Goal: Task Accomplishment & Management: Manage account settings

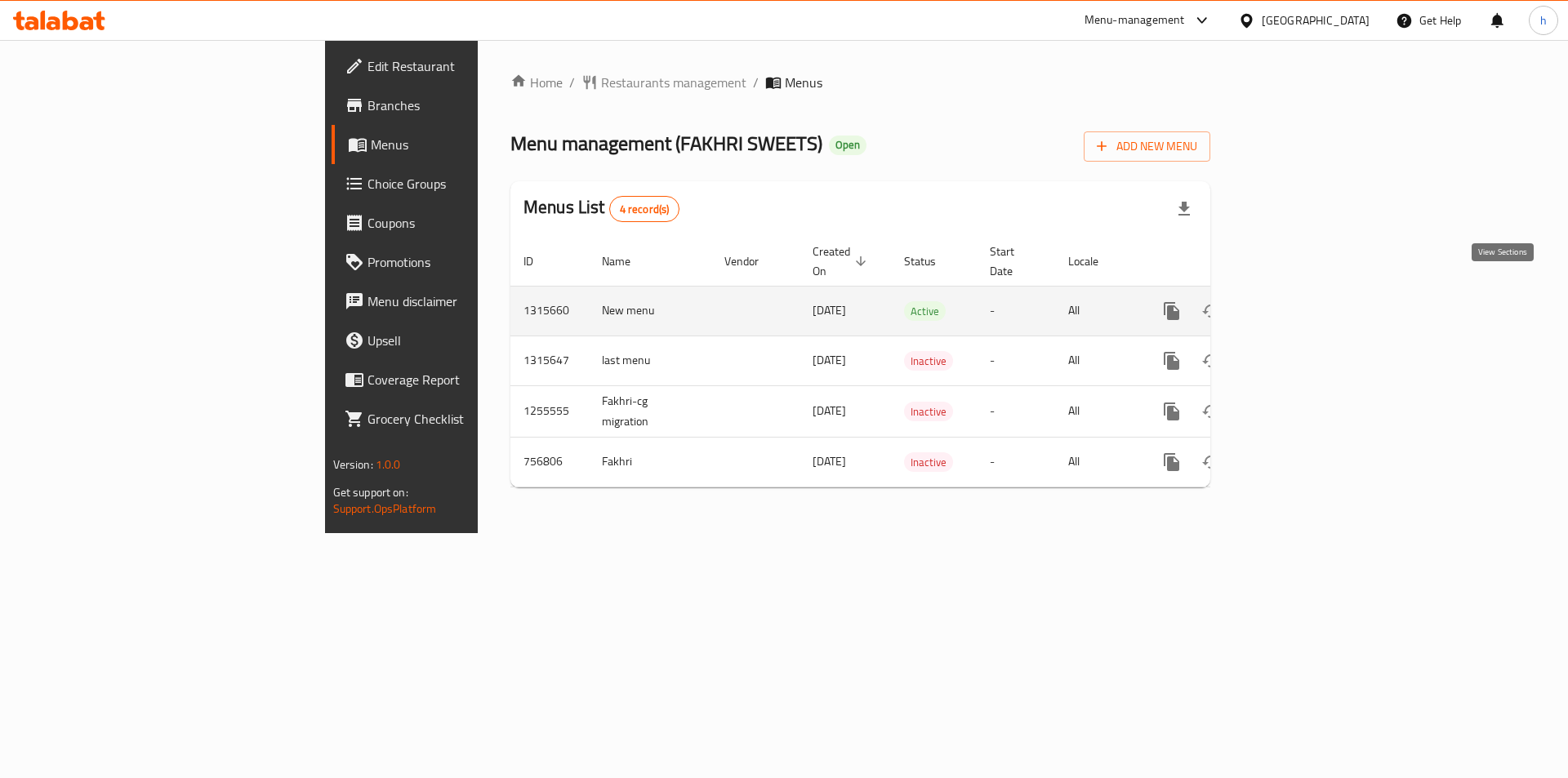
click at [1300, 301] on icon "enhanced table" at bounding box center [1289, 311] width 20 height 20
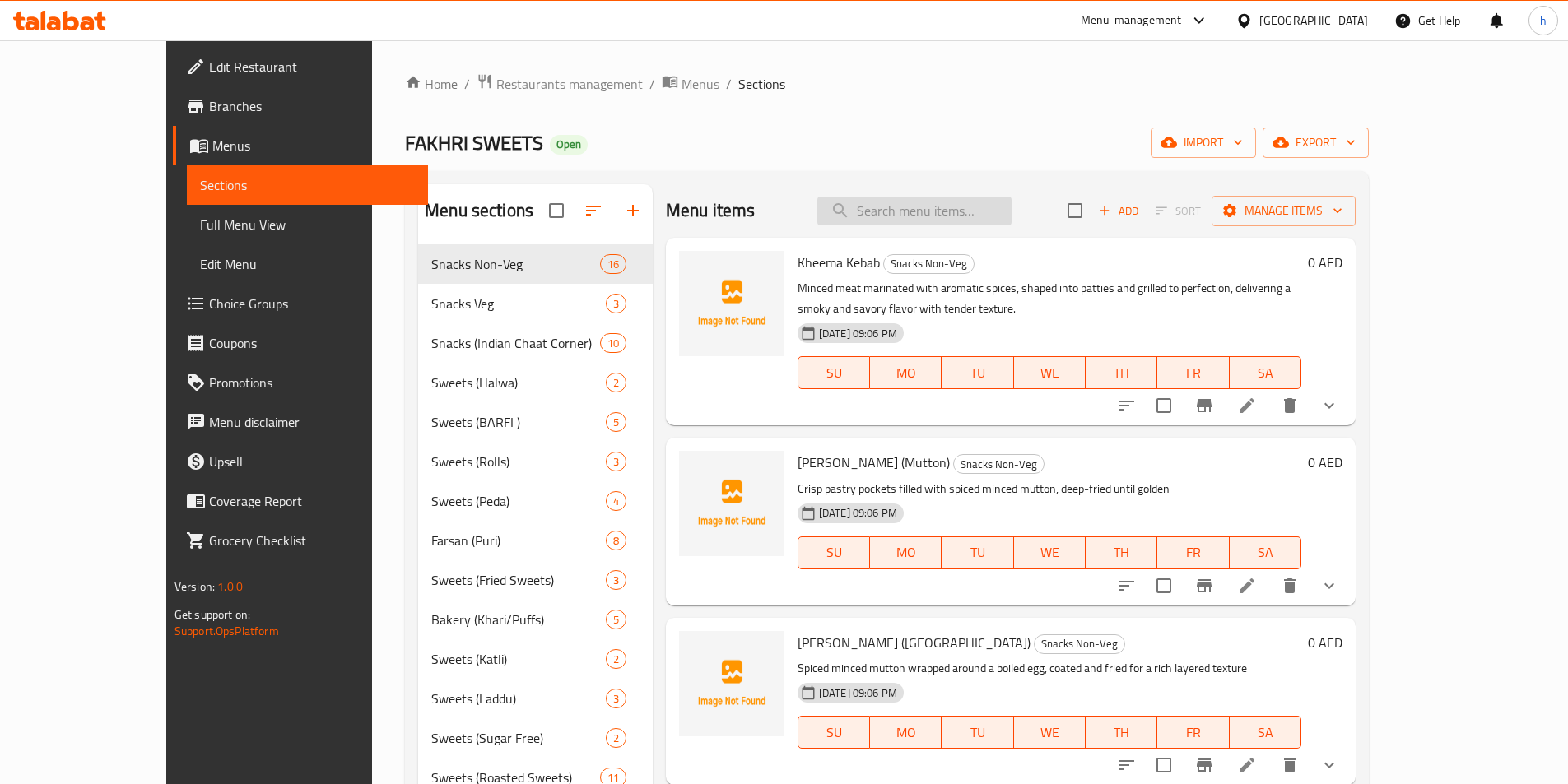
click at [927, 212] on input "search" at bounding box center [914, 211] width 195 height 29
click at [971, 203] on input "search" at bounding box center [914, 211] width 195 height 29
paste input "Milk Cake"
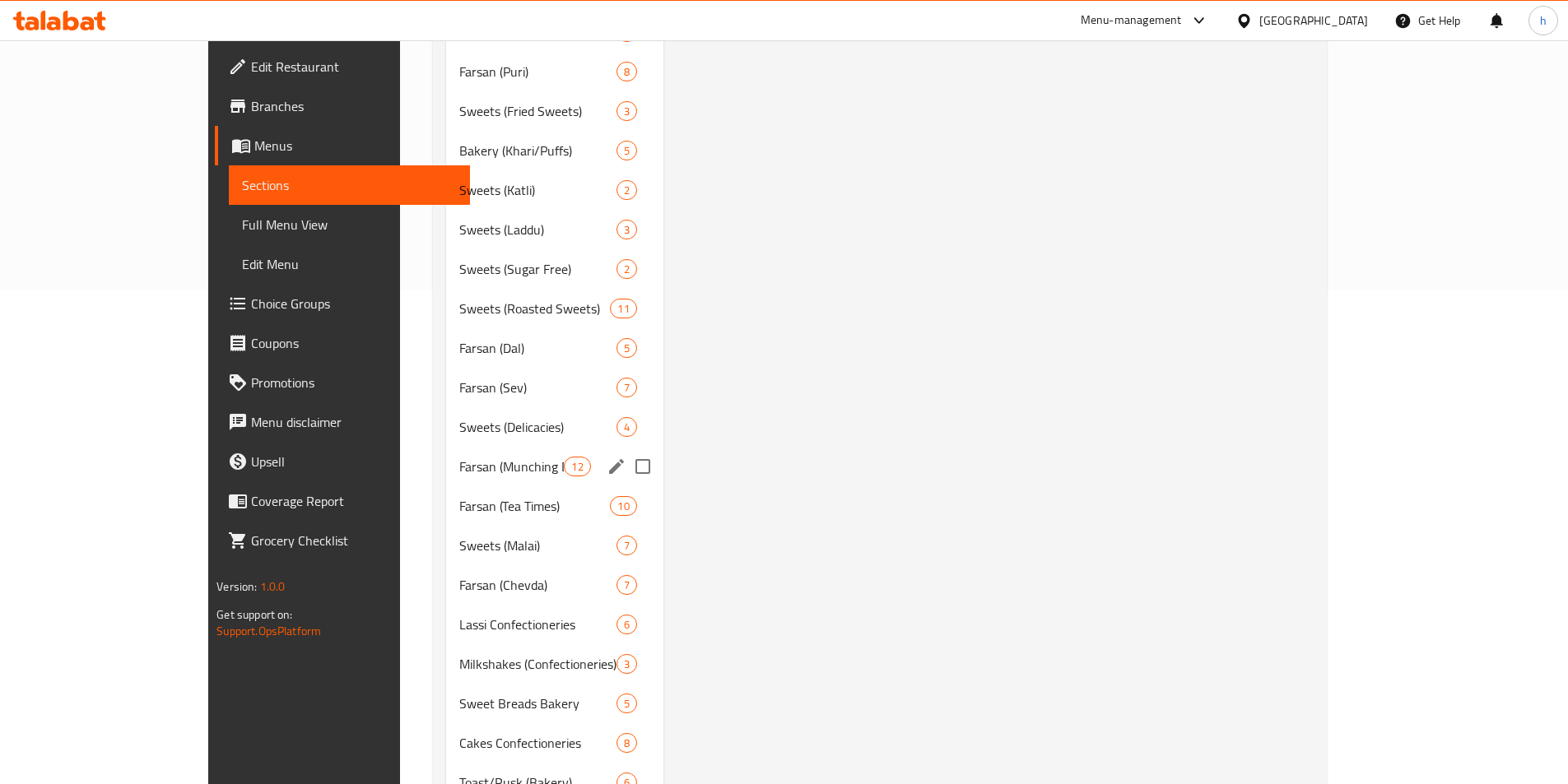
scroll to position [576, 0]
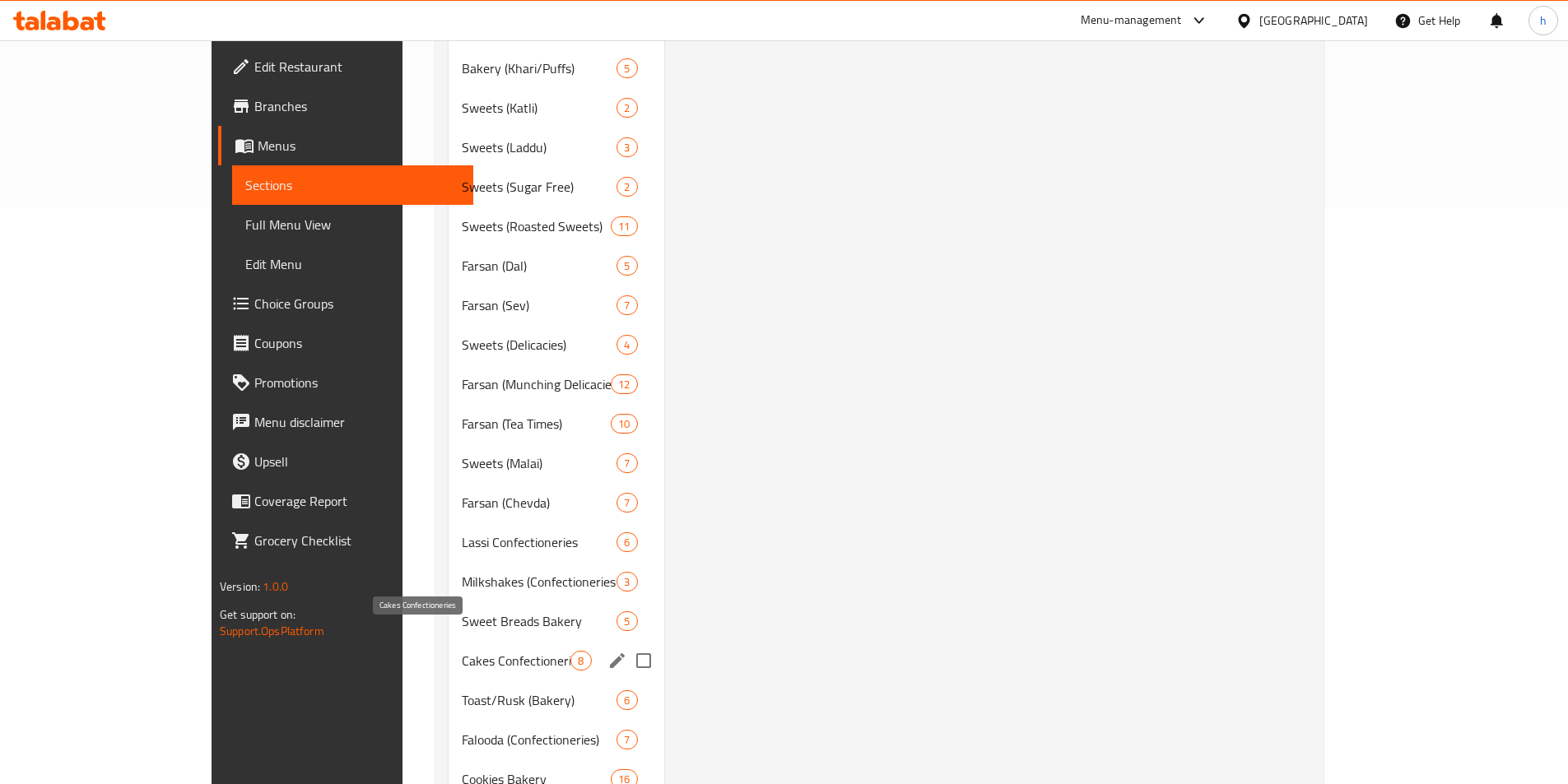
type input "Milk Cake"
click at [462, 651] on span "Cakes Confectioneries" at bounding box center [517, 660] width 109 height 20
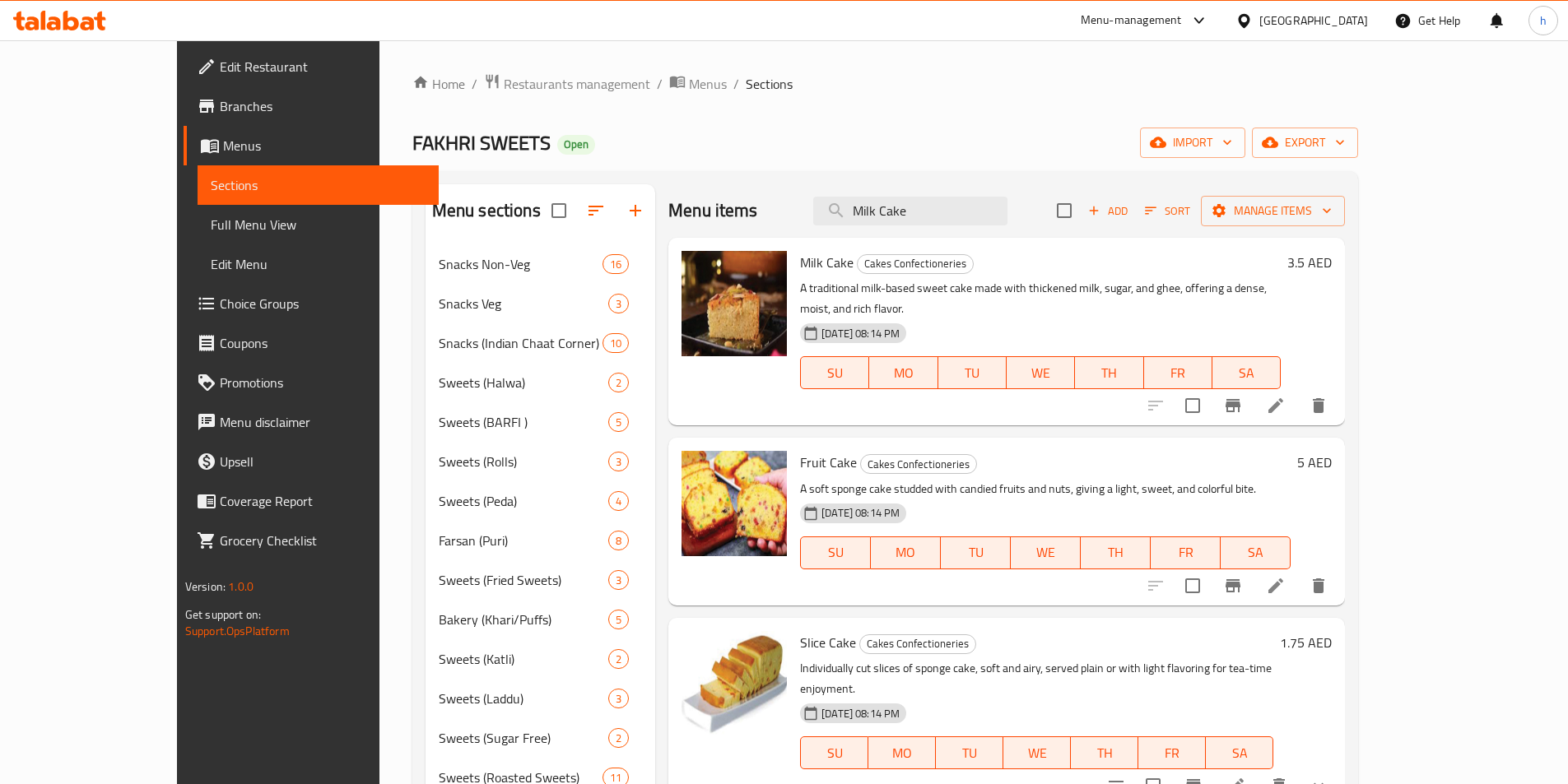
click at [1299, 391] on li at bounding box center [1275, 405] width 46 height 30
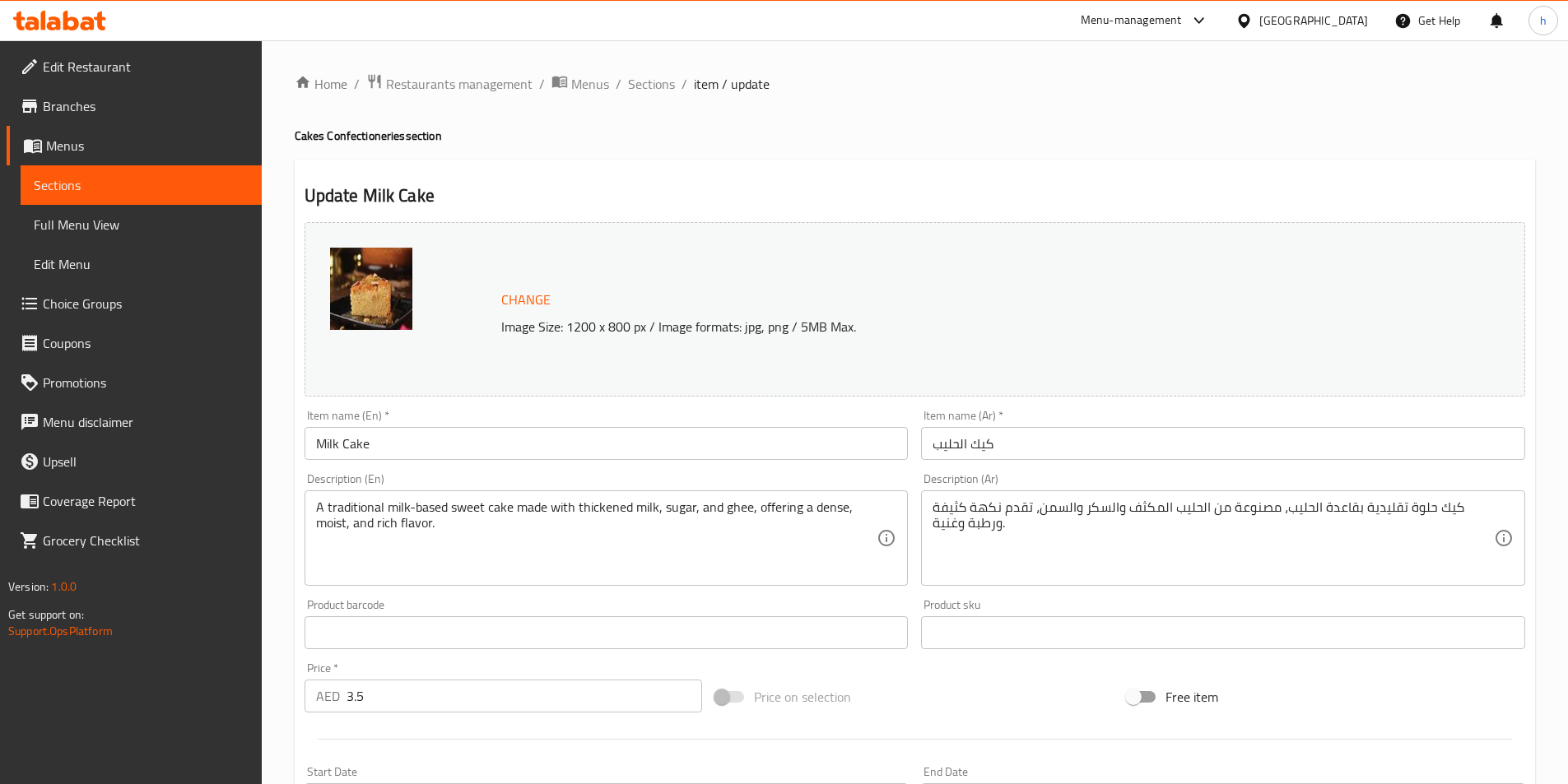
drag, startPoint x: 311, startPoint y: 506, endPoint x: 367, endPoint y: 502, distance: 56.1
click at [367, 502] on div "A traditional milk-based sweet cake made with thickened milk, sugar, and ghee, …" at bounding box center [607, 539] width 604 height 96
drag, startPoint x: 314, startPoint y: 507, endPoint x: 406, endPoint y: 507, distance: 92.0
click at [406, 507] on div "A traditional milk-based sweet cake made with thickened milk, sugar, and ghee, …" at bounding box center [607, 539] width 604 height 96
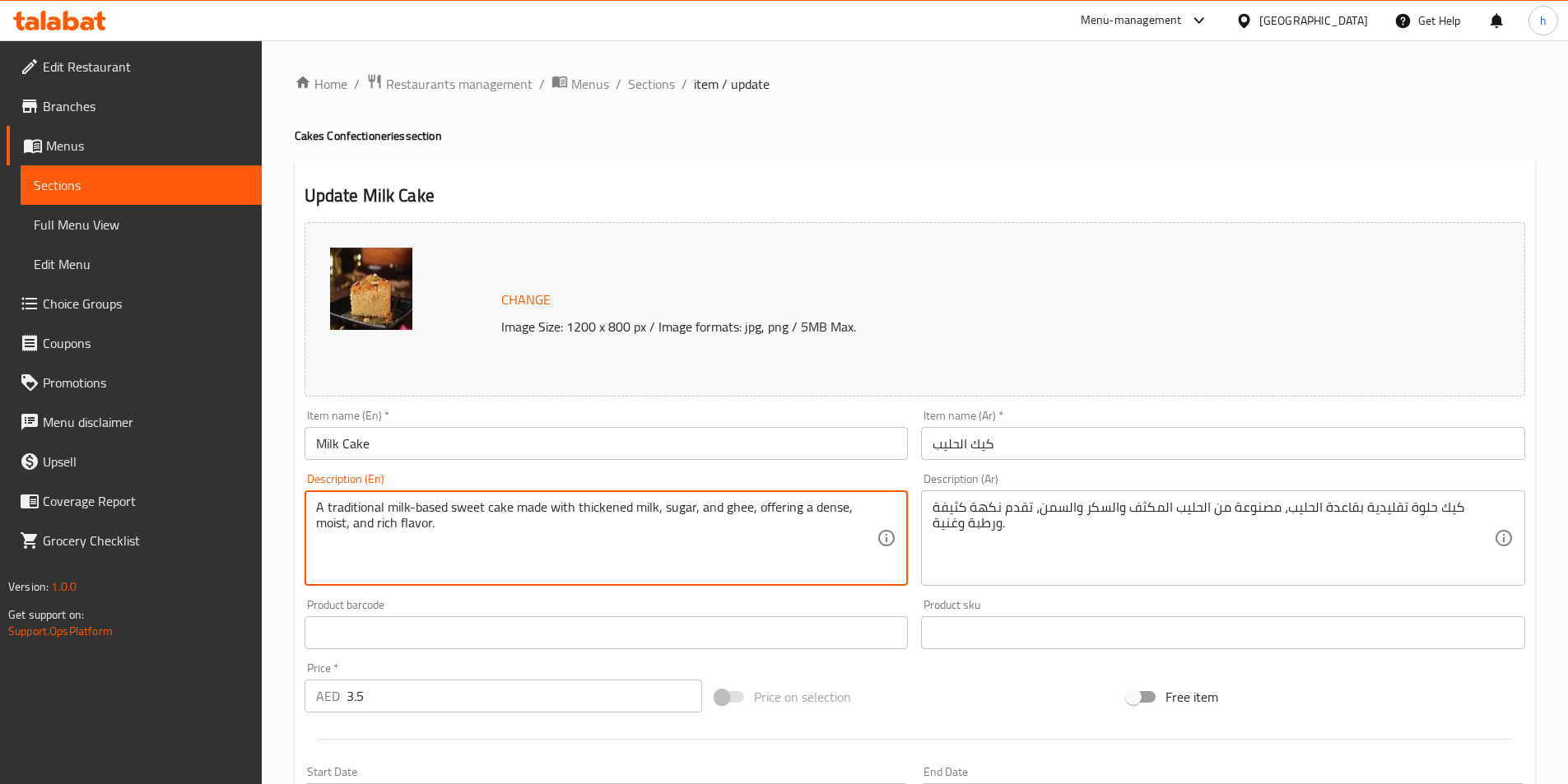
click at [438, 508] on textarea "A traditional milk-based sweet cake made with thickened milk, sugar, and ghee, …" at bounding box center [597, 539] width 561 height 79
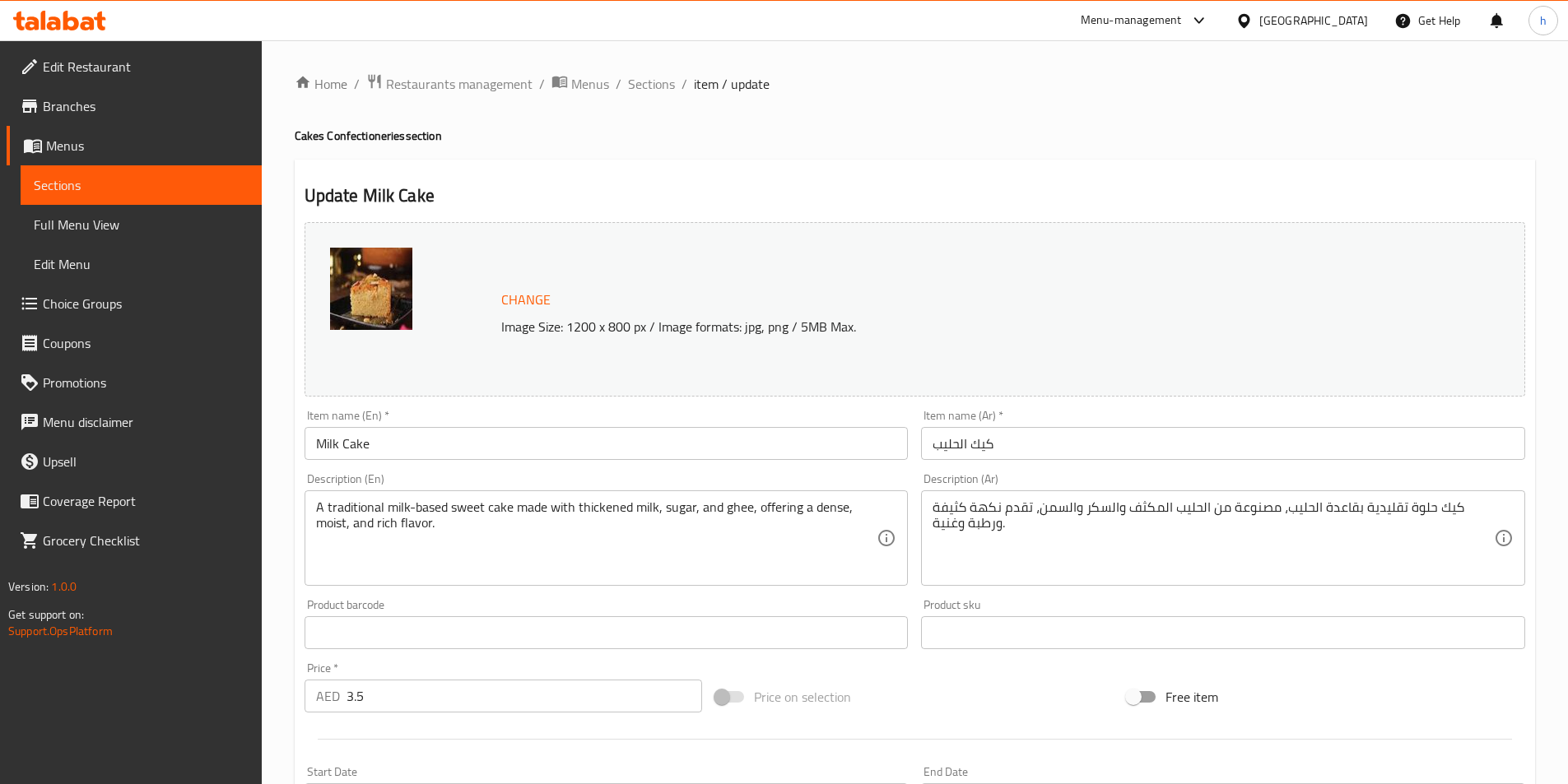
drag, startPoint x: 653, startPoint y: 86, endPoint x: 650, endPoint y: 124, distance: 38.1
click at [653, 86] on span "Sections" at bounding box center [651, 83] width 47 height 20
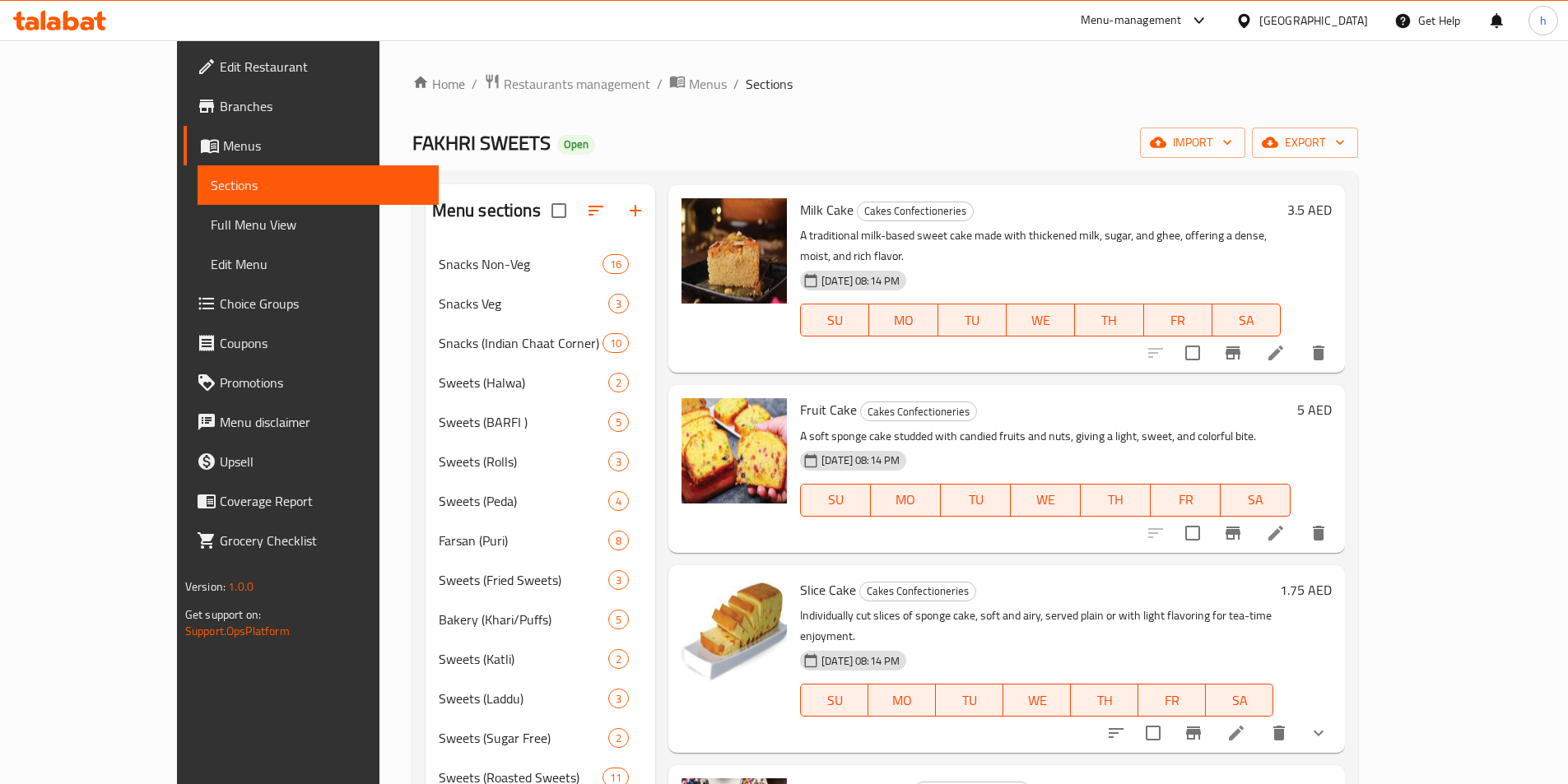
scroll to position [82, 0]
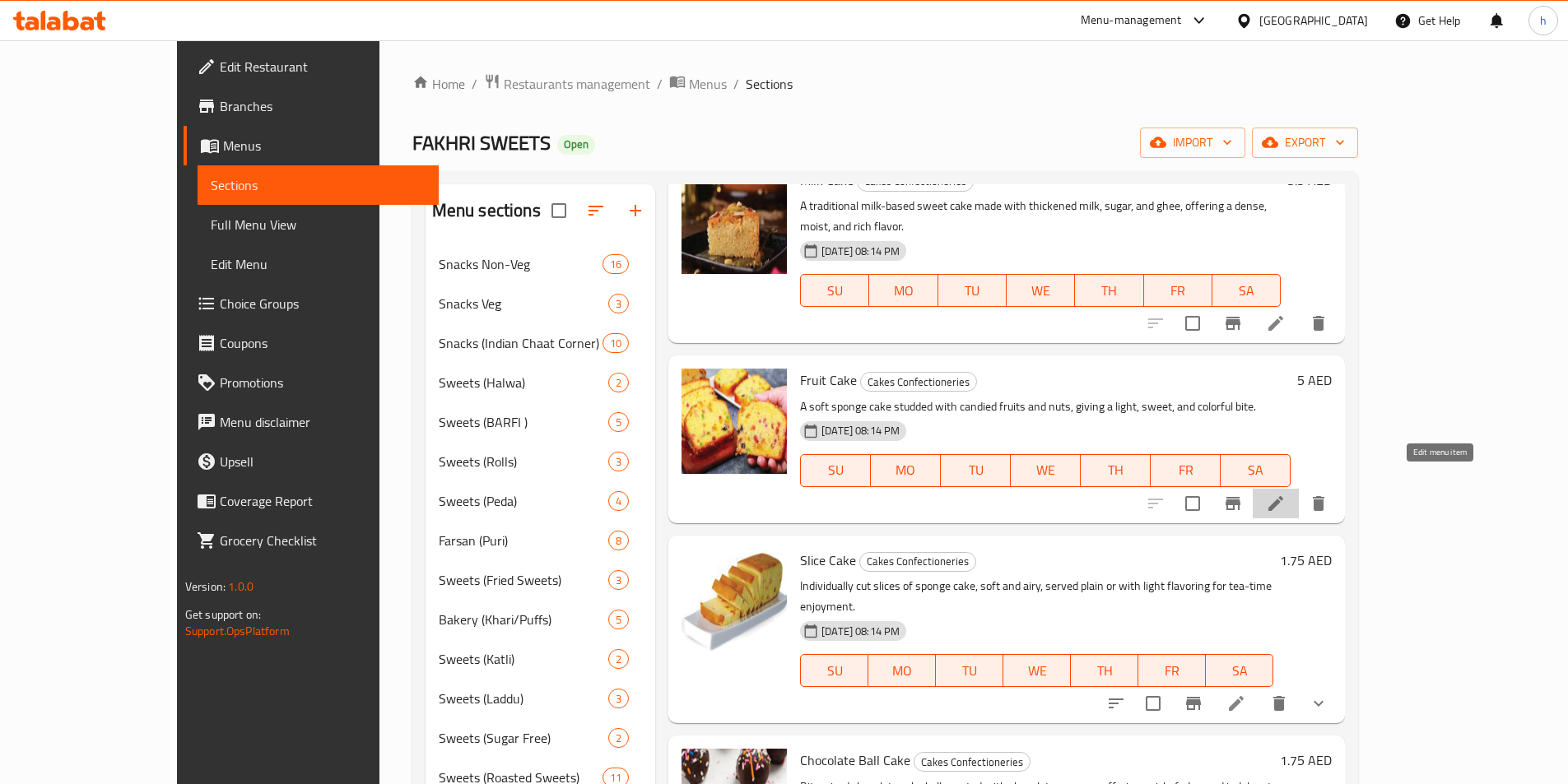
click at [1286, 494] on icon at bounding box center [1275, 503] width 20 height 20
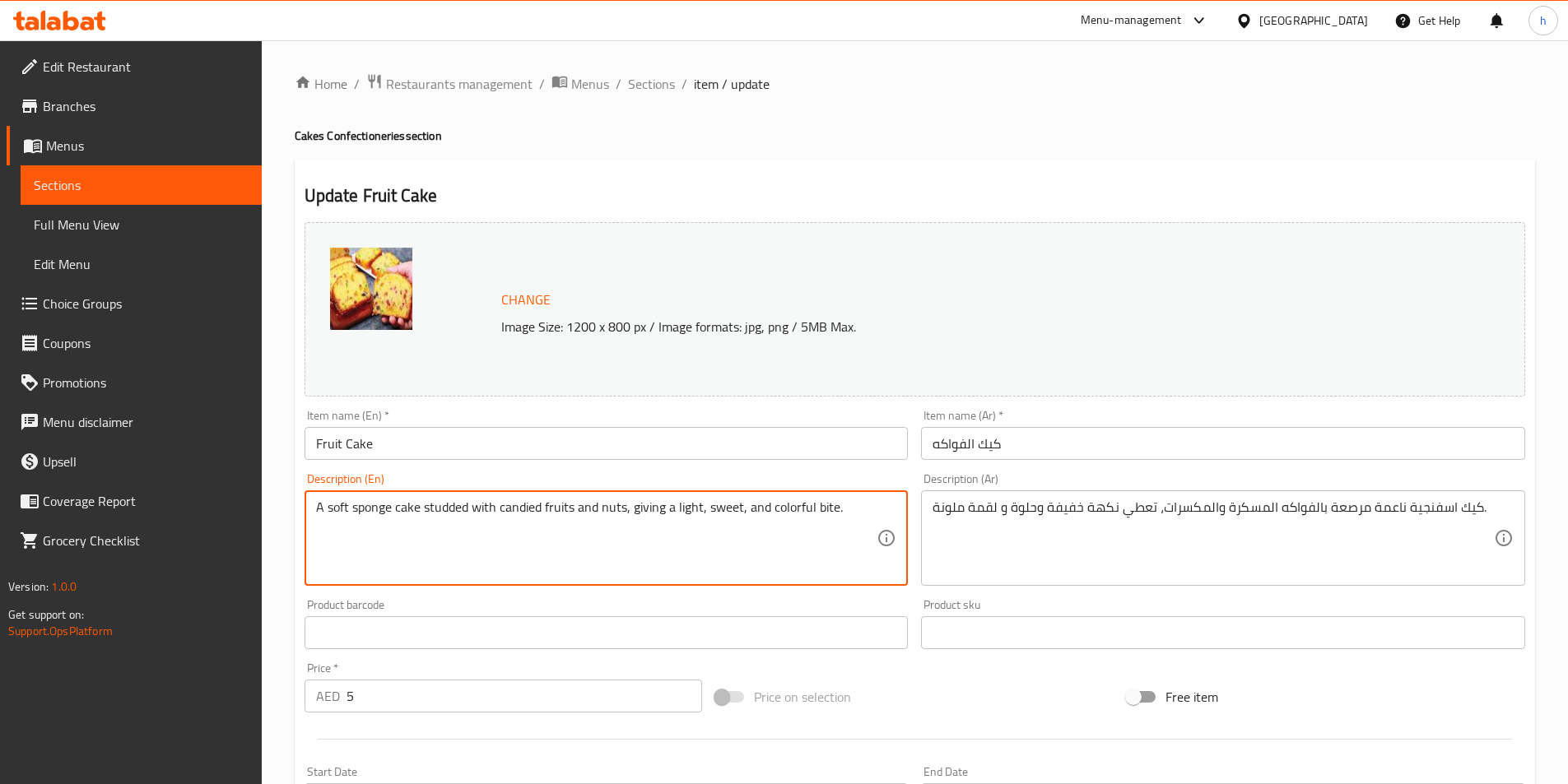
click at [667, 524] on textarea "A soft sponge cake studded with candied fruits and nuts, giving a light, sweet,…" at bounding box center [597, 539] width 561 height 79
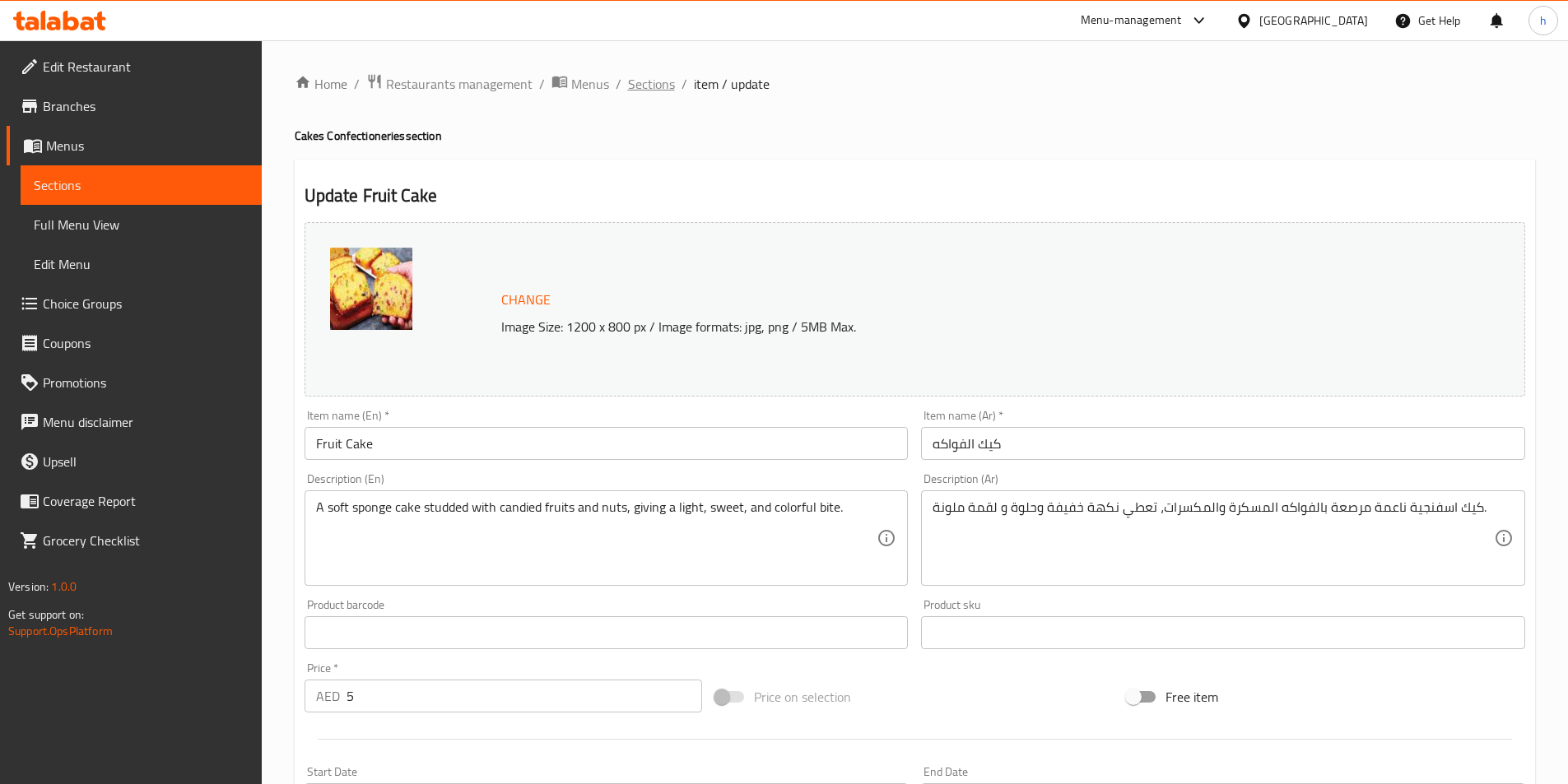
click at [648, 89] on span "Sections" at bounding box center [651, 83] width 47 height 20
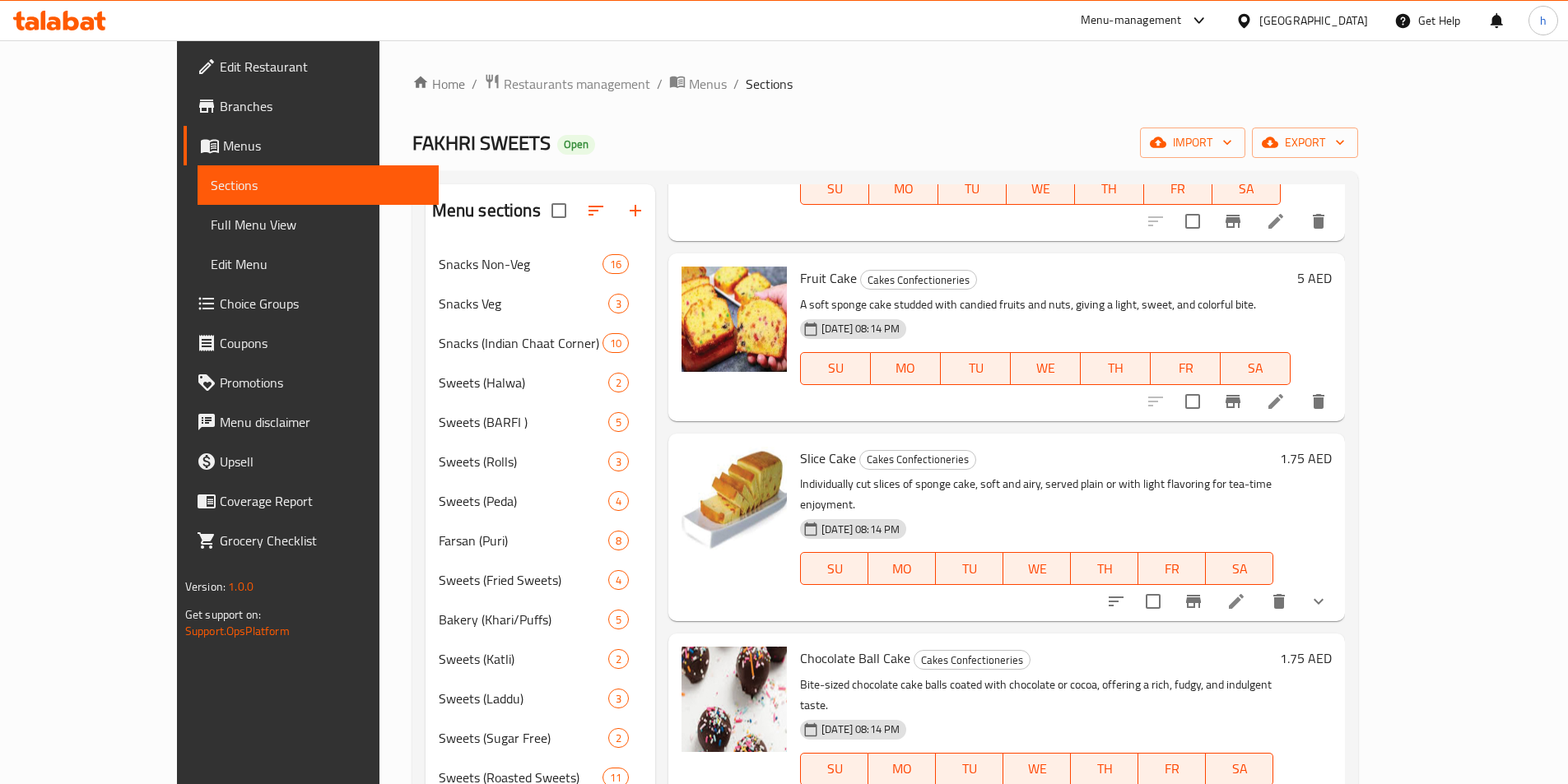
scroll to position [189, 0]
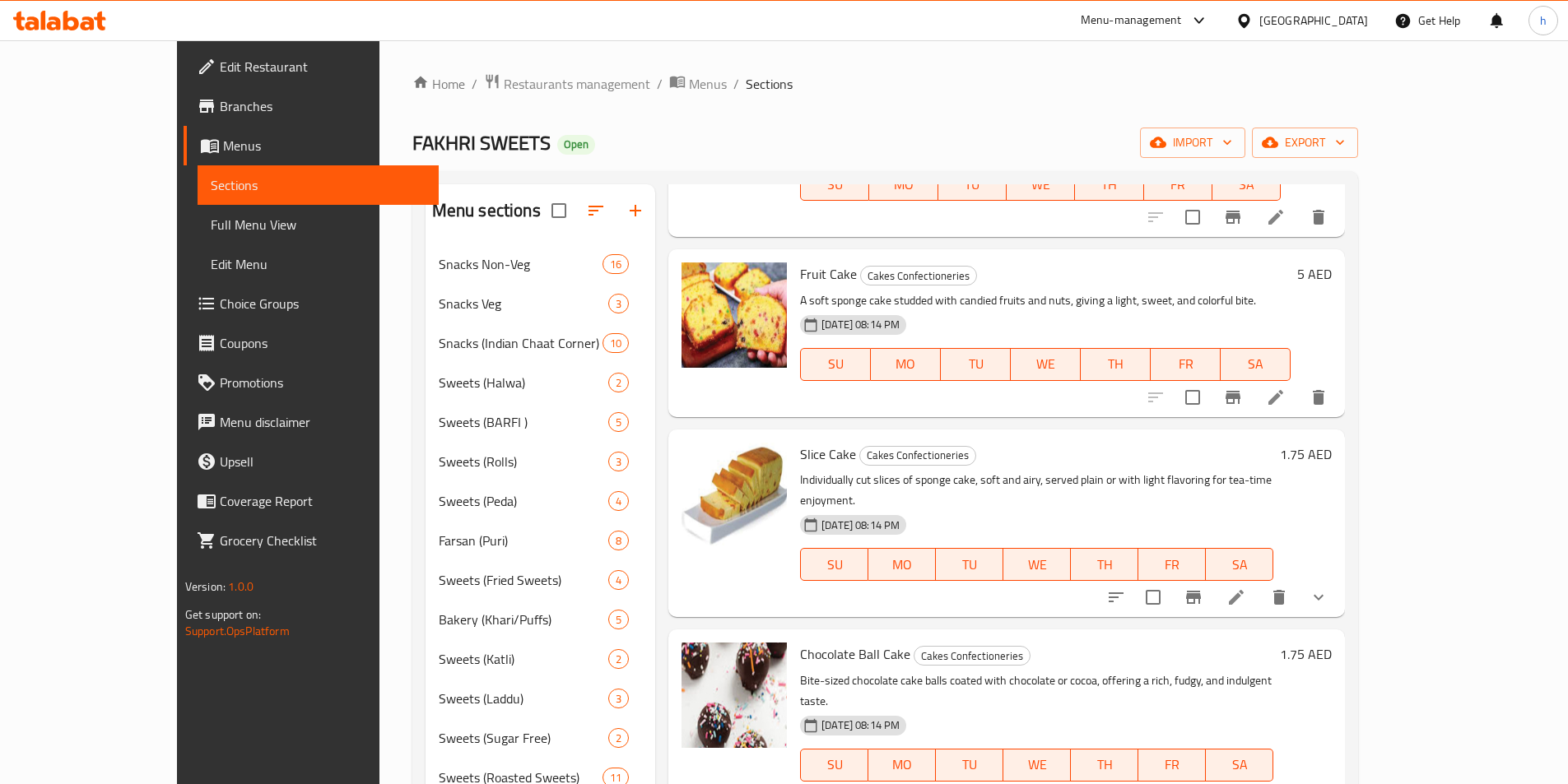
click at [1244, 589] on icon at bounding box center [1236, 596] width 14 height 14
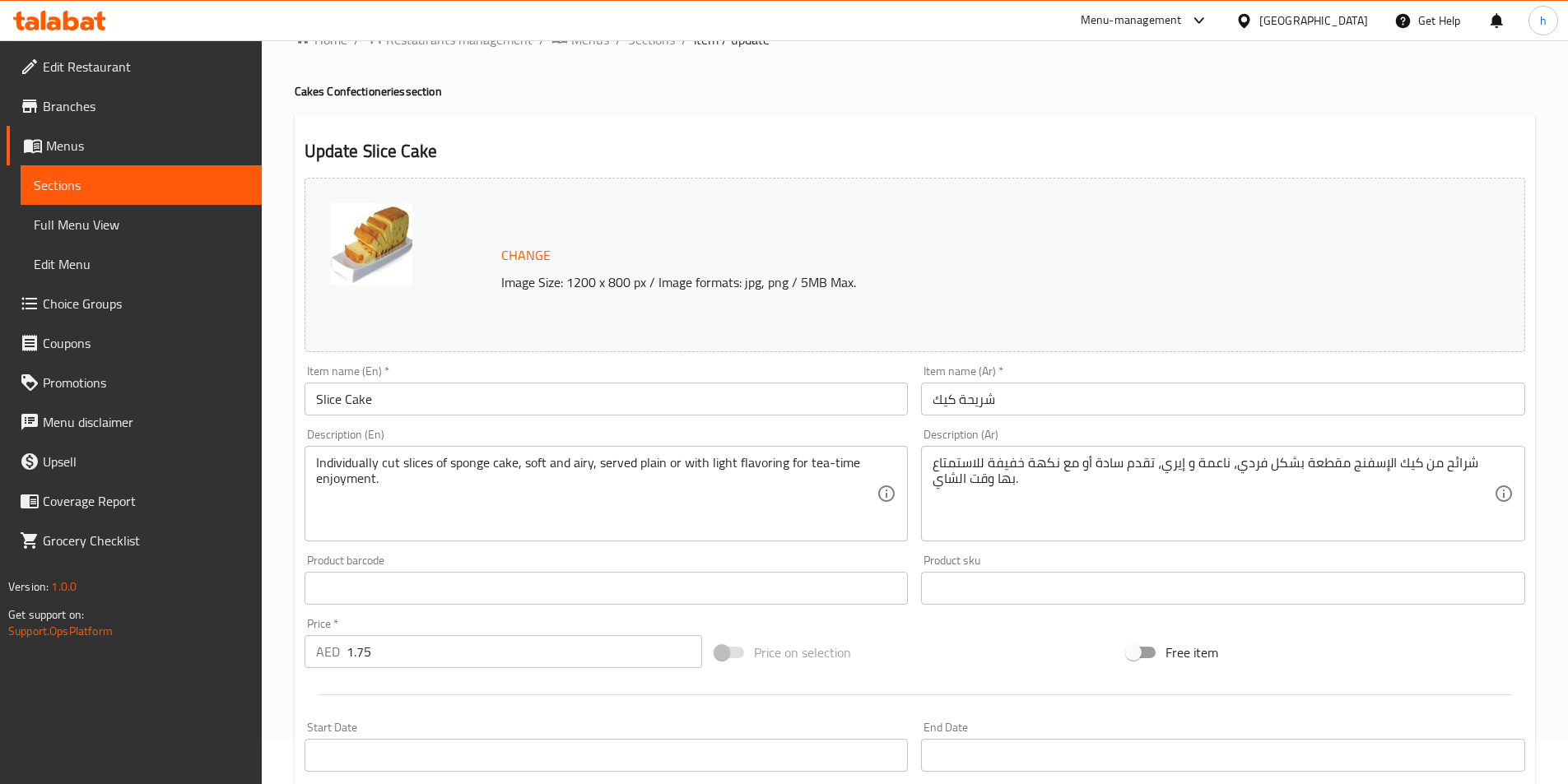
scroll to position [82, 0]
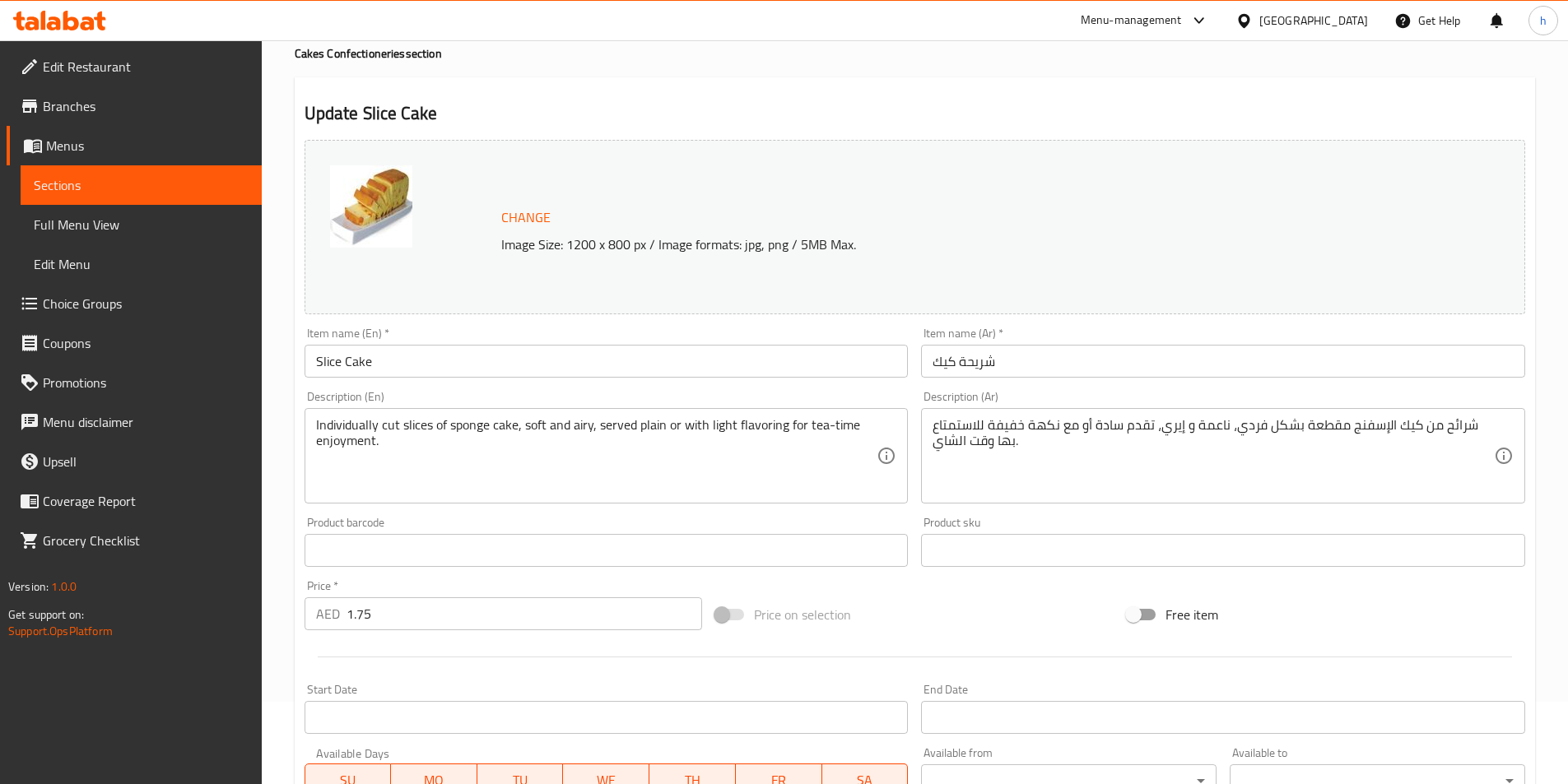
click at [724, 415] on div "Individually cut slices of sponge cake, soft and airy, served plain or with lig…" at bounding box center [607, 456] width 604 height 96
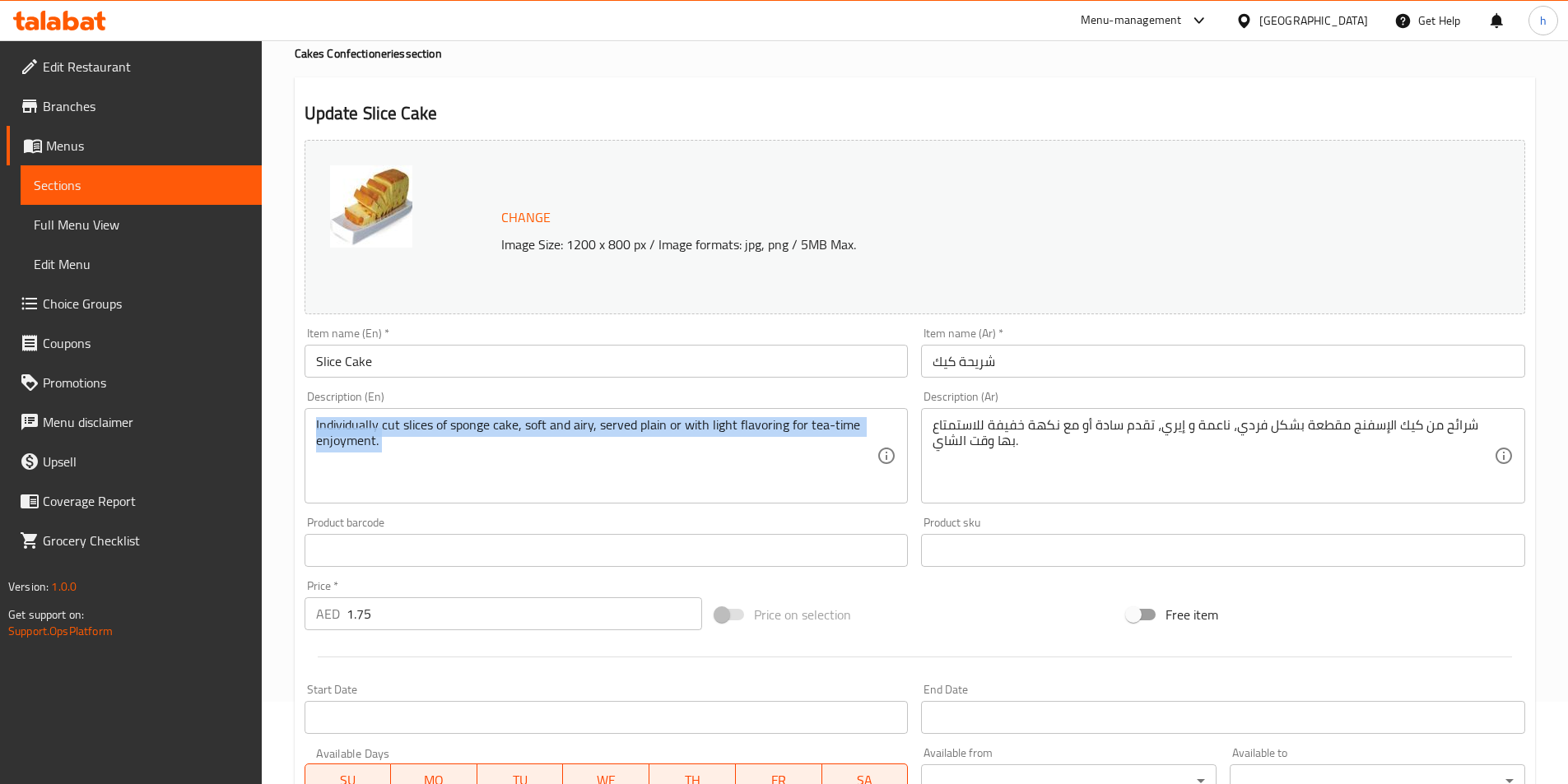
click at [724, 415] on div "Individually cut slices of sponge cake, soft and airy, served plain or with lig…" at bounding box center [607, 456] width 604 height 96
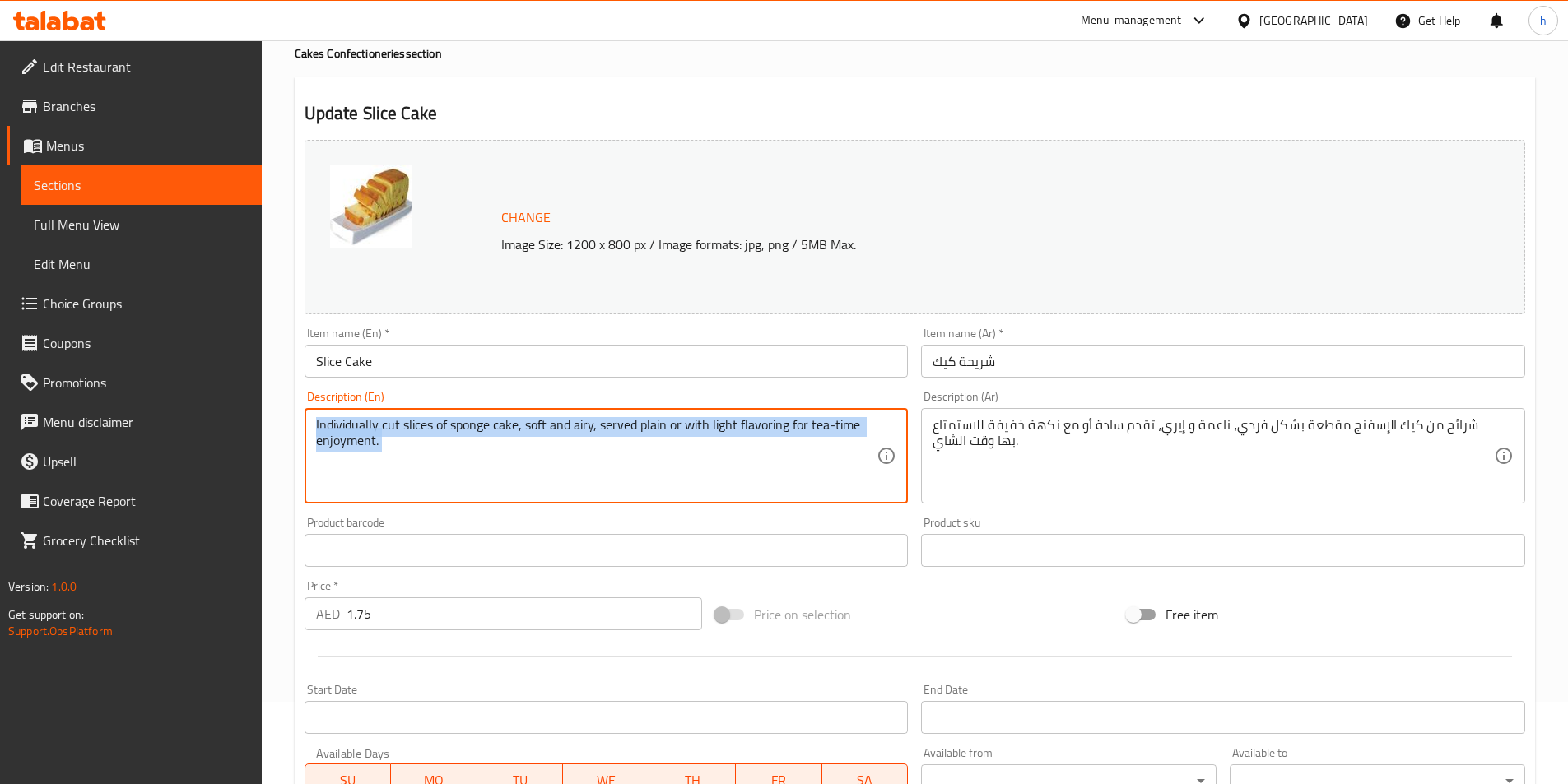
click at [724, 415] on div "Individually cut slices of sponge cake, soft and airy, served plain or with lig…" at bounding box center [607, 456] width 604 height 96
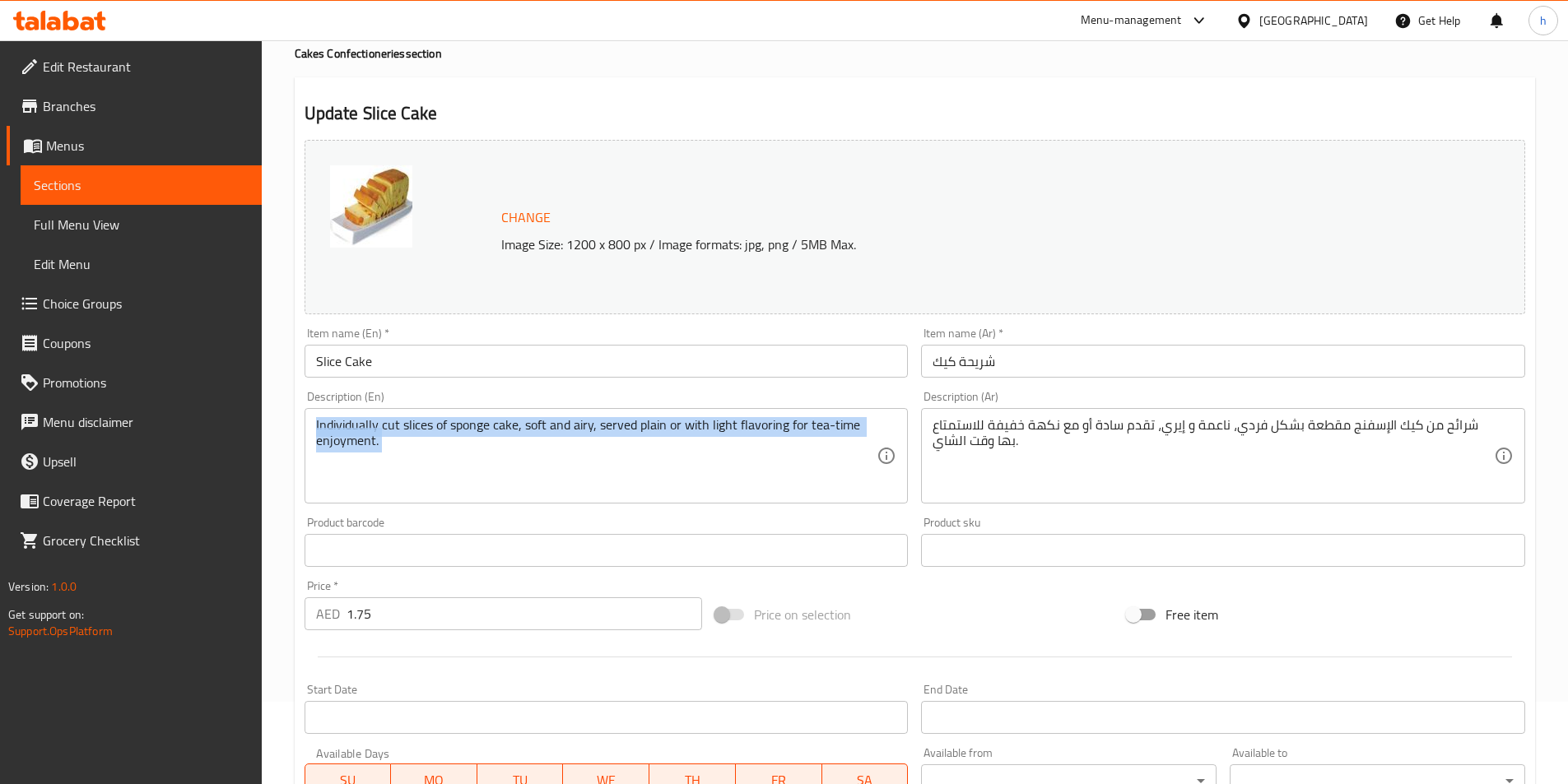
click at [724, 415] on div "Individually cut slices of sponge cake, soft and airy, served plain or with lig…" at bounding box center [607, 456] width 604 height 96
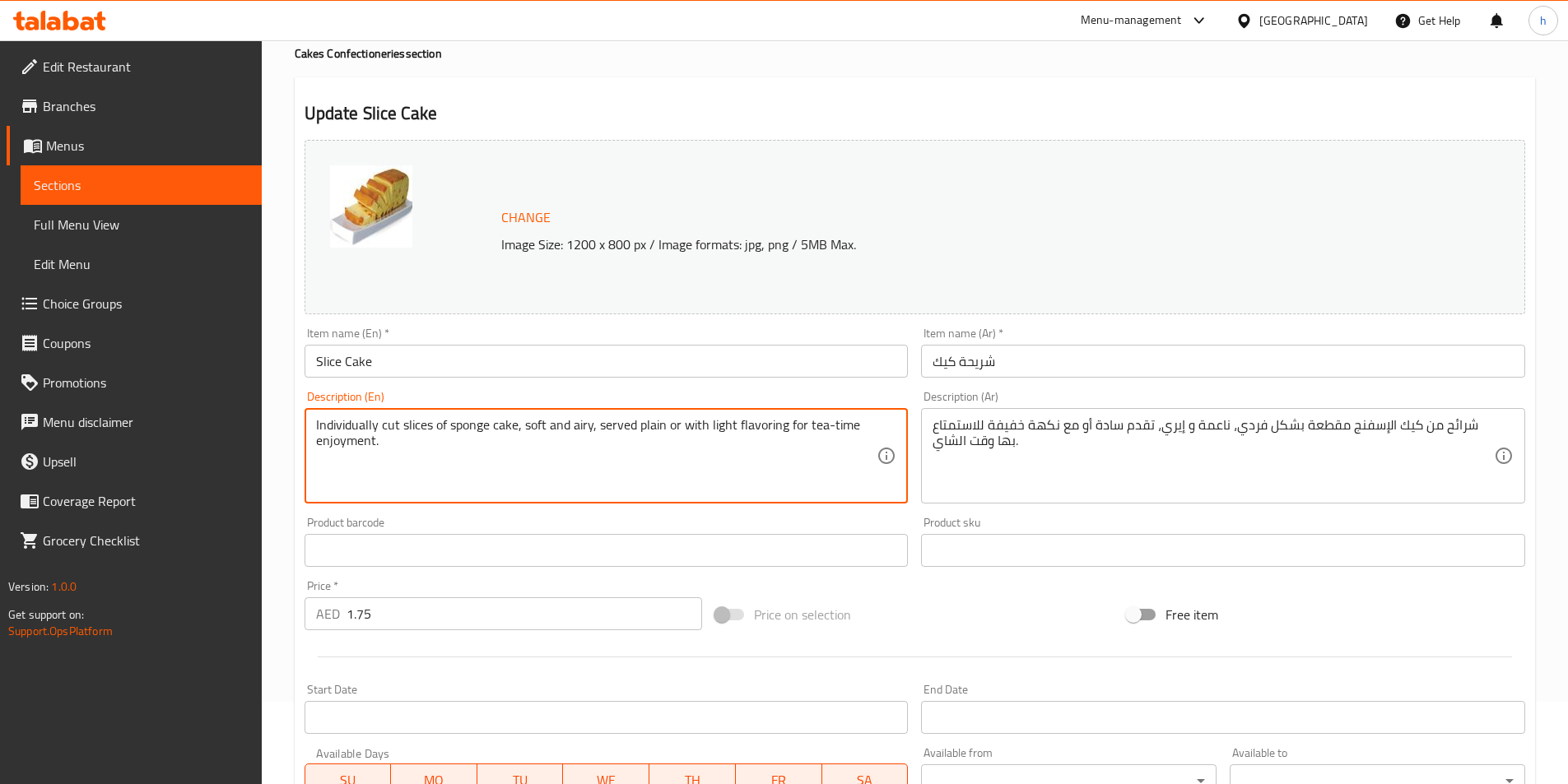
click at [731, 429] on textarea "Individually cut slices of sponge cake, soft and airy, served plain or with lig…" at bounding box center [597, 456] width 561 height 79
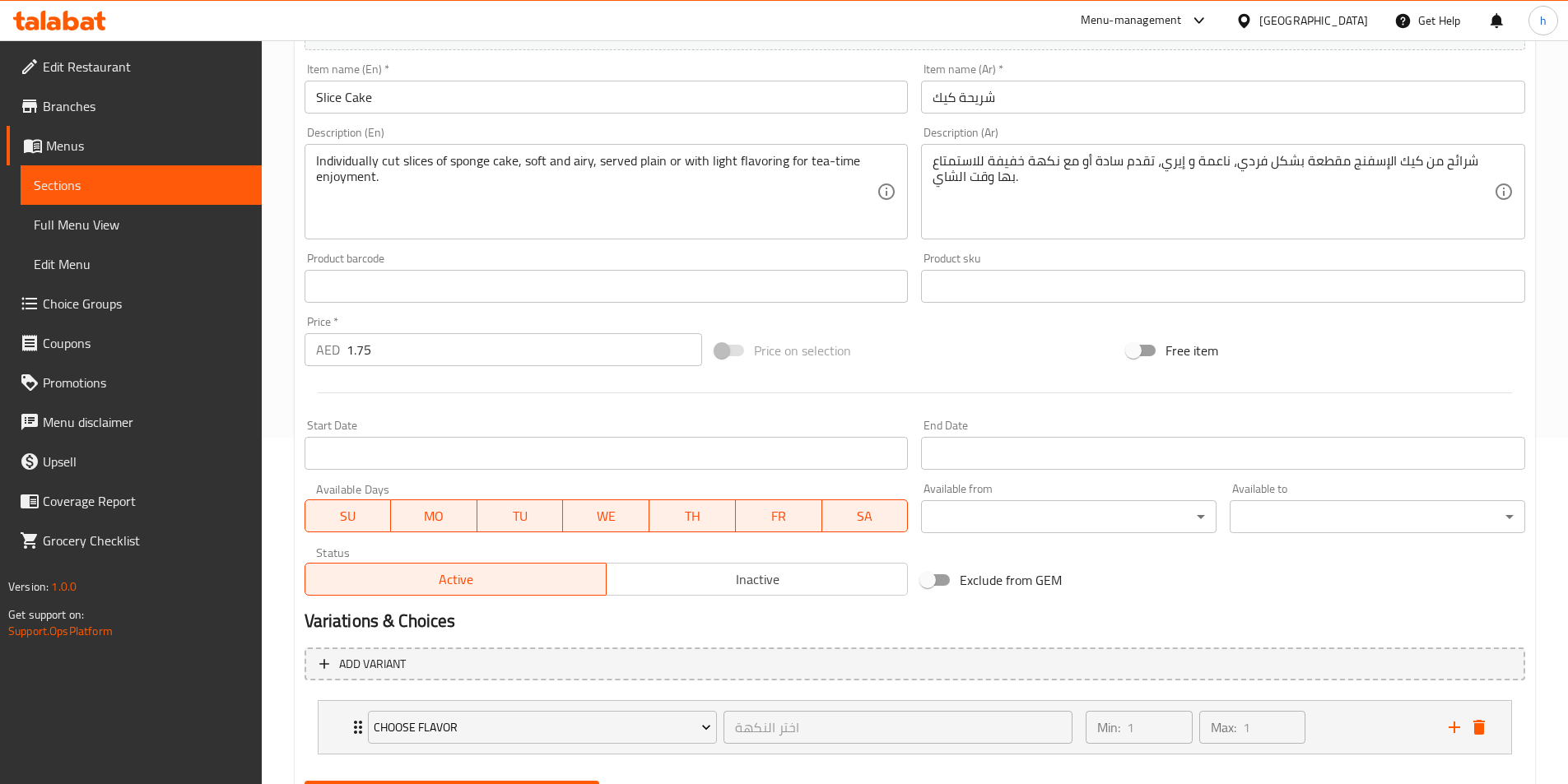
scroll to position [429, 0]
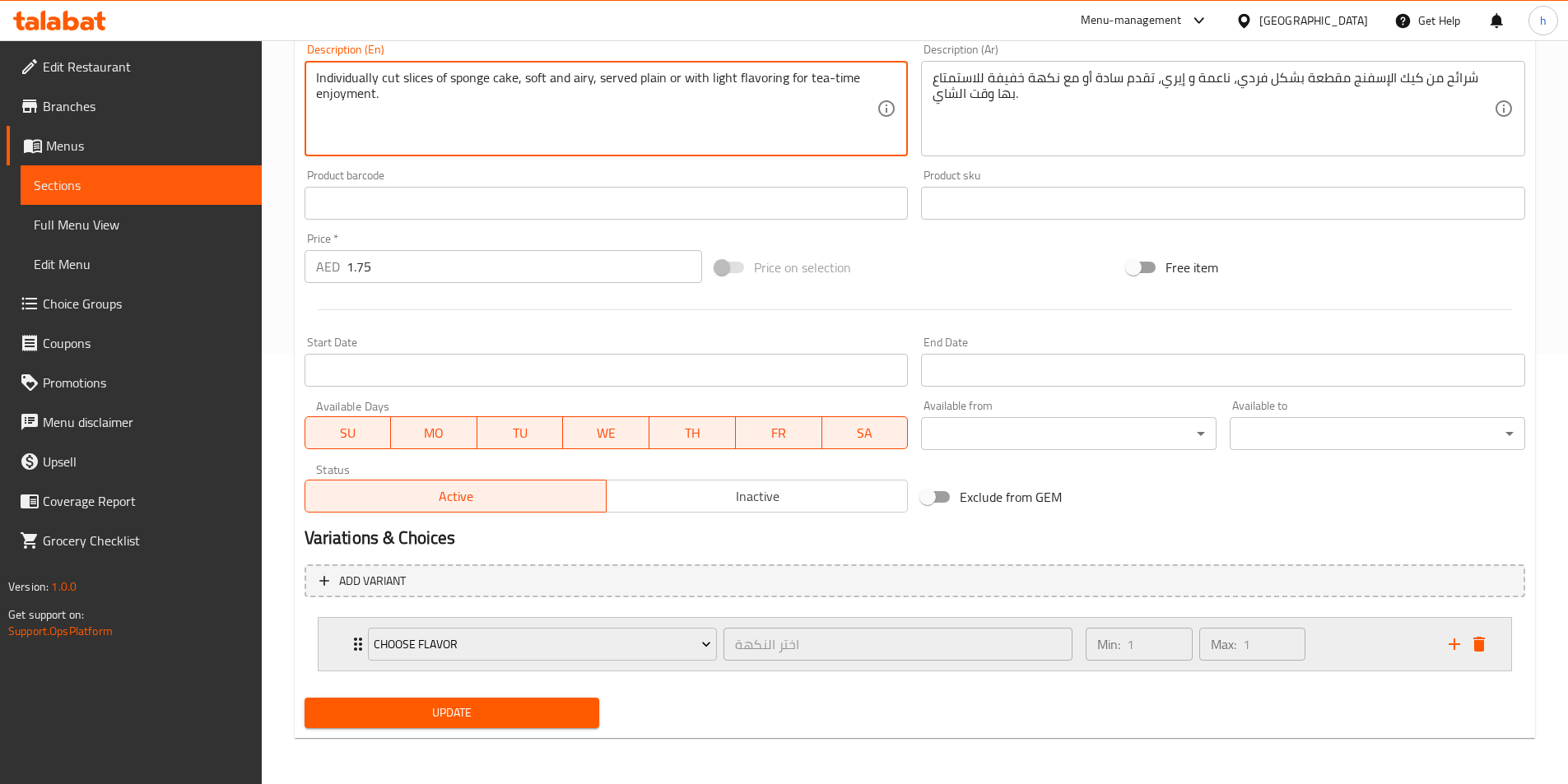
click at [339, 645] on div "Choose Flavor اختر النكهة ​ Min: 1 ​ Max: 1 ​" at bounding box center [915, 644] width 1193 height 53
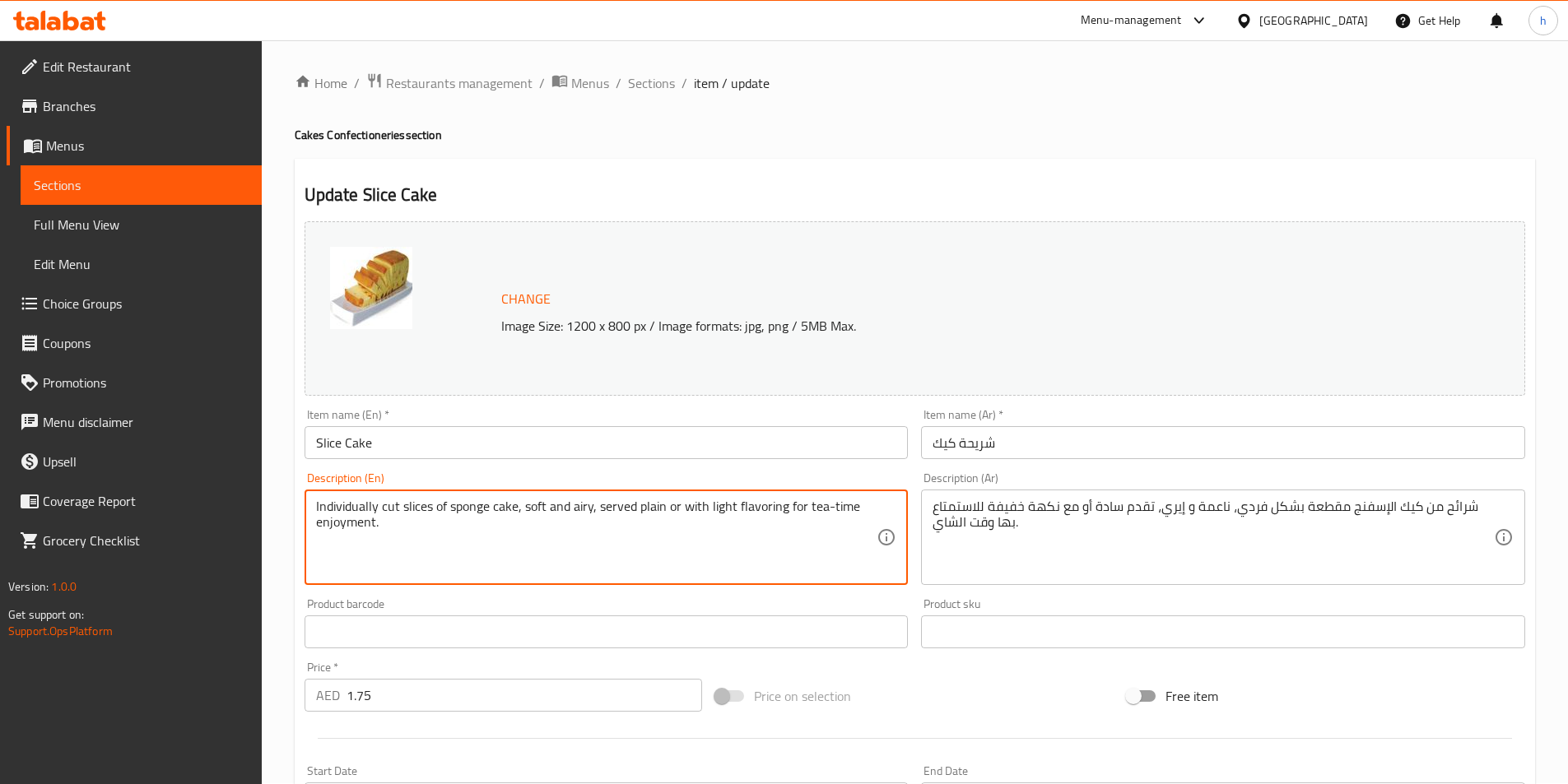
scroll to position [0, 0]
click at [651, 84] on span "Sections" at bounding box center [651, 83] width 47 height 20
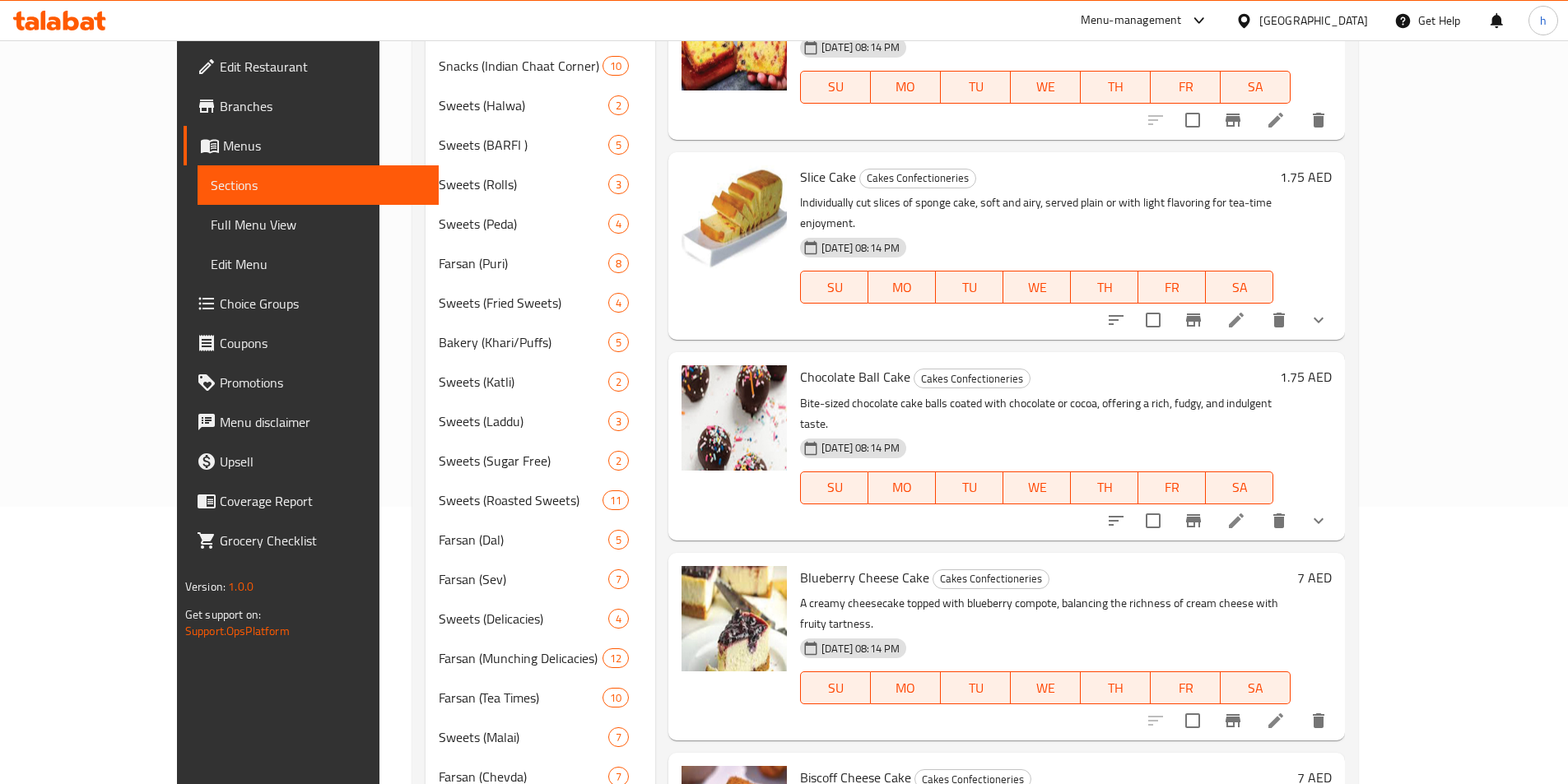
scroll to position [411, 0]
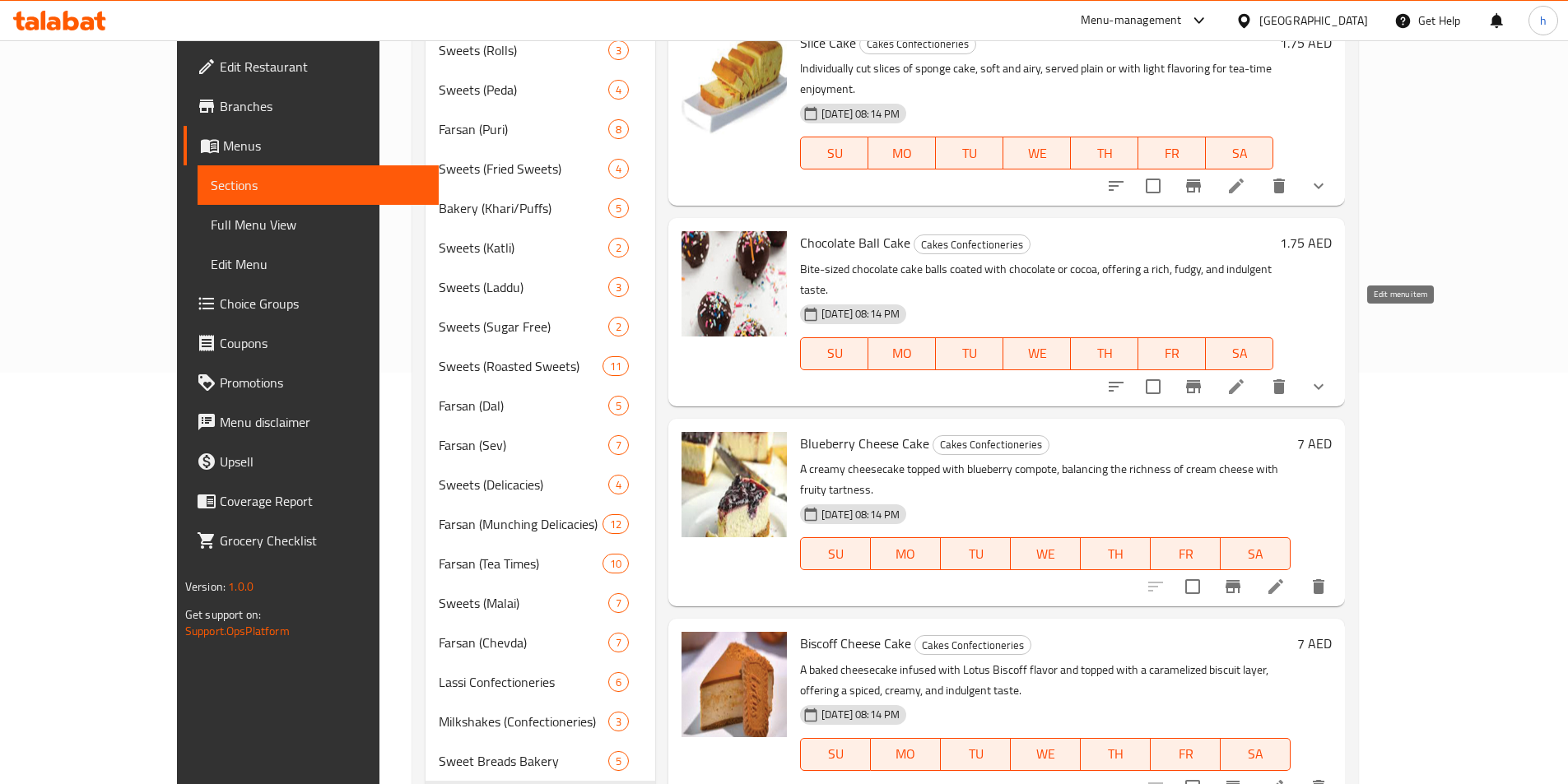
click at [1247, 377] on icon at bounding box center [1236, 386] width 20 height 20
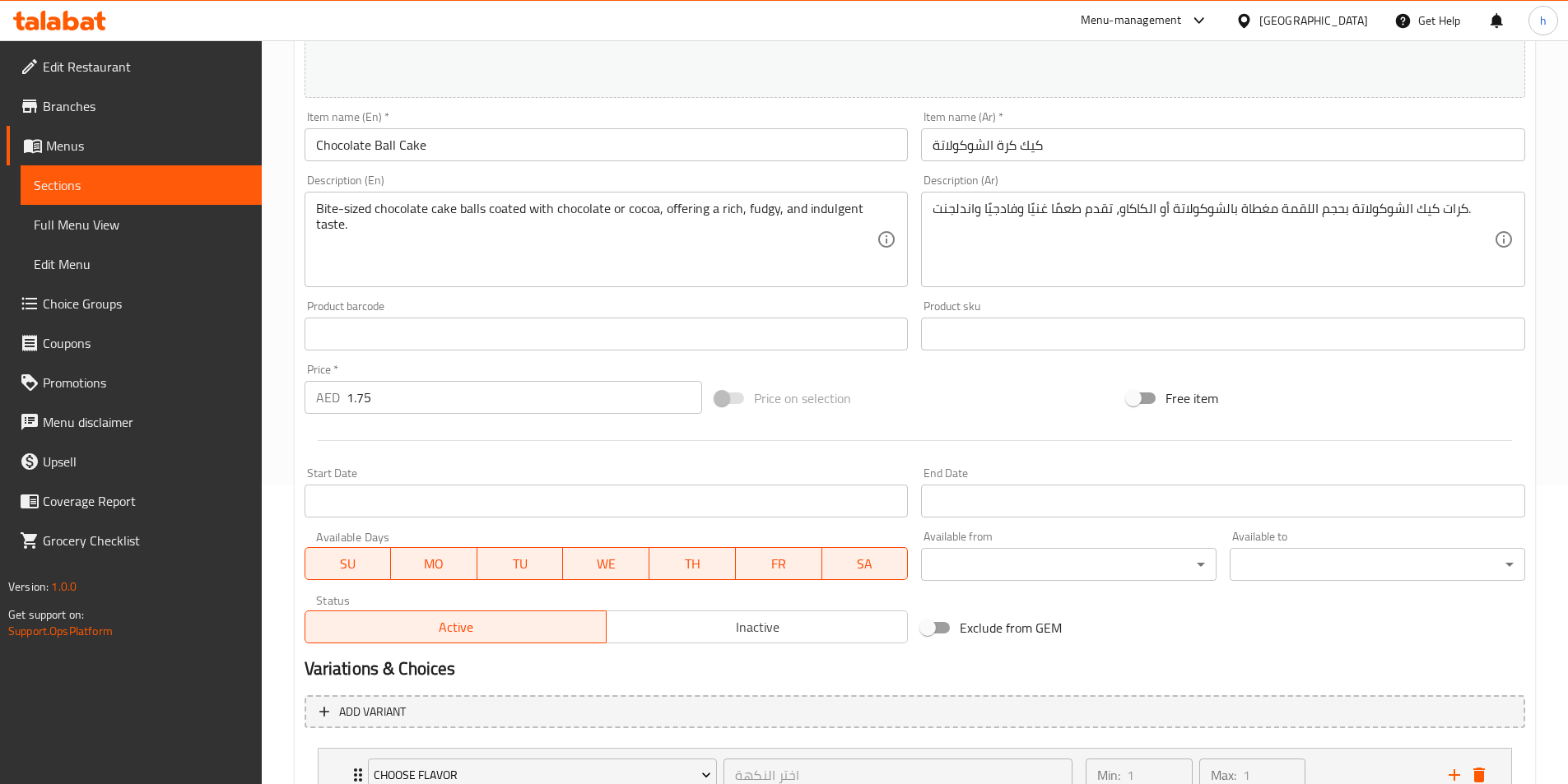
scroll to position [429, 0]
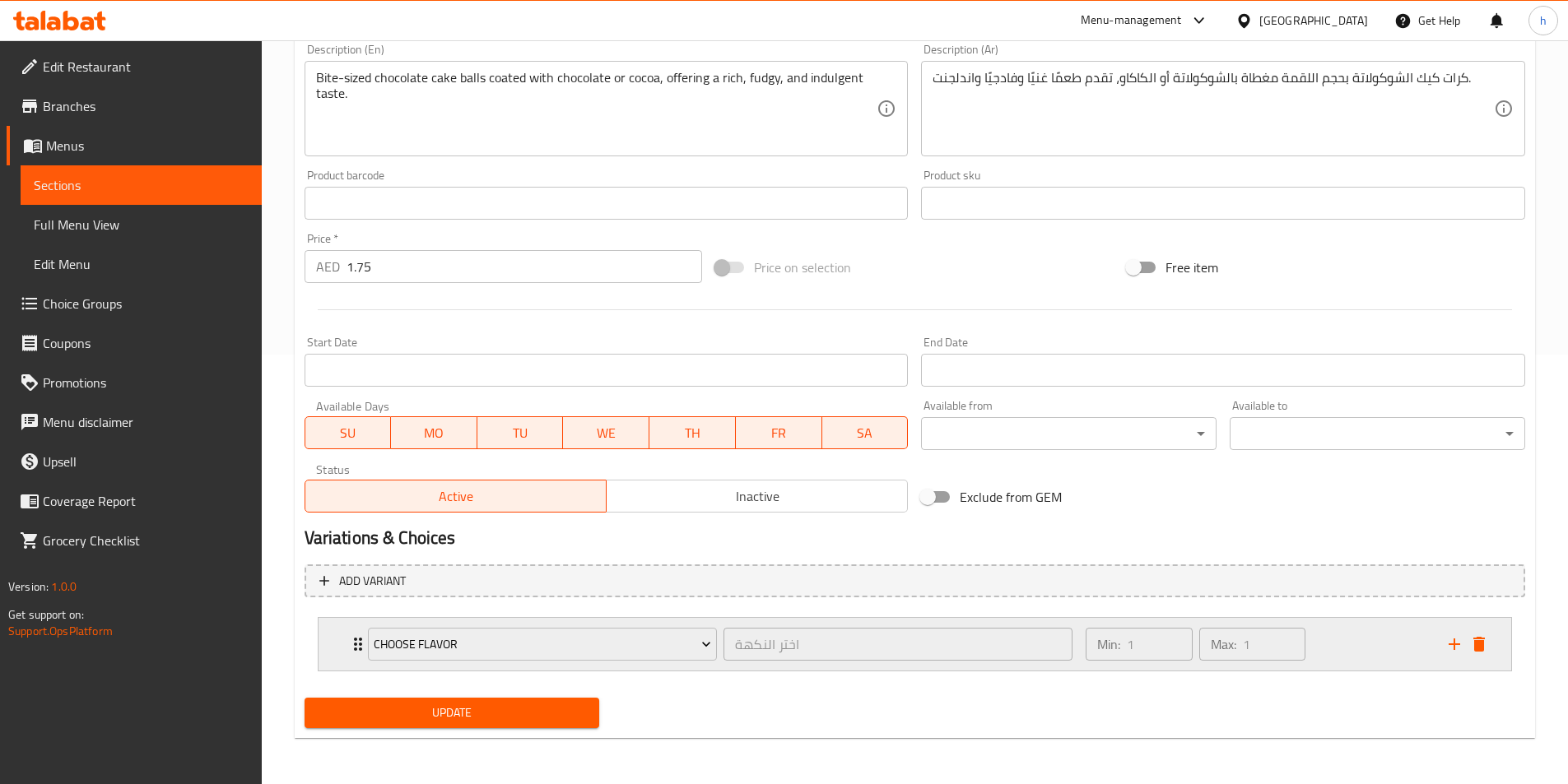
click at [352, 636] on icon "Expand" at bounding box center [358, 644] width 20 height 20
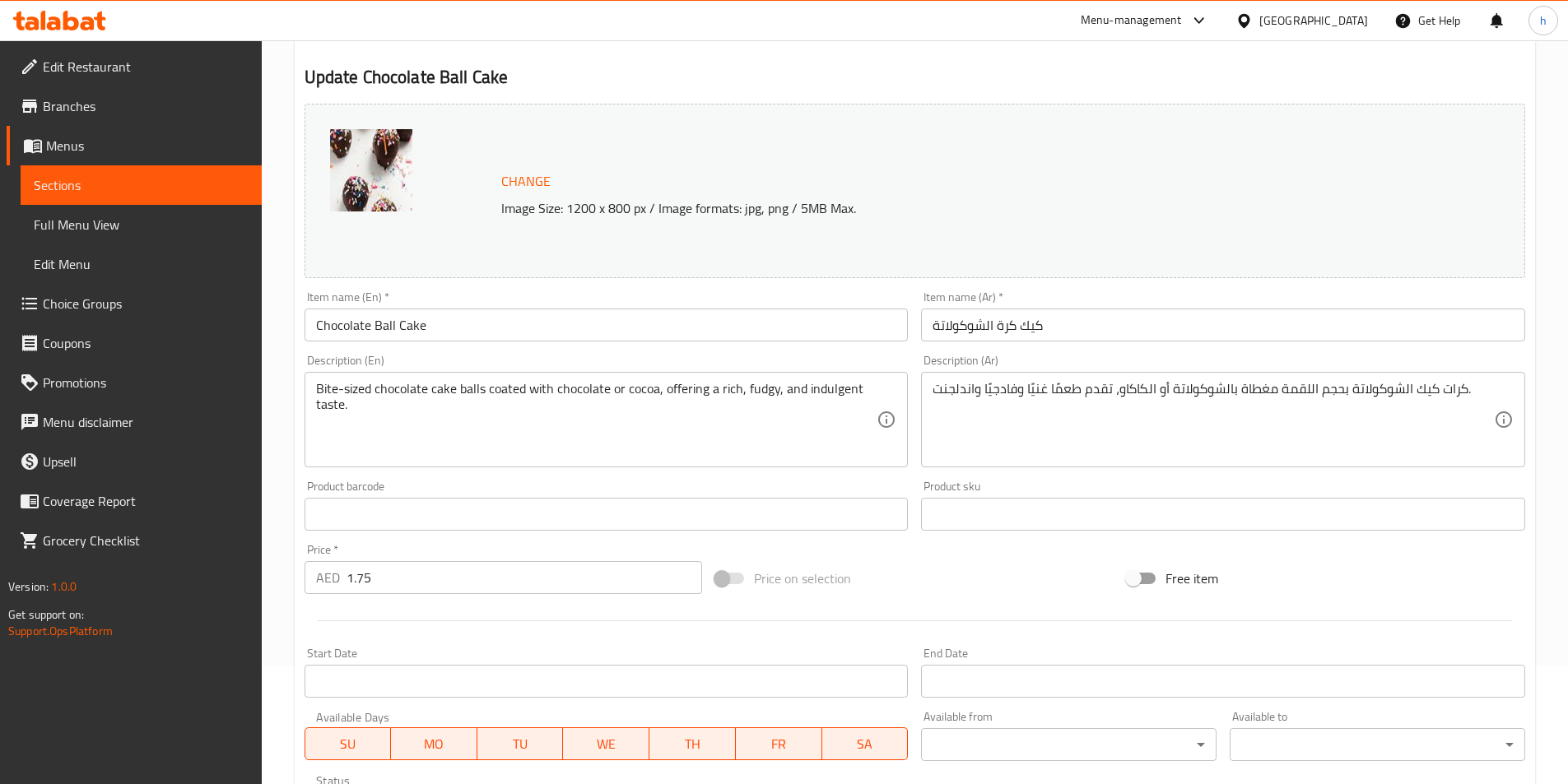
scroll to position [0, 0]
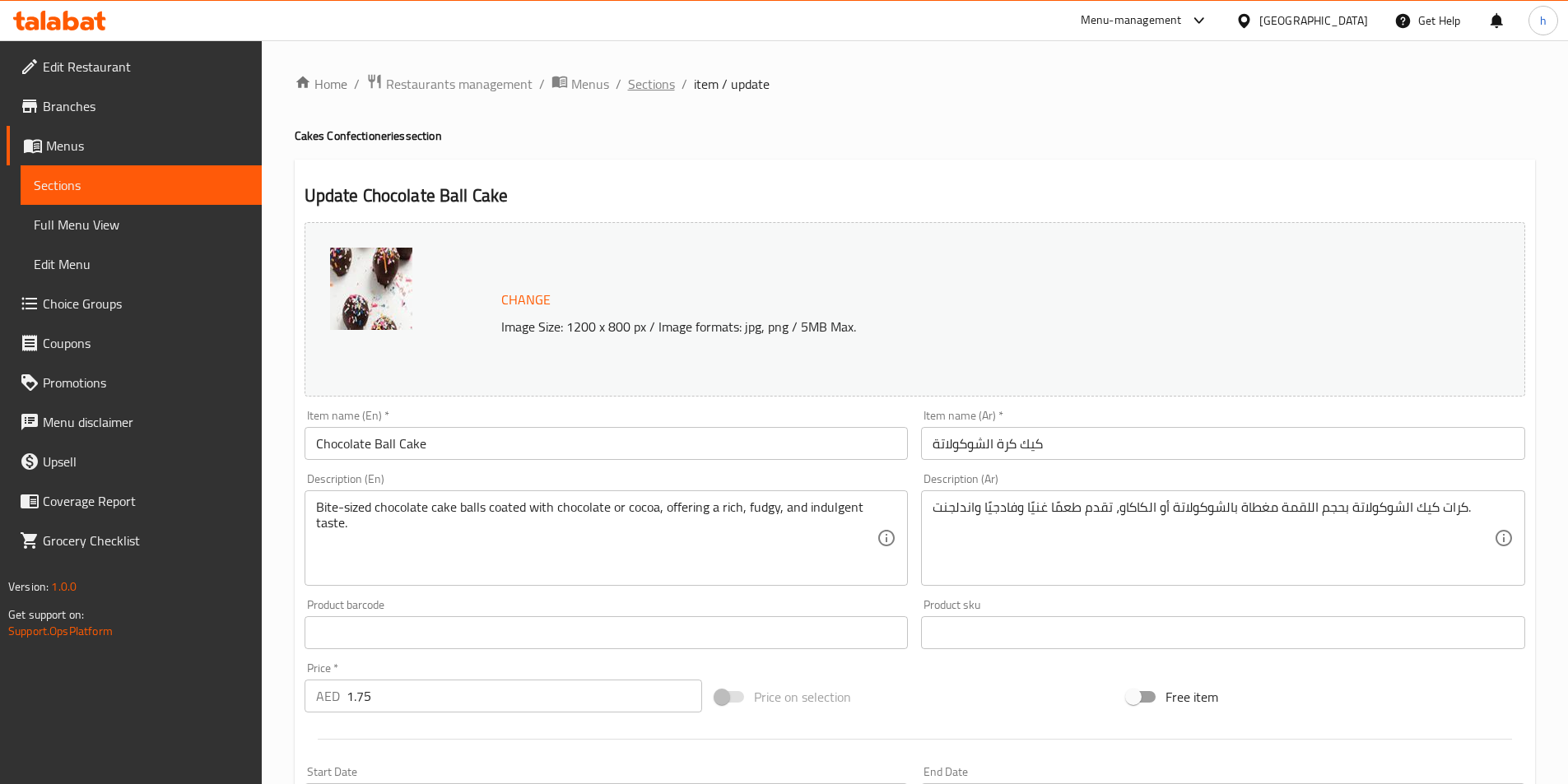
click at [659, 84] on span "Sections" at bounding box center [651, 83] width 47 height 20
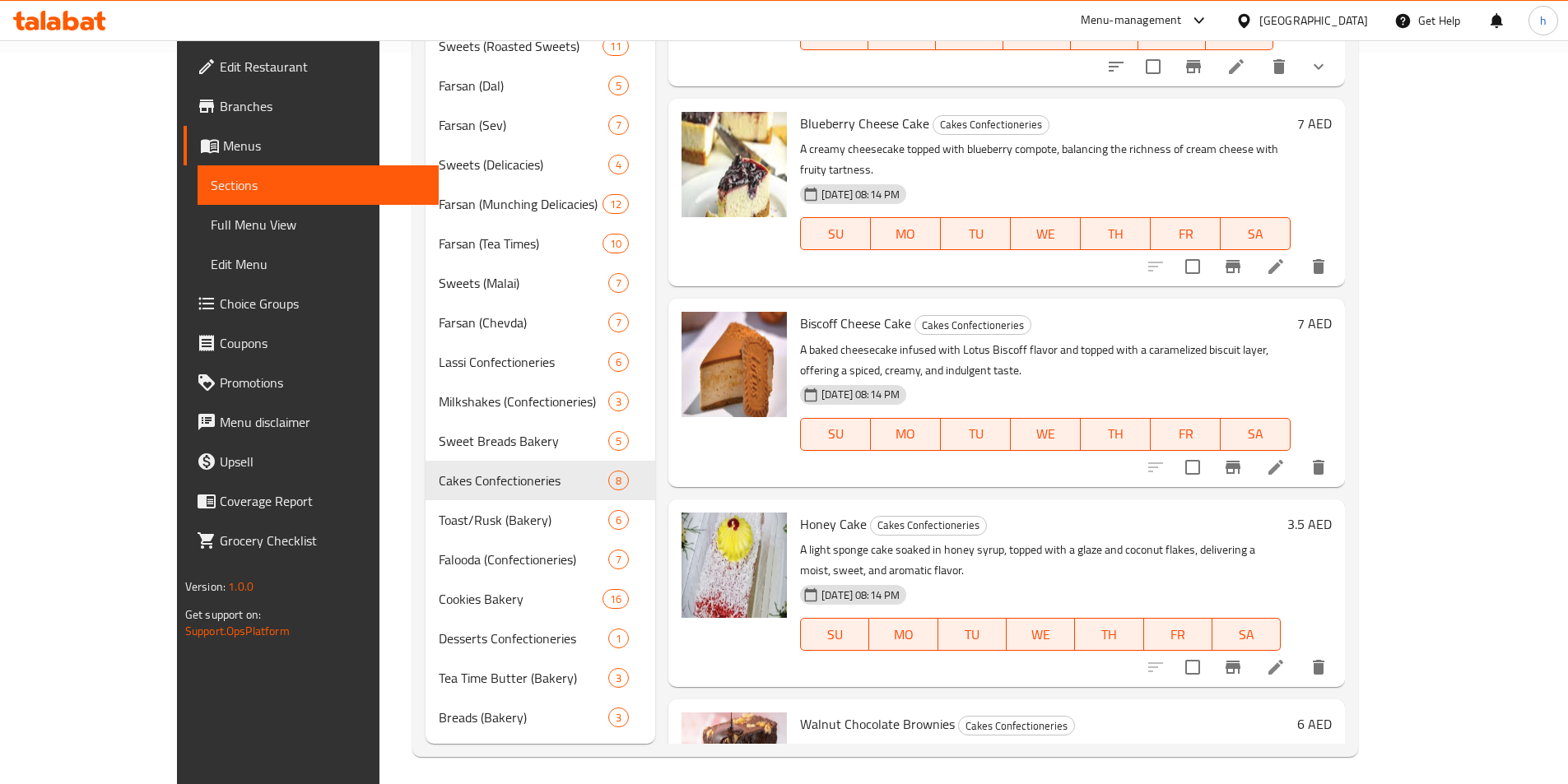
scroll to position [737, 0]
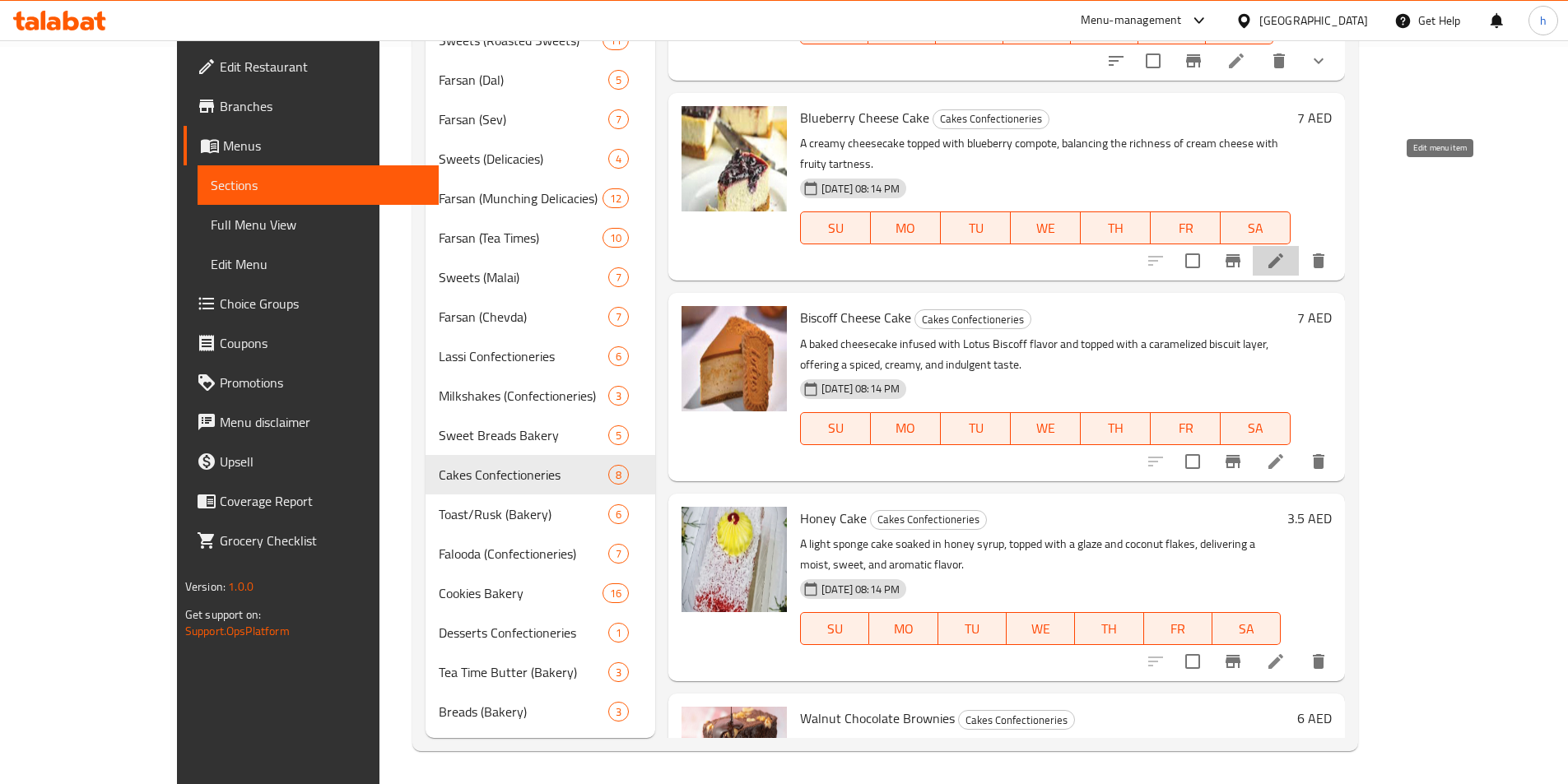
click at [1283, 253] on icon at bounding box center [1275, 260] width 14 height 14
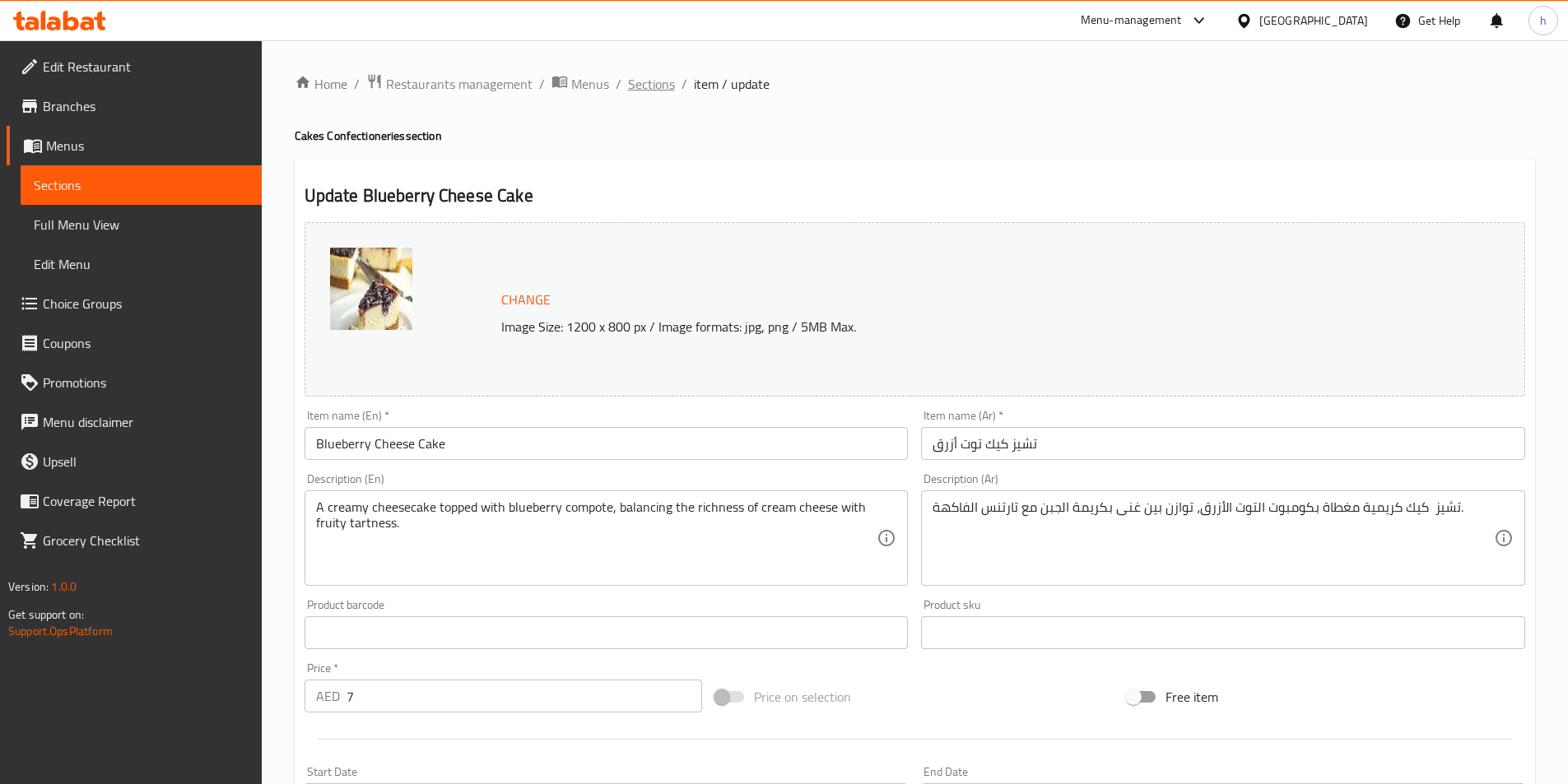
click at [643, 90] on span "Sections" at bounding box center [651, 83] width 47 height 20
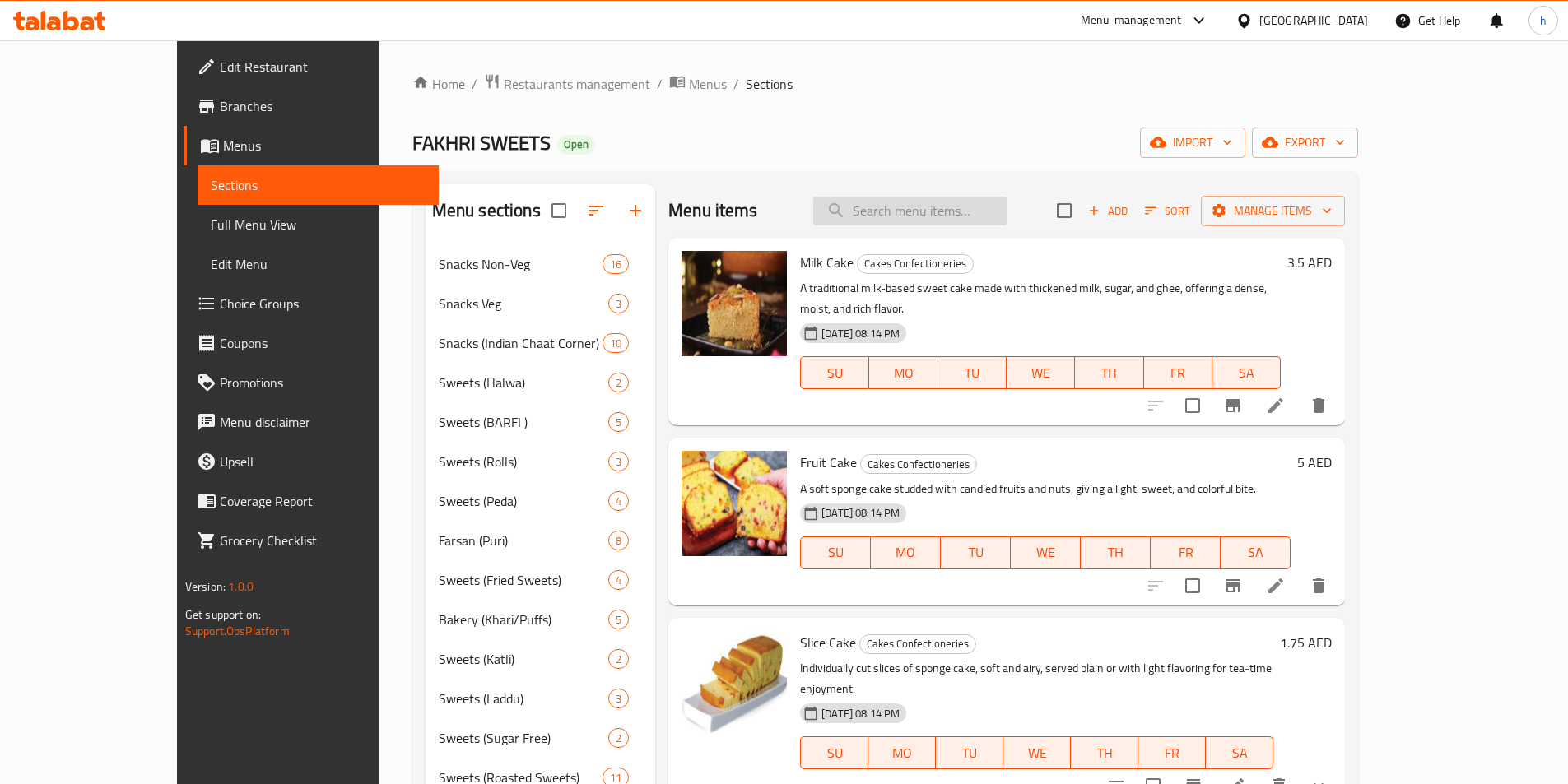
click at [943, 222] on input "search" at bounding box center [910, 211] width 195 height 29
paste input "Pastries"
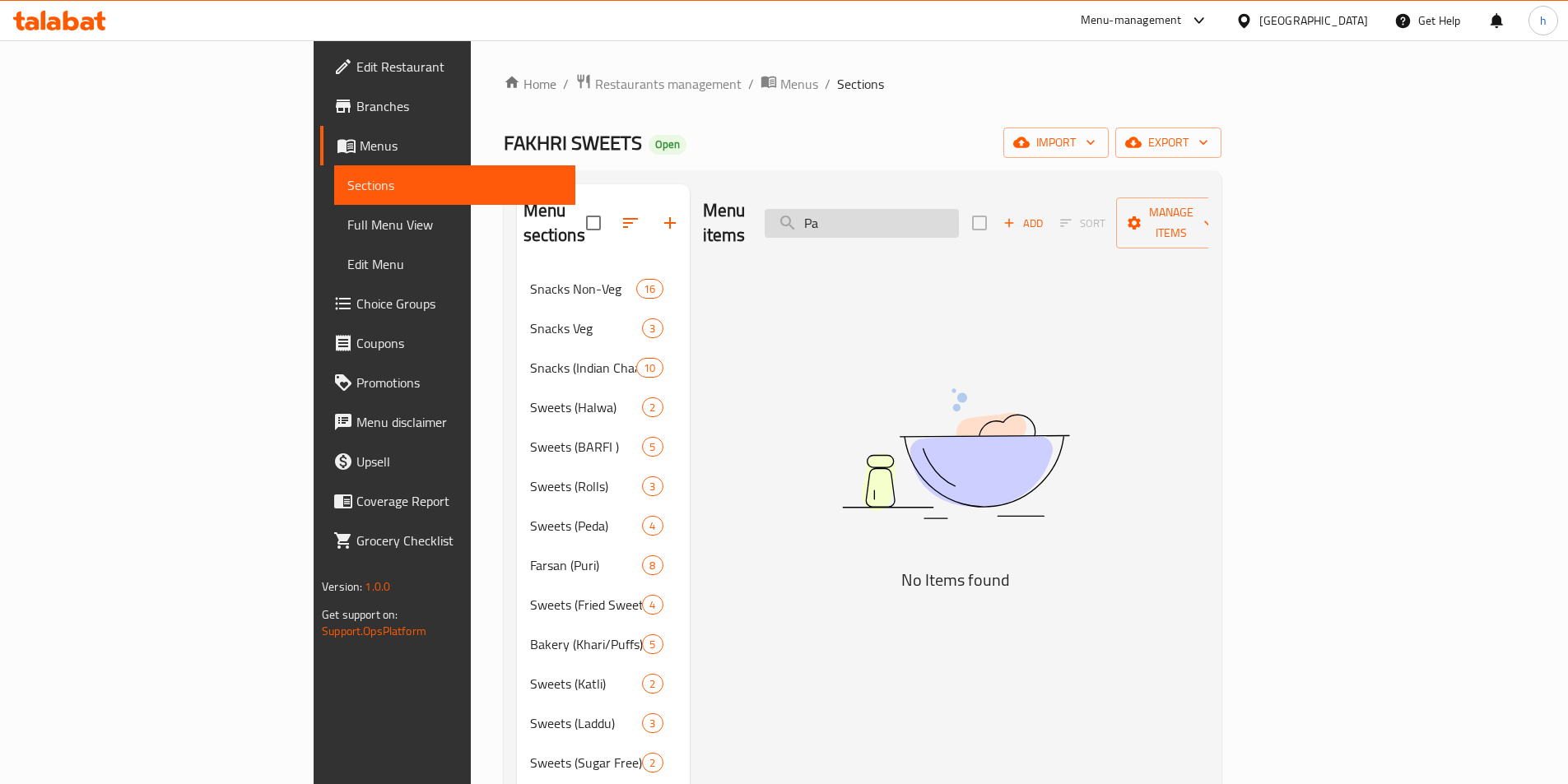
type input "P"
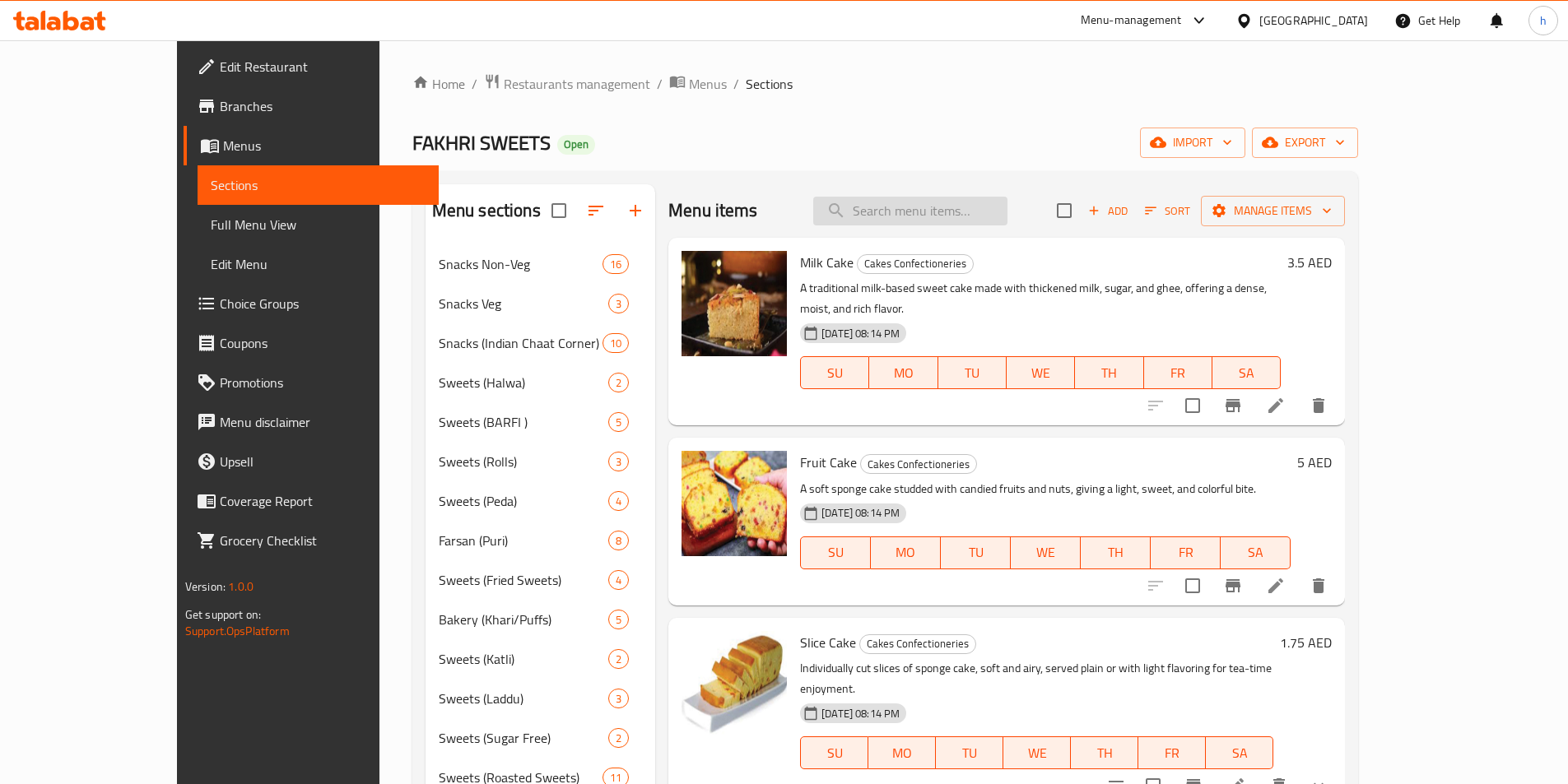
click at [924, 196] on input "search" at bounding box center [910, 211] width 195 height 29
paste input "Mini Cake"
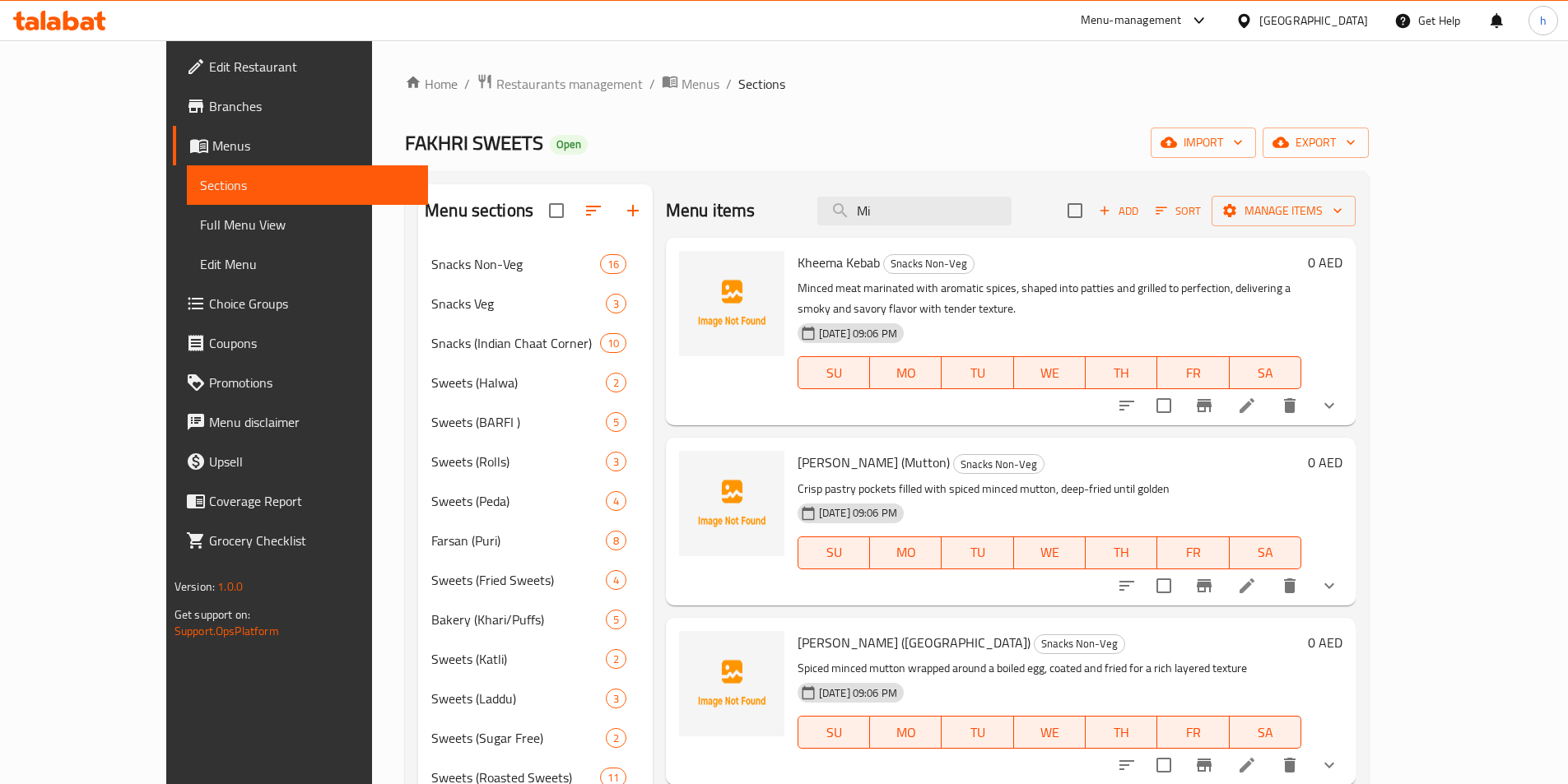
type input "M"
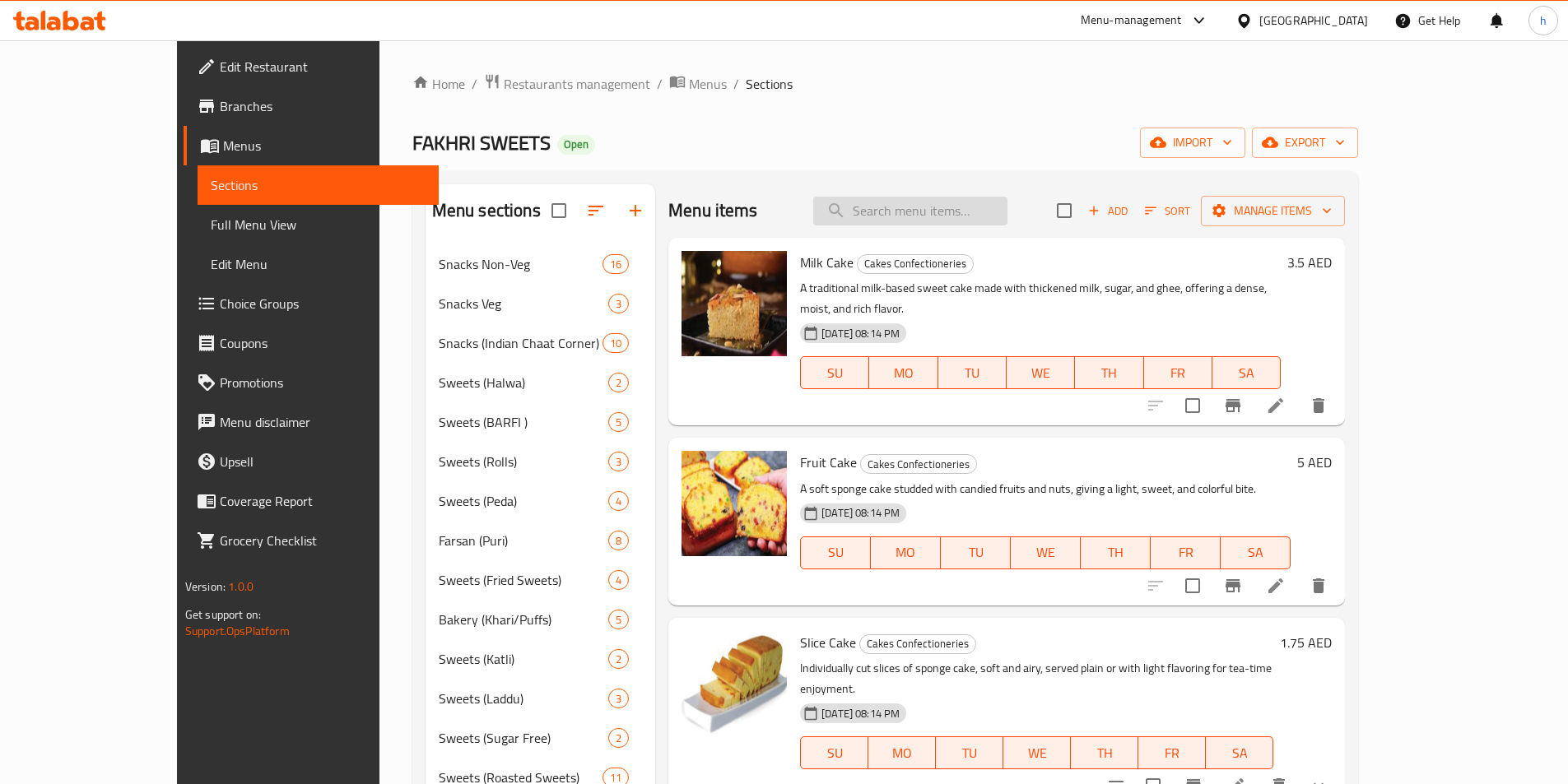
click at [976, 213] on input "search" at bounding box center [910, 211] width 195 height 29
paste input "Blueberry Cheese Cake"
type input "Blueberry Cheese Cake"
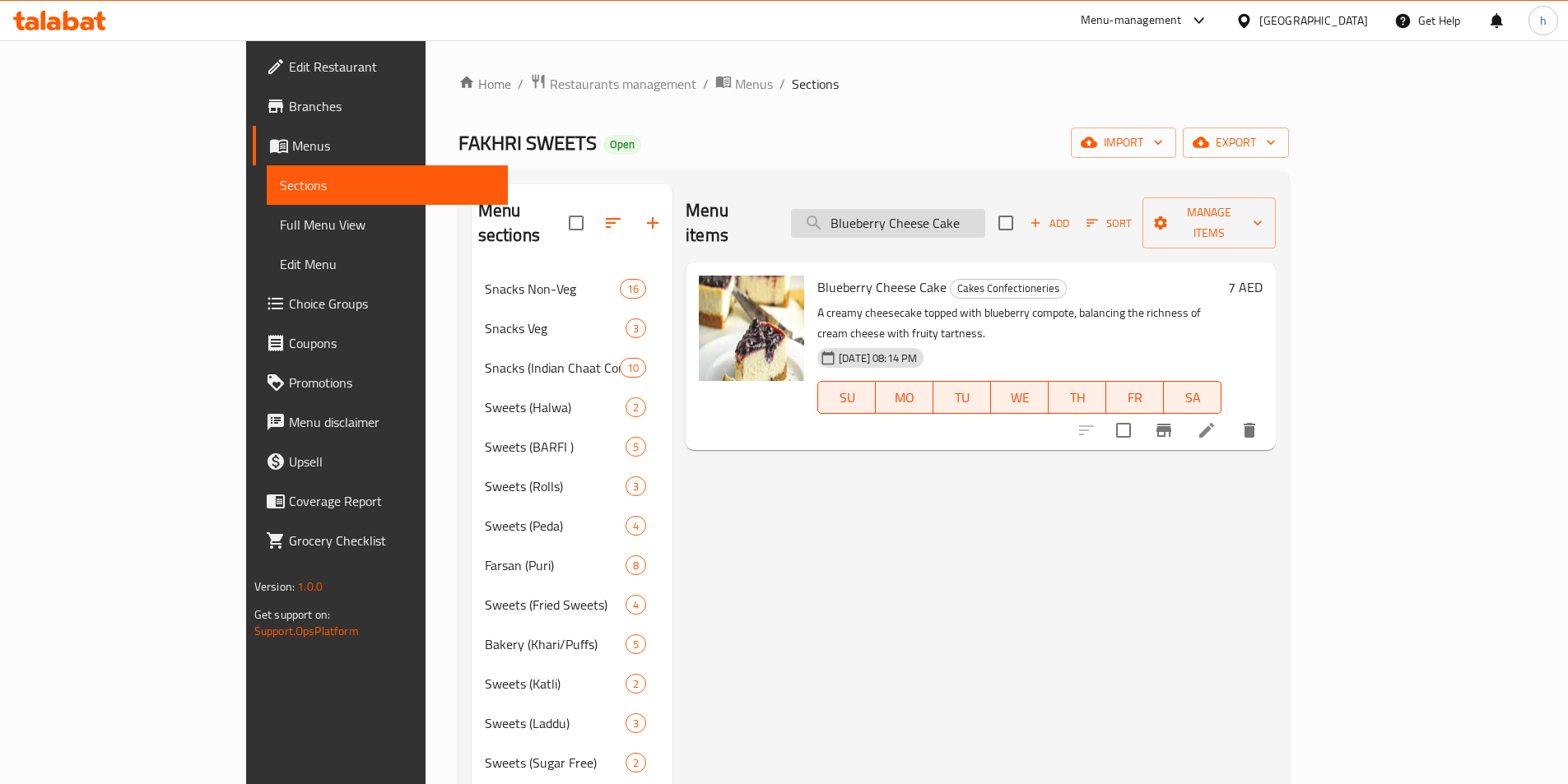
click at [976, 213] on input "Blueberry Cheese Cake" at bounding box center [888, 223] width 195 height 29
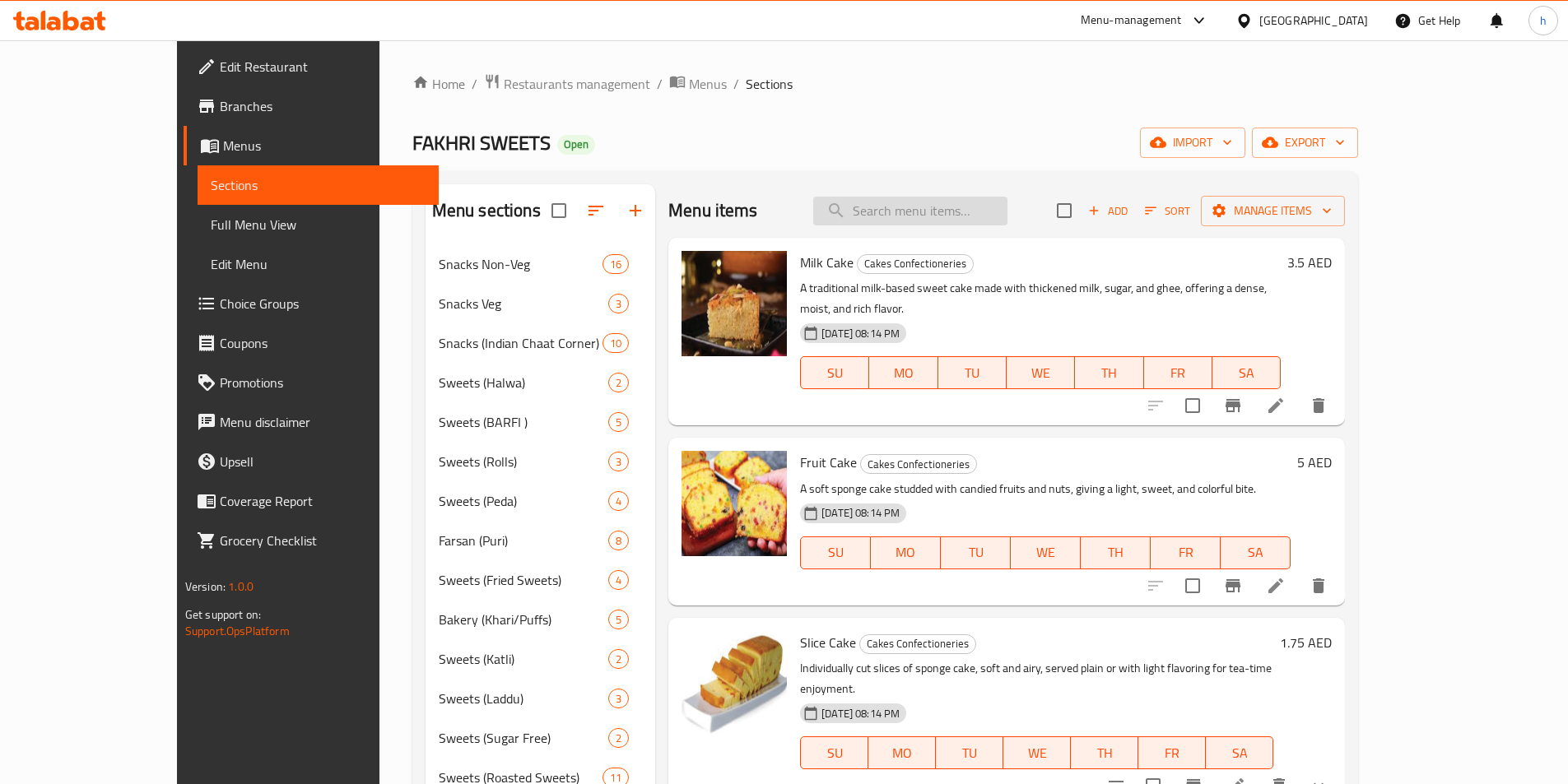
click at [945, 213] on input "search" at bounding box center [910, 211] width 195 height 29
paste input "Biscoff Cheese Cake"
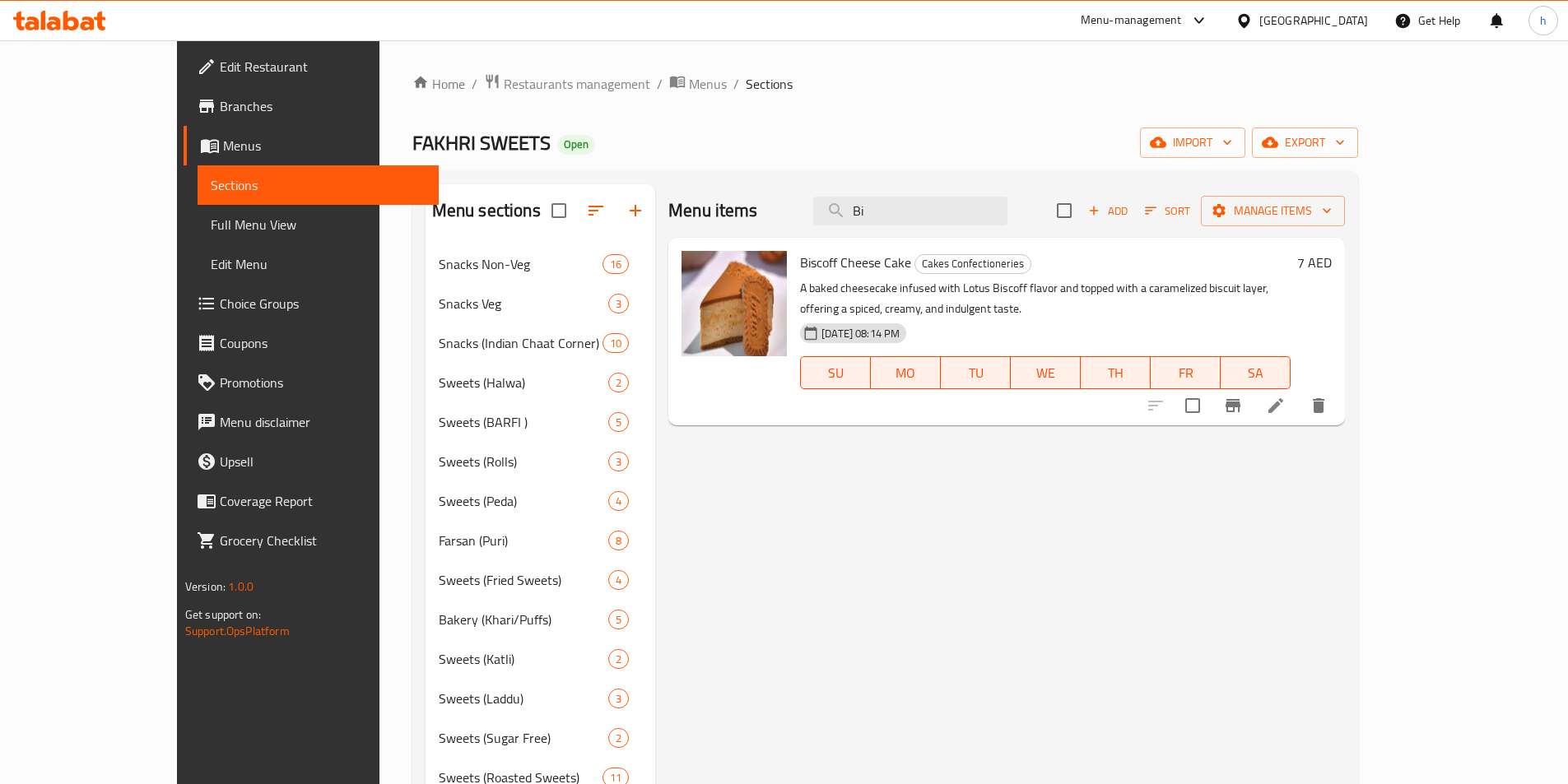
type input "B"
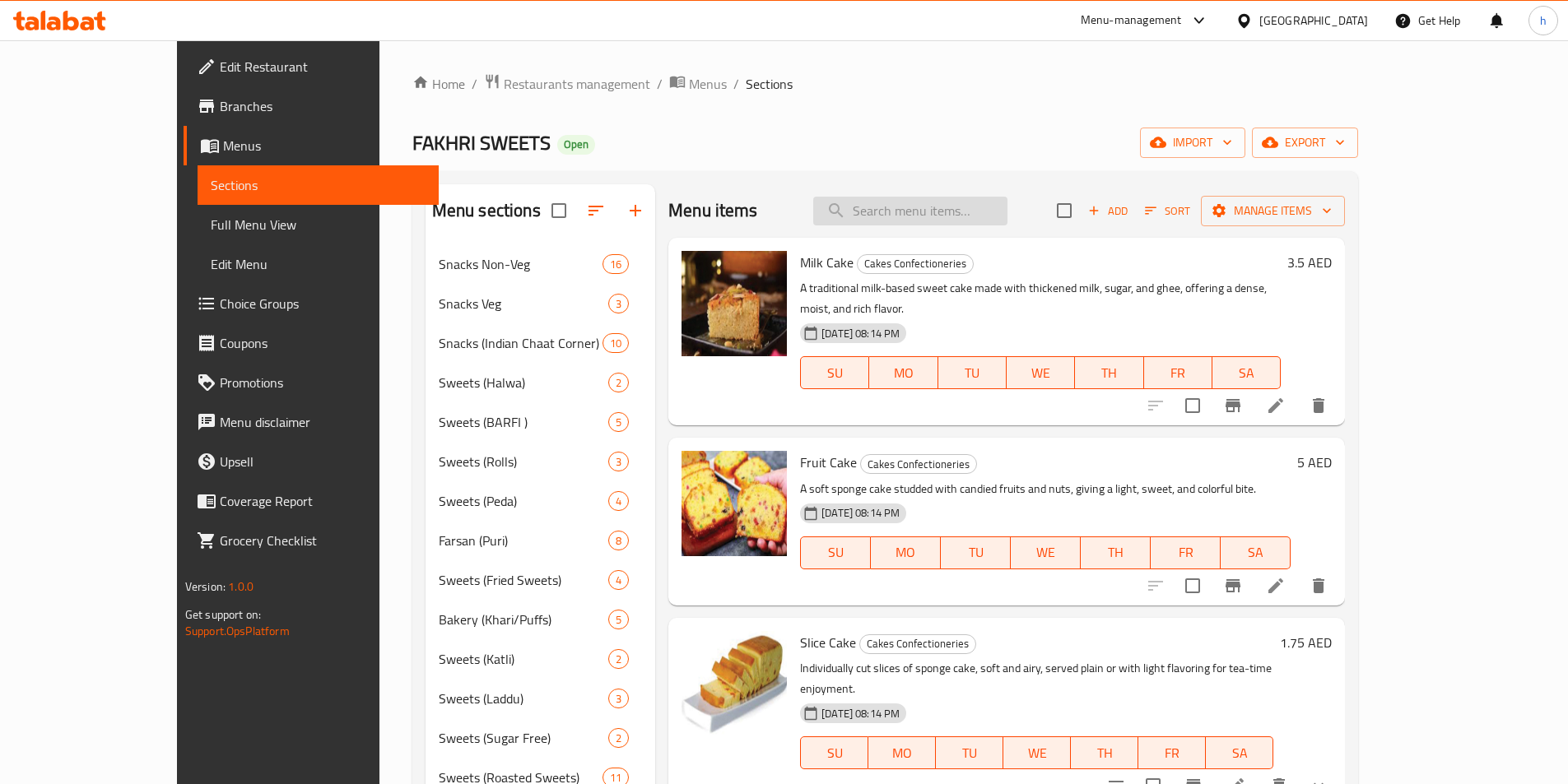
click at [933, 220] on input "search" at bounding box center [910, 211] width 195 height 29
paste input "Pastries"
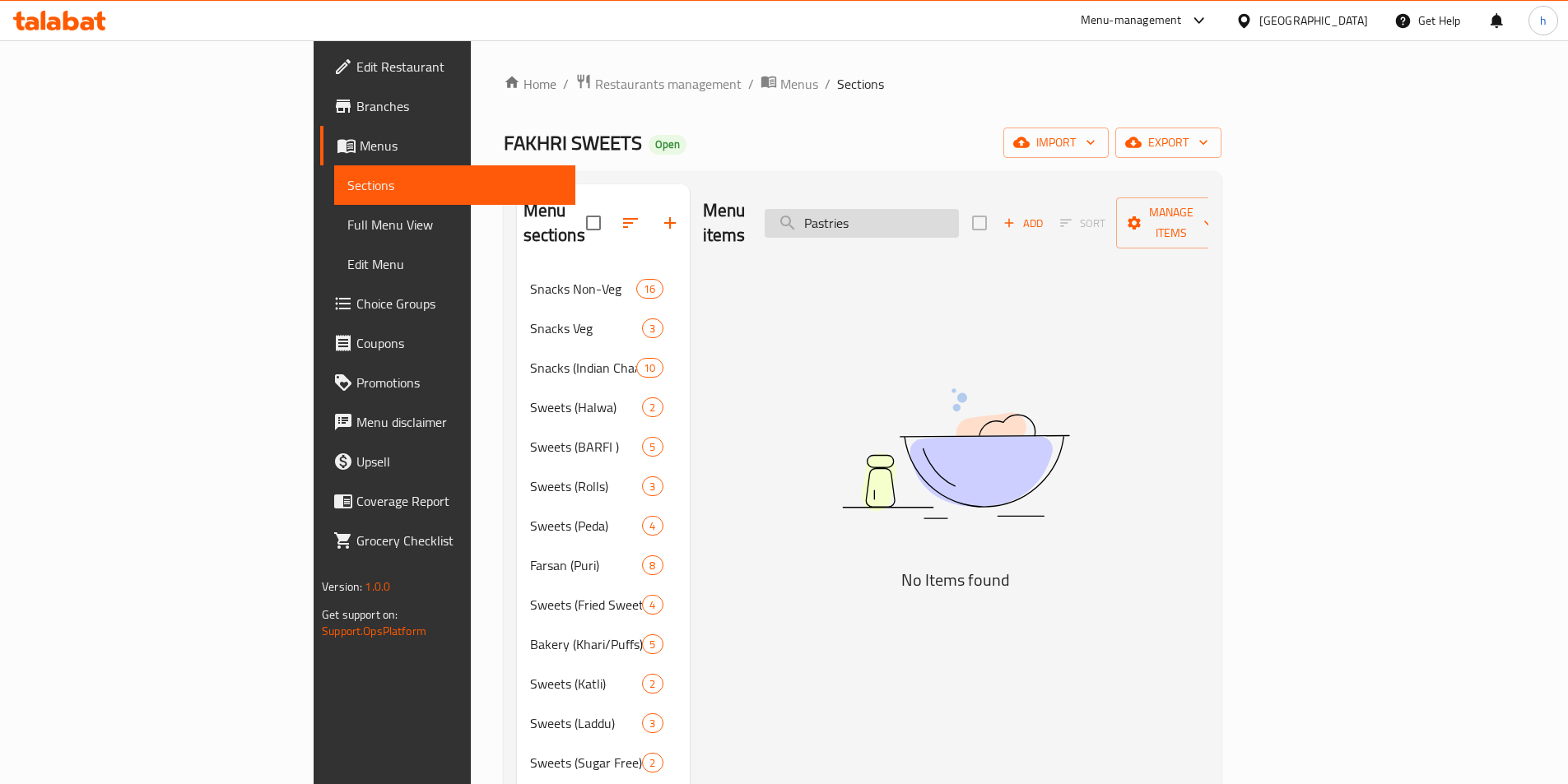
click at [959, 211] on input "Pastries" at bounding box center [861, 223] width 195 height 29
type input "P"
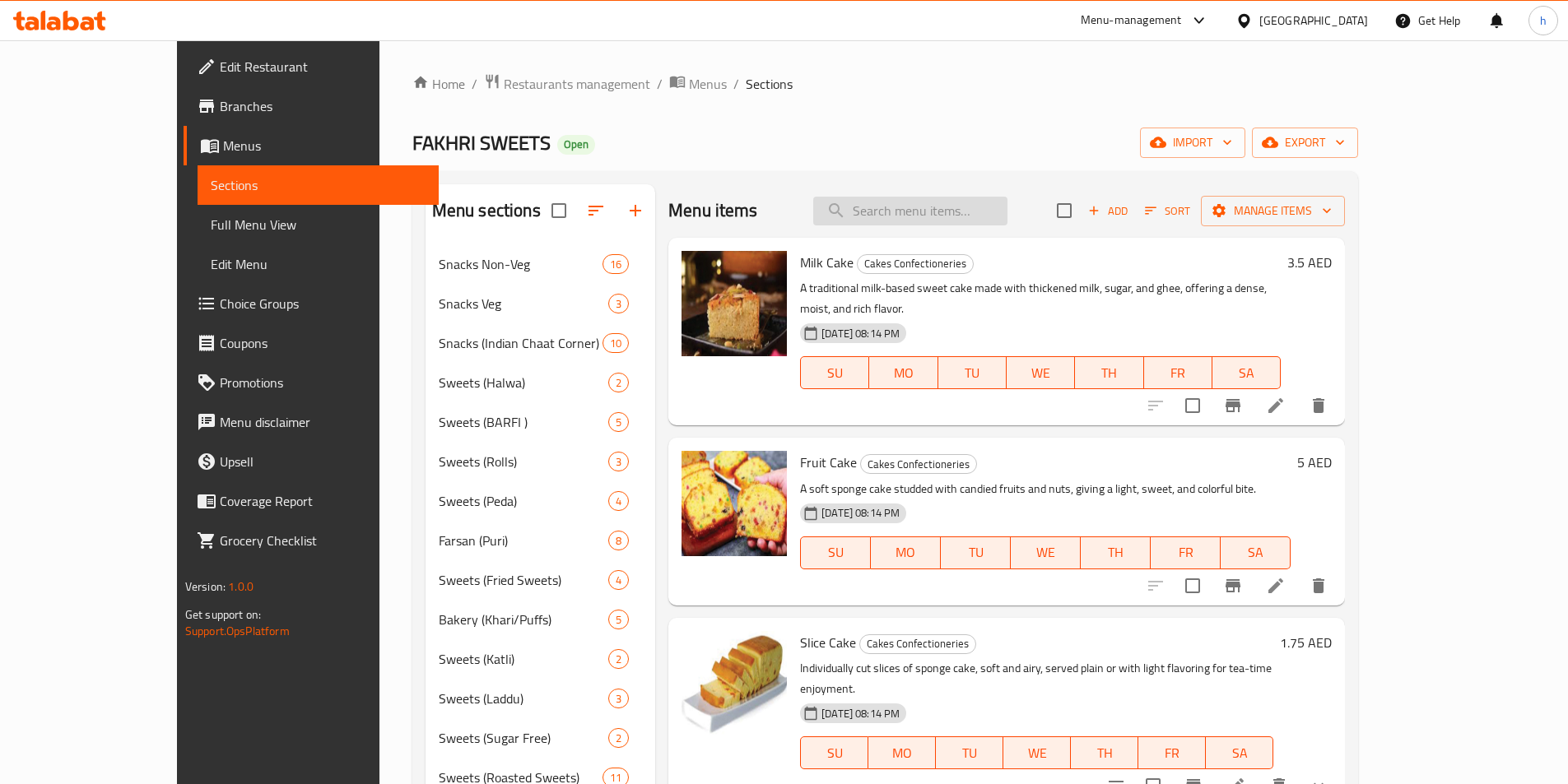
click at [1006, 206] on input "search" at bounding box center [910, 211] width 195 height 29
paste input "Mini Cake"
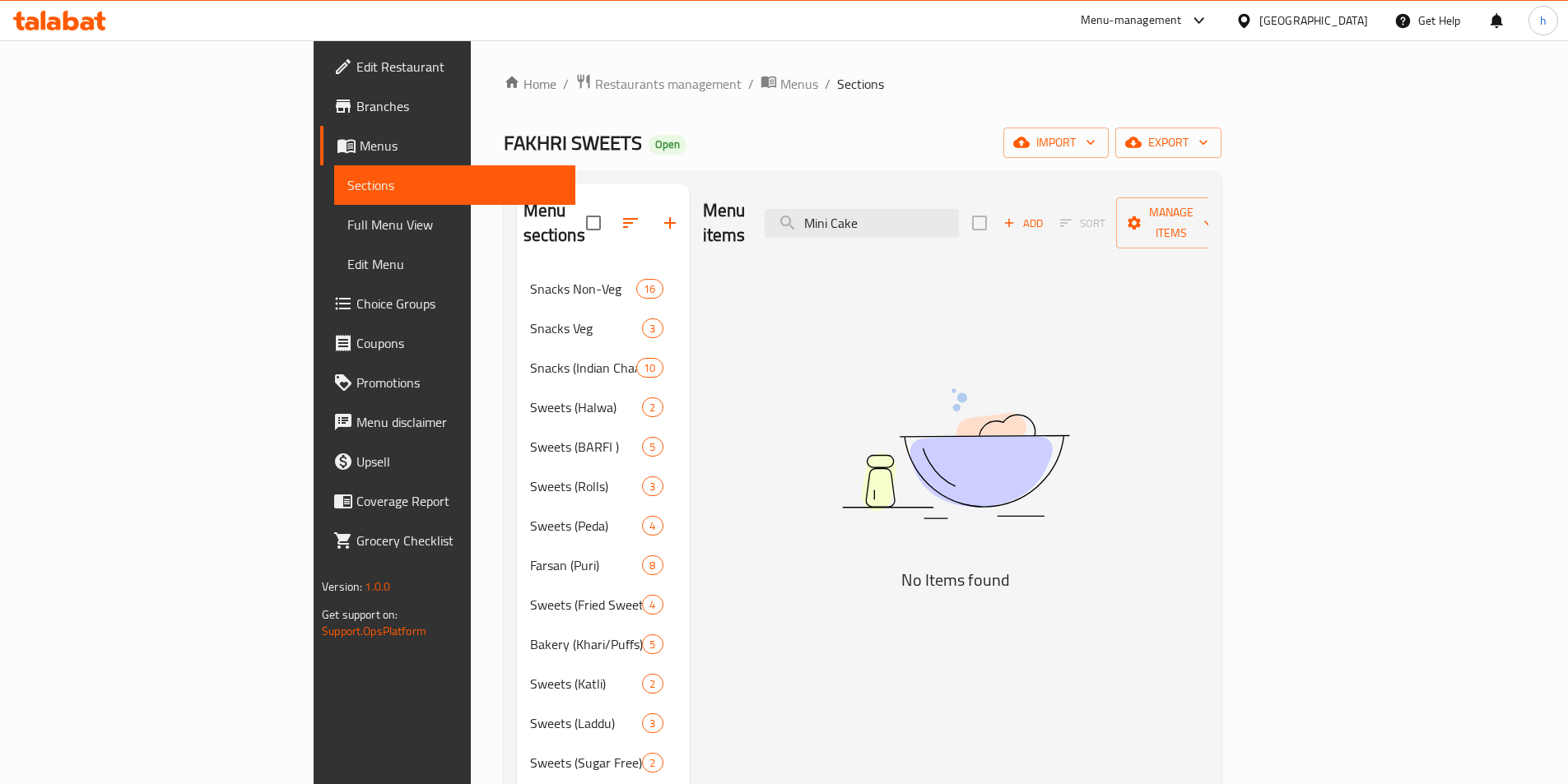
type input "Mini Cake"
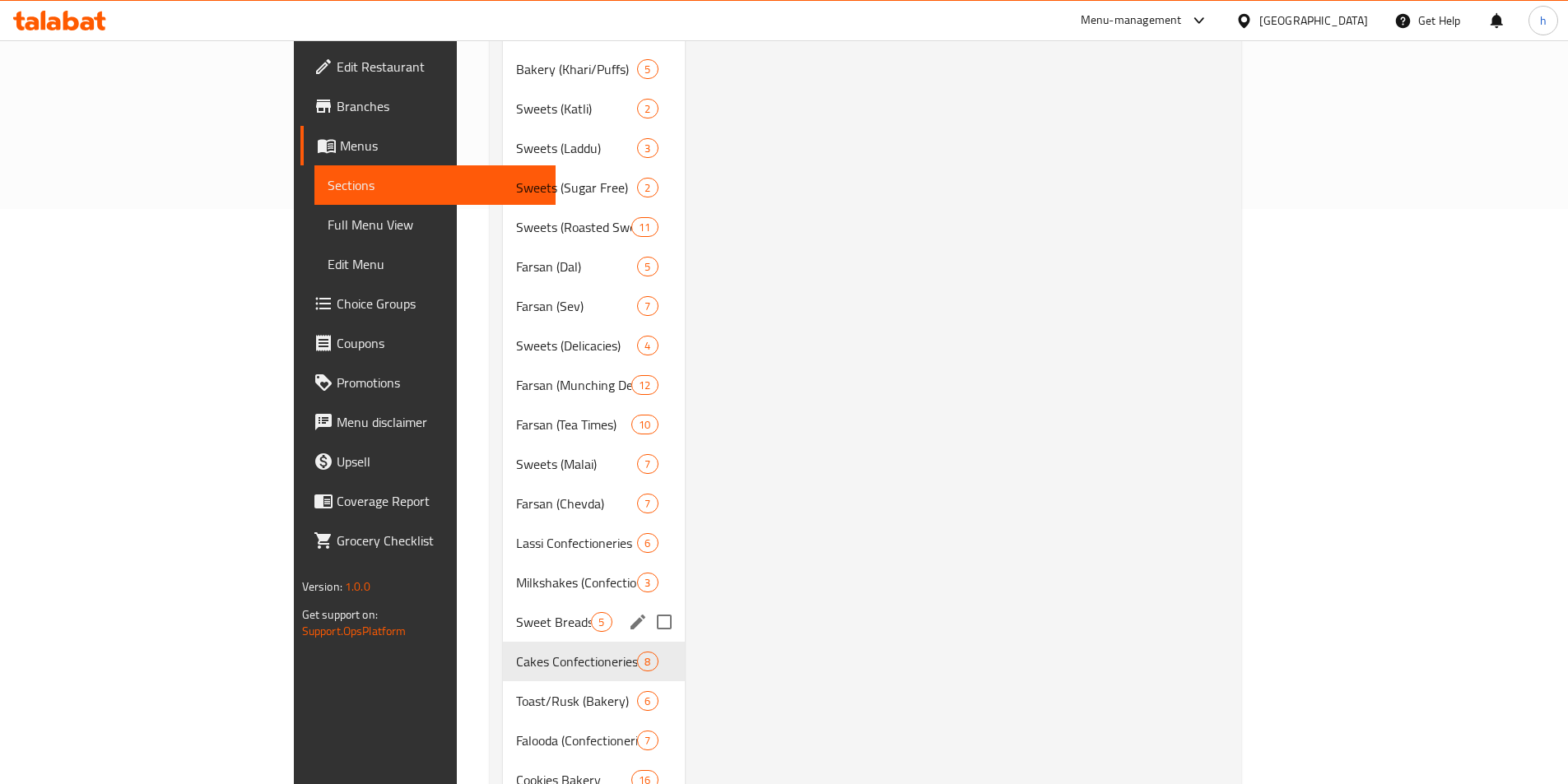
scroll to position [576, 0]
click at [516, 651] on span "Cakes Confectioneries" at bounding box center [553, 660] width 75 height 20
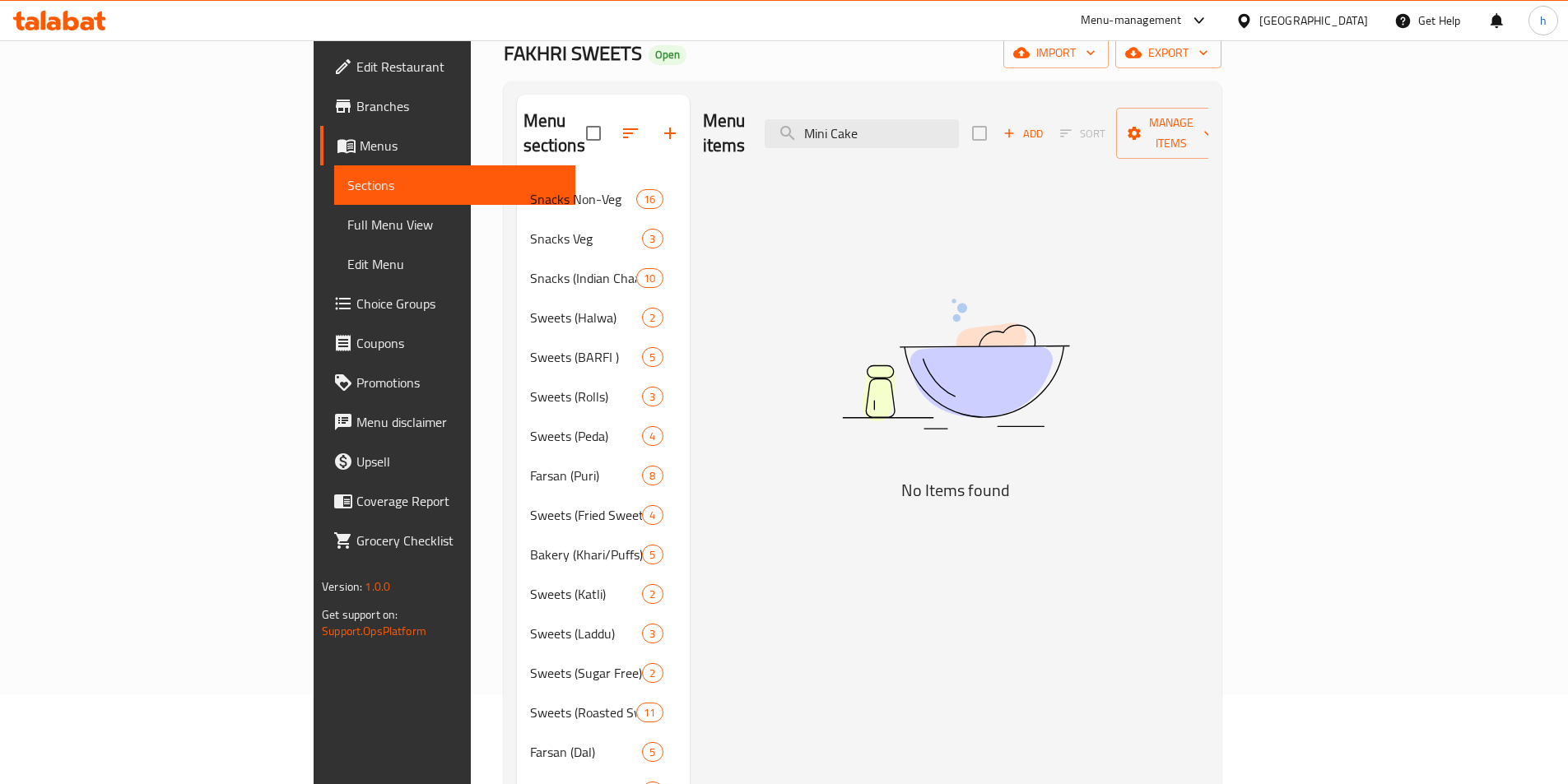
scroll to position [0, 0]
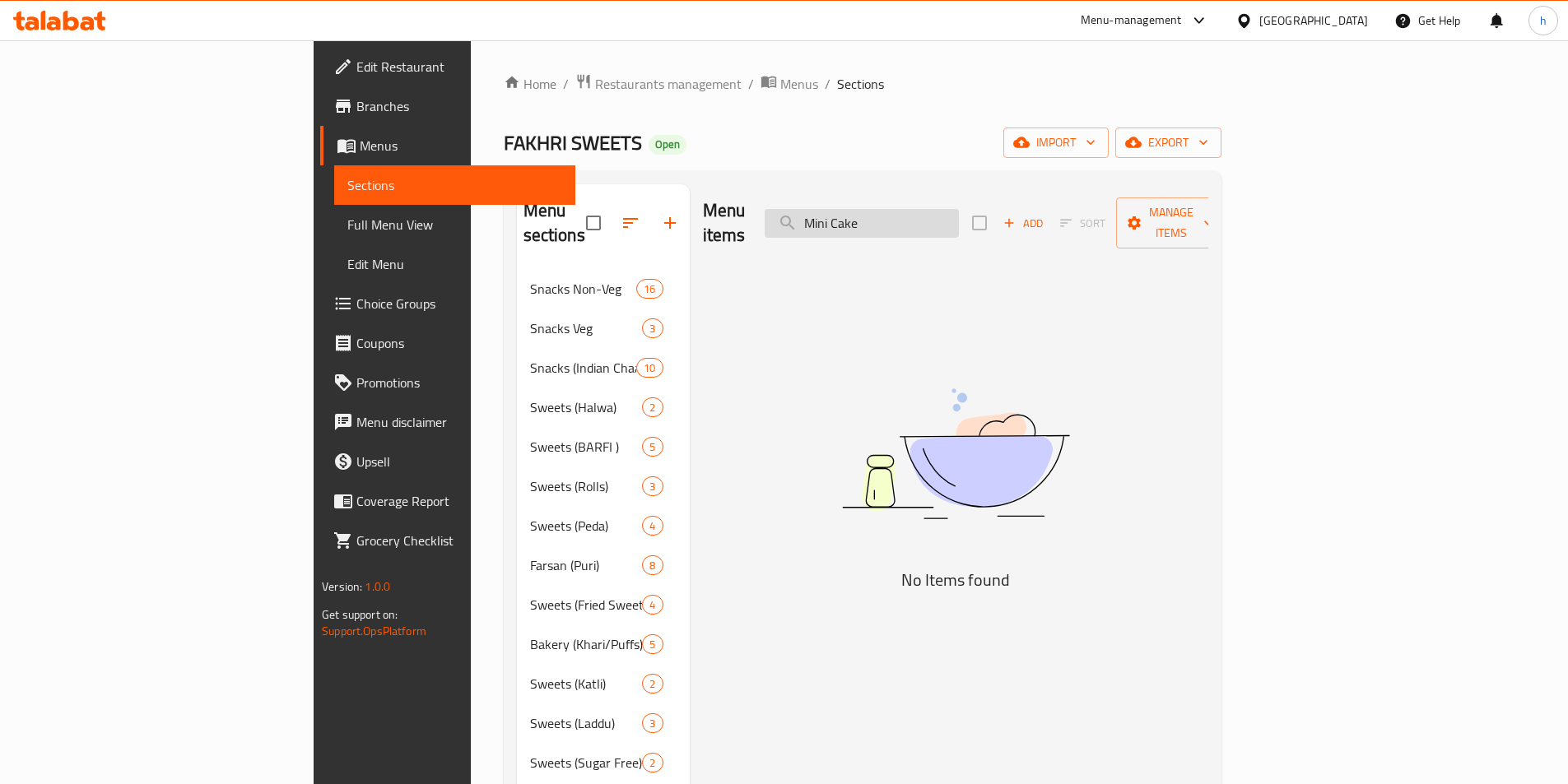
click at [959, 218] on input "Mini Cake" at bounding box center [861, 223] width 195 height 29
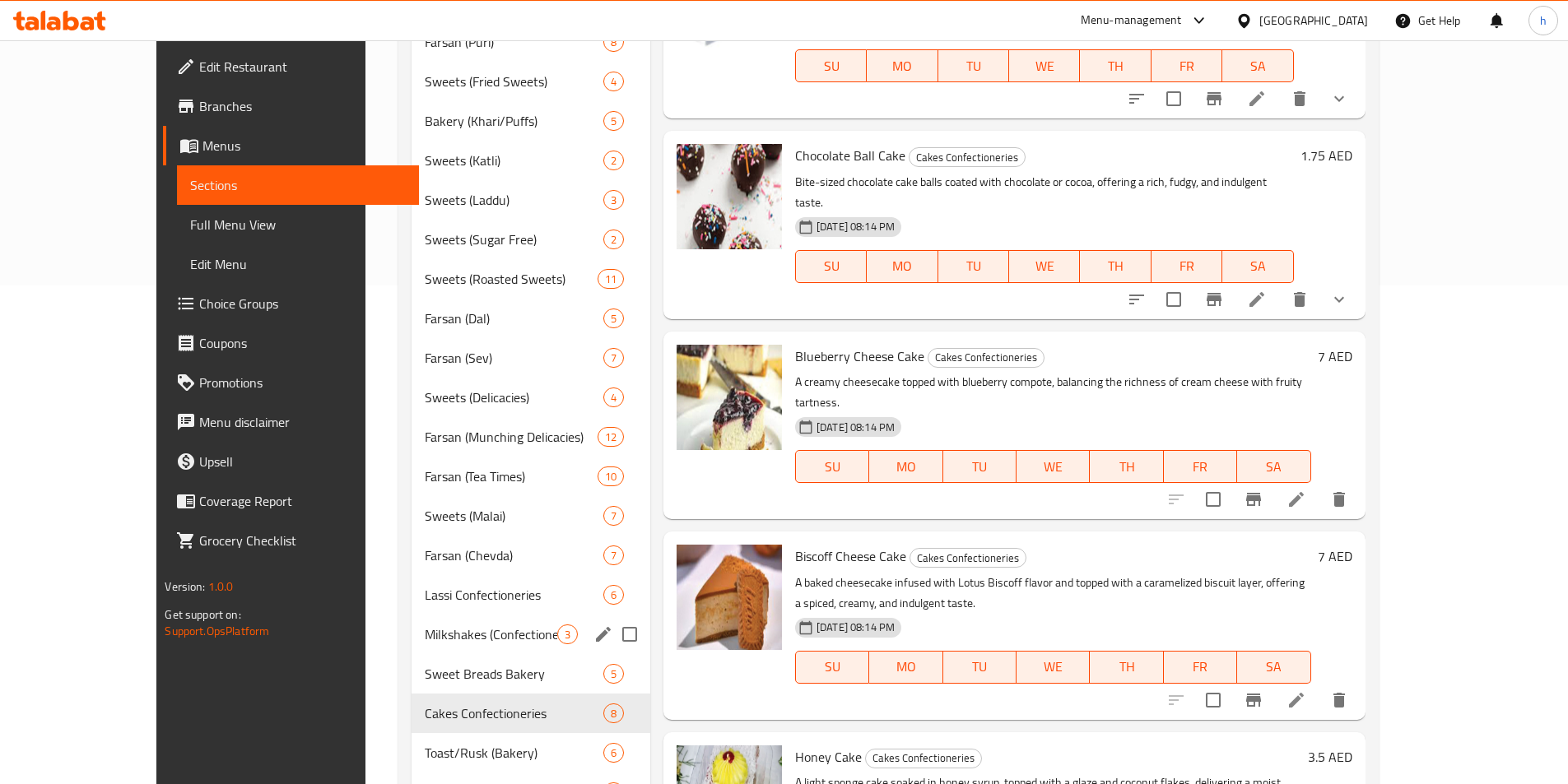
scroll to position [576, 0]
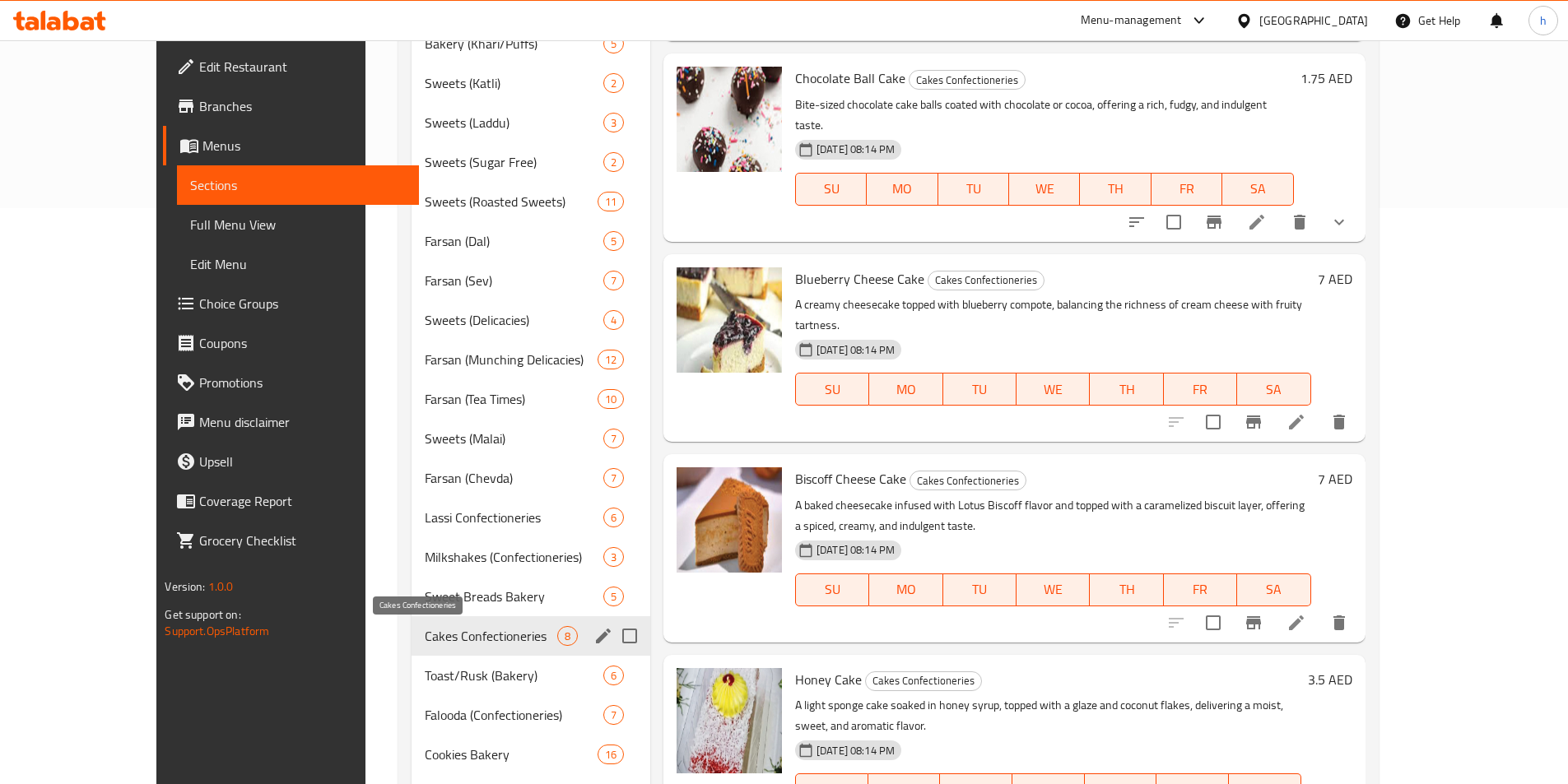
click at [497, 641] on span "Cakes Confectioneries" at bounding box center [490, 635] width 131 height 20
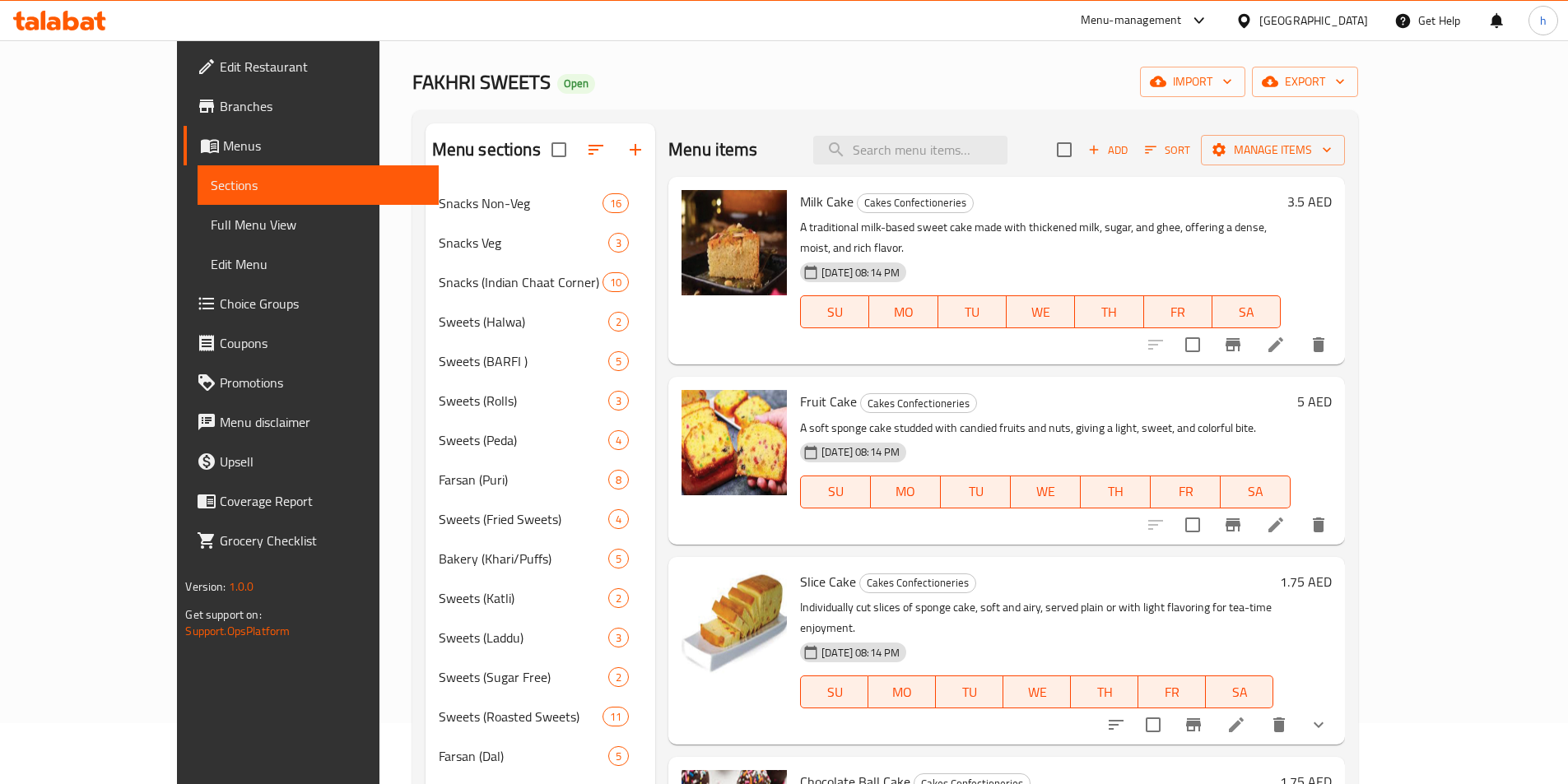
scroll to position [0, 0]
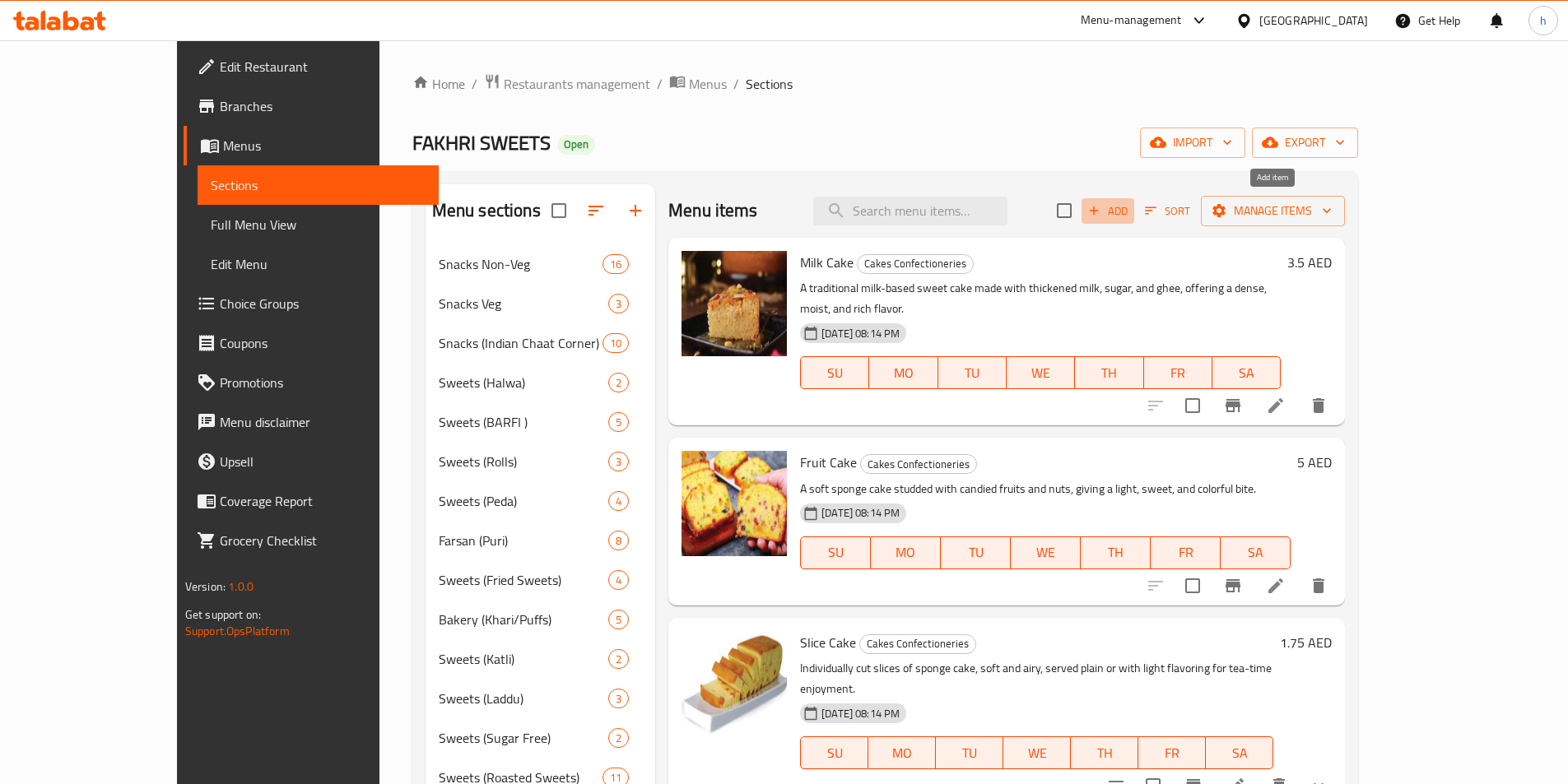
click at [1131, 206] on span "Add" at bounding box center [1108, 211] width 44 height 19
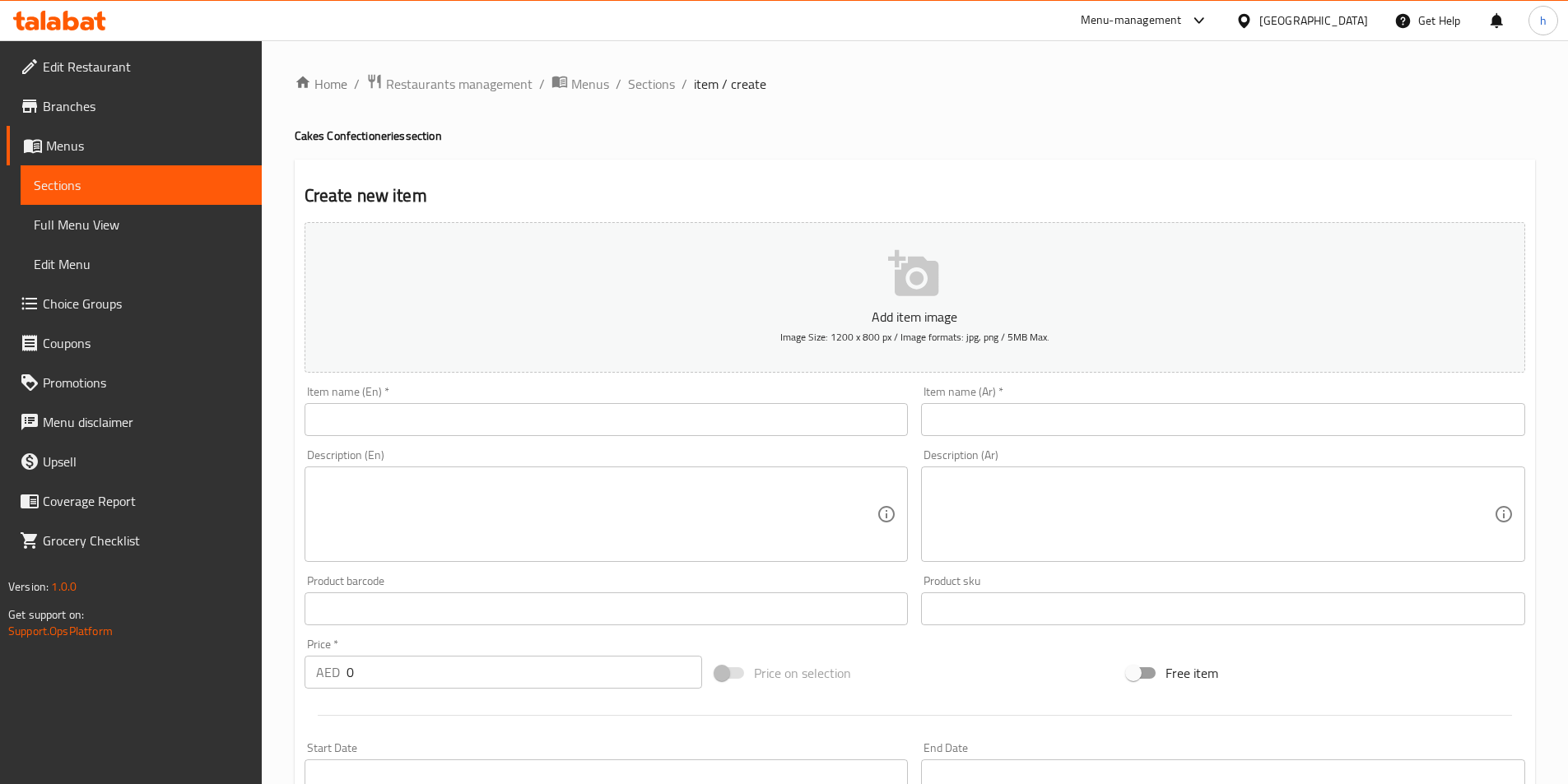
click at [802, 404] on input "text" at bounding box center [607, 420] width 604 height 33
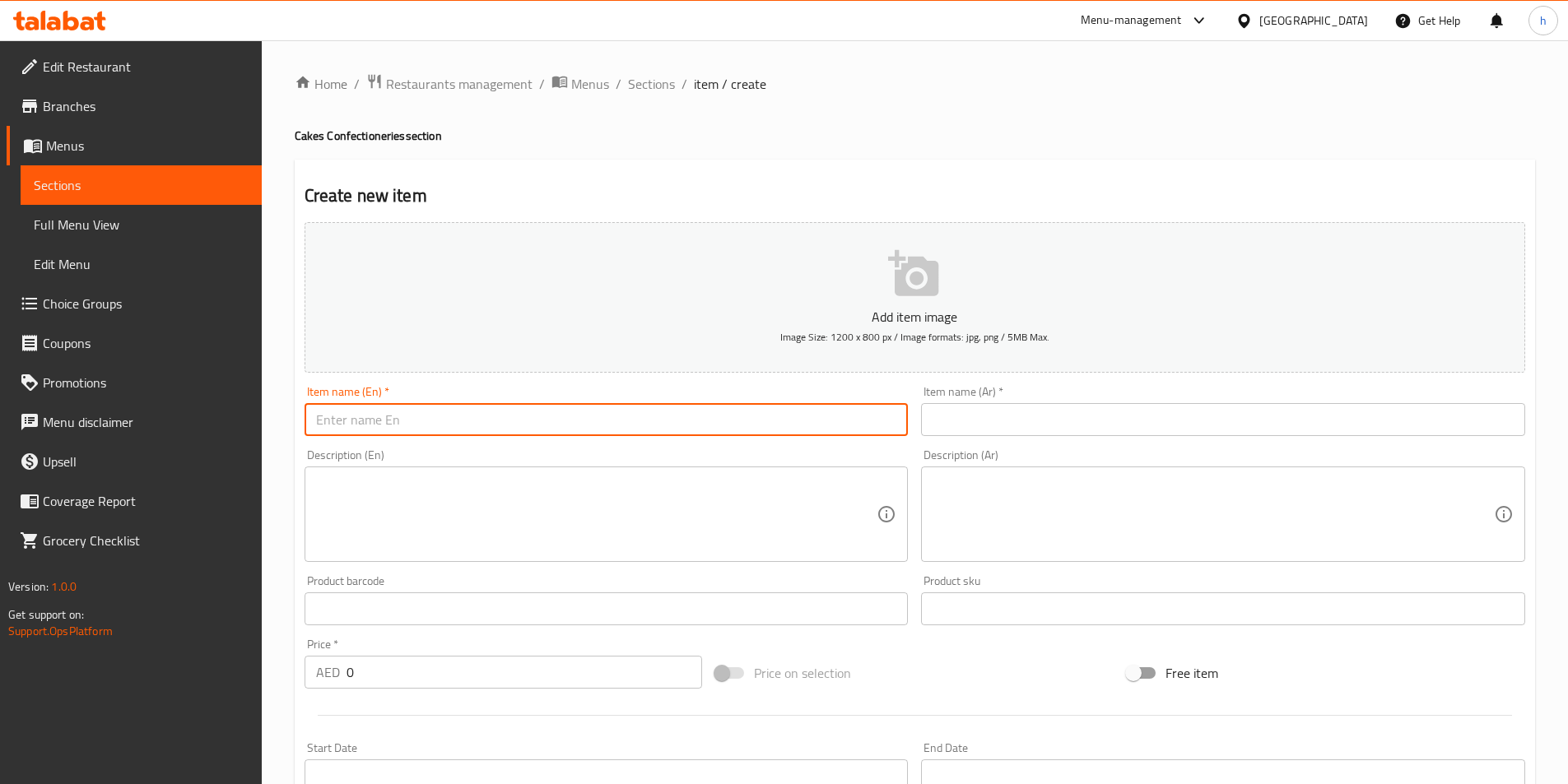
paste input "Pastries"
type input "Pastries"
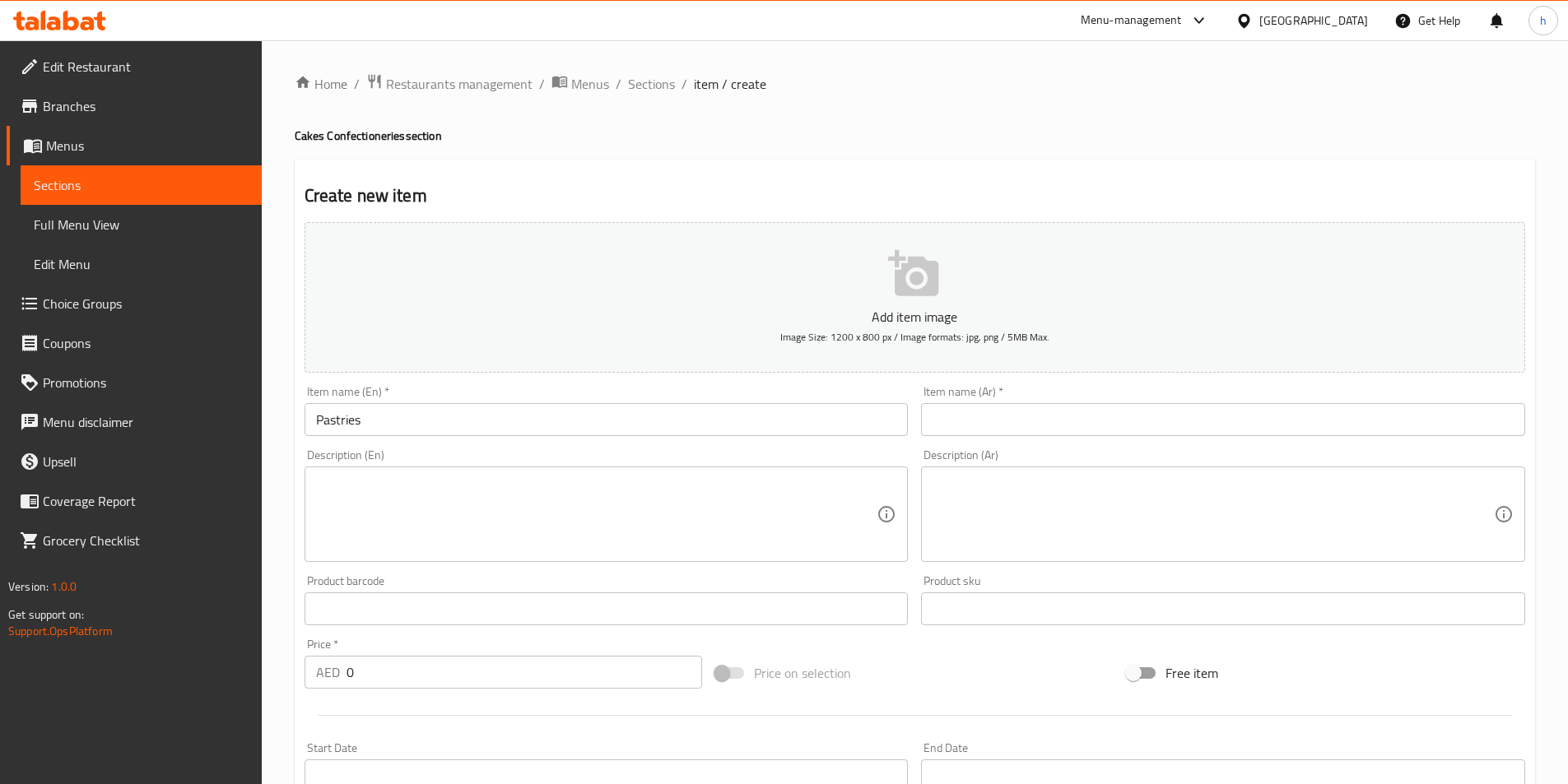
click at [677, 501] on textarea at bounding box center [597, 515] width 561 height 79
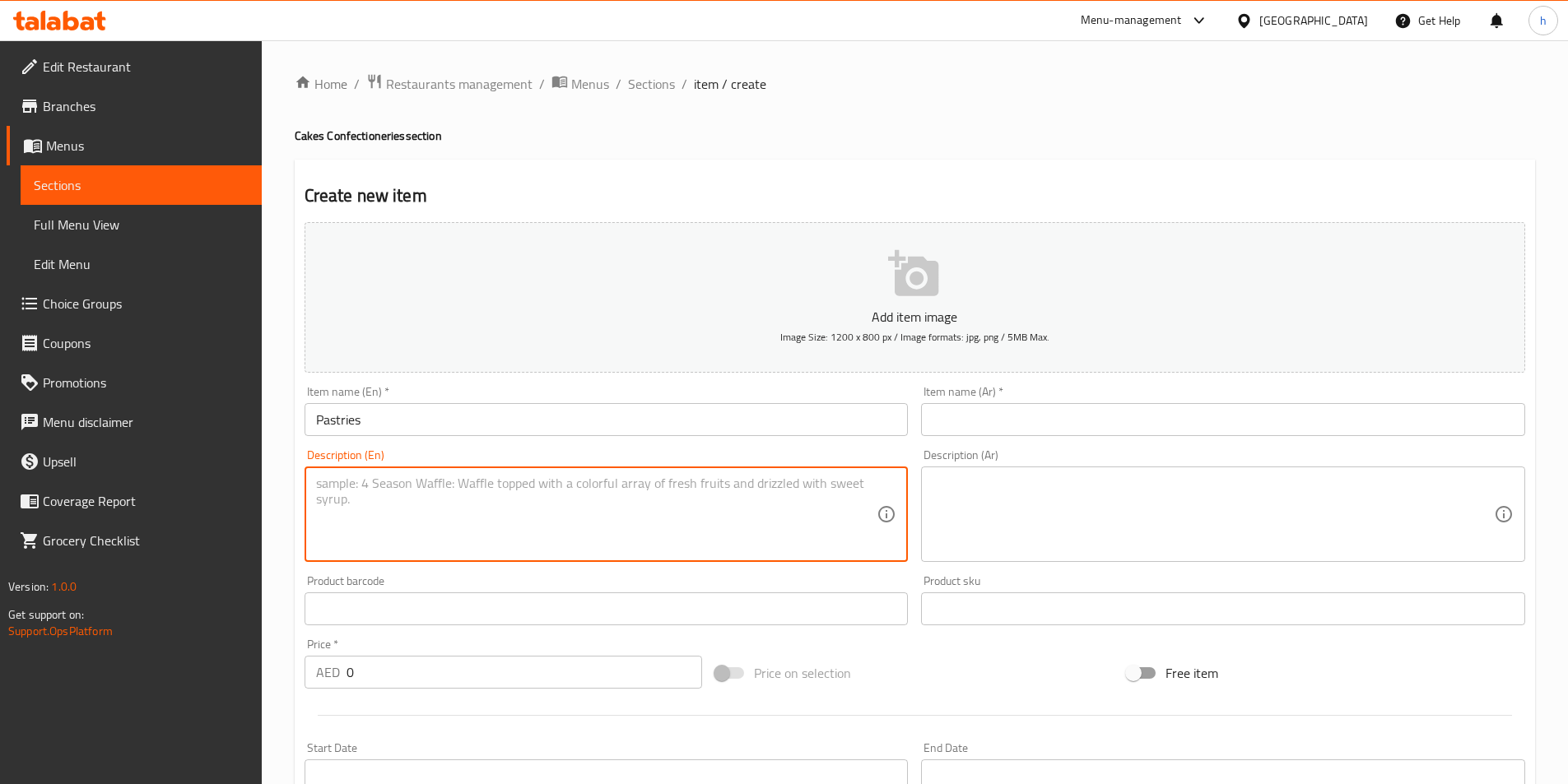
paste textarea "Soft, layered sponge desserts topped with cream, frosting, or chocolate, offeri…"
type textarea "Soft, layered sponge desserts topped with cream, frosting, or chocolate, offeri…"
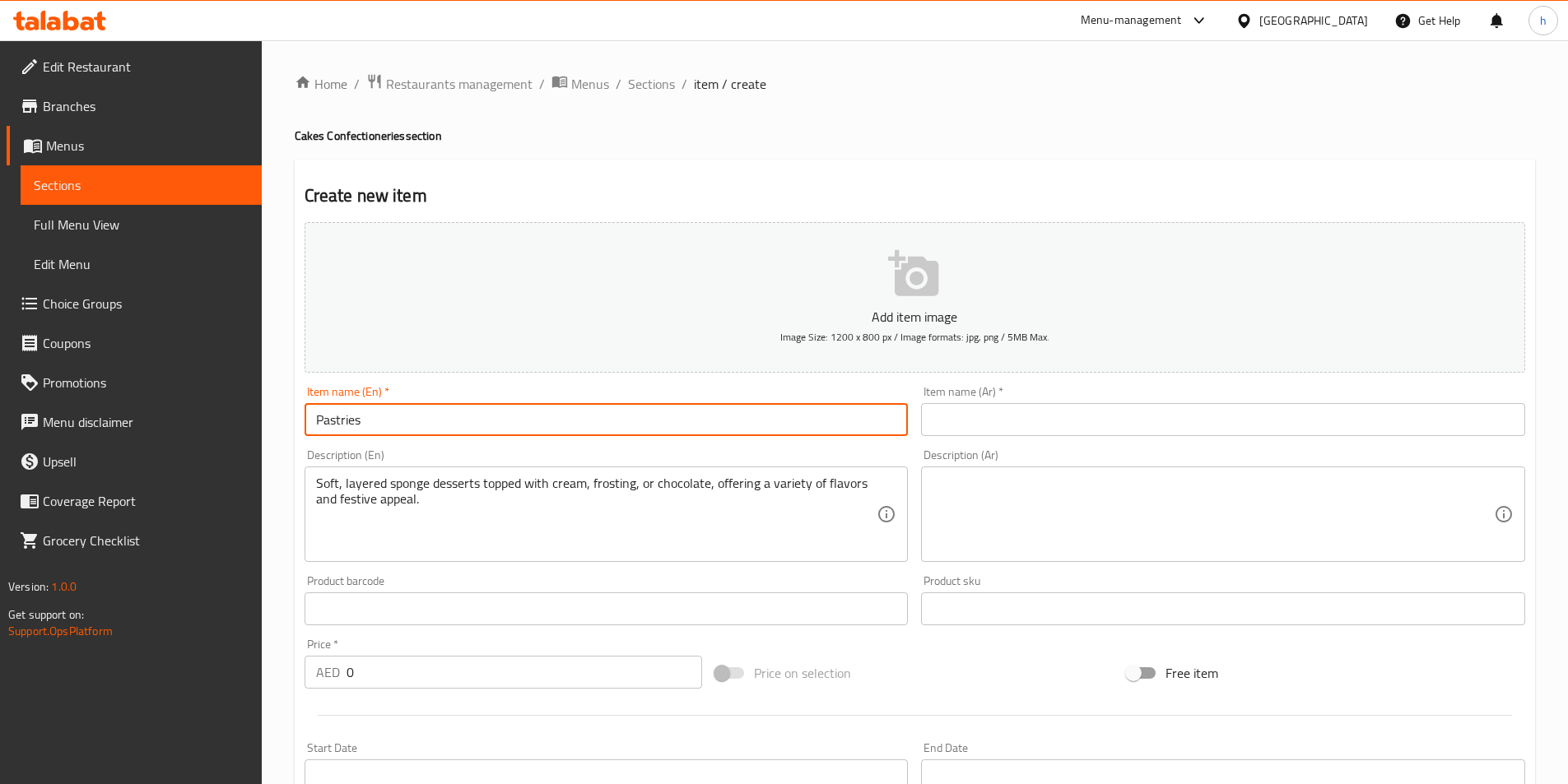
click at [679, 433] on input "Pastries" at bounding box center [607, 420] width 604 height 33
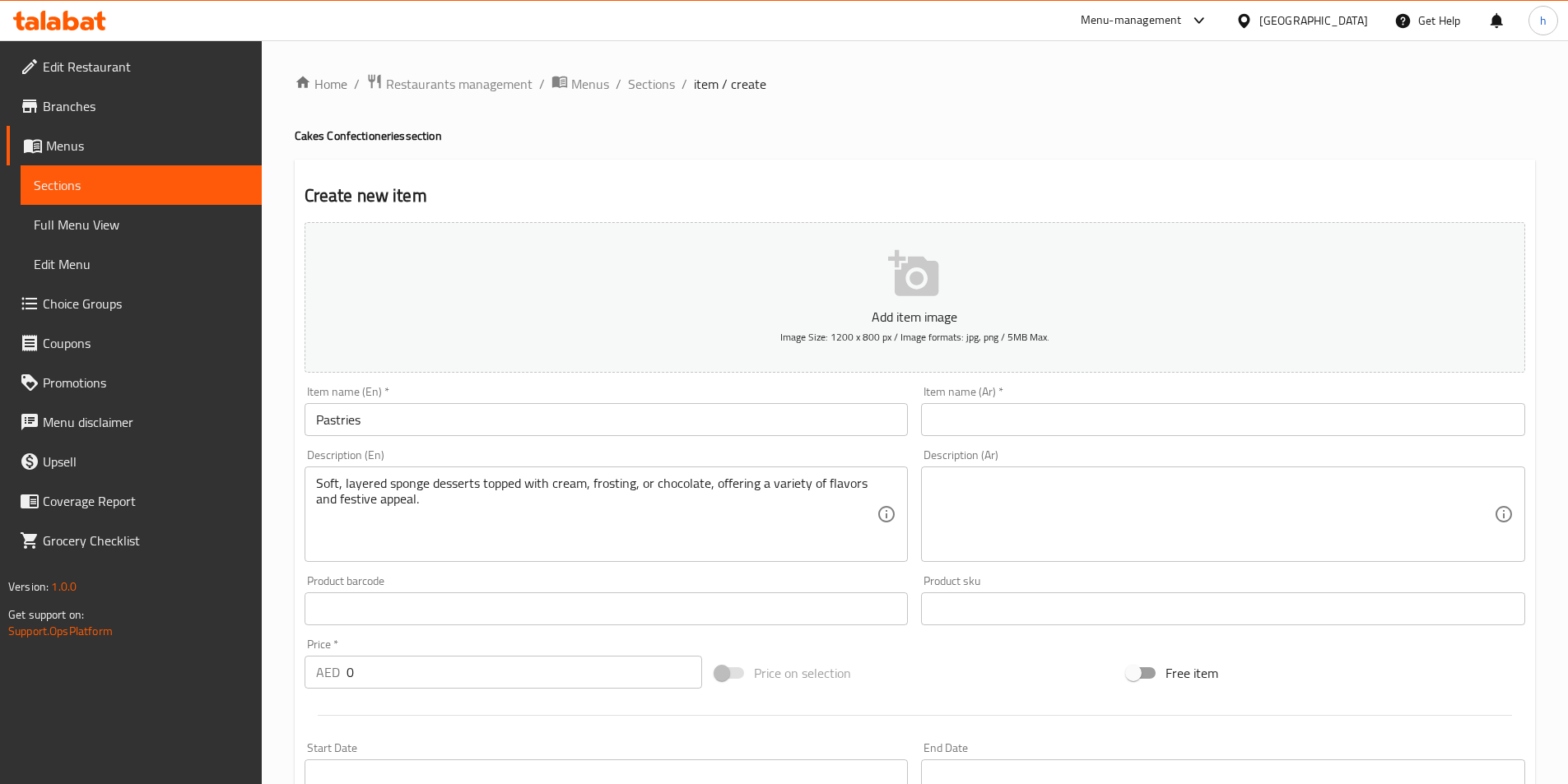
click at [986, 434] on input "text" at bounding box center [1223, 420] width 604 height 33
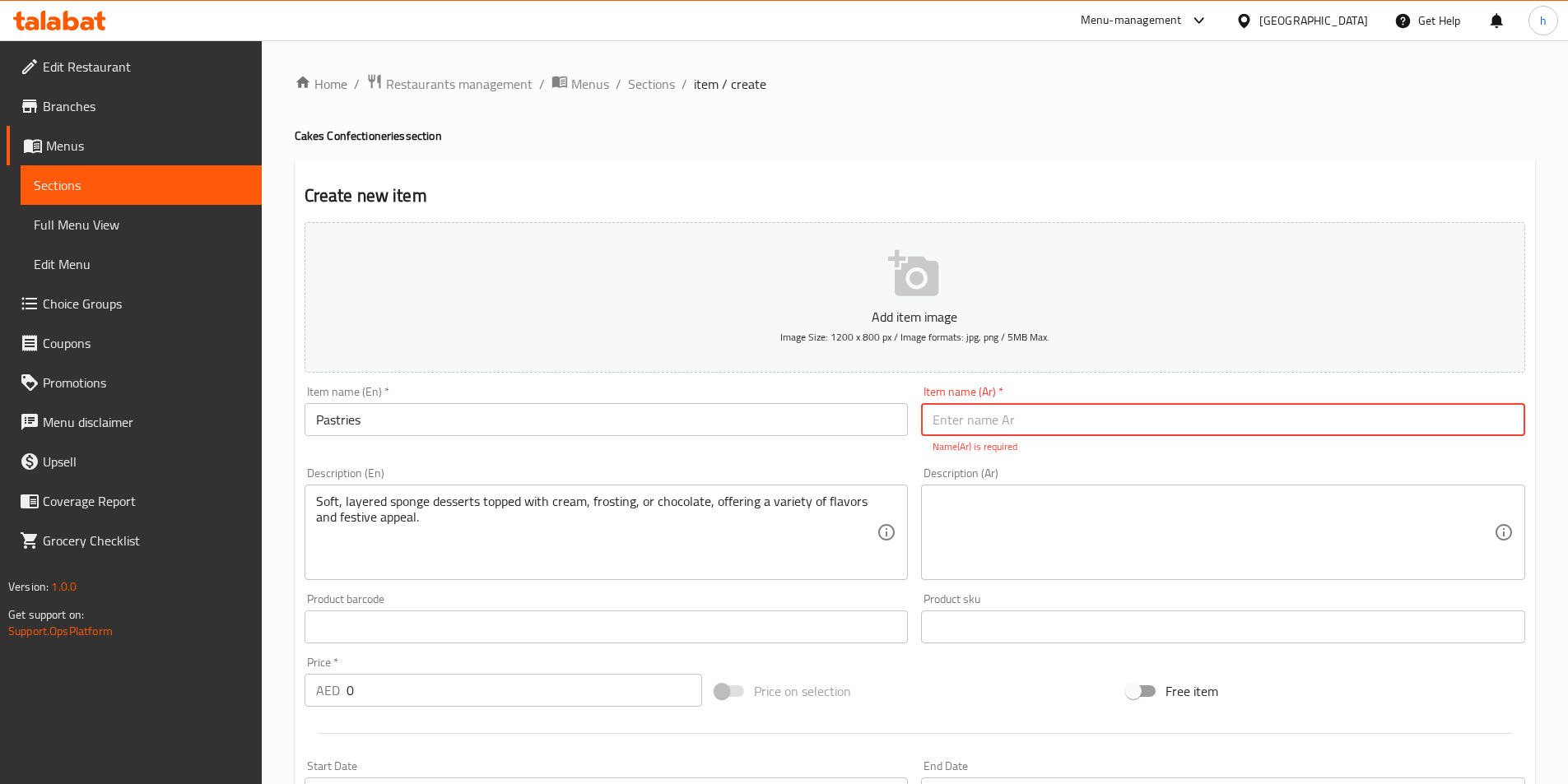
paste input "معجنات"
type input "معجنات"
click at [1146, 515] on textarea at bounding box center [1213, 533] width 561 height 79
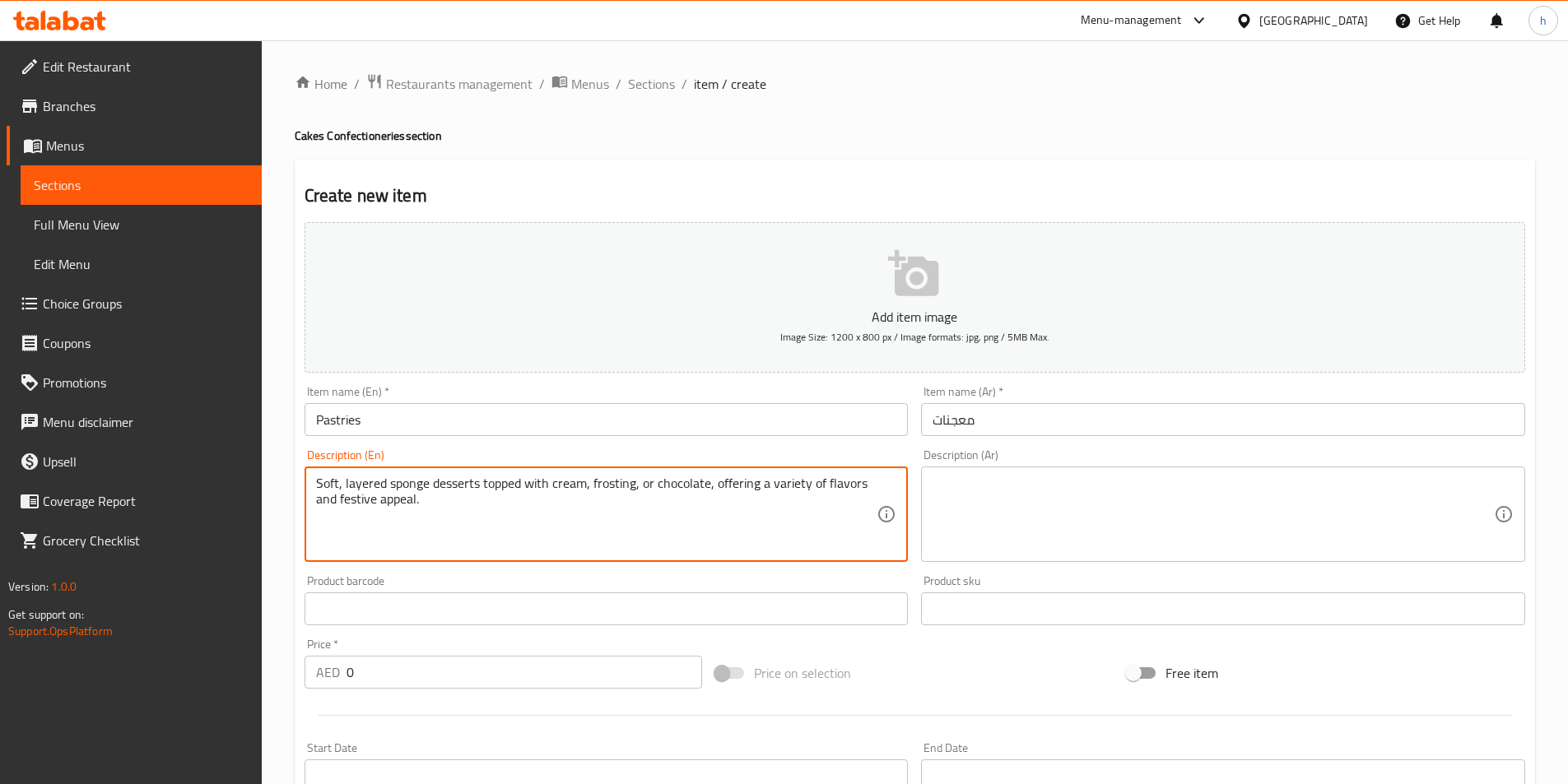
click at [731, 508] on textarea "Soft, layered sponge desserts topped with cream, frosting, or chocolate, offeri…" at bounding box center [597, 515] width 561 height 79
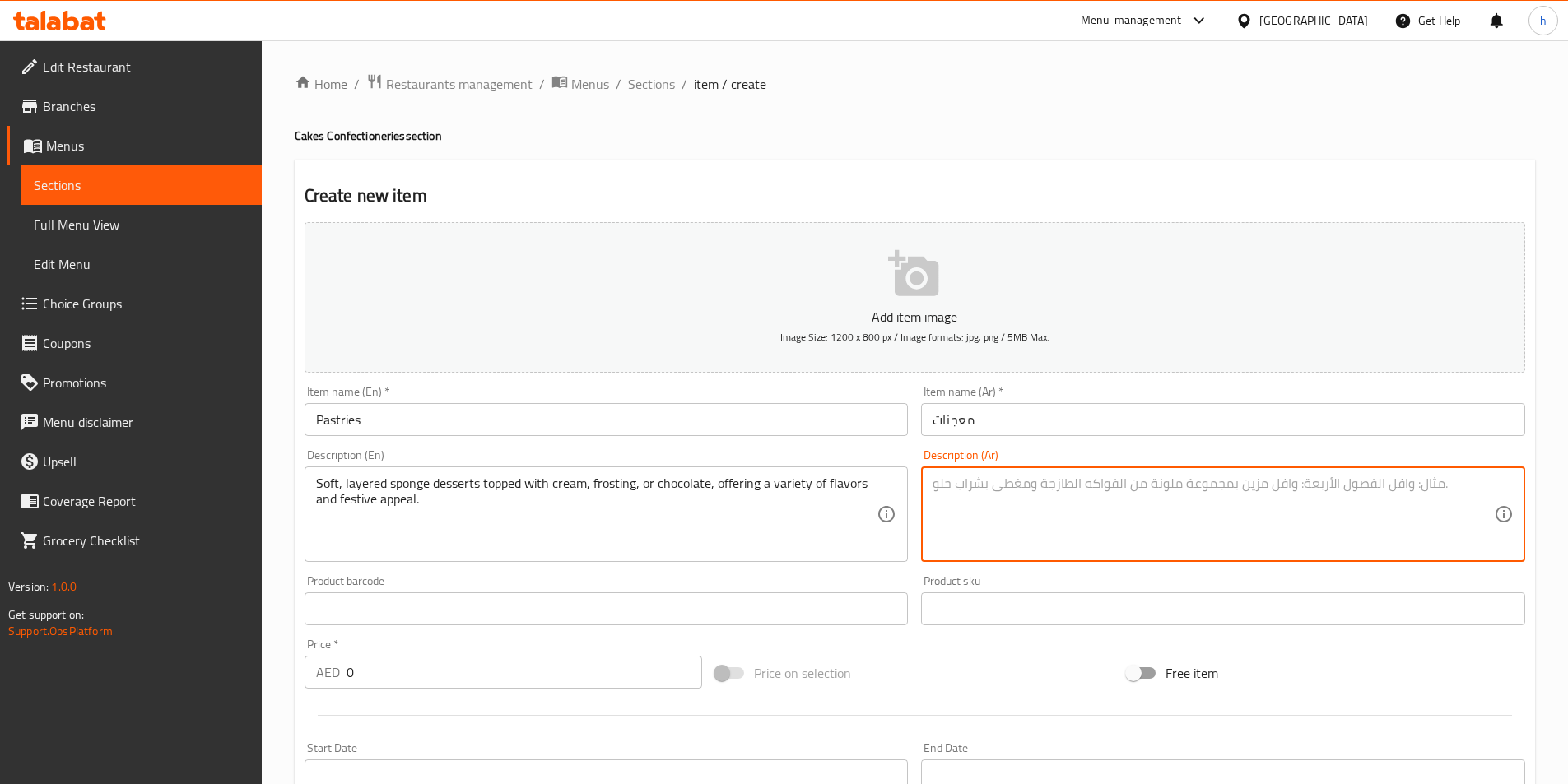
click at [958, 492] on textarea at bounding box center [1213, 515] width 561 height 79
paste textarea "حلويات إسفنجية ناعمة متعددة الطبقات ومغطاة بالكريمة أو الصقيع أو الشوكولاتة، تق…"
click at [1115, 477] on textarea "حلويات إسفنجية ناعمة متعددة الطبقات ومغطاة بالكريمة أو الصقيع أو الشوكولاتة، تق…" at bounding box center [1213, 515] width 561 height 79
paste textarea "فروستينج"
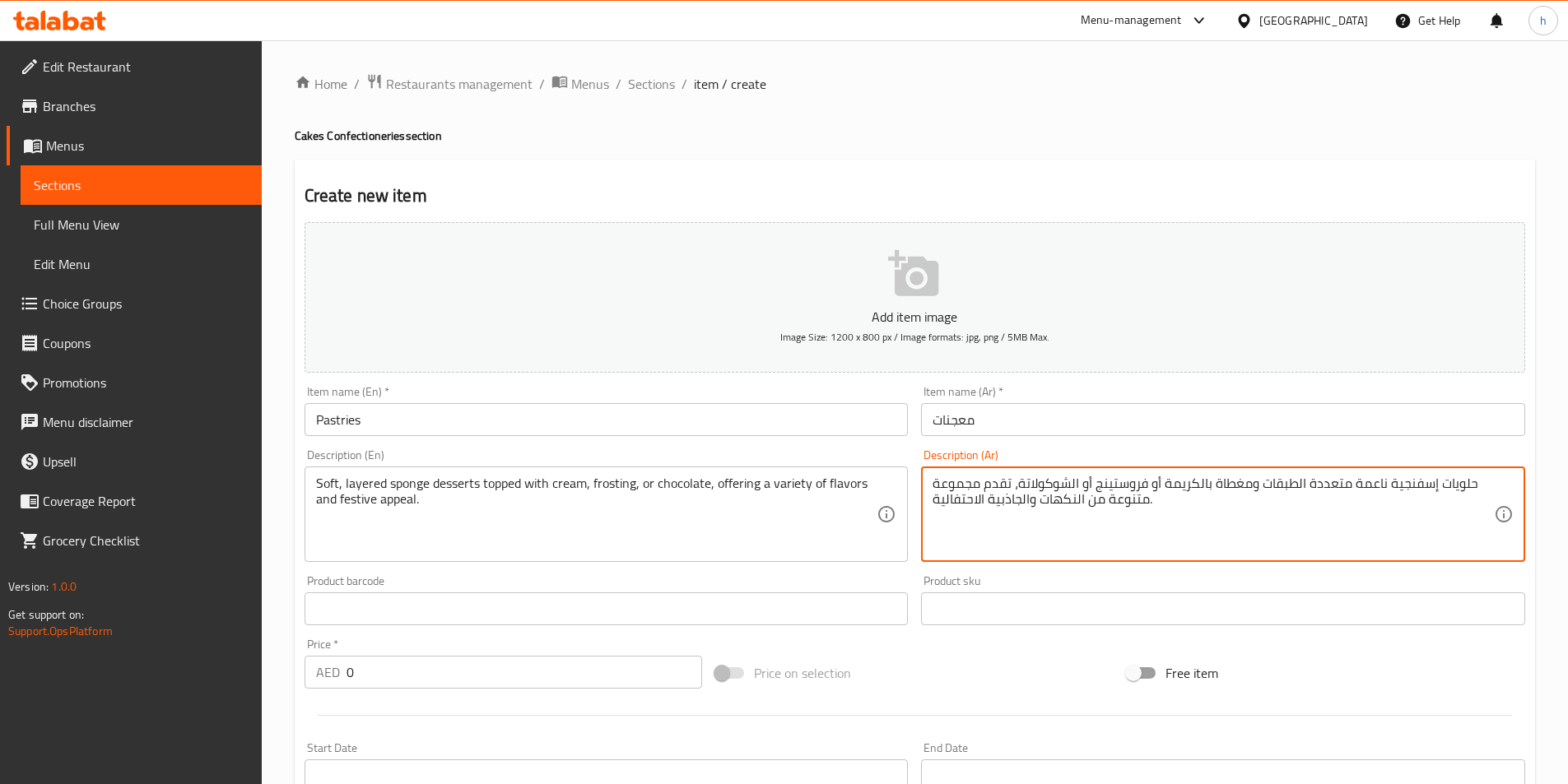
type textarea "حلويات إسفنجية ناعمة متعددة الطبقات ومغطاة بالكريمة أو فروستينج أو الشوكولاتة، …"
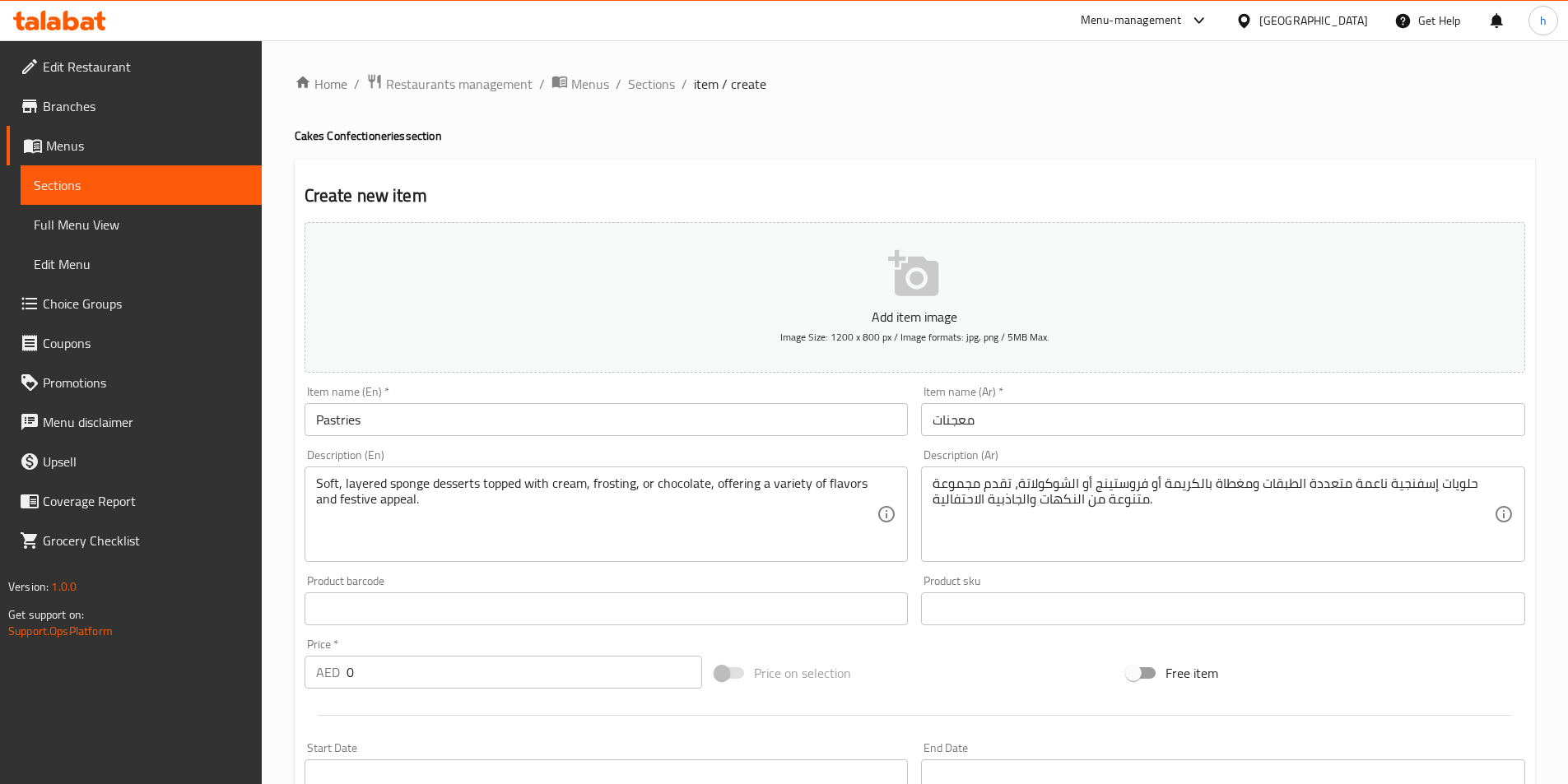
drag, startPoint x: 1047, startPoint y: 156, endPoint x: 1052, endPoint y: 84, distance: 72.2
drag, startPoint x: 1052, startPoint y: 84, endPoint x: 818, endPoint y: 299, distance: 317.8
click at [818, 299] on button "Add item image Image Size: 1200 x 800 px / Image formats: jpg, png / 5MB Max." at bounding box center [915, 297] width 1221 height 150
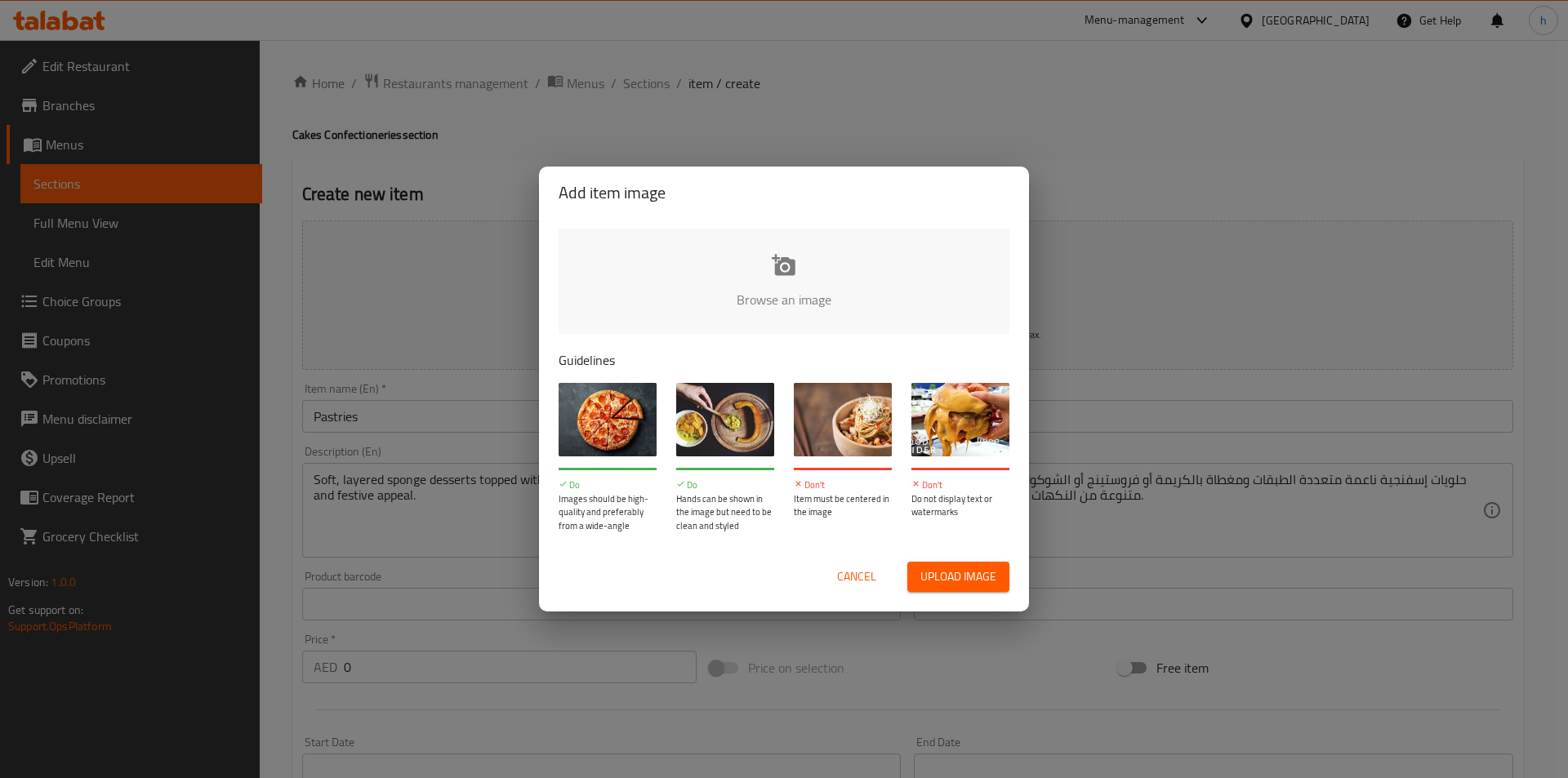
click at [1198, 428] on div "Add item image Browse an image Guidelines Do Images should be high-quality and …" at bounding box center [784, 389] width 1568 height 778
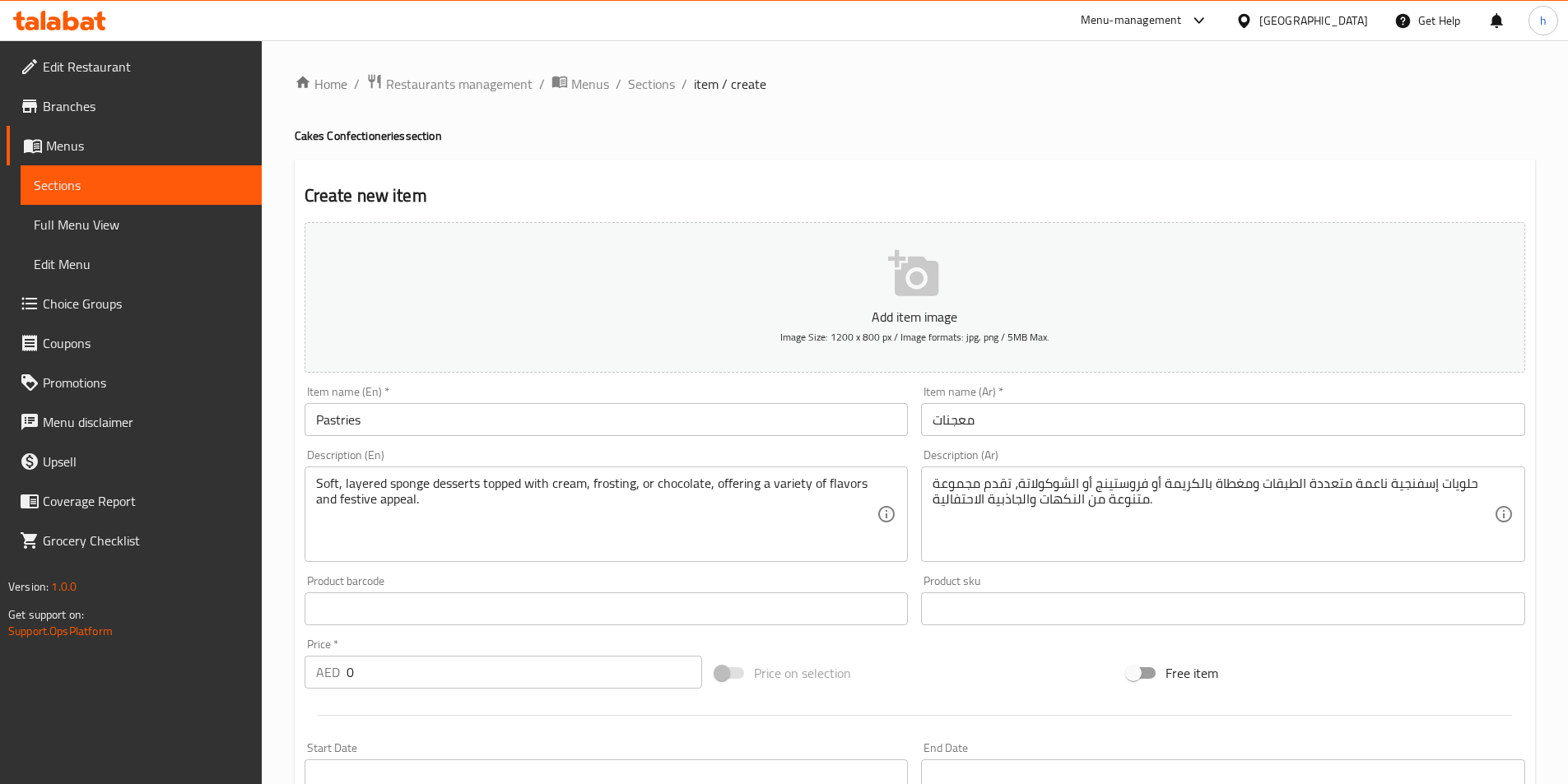
drag, startPoint x: 825, startPoint y: 472, endPoint x: 759, endPoint y: 497, distance: 70.6
click at [779, 497] on div "Soft, layered sponge desserts topped with cream, frosting, or chocolate, offeri…" at bounding box center [607, 515] width 604 height 96
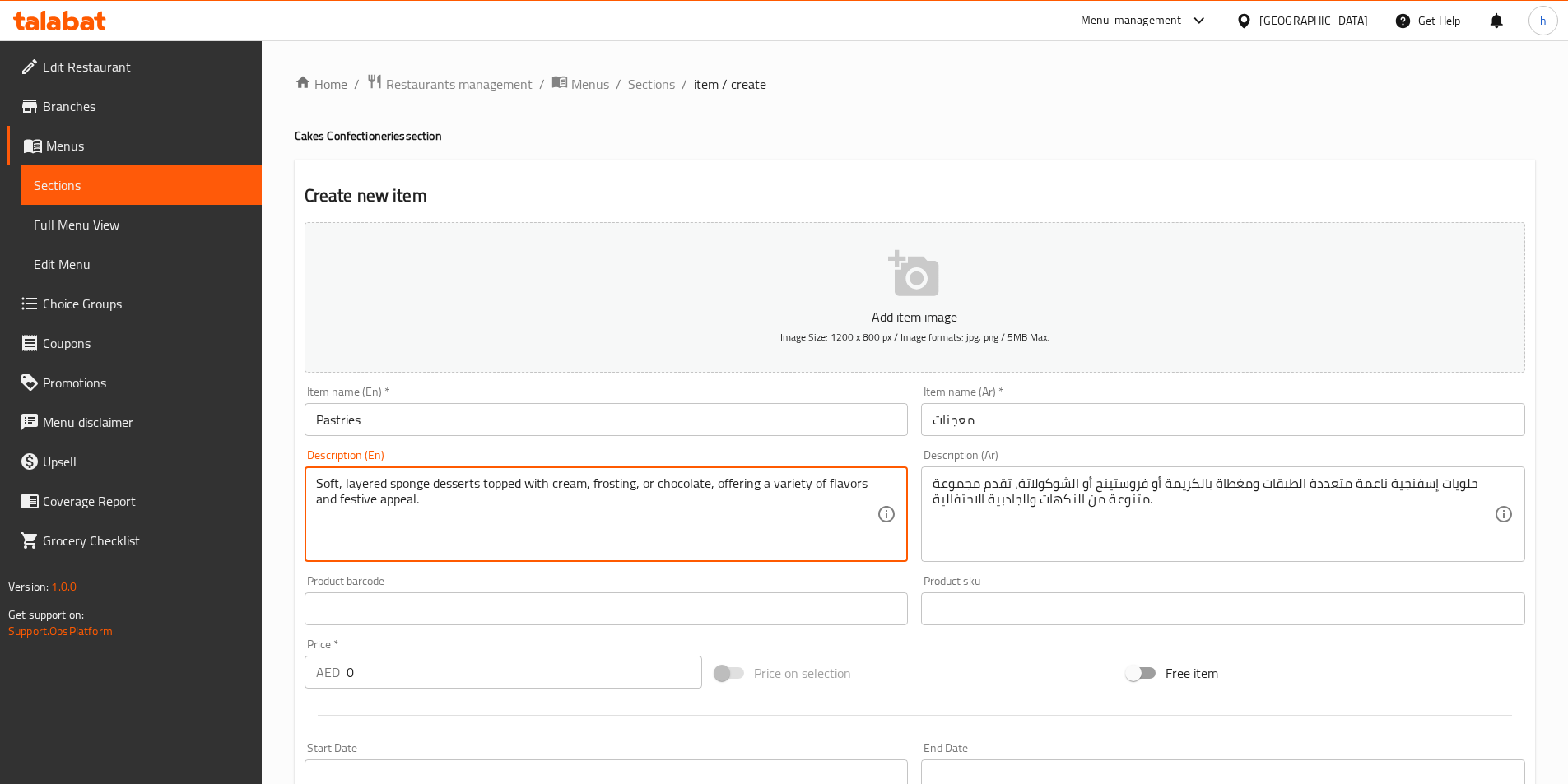
drag, startPoint x: 488, startPoint y: 516, endPoint x: 534, endPoint y: 513, distance: 46.1
click at [487, 516] on textarea "Soft, layered sponge desserts topped with cream, frosting, or chocolate, offeri…" at bounding box center [597, 515] width 561 height 79
click at [730, 488] on textarea "Soft, layered sponge desserts topped with cream, frosting, or chocolate, offeri…" at bounding box center [597, 515] width 561 height 79
drag, startPoint x: 717, startPoint y: 488, endPoint x: 855, endPoint y: 502, distance: 138.7
click at [855, 502] on textarea "Soft, layered sponge desserts topped with cream, frosting, or chocolate, offeri…" at bounding box center [597, 515] width 561 height 79
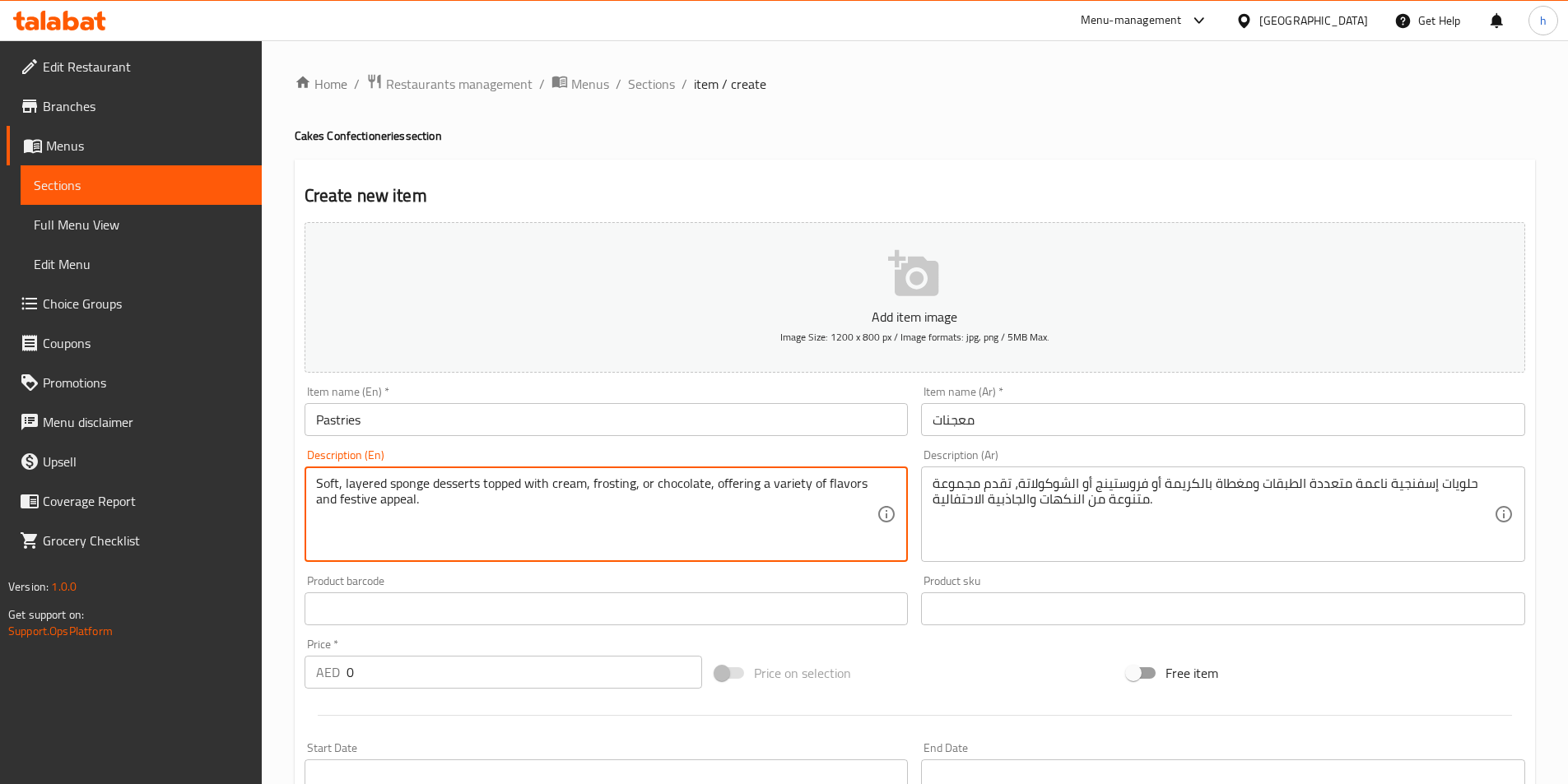
click at [643, 518] on textarea "Soft, layered sponge desserts topped with cream, frosting, or chocolate, offeri…" at bounding box center [597, 515] width 561 height 79
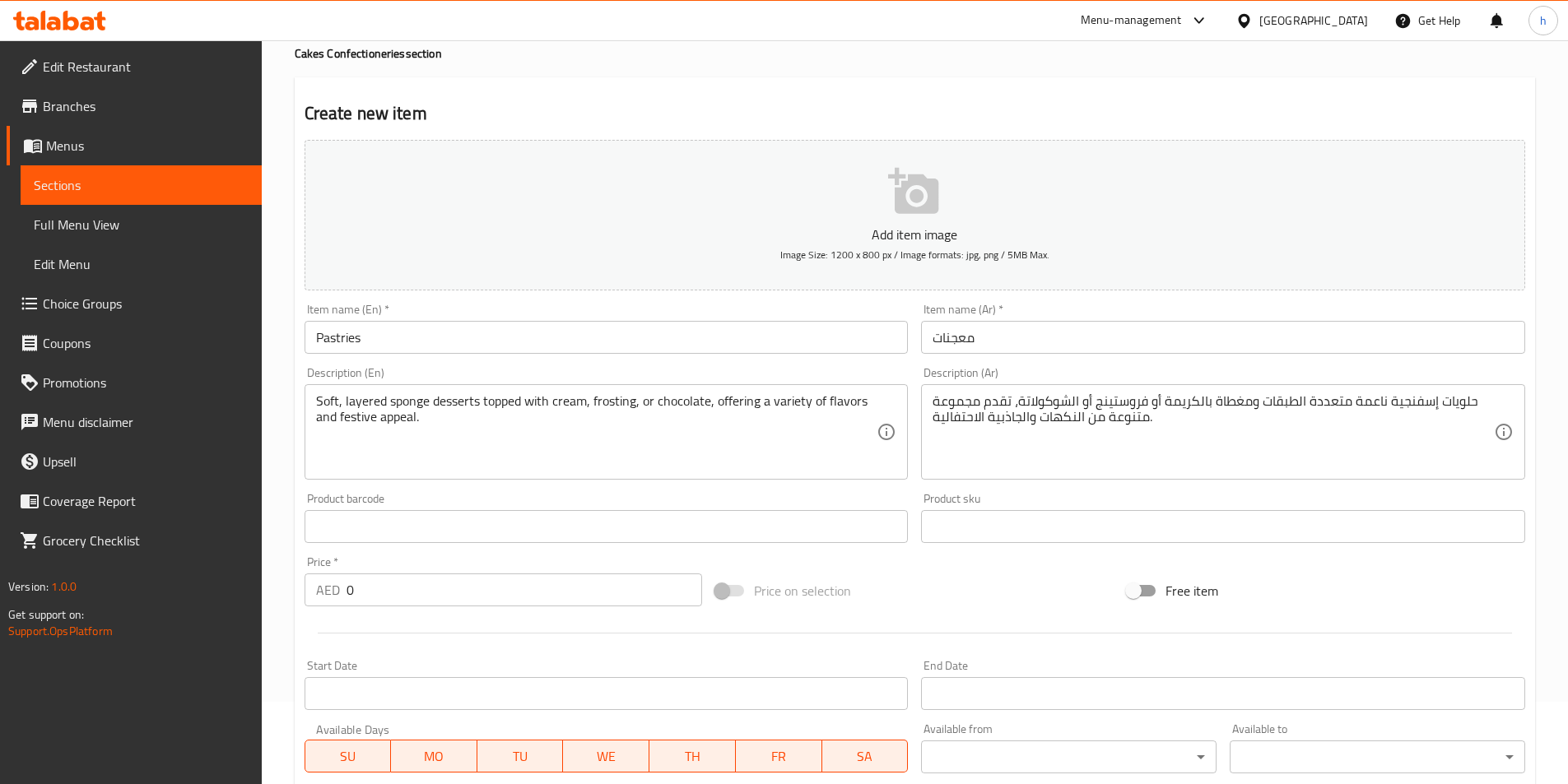
scroll to position [329, 0]
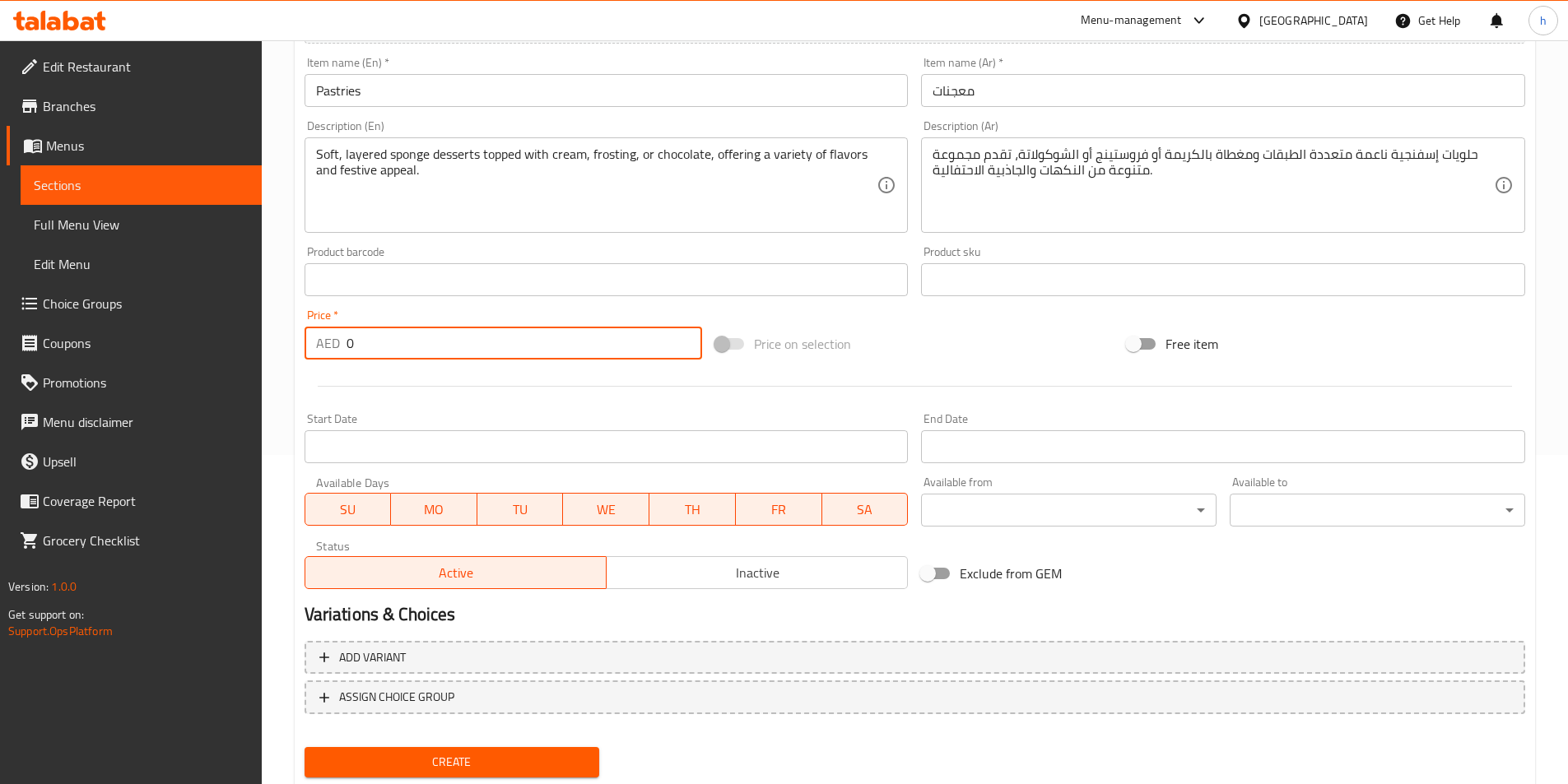
drag, startPoint x: 367, startPoint y: 340, endPoint x: 307, endPoint y: 339, distance: 60.0
click at [307, 339] on div "AED 0 Price *" at bounding box center [503, 343] width 398 height 33
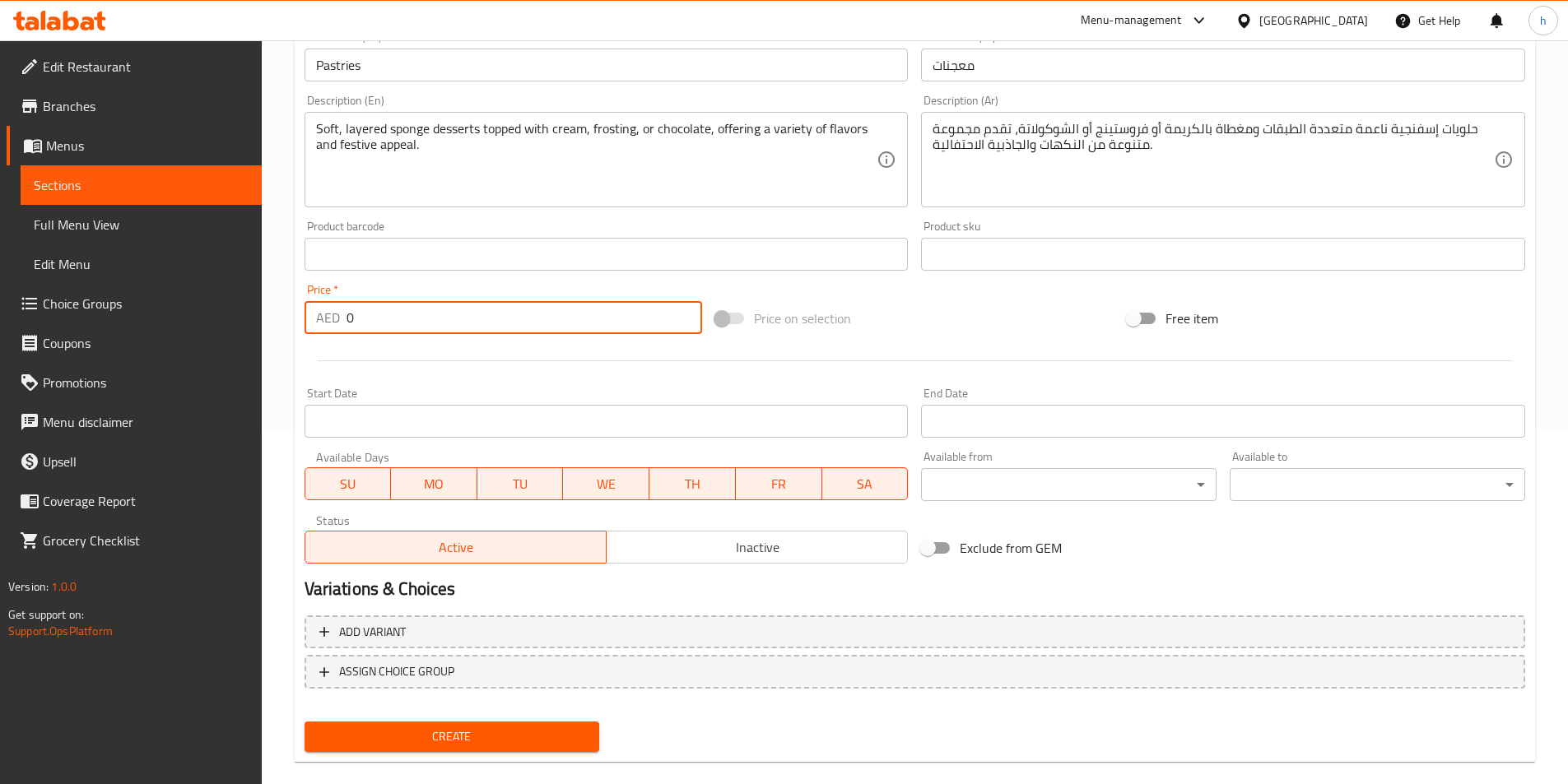
scroll to position [379, 0]
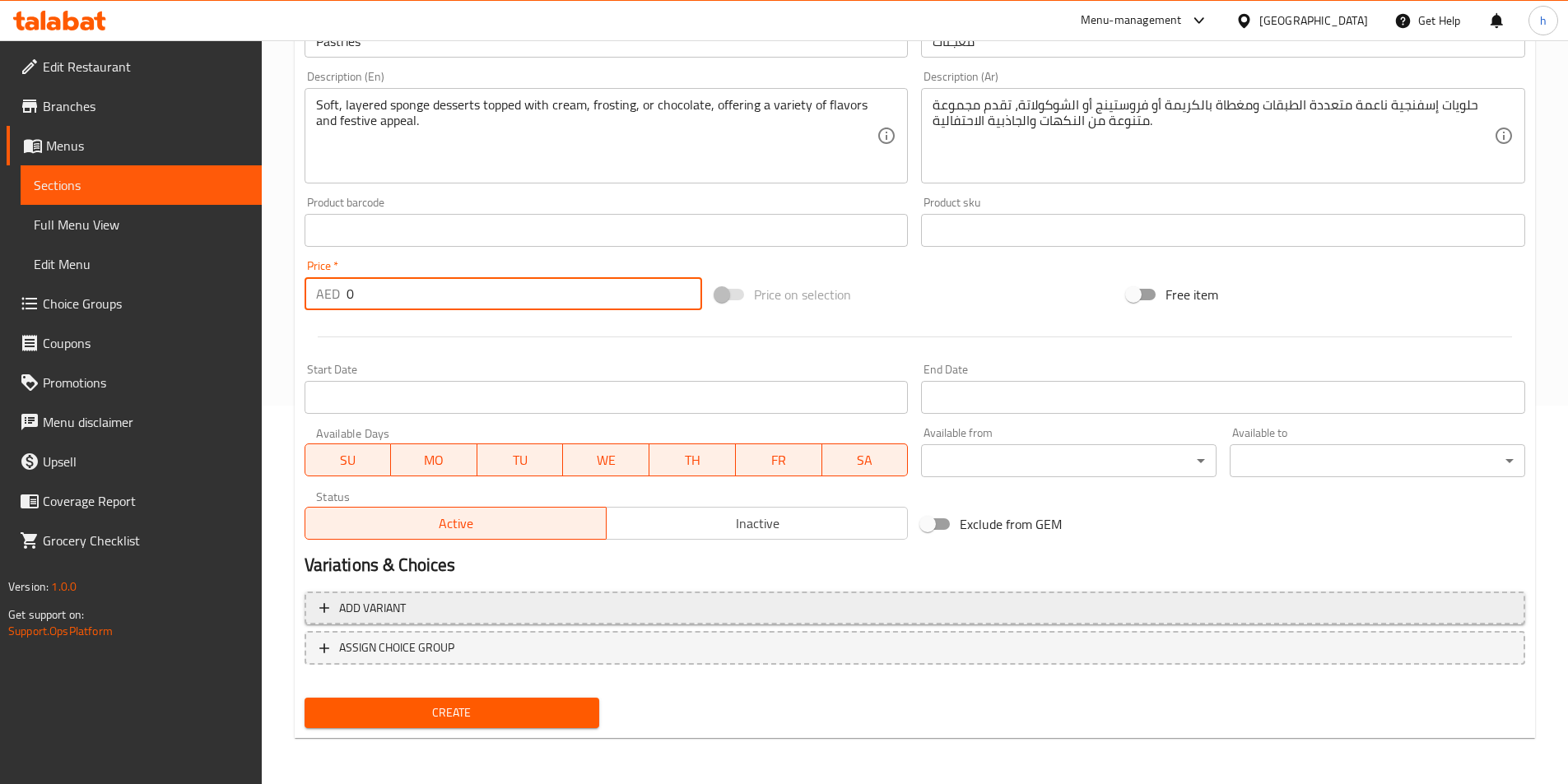
click at [515, 623] on button "Add variant" at bounding box center [915, 608] width 1221 height 34
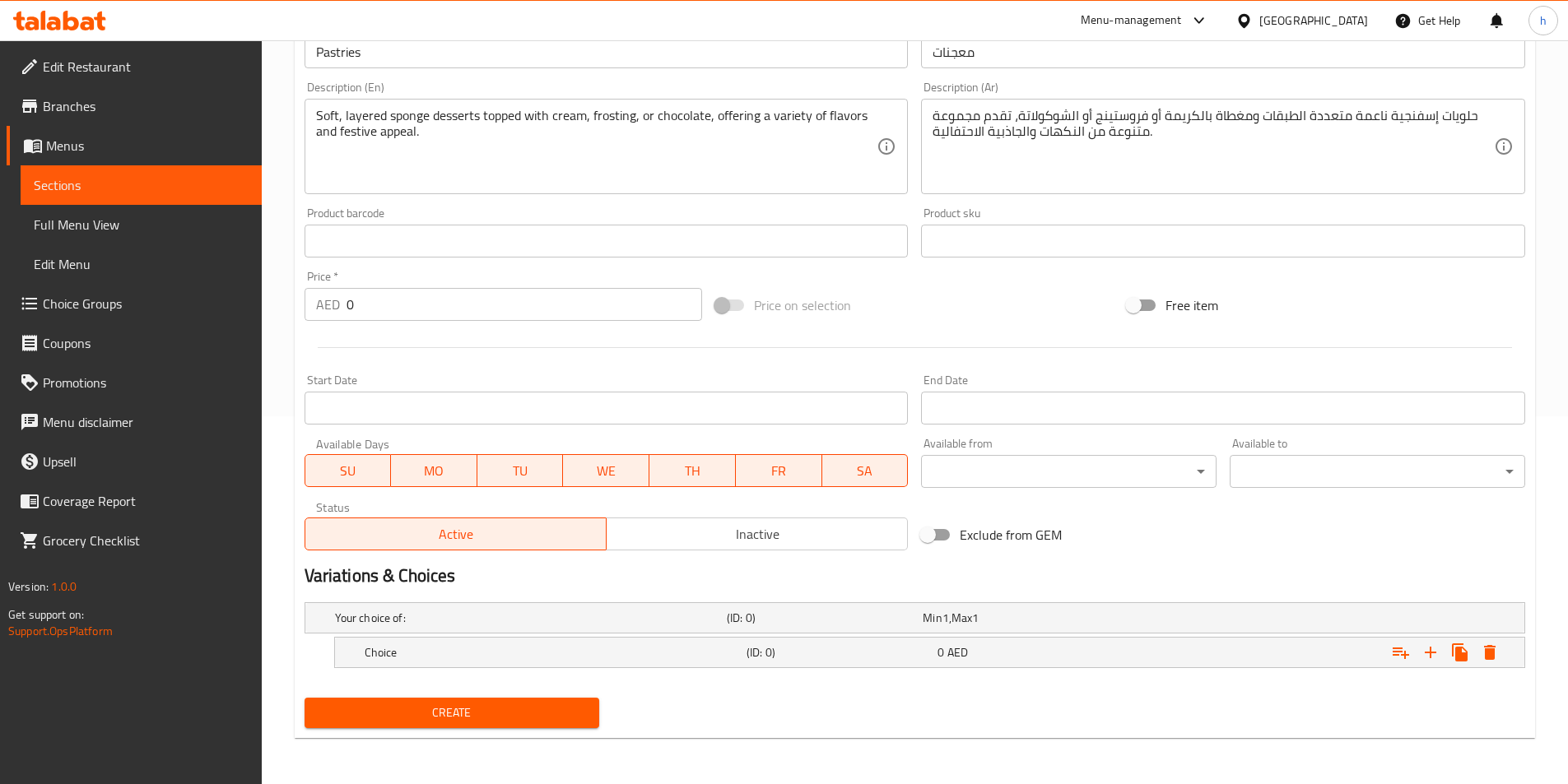
scroll to position [368, 0]
click at [644, 666] on div "Choice (ID: 0) 0 AED" at bounding box center [935, 653] width 1147 height 36
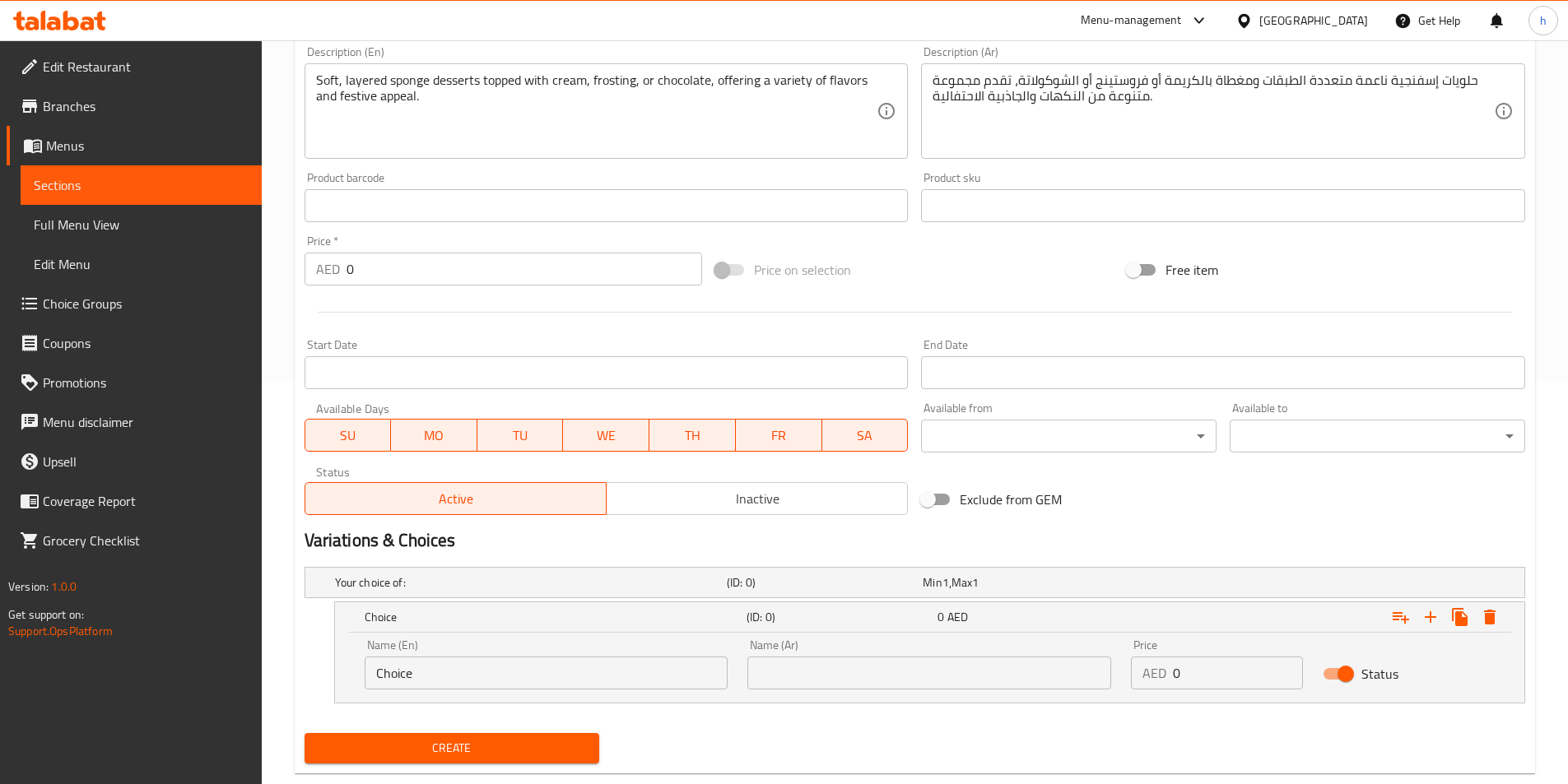
scroll to position [438, 0]
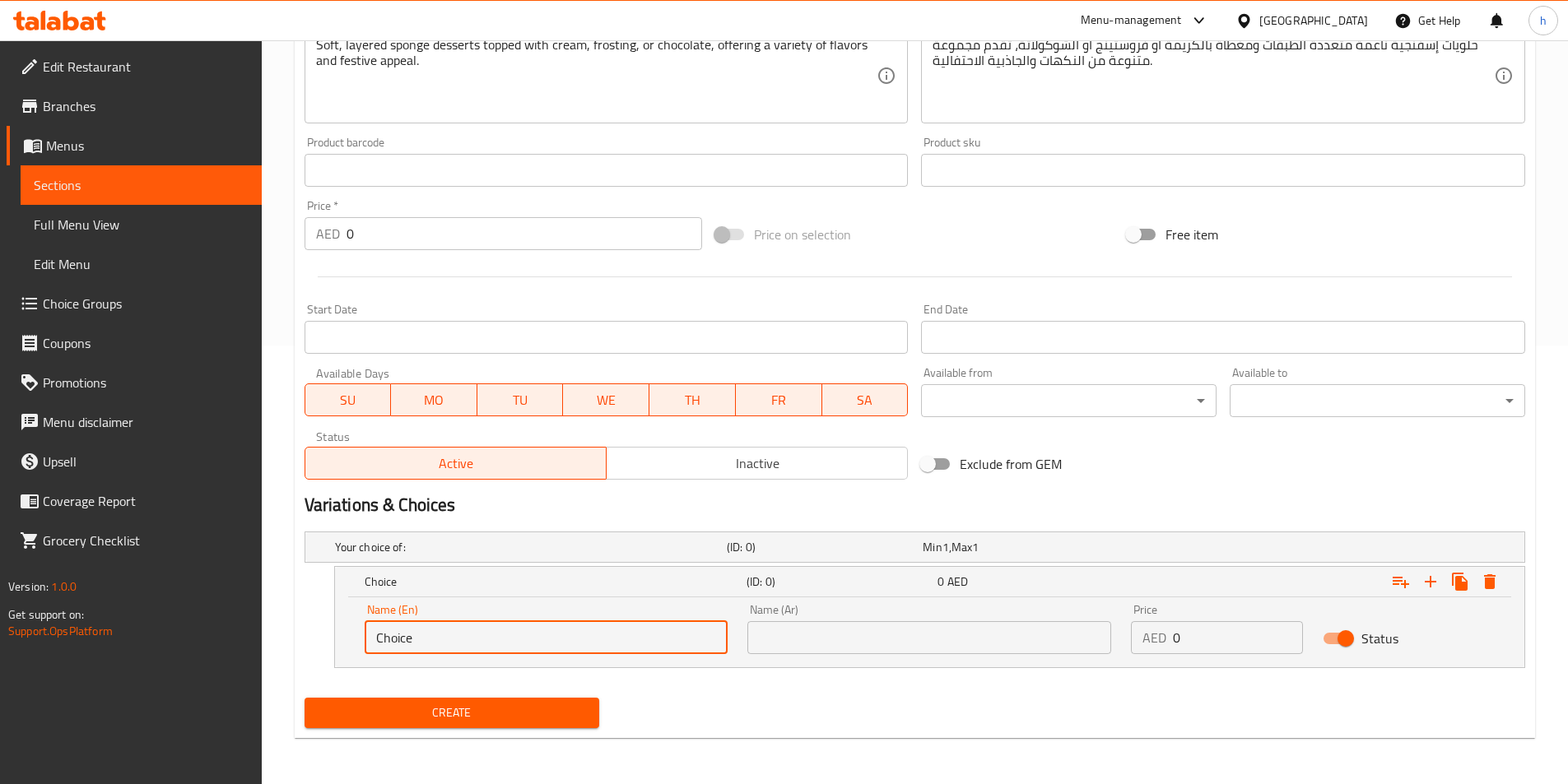
click at [577, 654] on input "Choice" at bounding box center [546, 637] width 363 height 33
click at [576, 651] on input "Choice" at bounding box center [546, 637] width 363 height 33
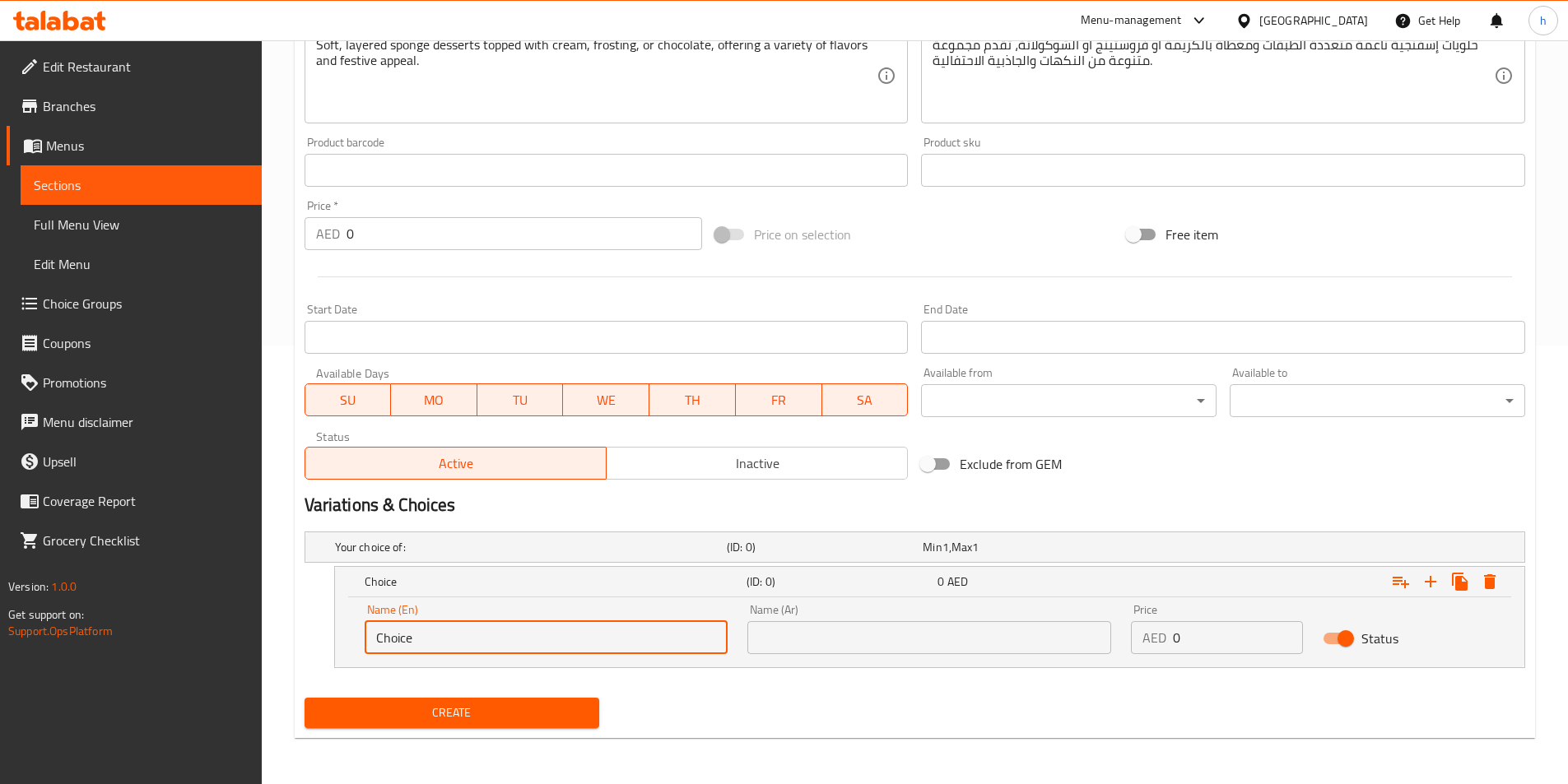
paste input "colat"
type input "Chocolate"
click at [1064, 645] on input "text" at bounding box center [928, 637] width 363 height 33
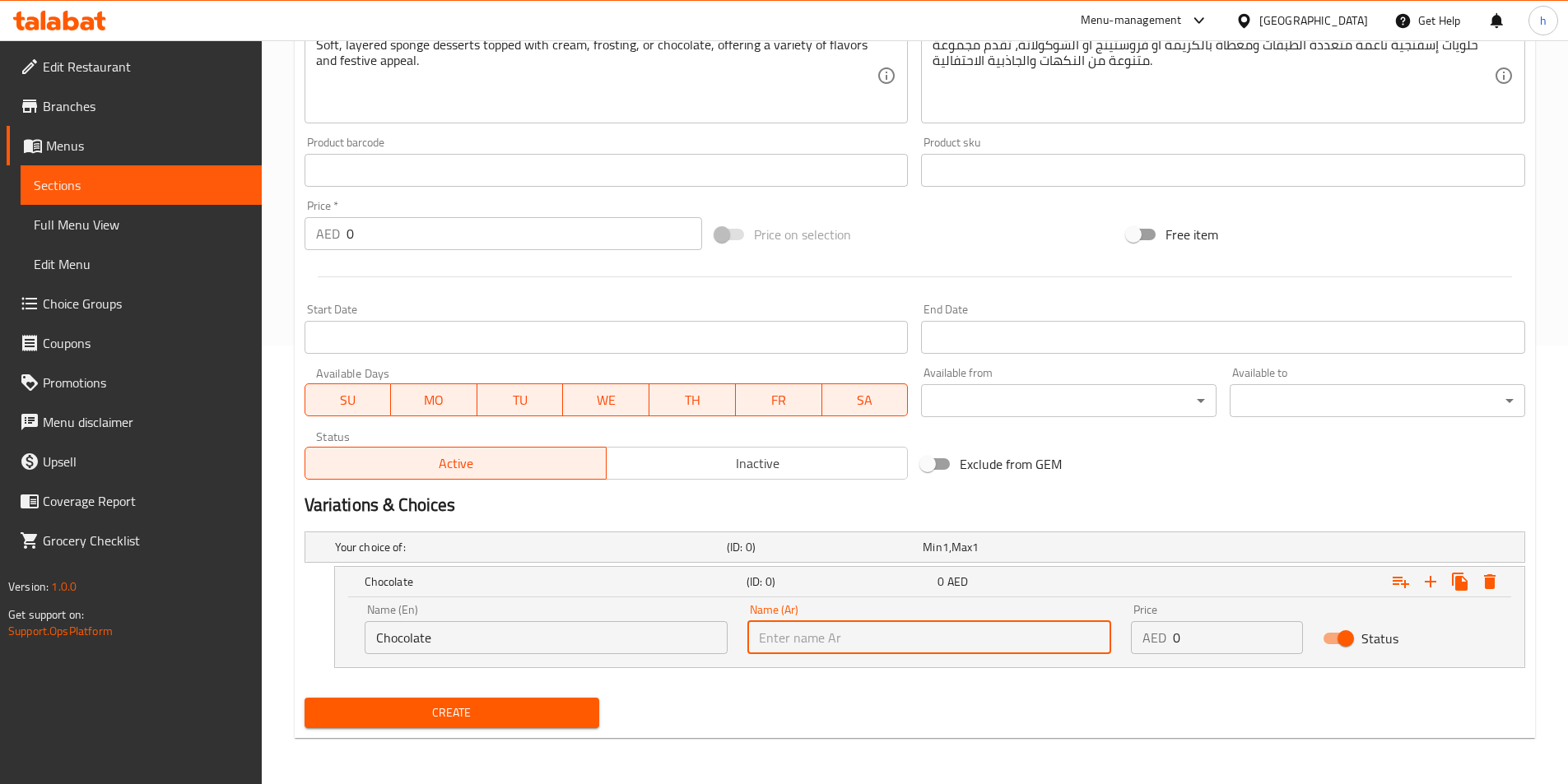
paste input "الشوكولاتة"
type input "الشوكولاتة"
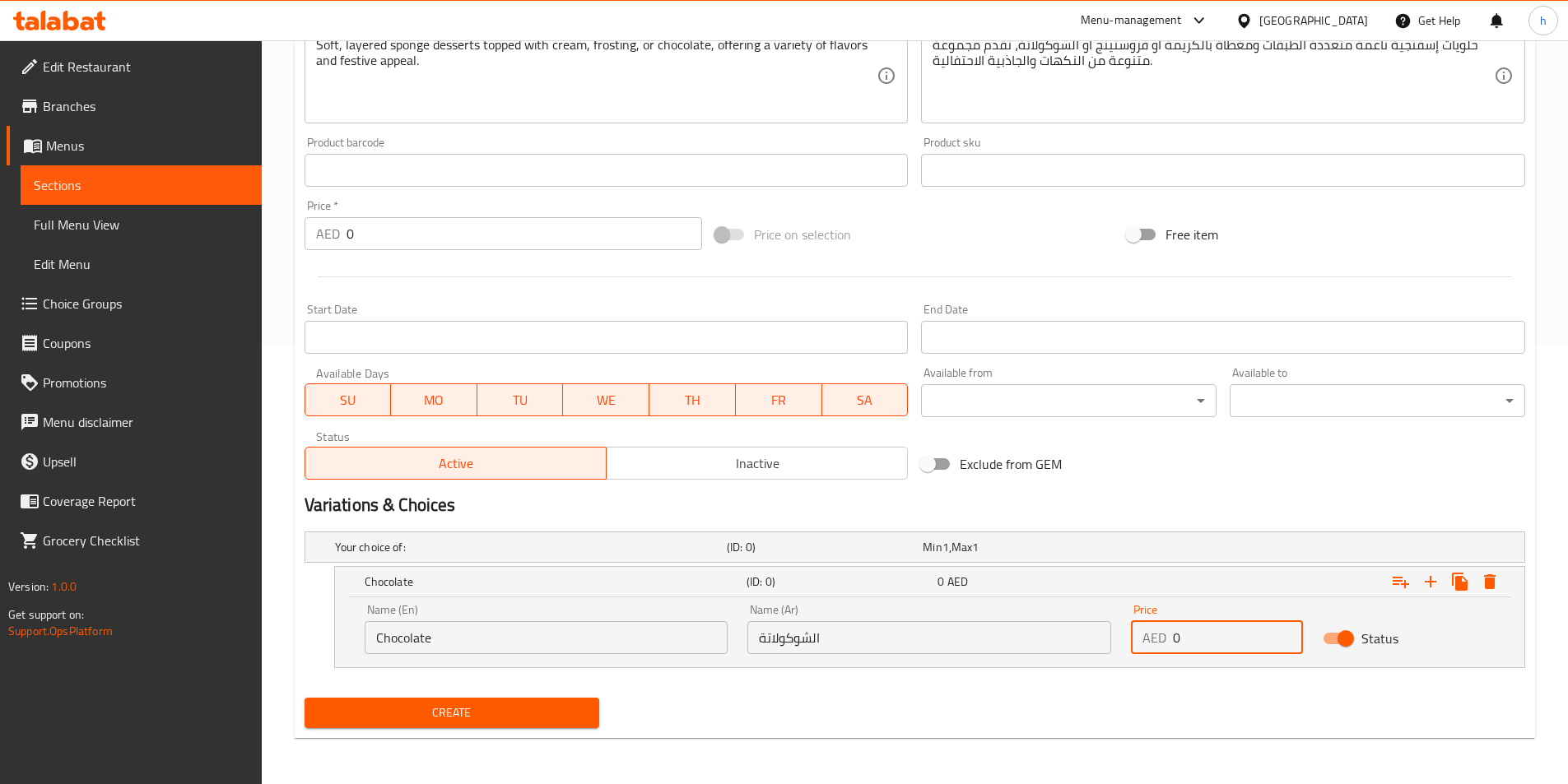
drag, startPoint x: 1182, startPoint y: 639, endPoint x: 1171, endPoint y: 639, distance: 11.0
click at [1171, 639] on div "AED 0 Price" at bounding box center [1216, 637] width 172 height 33
type input "5"
click at [1425, 583] on icon "Expand" at bounding box center [1431, 582] width 20 height 20
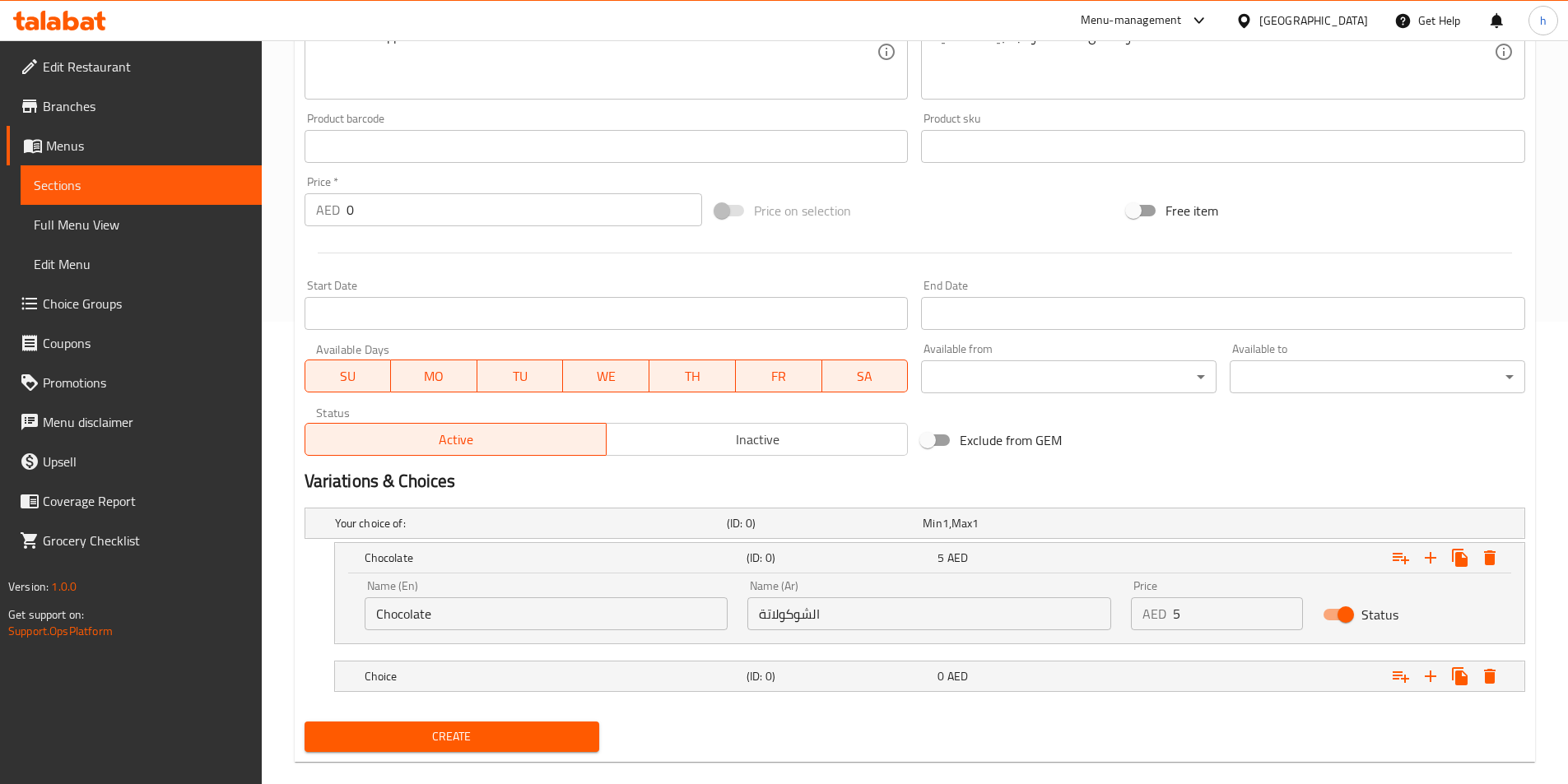
scroll to position [486, 0]
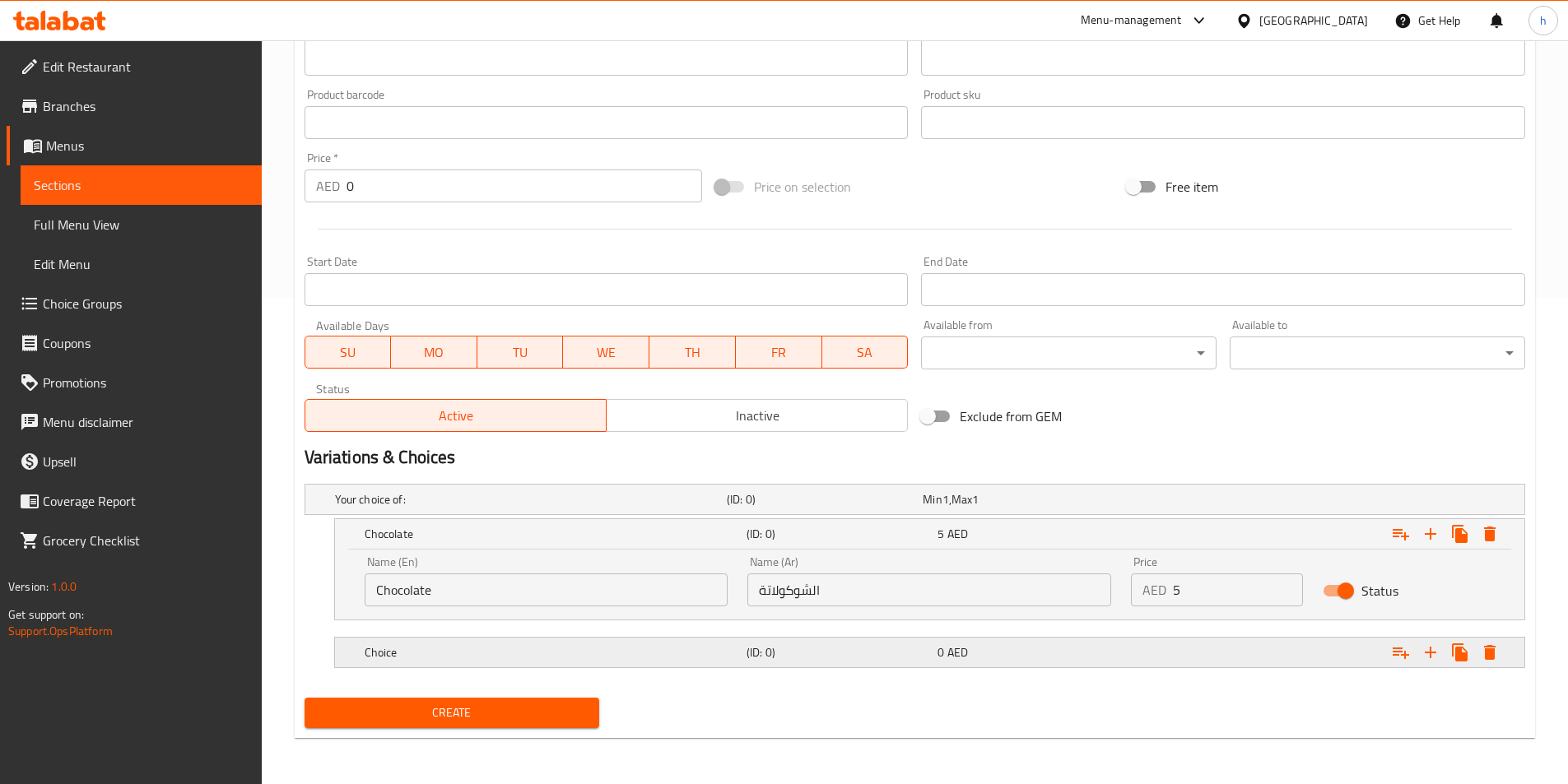
click at [620, 659] on h5 "Choice" at bounding box center [551, 652] width 375 height 16
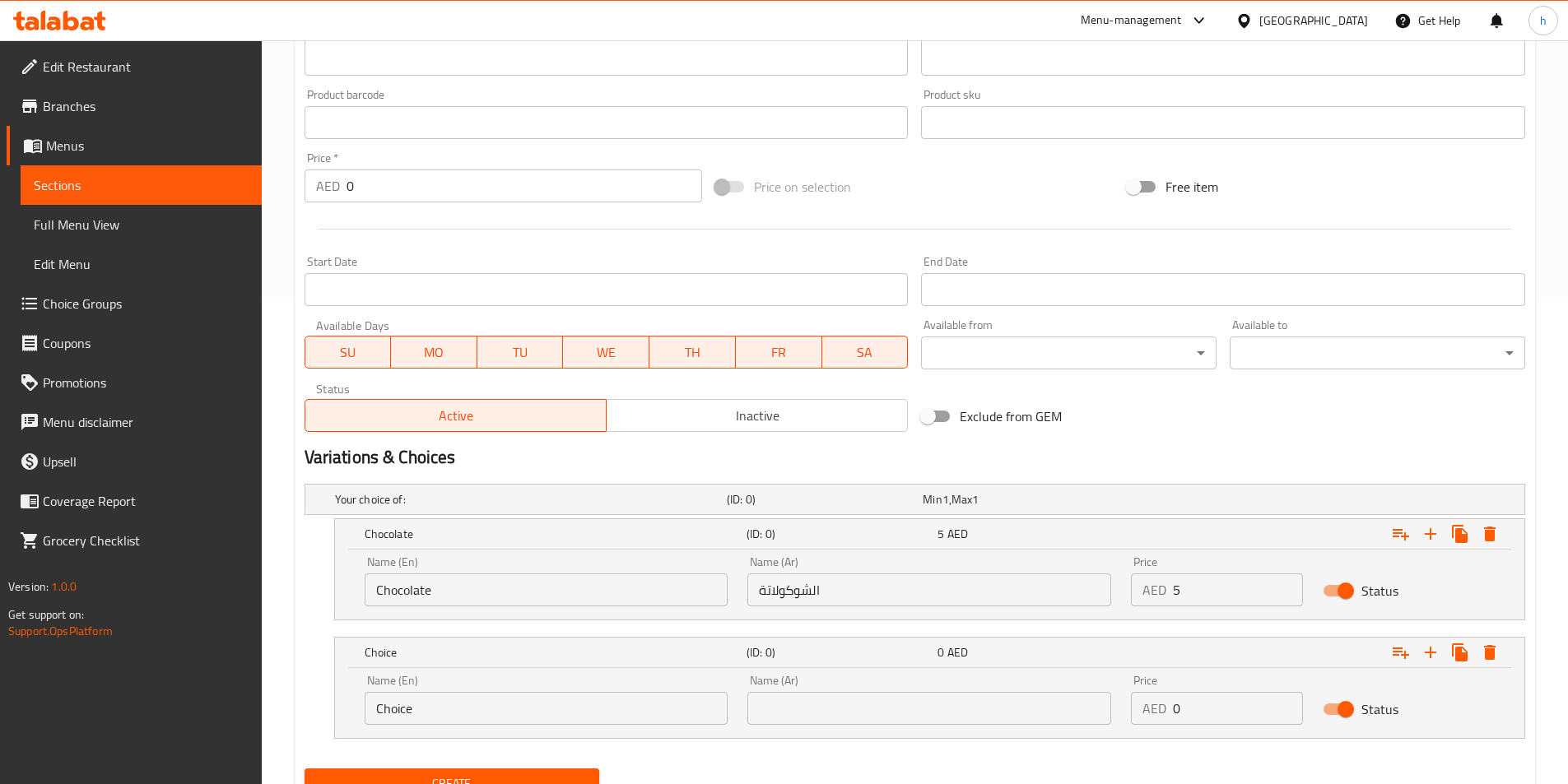
click at [954, 694] on input "text" at bounding box center [928, 708] width 363 height 33
click at [667, 728] on div "Name (En) Choice Name (En)" at bounding box center [547, 700] width 384 height 70
click at [662, 723] on input "Choice" at bounding box center [546, 708] width 363 height 33
paste input "butterscotch"
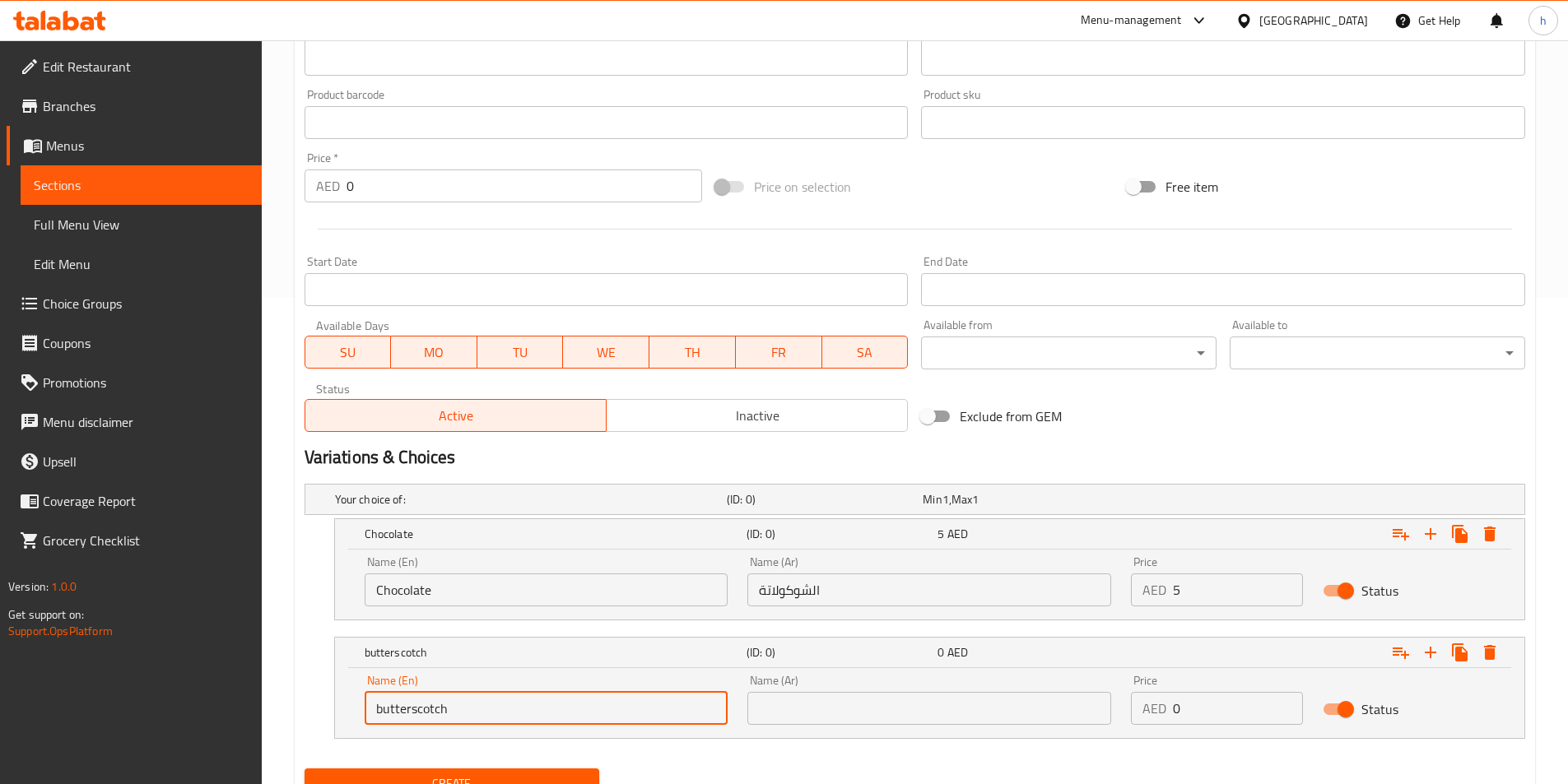
type input "butterscotch"
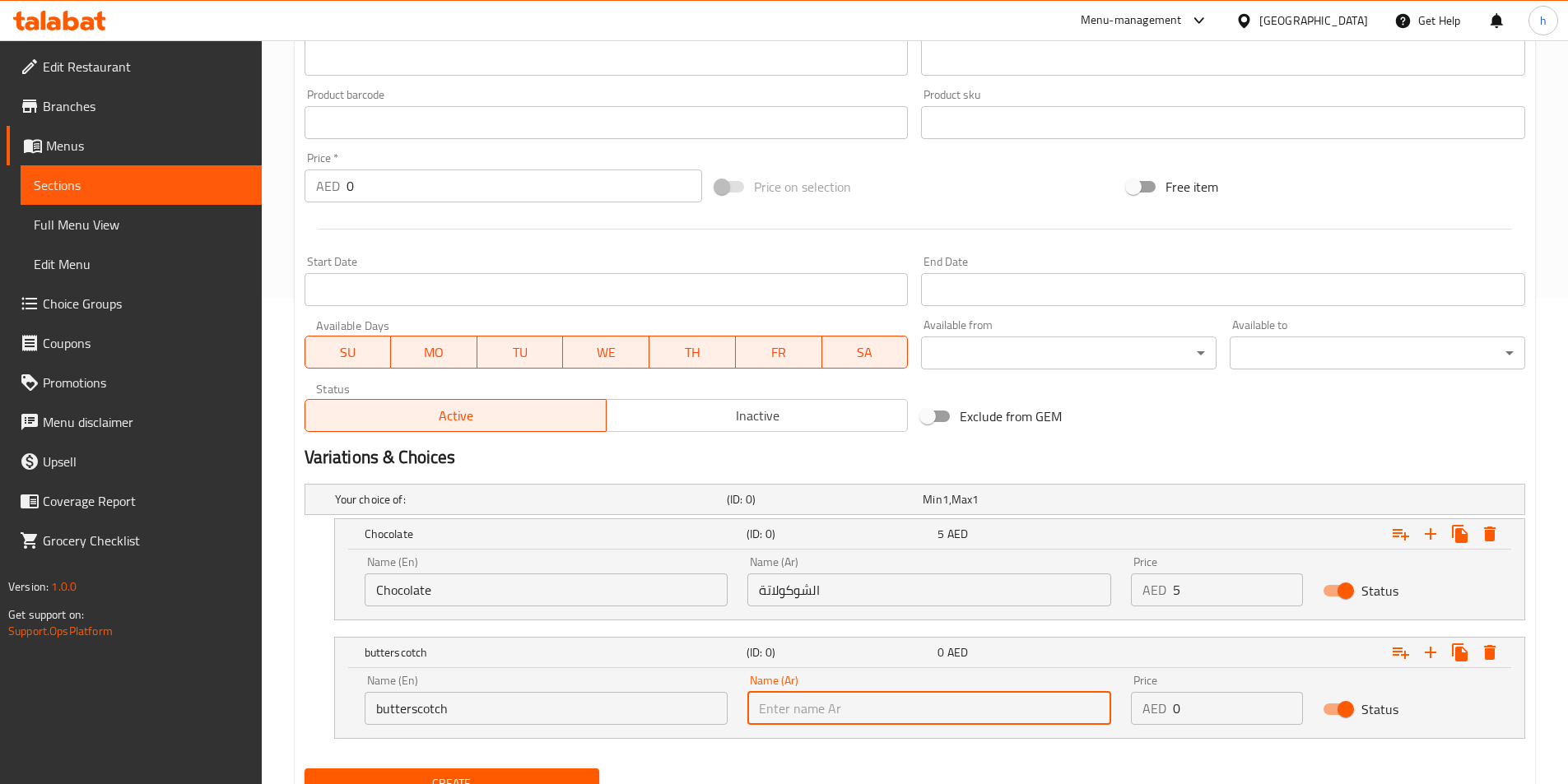
click at [837, 707] on input "text" at bounding box center [928, 708] width 363 height 33
type input "f"
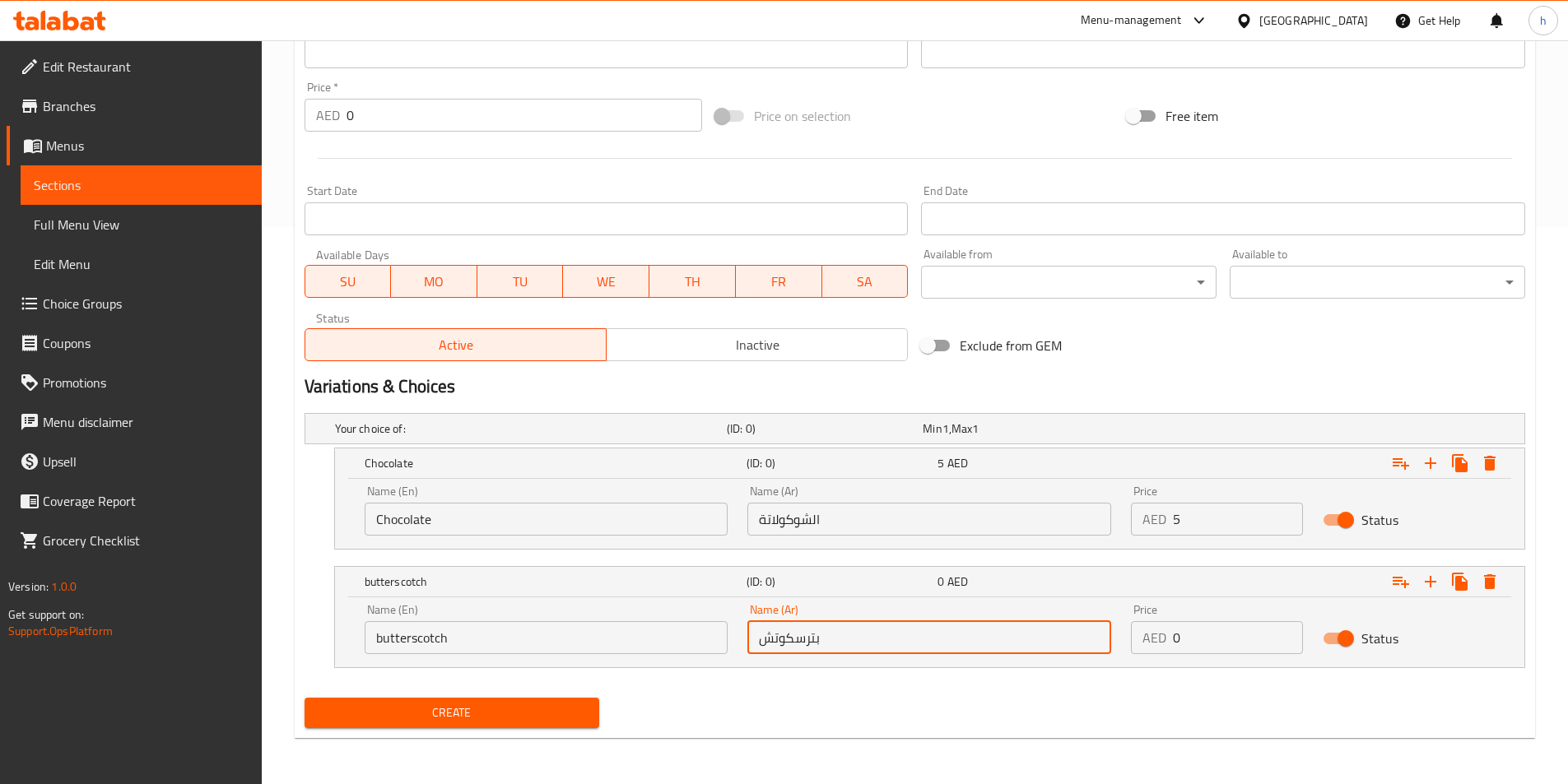
type input "بترسكوتش"
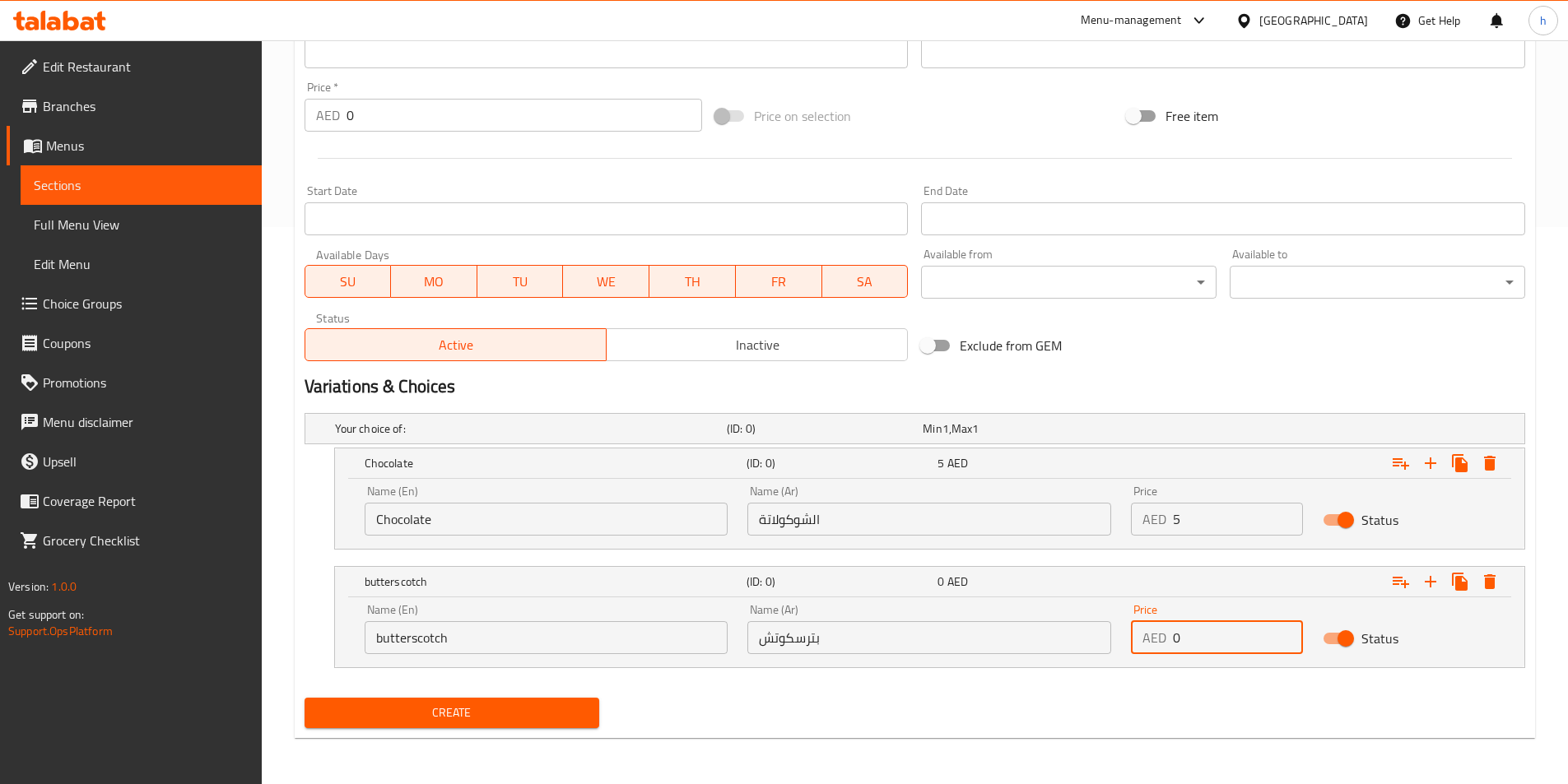
drag, startPoint x: 1184, startPoint y: 631, endPoint x: 1161, endPoint y: 632, distance: 23.0
click at [1161, 632] on div "AED 0 Price" at bounding box center [1216, 637] width 172 height 33
type input "5"
click at [1430, 463] on icon "Expand" at bounding box center [1431, 463] width 12 height 12
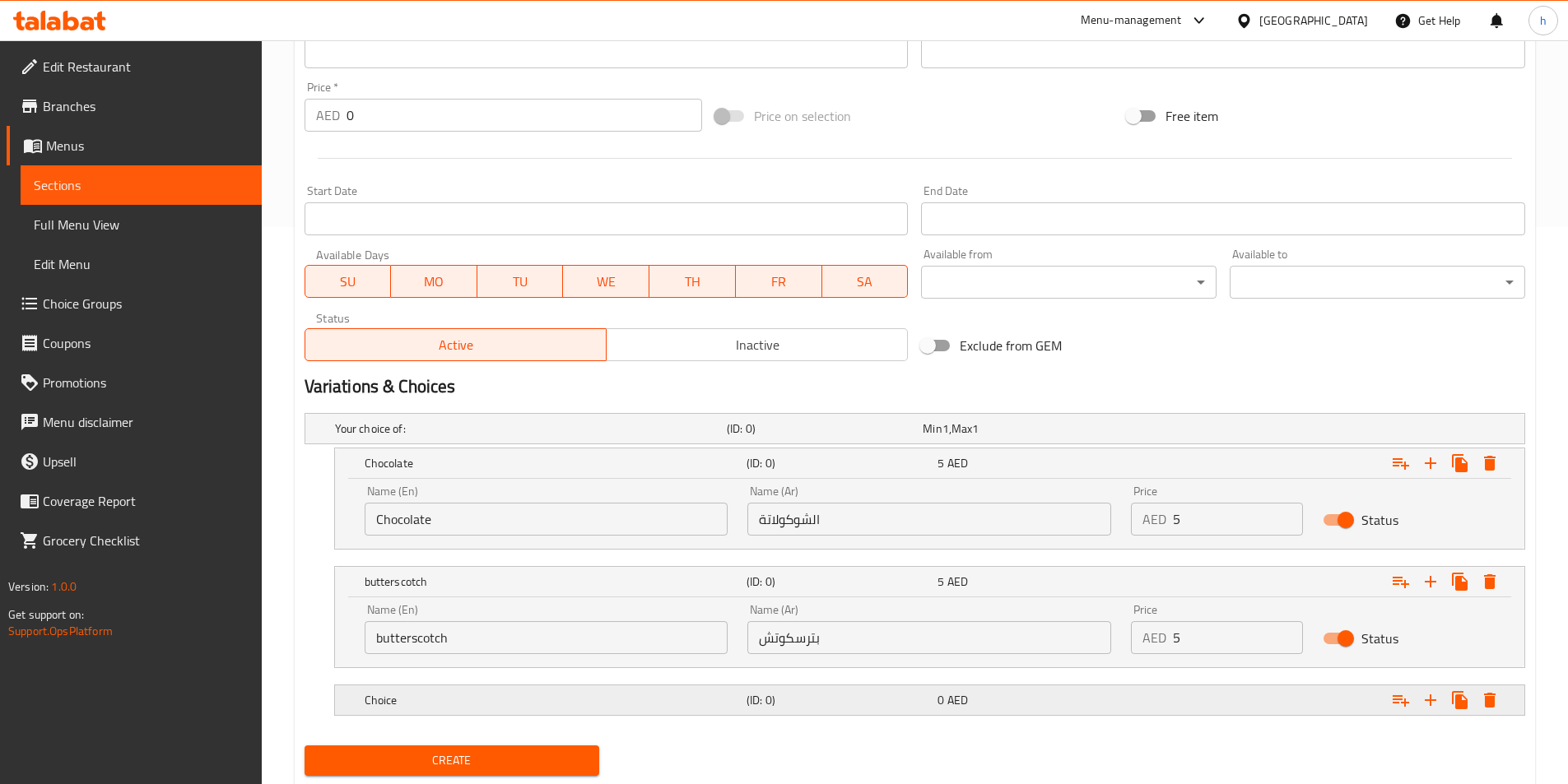
click at [704, 702] on h5 "Choice" at bounding box center [551, 700] width 375 height 16
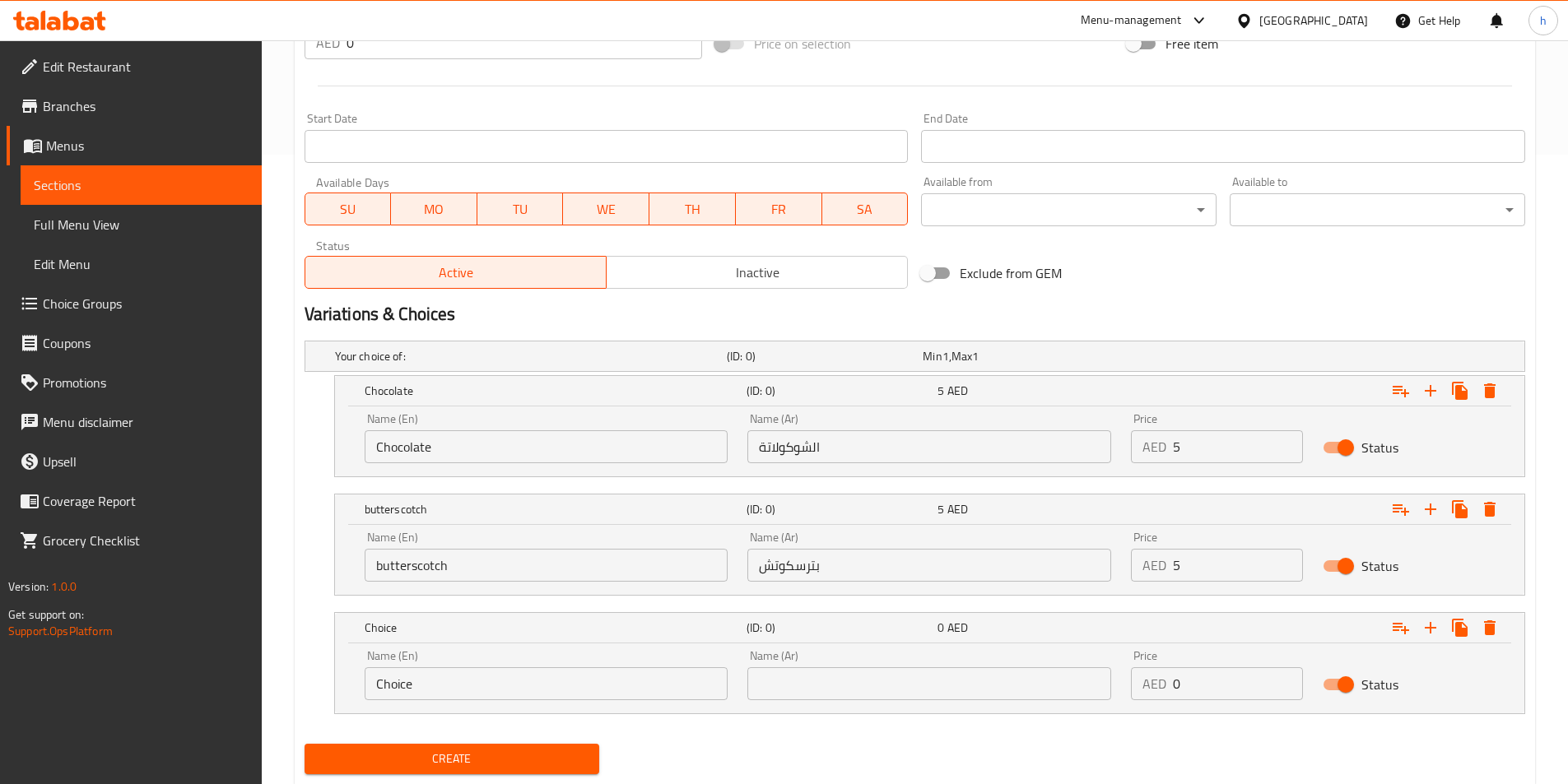
scroll to position [676, 0]
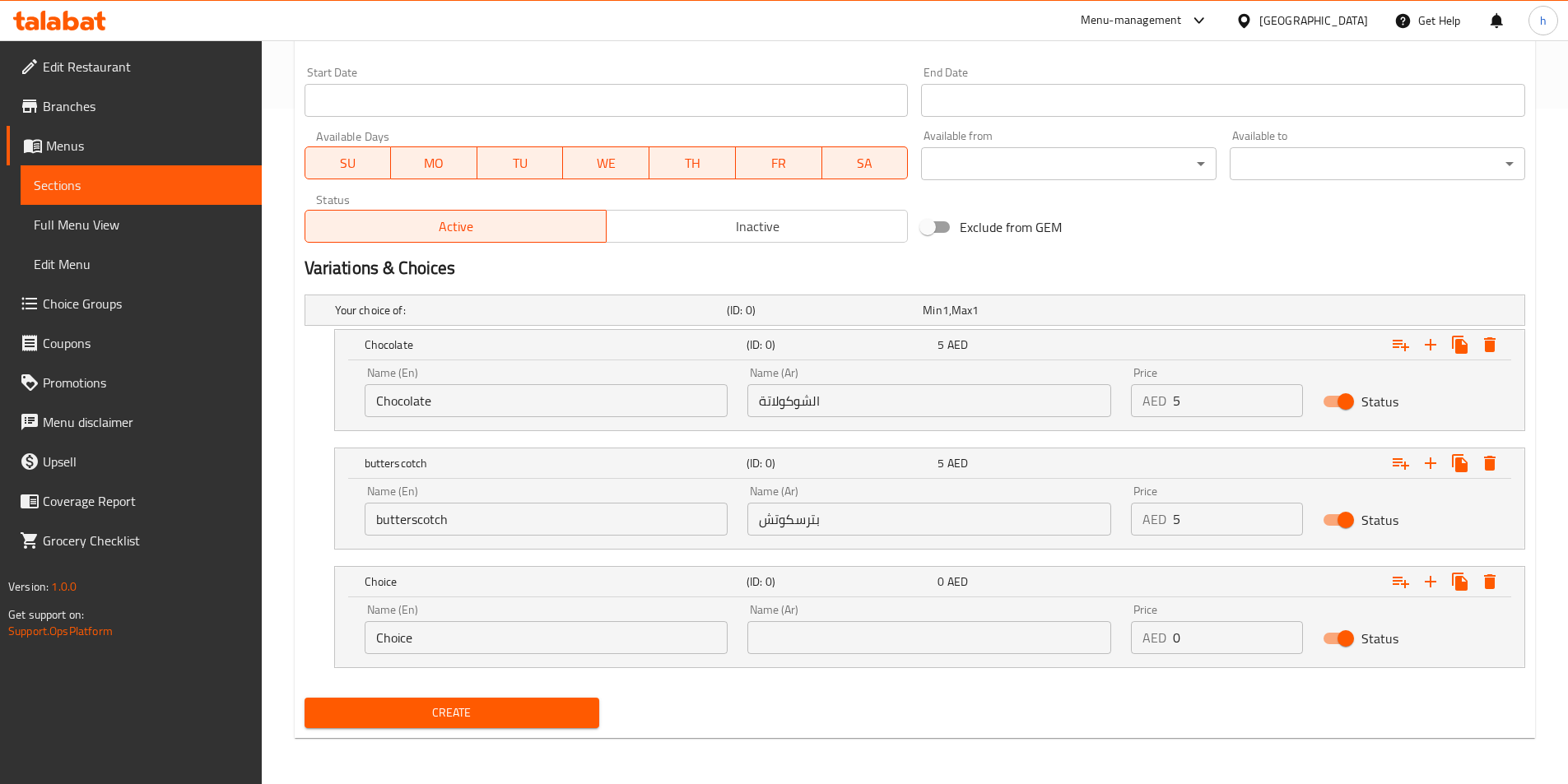
click at [634, 657] on div "Name (En) Choice Name (En)" at bounding box center [547, 629] width 384 height 70
click at [637, 654] on div "Name (En) Choice Name (En)" at bounding box center [547, 629] width 384 height 70
click at [640, 649] on input "Choice" at bounding box center [546, 637] width 363 height 33
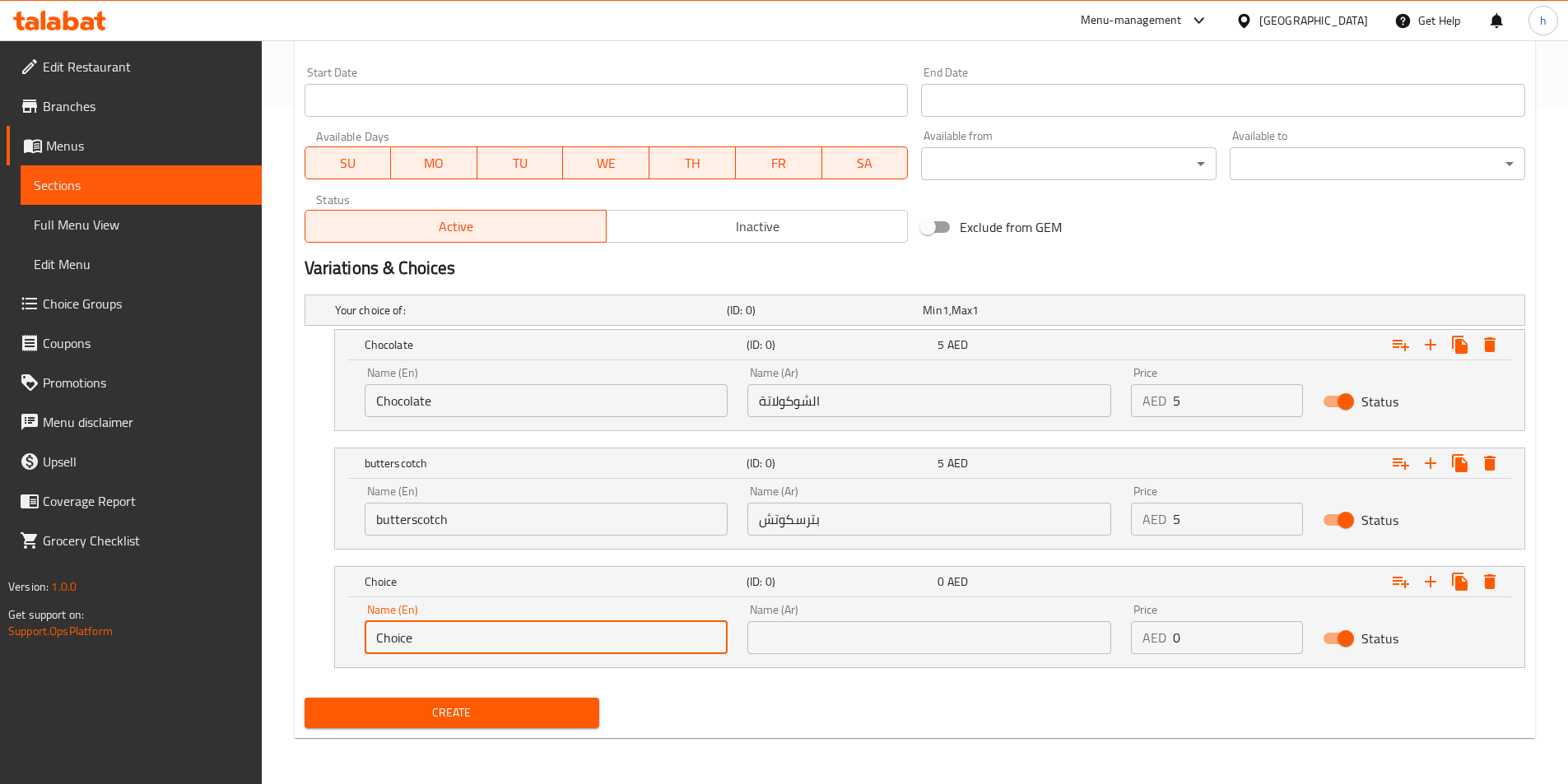
paste input "pineappl"
type input "pineapple"
click at [1075, 640] on input "text" at bounding box center [928, 637] width 363 height 33
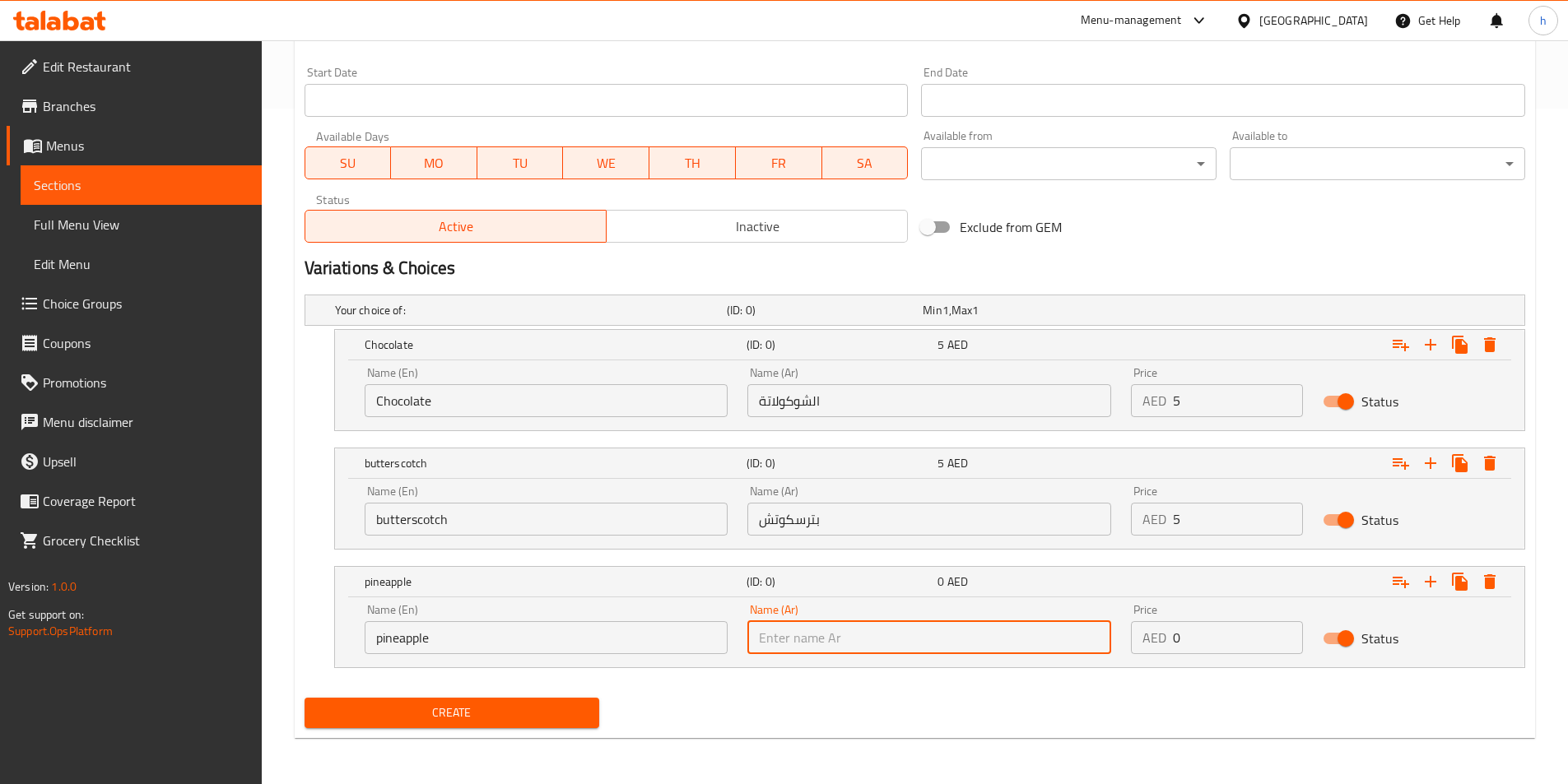
click at [1015, 635] on input "text" at bounding box center [928, 637] width 363 height 33
paste input "ل، الأن"
click at [1027, 647] on input "ل، الأن" at bounding box center [928, 637] width 363 height 33
click at [1027, 646] on input "ل، الأن" at bounding box center [928, 637] width 363 height 33
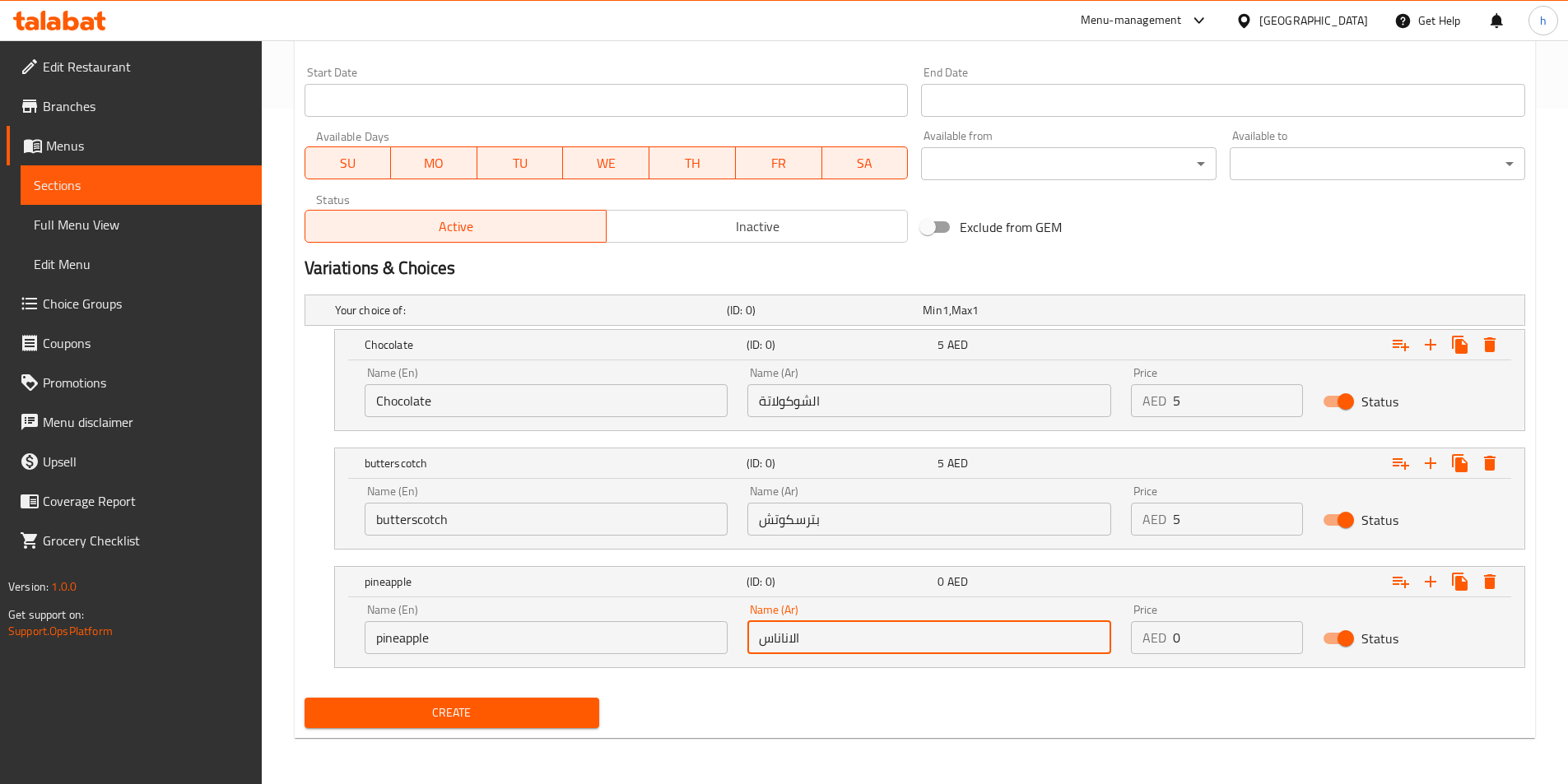
type input "الاناناس"
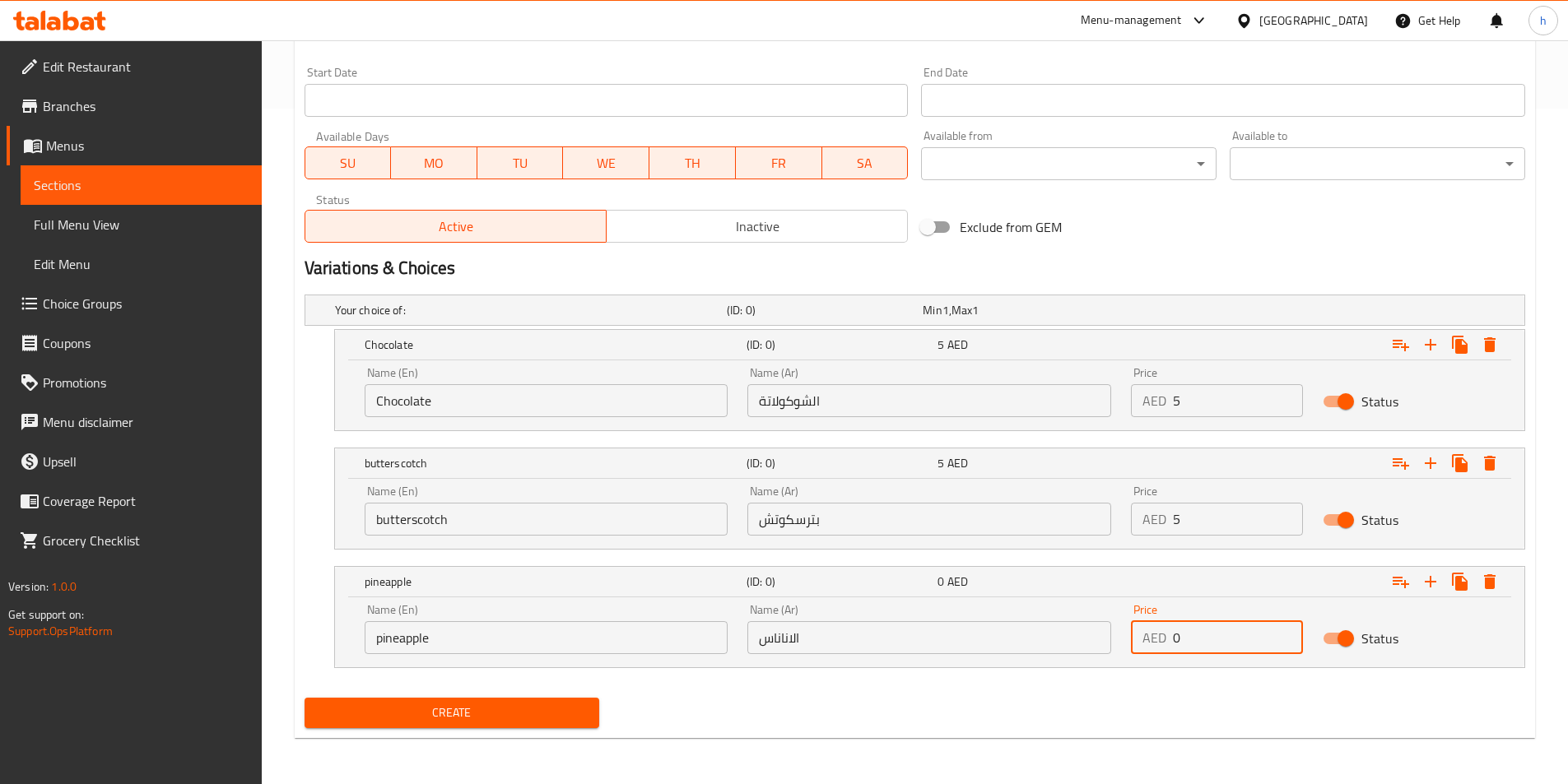
drag, startPoint x: 1212, startPoint y: 641, endPoint x: 1165, endPoint y: 630, distance: 48.3
click at [1162, 630] on div "AED 0 Price" at bounding box center [1216, 637] width 172 height 33
type input "5"
click at [1427, 582] on icon "Expand" at bounding box center [1431, 582] width 12 height 12
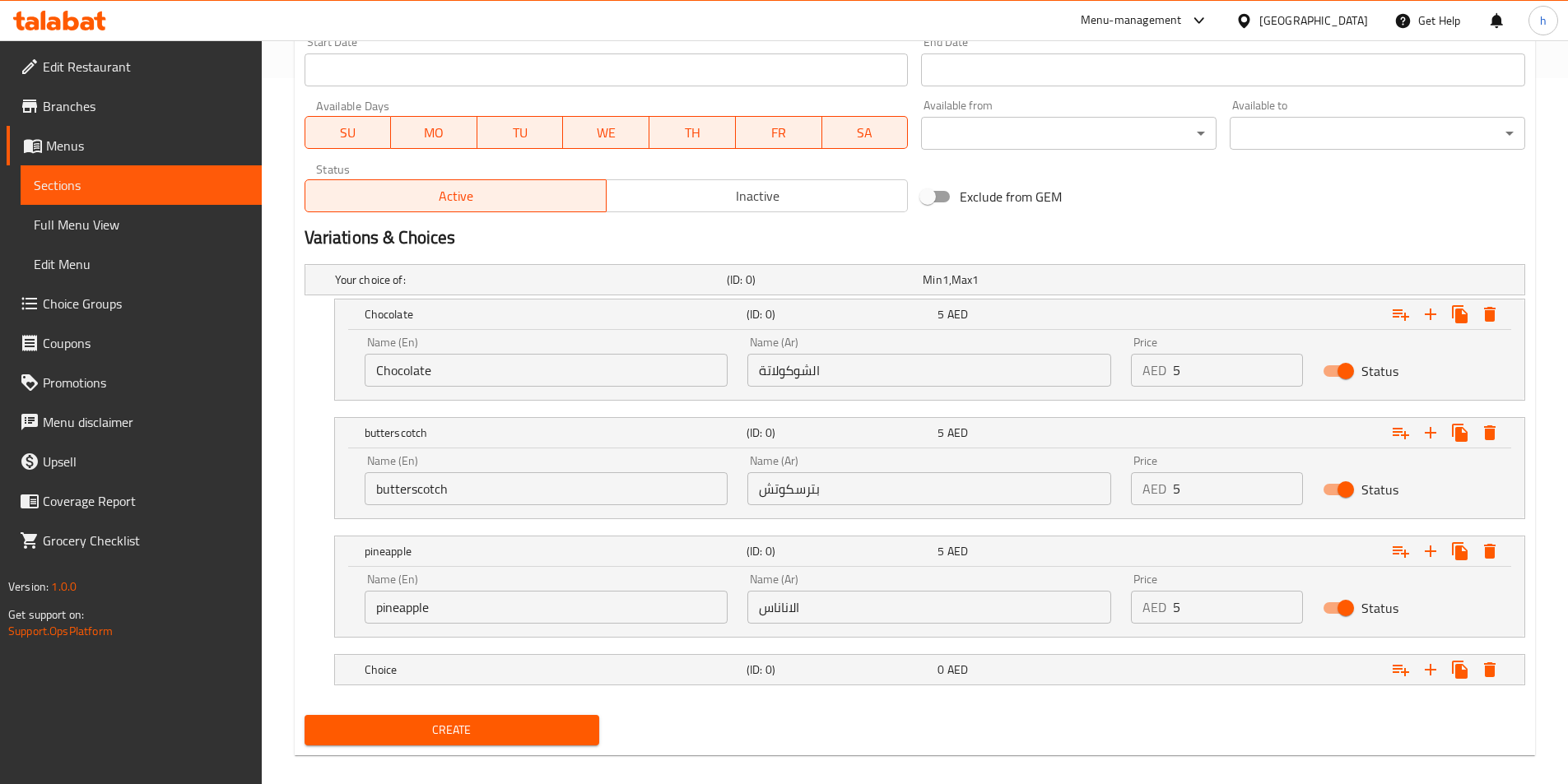
scroll to position [723, 0]
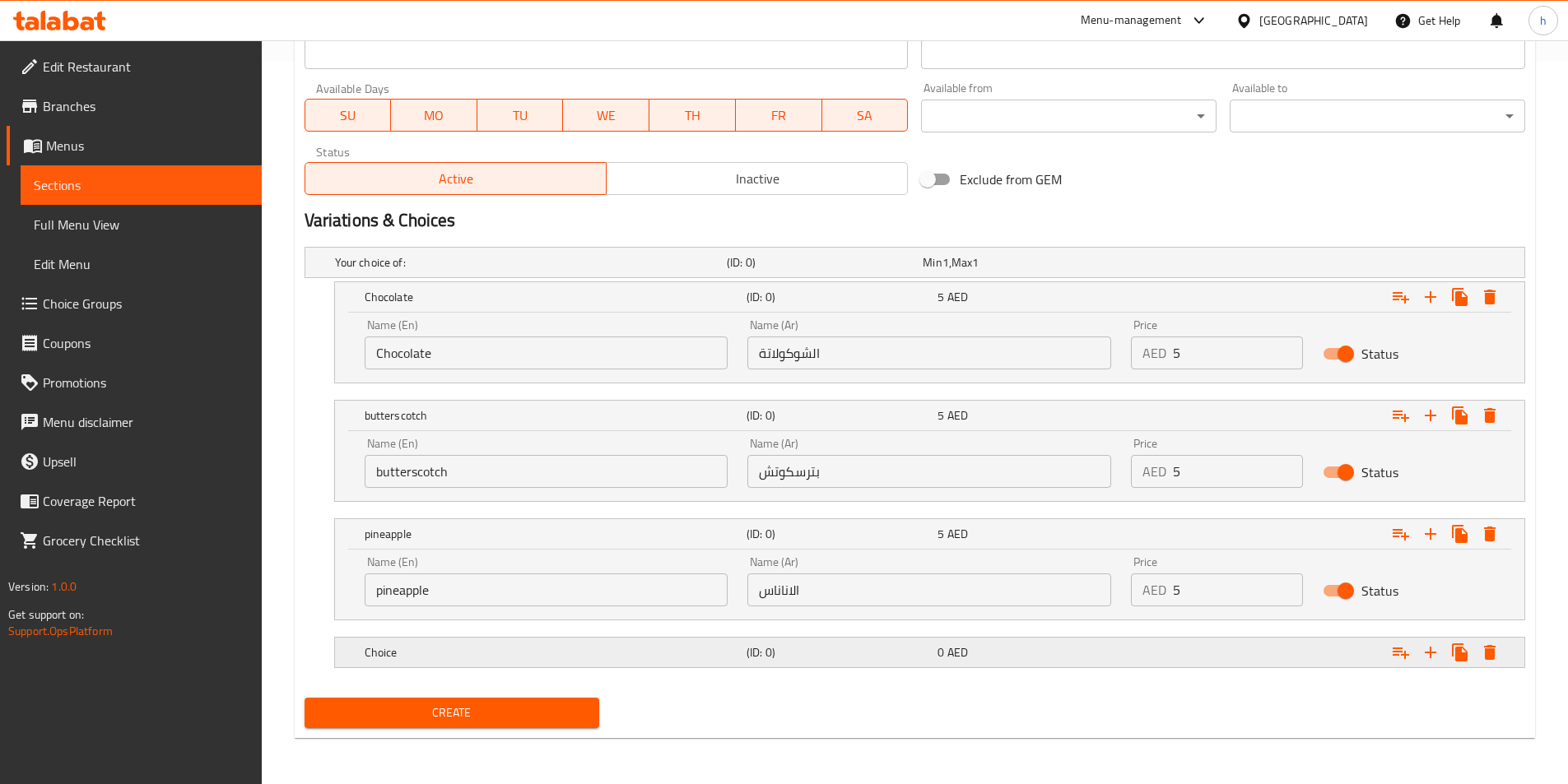
click at [746, 656] on div "(ID: 0)" at bounding box center [838, 653] width 191 height 23
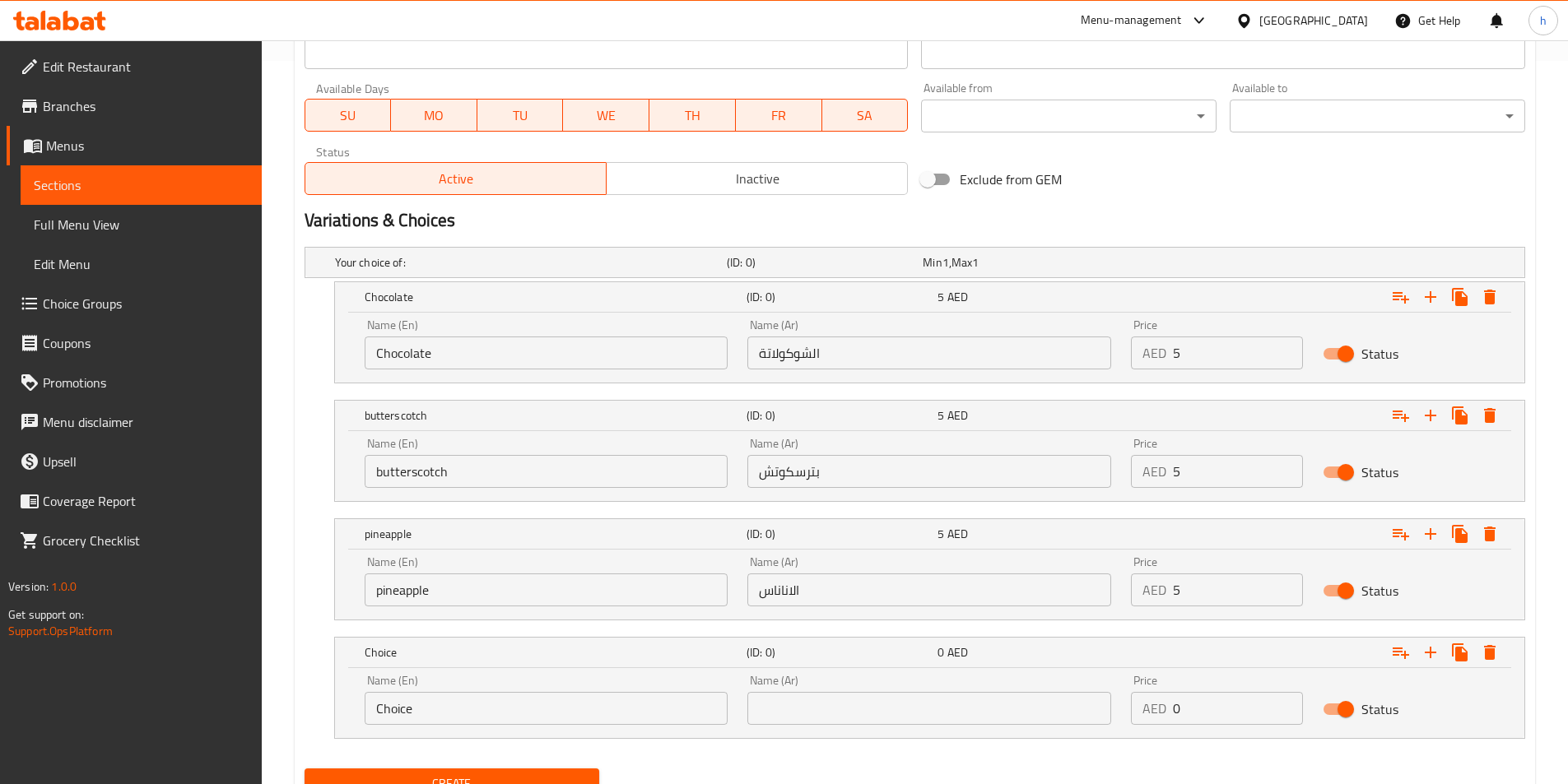
click at [441, 706] on input "Choice" at bounding box center [546, 708] width 363 height 33
paste input "strawberry"
type input "strawberry"
click at [834, 701] on input "text" at bounding box center [928, 708] width 363 height 33
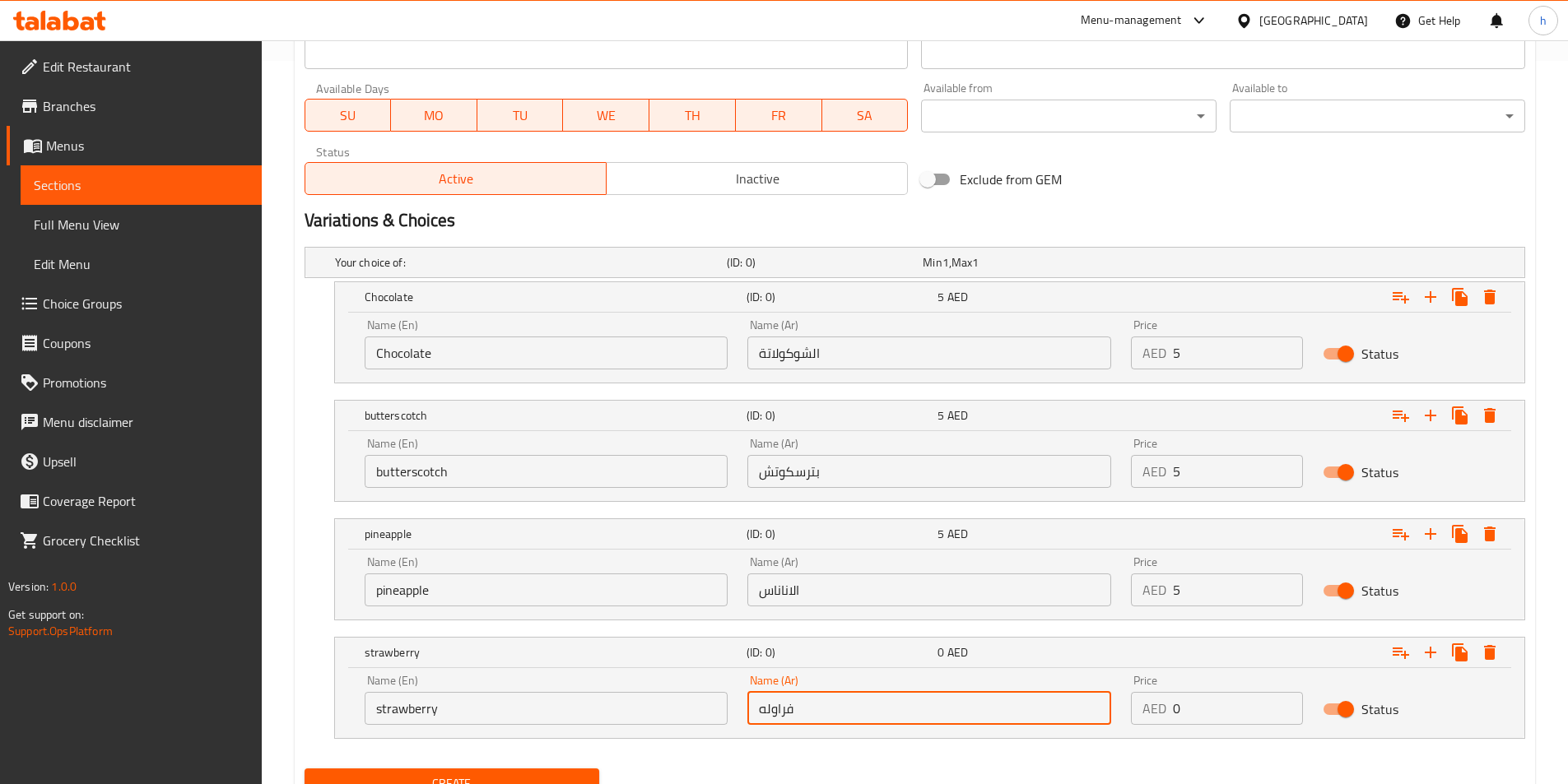
type input "فراوله"
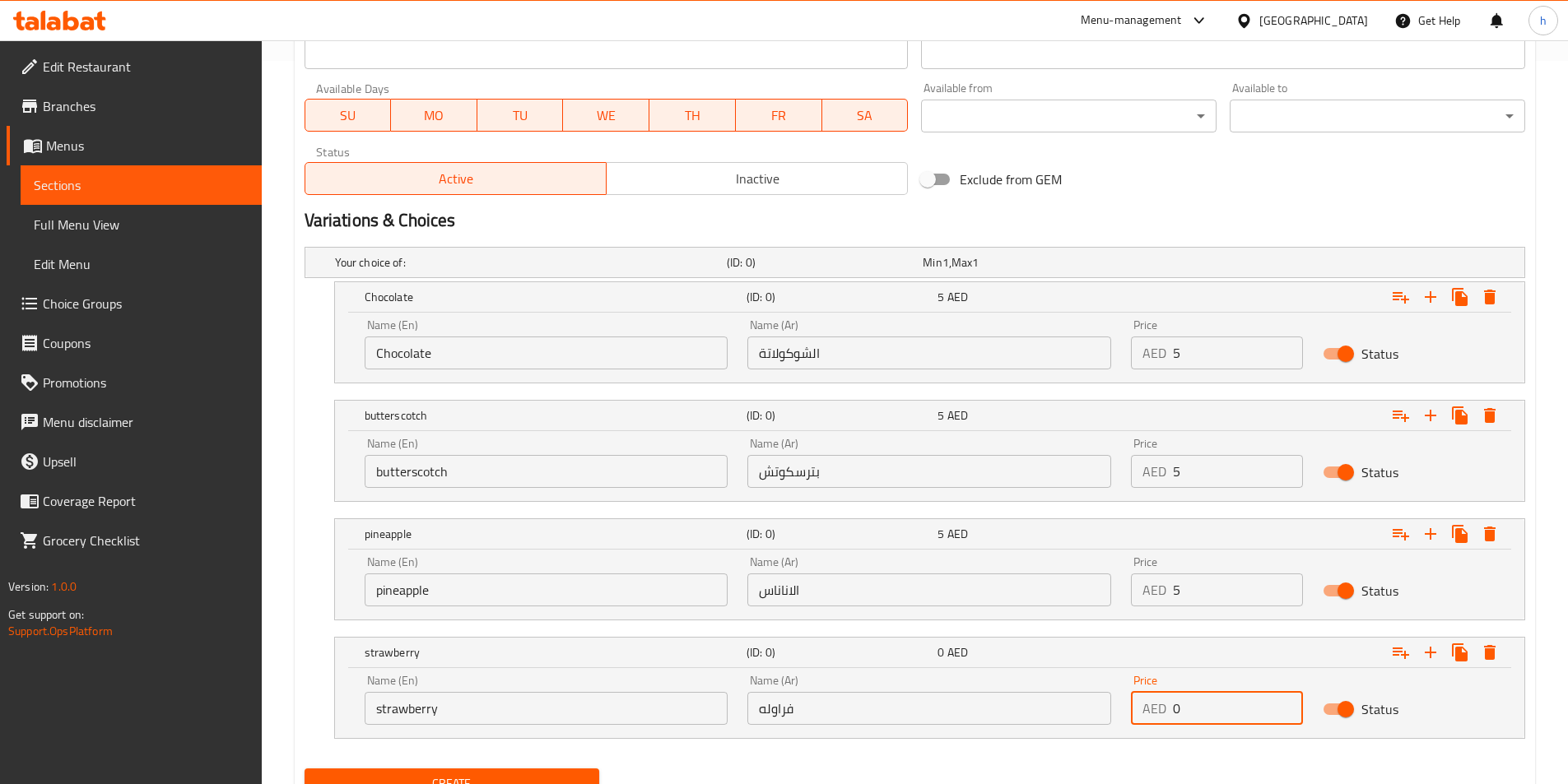
drag, startPoint x: 1186, startPoint y: 721, endPoint x: 1158, endPoint y: 716, distance: 28.4
click at [1158, 716] on div "AED 0 Price" at bounding box center [1216, 708] width 172 height 33
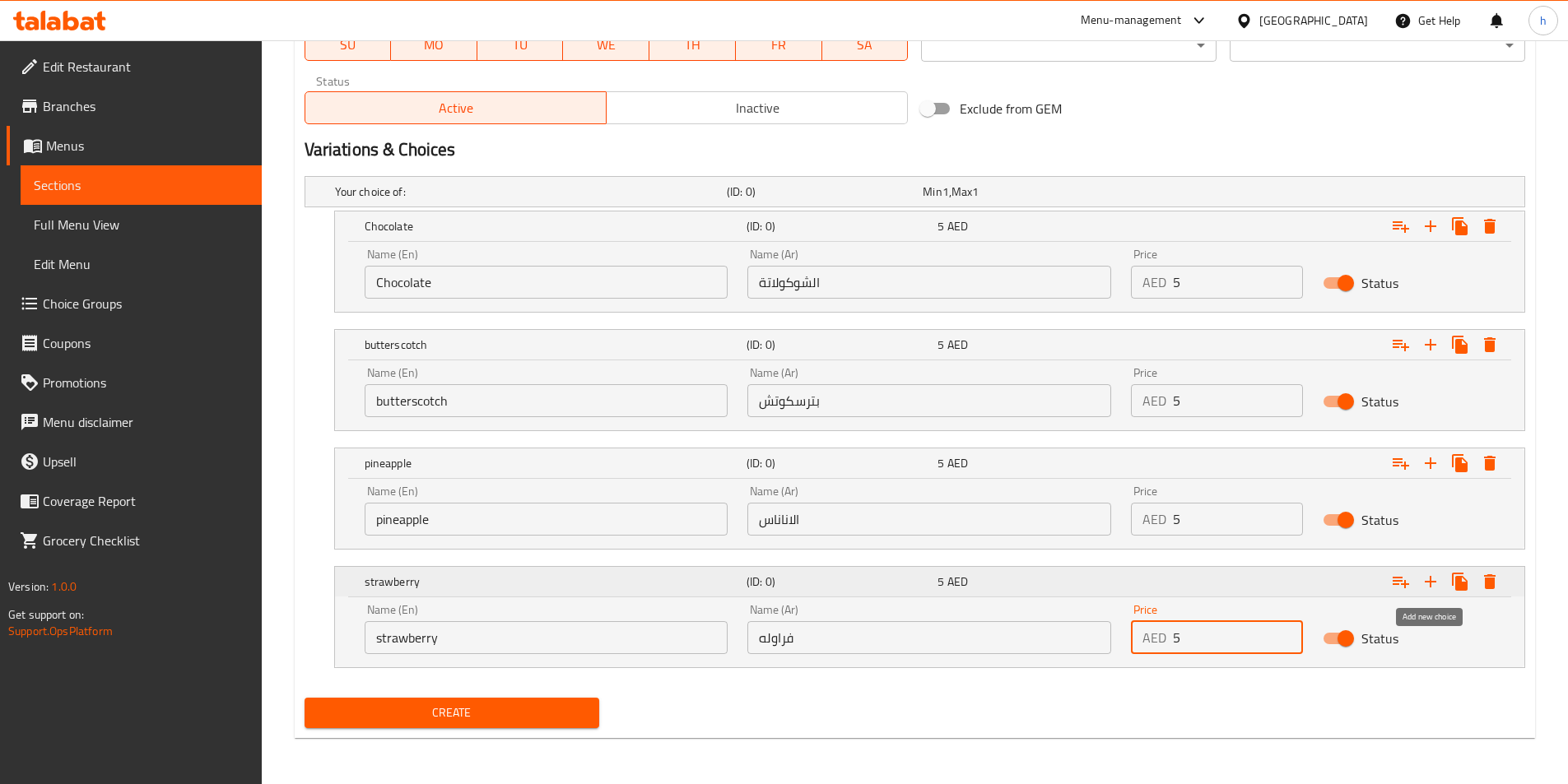
type input "5"
click at [1424, 576] on icon "Expand" at bounding box center [1431, 582] width 20 height 20
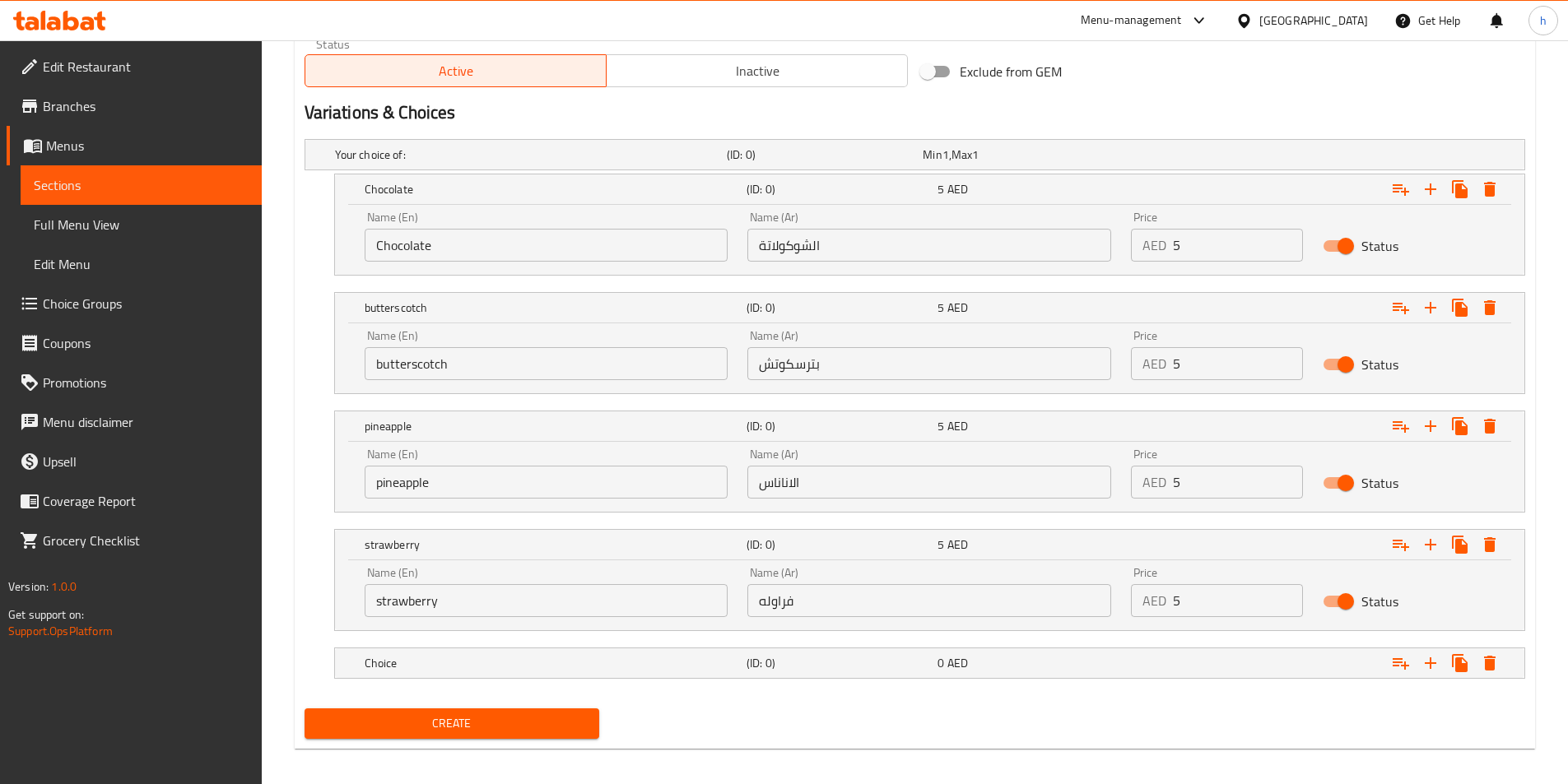
scroll to position [842, 0]
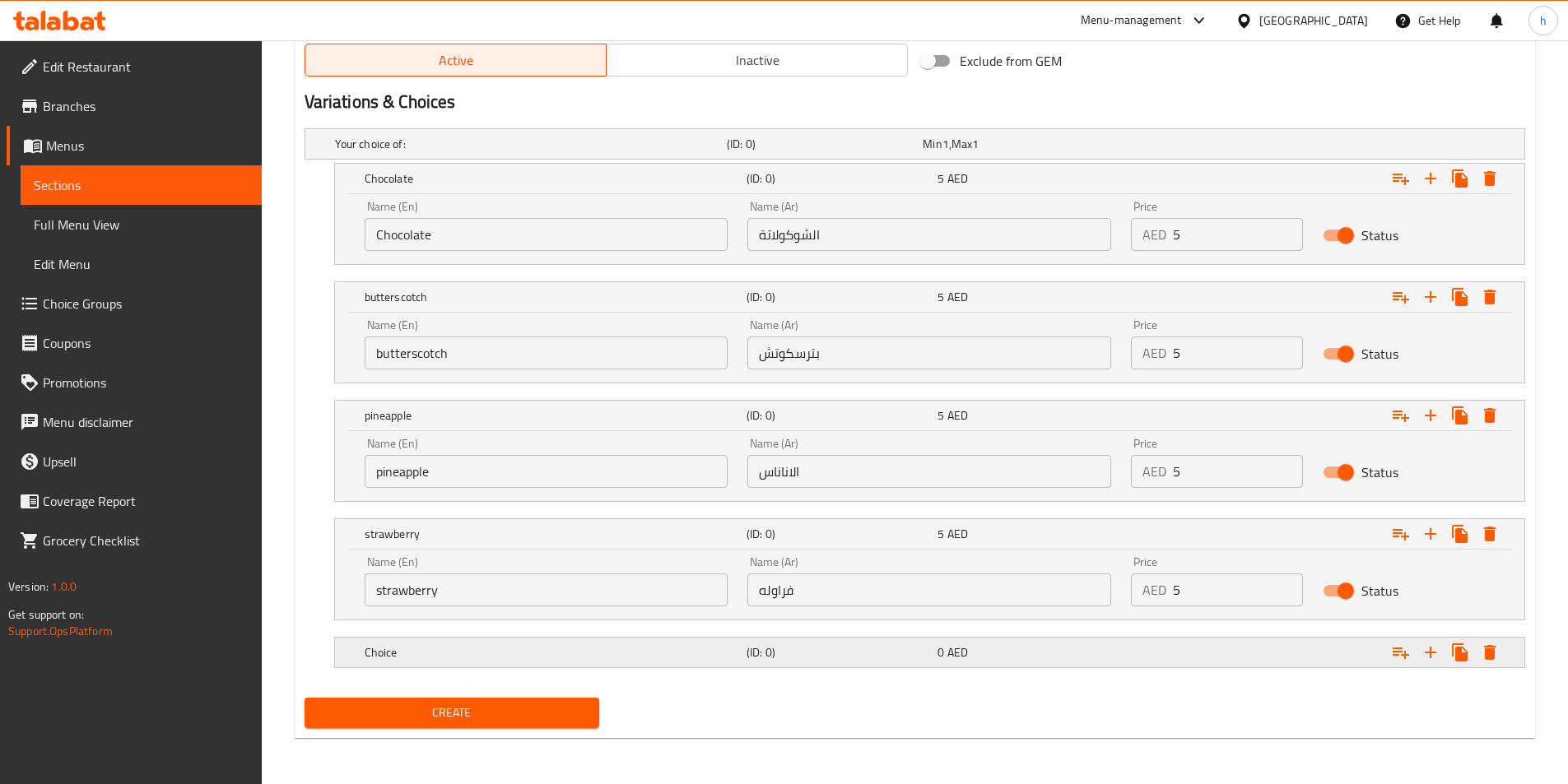
click at [793, 660] on div "(ID: 0)" at bounding box center [838, 653] width 191 height 23
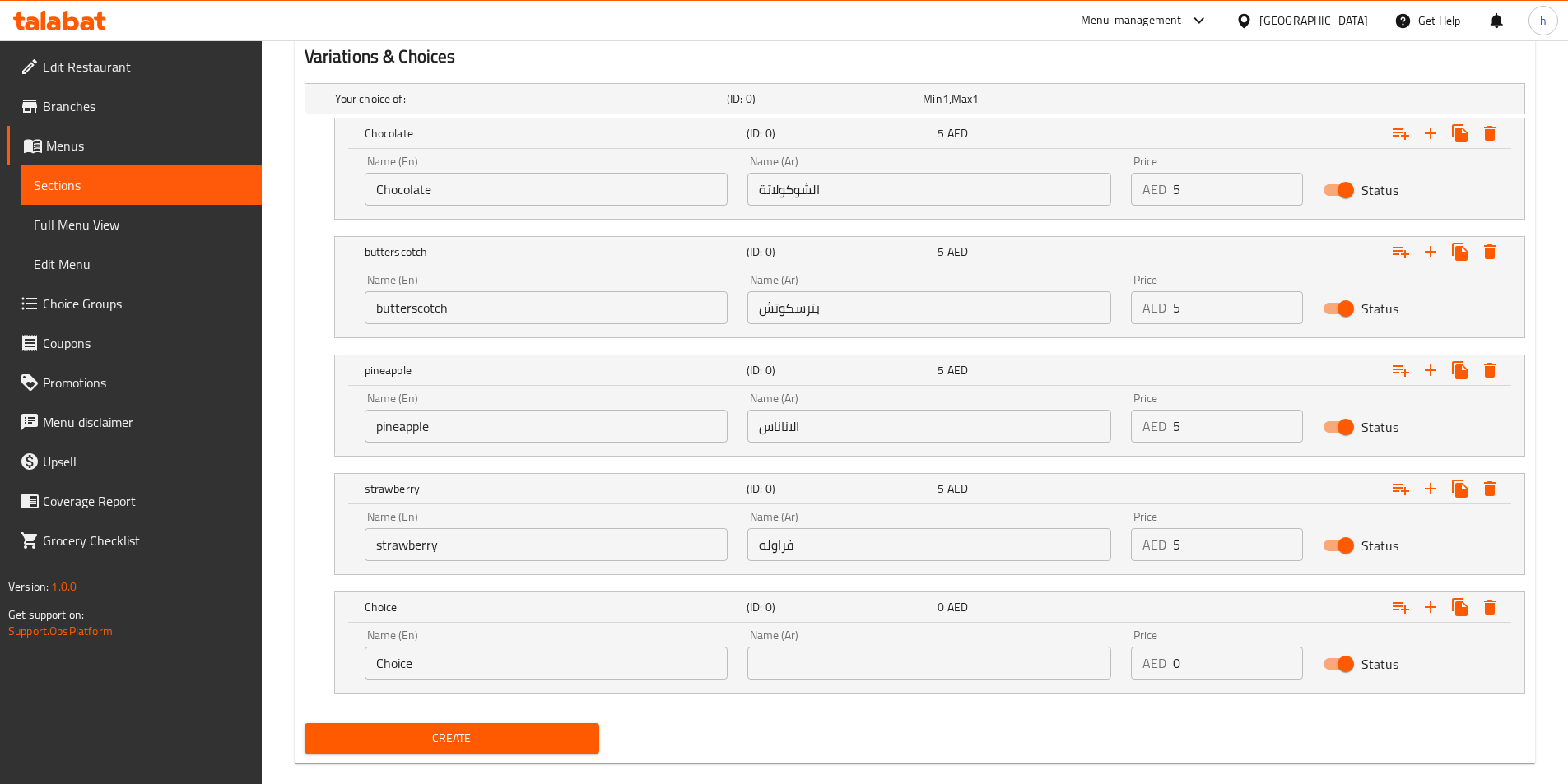
scroll to position [912, 0]
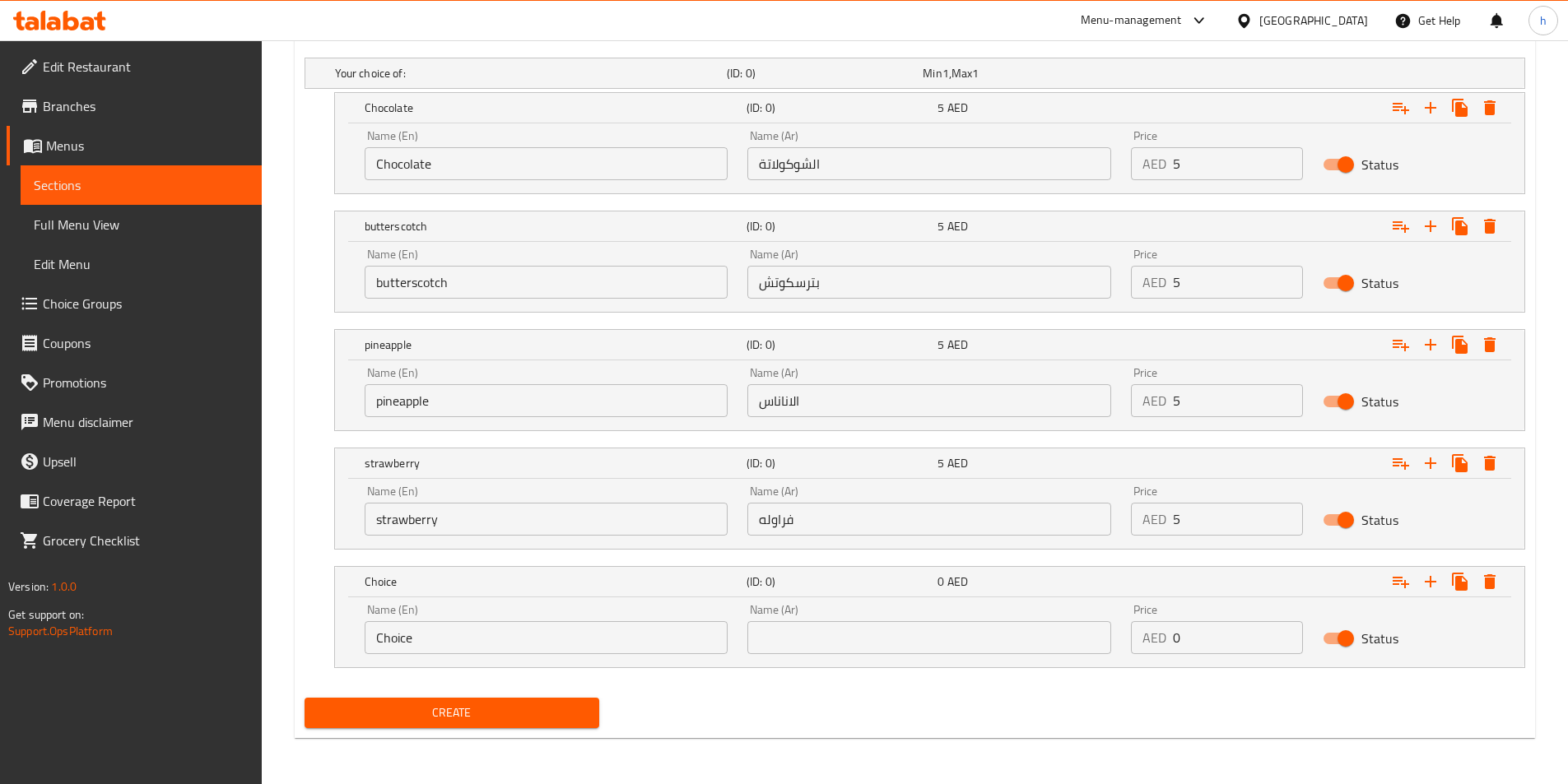
click at [600, 635] on input "Choice" at bounding box center [546, 637] width 363 height 33
paste input "blueberry"
type input "blueberry"
click at [807, 643] on input "text" at bounding box center [928, 637] width 363 height 33
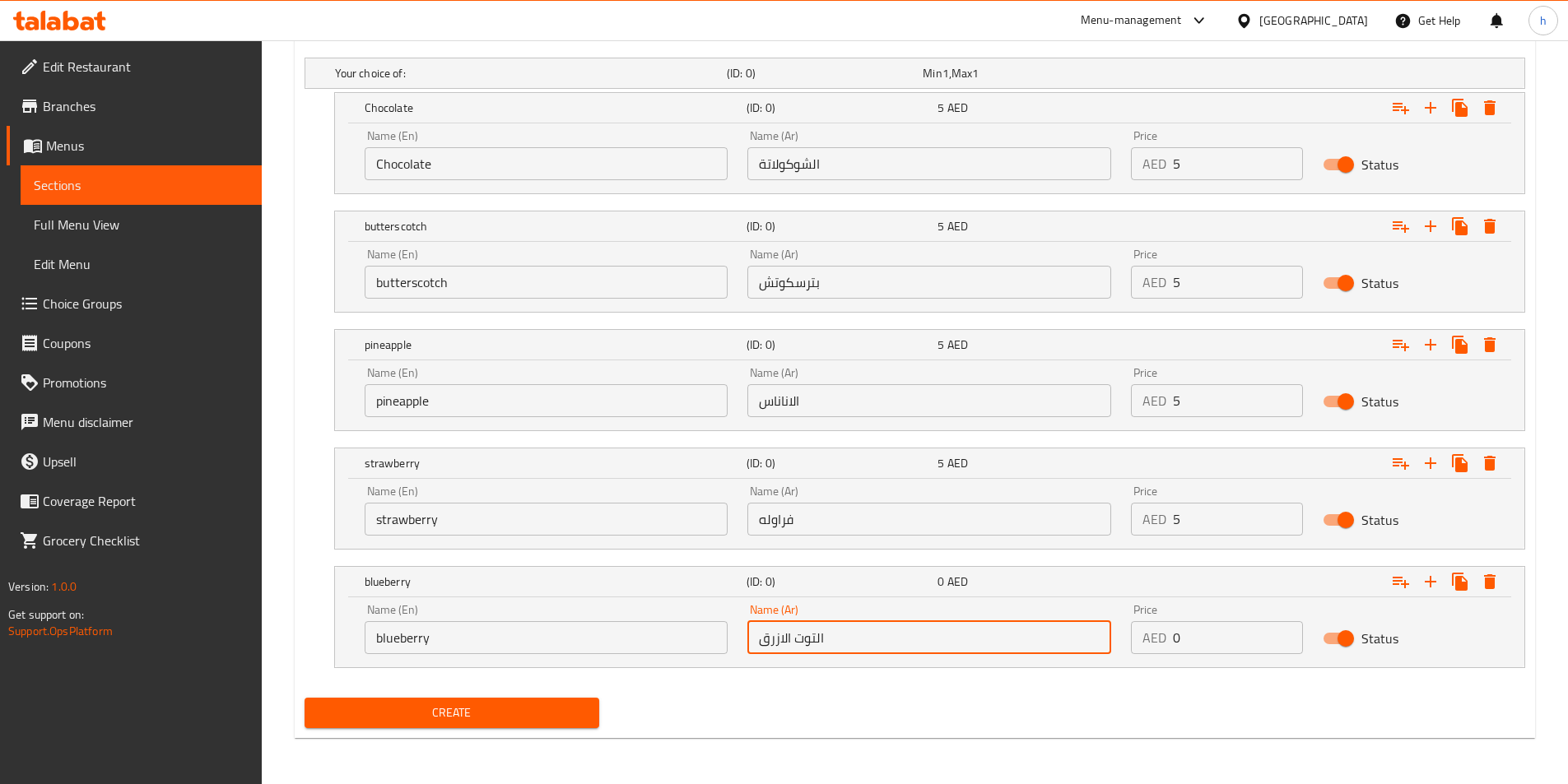
type input "التوت الازرق"
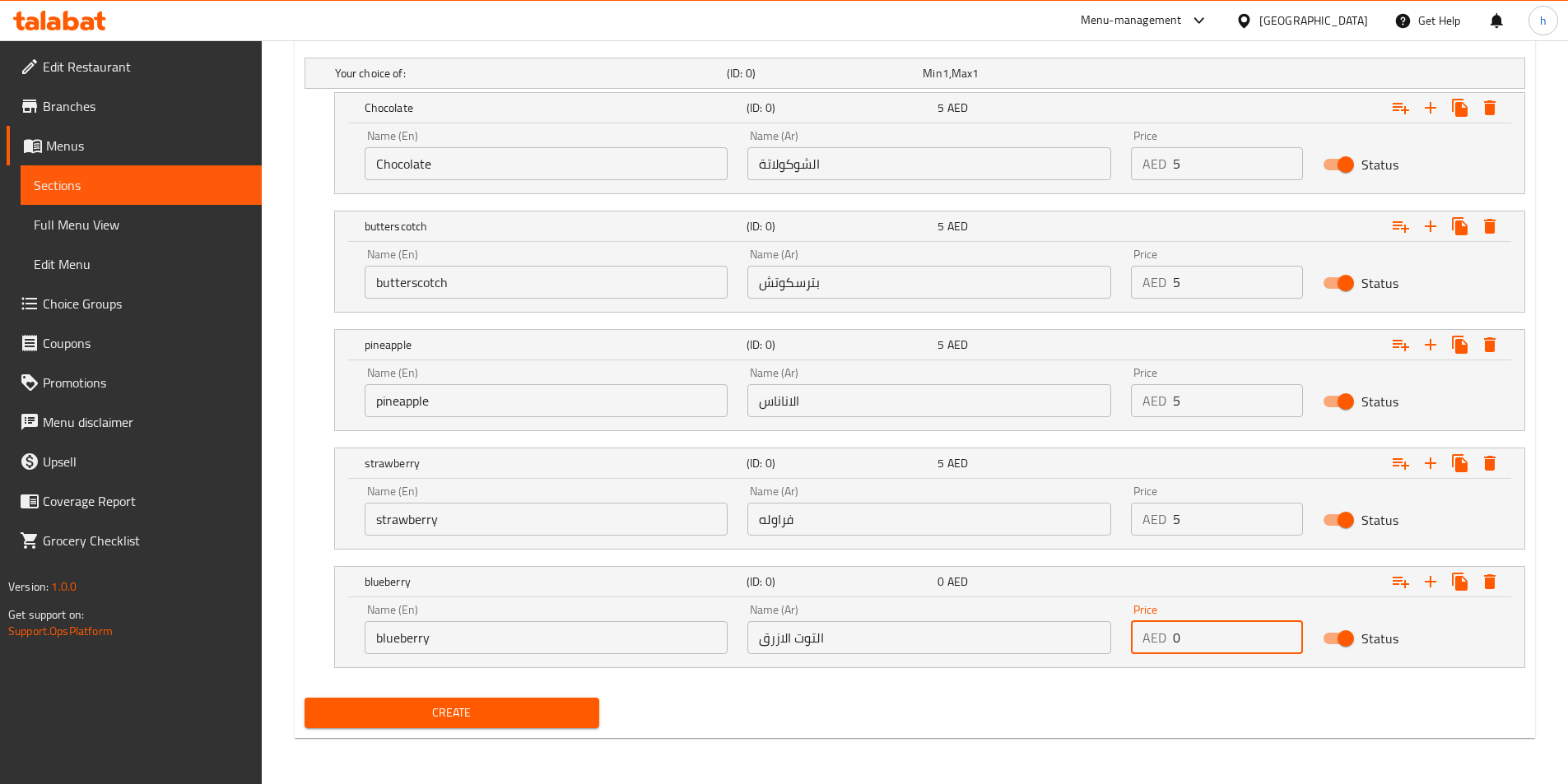
drag, startPoint x: 1202, startPoint y: 635, endPoint x: 1144, endPoint y: 637, distance: 58.0
click at [1144, 637] on div "AED 0 Price" at bounding box center [1216, 637] width 172 height 33
type input "5"
click at [1072, 709] on div "Create" at bounding box center [915, 712] width 1234 height 43
click at [648, 642] on input "blueberry" at bounding box center [546, 637] width 363 height 33
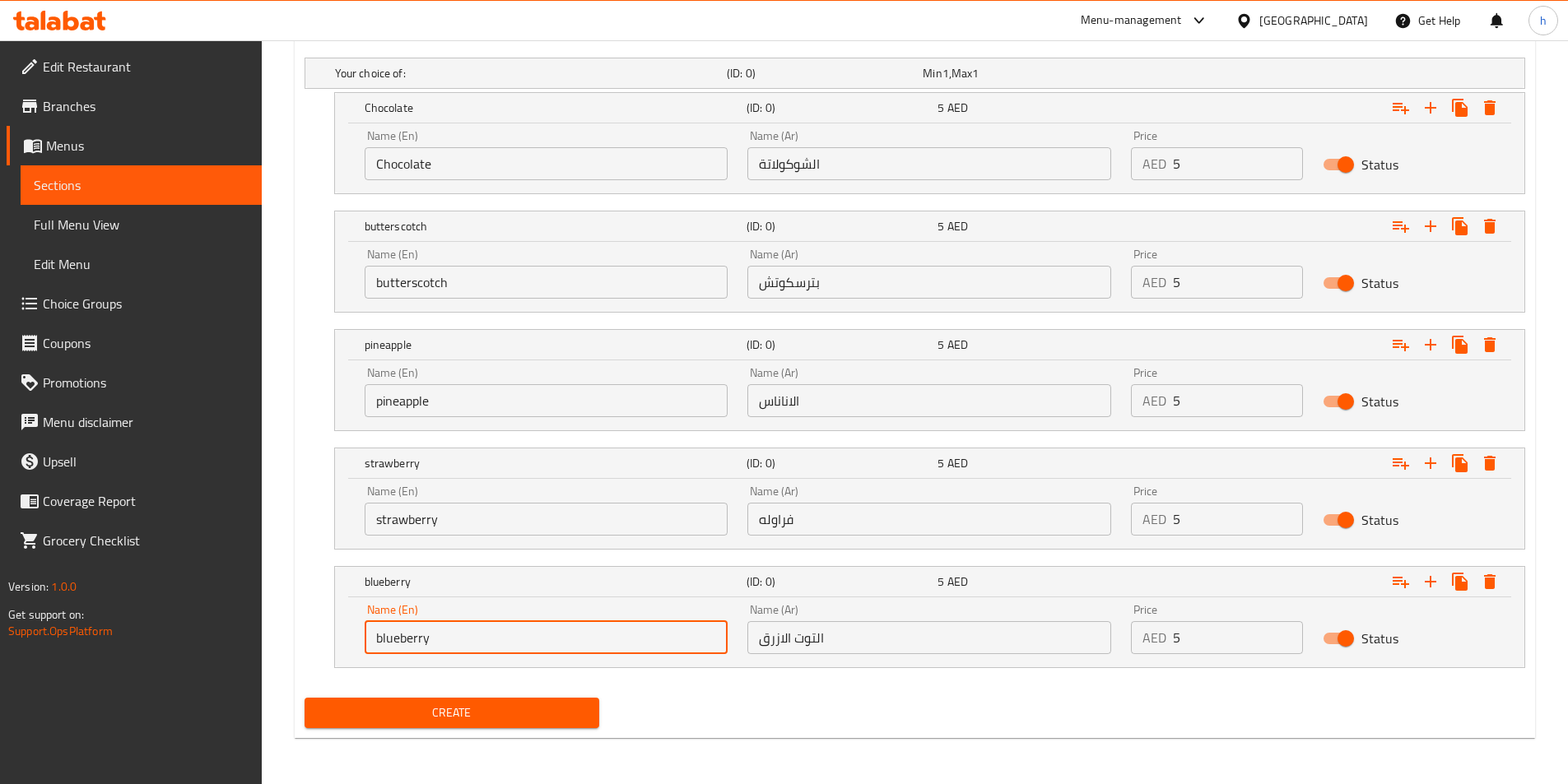
click at [639, 646] on input "blueberry" at bounding box center [546, 637] width 363 height 33
paste input "(on availability)"
type input "blueberry (on availability)"
click at [573, 526] on input "strawberry" at bounding box center [546, 519] width 363 height 33
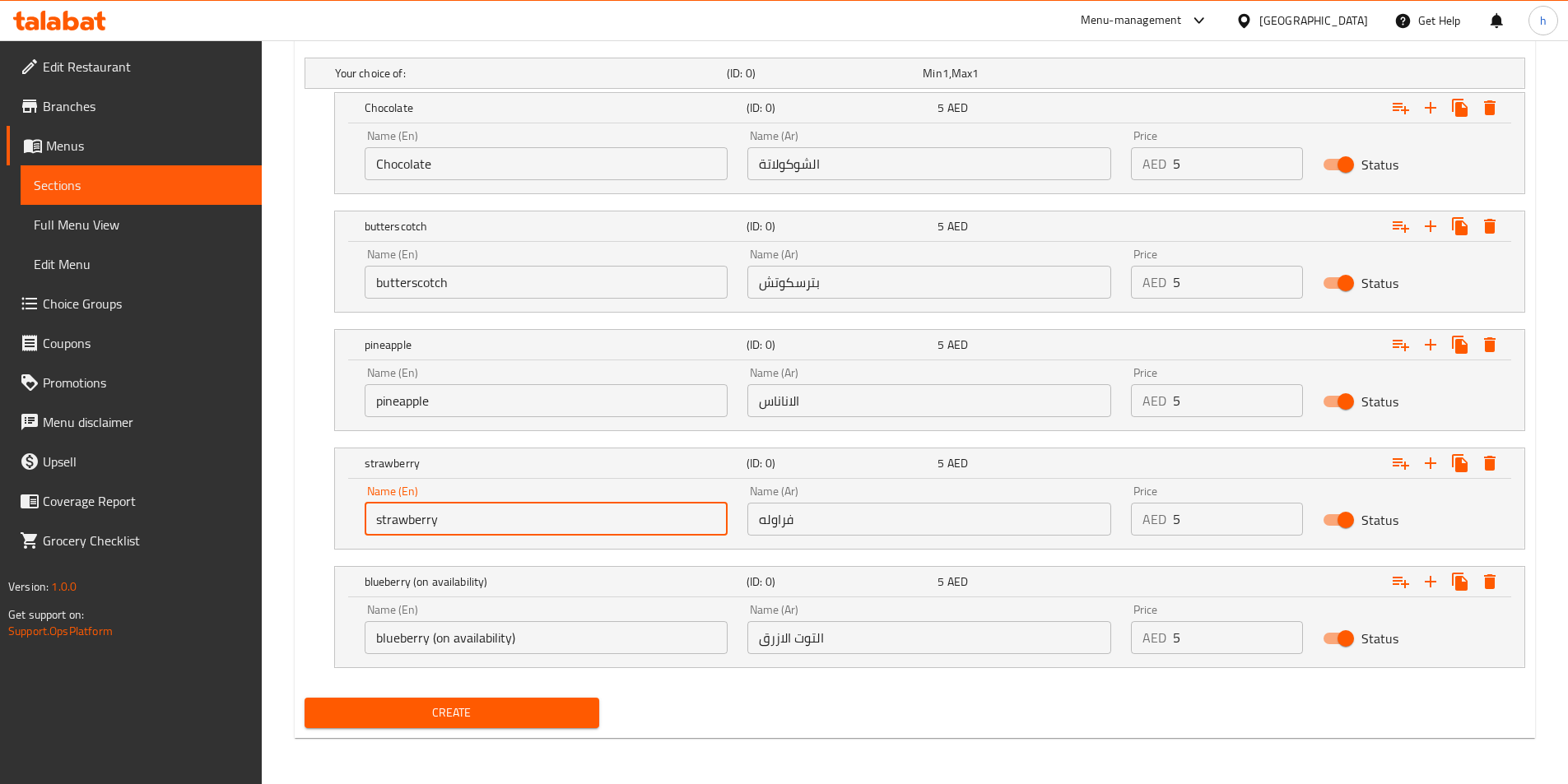
paste input "(on availability)"
type input "strawberry (on availability)"
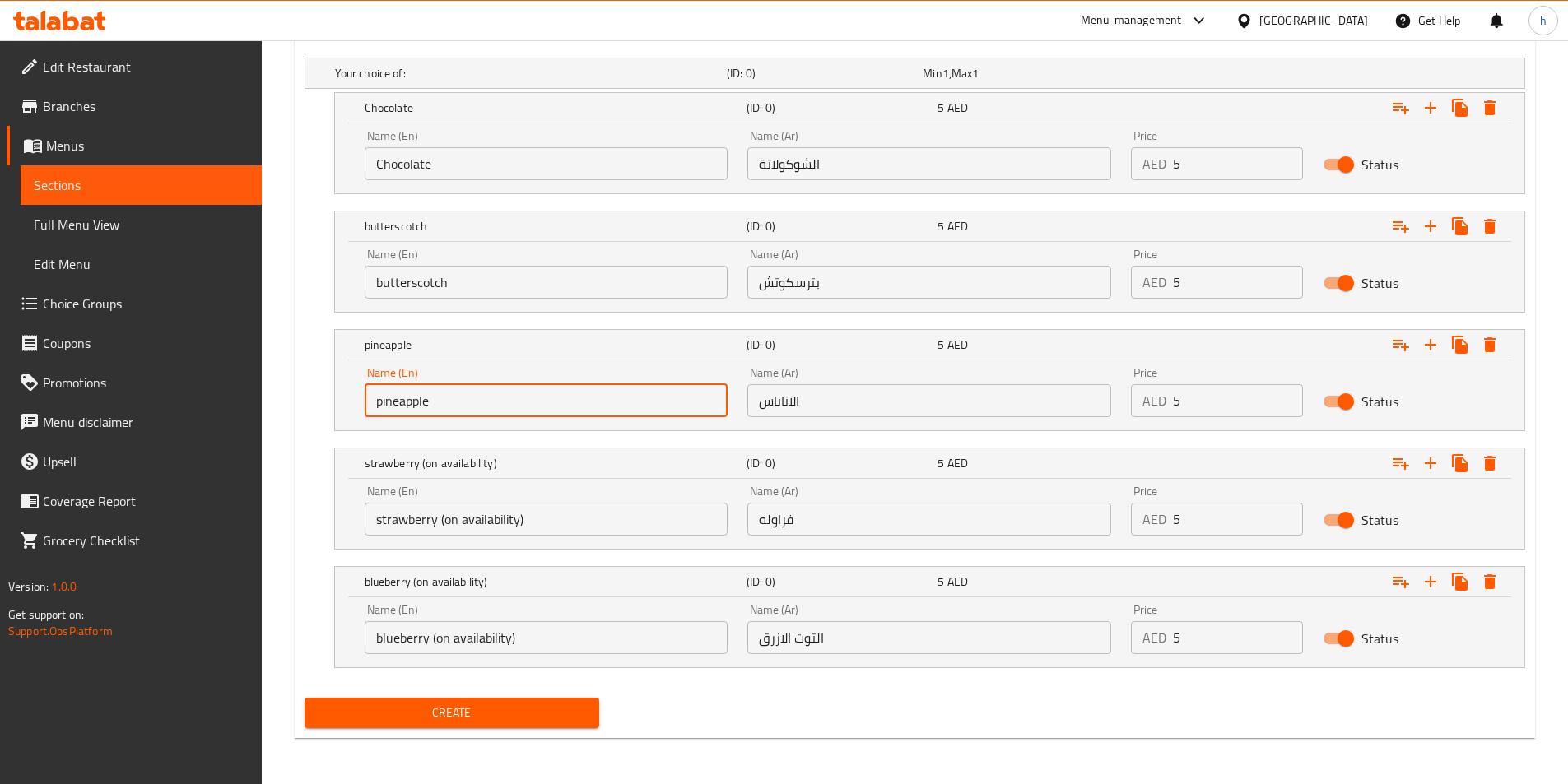
click at [599, 401] on input "pineapple" at bounding box center [546, 401] width 363 height 33
paste input "(on availability)"
type input "pineapple (on availability)"
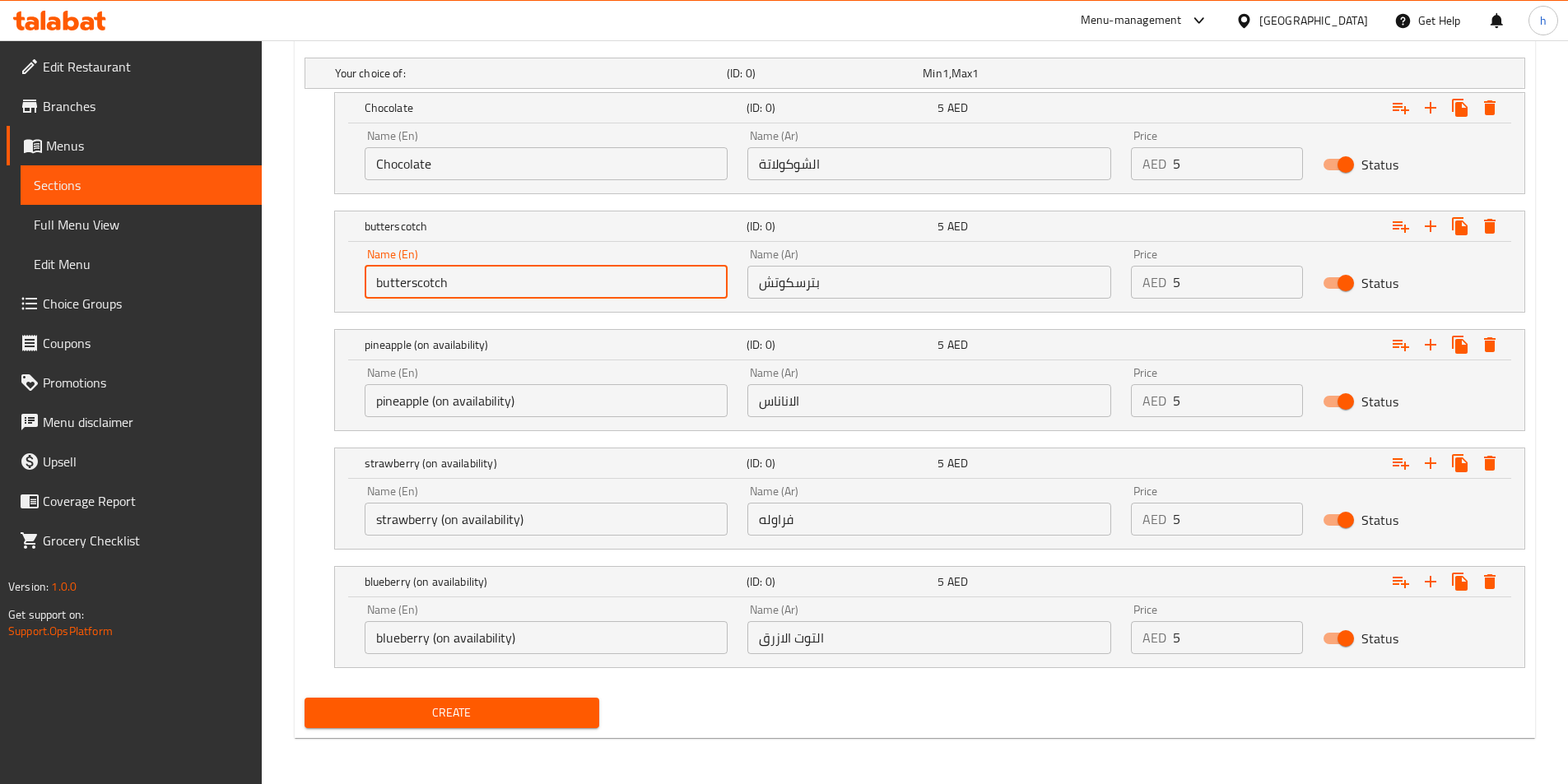
click at [597, 283] on input "butterscotch" at bounding box center [546, 282] width 363 height 33
paste input "(on availability)"
type input "butterscotch (on availability)"
click at [581, 157] on input "Chocolate" at bounding box center [546, 164] width 363 height 33
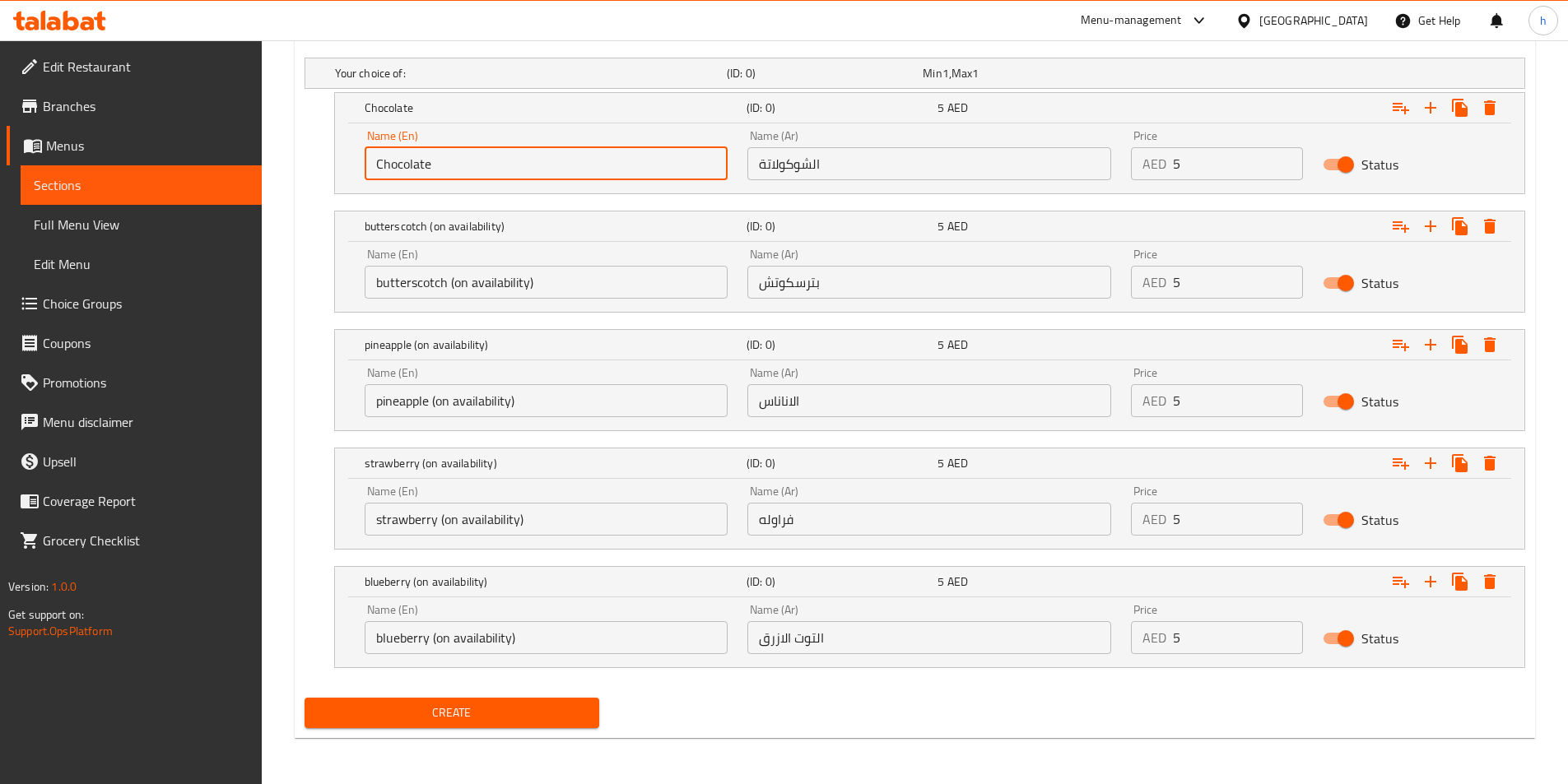
paste input "(on availability)"
type input "Chocolate (on availability)"
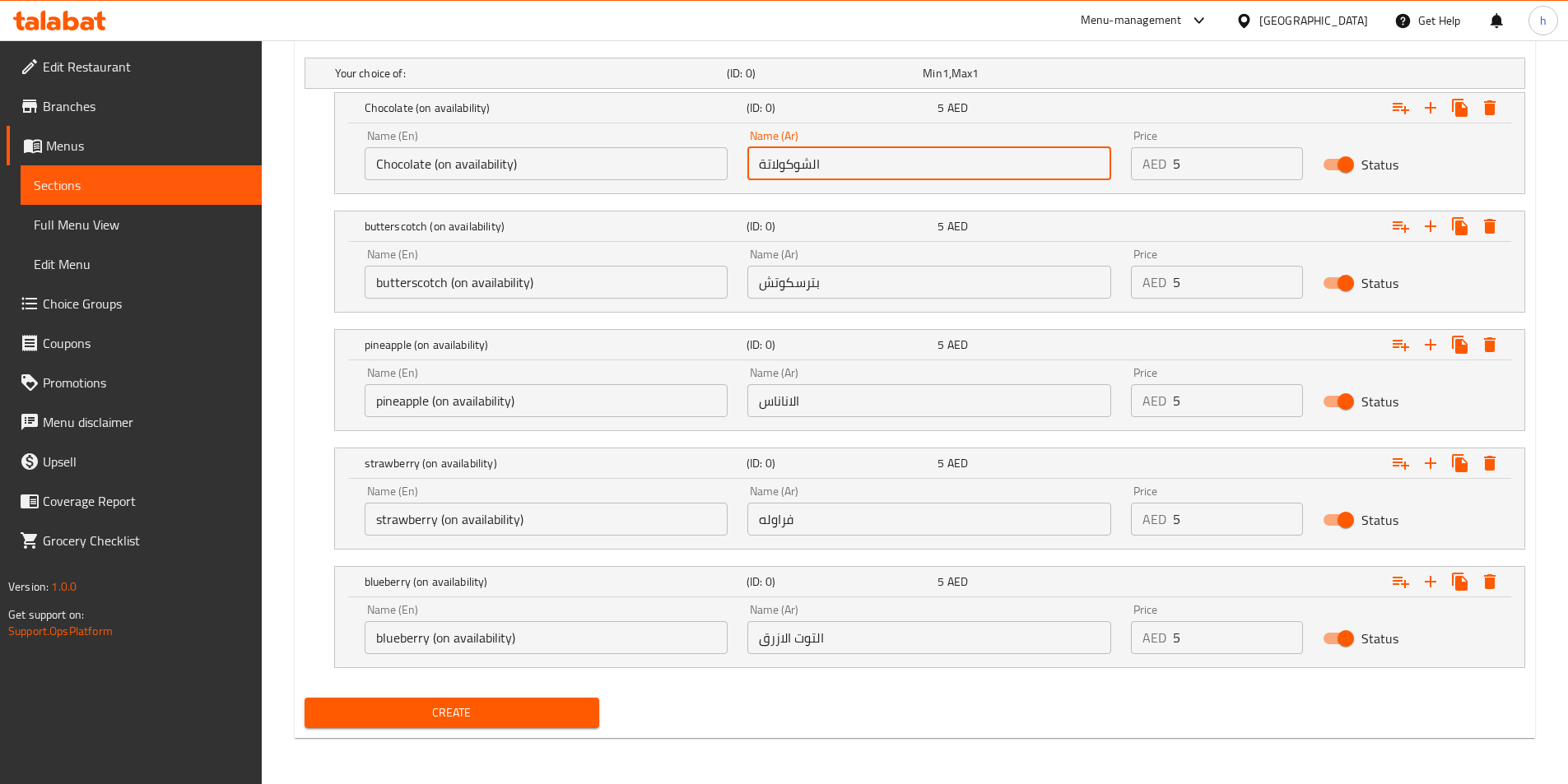
click at [910, 160] on input "الشوكولاتة" at bounding box center [928, 164] width 363 height 33
click at [906, 173] on input "الشوكولاتة" at bounding box center [928, 164] width 363 height 33
paste input "(حسب التوفر)"
type input "الشوكولاتة (حسب التوفر)"
click at [926, 267] on input "بترسكوتش" at bounding box center [928, 282] width 363 height 33
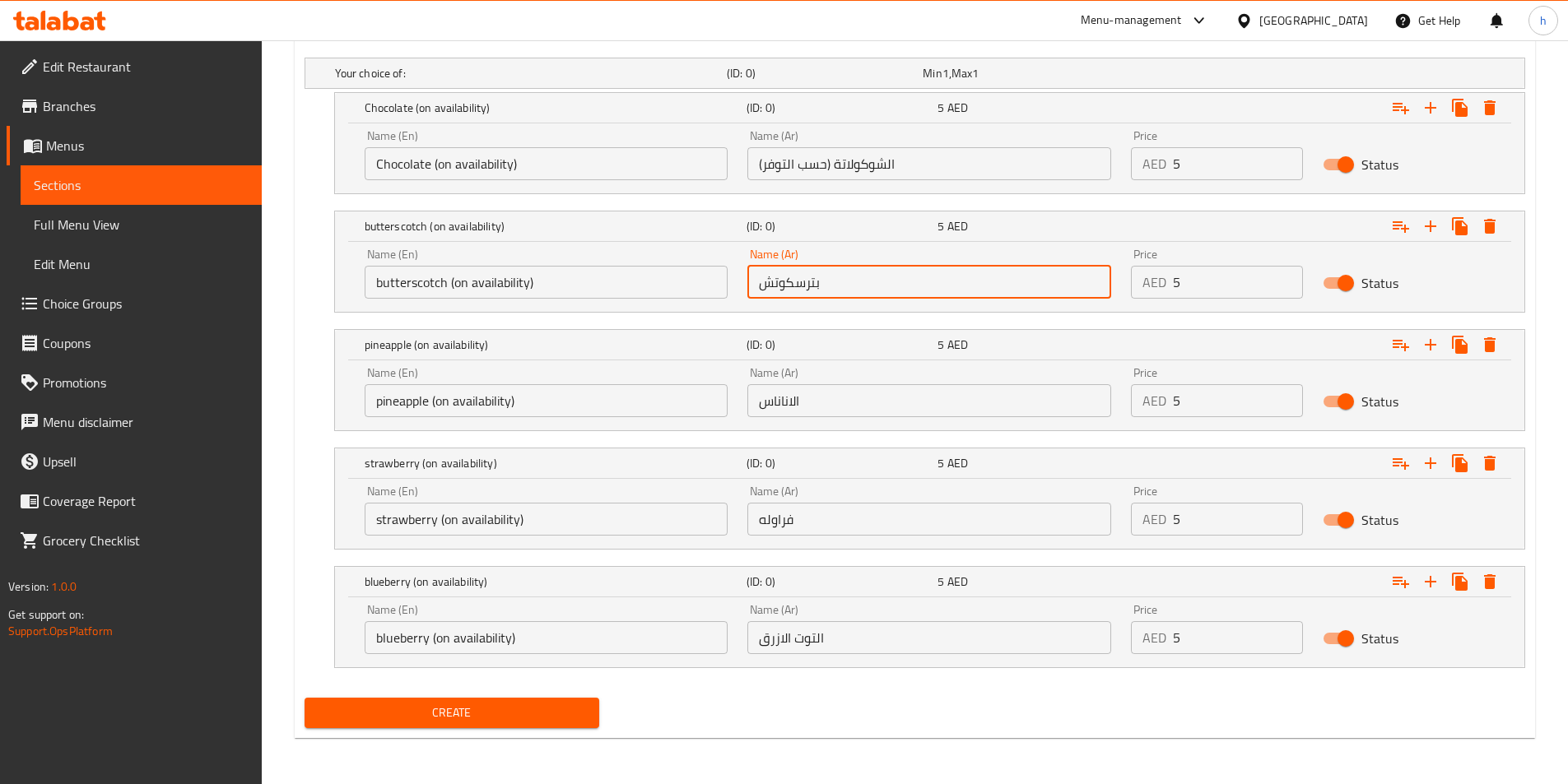
paste input "(حسب التوفر)"
type input "بترسكوتش (حسب التوفر)"
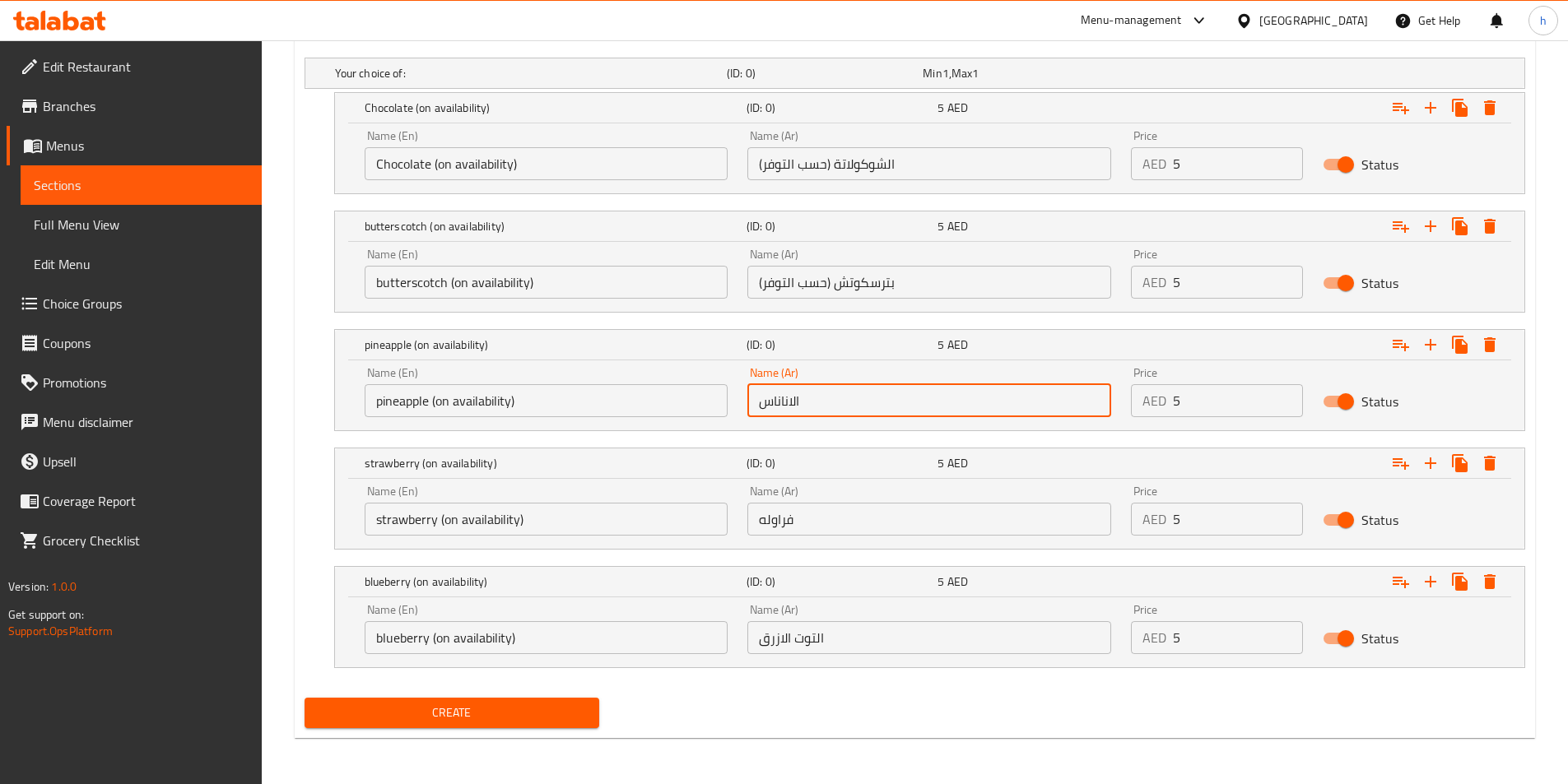
click at [879, 396] on input "الاناناس" at bounding box center [928, 401] width 363 height 33
paste input "(حسب التوفر)"
type input "الاناناس (حسب التوفر)"
click at [900, 510] on input "فراوله" at bounding box center [928, 519] width 363 height 33
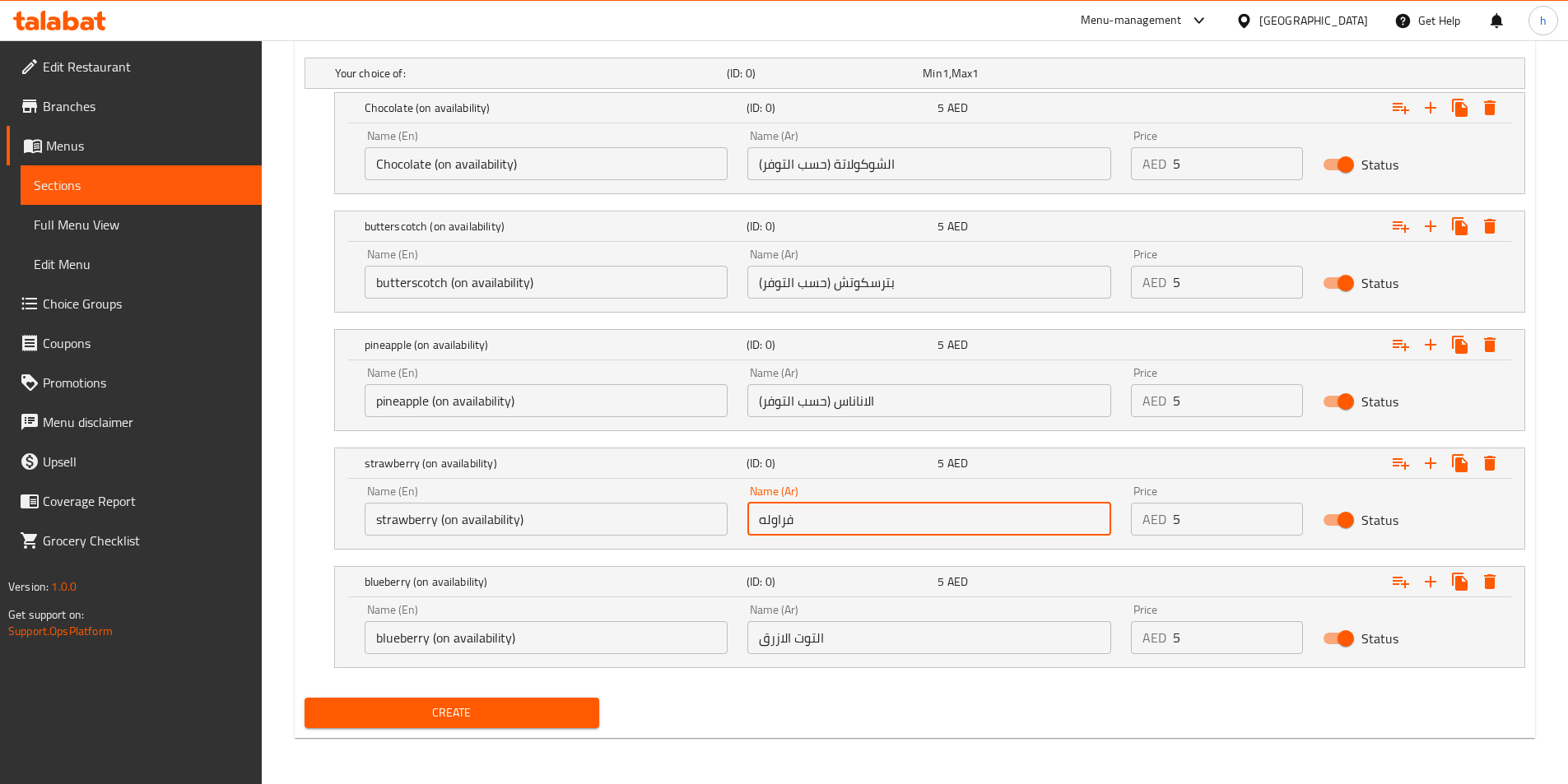
paste input "(حسب التوفر)"
type input "فراوله (حسب التوفر)"
click at [945, 635] on input "التوت الازرق" at bounding box center [928, 637] width 363 height 33
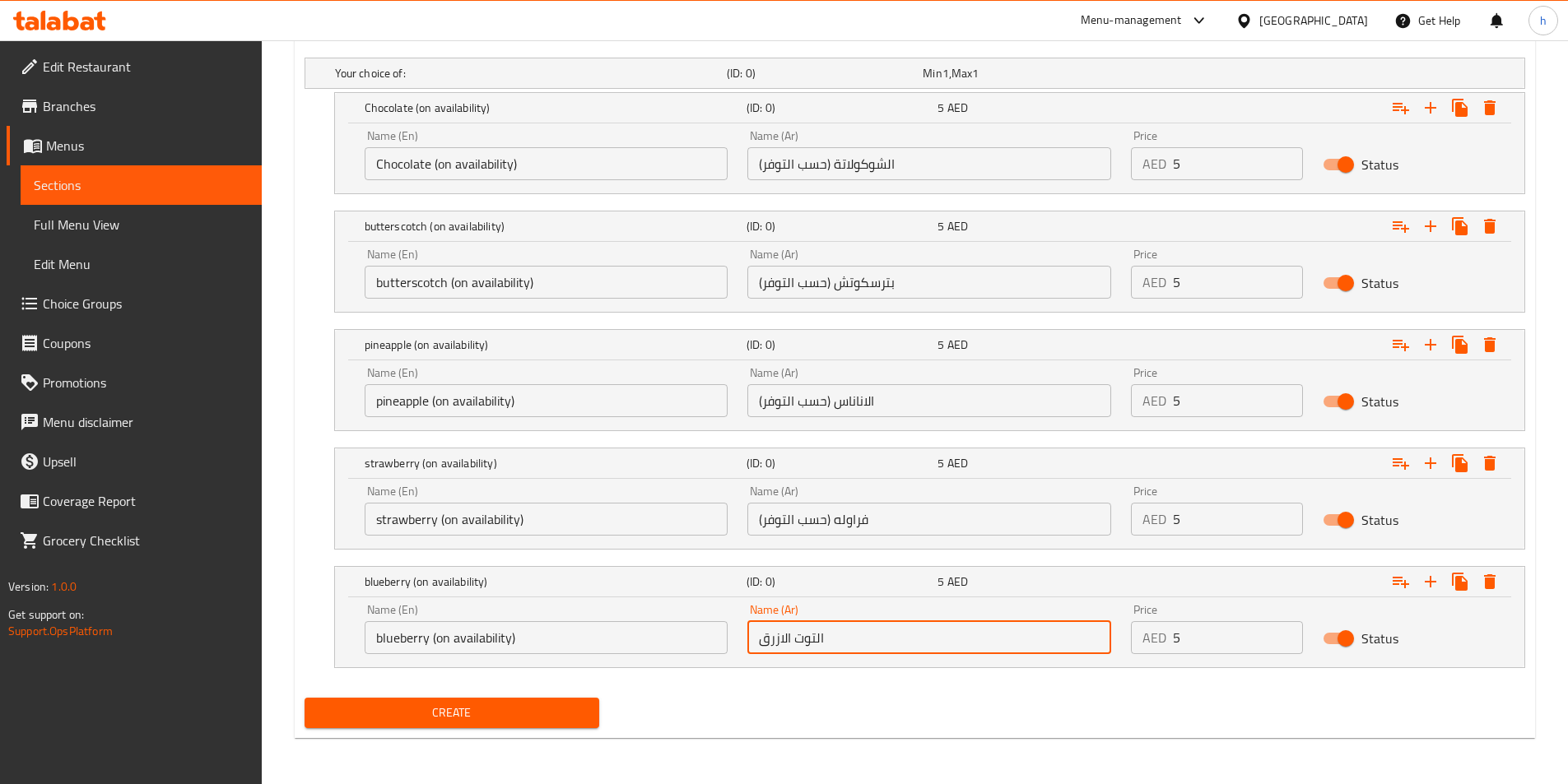
paste input "(حسب التوفر)"
type input "التوت الازرق (حسب التوفر)"
click at [923, 689] on div "Your choice of: (ID: 0) Min 1 , Max 1 Name (En) Your choice of: Name (En) Name …" at bounding box center [915, 371] width 1234 height 640
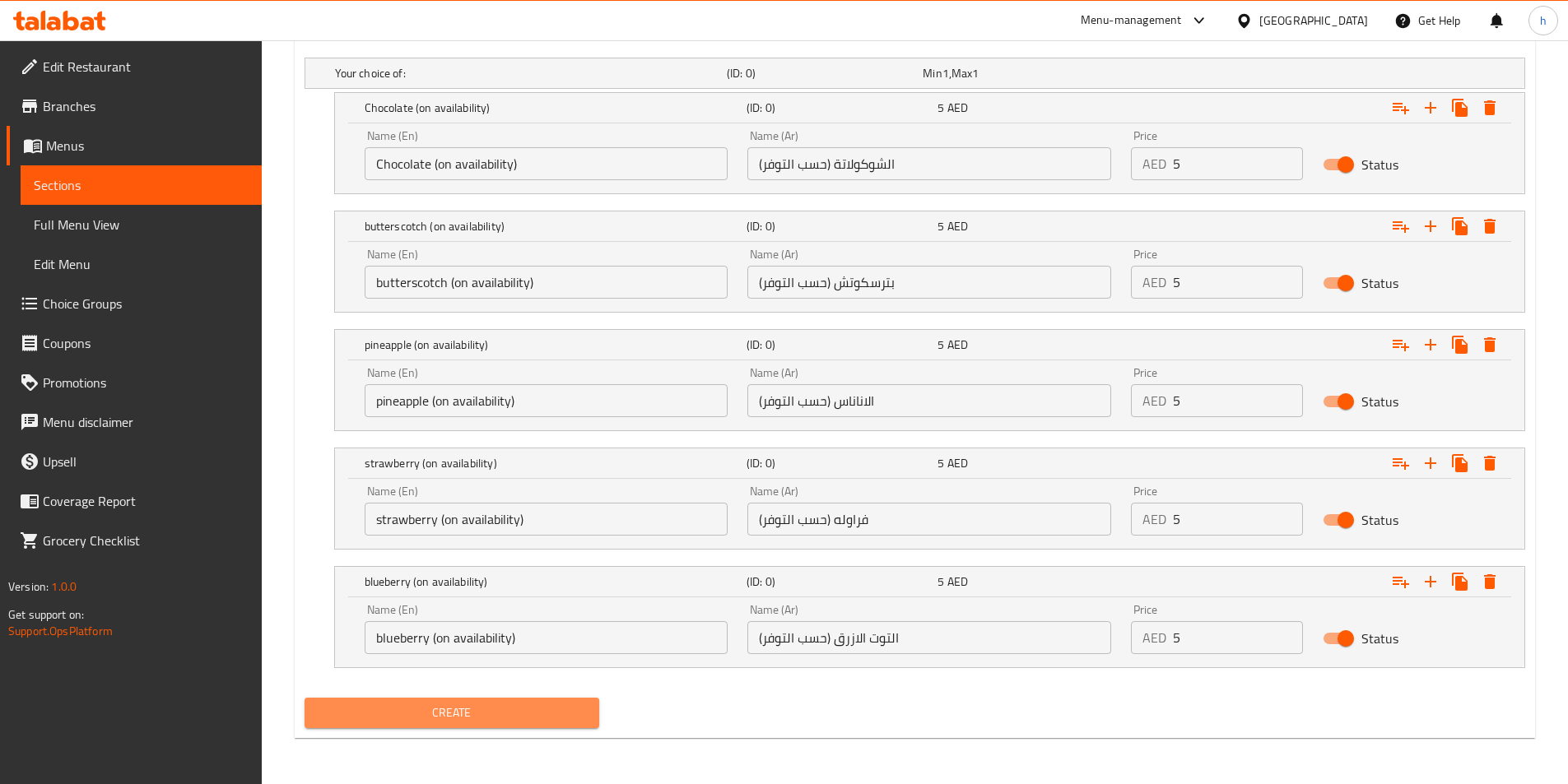
click at [440, 717] on span "Create" at bounding box center [452, 712] width 269 height 20
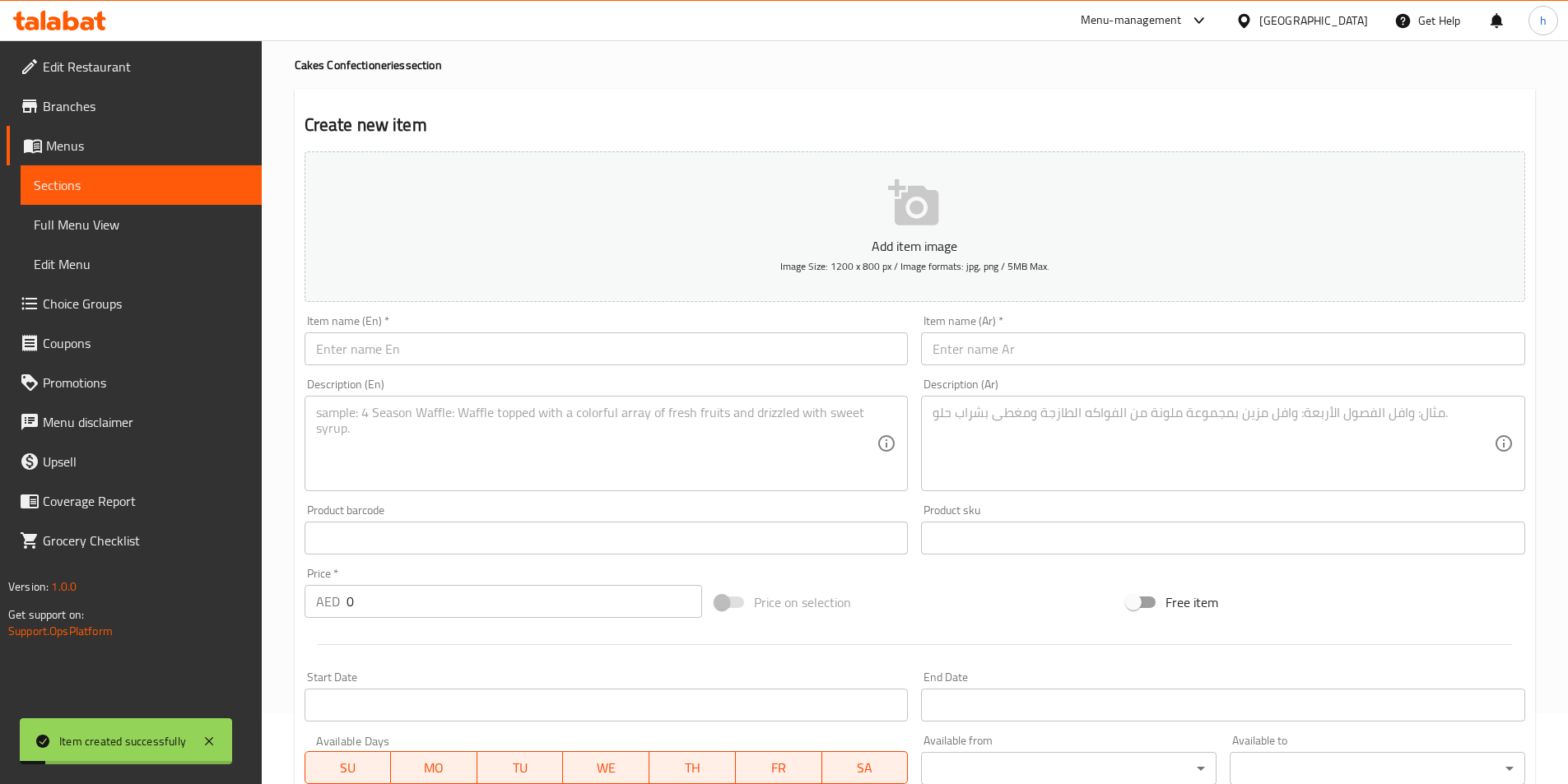
scroll to position [0, 0]
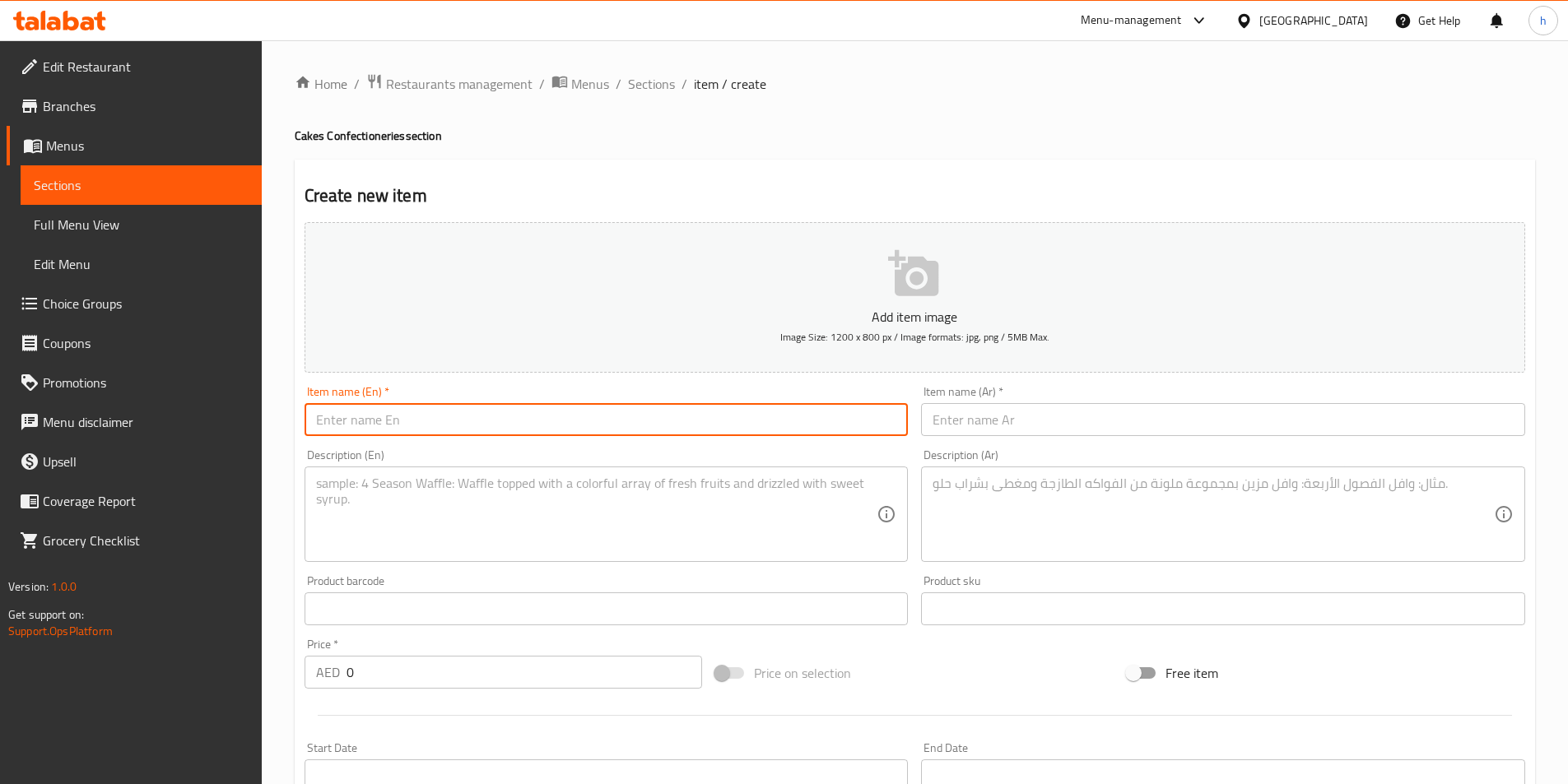
click at [747, 416] on input "text" at bounding box center [607, 420] width 604 height 33
paste input "Mini Cake"
type input "Mini Cake"
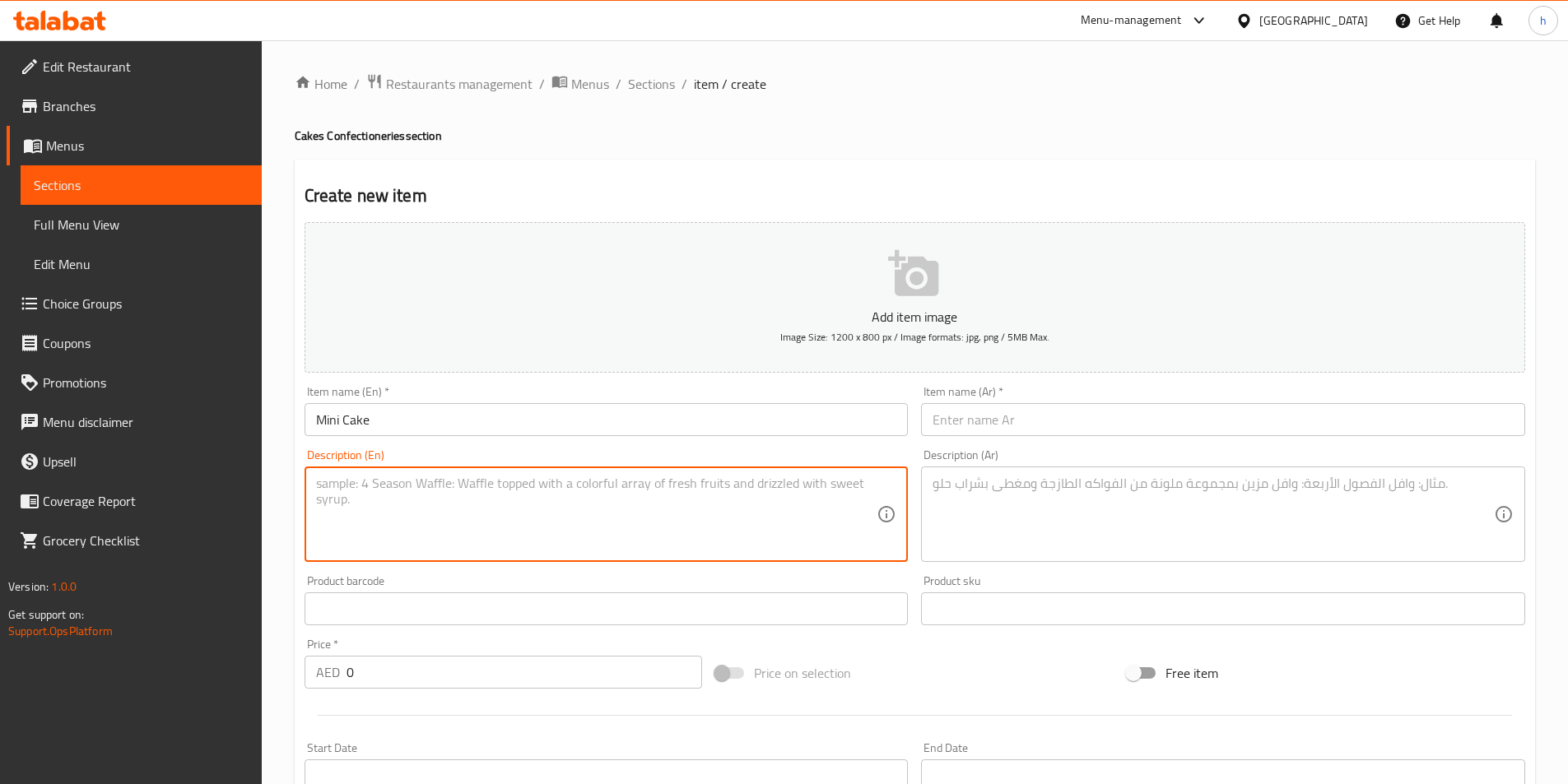
click at [650, 541] on textarea at bounding box center [597, 515] width 561 height 79
paste textarea "Small-sized sponge cakes baked into mini portions, soft, airy, and sweet — perf…"
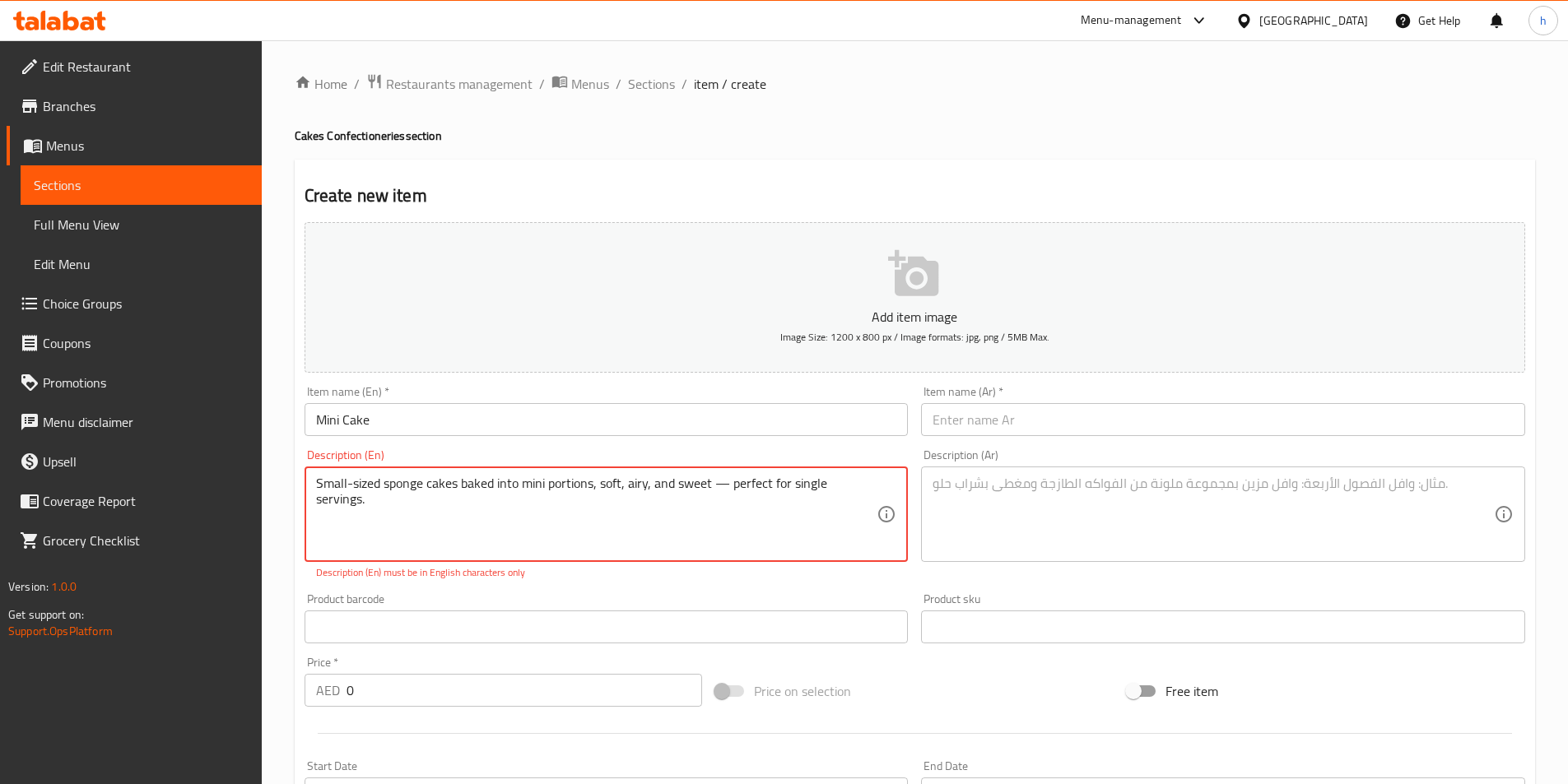
type textarea "Small-sized sponge cakes baked into mini portions, soft, airy, and sweet — perf…"
click at [1121, 423] on input "text" at bounding box center [1223, 420] width 604 height 33
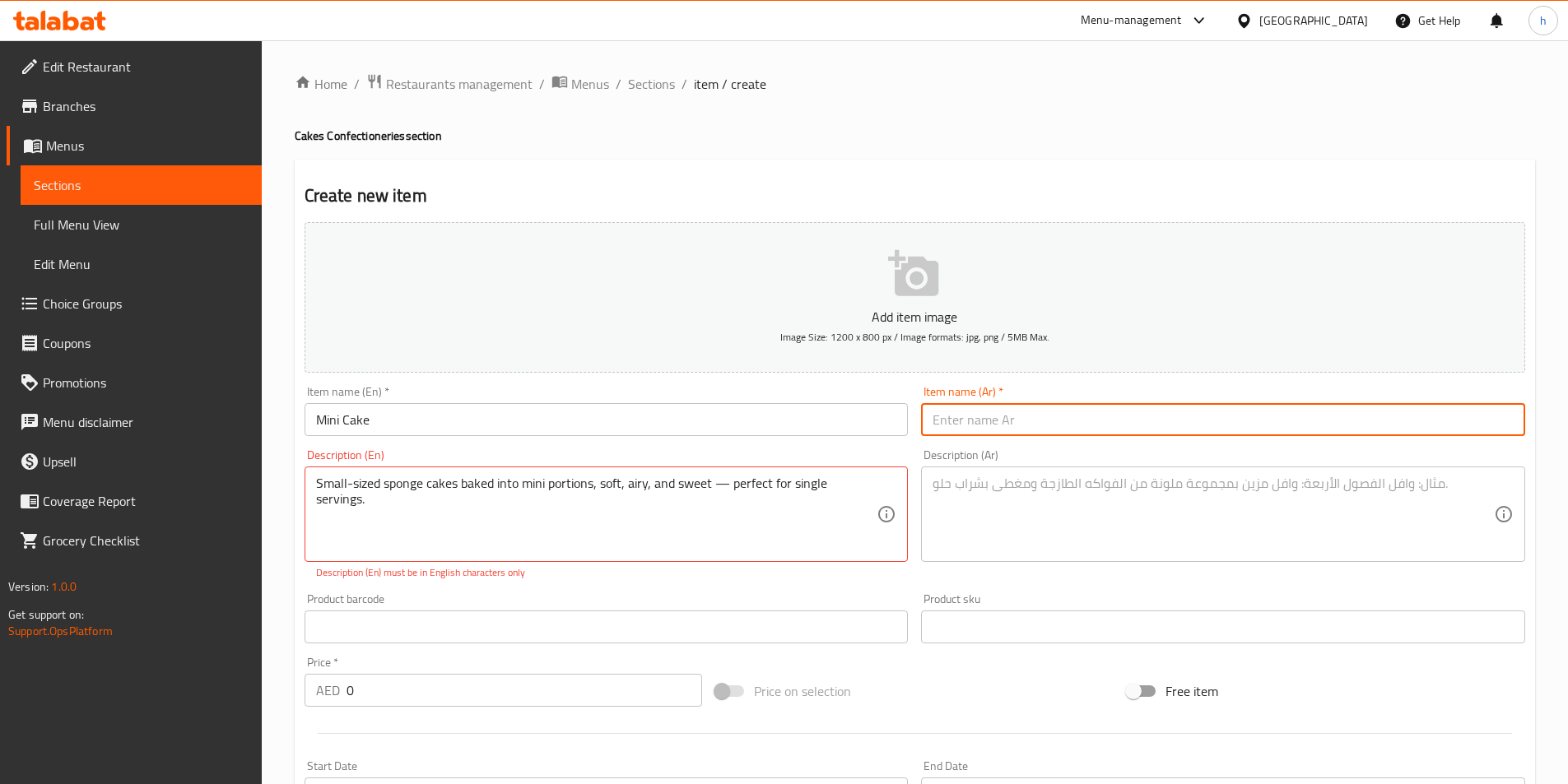
click at [680, 420] on input "Mini Cake" at bounding box center [607, 420] width 604 height 33
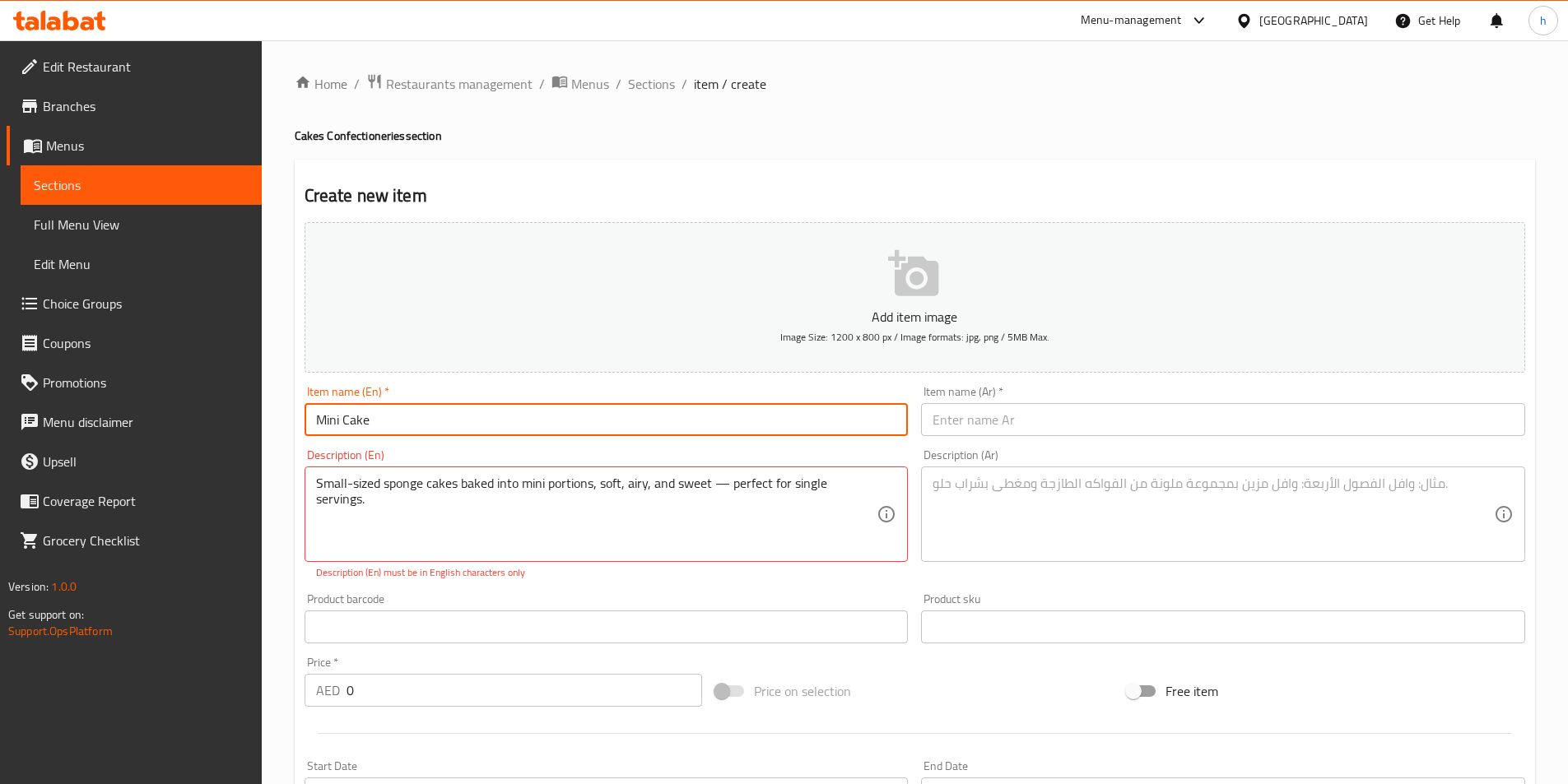
click at [680, 420] on input "Mini Cake" at bounding box center [607, 420] width 604 height 33
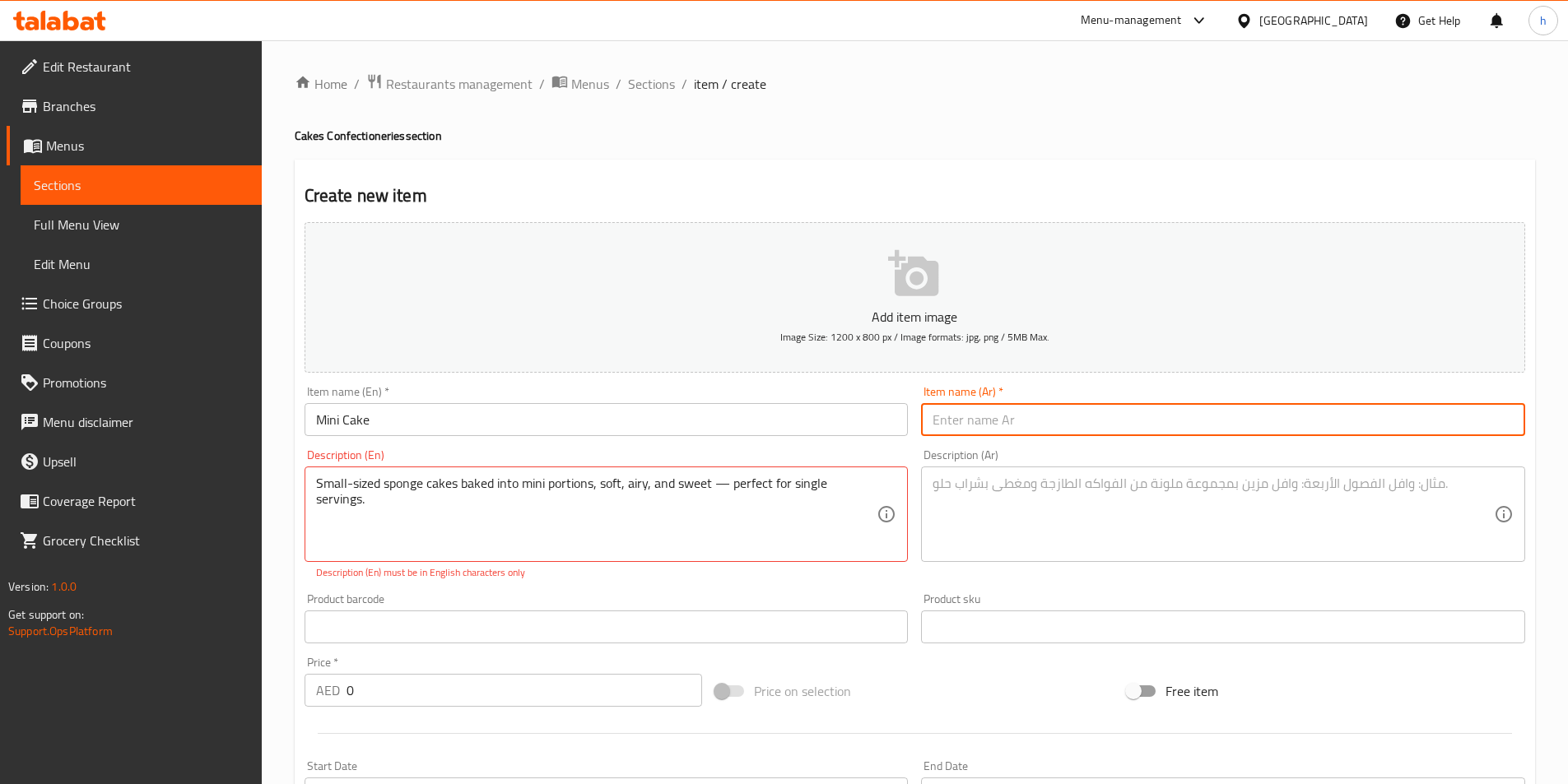
click at [928, 421] on input "text" at bounding box center [1223, 420] width 604 height 33
type input "ميني كيك"
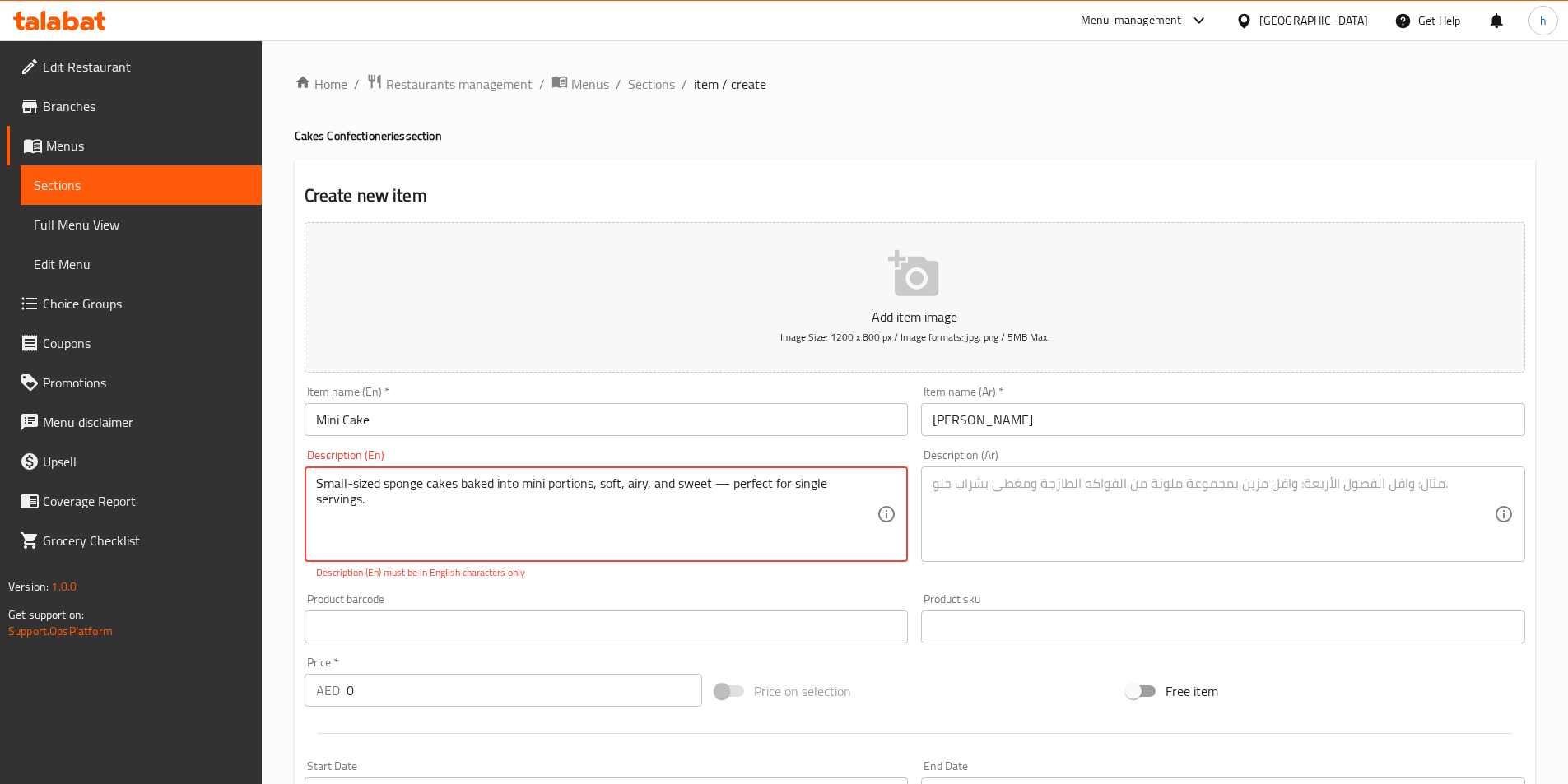
click at [831, 485] on textarea "Small-sized sponge cakes baked into mini portions, soft, airy, and sweet — perf…" at bounding box center [597, 515] width 561 height 79
drag, startPoint x: 709, startPoint y: 495, endPoint x: 716, endPoint y: 487, distance: 10.6
click at [709, 493] on textarea "Small-sized sponge cakes baked into mini portions, soft, airy, and sweet — perf…" at bounding box center [597, 515] width 561 height 79
click at [717, 487] on textarea "Small-sized sponge cakes baked into mini portions, soft, airy, and sweet — perf…" at bounding box center [597, 515] width 561 height 79
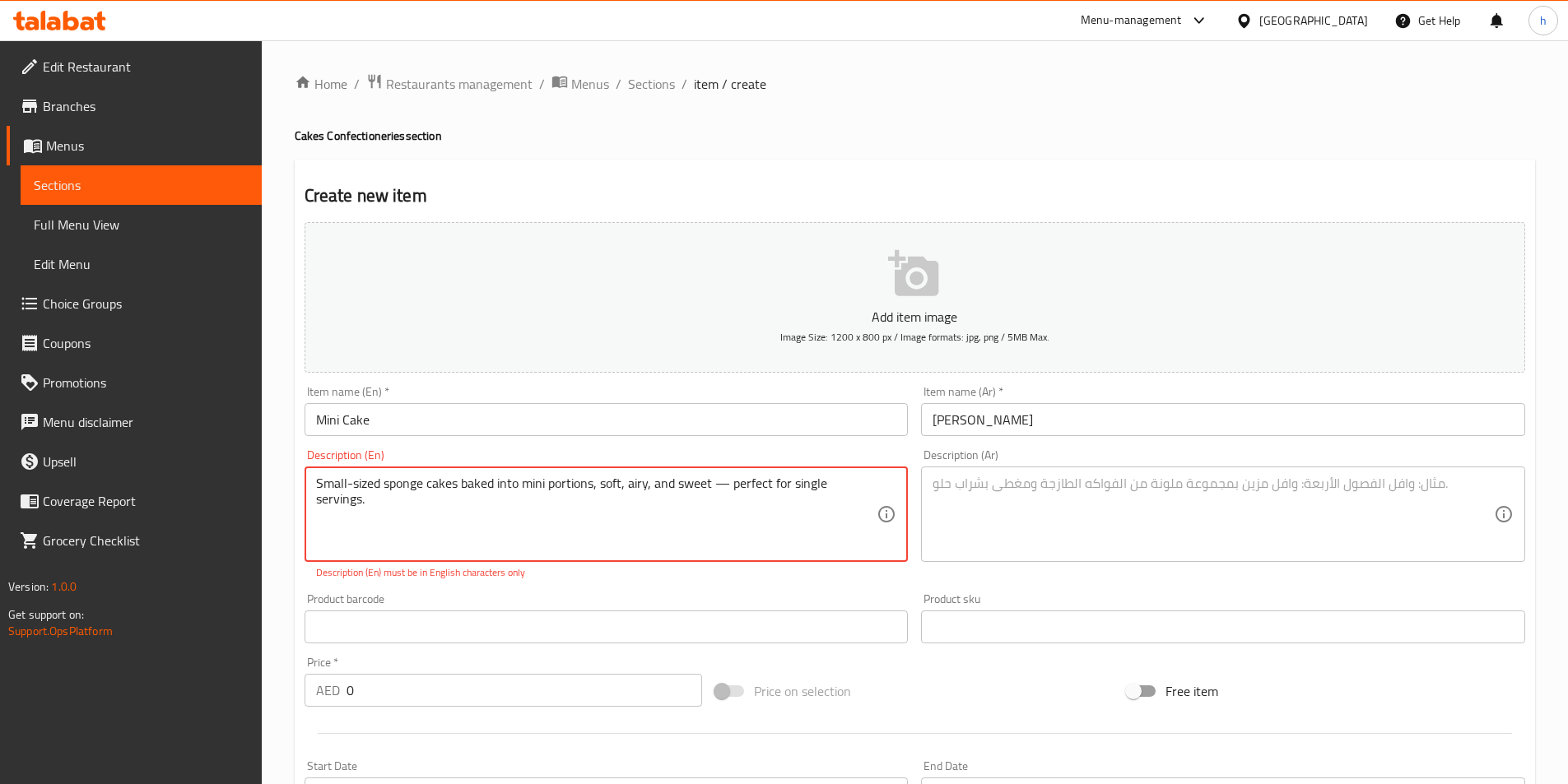
click at [717, 487] on textarea "Small-sized sponge cakes baked into mini portions, soft, airy, and sweet — perf…" at bounding box center [597, 515] width 561 height 79
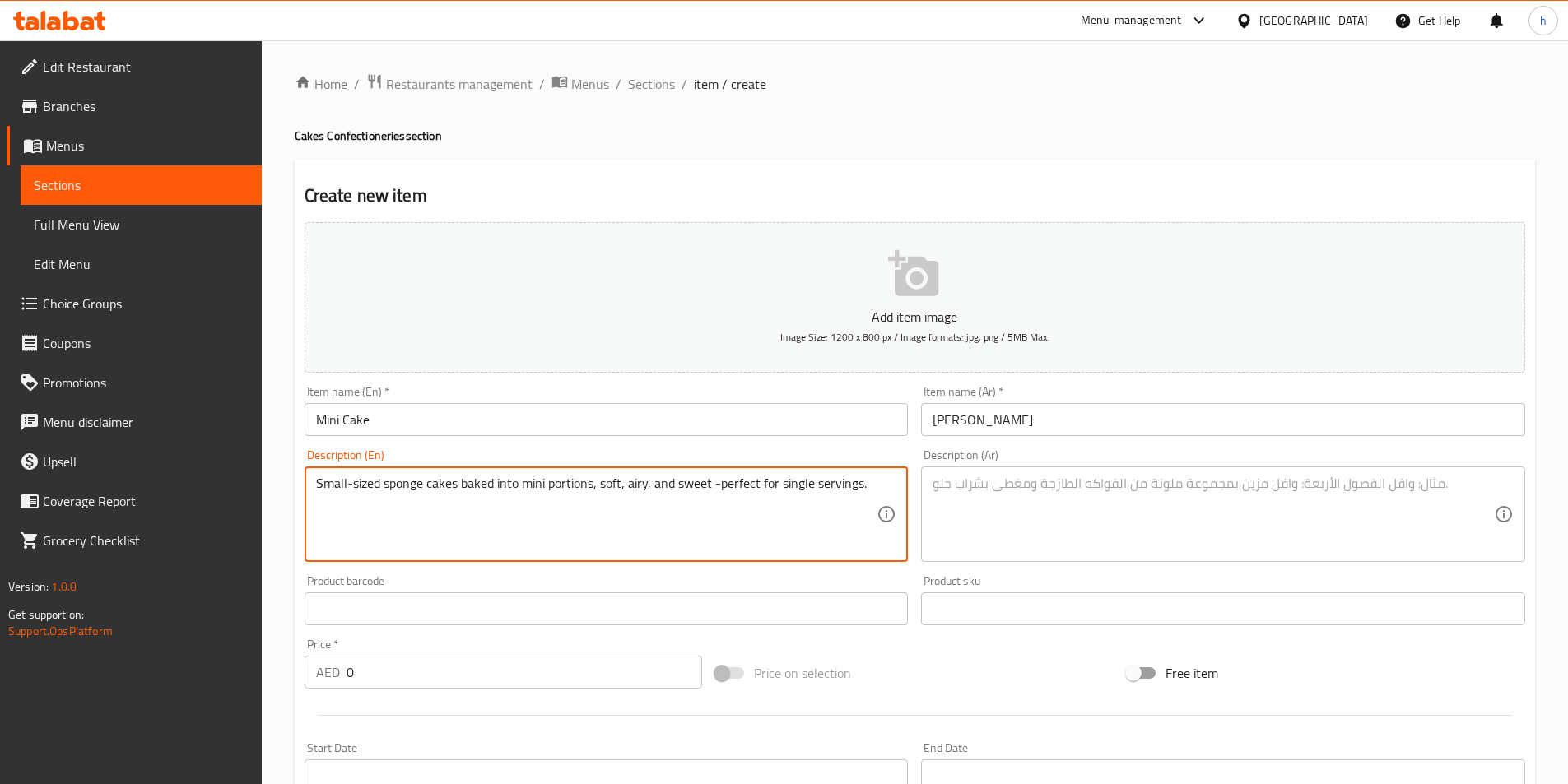
click at [730, 487] on textarea "Small-sized sponge cakes baked into mini portions, soft, airy, and sweet -perfe…" at bounding box center [597, 515] width 561 height 79
type textarea "Small-sized sponge cakes baked into mini portions, soft, airy, and sweet -perfe…"
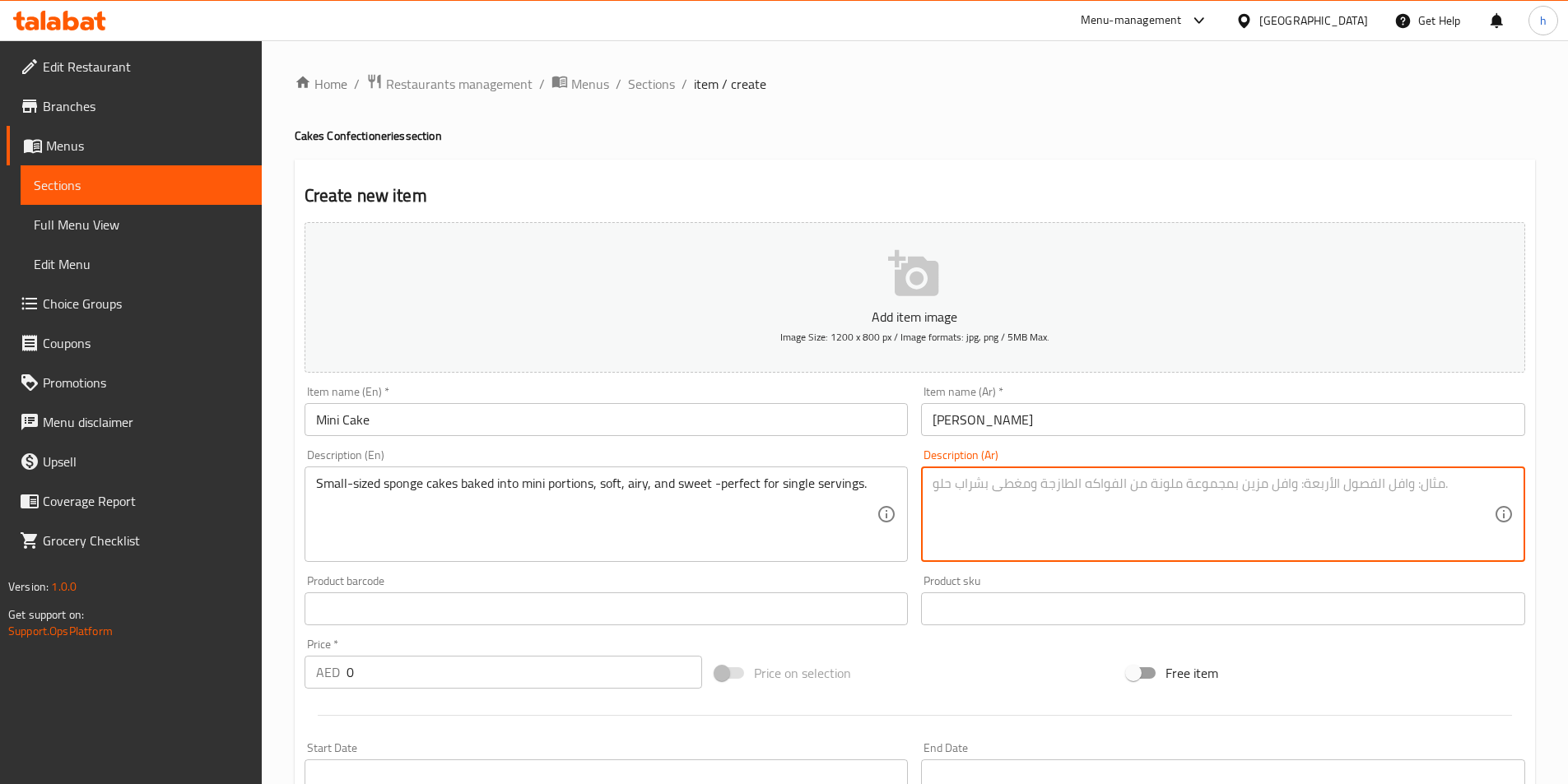
click at [1166, 528] on textarea at bounding box center [1213, 515] width 561 height 79
paste textarea "كعكات إسفنجية صغيرة الحجم مخبوزة في أجزاء صغيرة، ناعمة وجيدة التهوية وحلوة - مث…"
drag, startPoint x: 1129, startPoint y: 477, endPoint x: 1059, endPoint y: 467, distance: 70.7
click at [1059, 467] on div "كعكات إسفنجية صغيرة الحجم مخبوزة في أجزاء صغيرة، ناعمة وجيدة التهوية وحلوة - مث…" at bounding box center [1223, 515] width 604 height 96
click at [1125, 478] on textarea "كعكات إسفنجية صغيرة الحجم مخبوزة في أجزاء صغيرة، ناعمة وايري وحلوة - مثالية للو…" at bounding box center [1213, 515] width 561 height 79
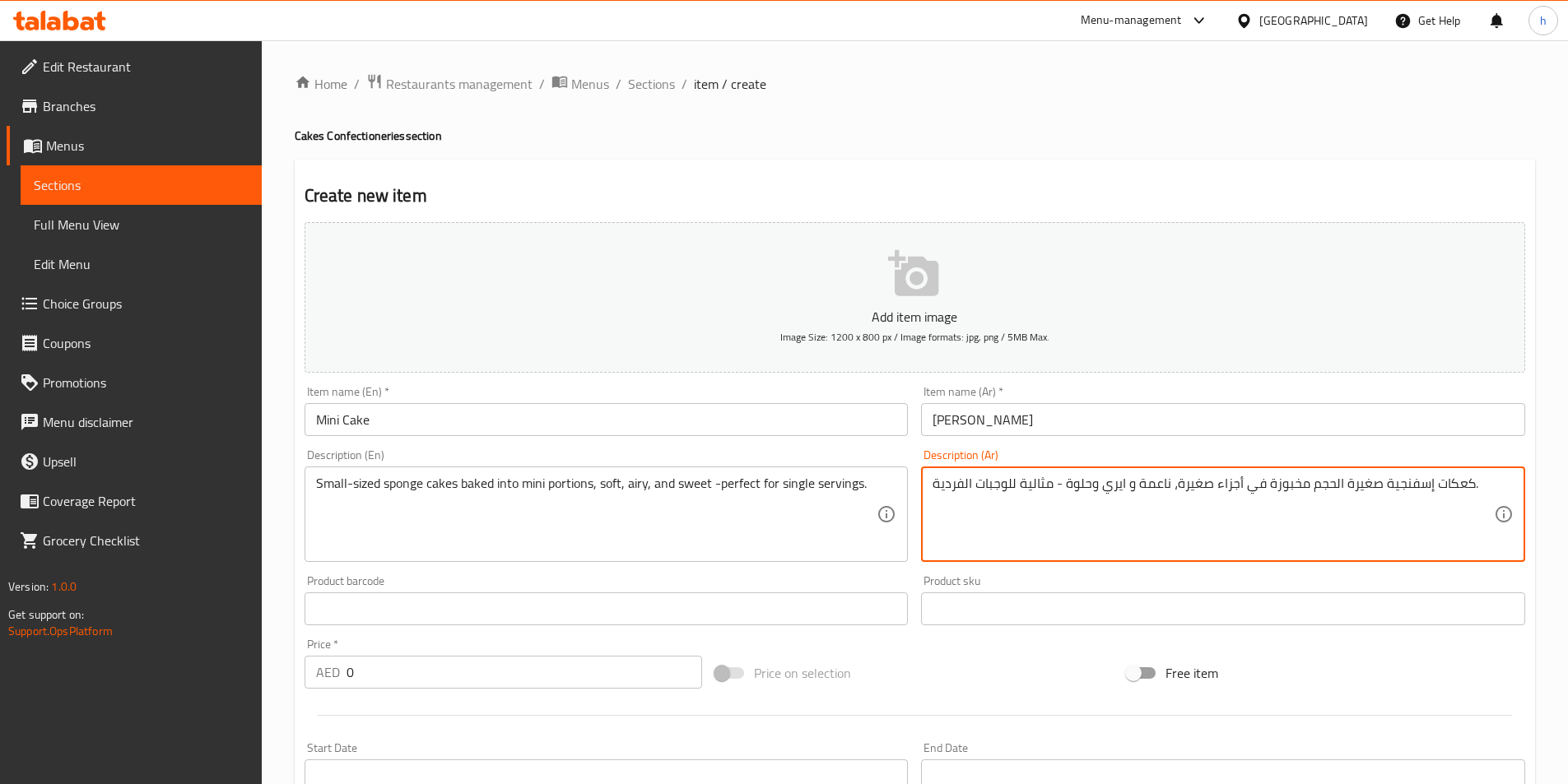
click at [1136, 531] on textarea "كعكات إسفنجية صغيرة الحجم مخبوزة في أجزاء صغيرة، ناعمة و ايري وحلوة - مثالية لل…" at bounding box center [1213, 515] width 561 height 79
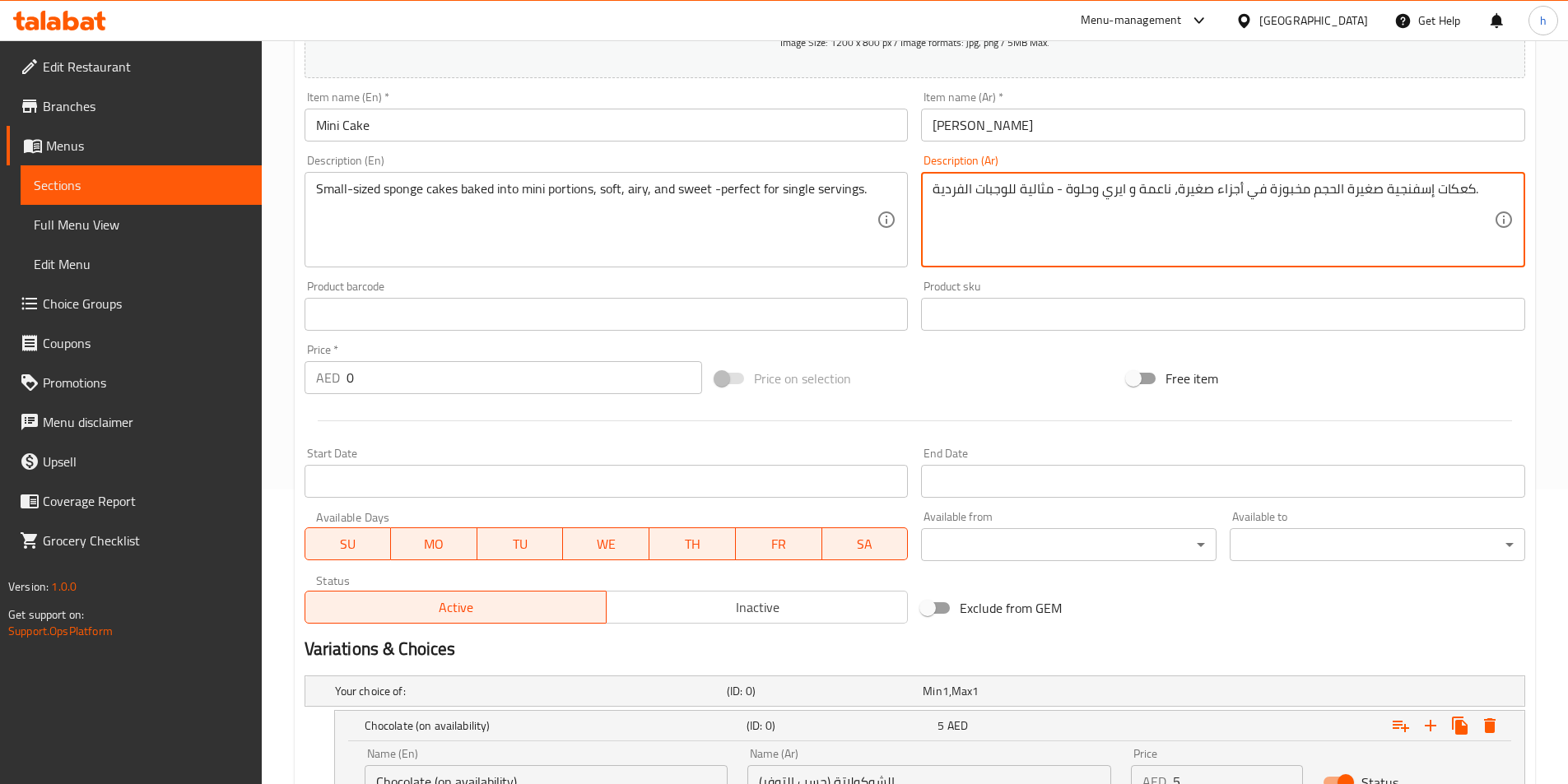
scroll to position [90, 0]
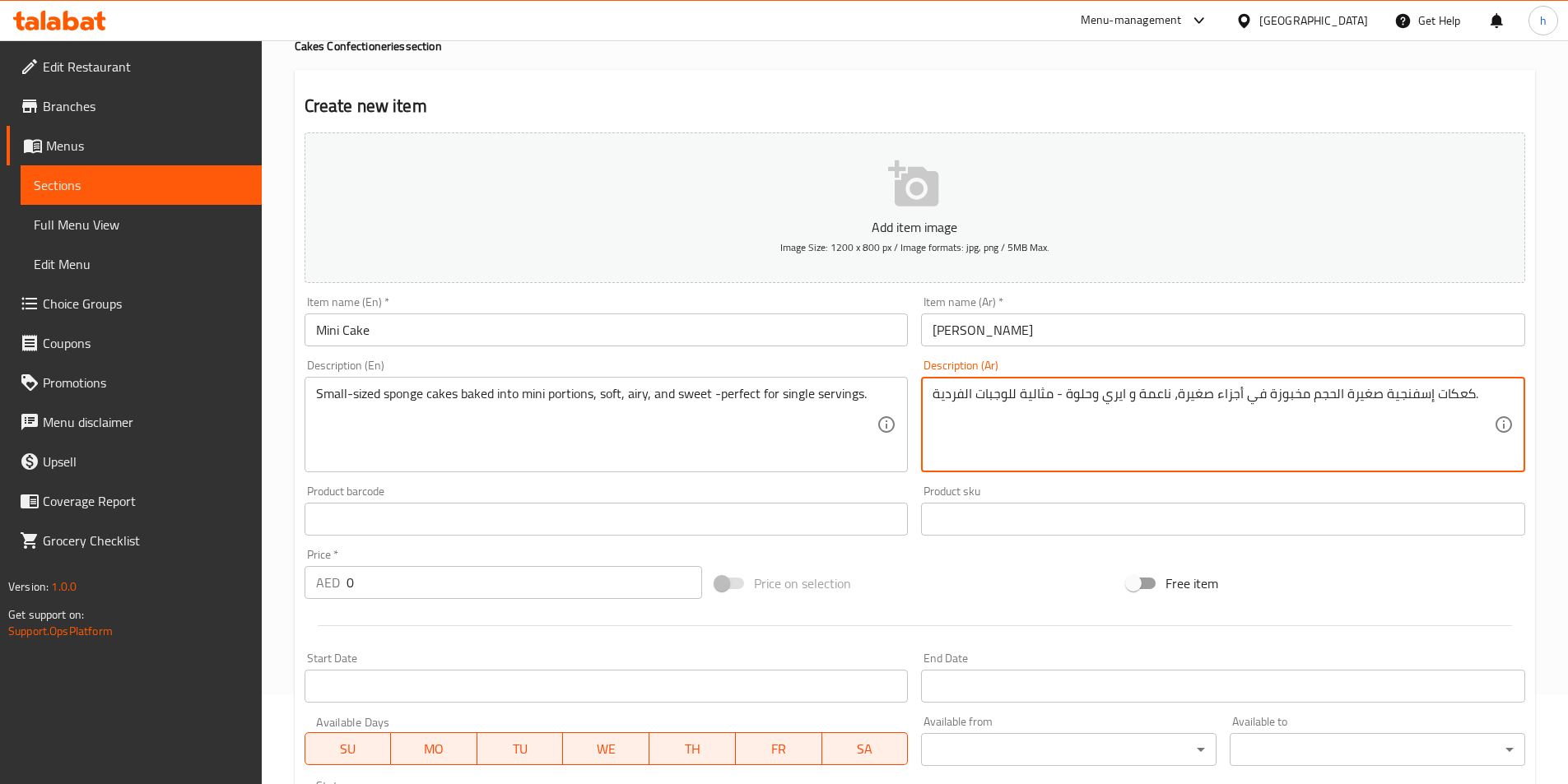
type textarea "كعكات إسفنجية صغيرة الحجم مخبوزة في أجزاء صغيرة، ناعمة و ايري وحلوة - مثالية لل…"
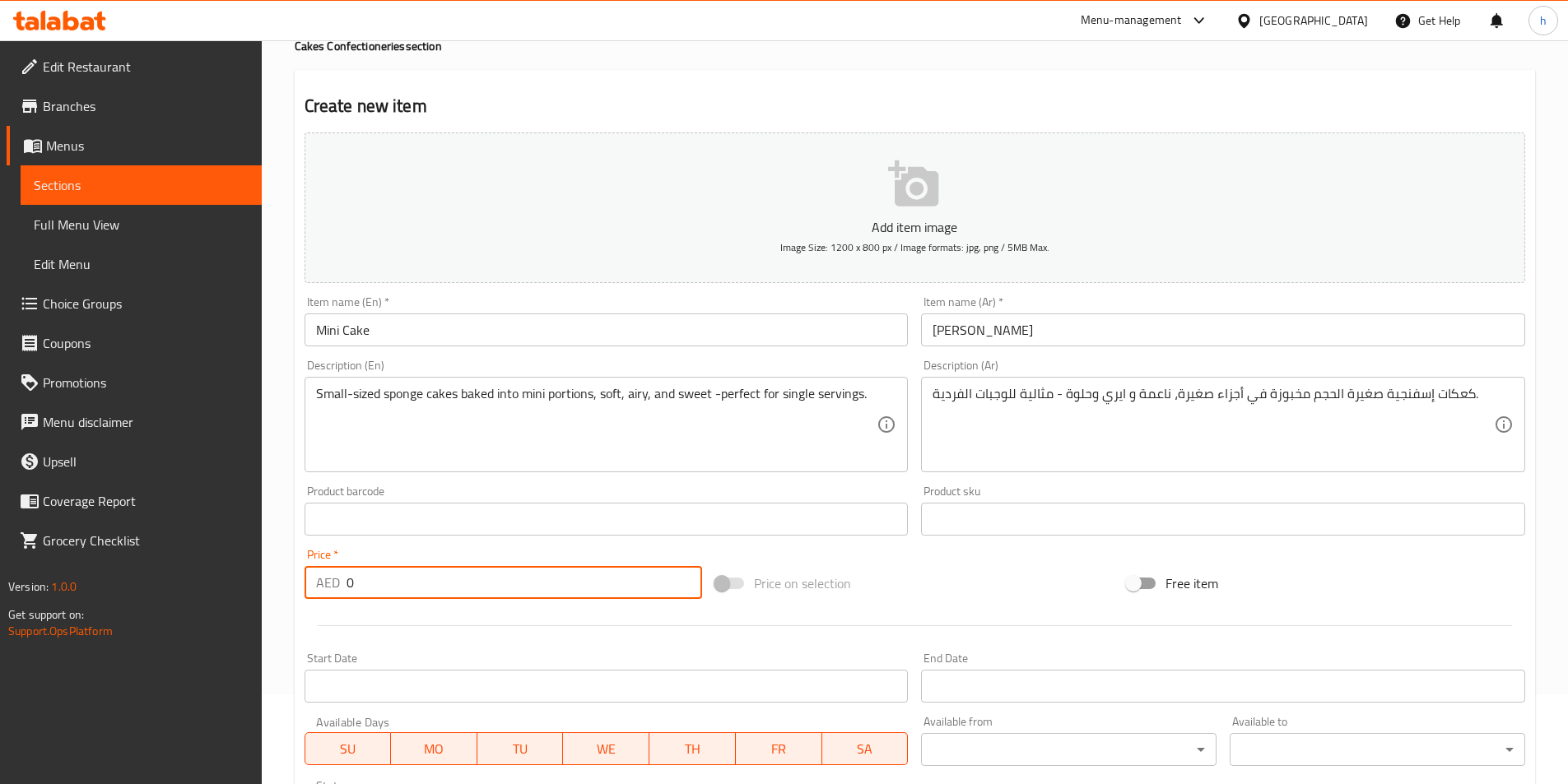
drag, startPoint x: 395, startPoint y: 579, endPoint x: 262, endPoint y: 579, distance: 133.0
click at [262, 579] on div "Edit Restaurant Branches Menus Sections Full Menu View Edit Menu Choice Groups …" at bounding box center [784, 778] width 1568 height 1656
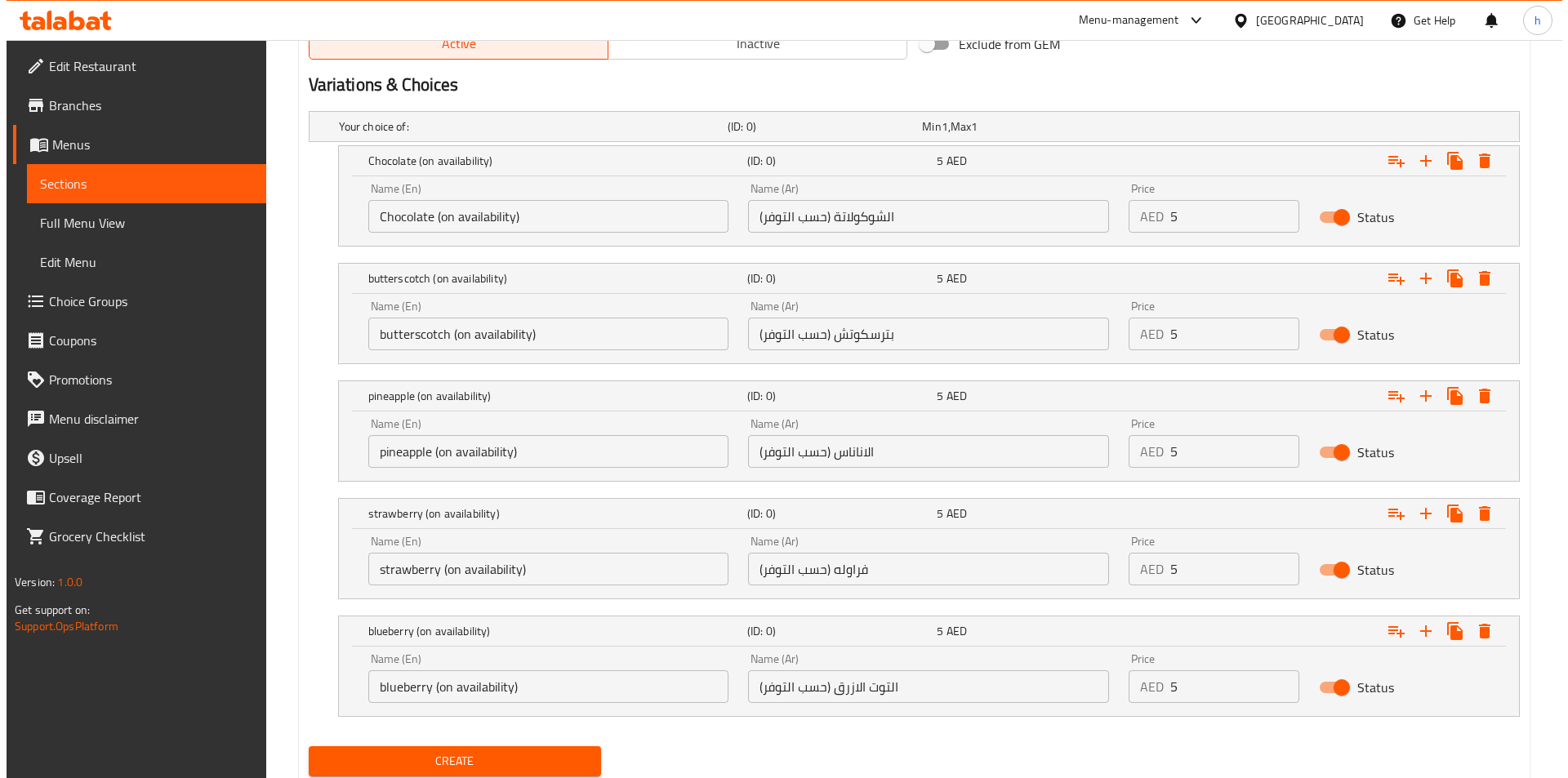
scroll to position [905, 0]
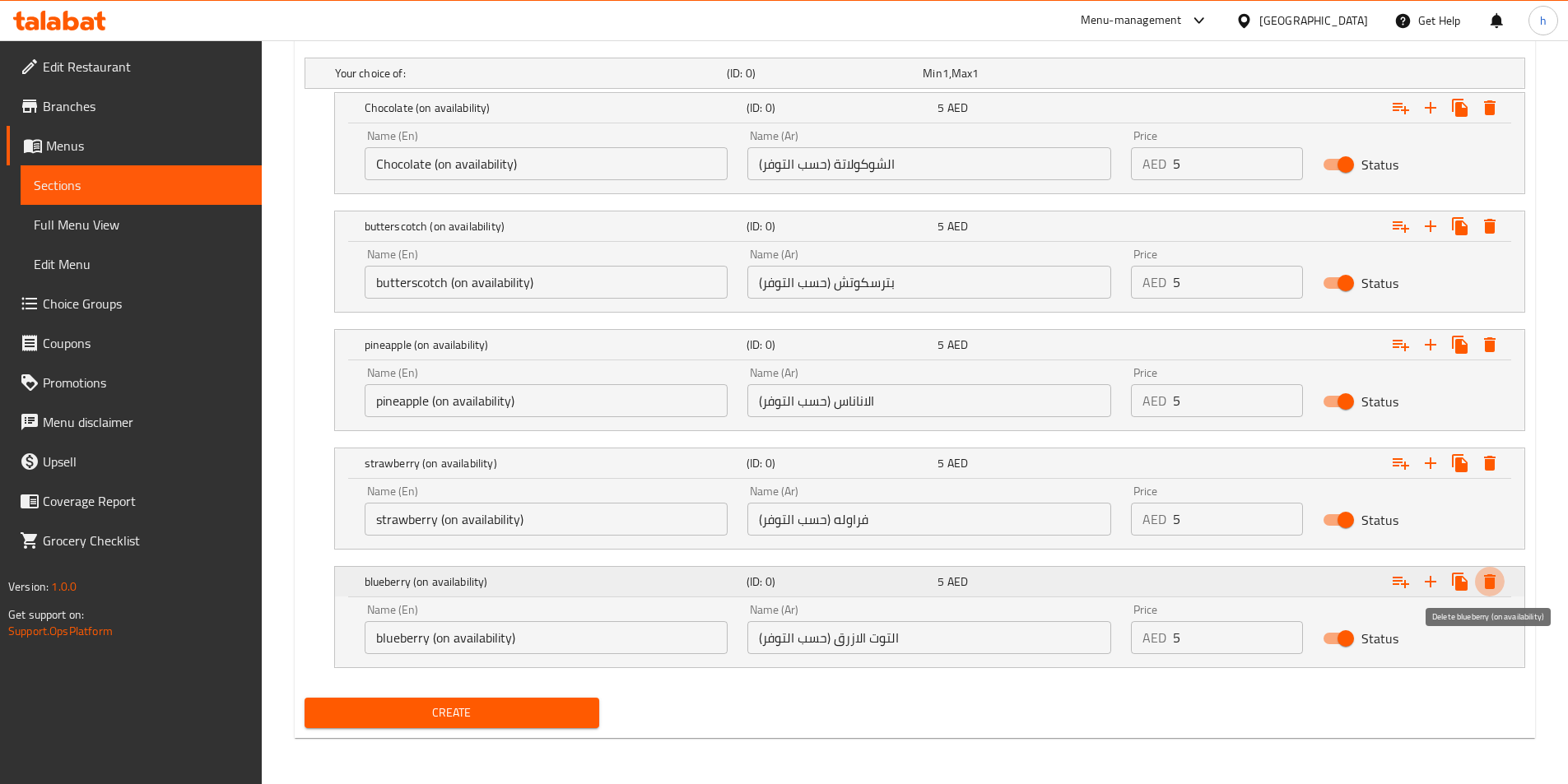
click at [1502, 588] on button "Expand" at bounding box center [1489, 581] width 30 height 30
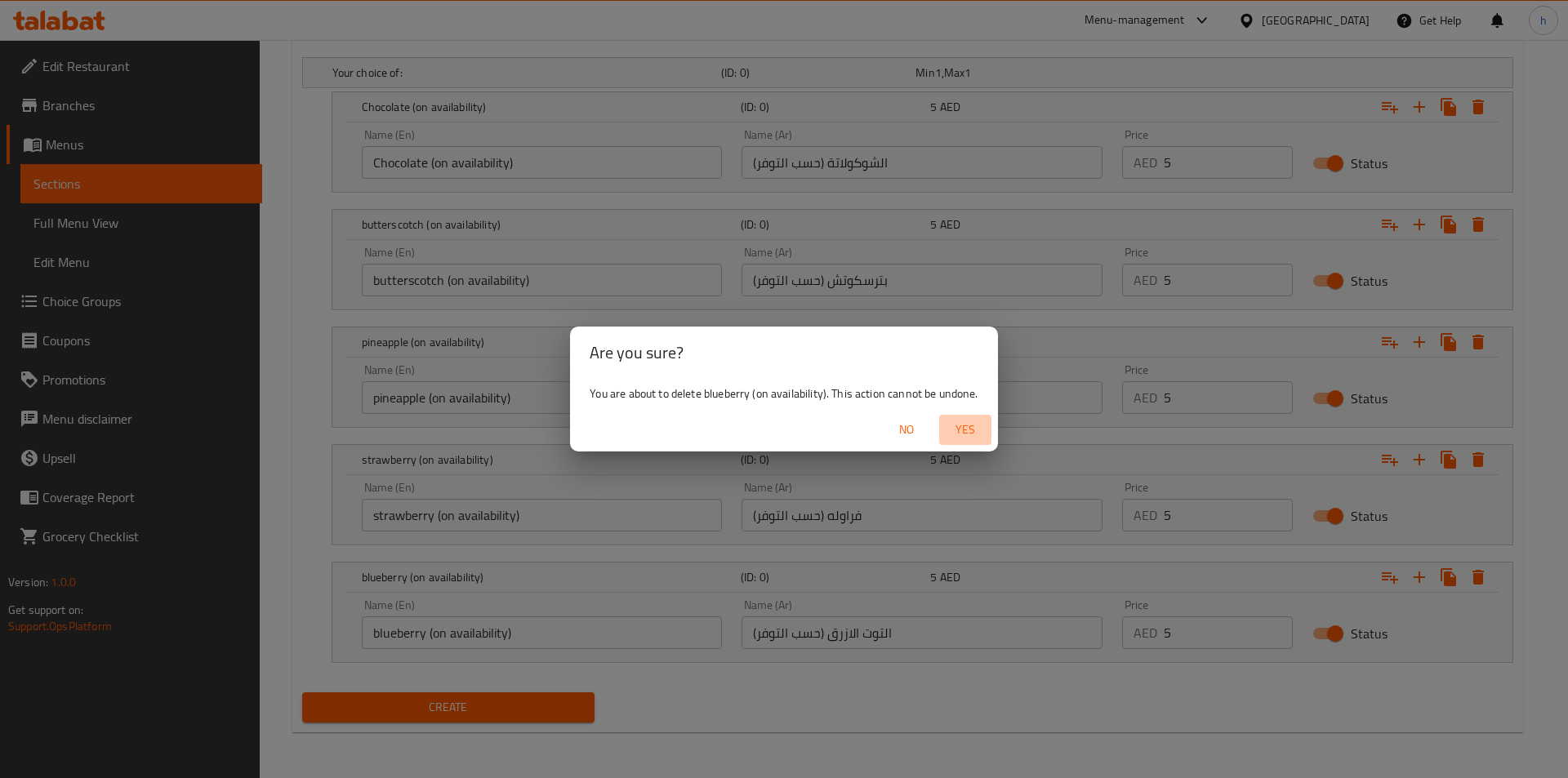
click at [989, 422] on button "Yes" at bounding box center [965, 430] width 52 height 30
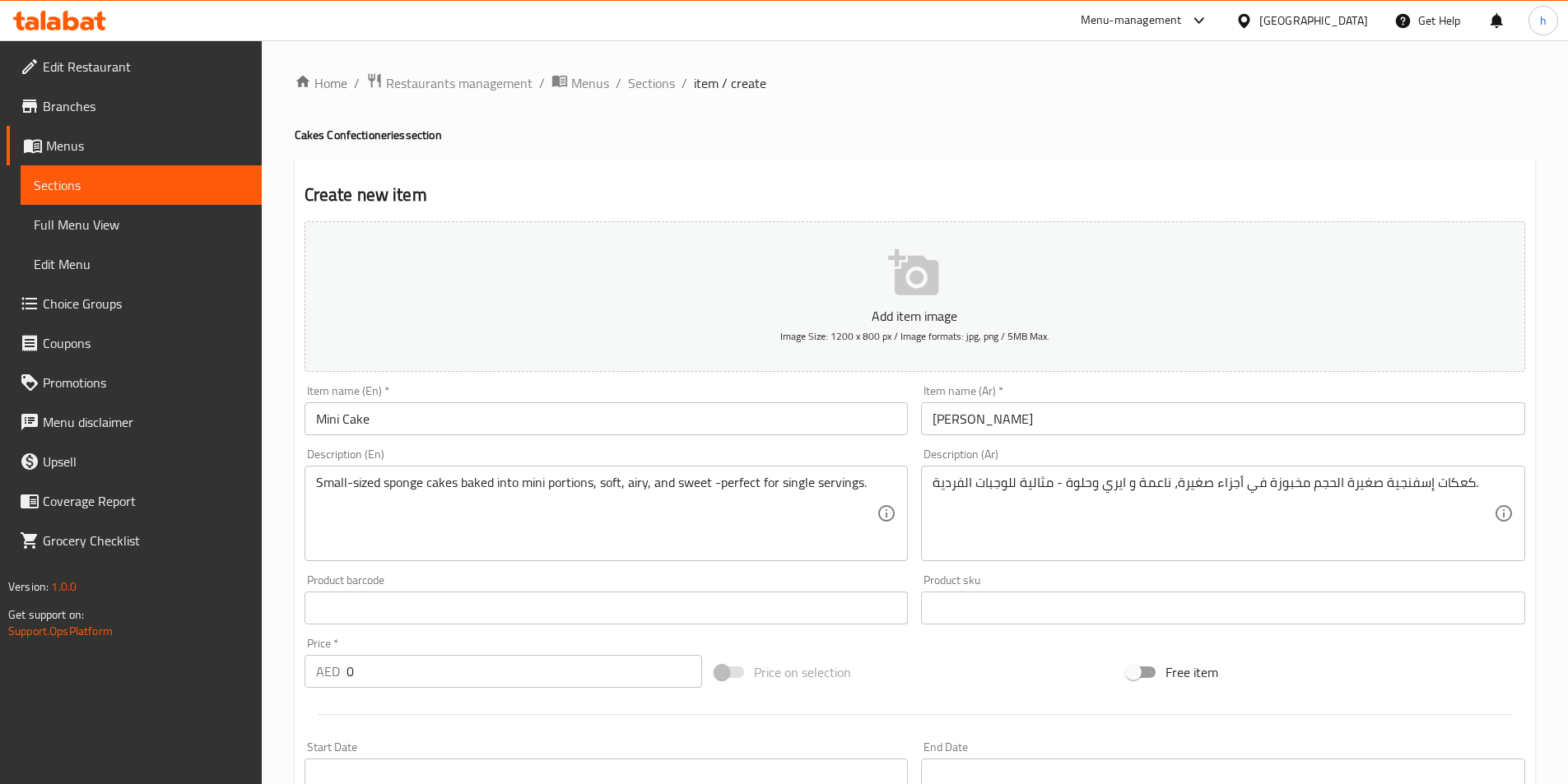
scroll to position [0, 0]
click at [666, 88] on span "Sections" at bounding box center [651, 83] width 47 height 20
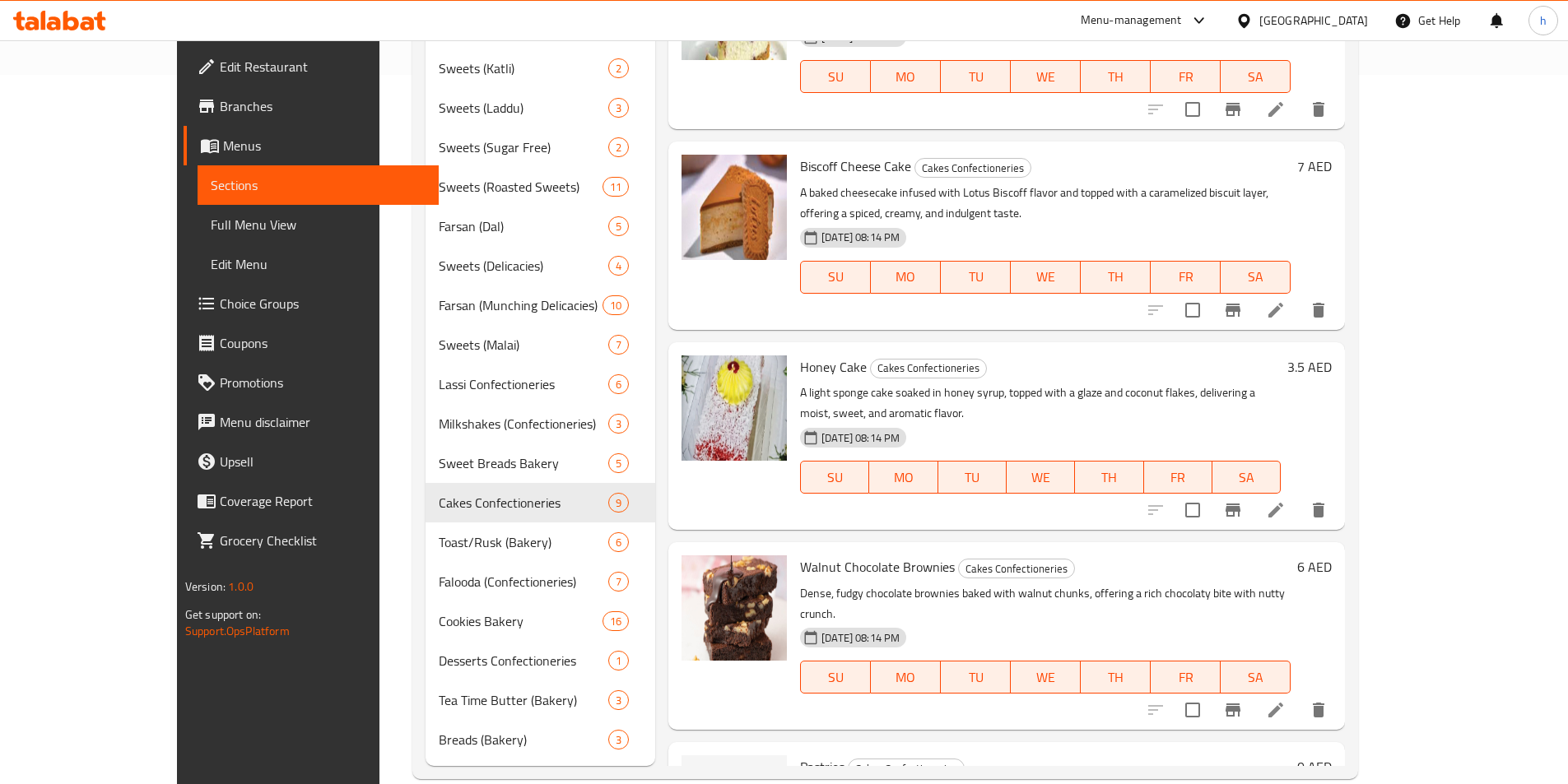
scroll to position [737, 0]
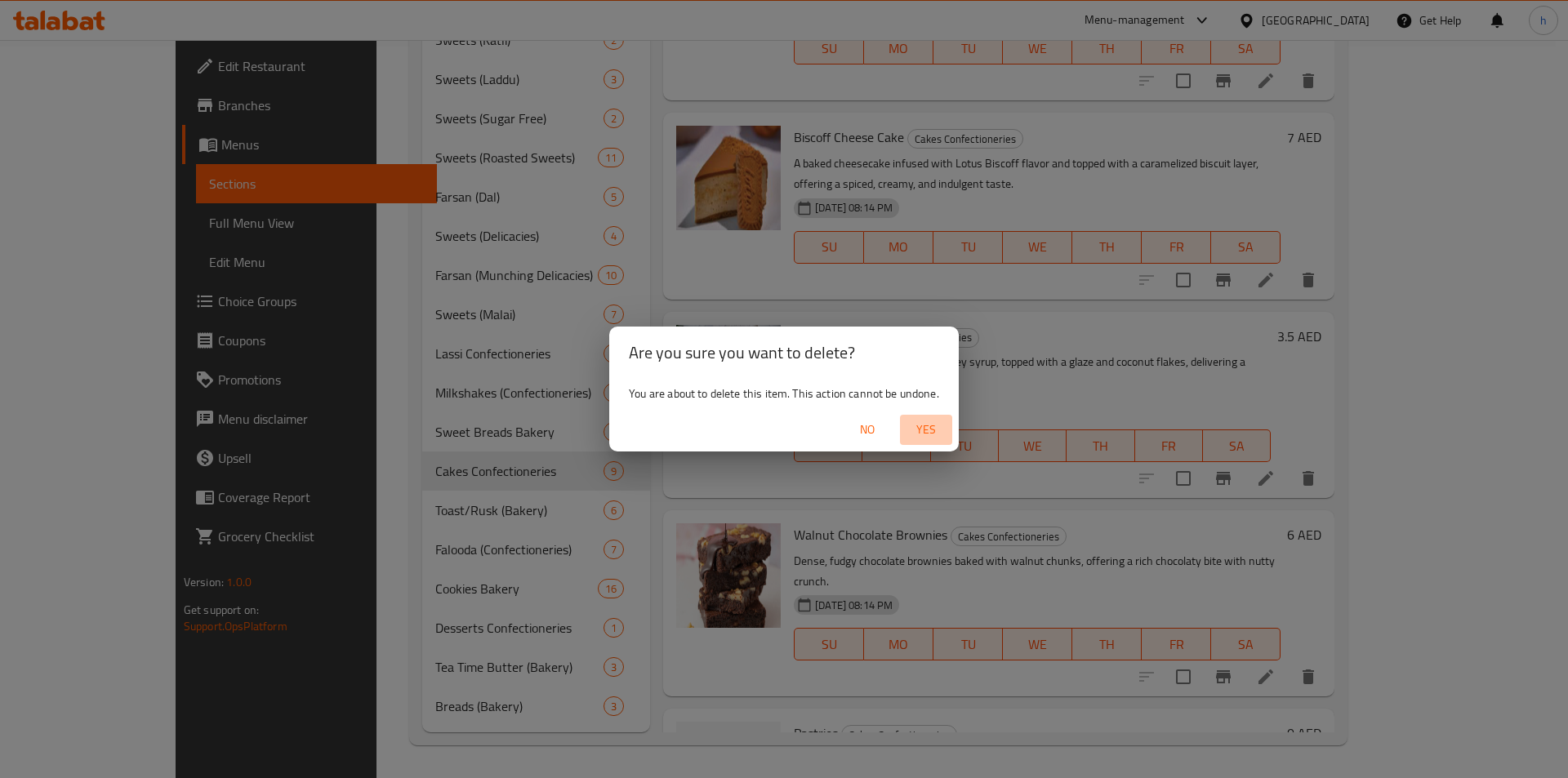
click at [924, 432] on span "Yes" at bounding box center [926, 429] width 39 height 20
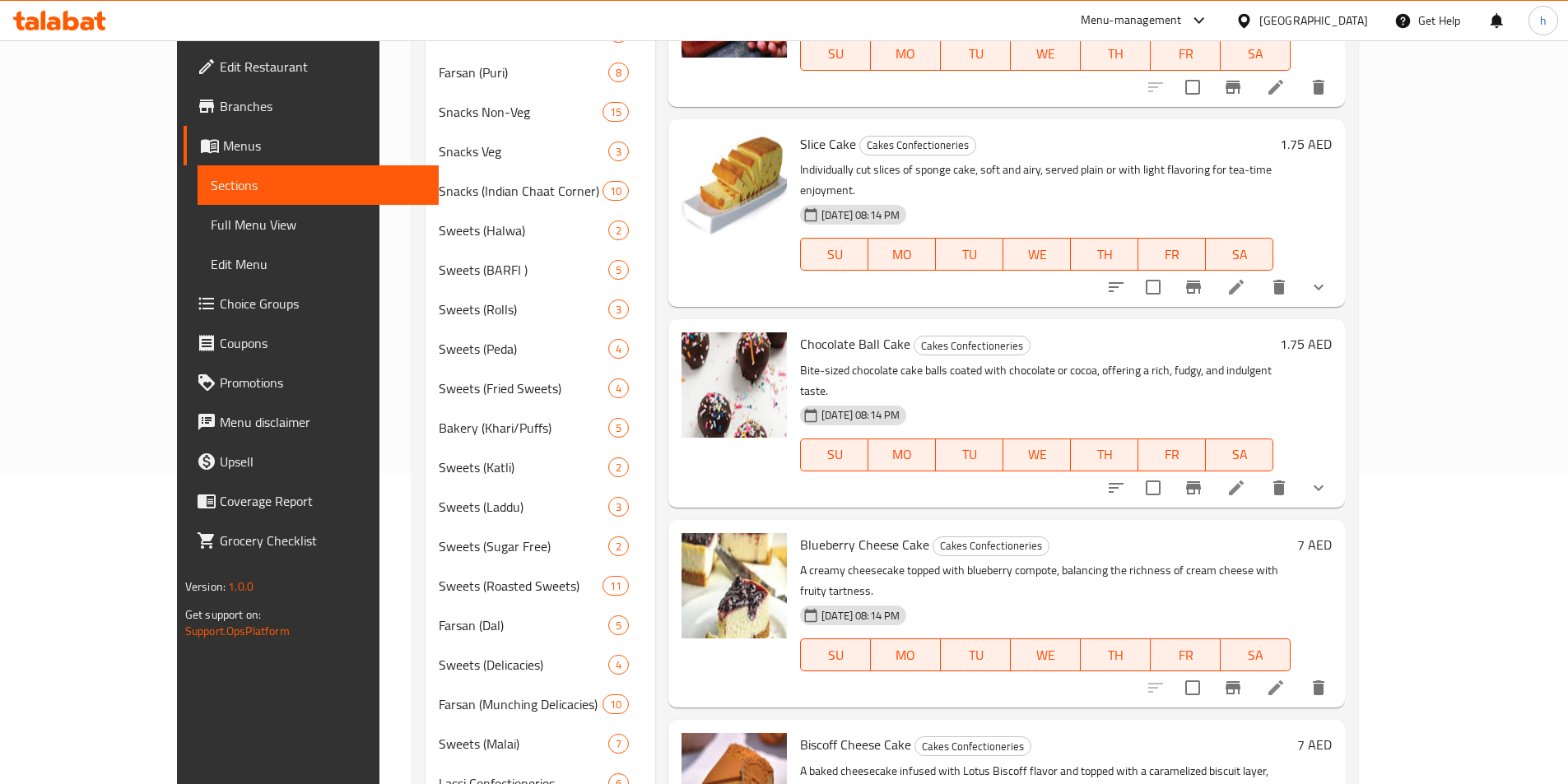
scroll to position [411, 0]
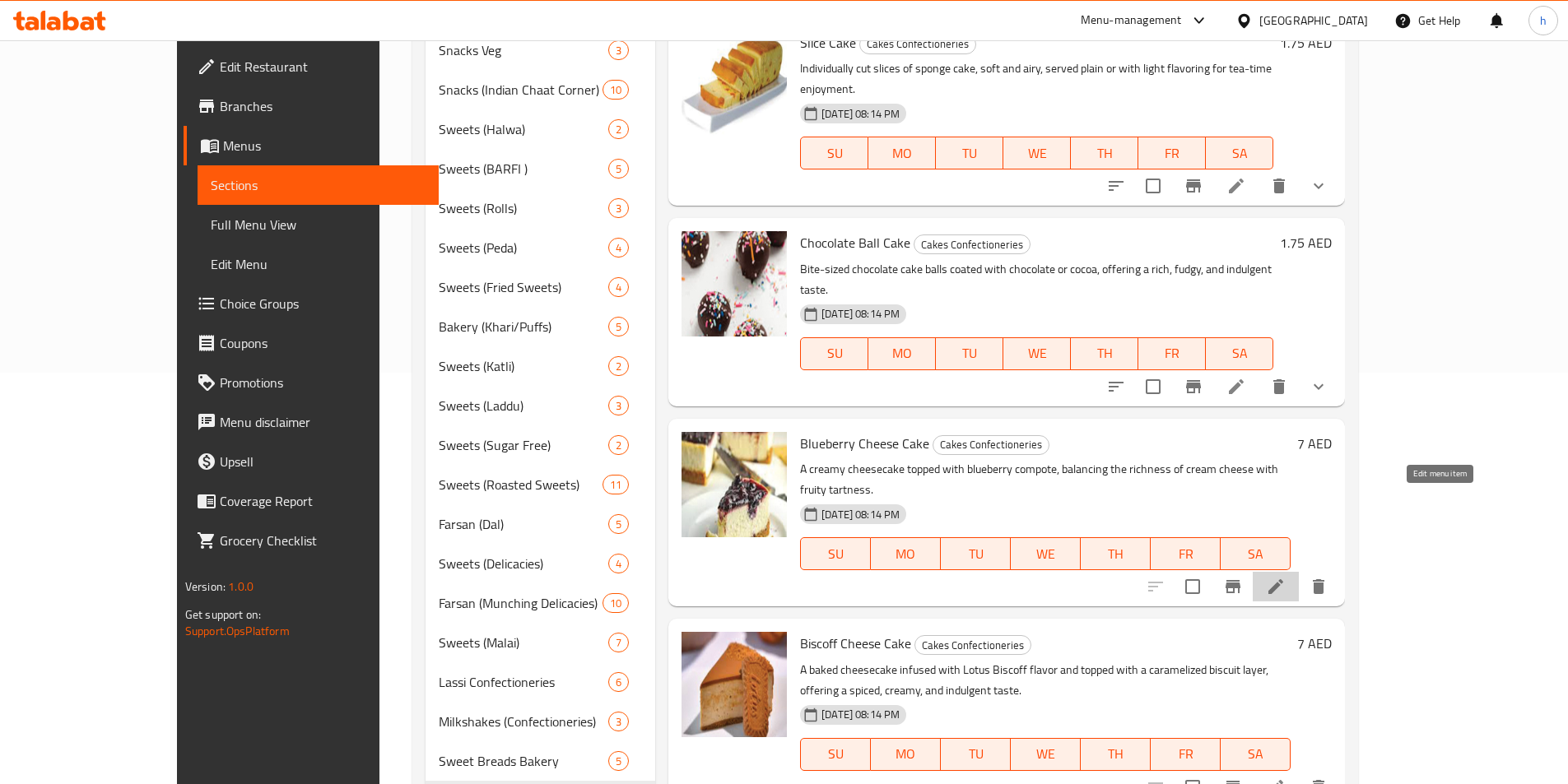
click at [1286, 577] on icon at bounding box center [1275, 587] width 20 height 20
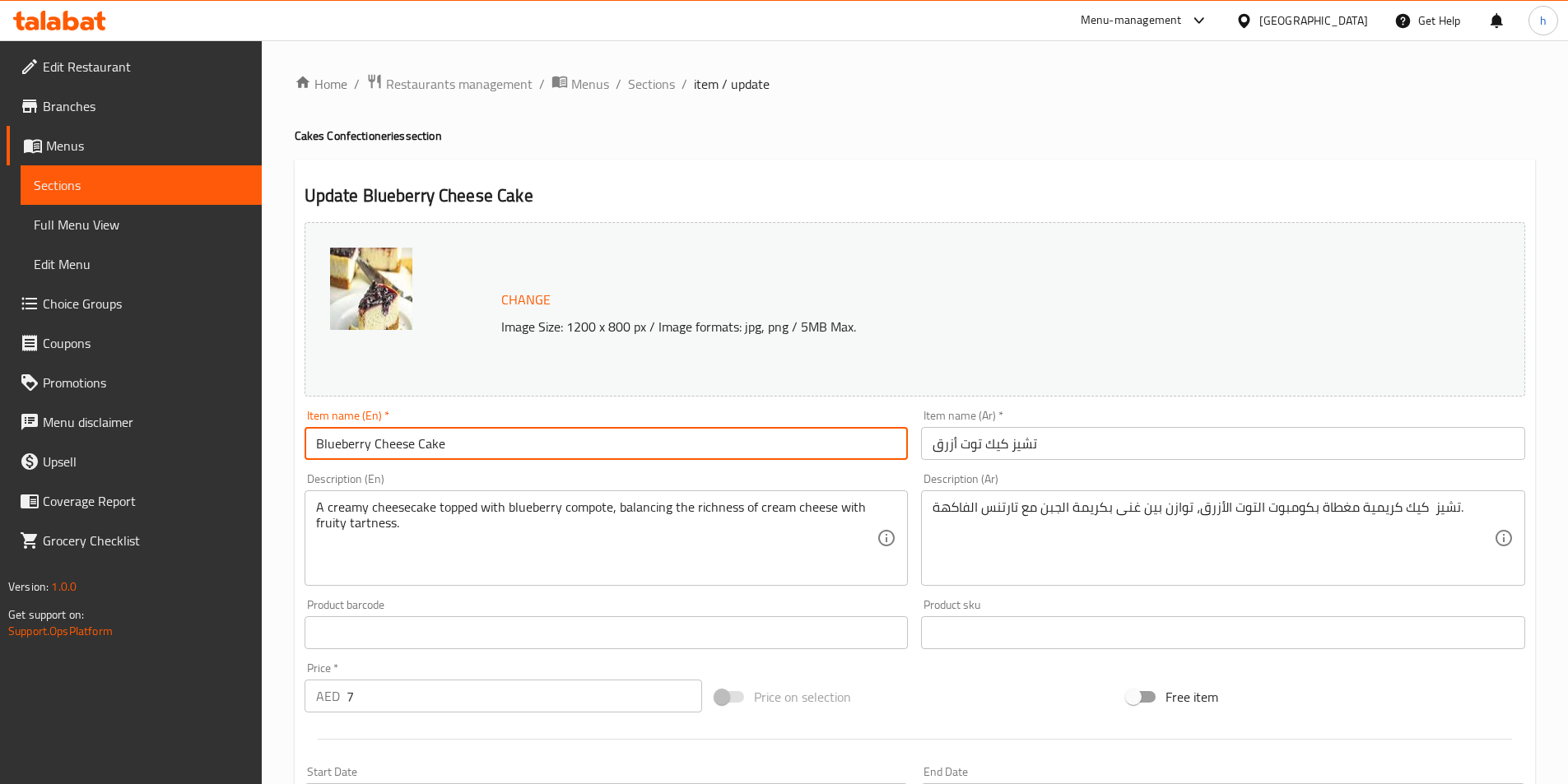
click at [394, 443] on input "Blueberry Cheese Cake" at bounding box center [607, 443] width 604 height 33
click at [436, 437] on input "Blueberry Cheese Cake" at bounding box center [607, 443] width 604 height 33
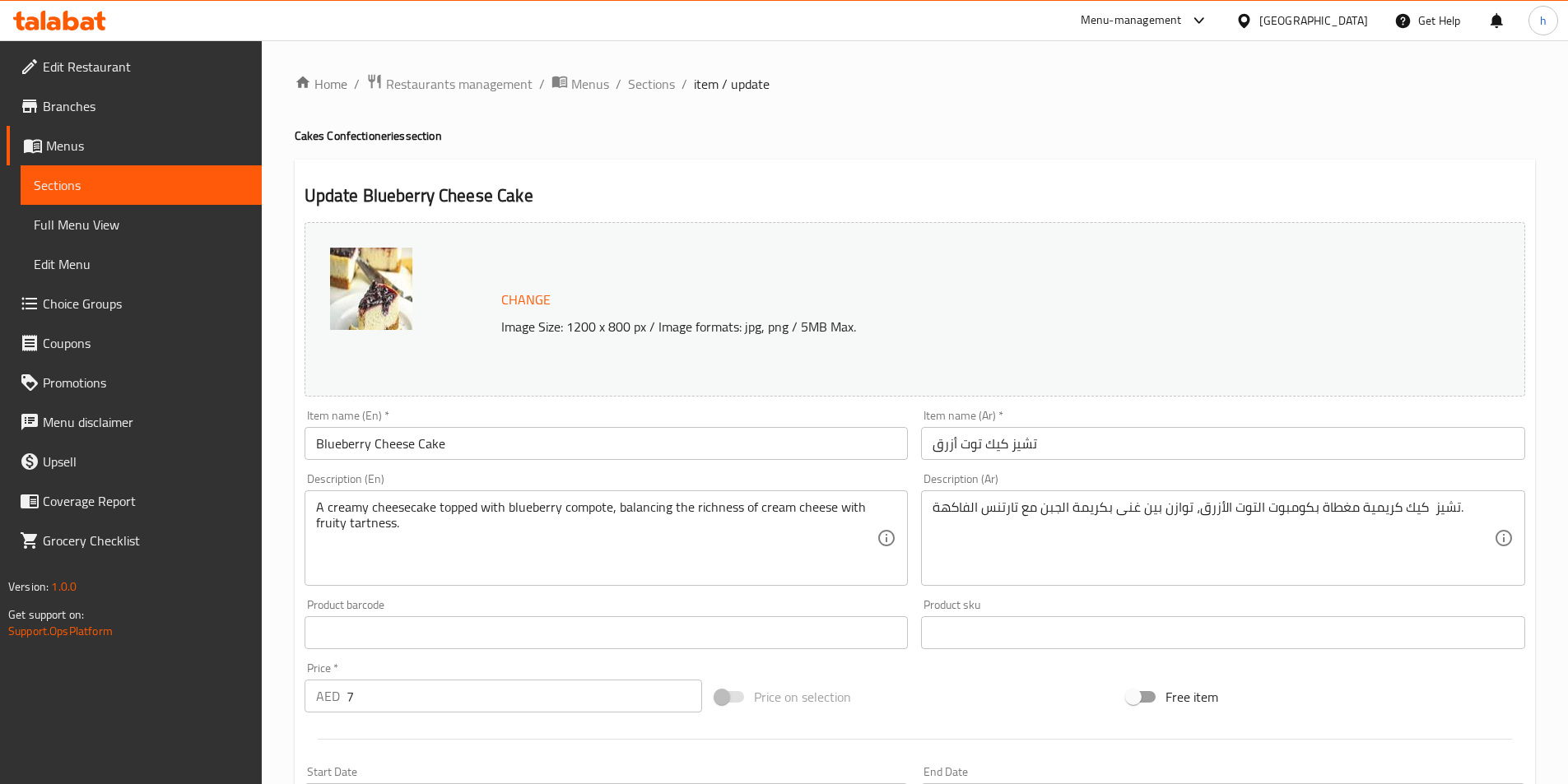
drag, startPoint x: 306, startPoint y: 505, endPoint x: 453, endPoint y: 508, distance: 147.0
click at [453, 508] on div "A creamy cheesecake topped with blueberry compote, balancing the richness of cr…" at bounding box center [607, 539] width 604 height 96
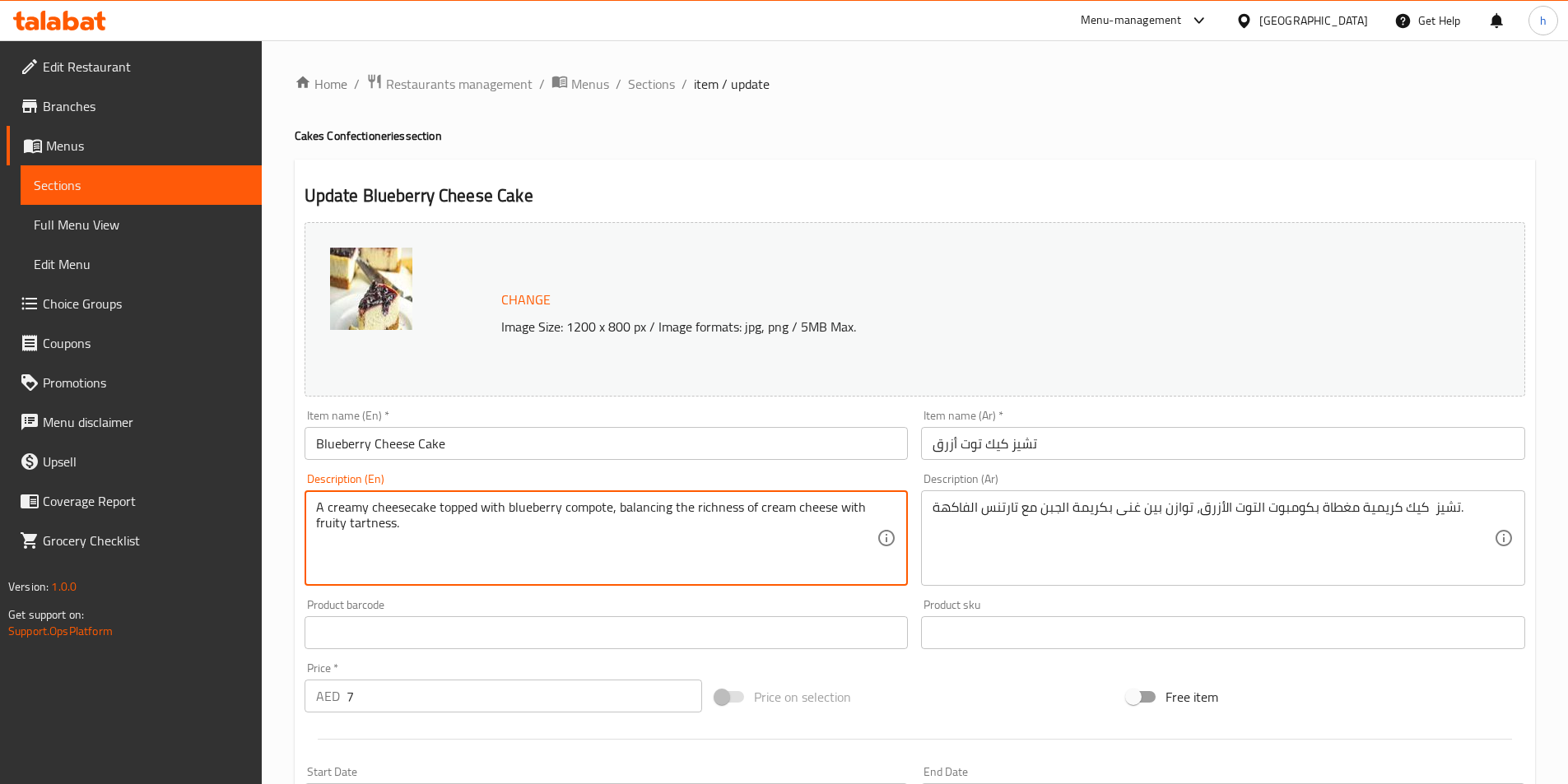
click at [453, 508] on textarea "A creamy cheesecake topped with blueberry compote, balancing the richness of cr…" at bounding box center [597, 539] width 561 height 79
click at [520, 520] on textarea "A creamy cheesecake topped with blueberry compote, balancing the richness of cr…" at bounding box center [597, 539] width 561 height 79
drag, startPoint x: 476, startPoint y: 506, endPoint x: 611, endPoint y: 502, distance: 135.1
click at [611, 502] on textarea "A creamy cheesecake topped with blueberry compote, balancing the richness of cr…" at bounding box center [597, 539] width 561 height 79
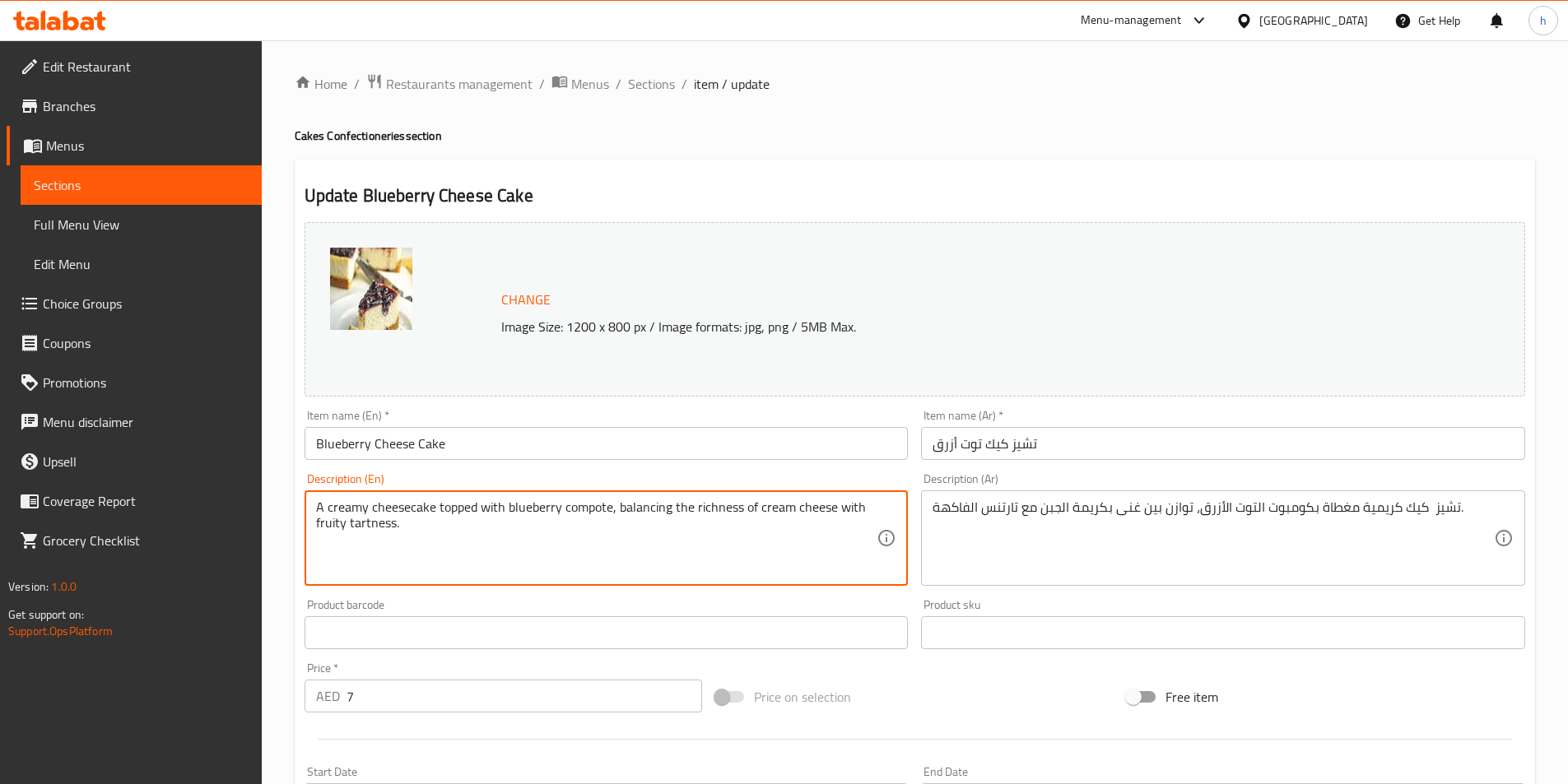
click at [622, 510] on textarea "A creamy cheesecake topped with blueberry compote, balancing the richness of cr…" at bounding box center [597, 539] width 561 height 79
click at [703, 507] on textarea "A creamy cheesecake topped with blueberry compote, balancing the richness of cr…" at bounding box center [597, 539] width 561 height 79
click at [774, 510] on textarea "A creamy cheesecake topped with blueberry compote, balancing the richness of cr…" at bounding box center [597, 539] width 561 height 79
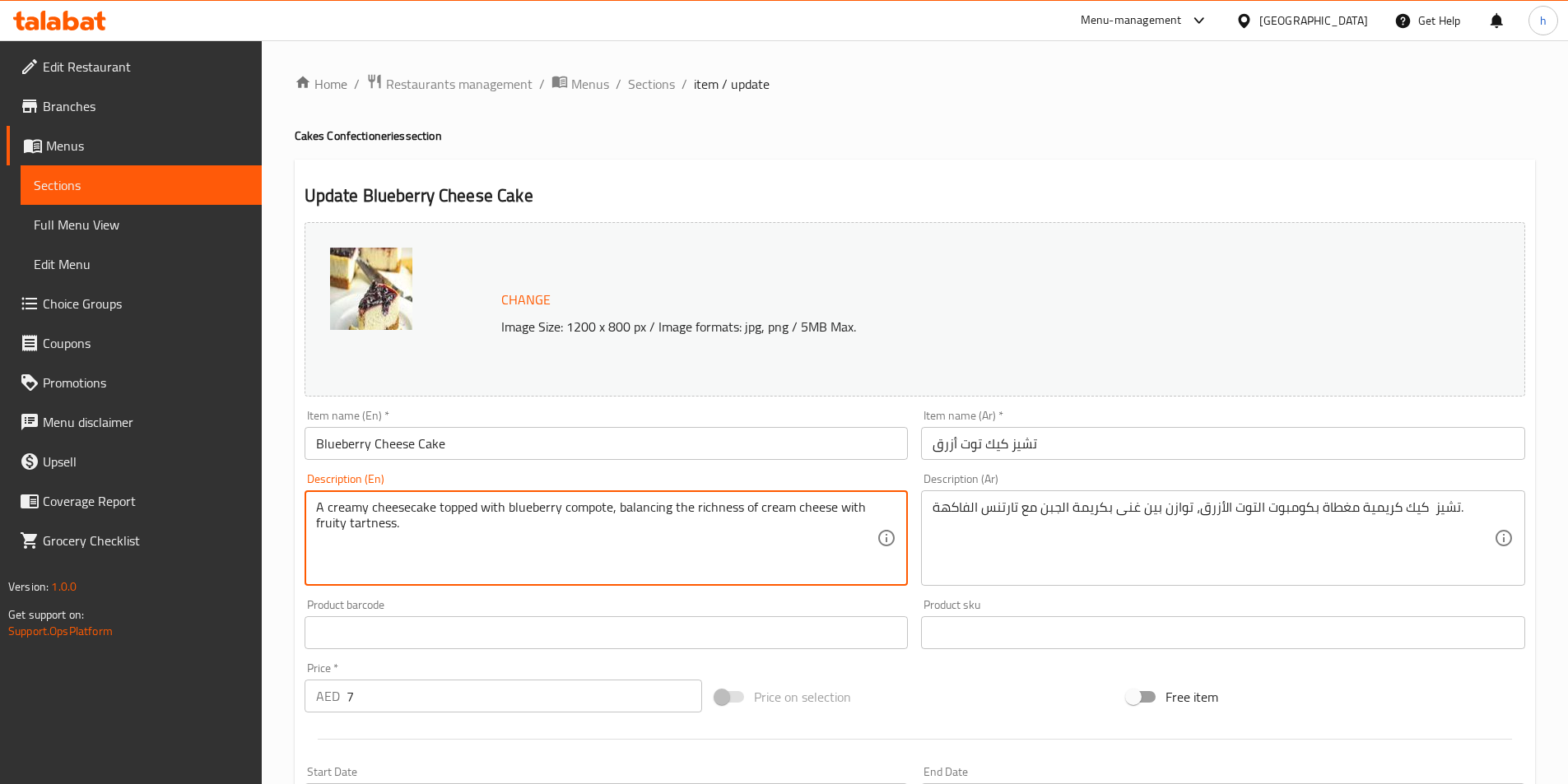
click at [774, 510] on textarea "A creamy cheesecake topped with blueberry compote, balancing the richness of cr…" at bounding box center [597, 539] width 561 height 79
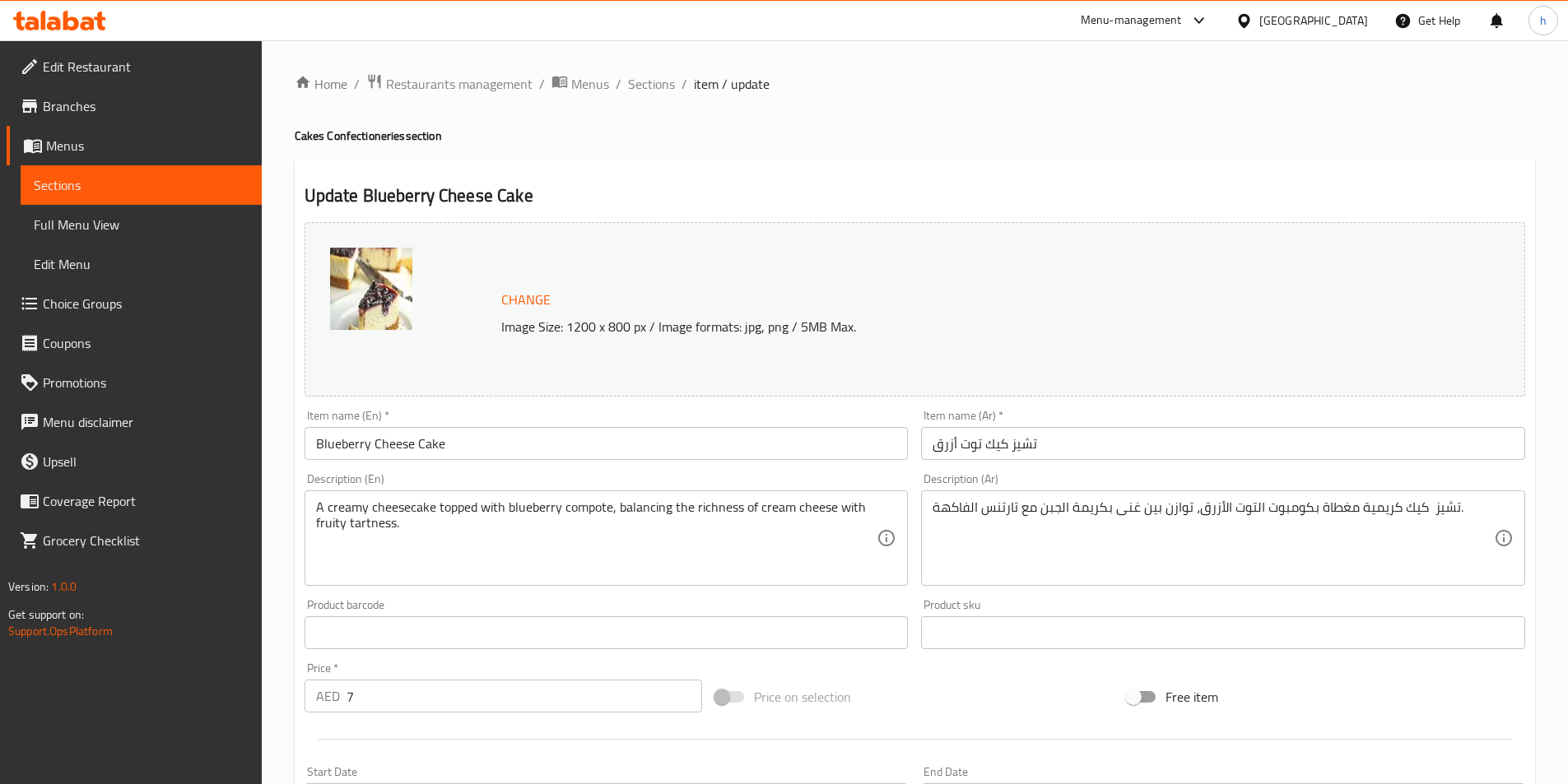
click at [835, 605] on div "Product barcode Product barcode" at bounding box center [607, 624] width 604 height 50
click at [648, 81] on span "Sections" at bounding box center [651, 83] width 47 height 20
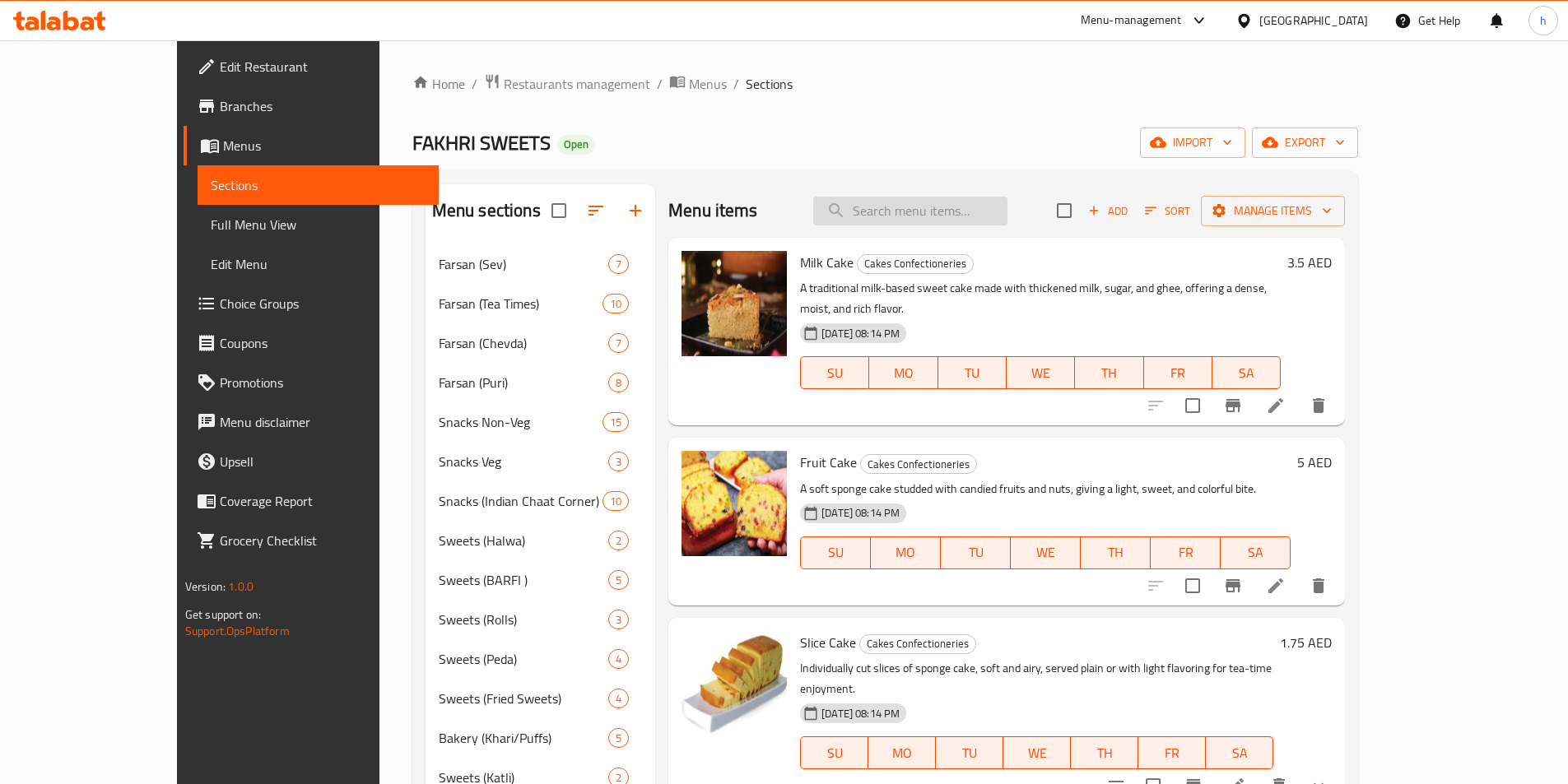
click at [941, 197] on input "search" at bounding box center [910, 211] width 195 height 29
paste input "Biscoff Cheese Cake"
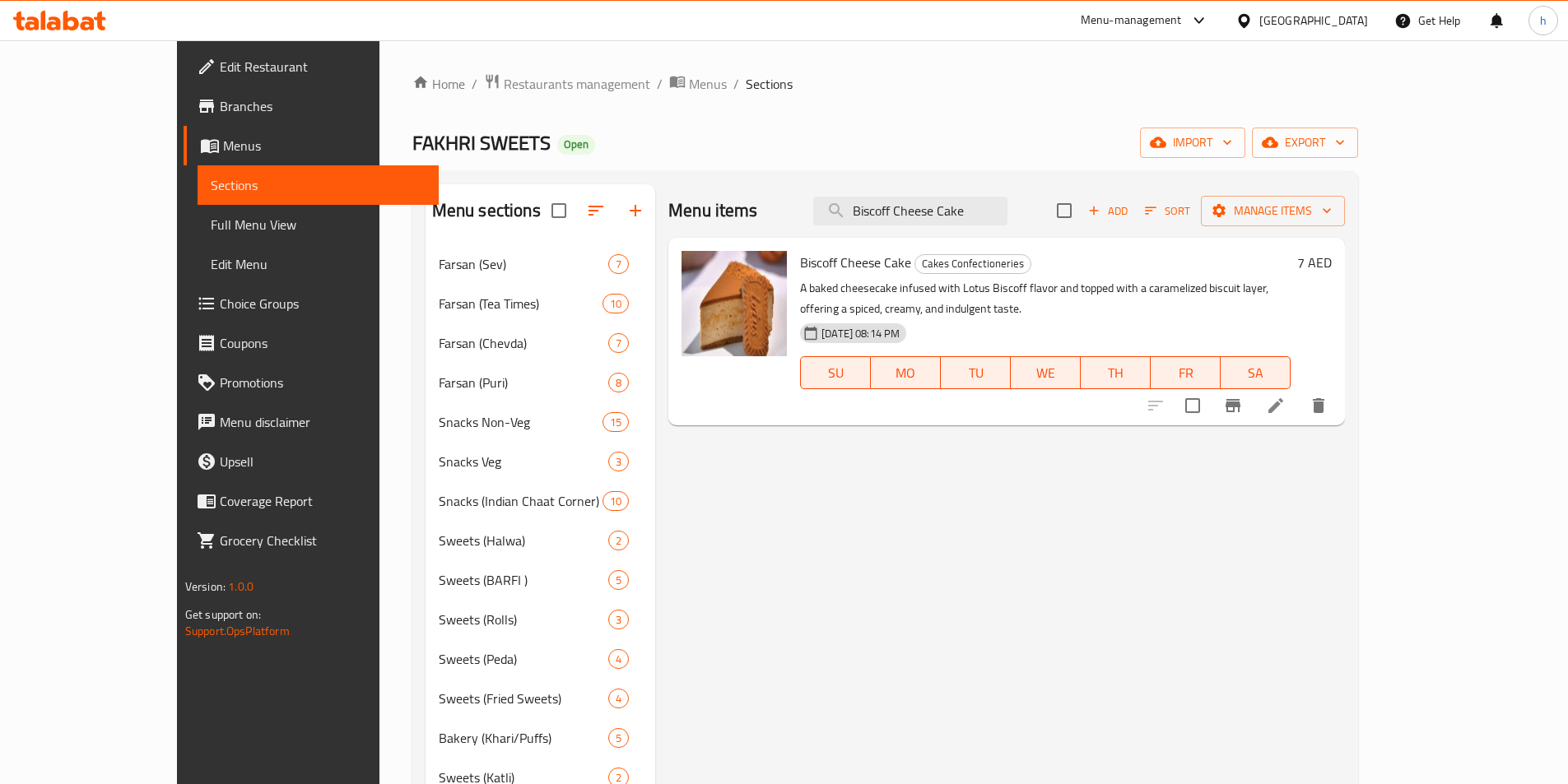
type input "Biscoff Cheese Cake"
click at [1286, 396] on icon at bounding box center [1275, 405] width 20 height 20
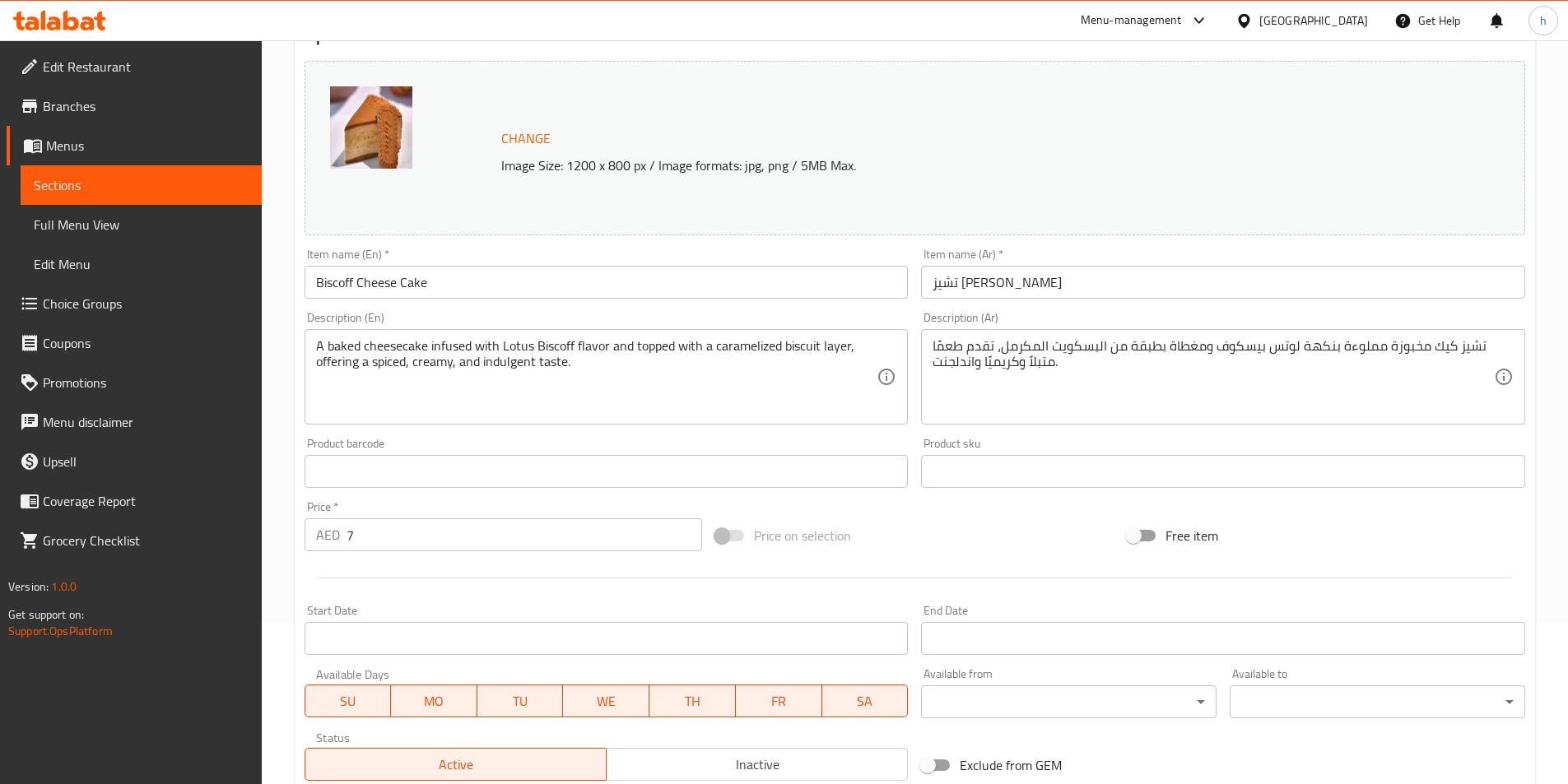
scroll to position [165, 0]
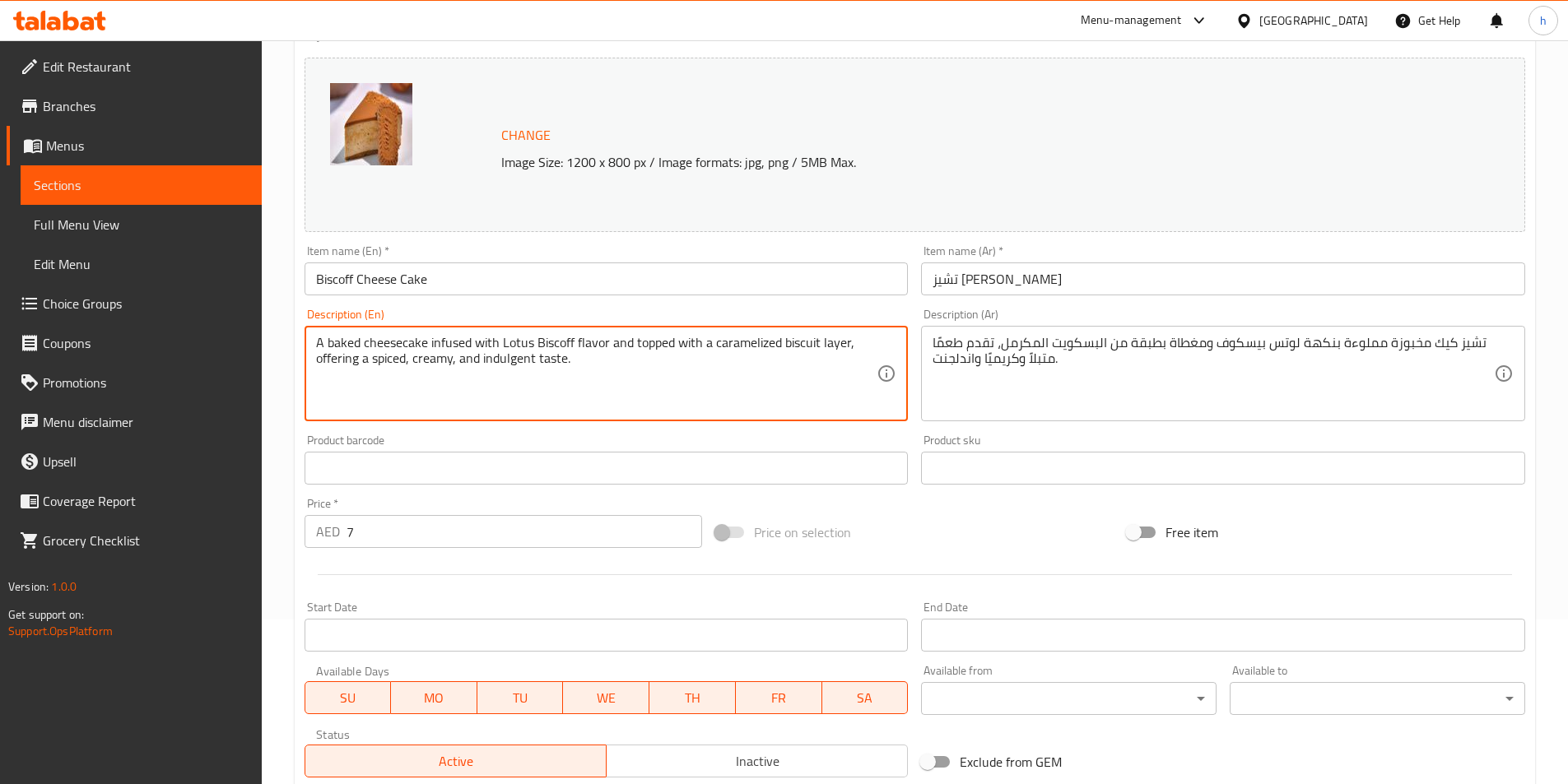
click at [787, 360] on textarea "A baked cheesecake infused with Lotus Biscoff flavor and topped with a carameli…" at bounding box center [597, 374] width 561 height 79
click at [363, 379] on textarea "A baked cheesecake infused with Lotus Biscoff flavor and topped with a carameli…" at bounding box center [597, 374] width 561 height 79
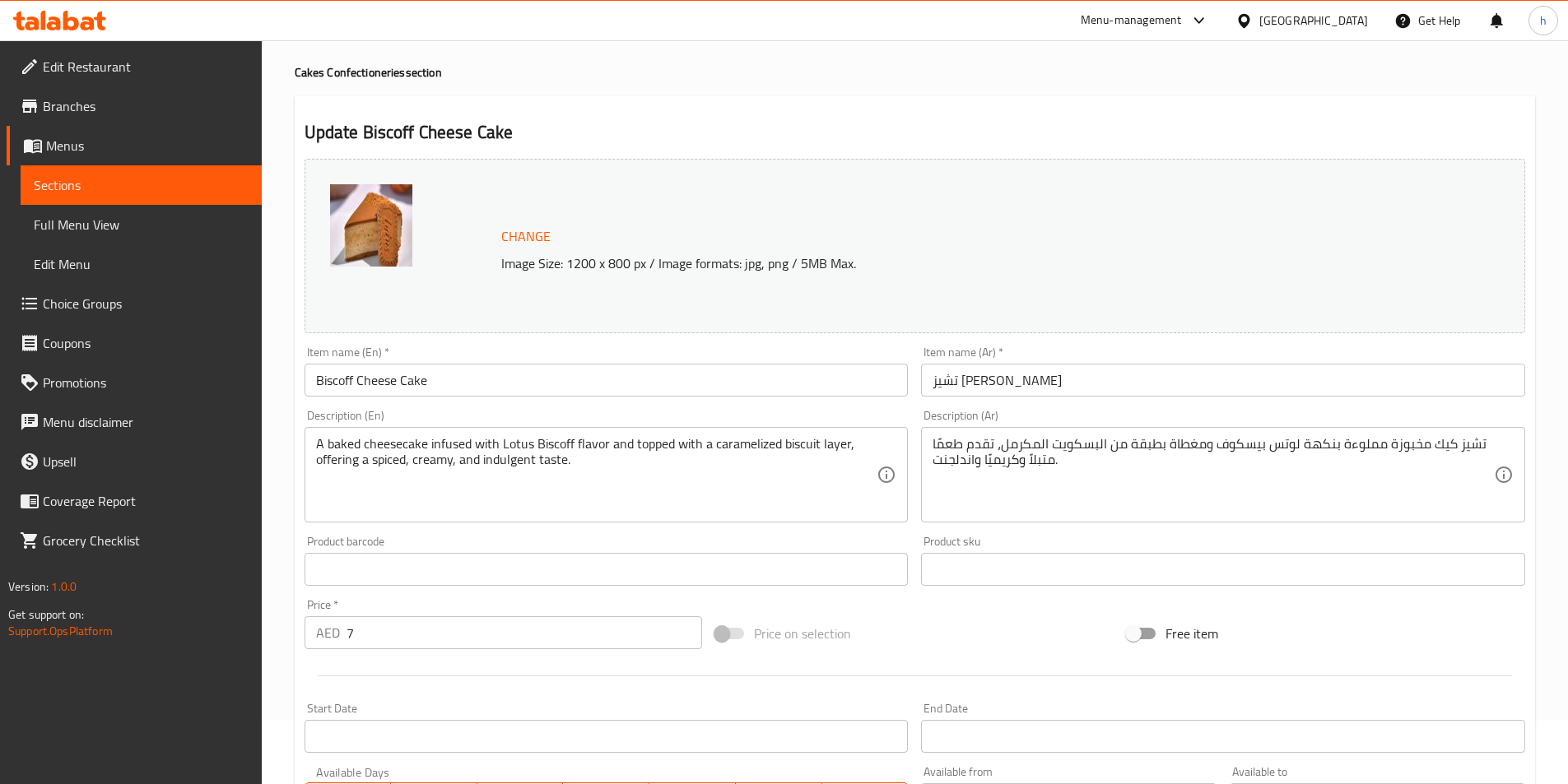
scroll to position [0, 0]
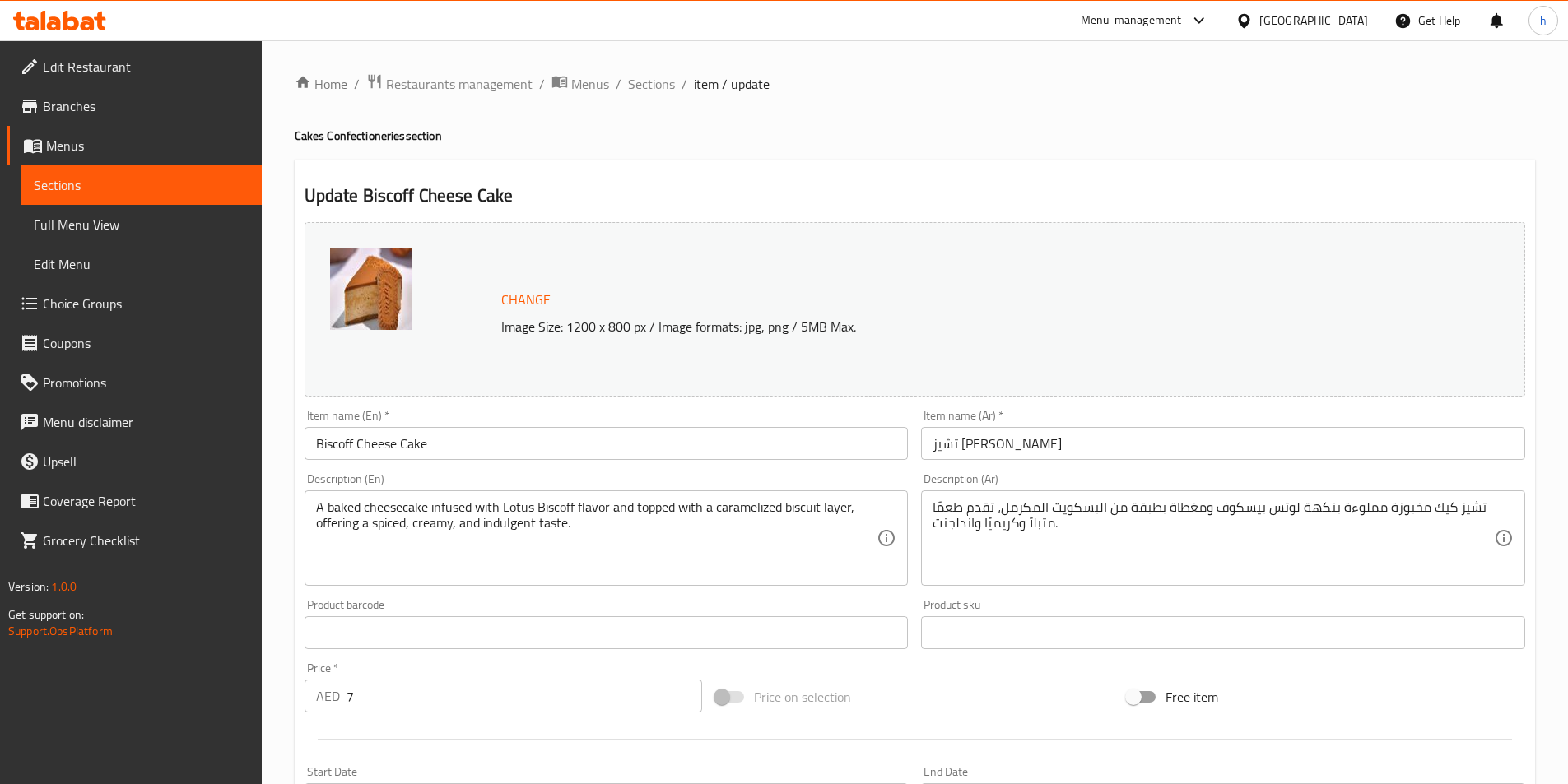
click at [667, 84] on span "Sections" at bounding box center [651, 83] width 47 height 20
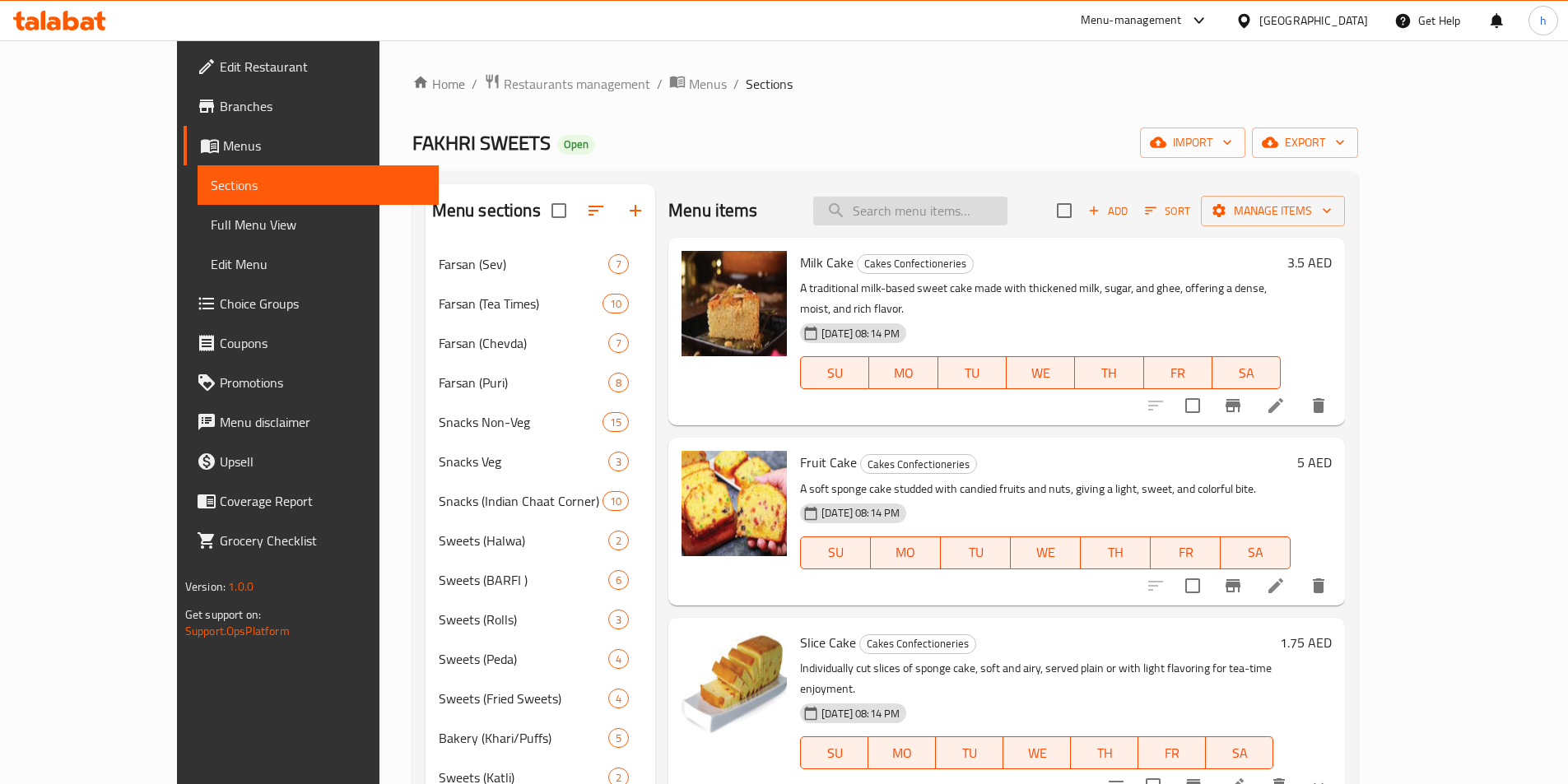
click at [1008, 223] on input "search" at bounding box center [910, 211] width 195 height 29
paste input "Honey Cake"
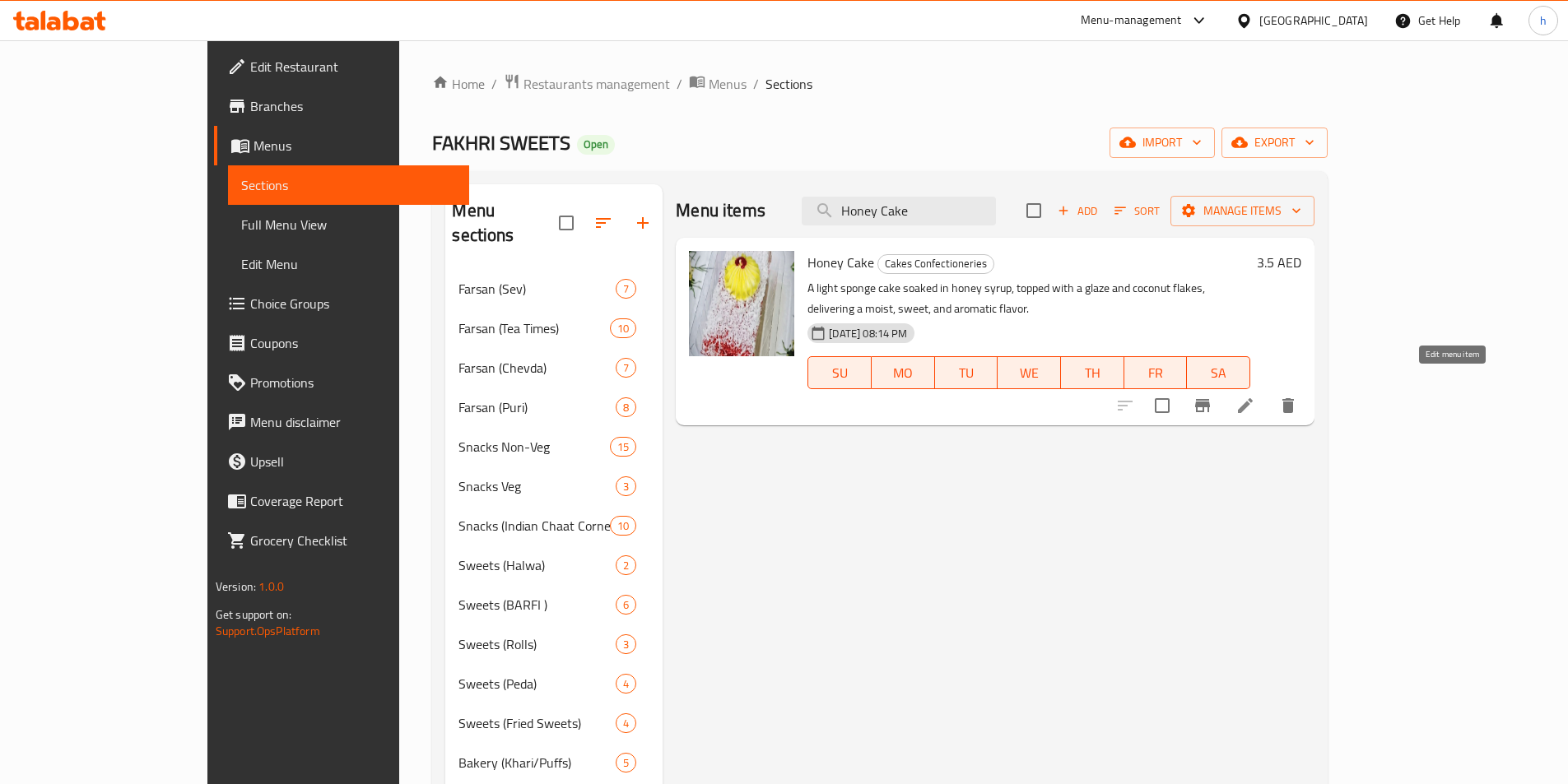
type input "Honey Cake"
click at [1255, 396] on icon at bounding box center [1245, 405] width 20 height 20
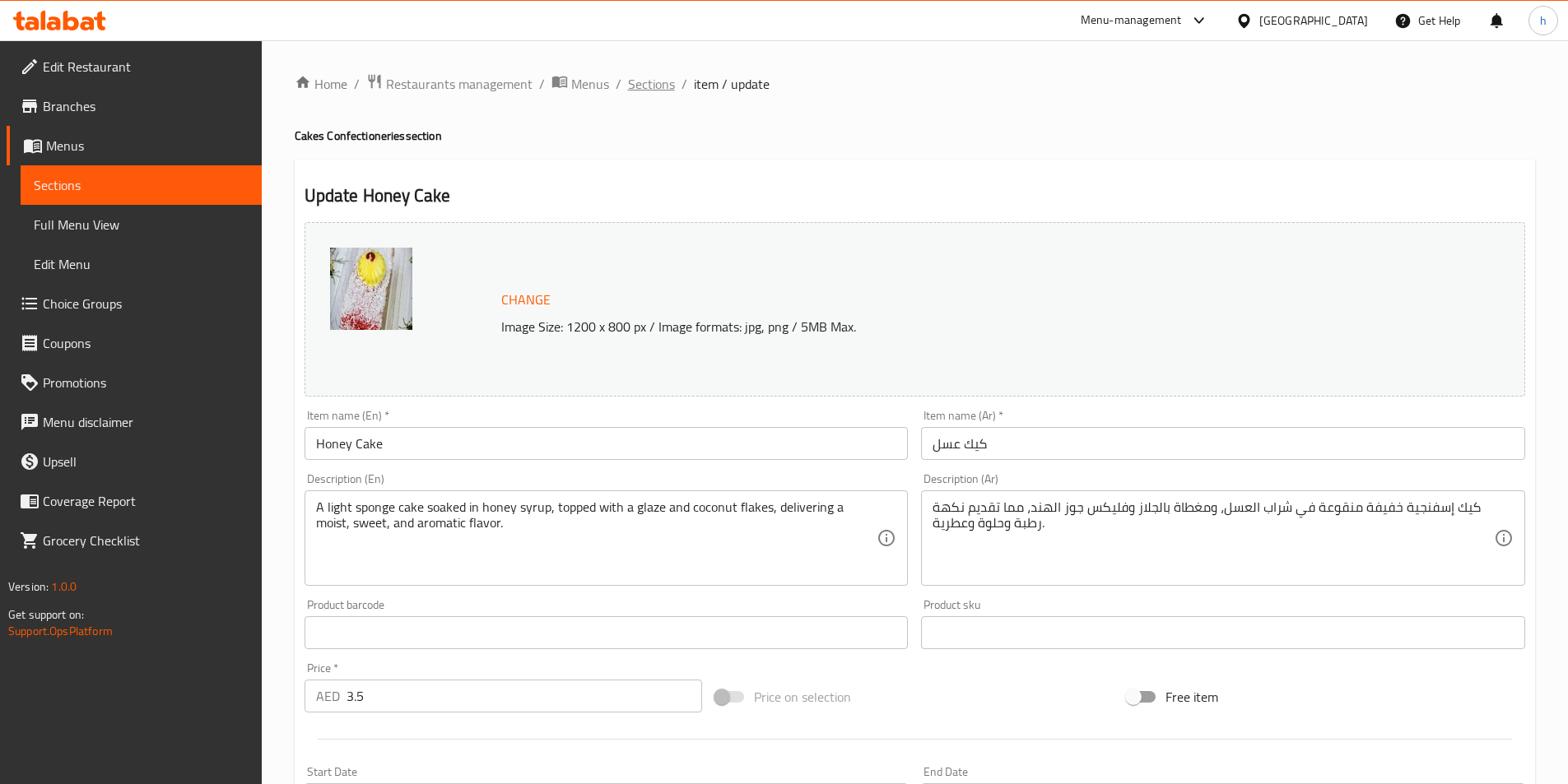
click at [661, 92] on span "Sections" at bounding box center [651, 83] width 47 height 20
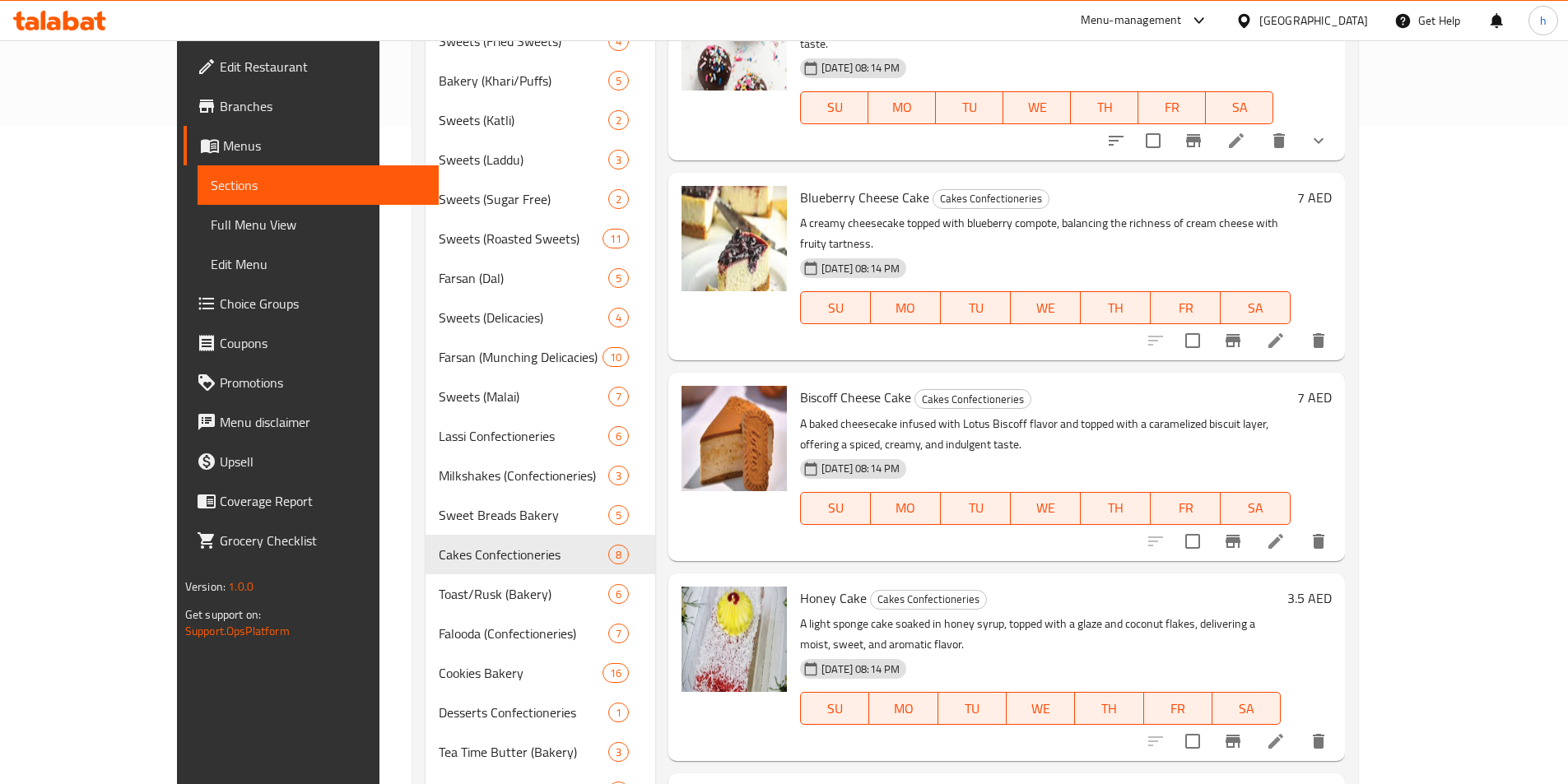
scroll to position [737, 0]
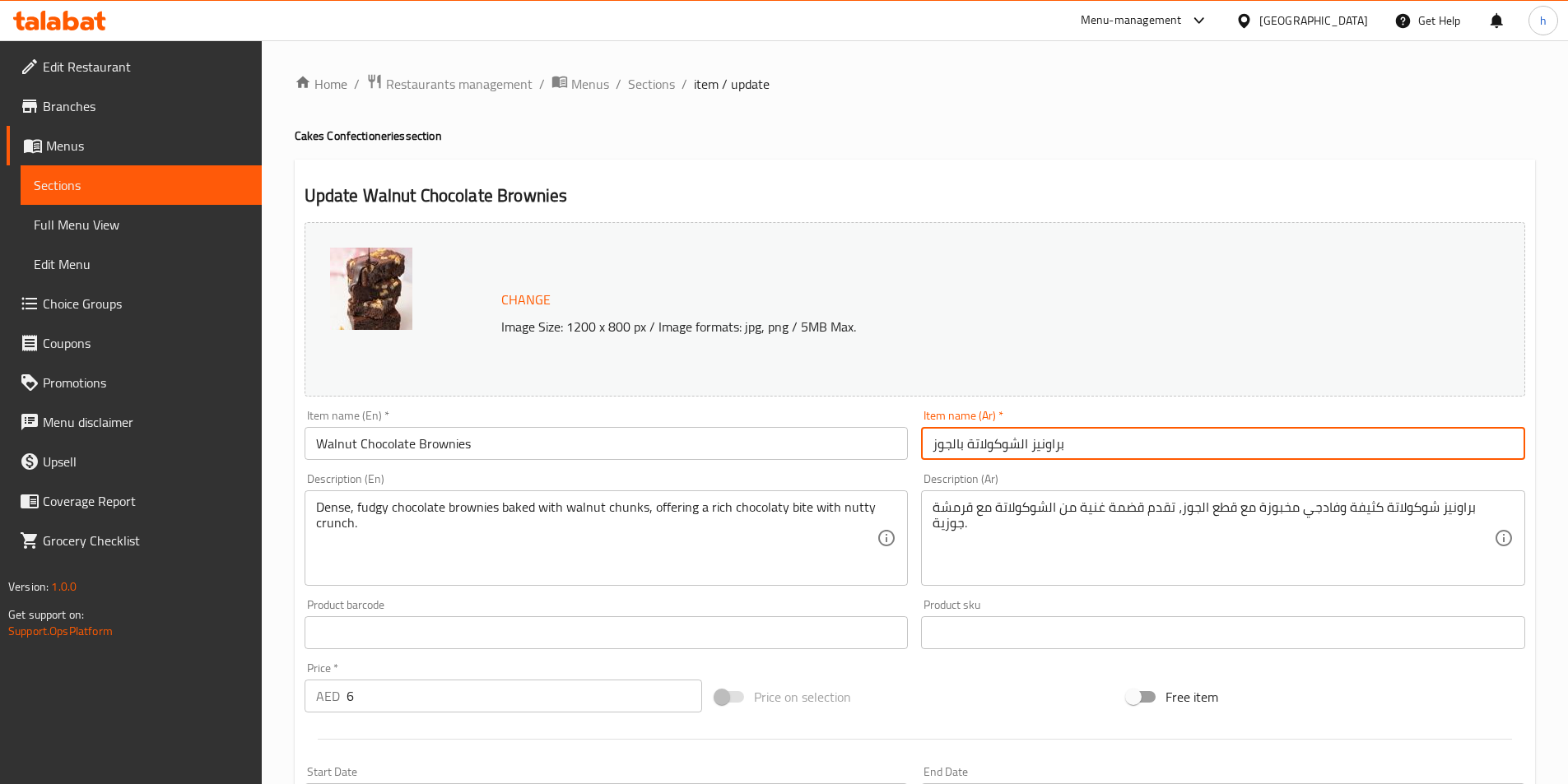
drag, startPoint x: 1068, startPoint y: 404, endPoint x: 858, endPoint y: 178, distance: 308.5
click at [858, 178] on div "Update Walnut Chocolate Brownies Change Image Size: 1200 x 800 px / Image forma…" at bounding box center [915, 651] width 1241 height 981
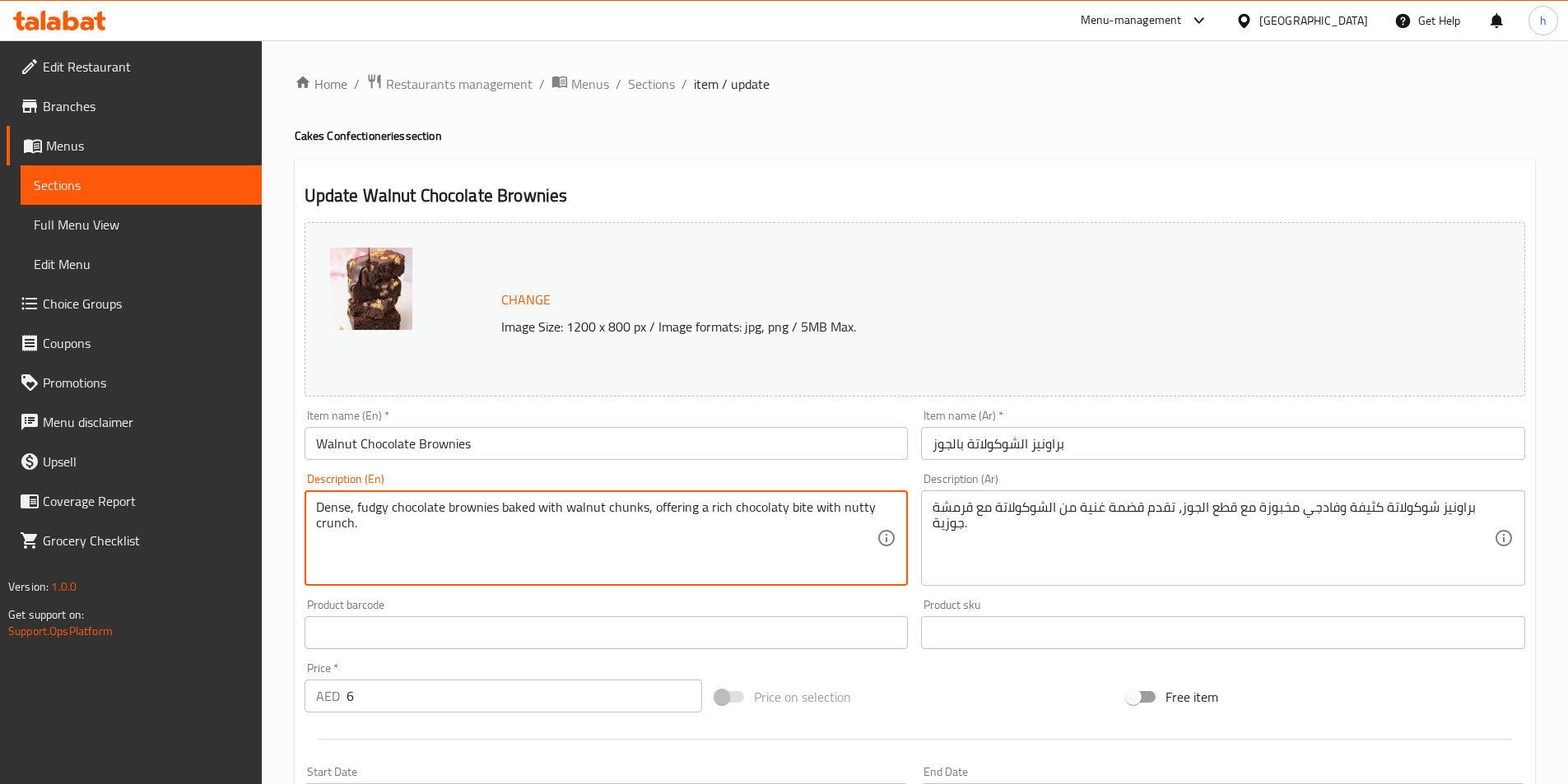
drag, startPoint x: 530, startPoint y: 500, endPoint x: 311, endPoint y: 479, distance: 220.0
click at [468, 546] on textarea "Dense, fudgy chocolate brownies baked with walnut chunks, offering a rich choco…" at bounding box center [597, 539] width 561 height 79
click at [449, 512] on textarea "Dense, fudgy chocolate brownies baked with walnut chunks, offering a rich choco…" at bounding box center [597, 539] width 561 height 79
click at [404, 508] on textarea "Dense, fudgy chocolate brownies baked with walnut chunks, offering a rich choco…" at bounding box center [597, 539] width 561 height 79
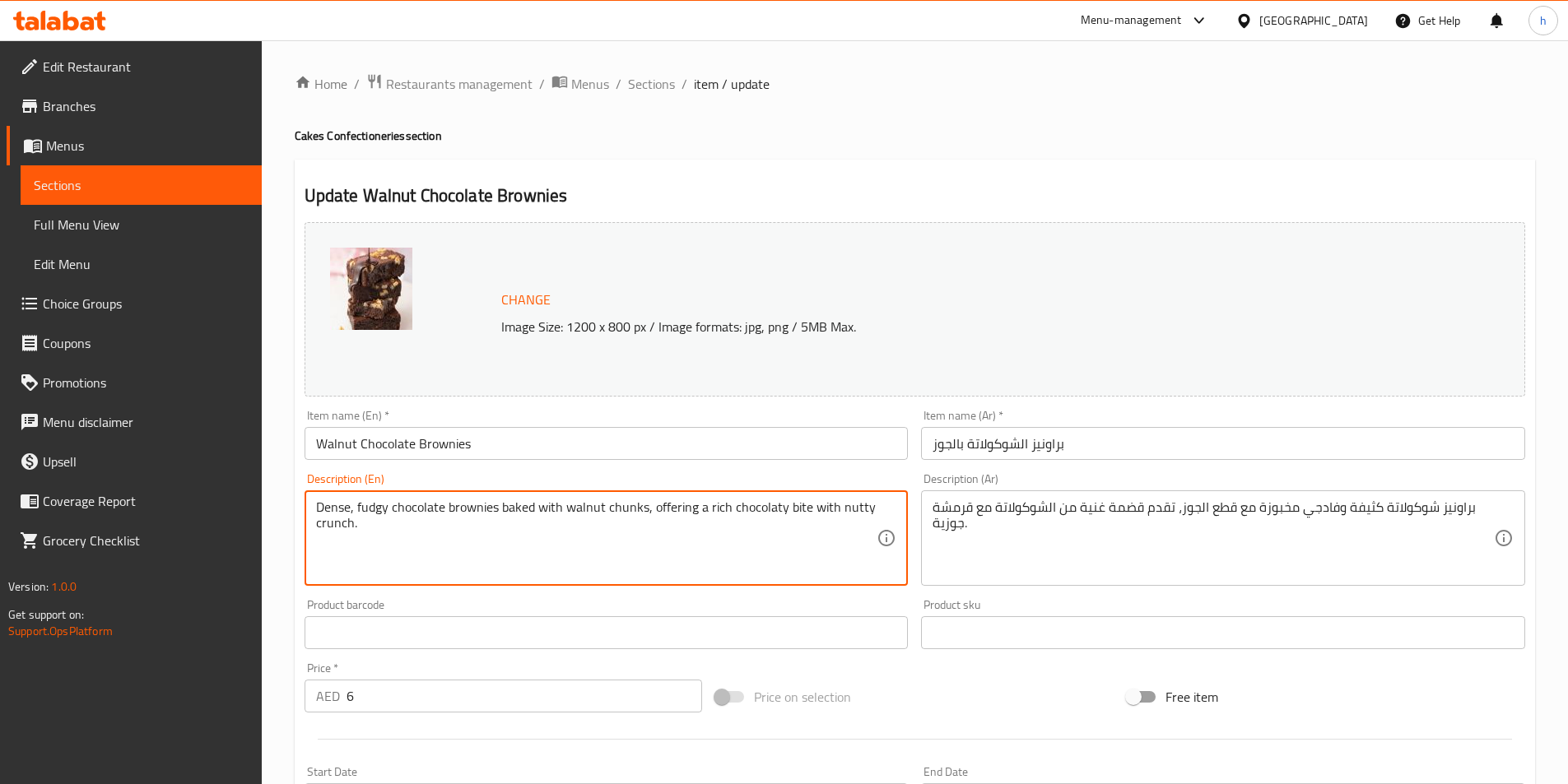
click at [404, 508] on textarea "Dense, fudgy chocolate brownies baked with walnut chunks, offering a rich choco…" at bounding box center [597, 539] width 561 height 79
click at [363, 514] on textarea "Dense, fudgy chocolate brownies baked with walnut chunks, offering a rich choco…" at bounding box center [597, 539] width 561 height 79
click at [362, 514] on textarea "Dense, fudgy chocolate brownies baked with walnut chunks, offering a rich choco…" at bounding box center [597, 539] width 561 height 79
click at [325, 508] on textarea "Dense, fudgy chocolate brownies baked with walnut chunks, offering a rich choco…" at bounding box center [597, 539] width 561 height 79
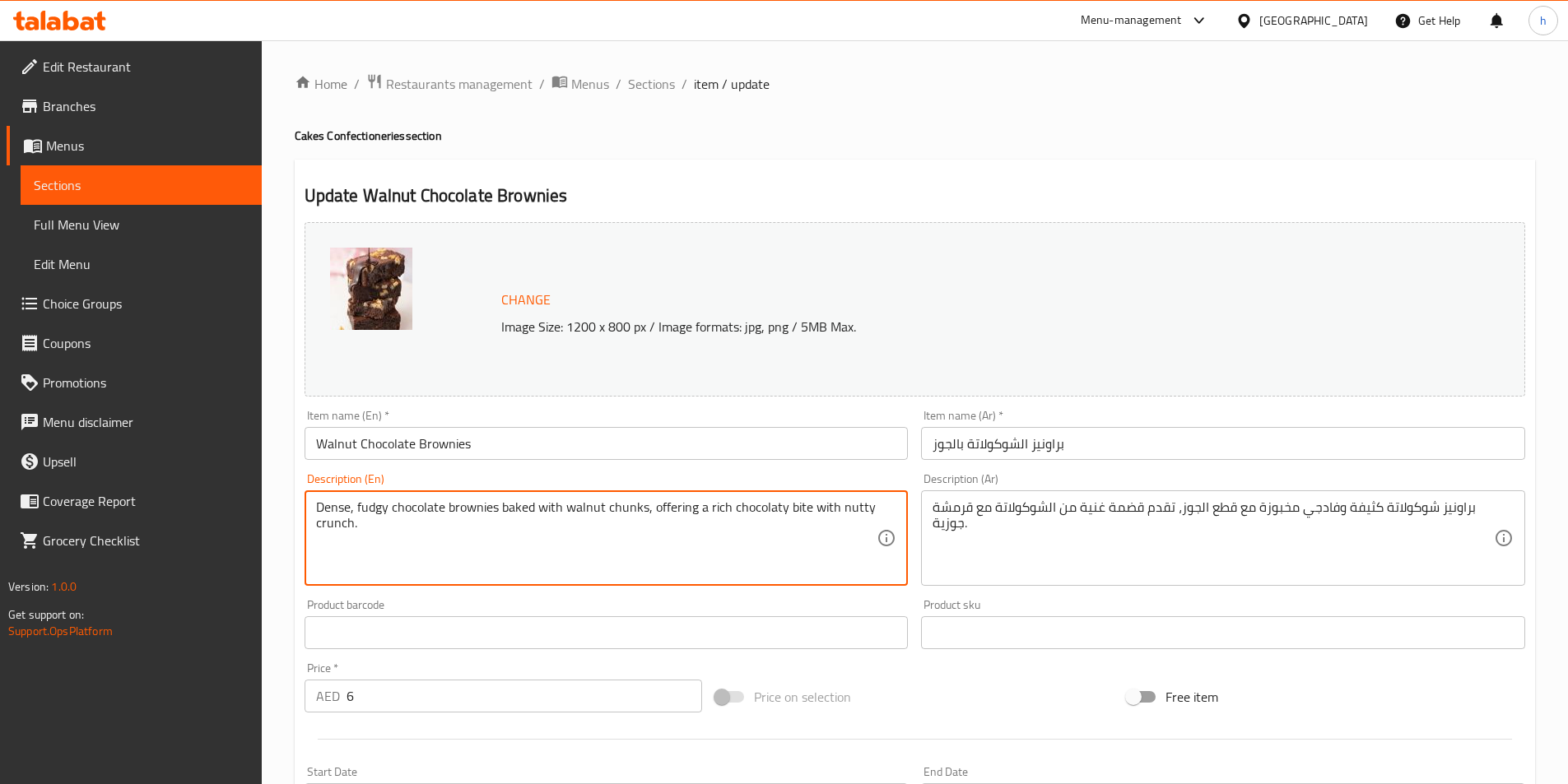
click at [608, 505] on textarea "Dense, fudgy chocolate brownies baked with walnut chunks, offering a rich choco…" at bounding box center [597, 539] width 561 height 79
click at [587, 503] on textarea "Dense, fudgy chocolate brownies baked with walnut chunks, offering a rich choco…" at bounding box center [597, 539] width 561 height 79
click at [627, 502] on textarea "Dense, fudgy chocolate brownies baked with walnut chunks, offering a rich choco…" at bounding box center [597, 539] width 561 height 79
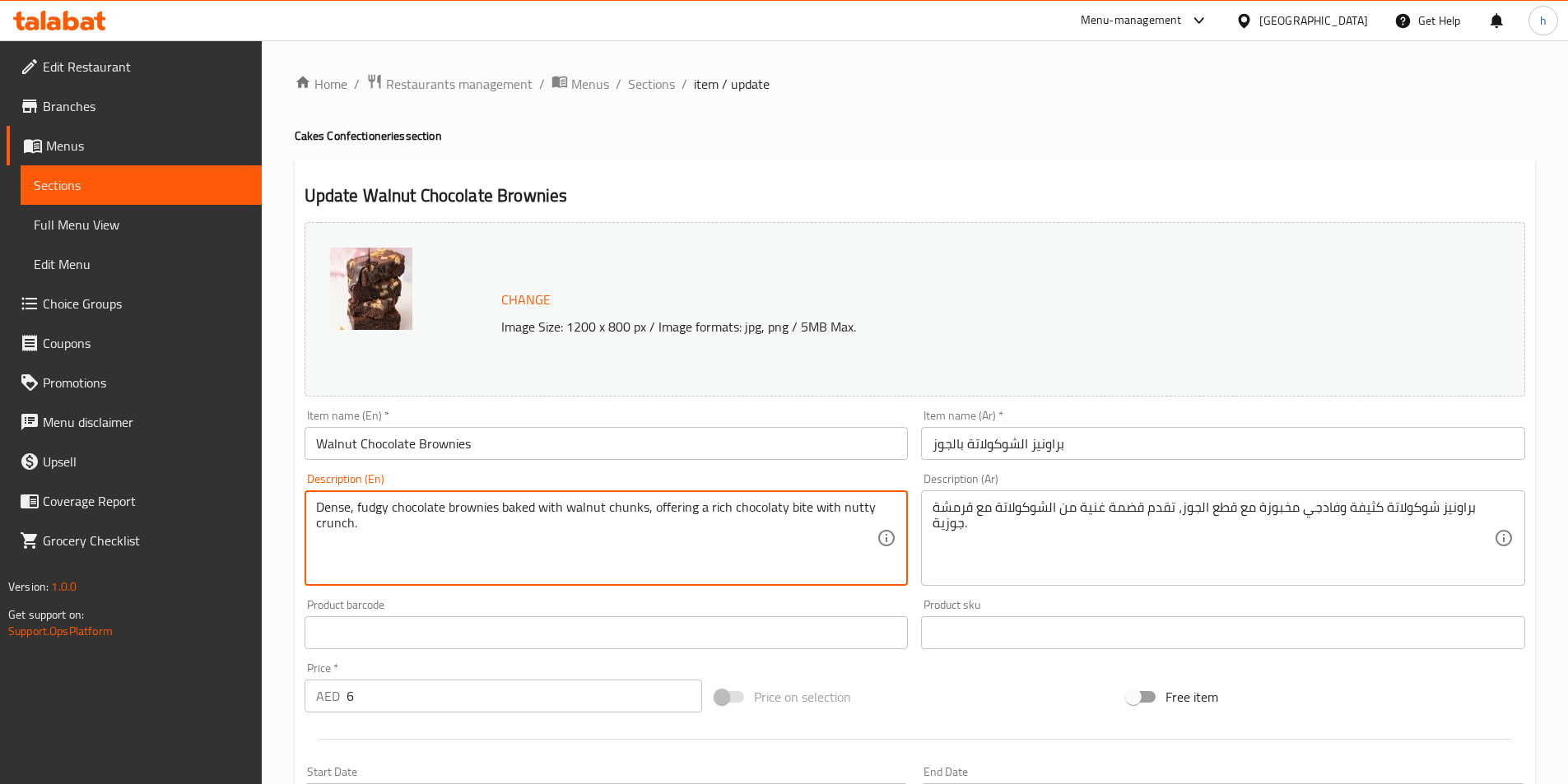
click at [596, 502] on textarea "Dense, fudgy chocolate brownies baked with walnut chunks, offering a rich choco…" at bounding box center [597, 539] width 561 height 79
click at [719, 505] on textarea "Dense, fudgy chocolate brownies baked with walnut chunks, offering a rich choco…" at bounding box center [597, 539] width 561 height 79
click at [679, 505] on textarea "Dense, fudgy chocolate brownies baked with walnut chunks, offering a rich choco…" at bounding box center [597, 539] width 561 height 79
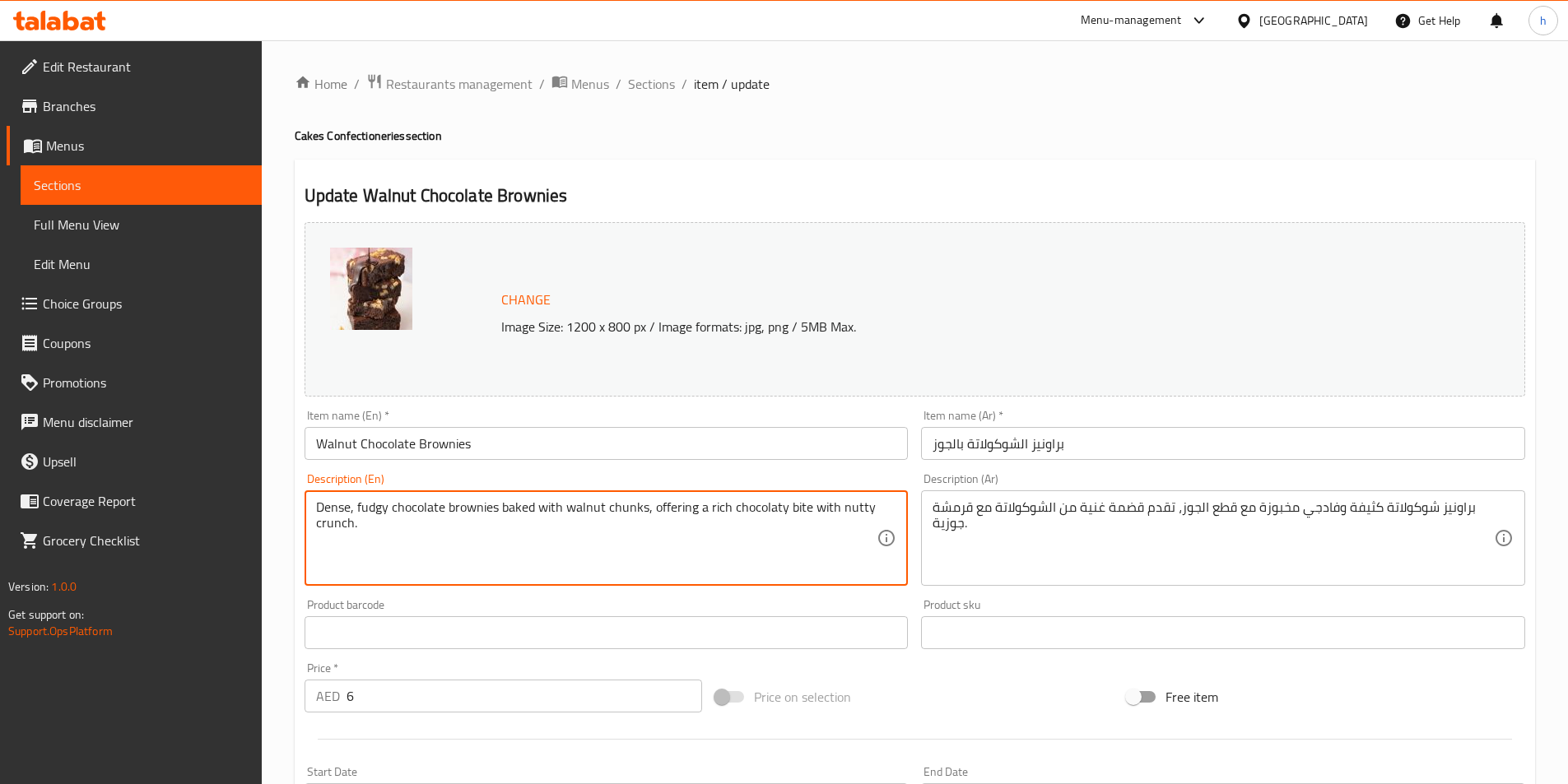
click at [679, 505] on textarea "Dense, fudgy chocolate brownies baked with walnut chunks, offering a rich choco…" at bounding box center [597, 539] width 561 height 79
click at [710, 516] on textarea "Dense, fudgy chocolate brownies baked with walnut chunks, offering a rich choco…" at bounding box center [597, 539] width 561 height 79
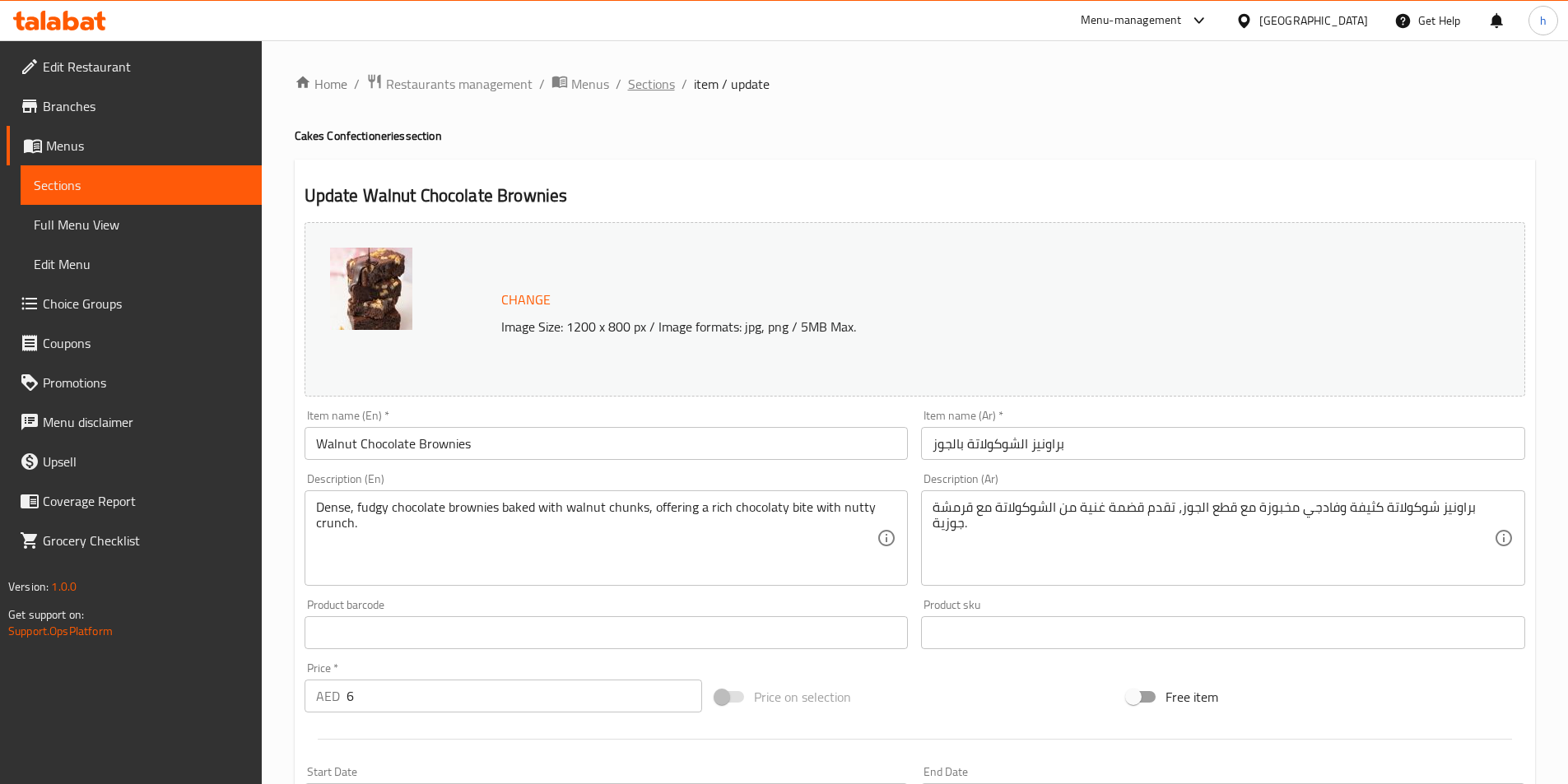
click at [666, 87] on span "Sections" at bounding box center [651, 83] width 47 height 20
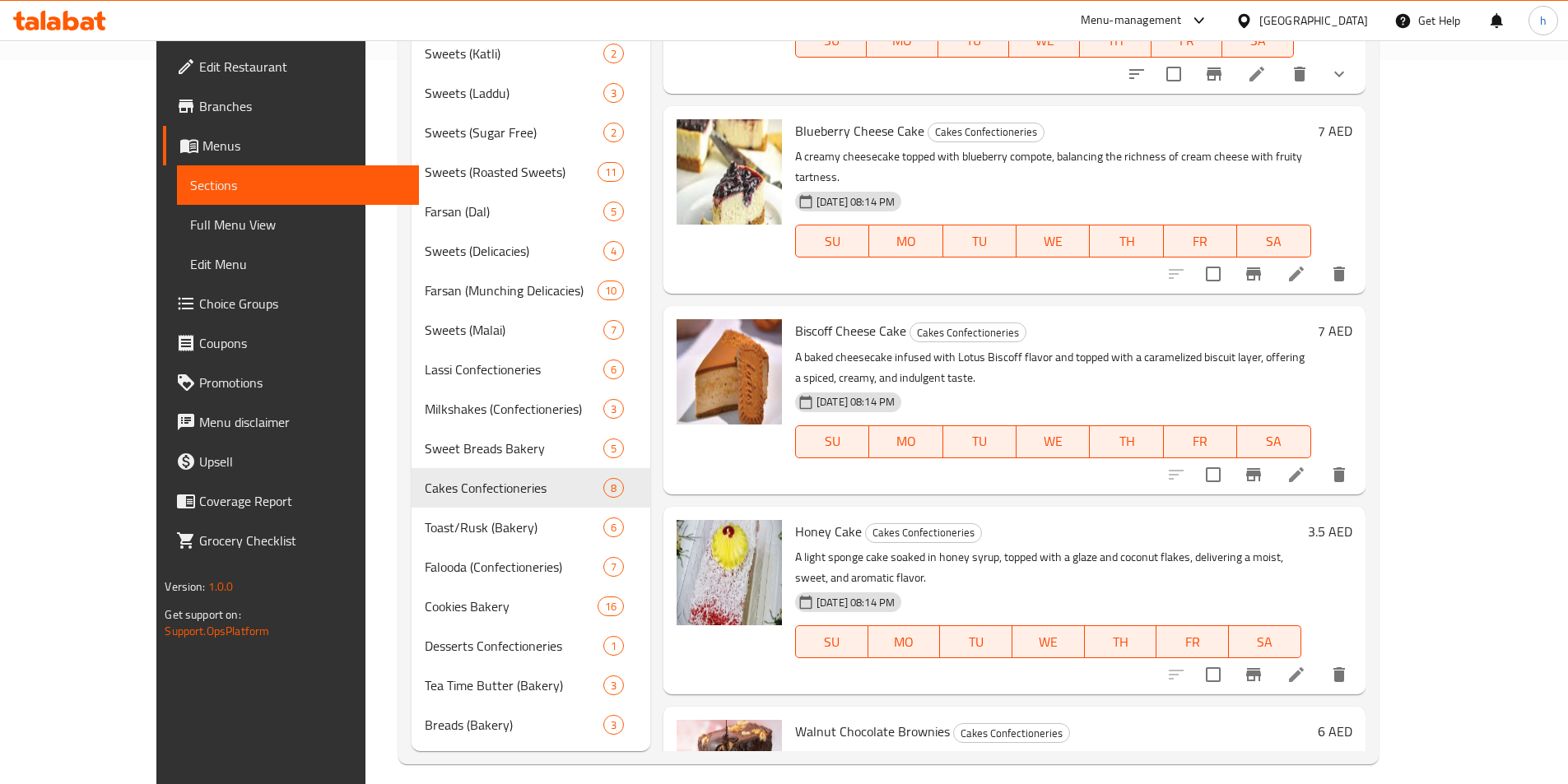
scroll to position [737, 0]
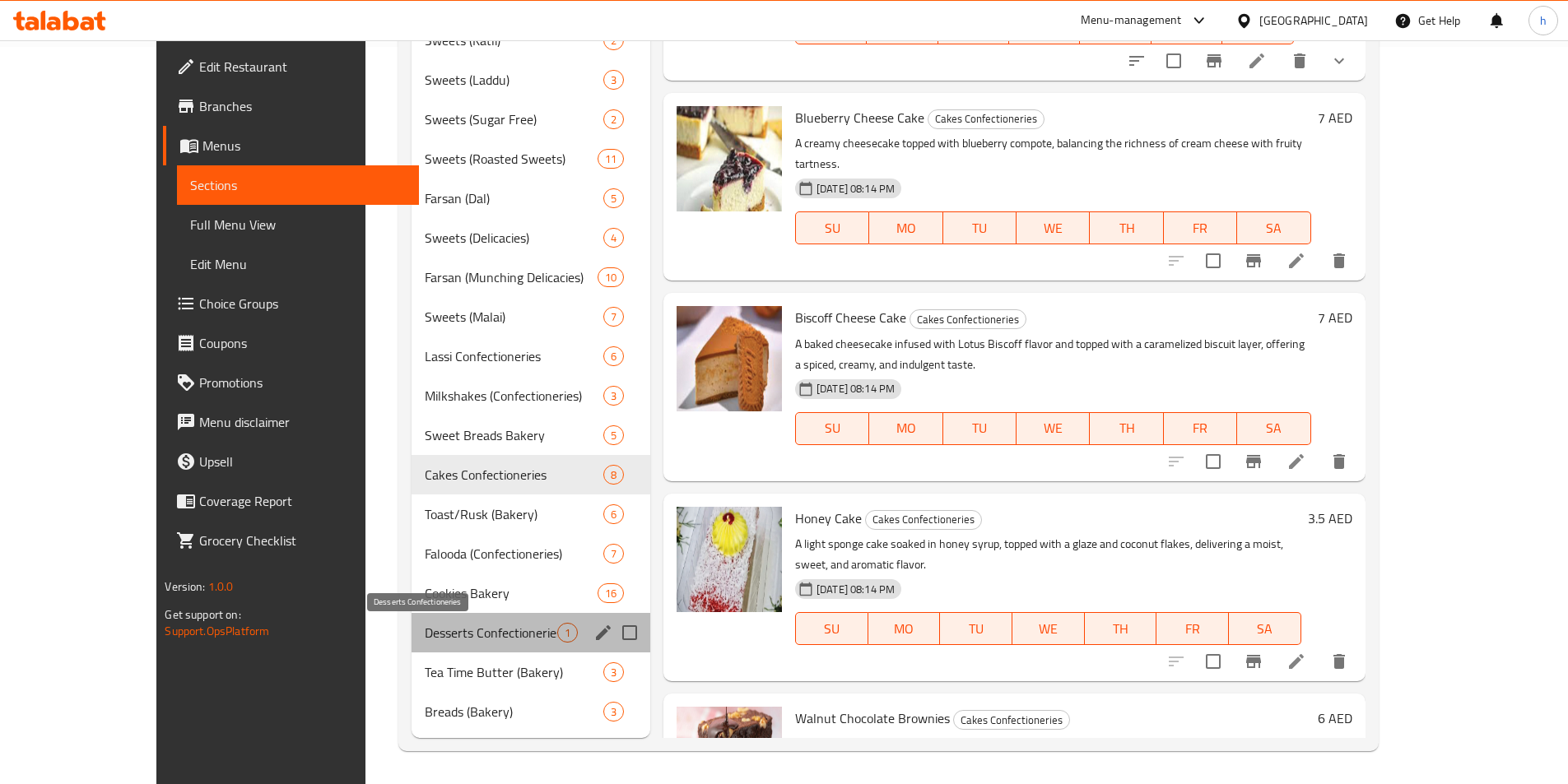
click at [472, 627] on span "Desserts Confectioneries" at bounding box center [490, 633] width 131 height 20
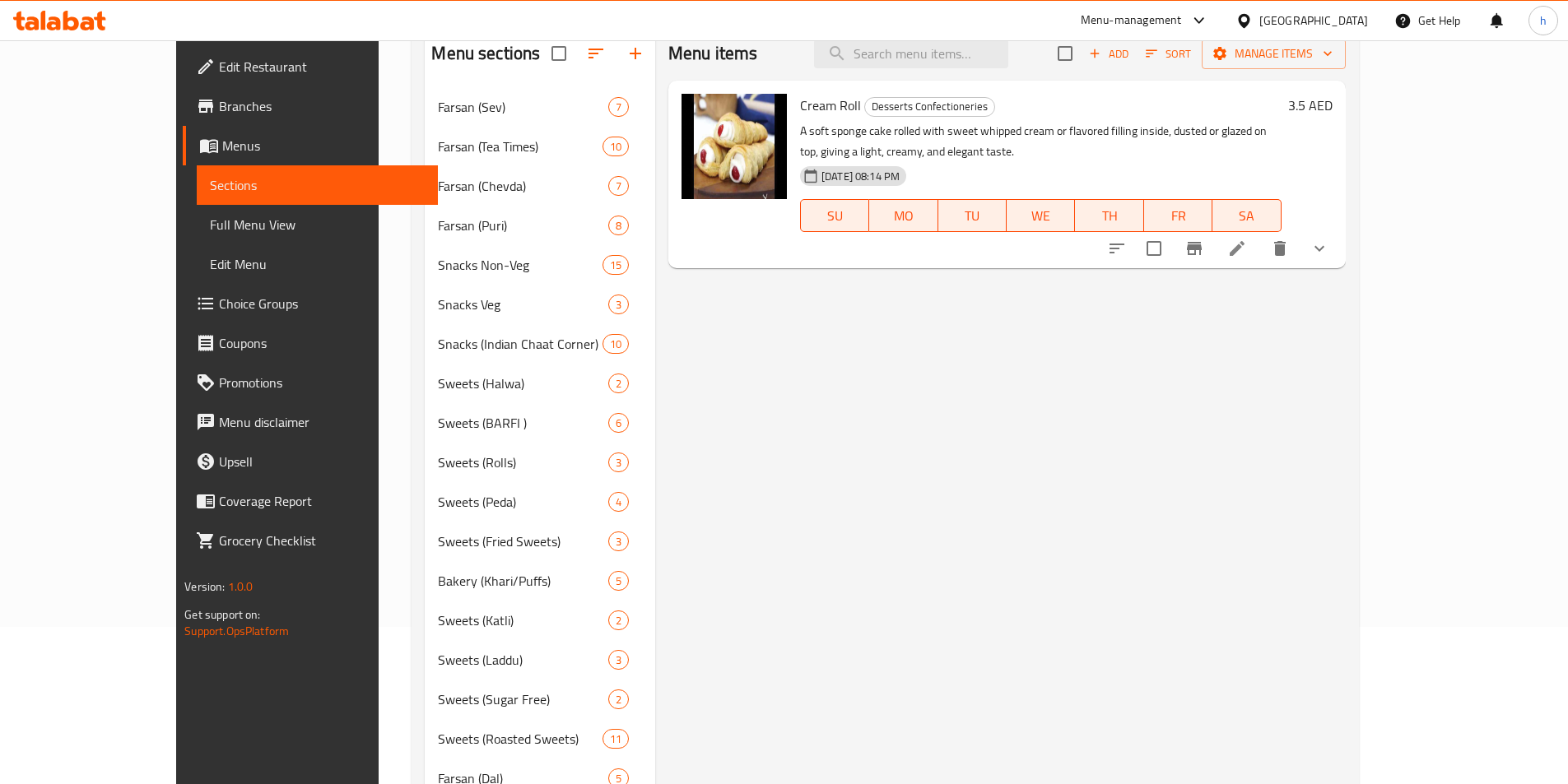
scroll to position [165, 0]
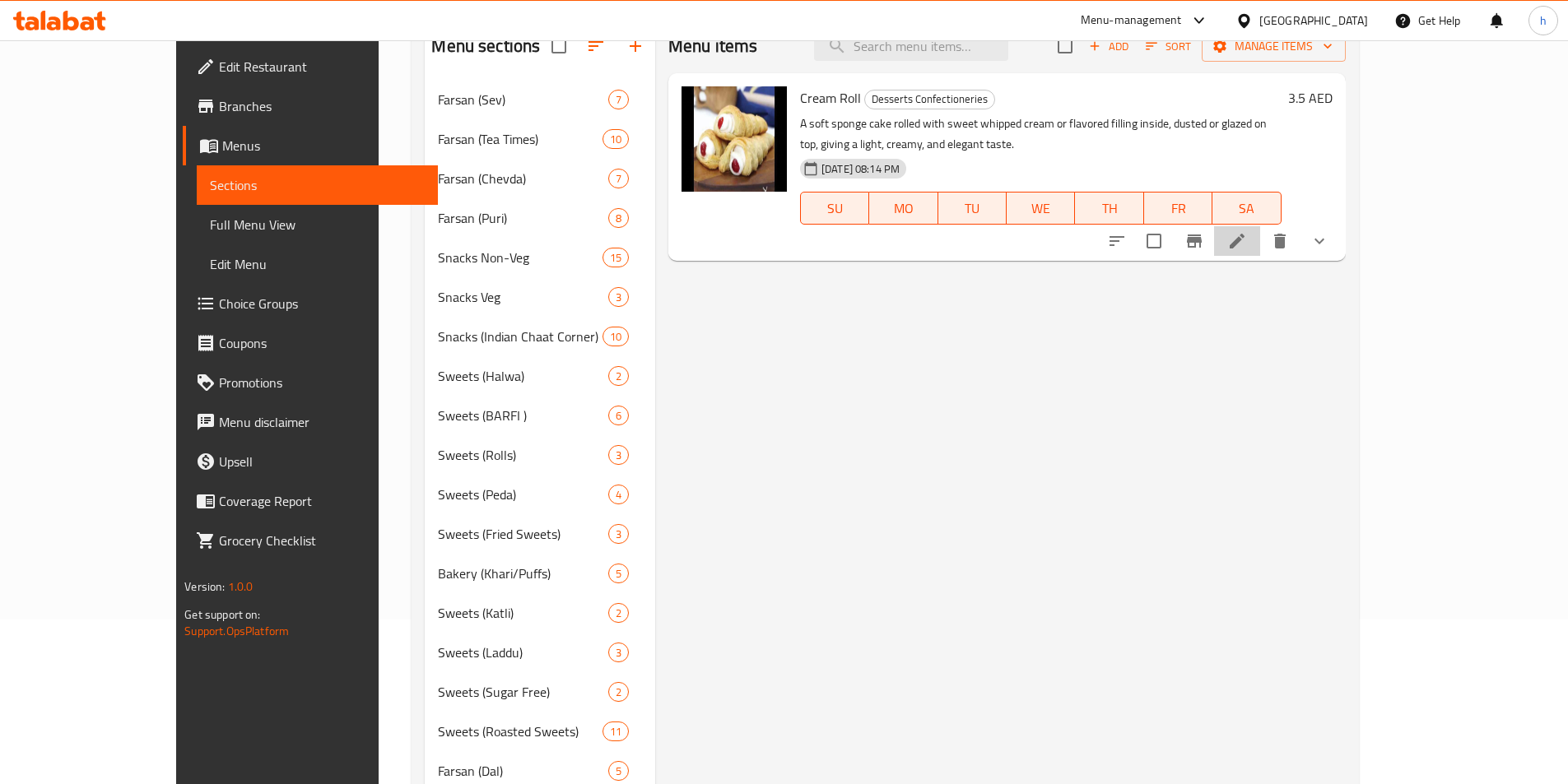
click at [1260, 226] on li at bounding box center [1237, 241] width 46 height 30
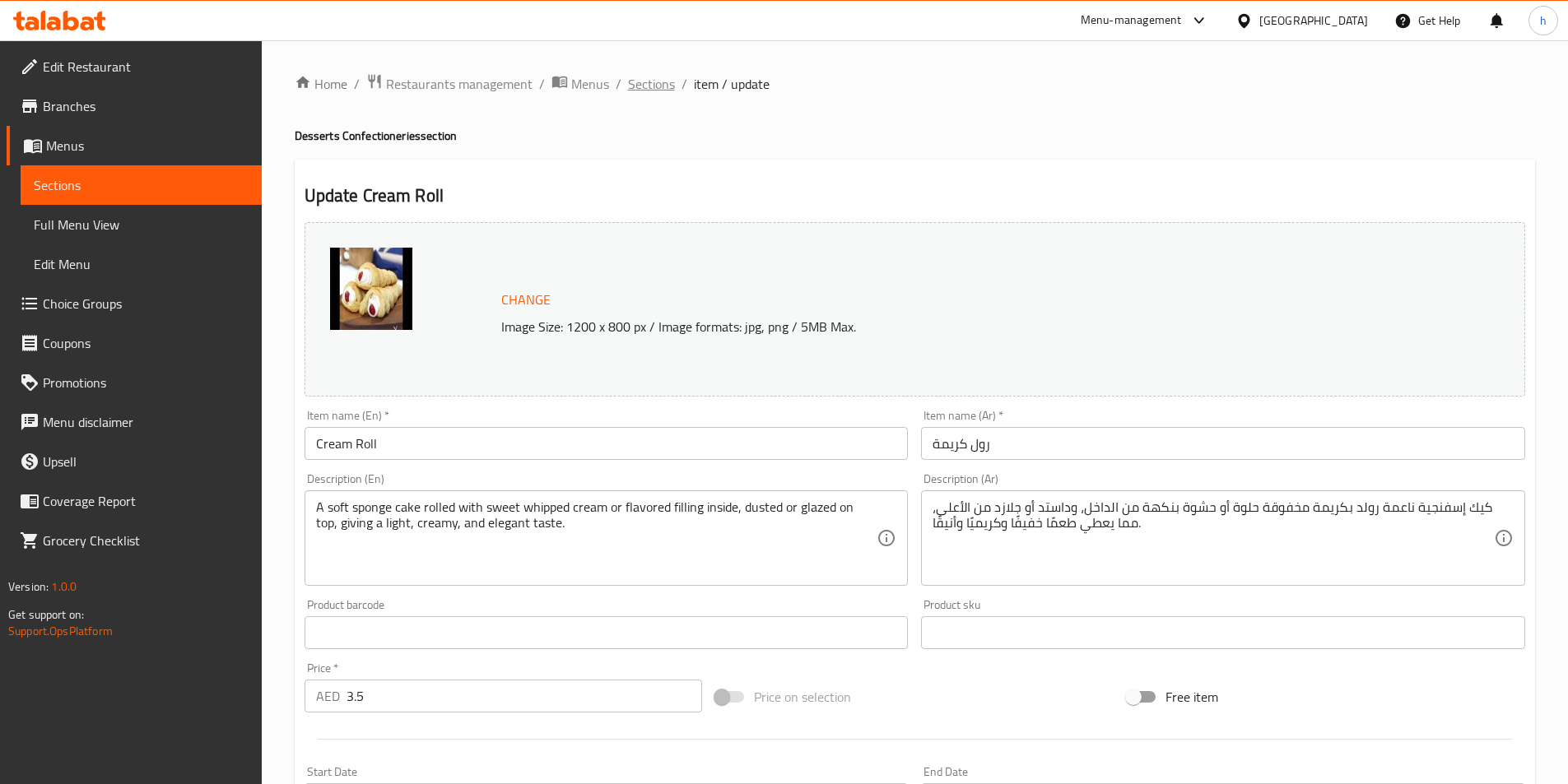
drag, startPoint x: 643, startPoint y: 82, endPoint x: 752, endPoint y: 110, distance: 112.5
click at [643, 82] on span "Sections" at bounding box center [651, 83] width 47 height 20
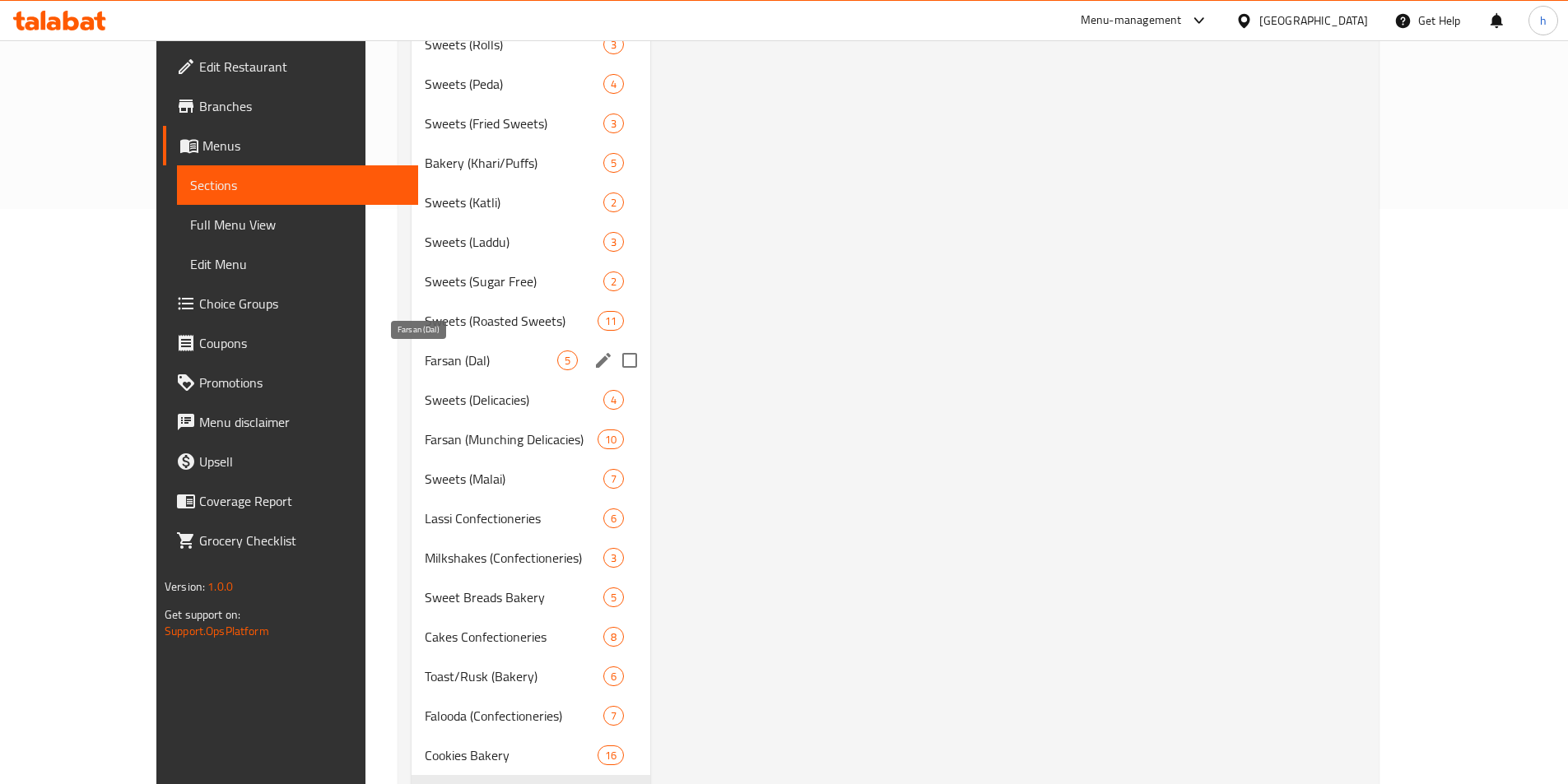
scroll to position [576, 0]
drag, startPoint x: 449, startPoint y: 519, endPoint x: 433, endPoint y: 529, distance: 18.9
click at [449, 519] on span "Lassi Confectioneries" at bounding box center [491, 518] width 132 height 20
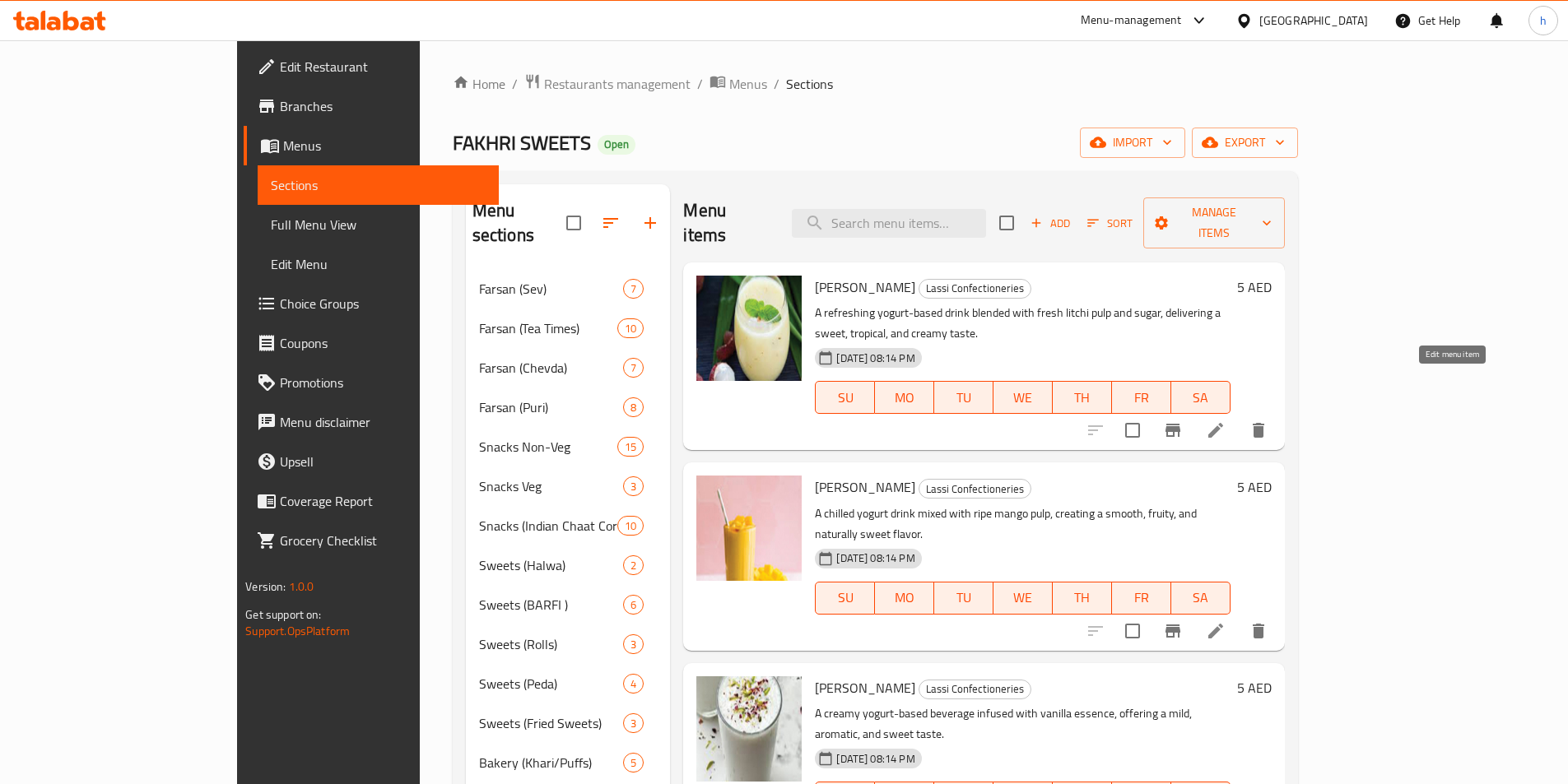
click at [1224, 423] on icon at bounding box center [1215, 429] width 14 height 14
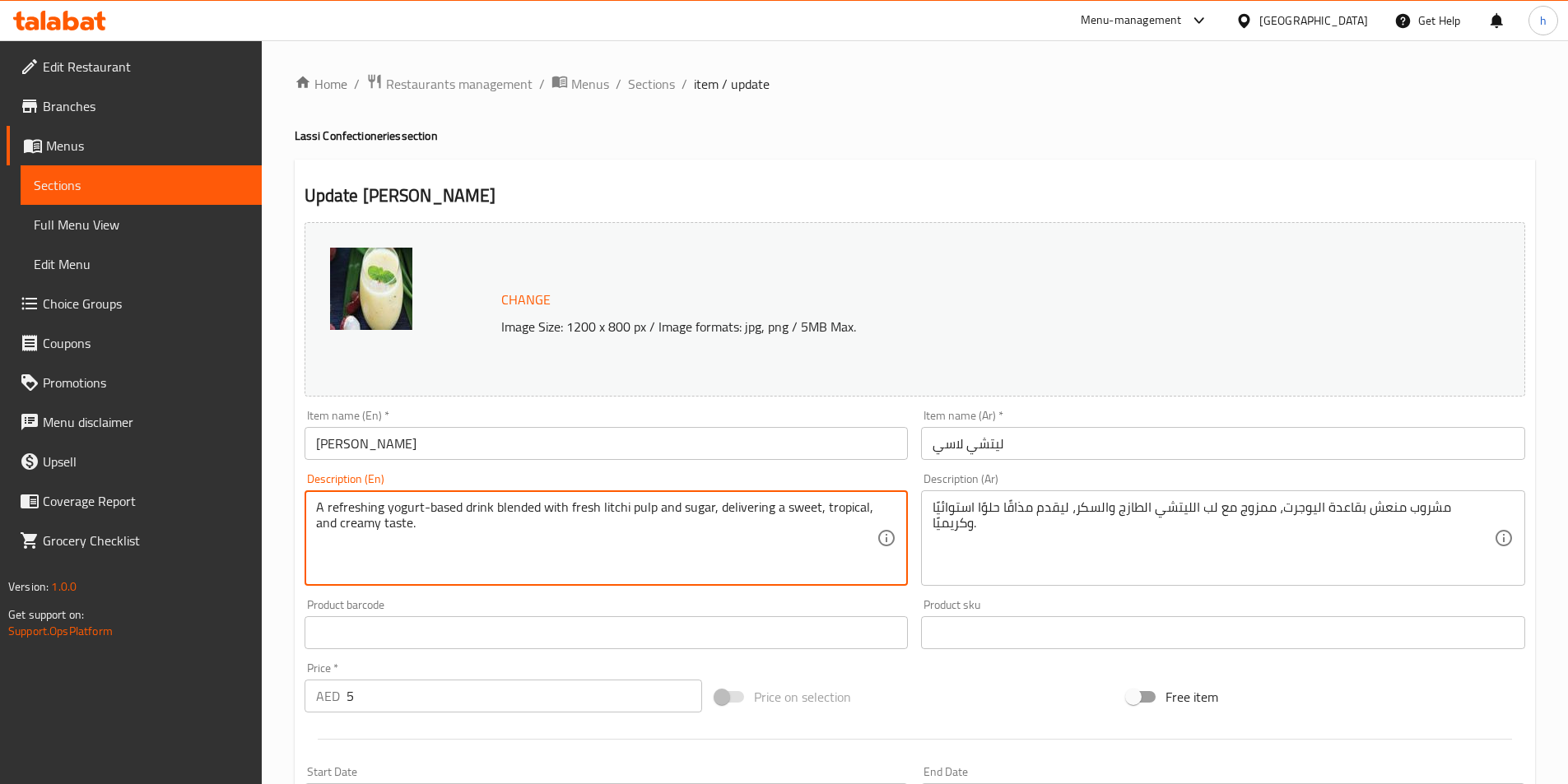
drag, startPoint x: 317, startPoint y: 508, endPoint x: 416, endPoint y: 503, distance: 99.1
click at [434, 505] on textarea "A refreshing yogurt-based drink blended with fresh litchi pulp and sugar, deliv…" at bounding box center [597, 539] width 561 height 79
click at [452, 509] on textarea "A refreshing yogurt-based drink blended with fresh litchi pulp and sugar, deliv…" at bounding box center [597, 539] width 561 height 79
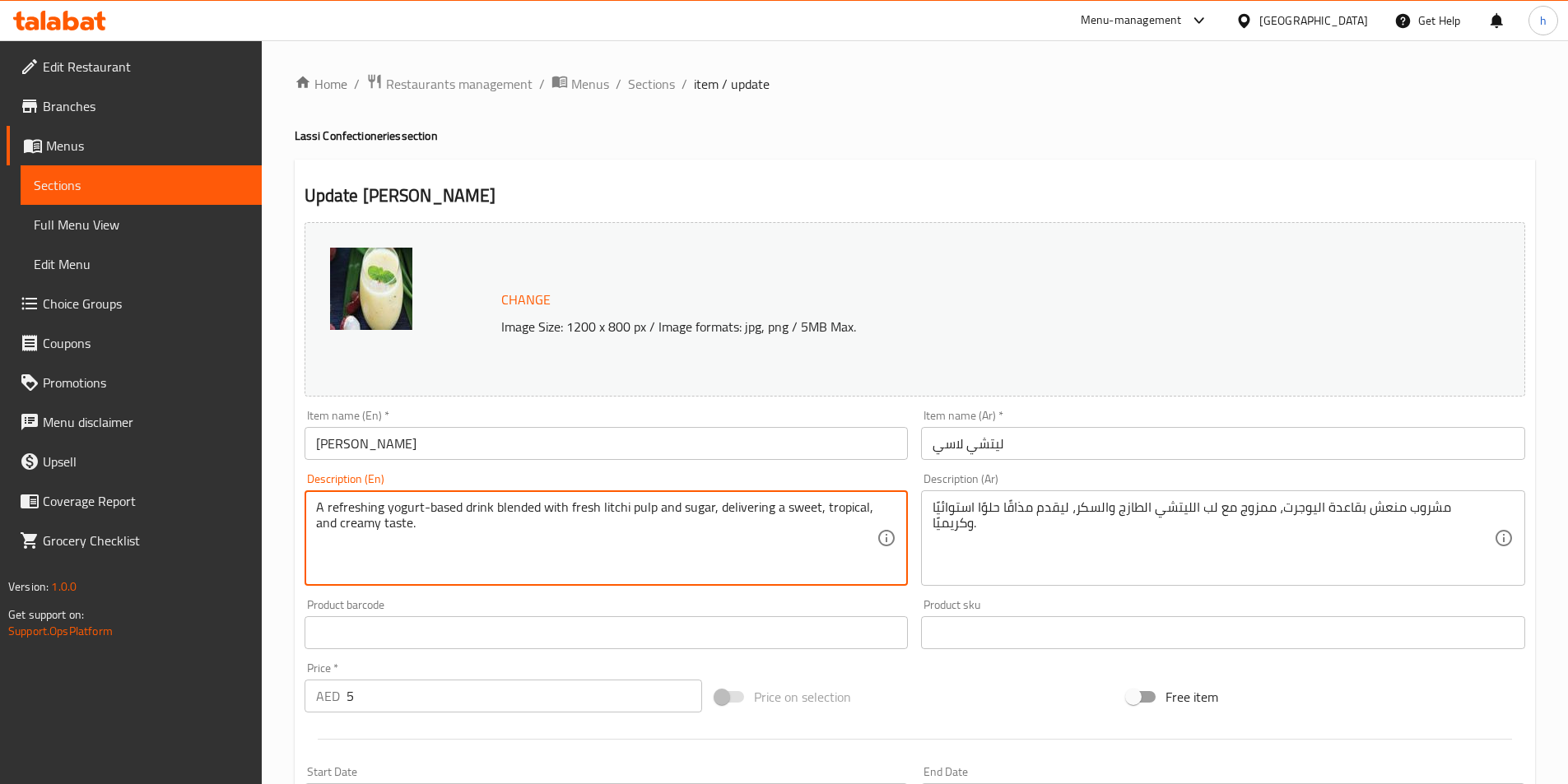
click at [452, 509] on textarea "A refreshing yogurt-based drink blended with fresh litchi pulp and sugar, deliv…" at bounding box center [597, 539] width 561 height 79
click at [409, 502] on textarea "A refreshing yogurt-based drink blended with fresh litchi pulp and sugar, deliv…" at bounding box center [597, 539] width 561 height 79
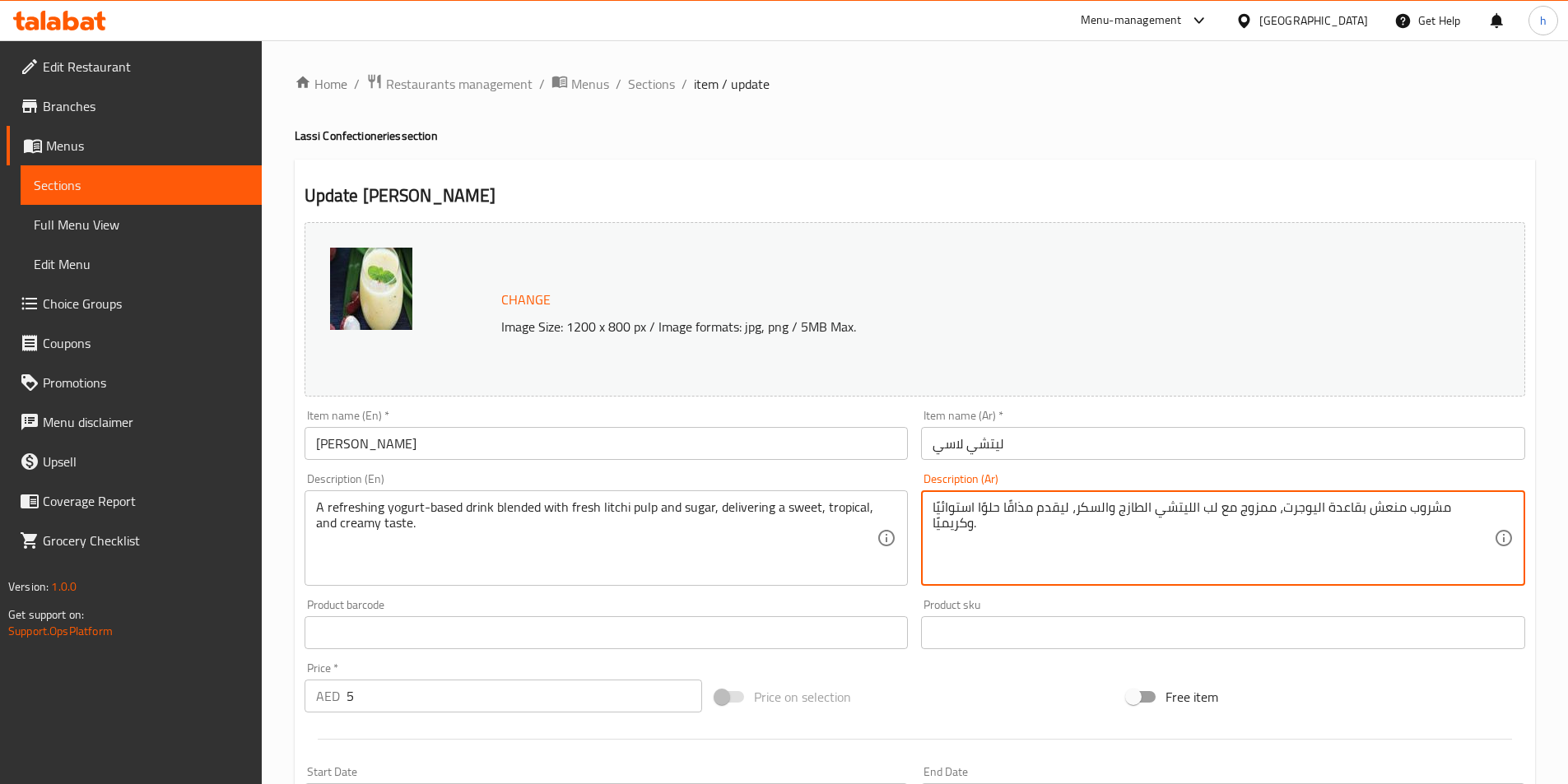
click at [1346, 511] on textarea "مشروب منعش بقاعدة اليوجرت، ممزوج مع لب الليتشي الطازج والسكر، ليقدم مذاقًا حلوً…" at bounding box center [1213, 539] width 561 height 79
paste textarea "بادى"
type textarea "مشروب منعش بقاعدة زبادى ، ممزوج مع لب الليتشي الطازج والسكر، ليقدم مذاقًا حلوًا…"
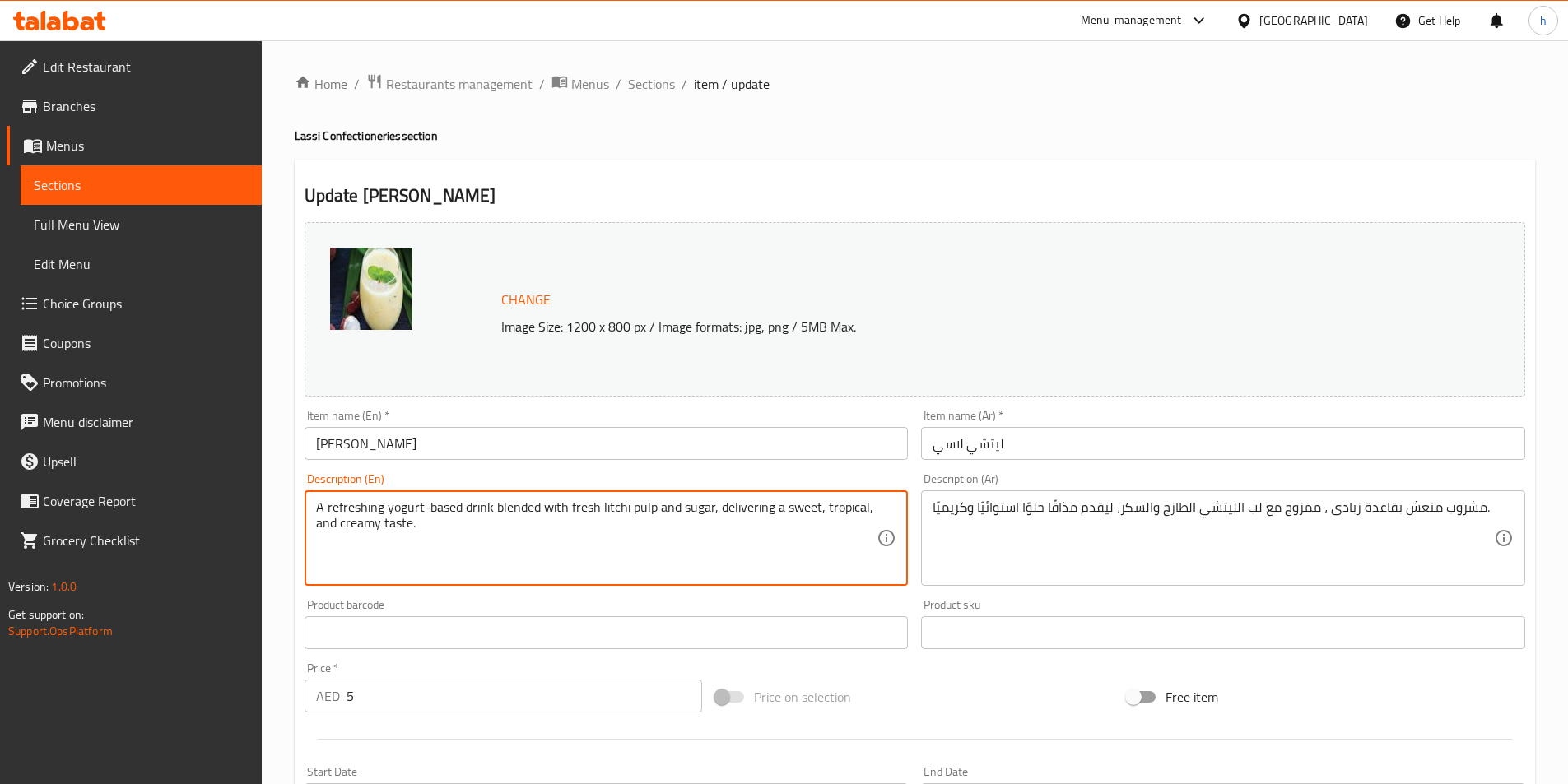
click at [434, 504] on textarea "A refreshing yogurt-based drink blended with fresh litchi pulp and sugar, deliv…" at bounding box center [597, 539] width 561 height 79
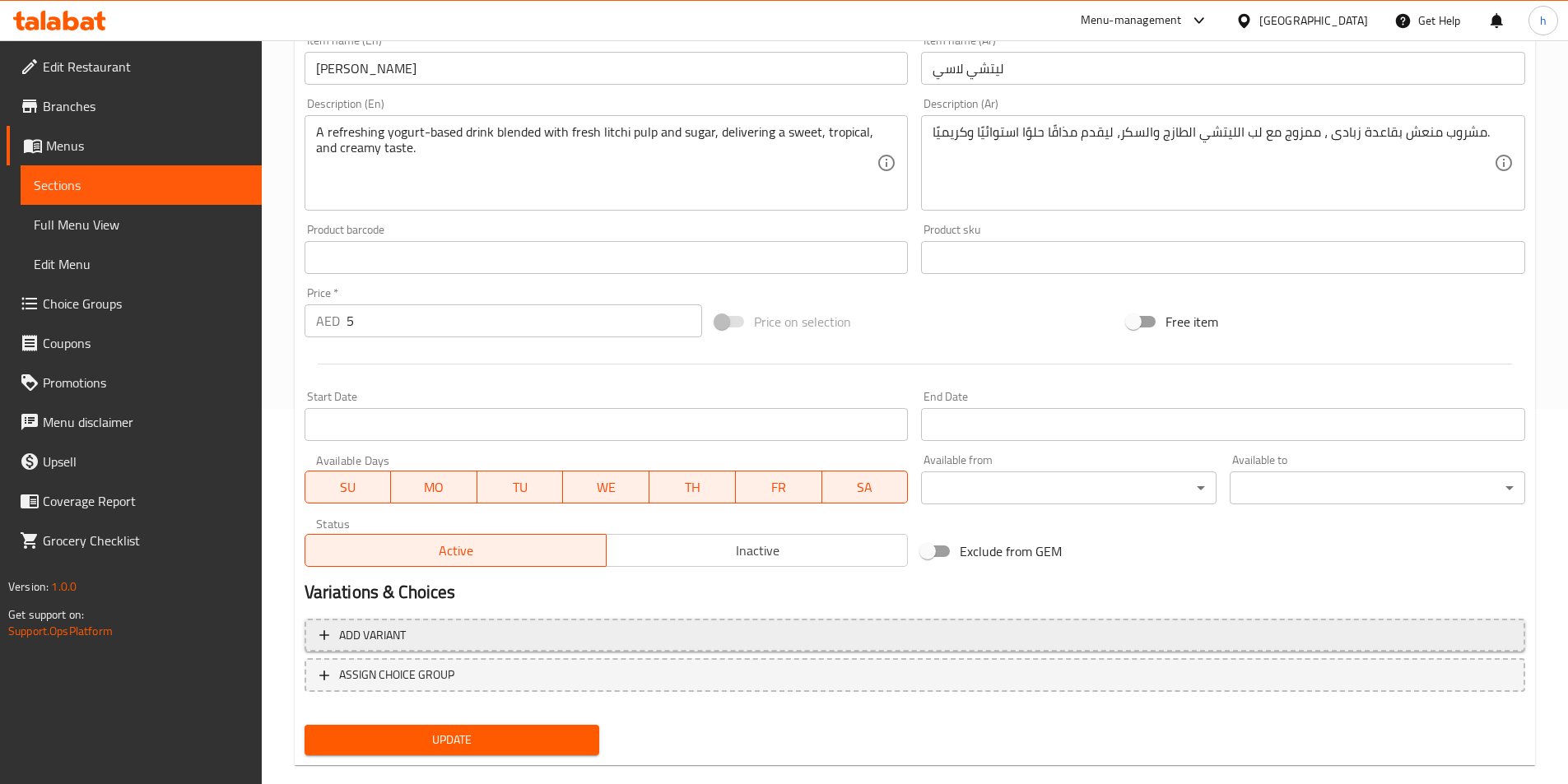
scroll to position [403, 0]
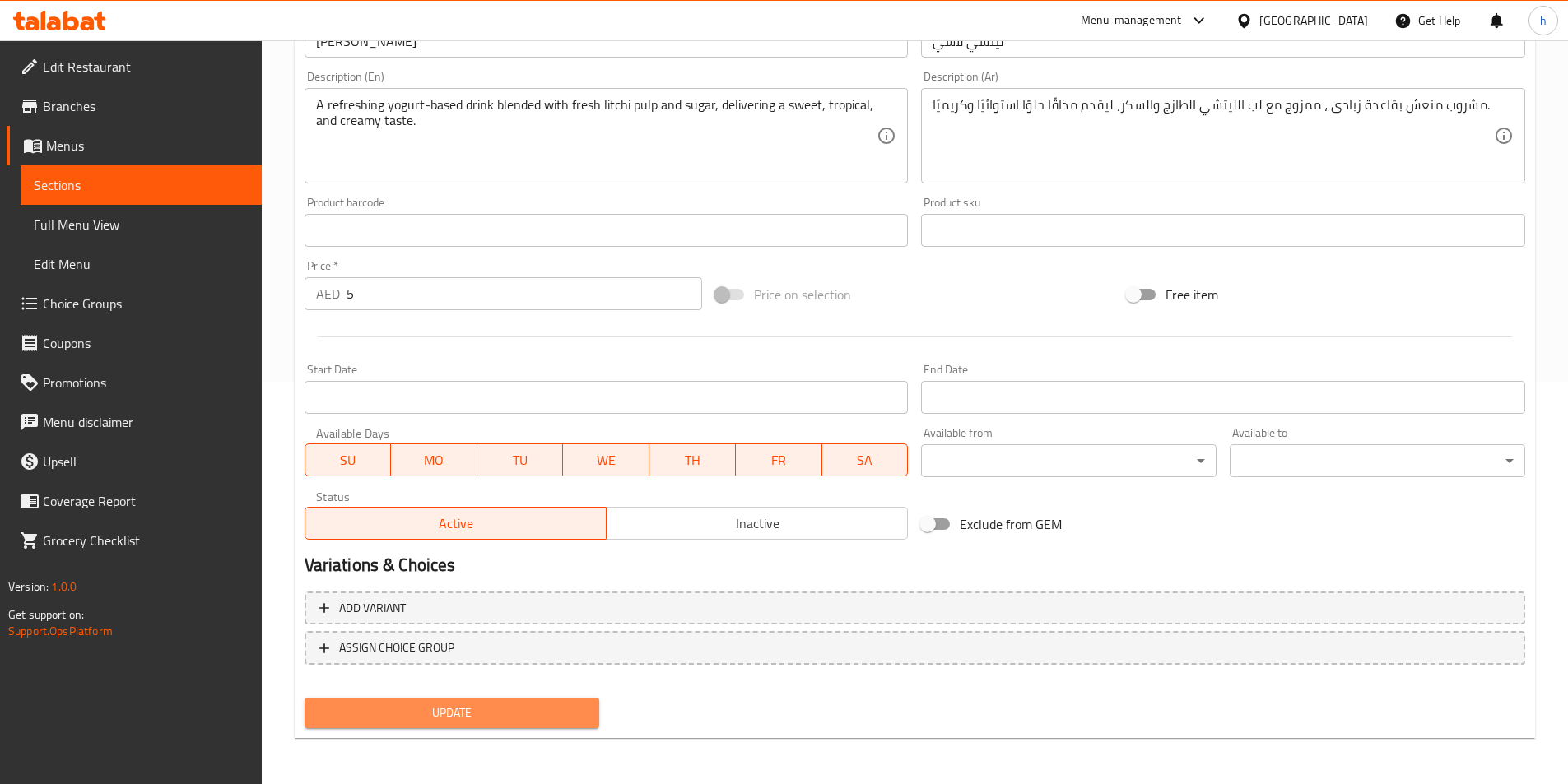
click at [562, 713] on span "Update" at bounding box center [452, 712] width 269 height 20
drag, startPoint x: 552, startPoint y: 709, endPoint x: 560, endPoint y: 704, distance: 9.4
click at [552, 710] on span "Update" at bounding box center [452, 712] width 269 height 20
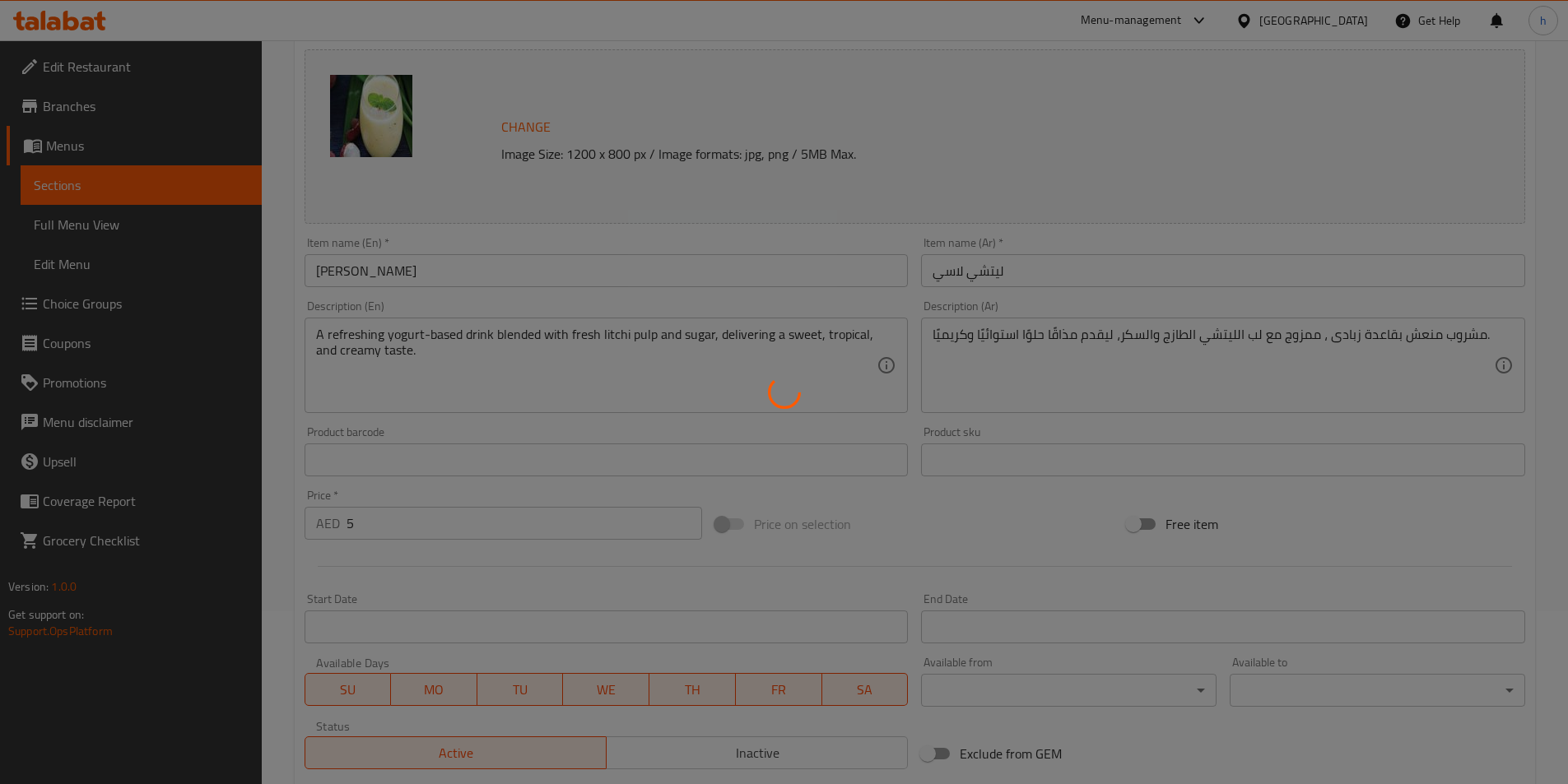
scroll to position [0, 0]
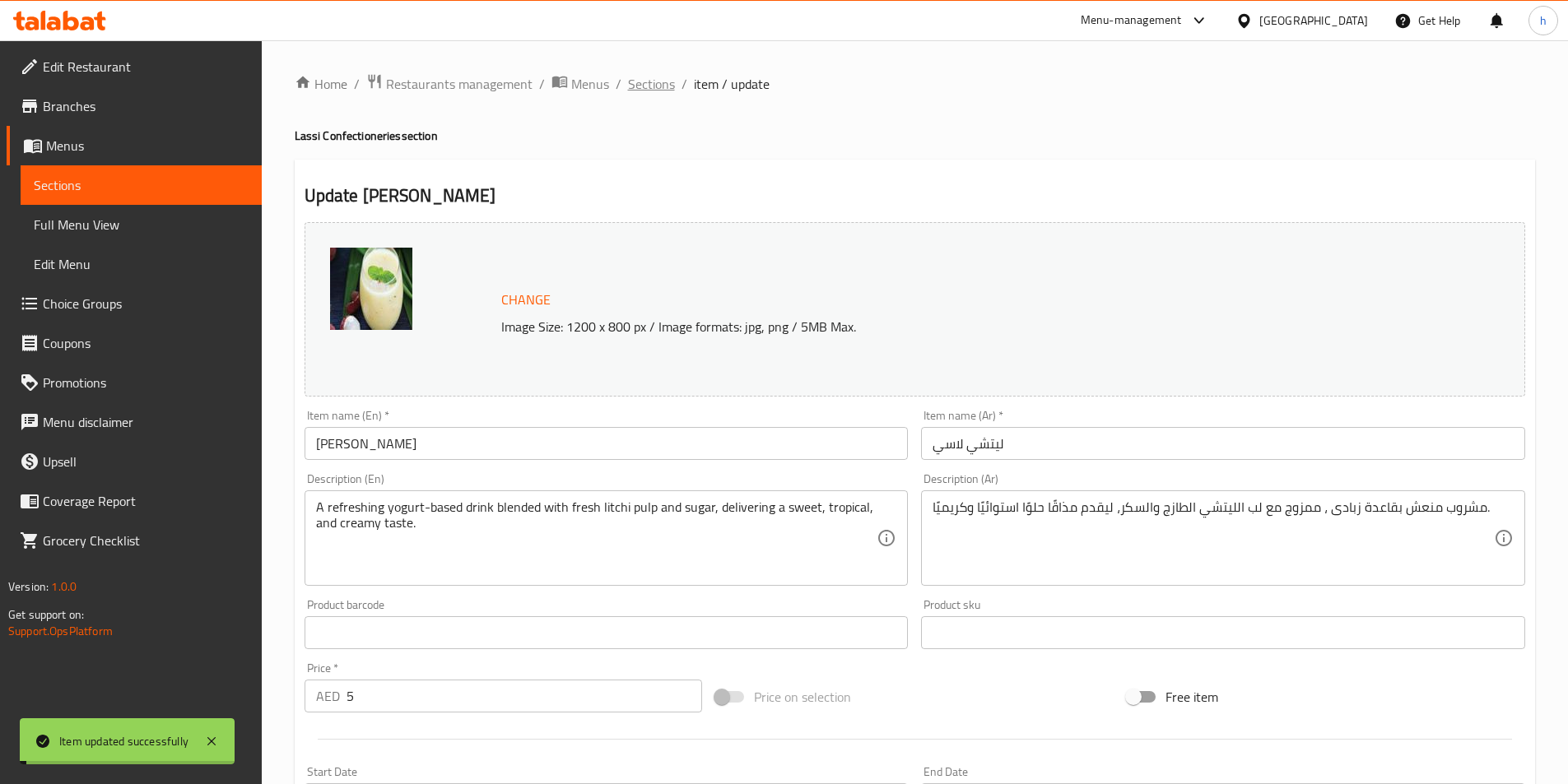
click at [654, 87] on span "Sections" at bounding box center [651, 83] width 47 height 20
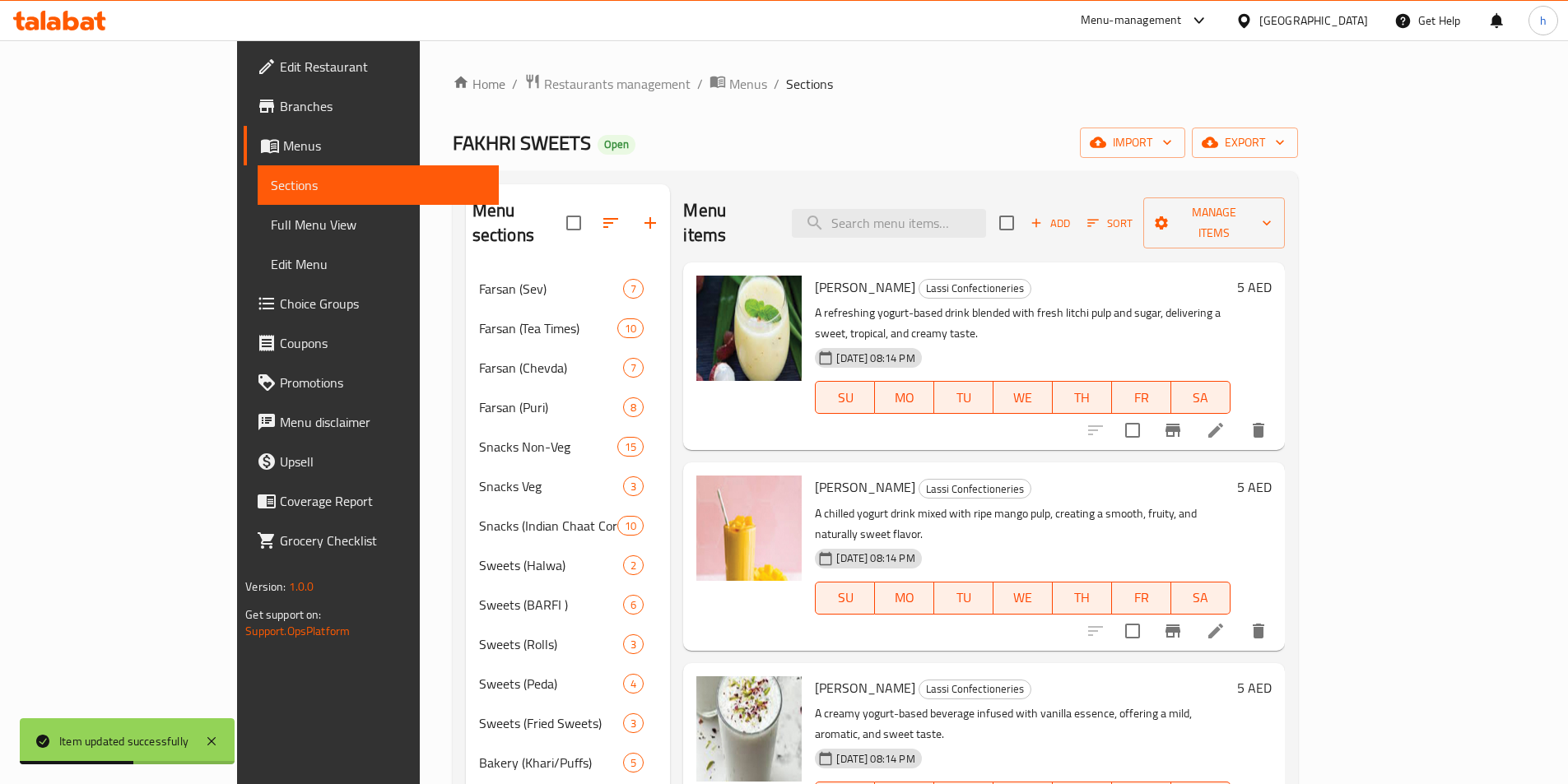
click at [1226, 621] on icon at bounding box center [1215, 631] width 20 height 20
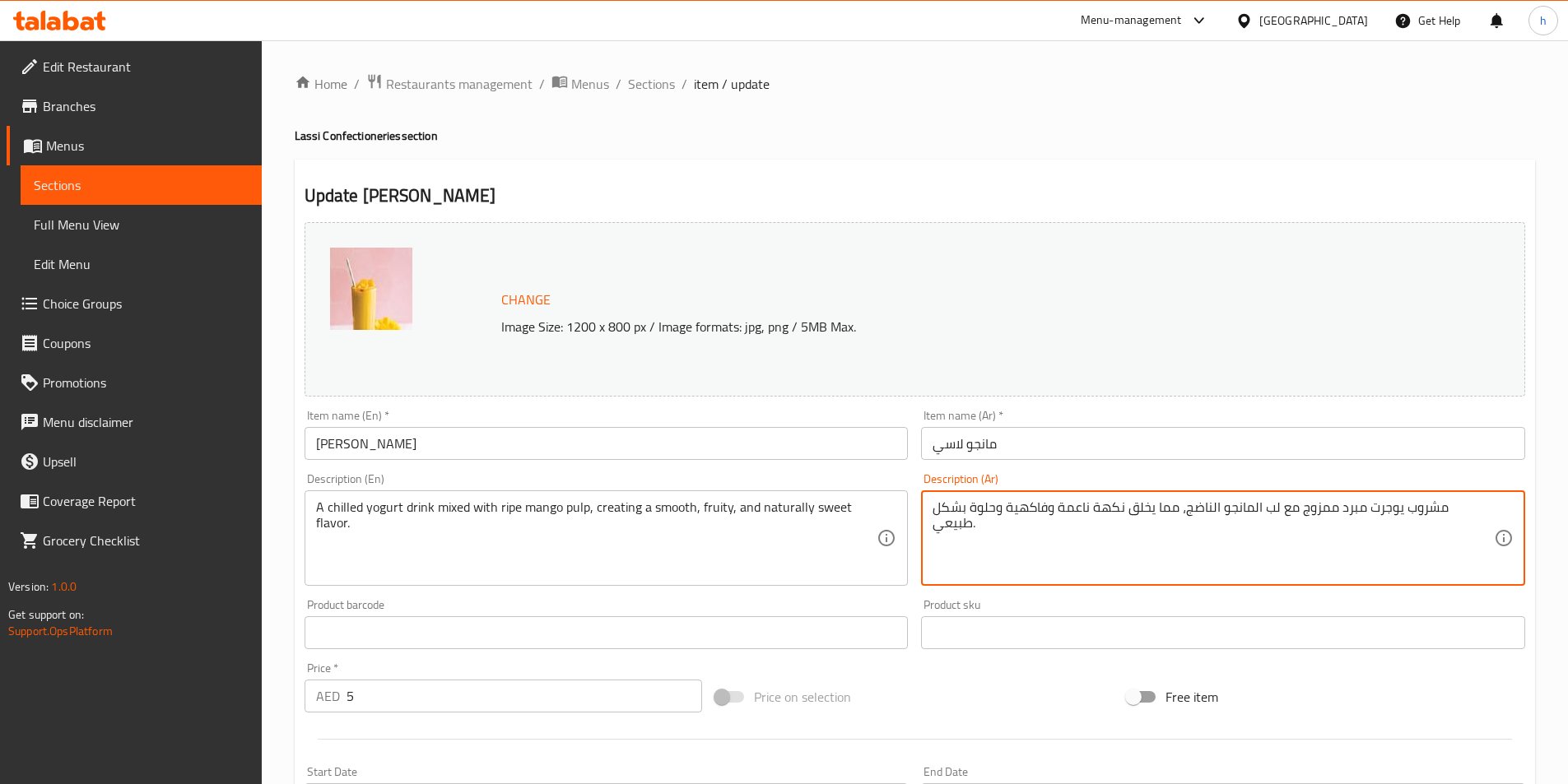
click at [1435, 509] on textarea "مشروب يوجرت مبرد ممزوج مع لب المانجو الناضج، مما يخلق نكهة ناعمة وفاكهية وحلوة …" at bounding box center [1213, 539] width 561 height 79
paste textarea "A refreshing yogurt-based drink blended with fresh litchi pulp and sugar, deliv…"
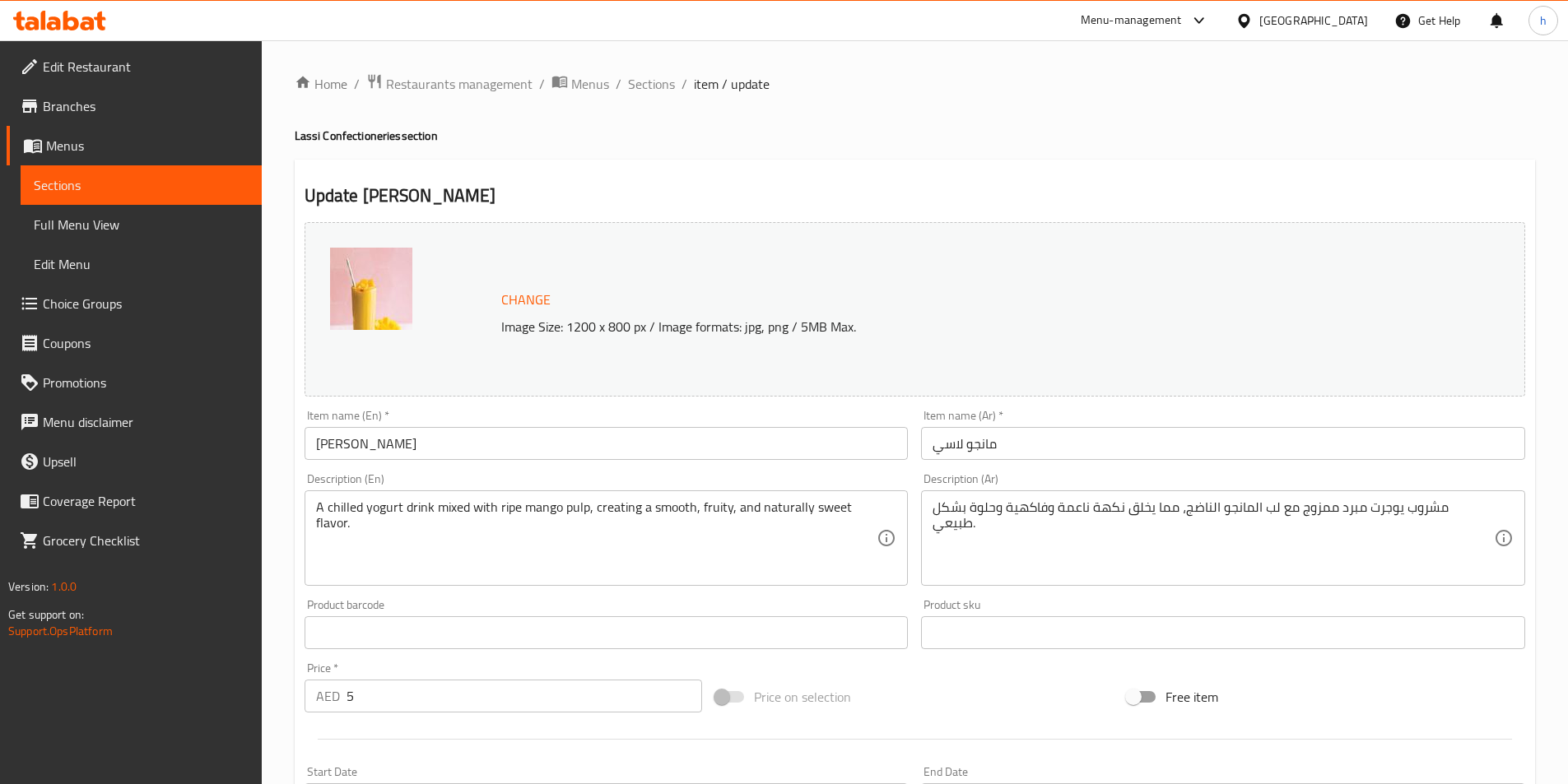
click at [1420, 519] on textarea "مشروب يوجرت مبرد ممزوج مع لب المانجو الناضج، مما يخلق نكهة ناعمة وفاكهية وحلوة …" at bounding box center [1213, 539] width 561 height 79
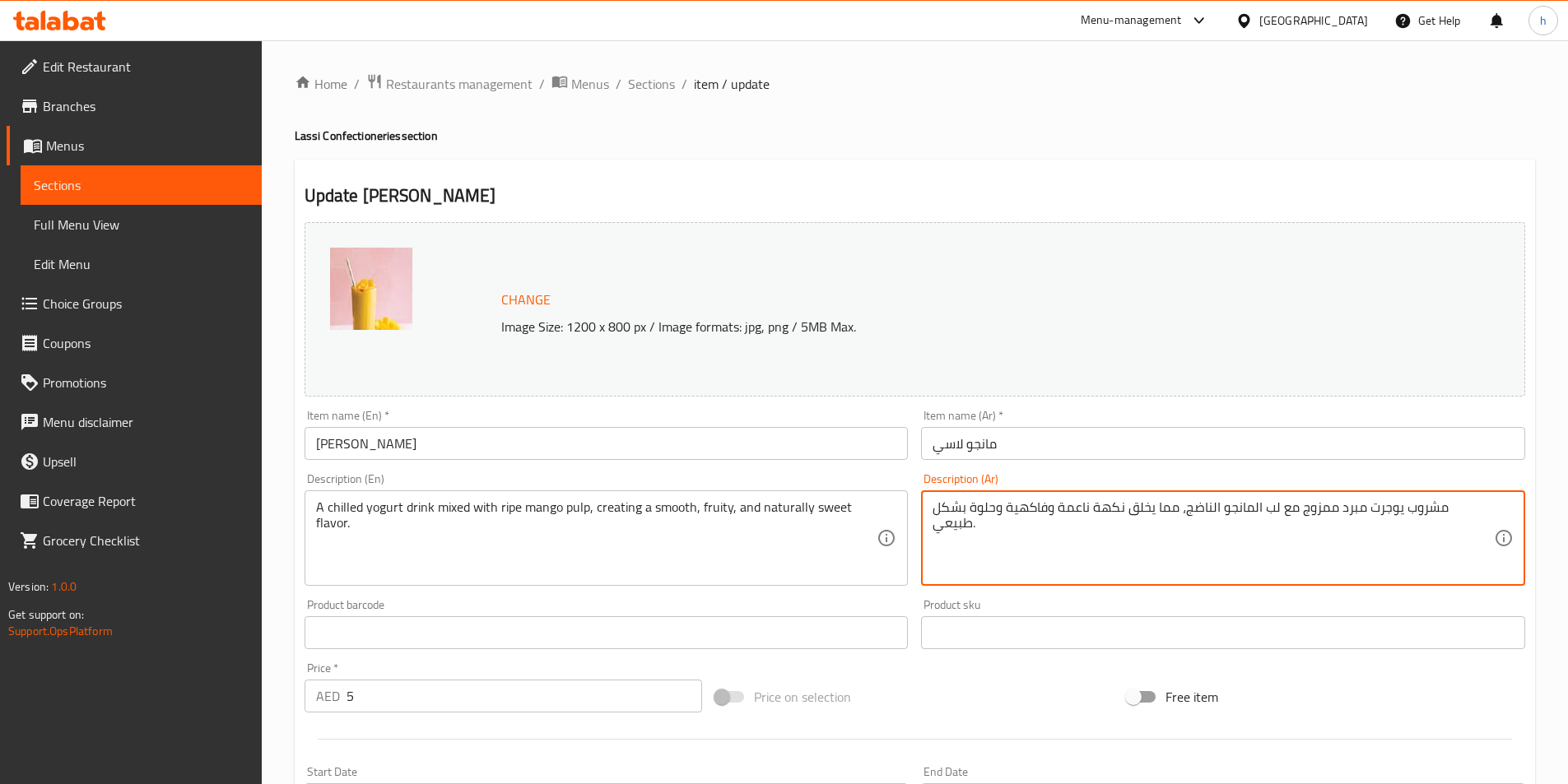
click at [1420, 519] on textarea "مشروب يوجرت مبرد ممزوج مع لب المانجو الناضج، مما يخلق نكهة ناعمة وفاكهية وحلوة …" at bounding box center [1213, 539] width 561 height 79
paste textarea "زبادى"
type textarea "مشروب زبادى مبرد ممزوج مع لب المانجو الناضج، مما يخلق نكهة ناعمة وفاكهية وحلوة …"
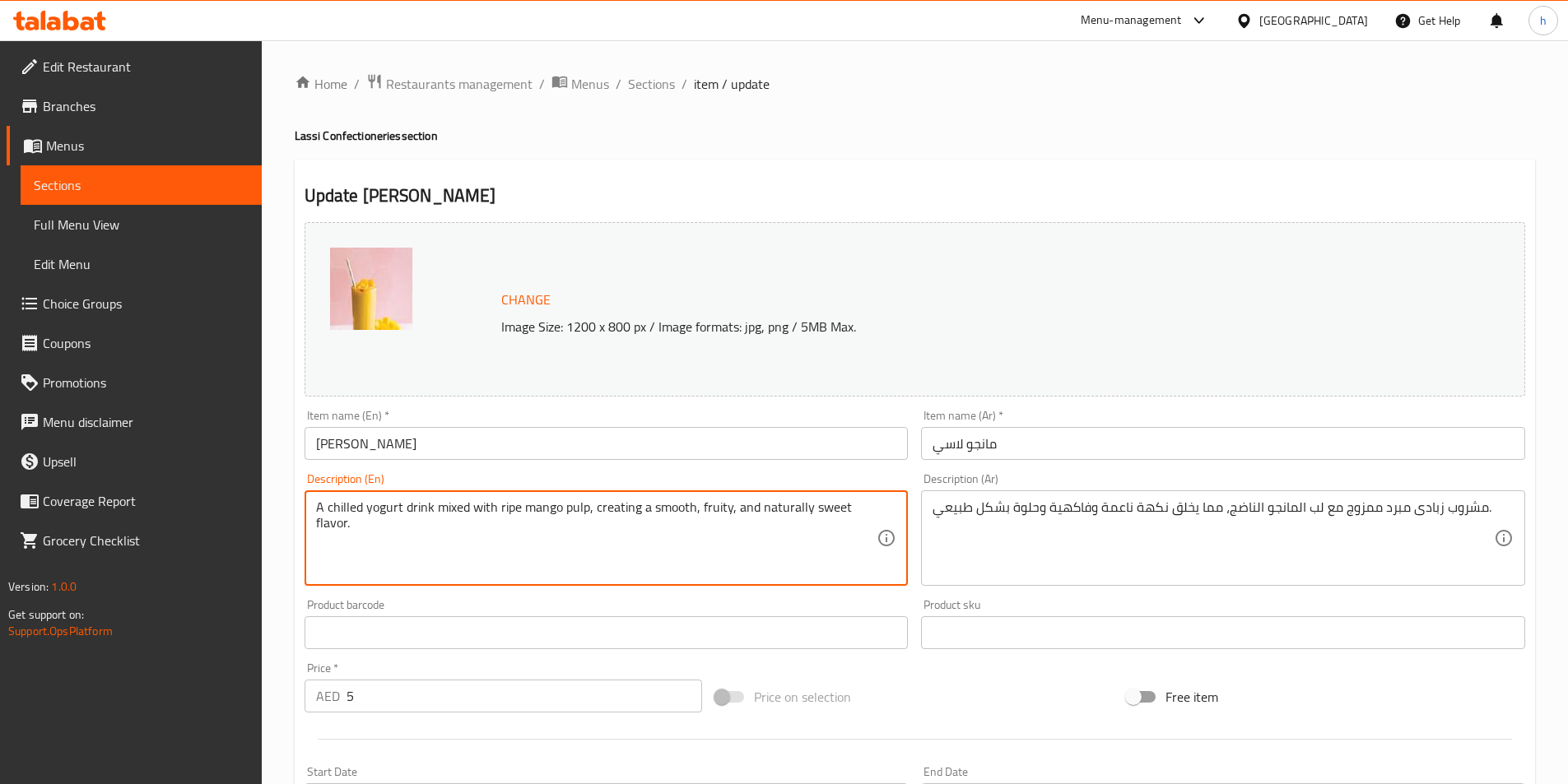
click at [448, 505] on textarea "A chilled yogurt drink mixed with ripe mango pulp, creating a smooth, fruity, a…" at bounding box center [597, 539] width 561 height 79
click at [488, 504] on textarea "A chilled yogurt drink mixed with ripe mango pulp, creating a smooth, fruity, a…" at bounding box center [597, 539] width 561 height 79
click at [528, 504] on textarea "A chilled yogurt drink mixed with ripe mango pulp, creating a smooth, fruity, a…" at bounding box center [597, 539] width 561 height 79
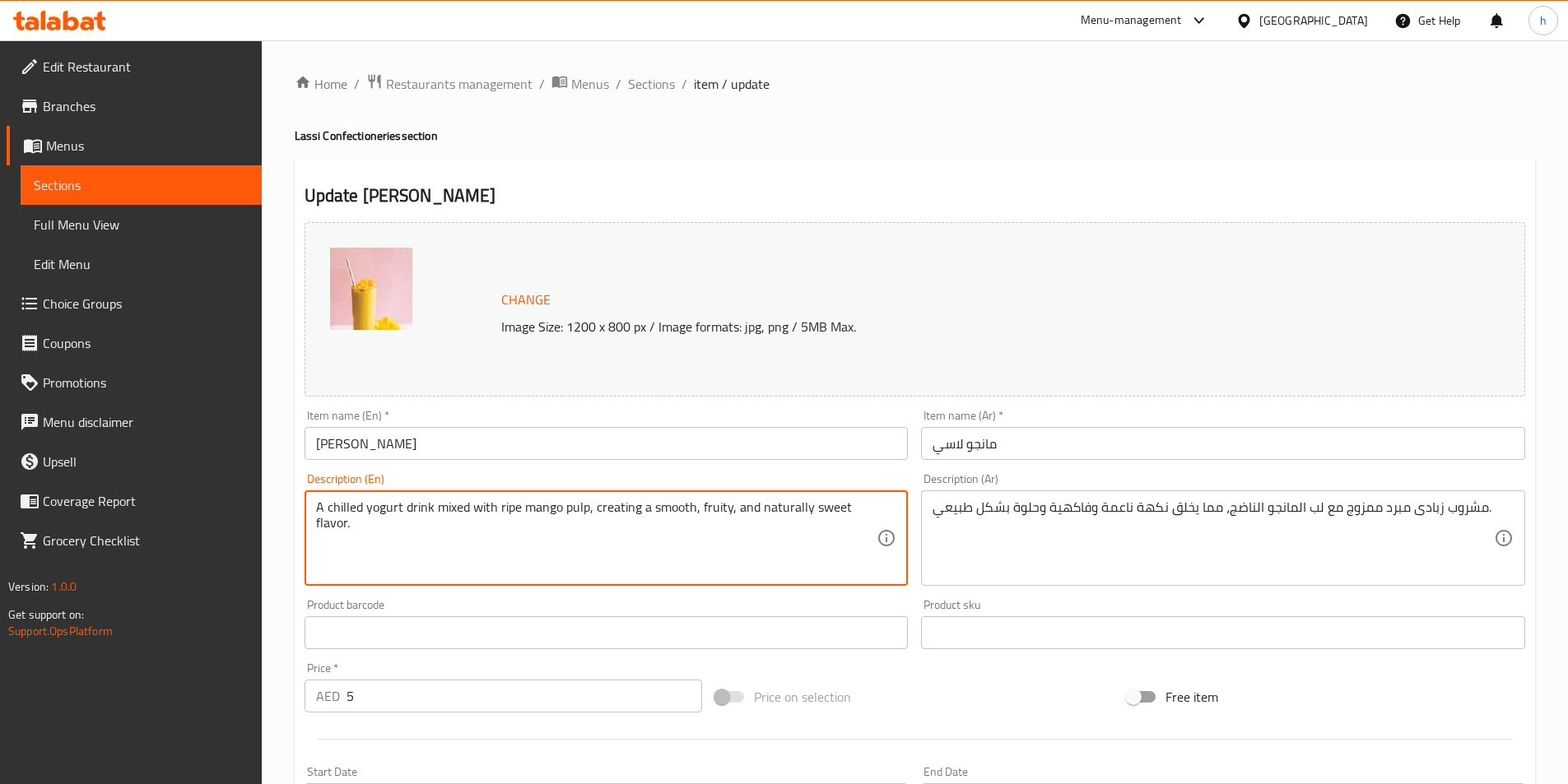
click at [528, 504] on textarea "A chilled yogurt drink mixed with ripe mango pulp, creating a smooth, fruity, a…" at bounding box center [597, 539] width 561 height 79
click at [564, 509] on textarea "A chilled yogurt drink mixed with ripe mango pulp, creating a smooth, fruity, a…" at bounding box center [597, 539] width 561 height 79
click at [565, 509] on textarea "A chilled yogurt drink mixed with ripe mango pulp, creating a smooth, fruity, a…" at bounding box center [597, 539] width 561 height 79
click at [590, 533] on textarea "A chilled yogurt drink mixed with ripe mango pulp, creating a smooth, fruity, a…" at bounding box center [597, 539] width 561 height 79
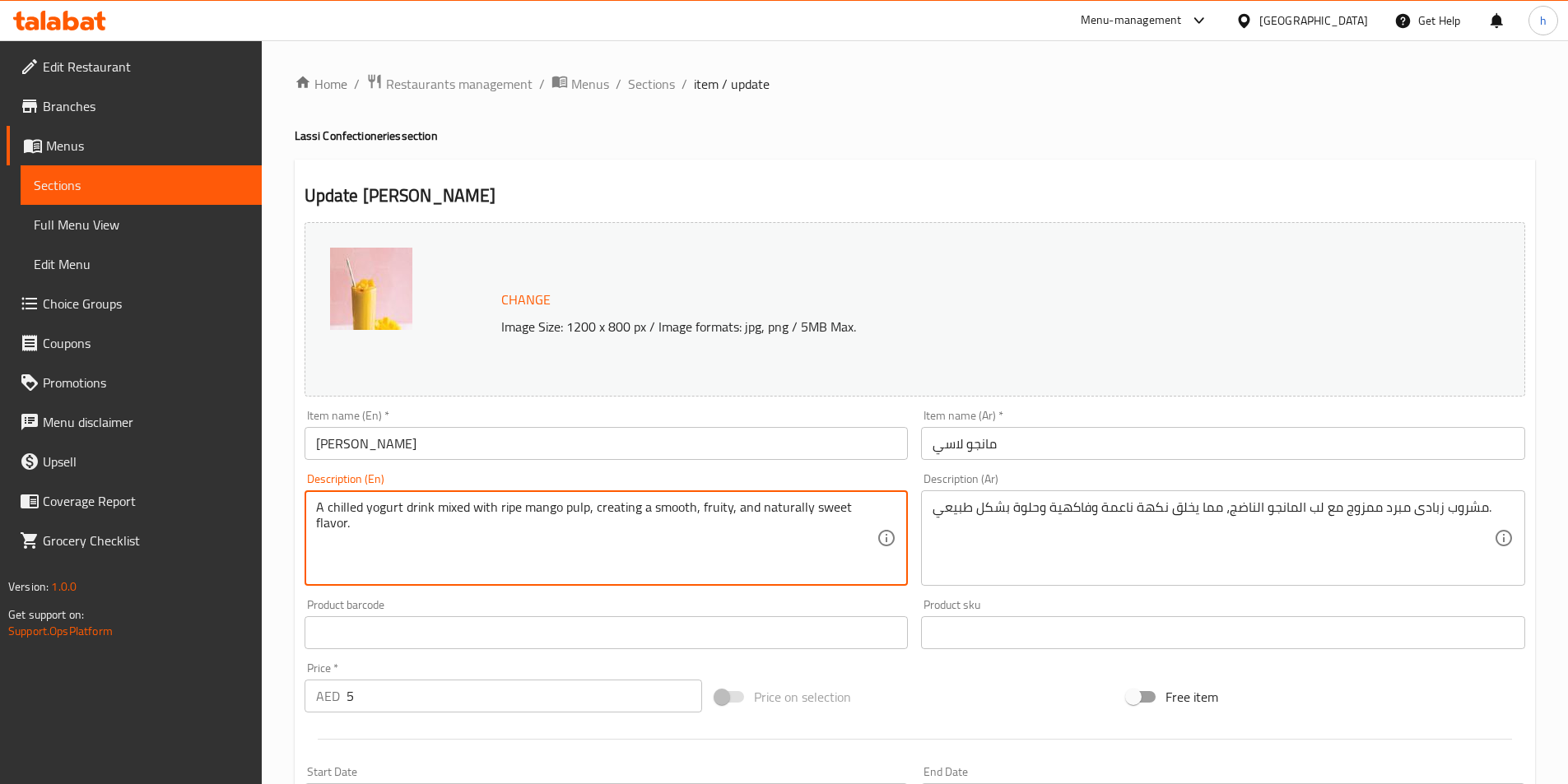
click at [591, 532] on textarea "A chilled yogurt drink mixed with ripe mango pulp, creating a smooth, fruity, a…" at bounding box center [597, 539] width 561 height 79
click at [641, 557] on textarea "A chilled yogurt drink mixed with ripe mango pulp, creating a smooth, fruity, a…" at bounding box center [597, 539] width 561 height 79
drag, startPoint x: 317, startPoint y: 508, endPoint x: 433, endPoint y: 502, distance: 116.2
click at [433, 502] on textarea "A chilled yogurt drink mixed with ripe mango pulp, creating a smooth, fruity, a…" at bounding box center [597, 539] width 561 height 79
click at [652, 566] on textarea "A chilled yogurt drink mixed with ripe mango pulp, creating a smooth, fruity, a…" at bounding box center [597, 539] width 561 height 79
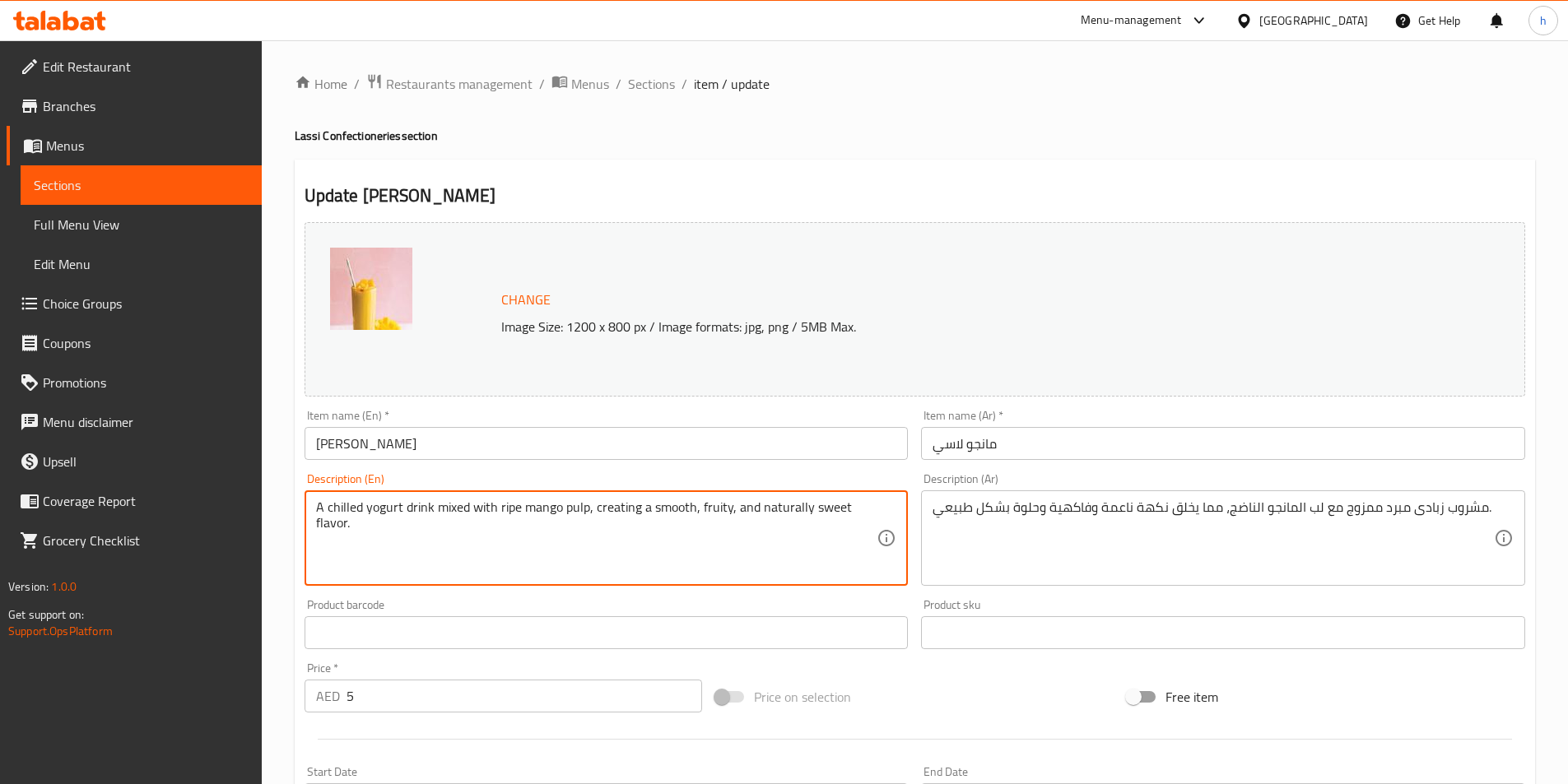
click at [333, 525] on textarea "A chilled yogurt drink mixed with ripe mango pulp, creating a smooth, fruity, a…" at bounding box center [597, 539] width 561 height 79
click at [834, 501] on textarea "A chilled yogurt drink mixed with ripe mango pulp, creating a smooth, fruity, a…" at bounding box center [597, 539] width 561 height 79
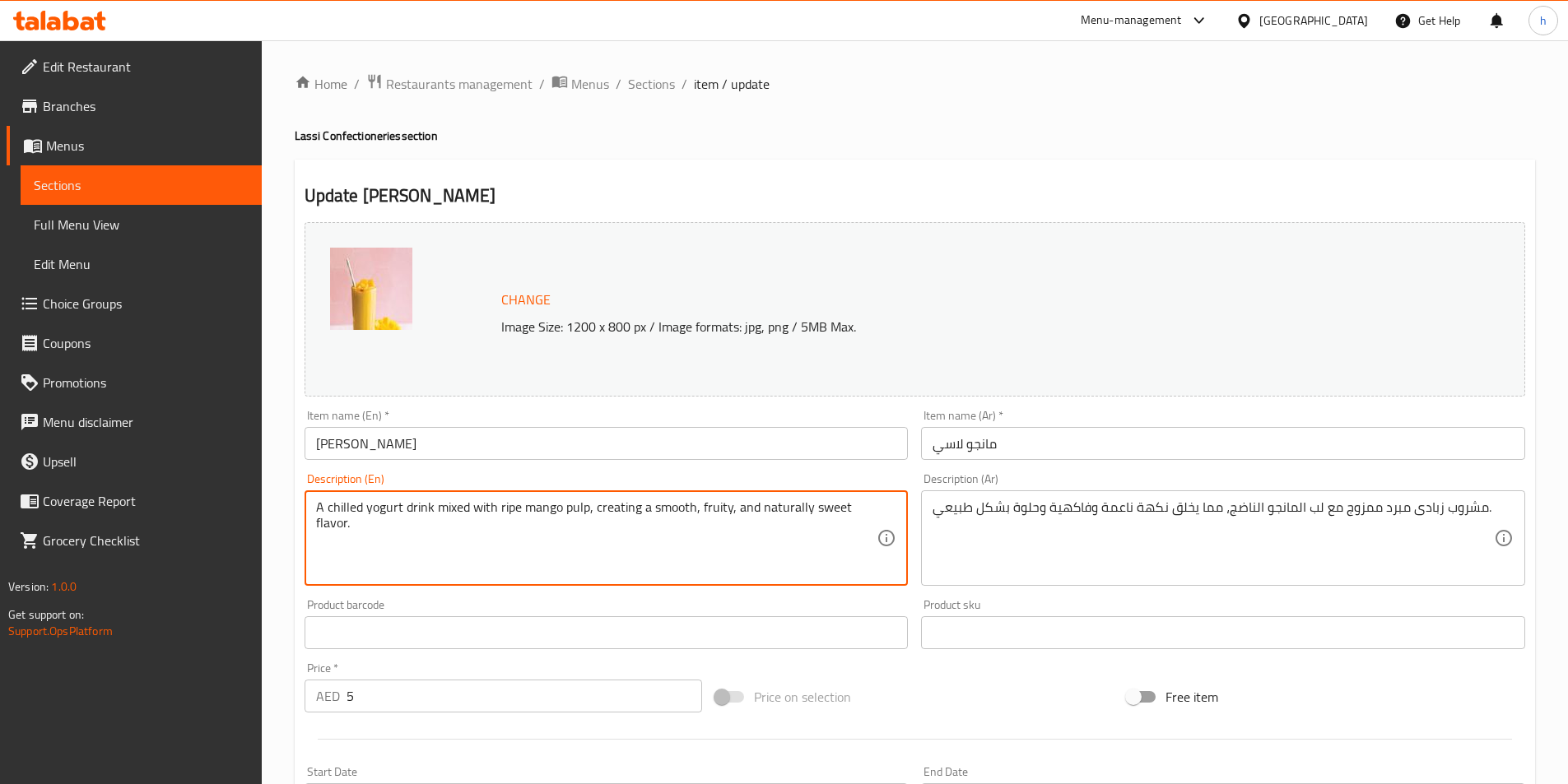
click at [697, 510] on textarea "A chilled yogurt drink mixed with ripe mango pulp, creating a smooth, fruity, a…" at bounding box center [597, 539] width 561 height 79
click at [698, 508] on textarea "A chilled yogurt drink mixed with ripe mango pulp, creating a smooth, fruity, a…" at bounding box center [597, 539] width 561 height 79
click at [741, 508] on textarea "A chilled yogurt drink mixed with ripe mango pulp, creating a smooth, fruity, a…" at bounding box center [597, 539] width 561 height 79
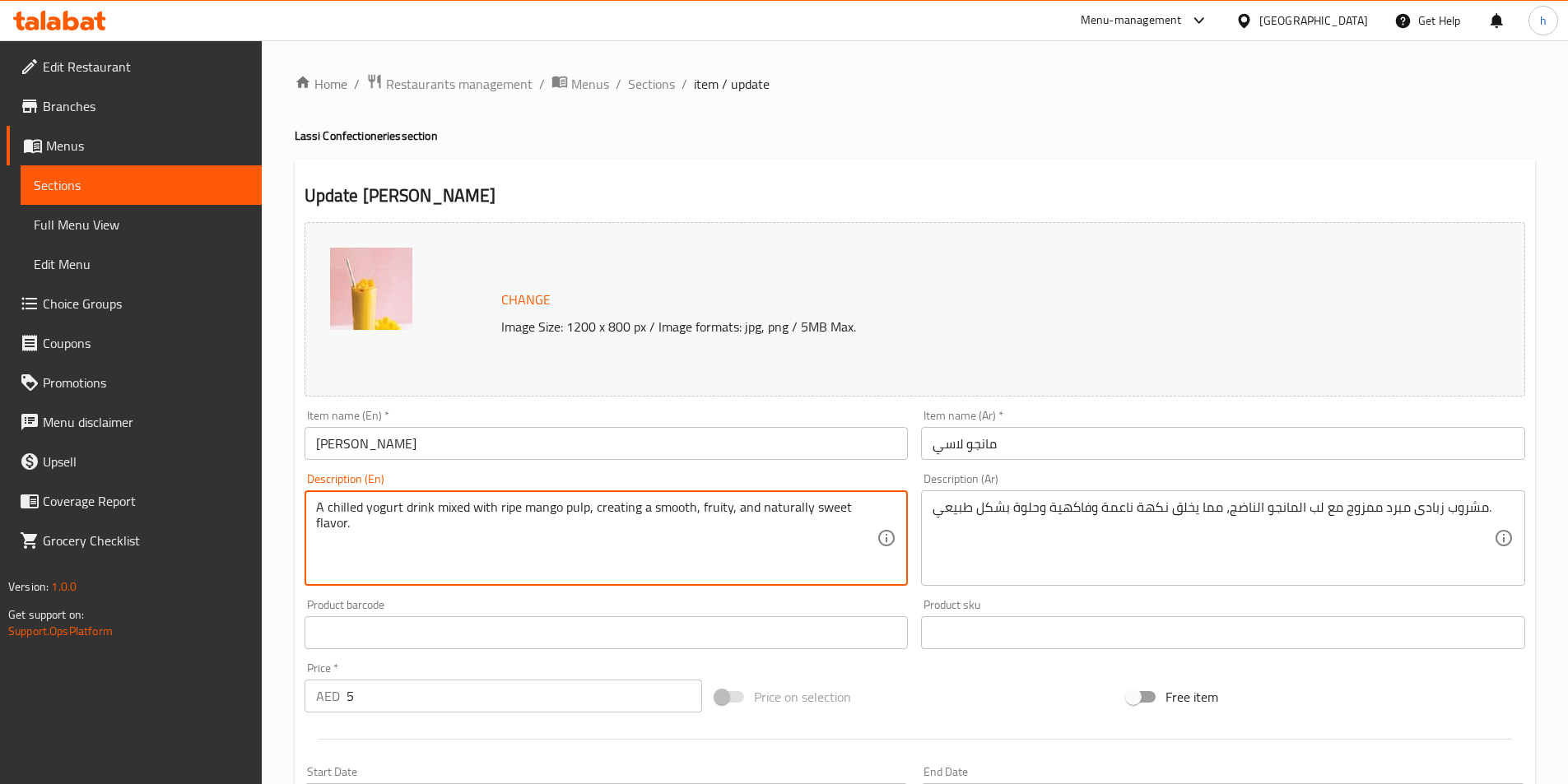
click at [741, 508] on textarea "A chilled yogurt drink mixed with ripe mango pulp, creating a smooth, fruity, a…" at bounding box center [597, 539] width 561 height 79
click at [781, 508] on textarea "A chilled yogurt drink mixed with ripe mango pulp, creating a smooth, fruity, a…" at bounding box center [597, 539] width 561 height 79
click at [805, 508] on textarea "A chilled yogurt drink mixed with ripe mango pulp, creating a smooth, fruity, a…" at bounding box center [597, 539] width 561 height 79
click at [638, 82] on span "Sections" at bounding box center [651, 83] width 47 height 20
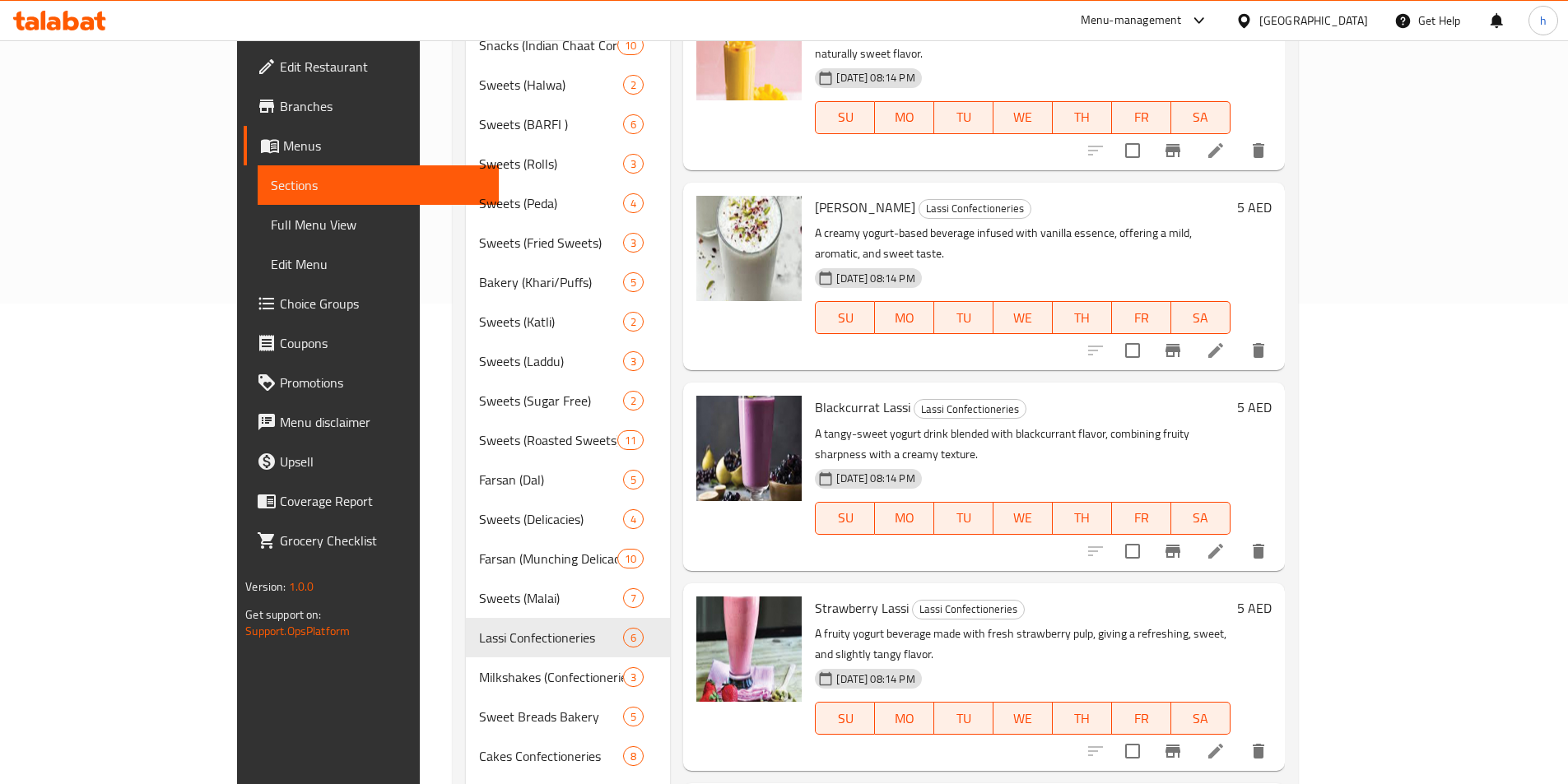
scroll to position [494, 0]
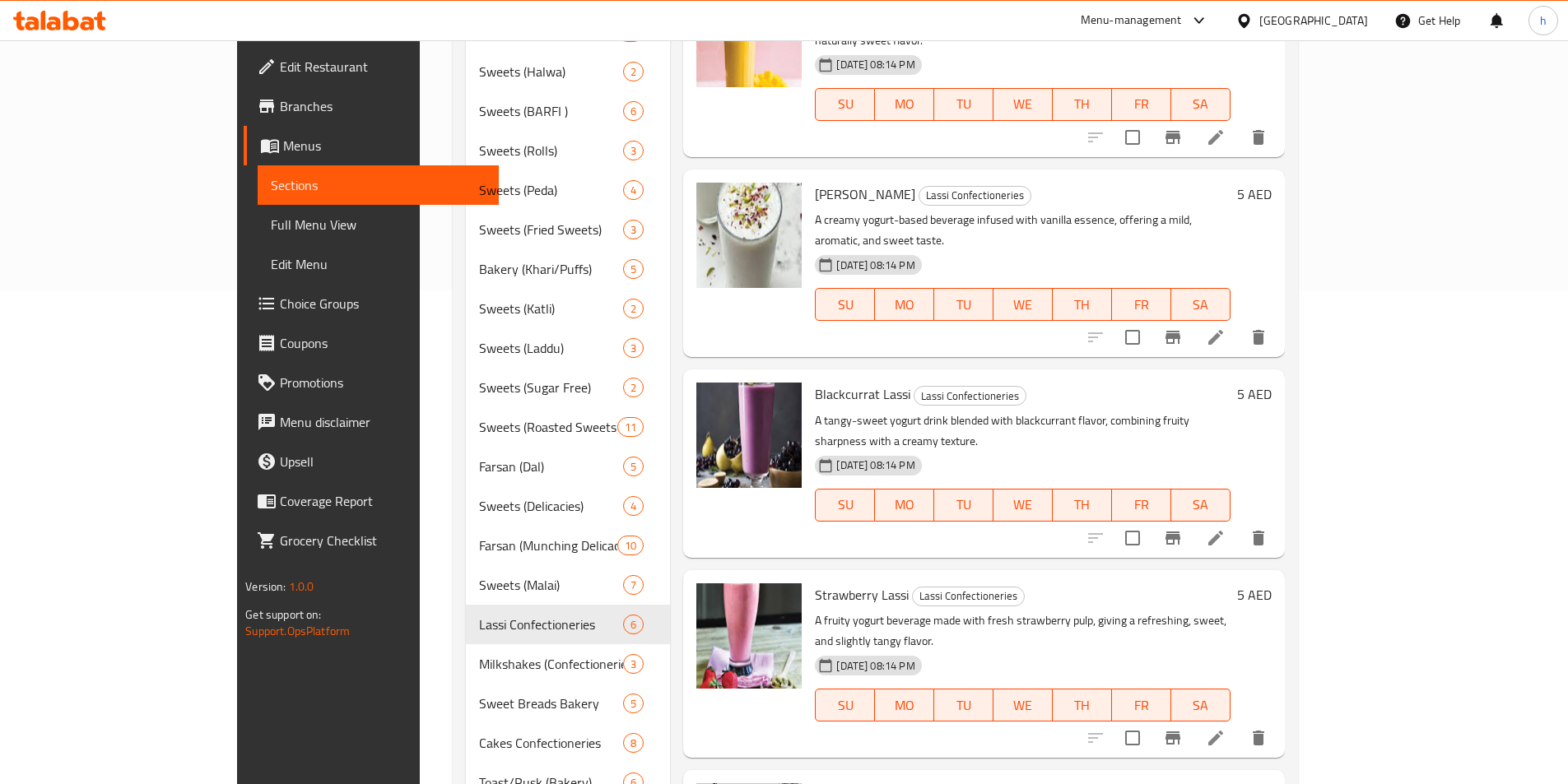
click at [1226, 328] on icon at bounding box center [1215, 337] width 20 height 20
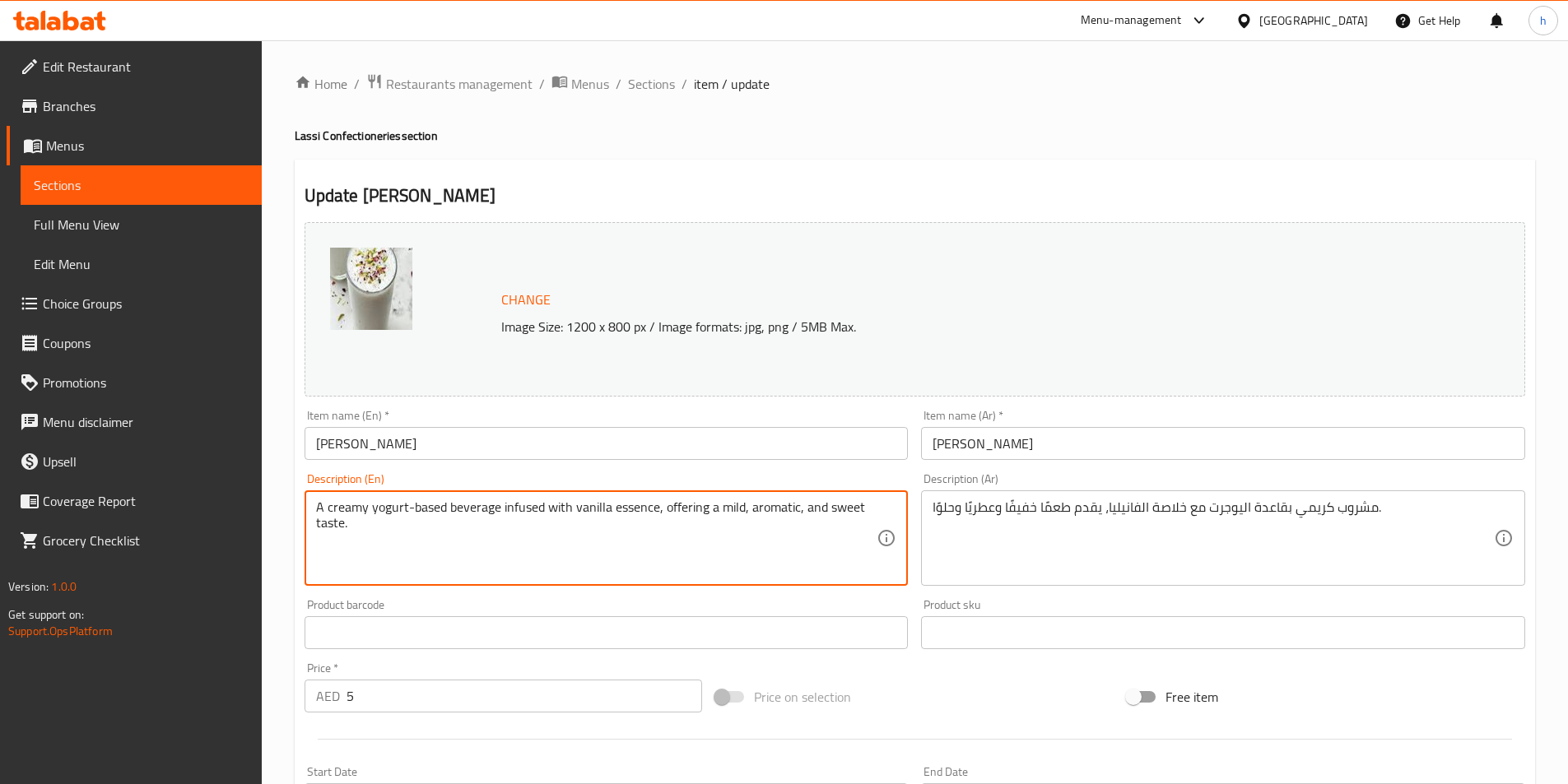
drag, startPoint x: 316, startPoint y: 514, endPoint x: 442, endPoint y: 510, distance: 126.1
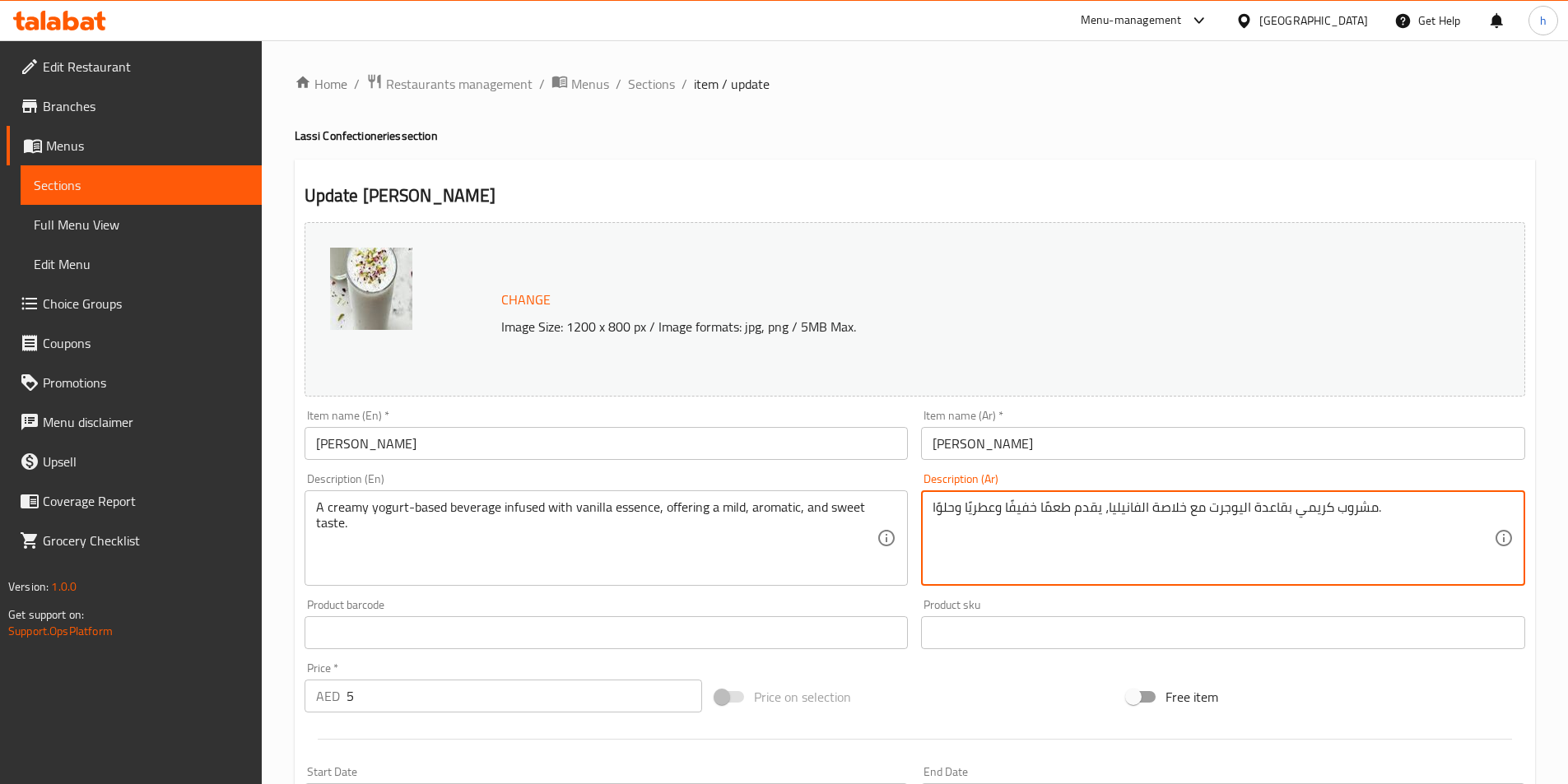
click at [1238, 502] on textarea "مشروب كريمي بقاعدة اليوجرت مع خلاصة الفانيليا، يقدم طعمًا خفيفًا وعطريًا وحلوًا." at bounding box center [1213, 539] width 561 height 79
paste textarea "بادى"
type textarea "مشروب كريمي بقاعدة زبادى مع خلاصة الفانيليا، يقدم طعمًا خفيفًا وعطريًا وحلوًا."
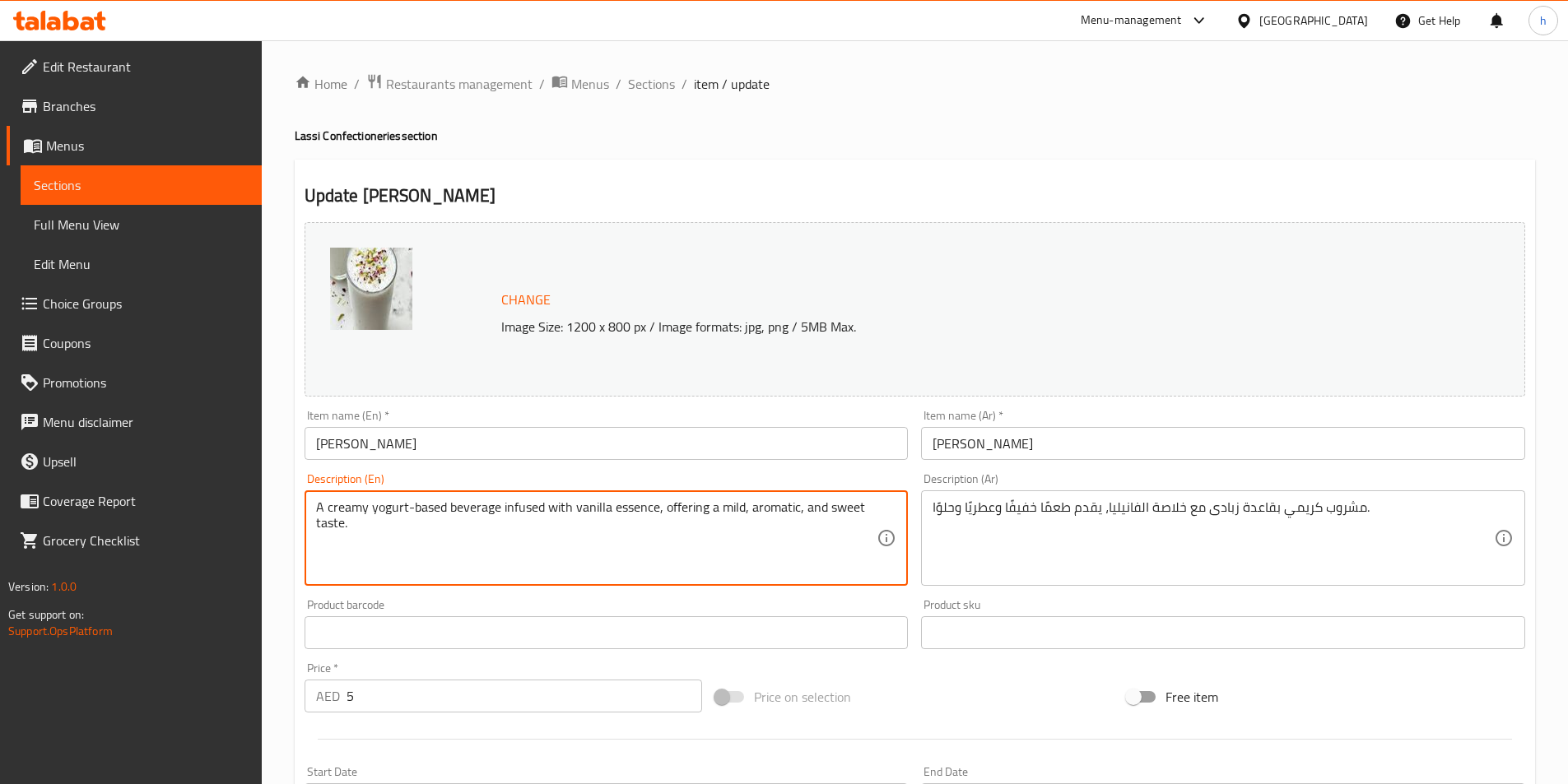
click at [482, 510] on textarea "A creamy yogurt-based beverage infused with vanilla essence, offering a mild, a…" at bounding box center [597, 539] width 561 height 79
click at [524, 512] on textarea "A creamy yogurt-based beverage infused with vanilla essence, offering a mild, a…" at bounding box center [597, 539] width 561 height 79
click at [561, 506] on textarea "A creamy yogurt-based beverage infused with vanilla essence, offering a mild, a…" at bounding box center [597, 539] width 561 height 79
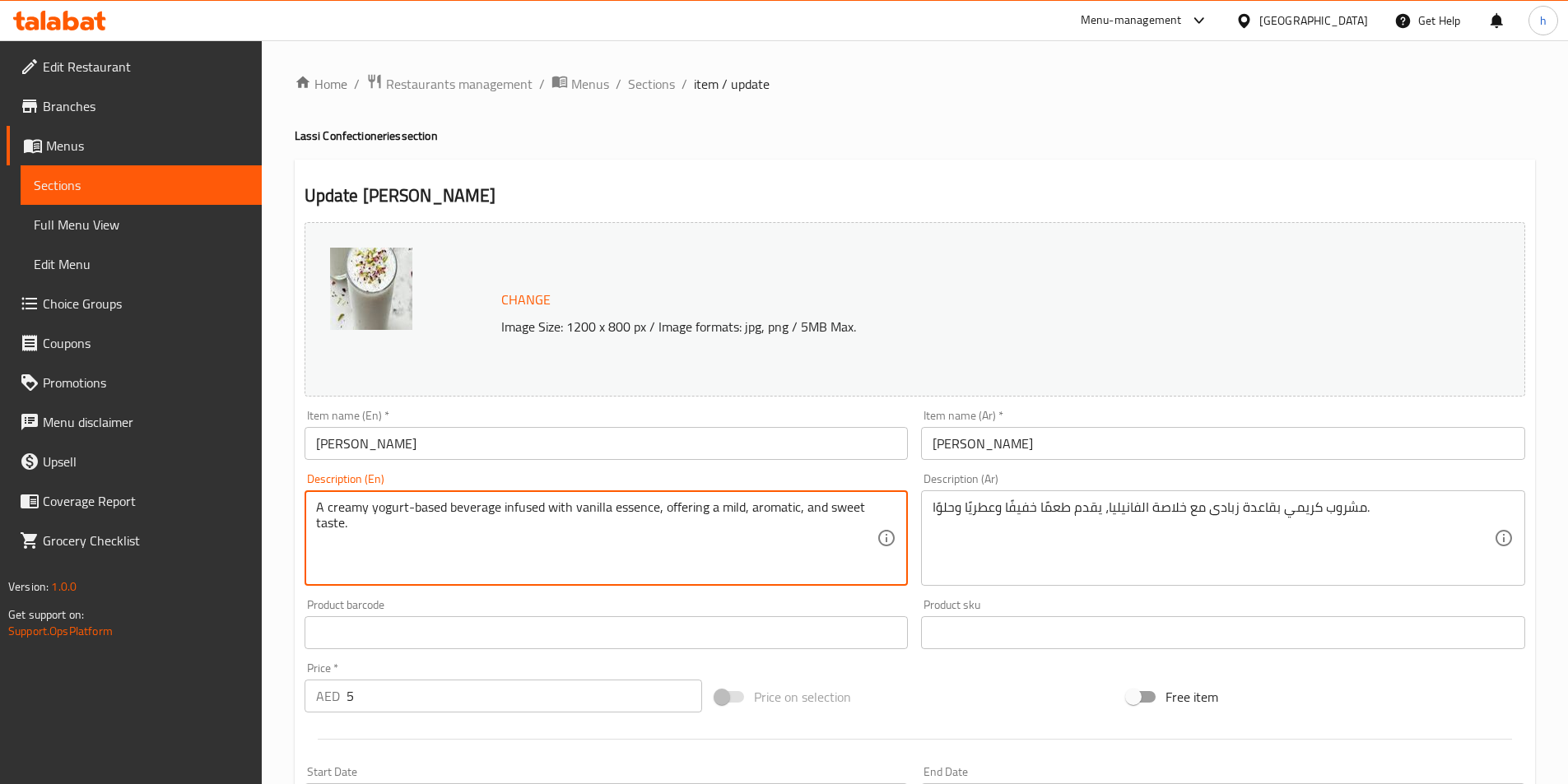
click at [601, 505] on textarea "A creamy yogurt-based beverage infused with vanilla essence, offering a mild, a…" at bounding box center [597, 539] width 561 height 79
click at [635, 504] on textarea "A creamy yogurt-based beverage infused with vanilla essence, offering a mild, a…" at bounding box center [597, 539] width 561 height 79
click at [452, 561] on textarea "A creamy yogurt-based beverage infused with vanilla essence, offering a mild, a…" at bounding box center [597, 539] width 561 height 79
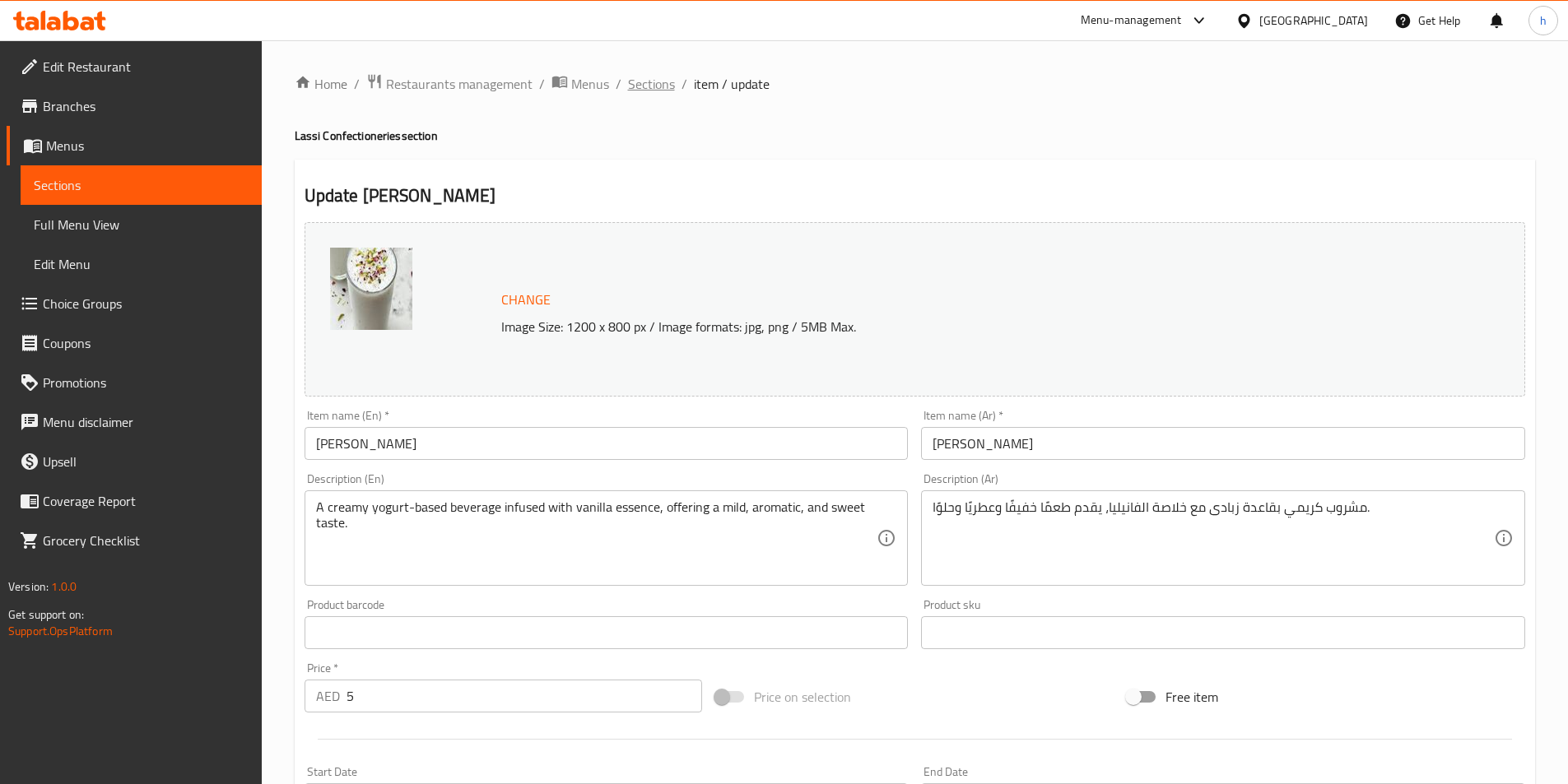
click at [654, 91] on span "Sections" at bounding box center [651, 83] width 47 height 20
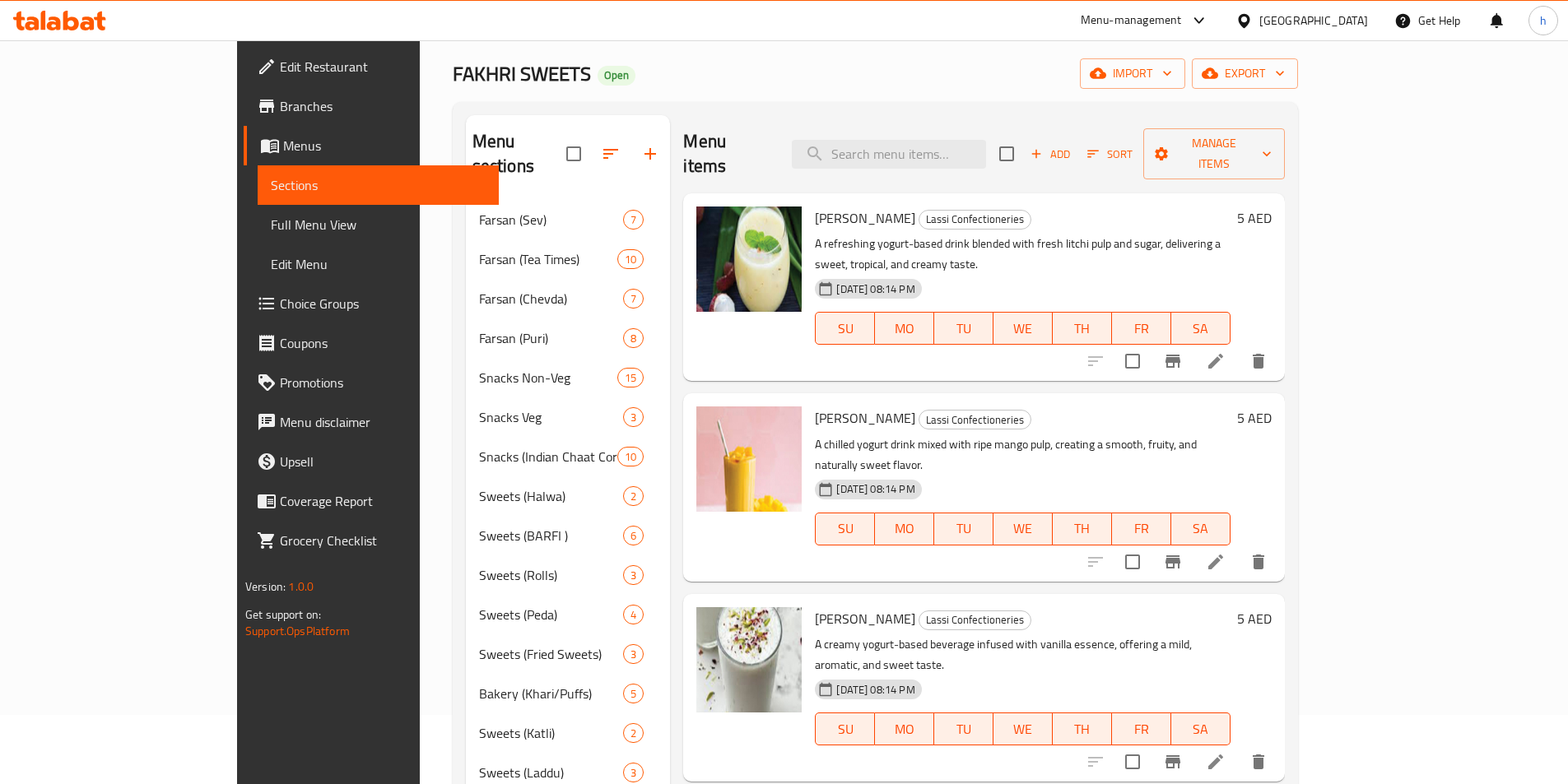
scroll to position [165, 0]
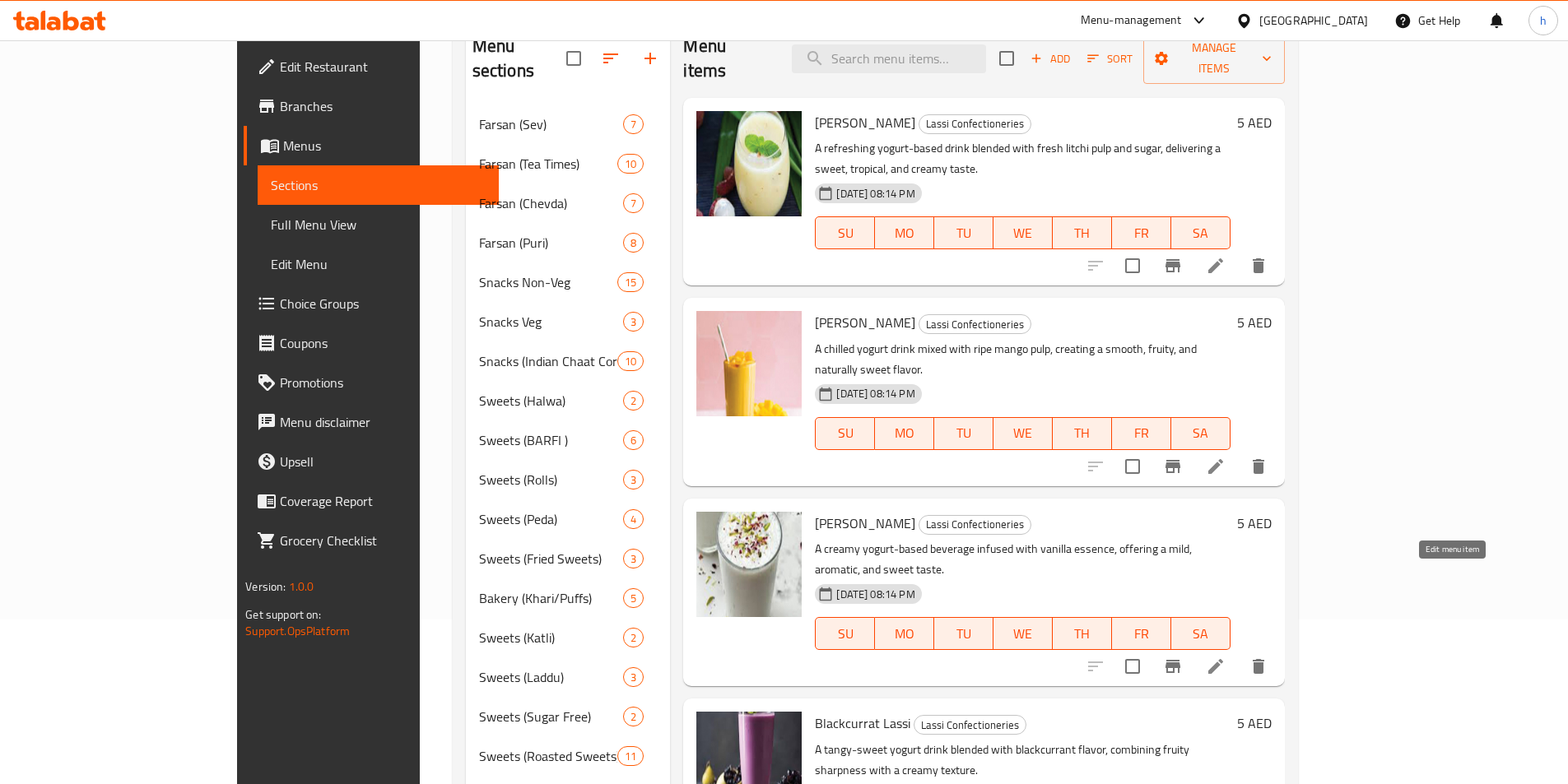
click at [1226, 657] on icon at bounding box center [1215, 666] width 20 height 20
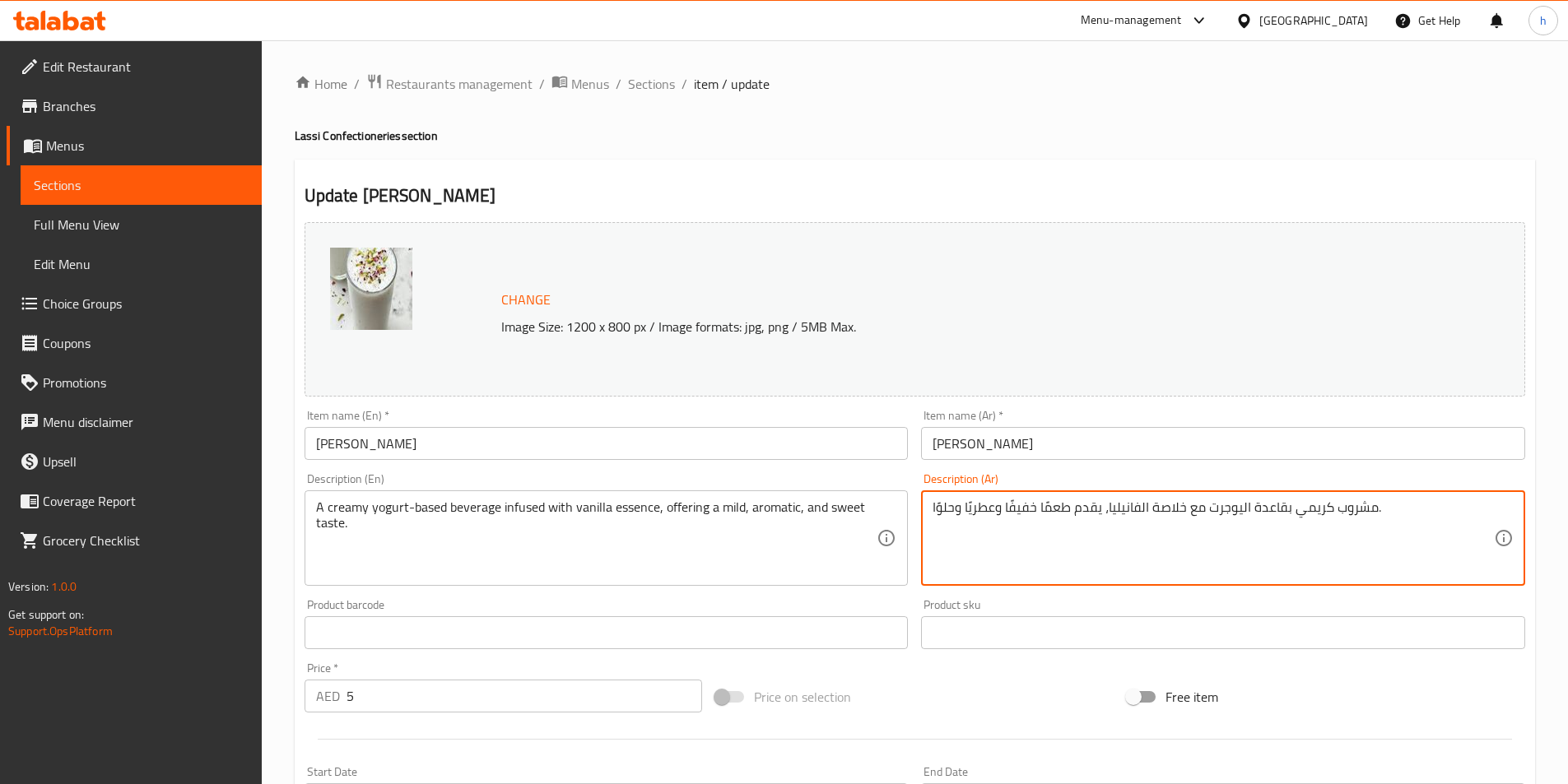
click at [1238, 507] on textarea "مشروب كريمي بقاعدة اليوجرت مع خلاصة الفانيليا، يقدم طعمًا خفيفًا وعطريًا وحلوًا." at bounding box center [1213, 539] width 561 height 79
paste textarea "بادى"
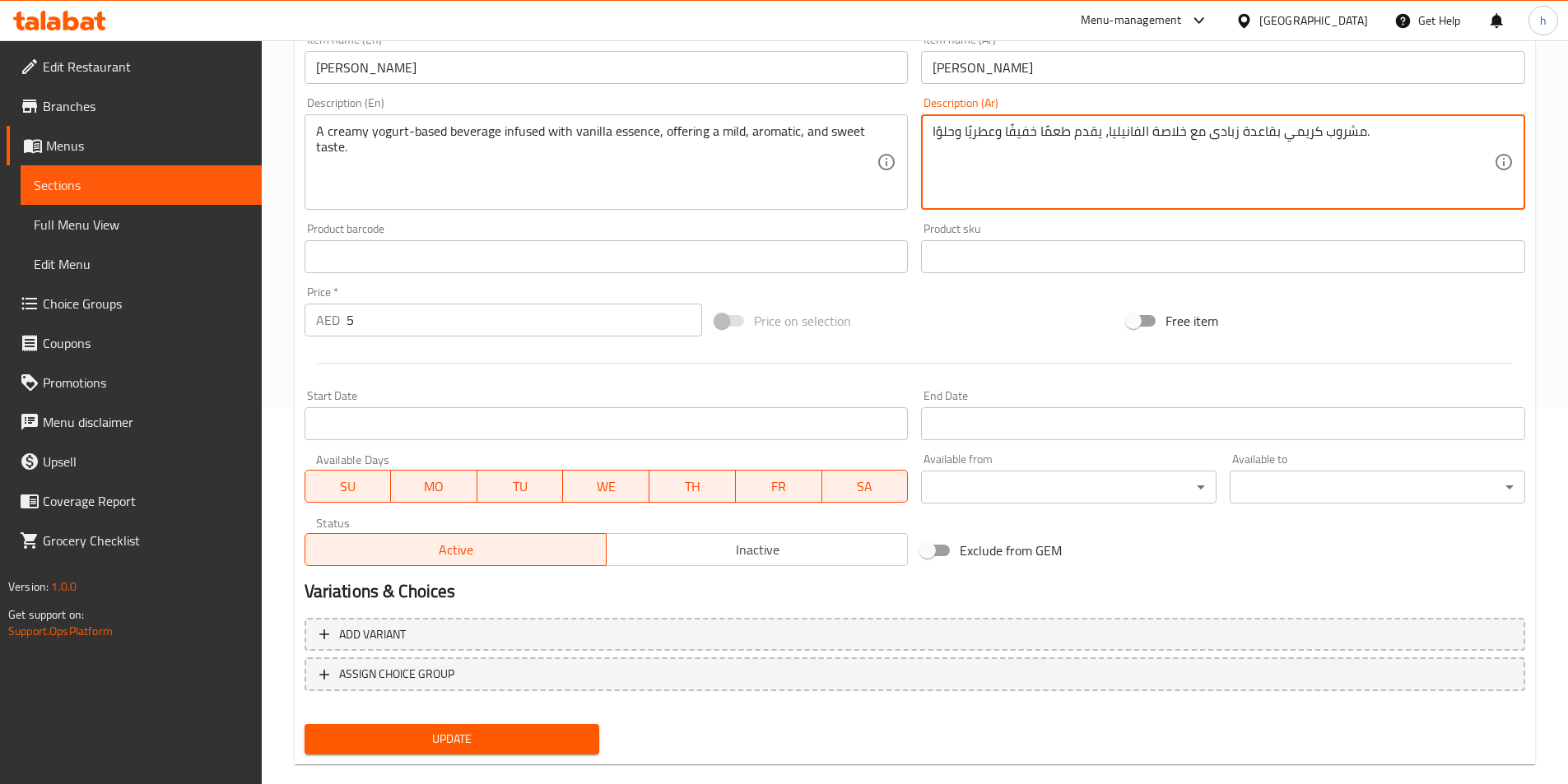
scroll to position [403, 0]
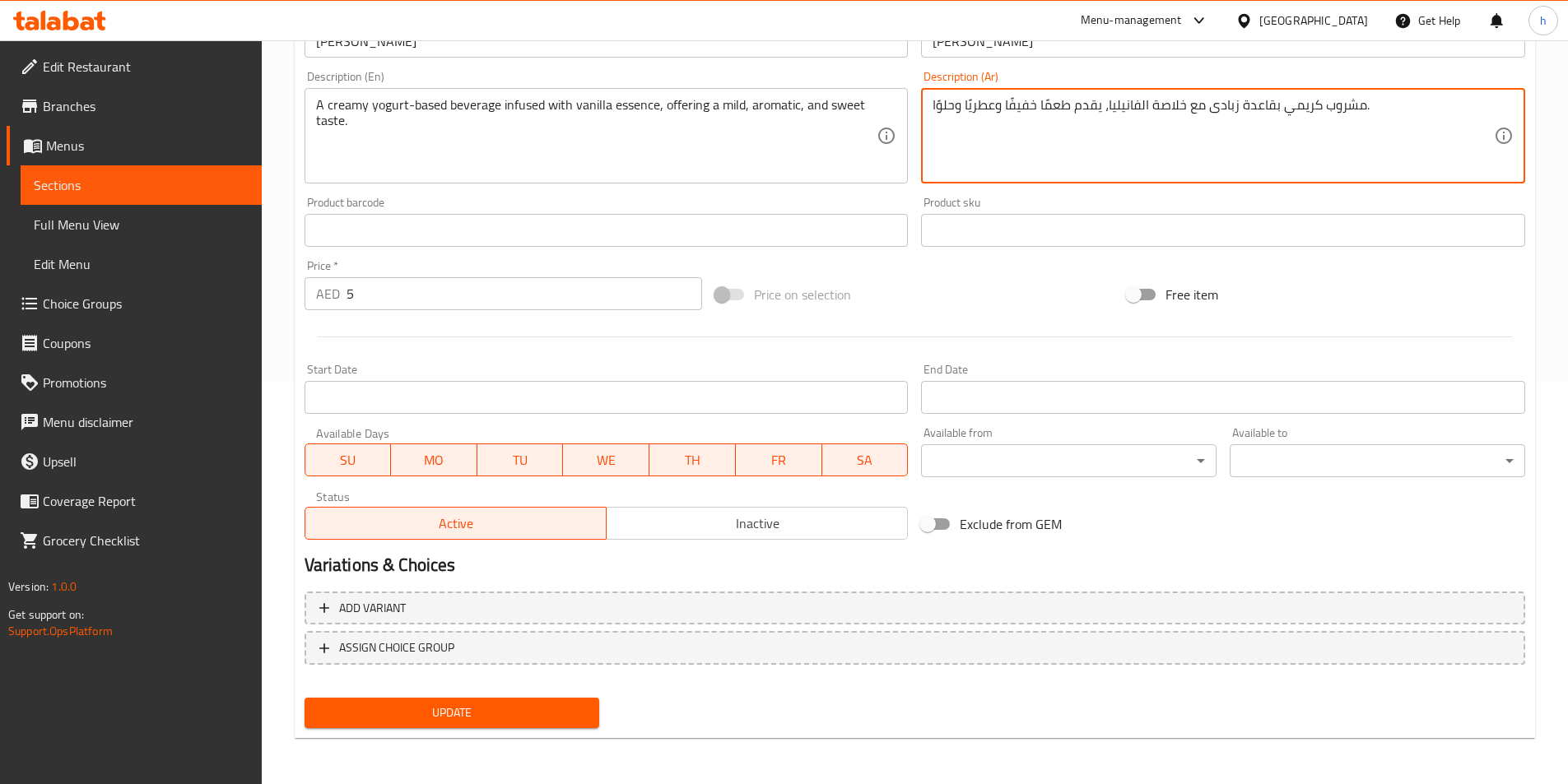
type textarea "مشروب كريمي بقاعدة زبادى مع خلاصة الفانيليا، يقدم طعمًا خفيفًا وعطريًا وحلوًا."
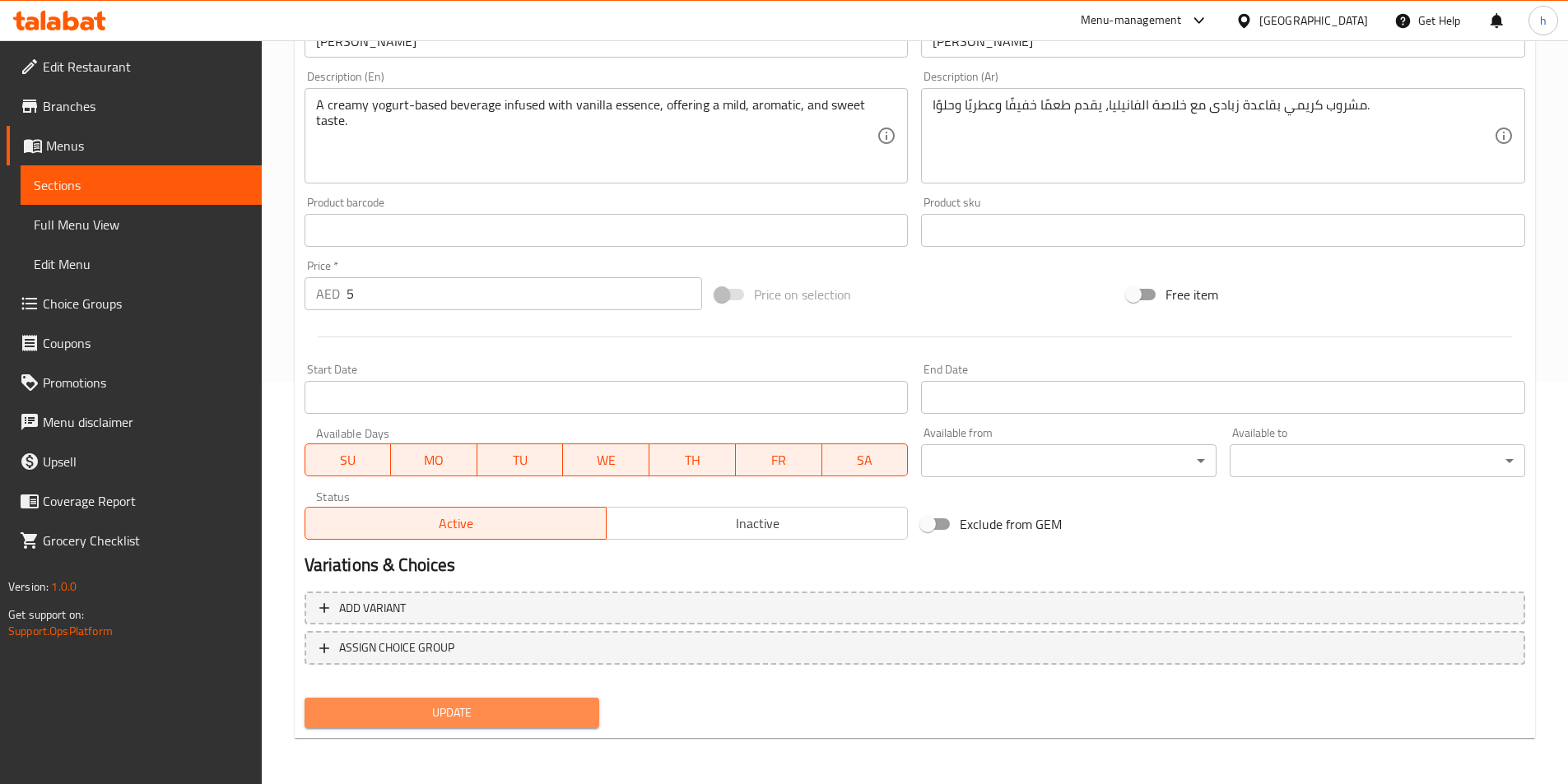
click at [550, 714] on span "Update" at bounding box center [452, 712] width 269 height 20
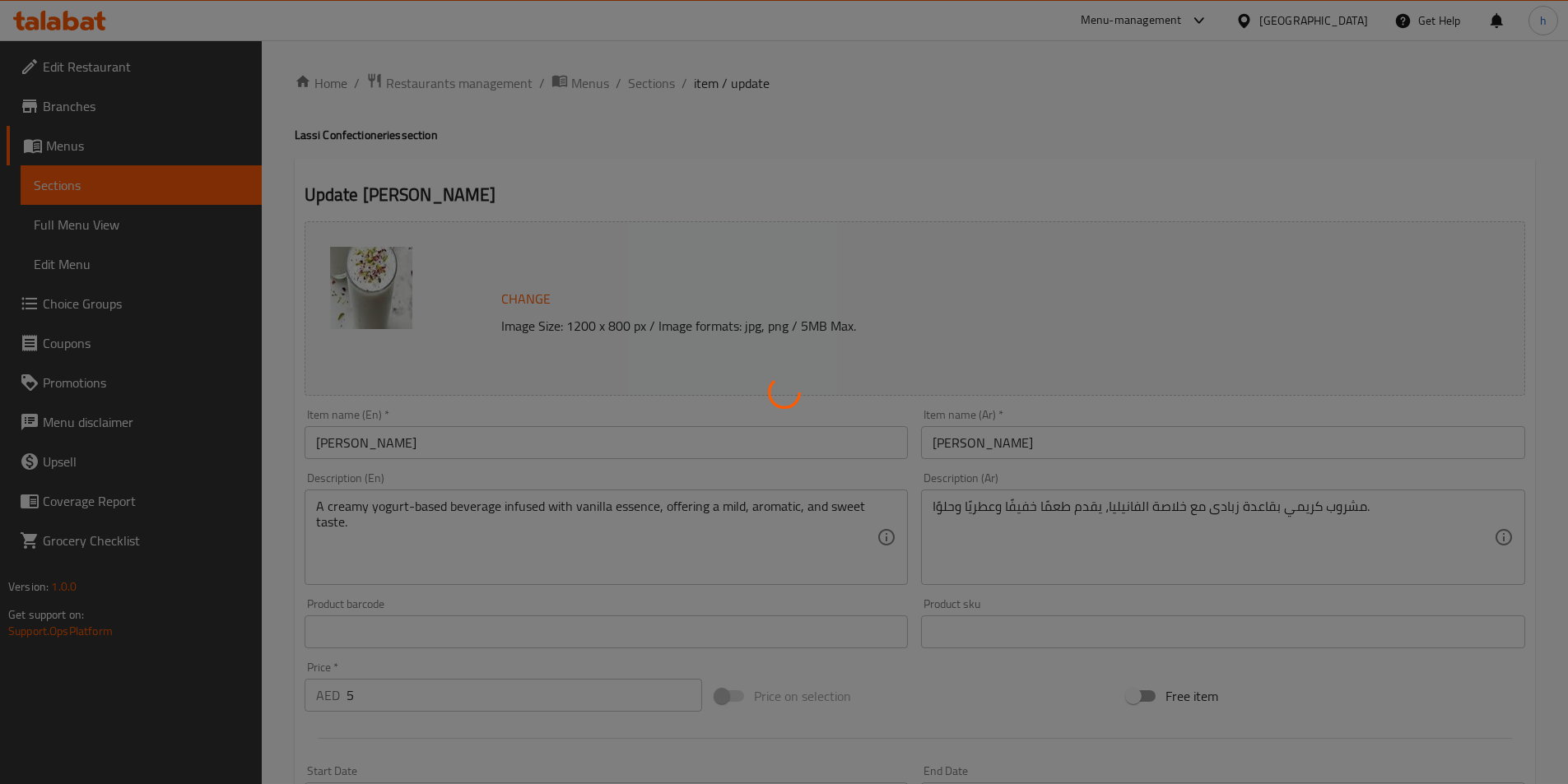
scroll to position [0, 0]
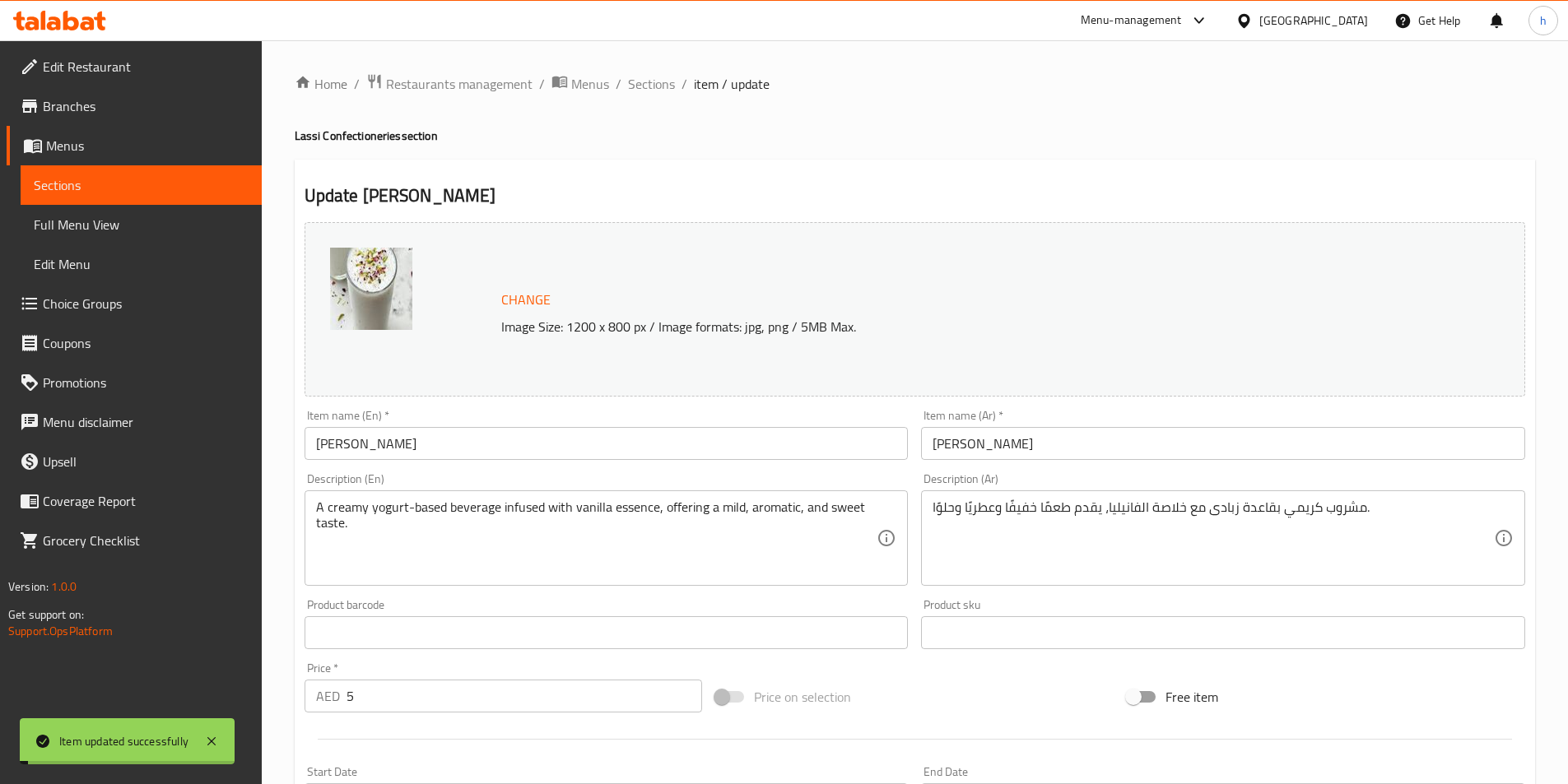
click at [790, 491] on div "A creamy yogurt-based beverage infused with vanilla essence, offering a mild, a…" at bounding box center [607, 539] width 604 height 96
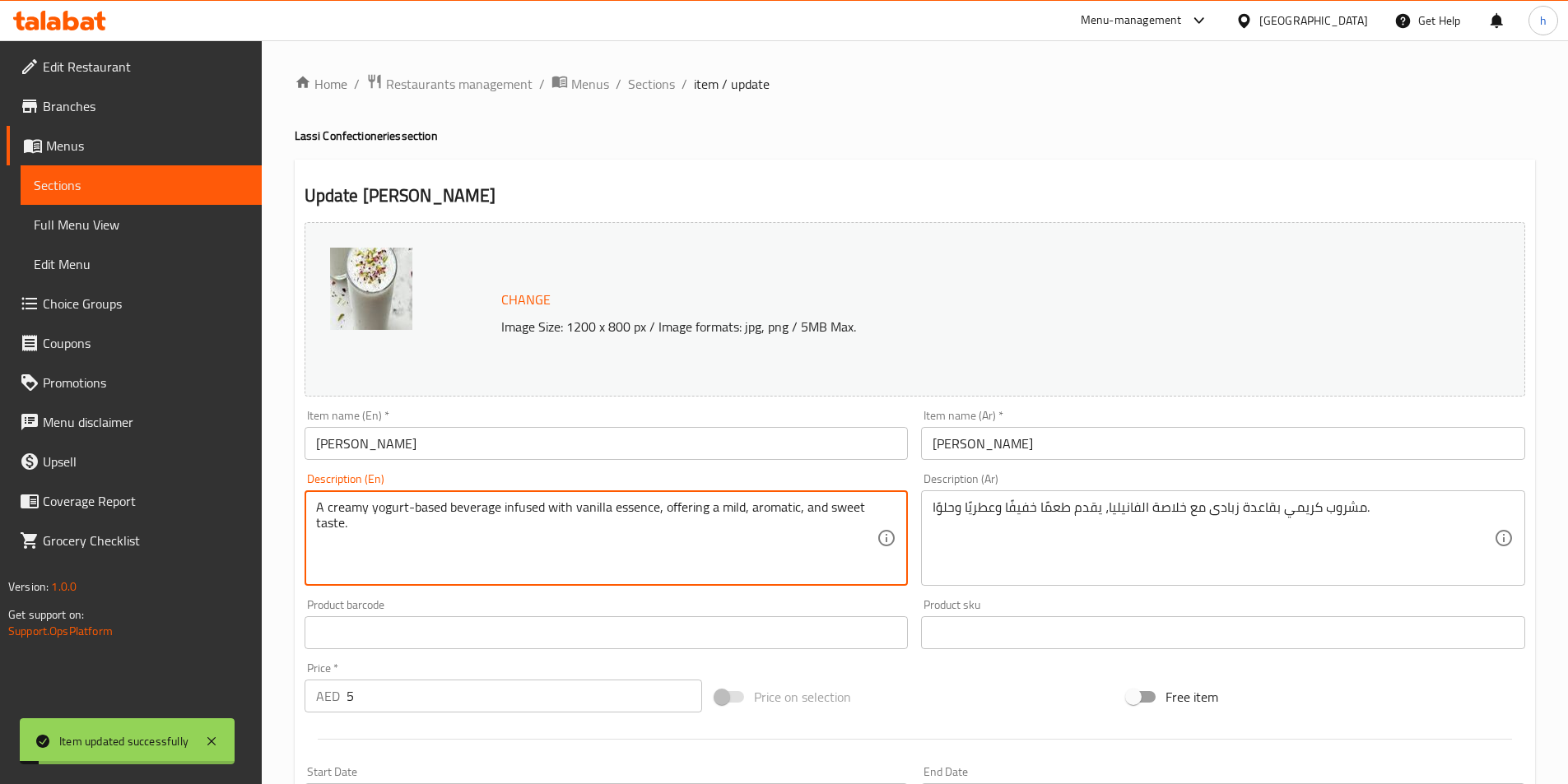
click at [793, 515] on textarea "A creamy yogurt-based beverage infused with vanilla essence, offering a mild, a…" at bounding box center [597, 539] width 561 height 79
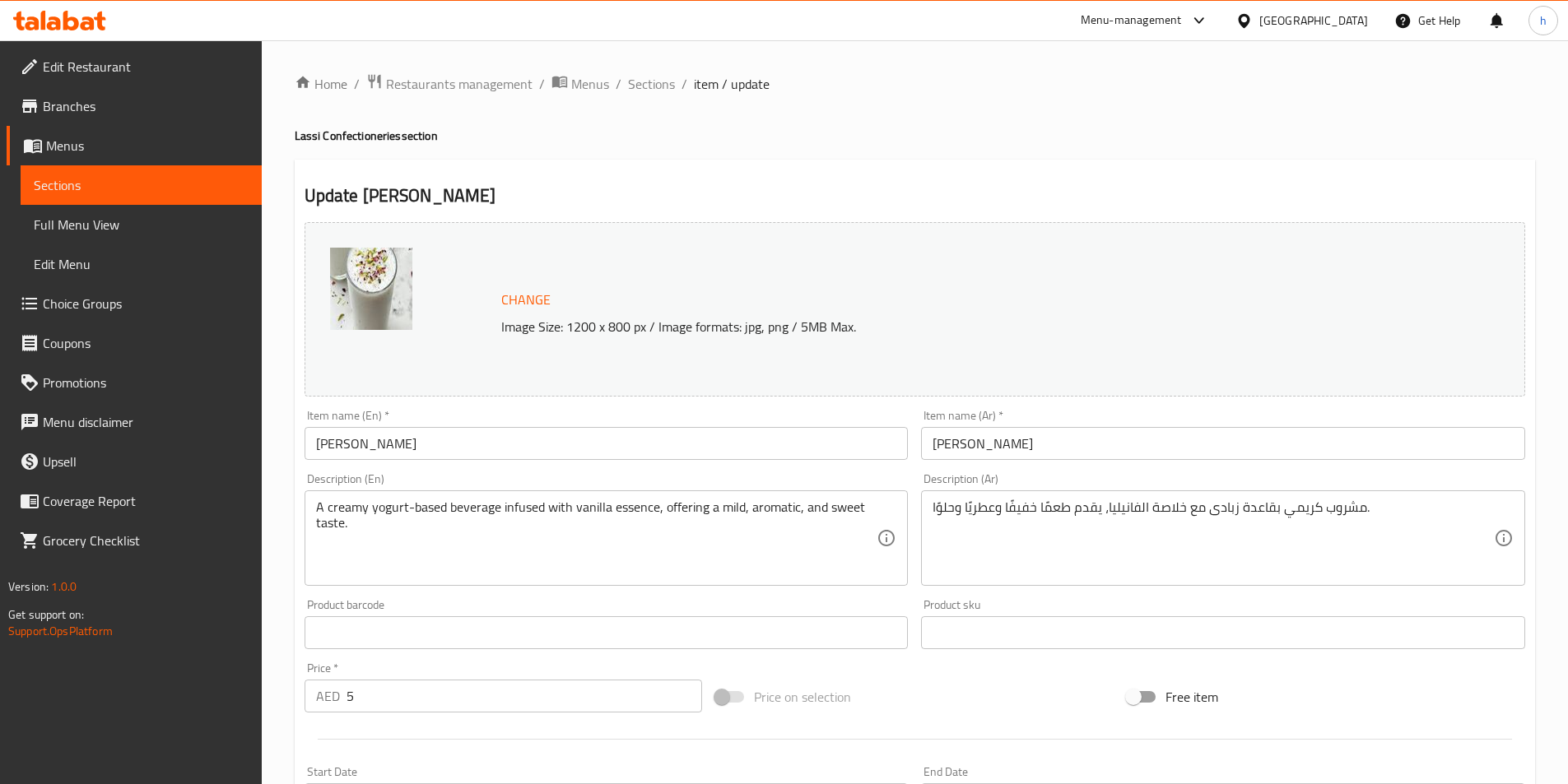
drag, startPoint x: 650, startPoint y: 88, endPoint x: 674, endPoint y: 97, distance: 25.6
click at [650, 88] on span "Sections" at bounding box center [651, 83] width 47 height 20
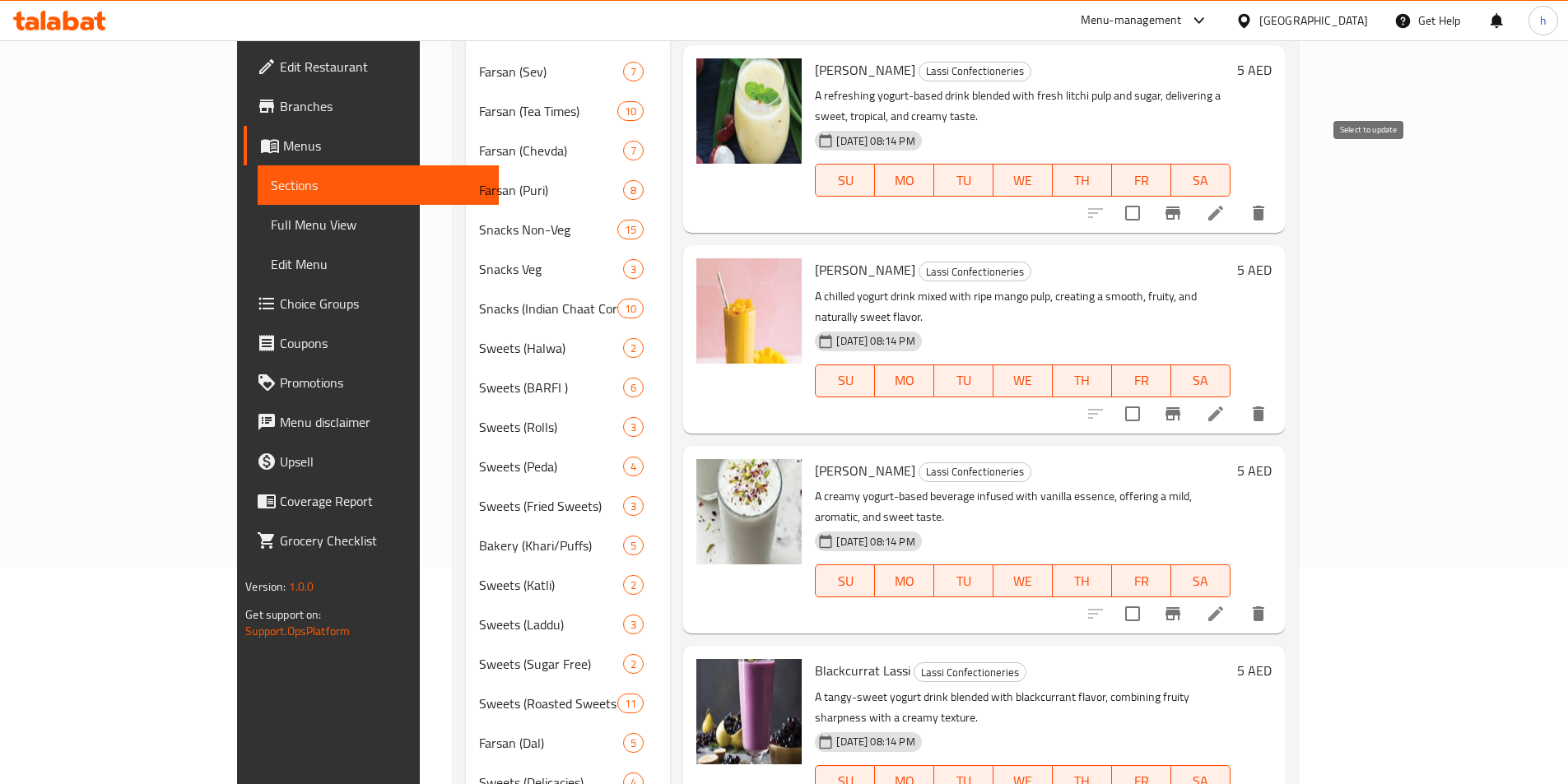
scroll to position [247, 0]
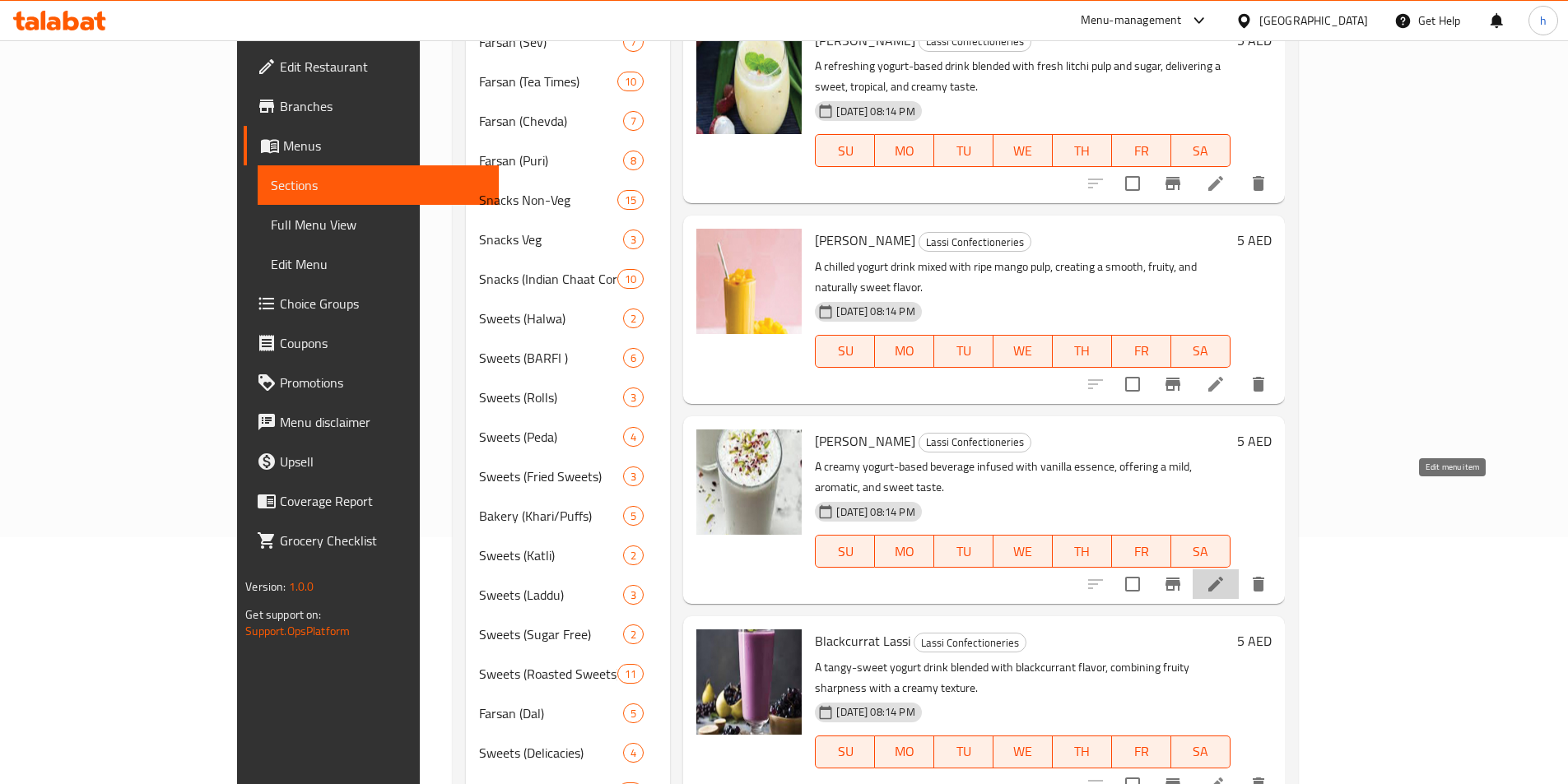
click at [1224, 577] on icon at bounding box center [1215, 584] width 14 height 14
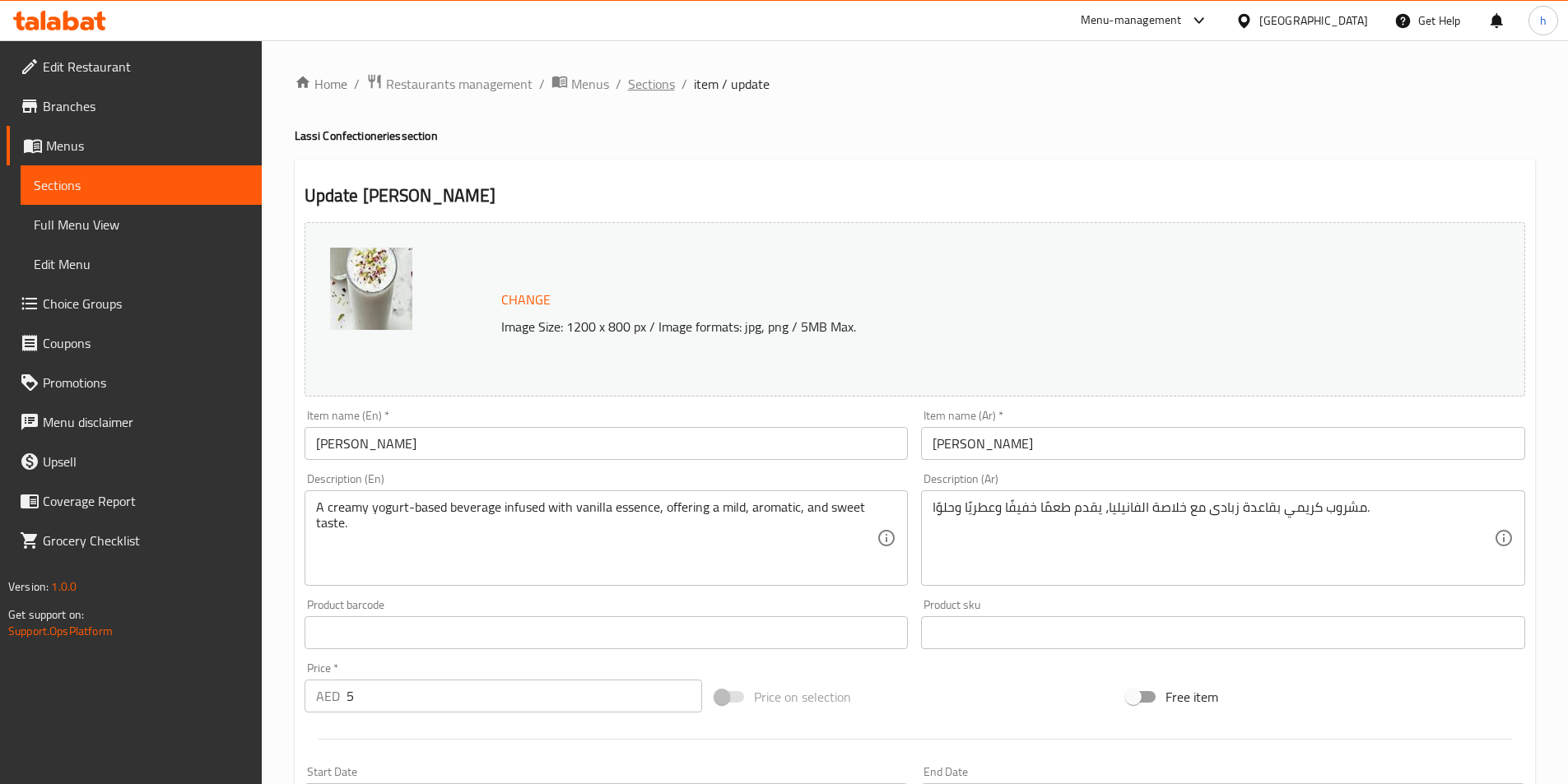
click at [643, 82] on span "Sections" at bounding box center [651, 83] width 47 height 20
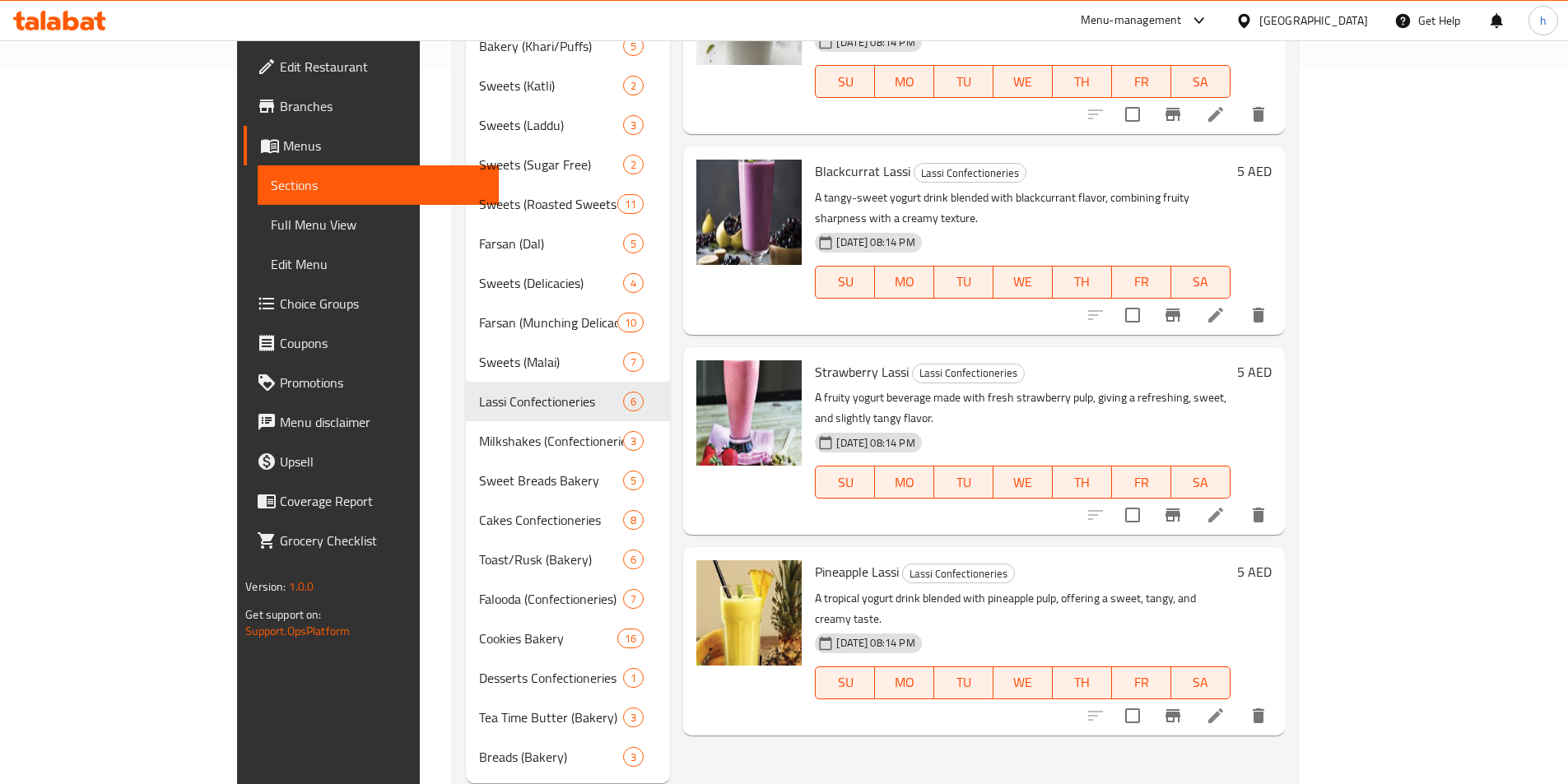
scroll to position [737, 0]
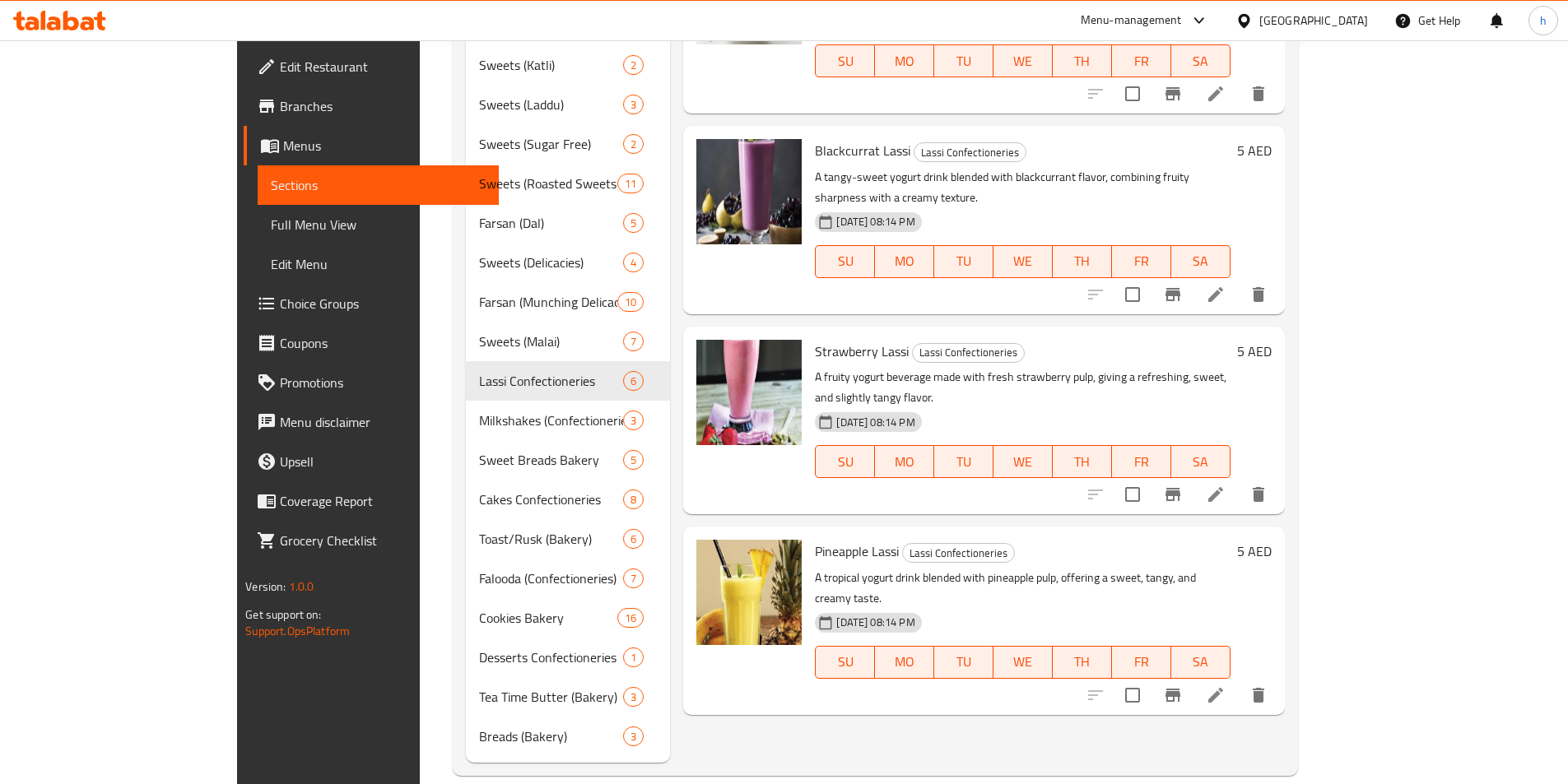
click at [1226, 285] on icon at bounding box center [1215, 294] width 20 height 20
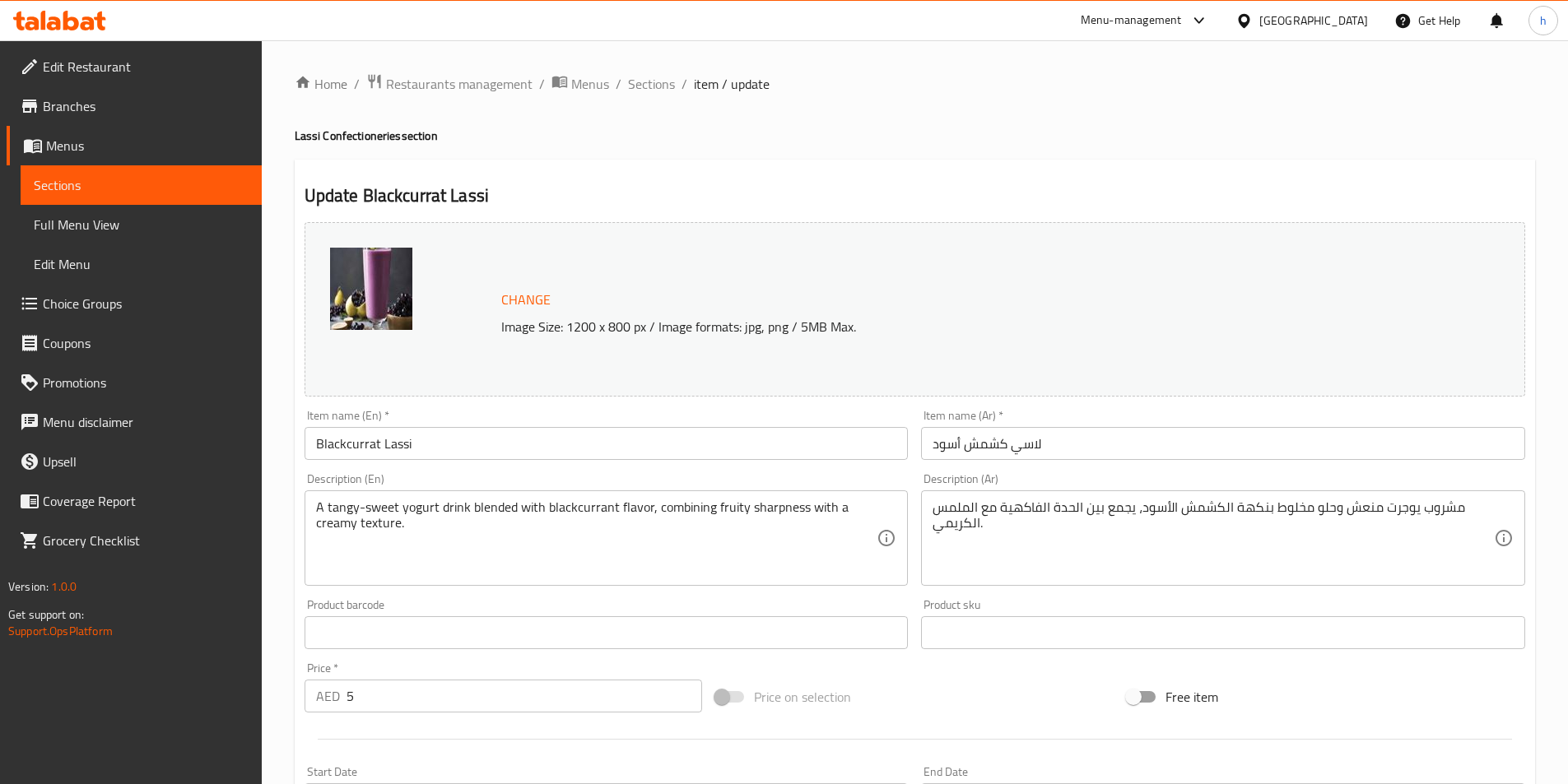
click at [355, 447] on input "Blackcurrat Lassi" at bounding box center [607, 443] width 604 height 33
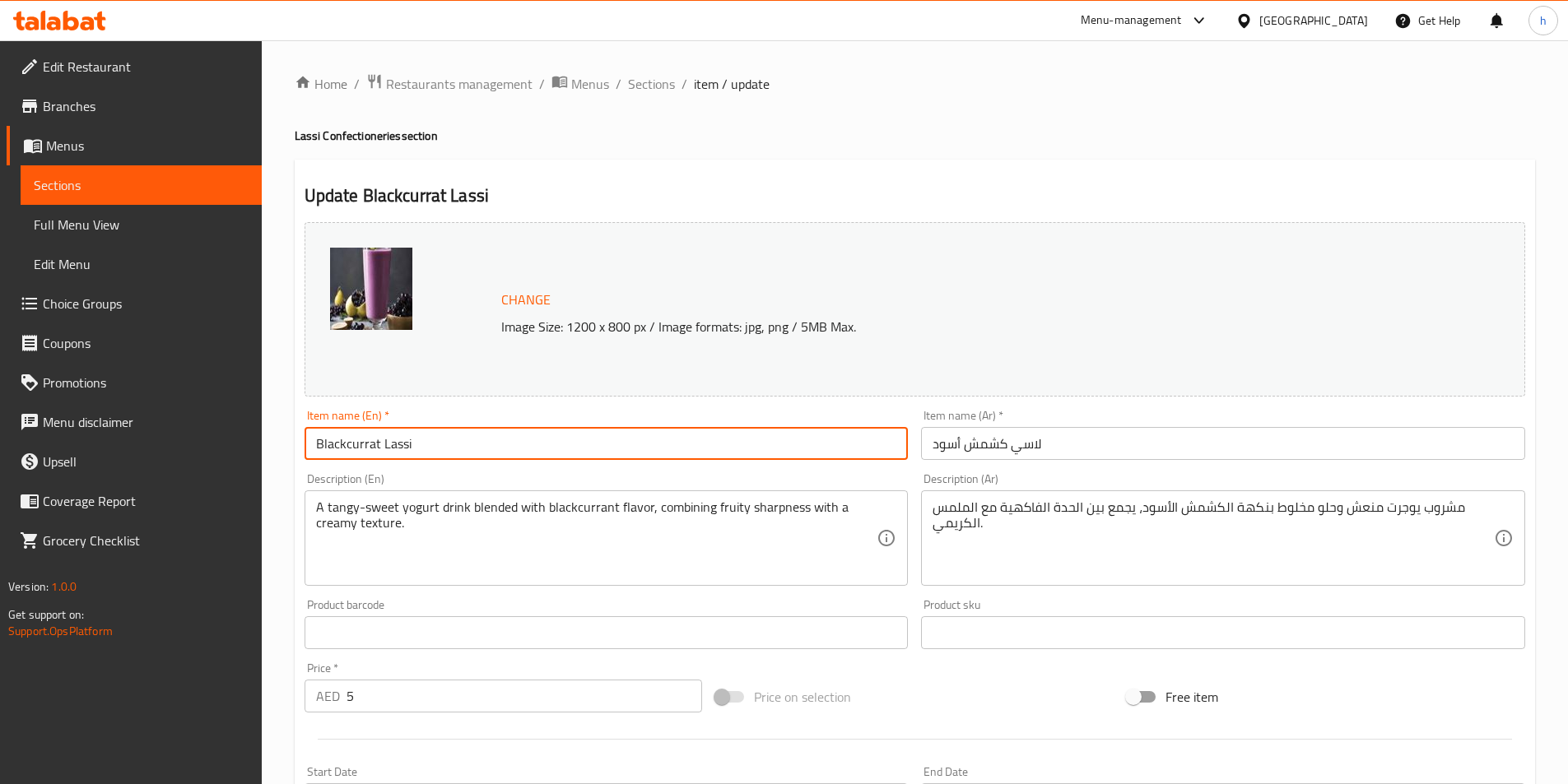
click at [355, 447] on input "Blackcurrat Lassi" at bounding box center [607, 443] width 604 height 33
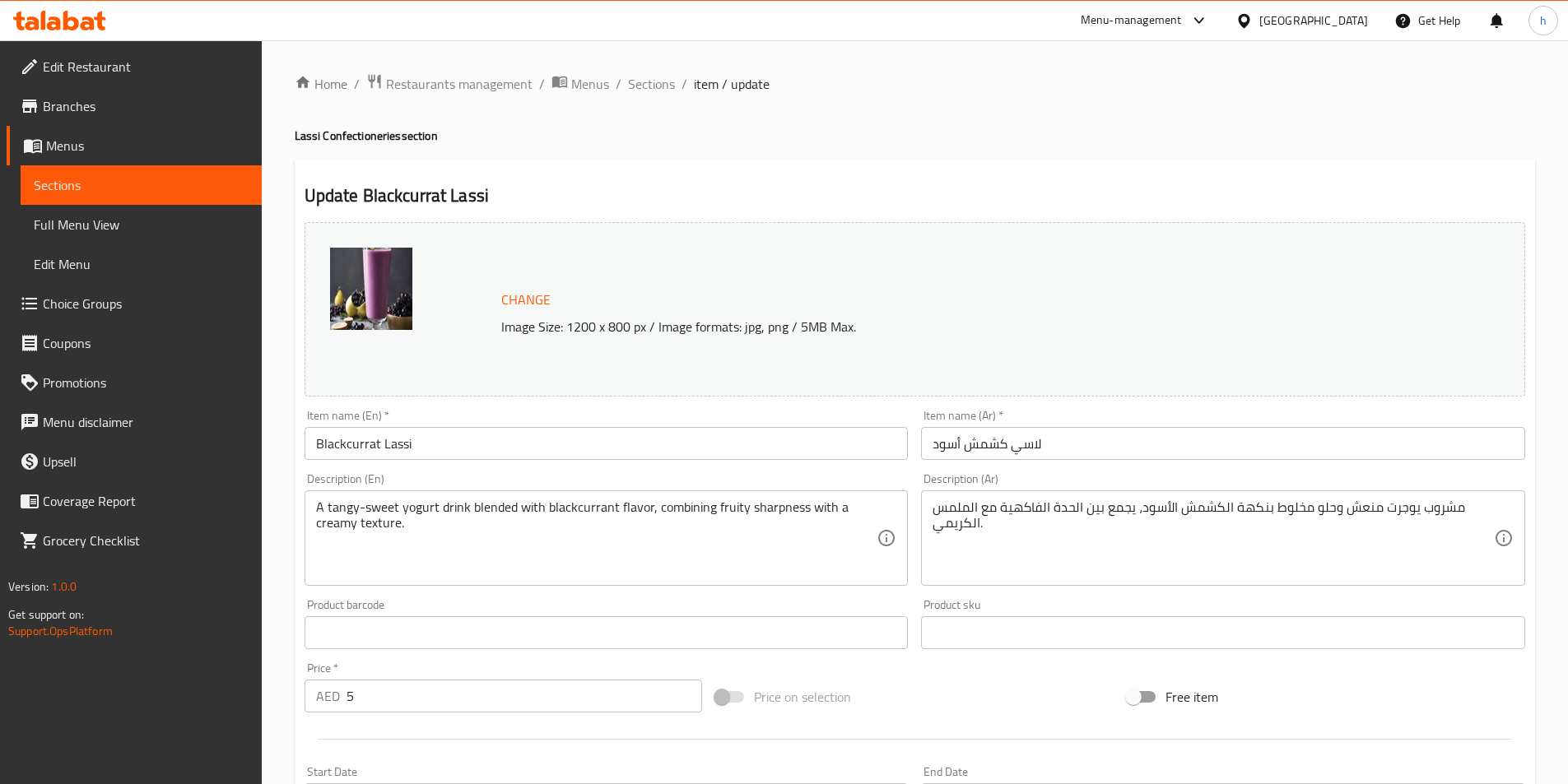
click at [366, 438] on input "Blackcurrat Lassi" at bounding box center [607, 443] width 604 height 33
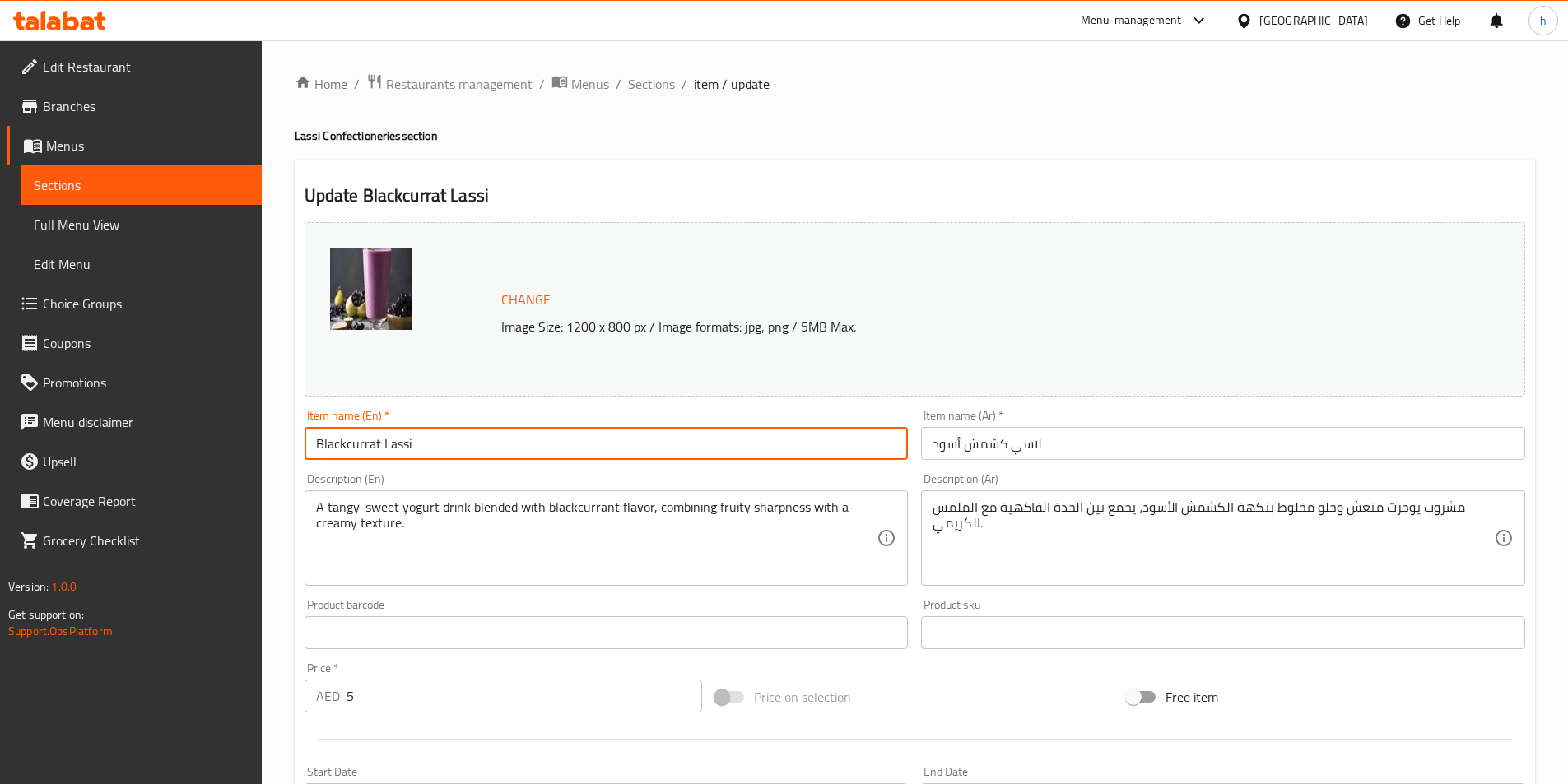
click at [366, 438] on input "Blackcurrat Lassi" at bounding box center [607, 443] width 604 height 33
click at [335, 445] on input "Blackcurrat Lassi" at bounding box center [607, 443] width 604 height 33
drag, startPoint x: 345, startPoint y: 441, endPoint x: 379, endPoint y: 435, distance: 34.5
click at [379, 435] on input "Blackcurrat Lassi" at bounding box center [607, 443] width 604 height 33
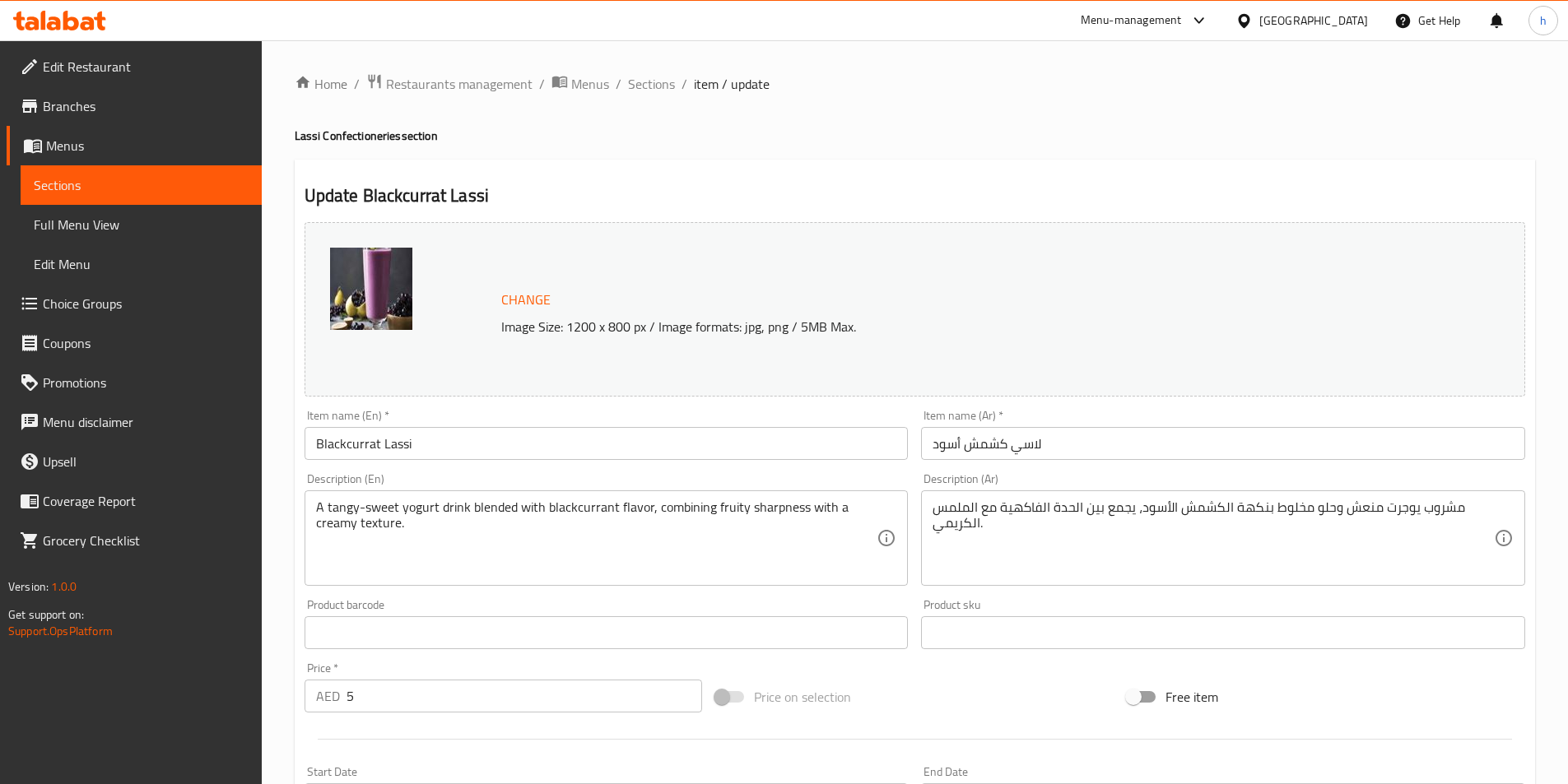
click at [995, 449] on input "لاسي كشمش أسود" at bounding box center [1223, 443] width 604 height 33
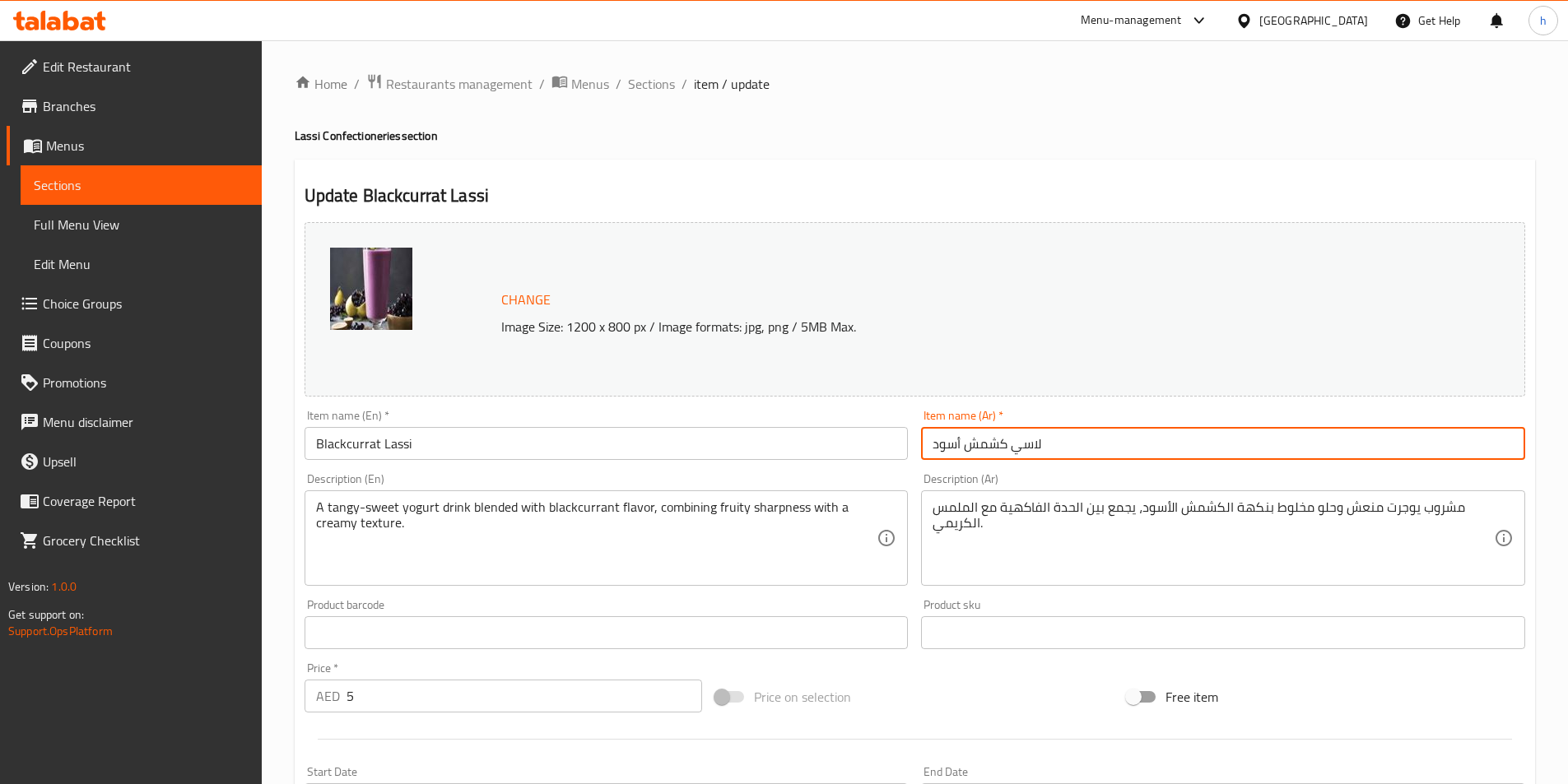
click at [994, 448] on input "لاسي كشمش أسود" at bounding box center [1223, 443] width 604 height 33
paste input "ورات"
type input "لاسي كورات أسود"
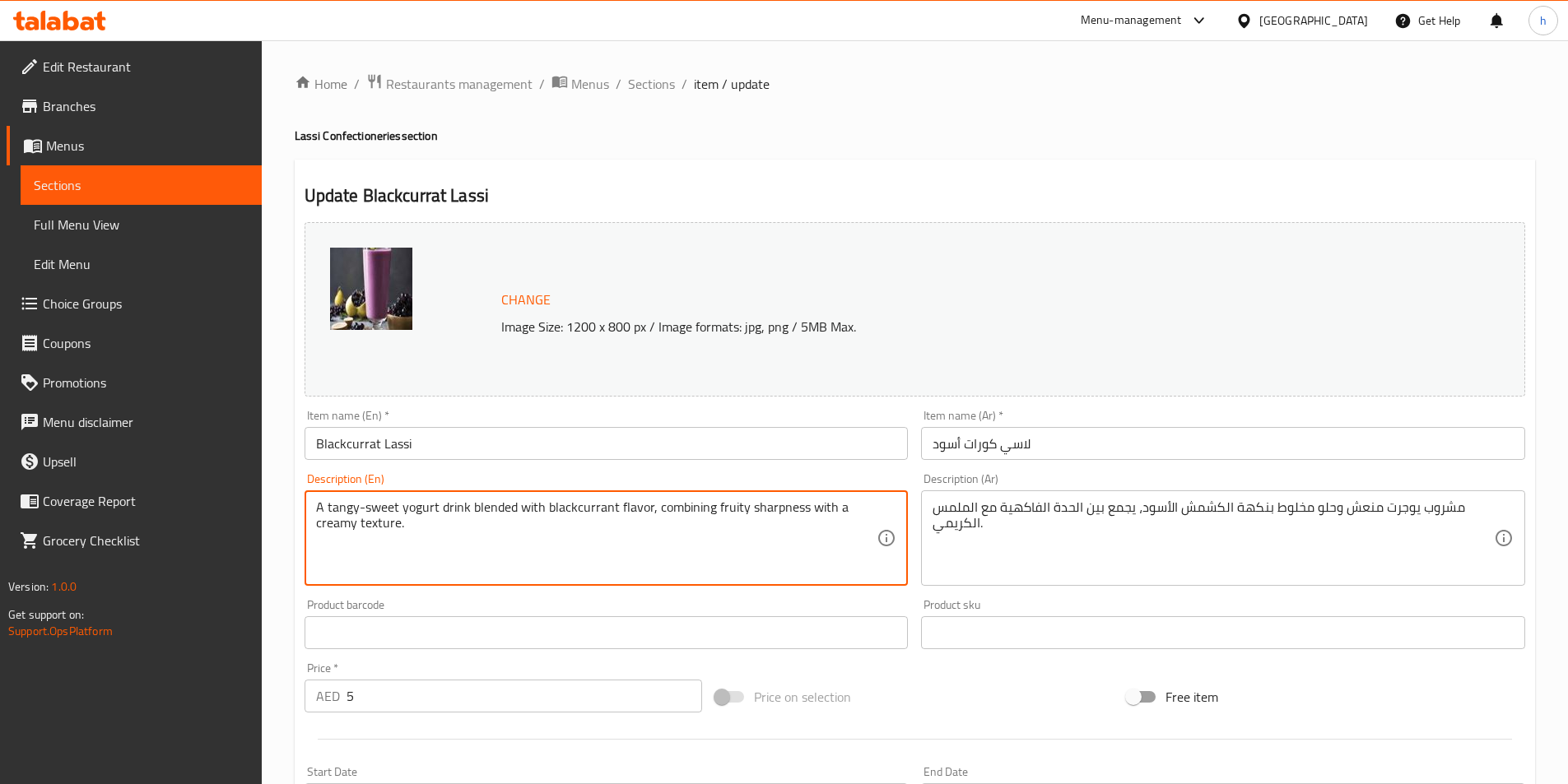
click at [678, 519] on textarea "A tangy-sweet yogurt drink blended with blackcurrant flavor, combining fruity s…" at bounding box center [597, 539] width 561 height 79
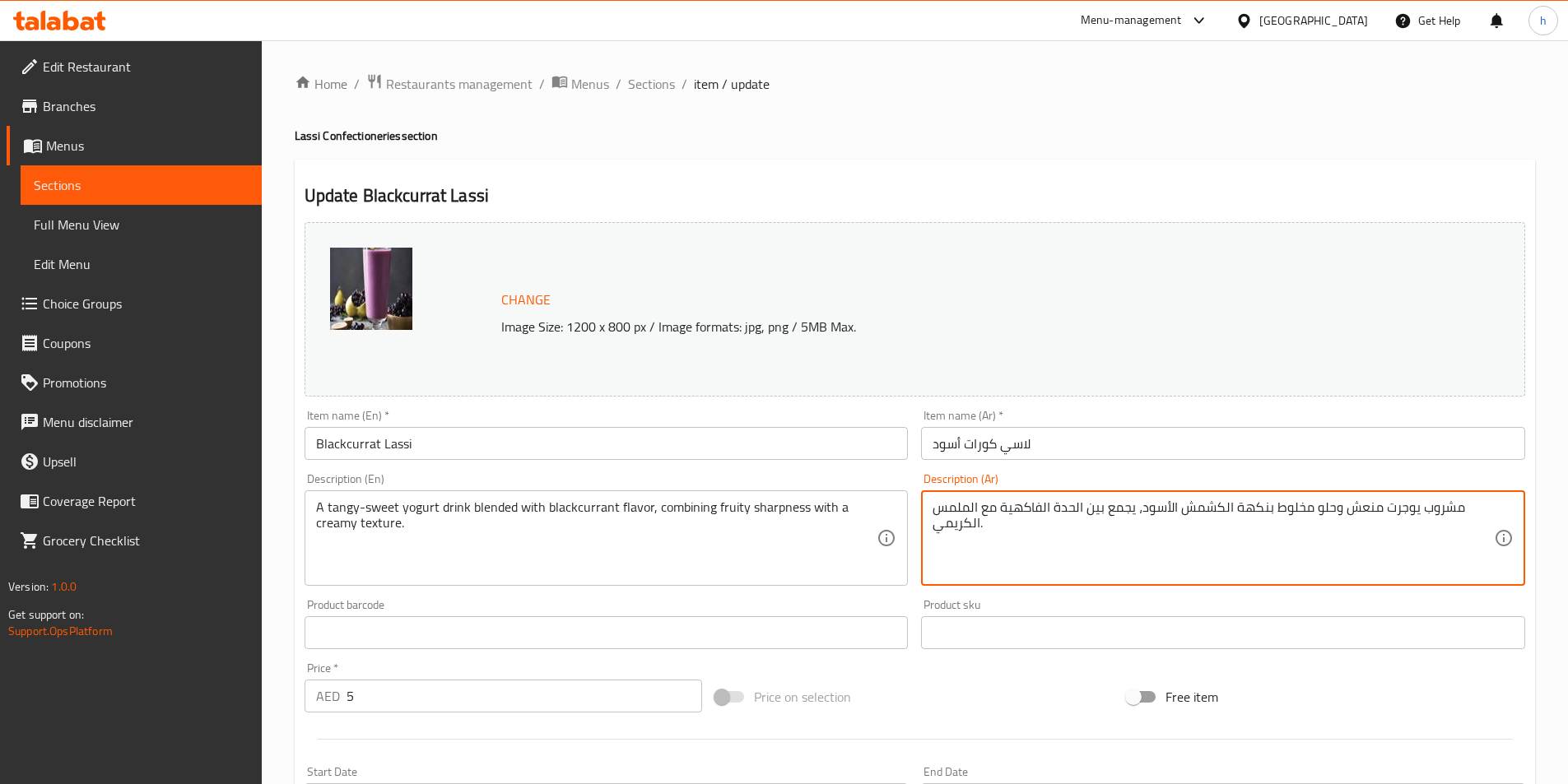
click at [1390, 509] on textarea "مشروب يوجرت منعش وحلو مخلوط بنكهة الكشمش الأسود، يجمع بين الحدة الفاكهية مع الم…" at bounding box center [1213, 539] width 561 height 79
click at [1403, 506] on textarea "مشروب زبادي منعش وحلو مخلوط بنكهة الكشمش الأسود، يجمع بين الحدة الفاكهية مع الم…" at bounding box center [1213, 539] width 561 height 79
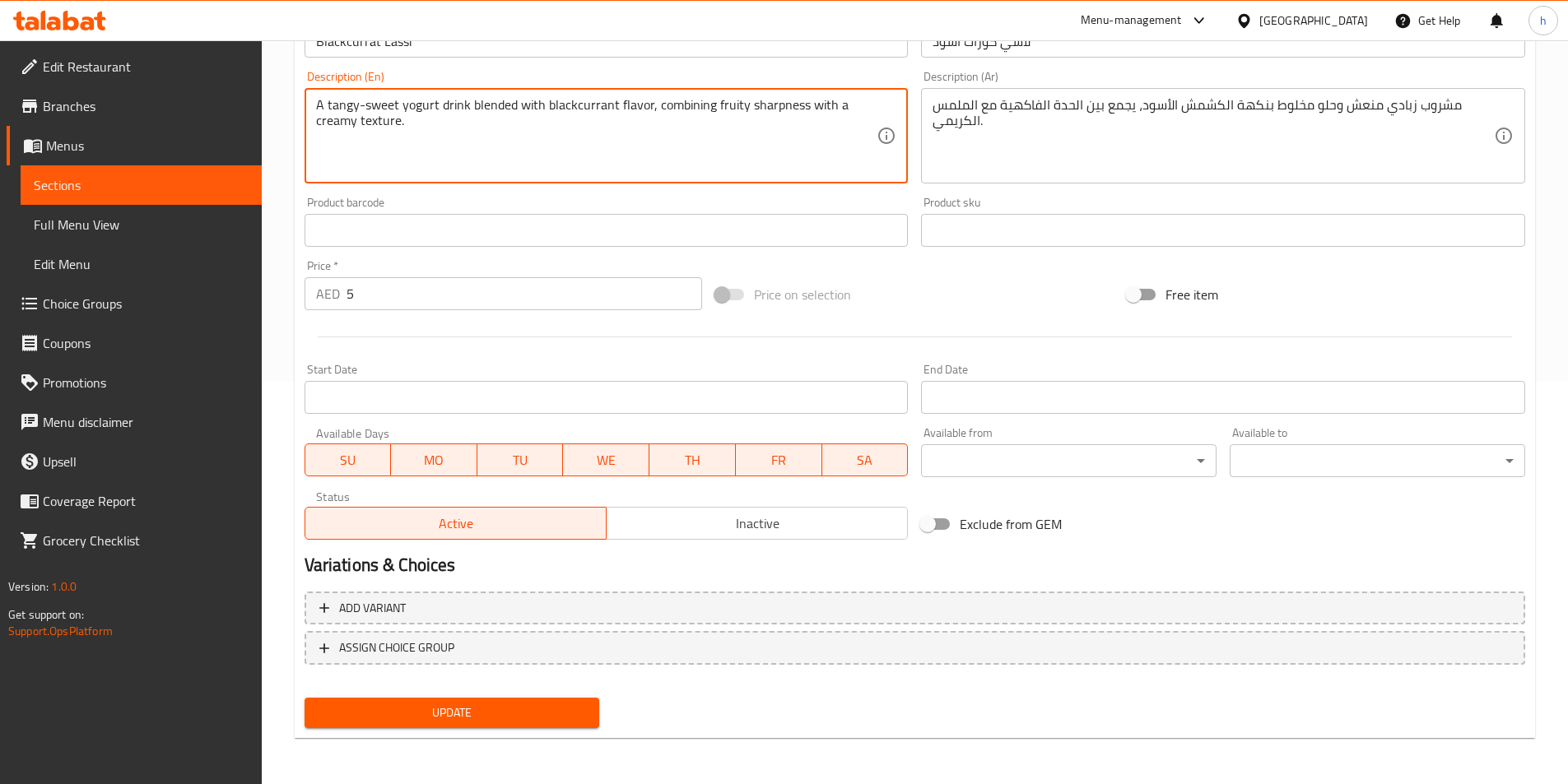
click at [518, 708] on span "Update" at bounding box center [452, 712] width 269 height 20
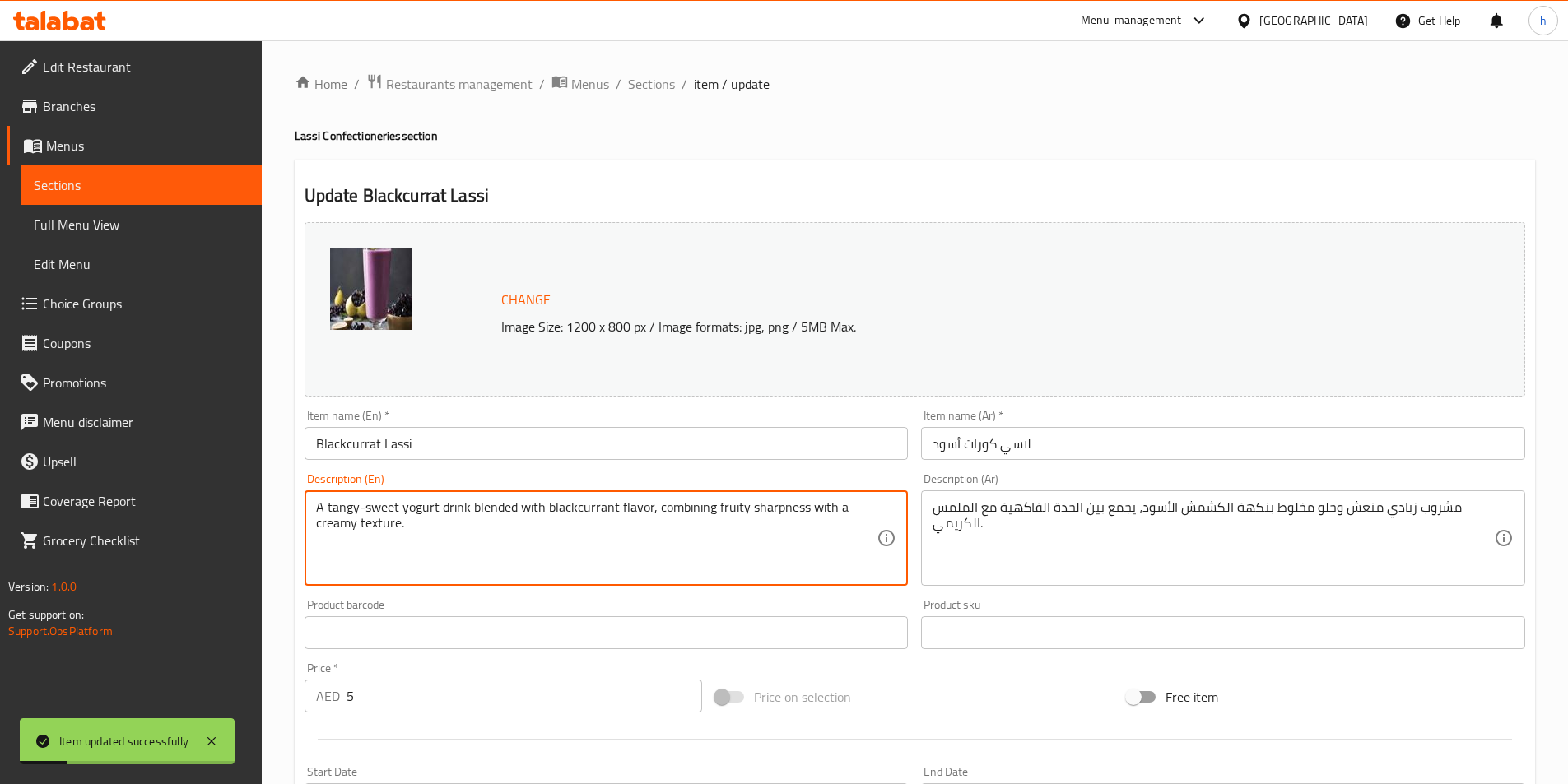
click at [357, 521] on textarea "A tangy-sweet yogurt drink blended with blackcurrant flavor, combining fruity s…" at bounding box center [597, 539] width 561 height 79
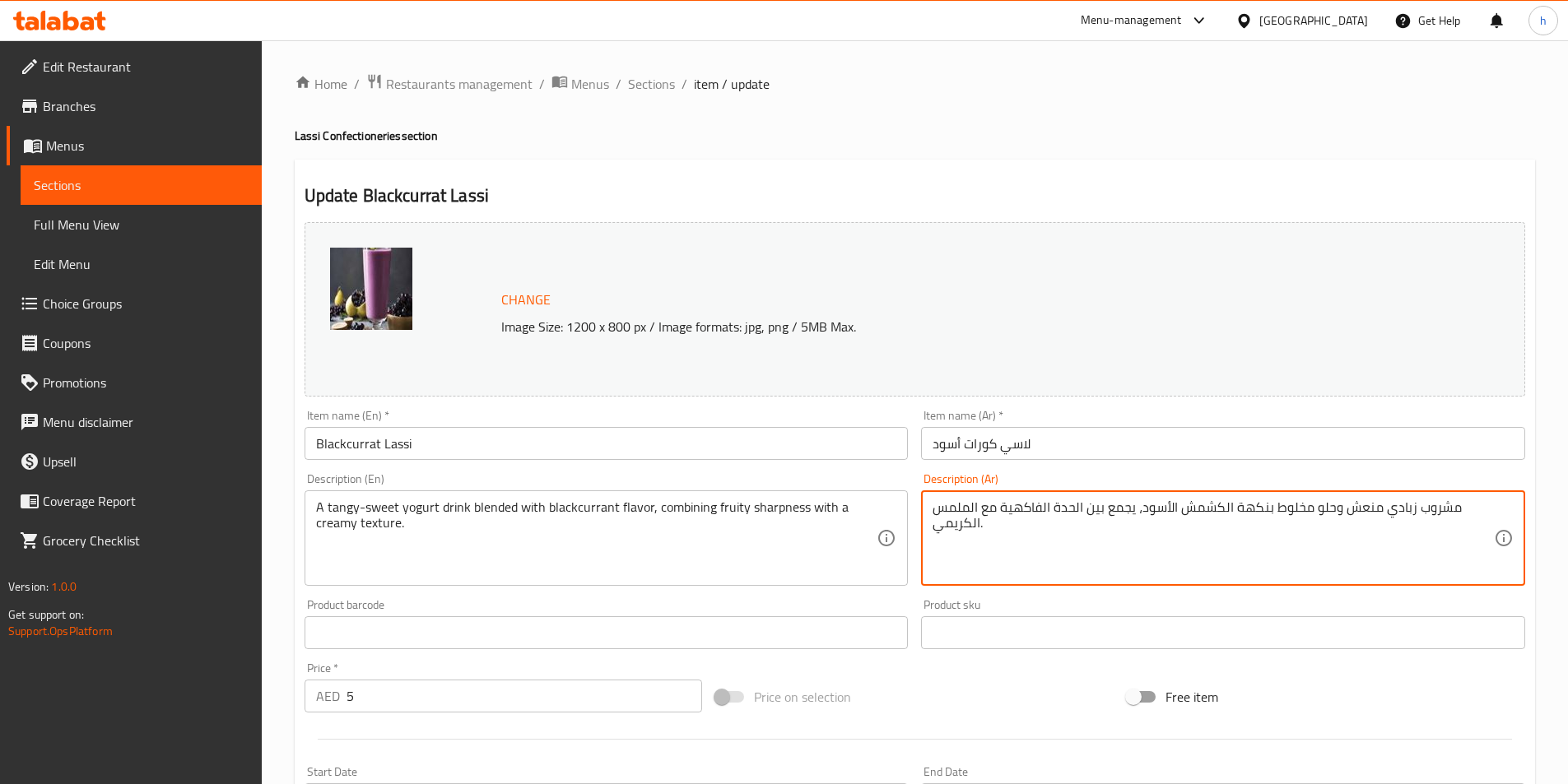
click at [1215, 507] on textarea "مشروب زبادي منعش وحلو مخلوط بنكهة الكشمش الأسود، يجمع بين الحدة الفاكهية مع الم…" at bounding box center [1213, 539] width 561 height 79
drag, startPoint x: 1215, startPoint y: 507, endPoint x: 976, endPoint y: 441, distance: 247.9
click at [976, 441] on input "لاسي كورات أسود" at bounding box center [1223, 443] width 604 height 33
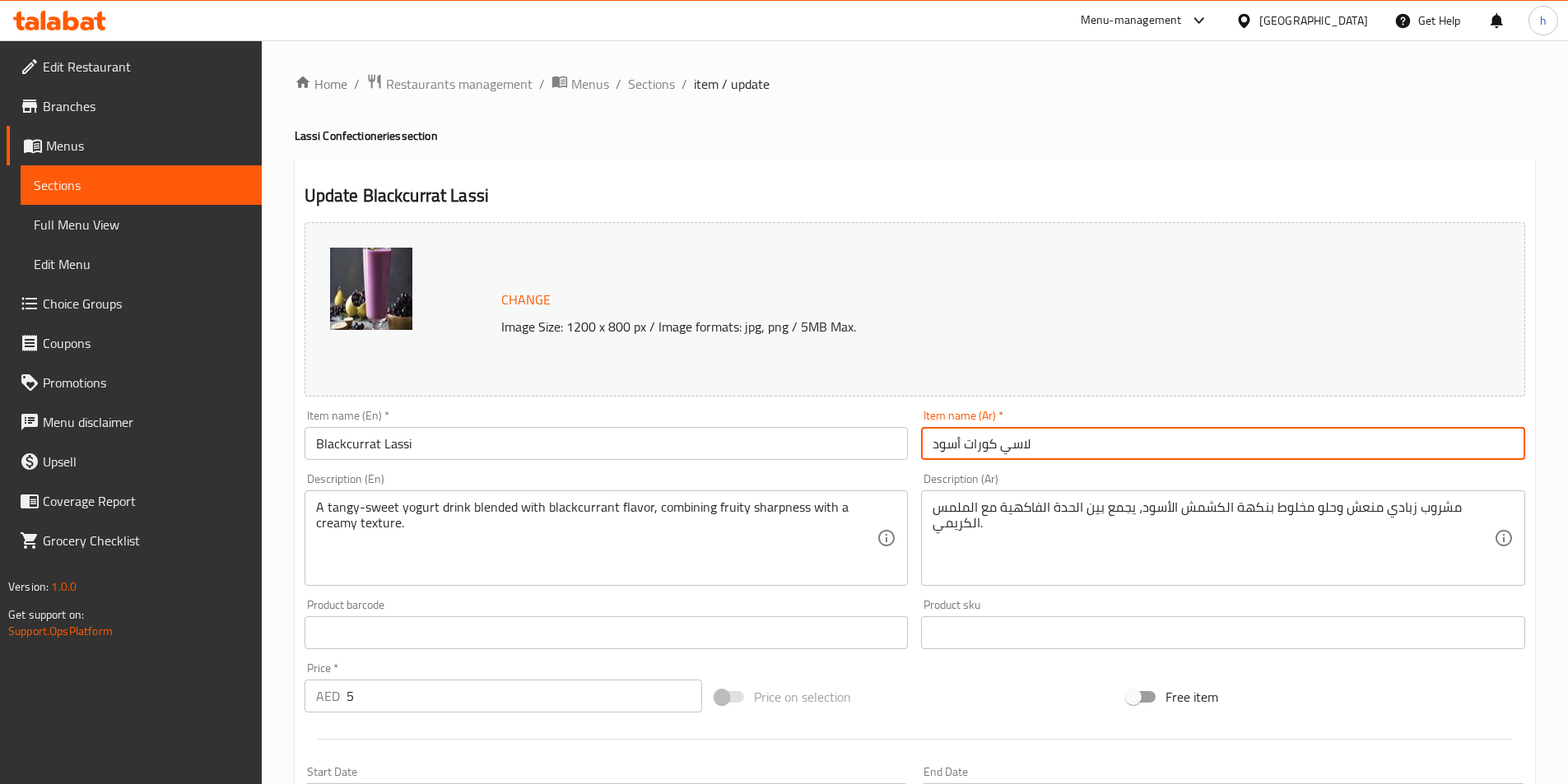
click at [979, 441] on input "لاسي كورات أسود" at bounding box center [1223, 443] width 604 height 33
click at [984, 443] on input "لاسي كورات أسود" at bounding box center [1223, 443] width 604 height 33
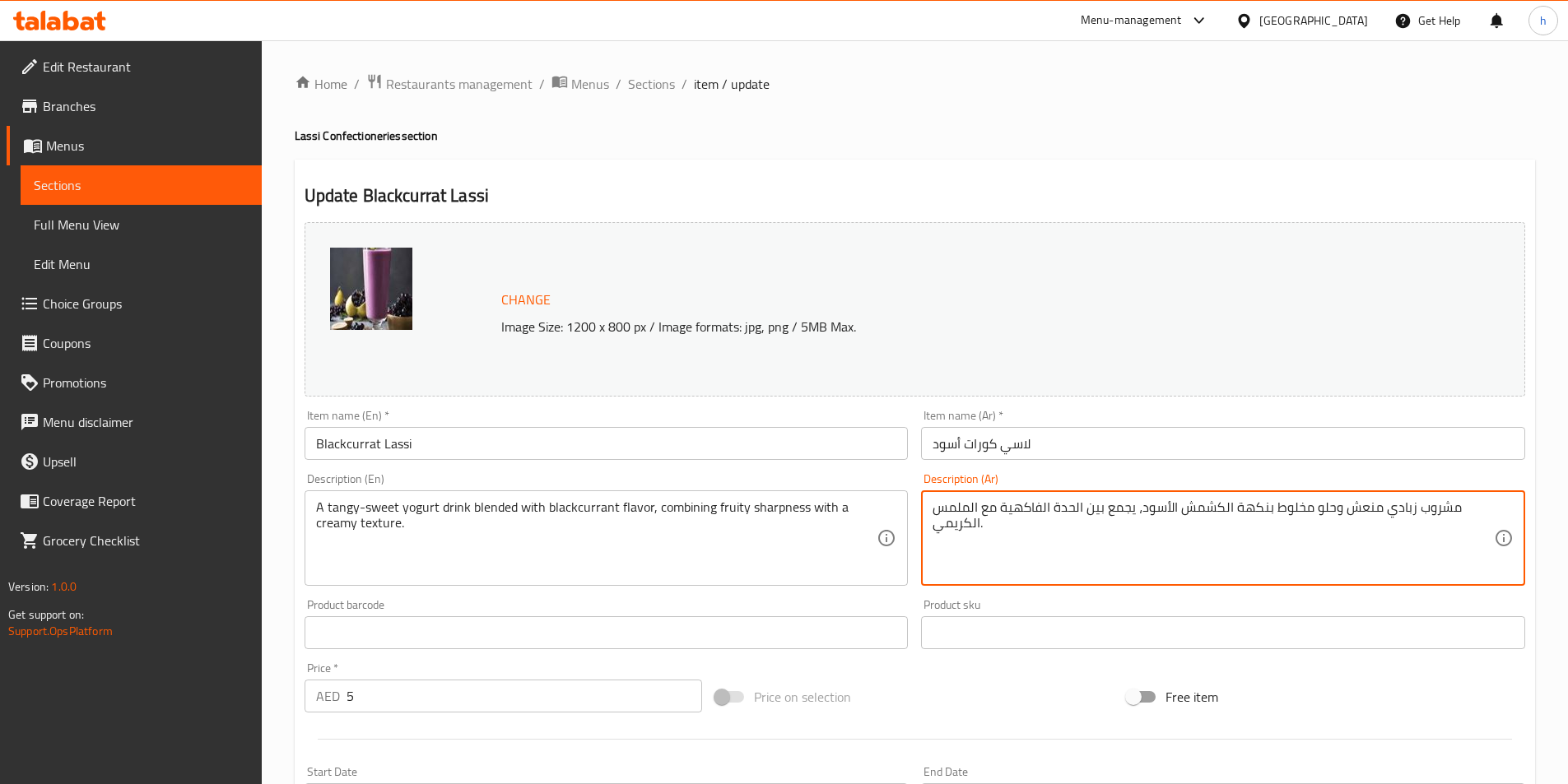
click at [1205, 508] on textarea "مشروب زبادي منعش وحلو مخلوط بنكهة الكشمش الأسود، يجمع بين الحدة الفاكهية مع الم…" at bounding box center [1213, 539] width 561 height 79
paste textarea "كورات"
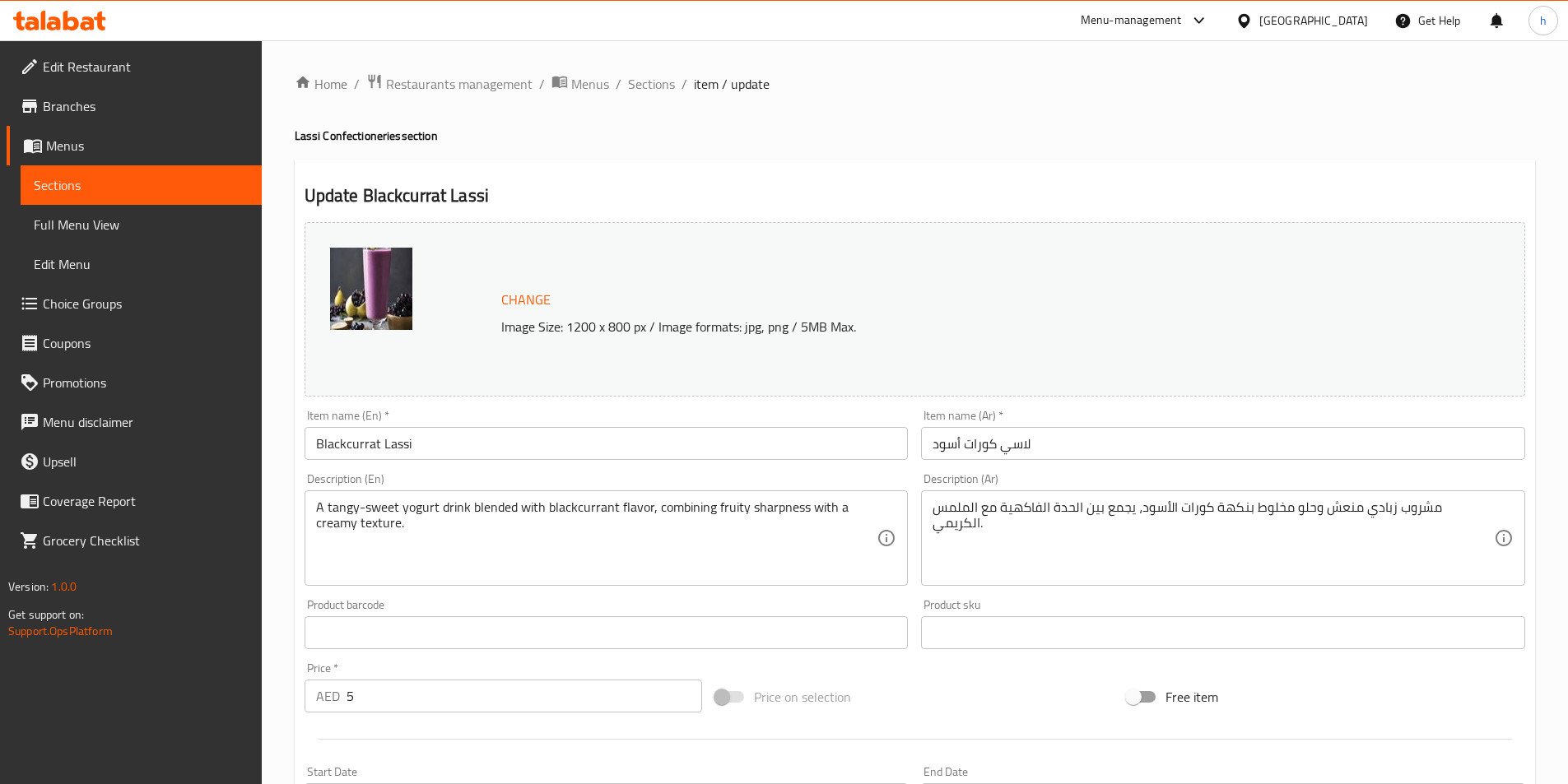
drag, startPoint x: 314, startPoint y: 505, endPoint x: 497, endPoint y: 509, distance: 183.0
click at [497, 509] on div "A tangy-sweet yogurt drink blended with blackcurrant flavor, combining fruity s…" at bounding box center [607, 539] width 604 height 96
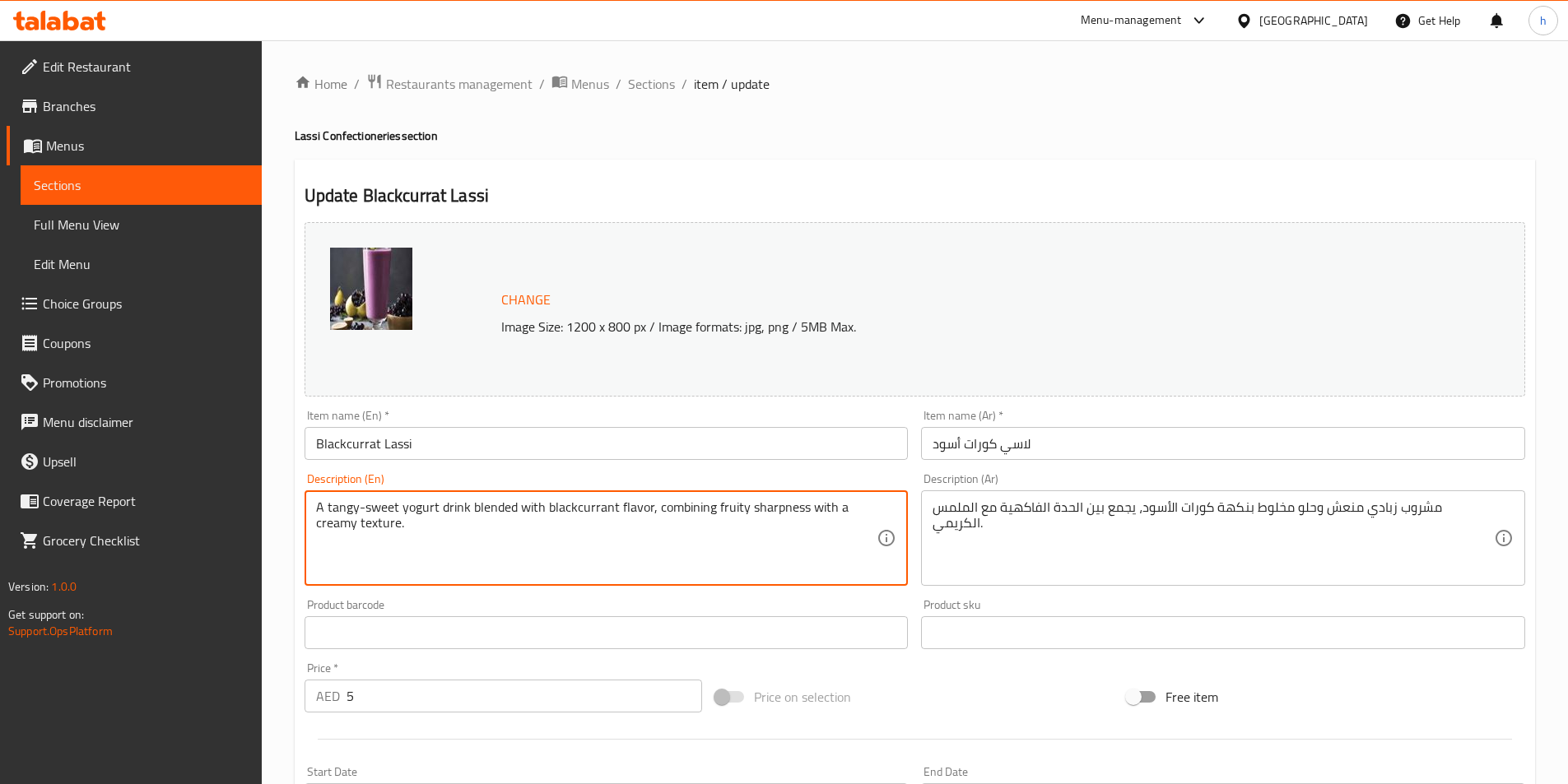
click at [619, 548] on textarea "A tangy-sweet yogurt drink blended with blackcurrant flavor, combining fruity s…" at bounding box center [597, 539] width 561 height 79
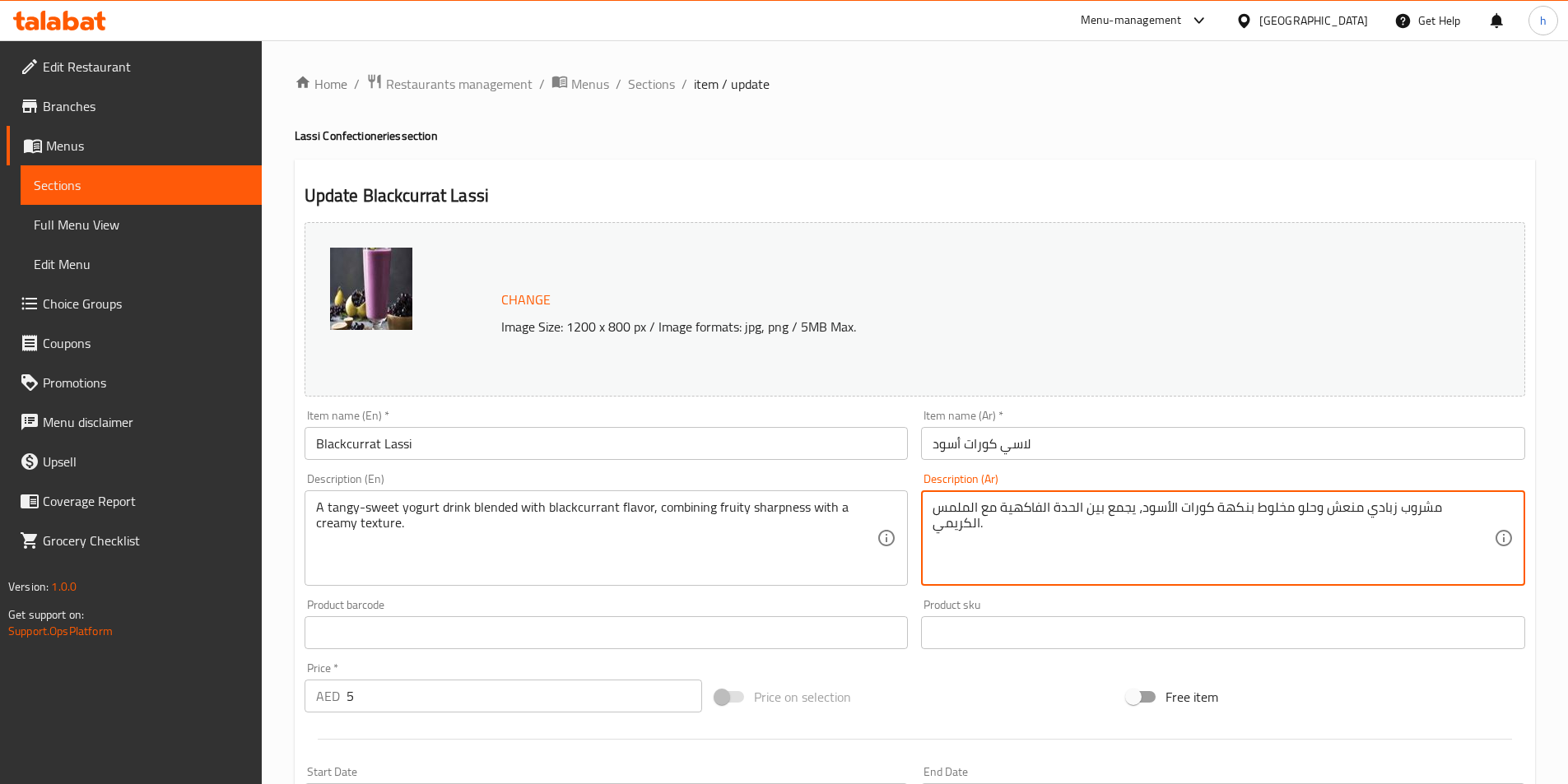
click at [1392, 509] on textarea "مشروب زبادي منعش وحلو مخلوط بنكهة كورات الأسود، يجمع بين الحدة الفاكهية مع المل…" at bounding box center [1213, 539] width 561 height 79
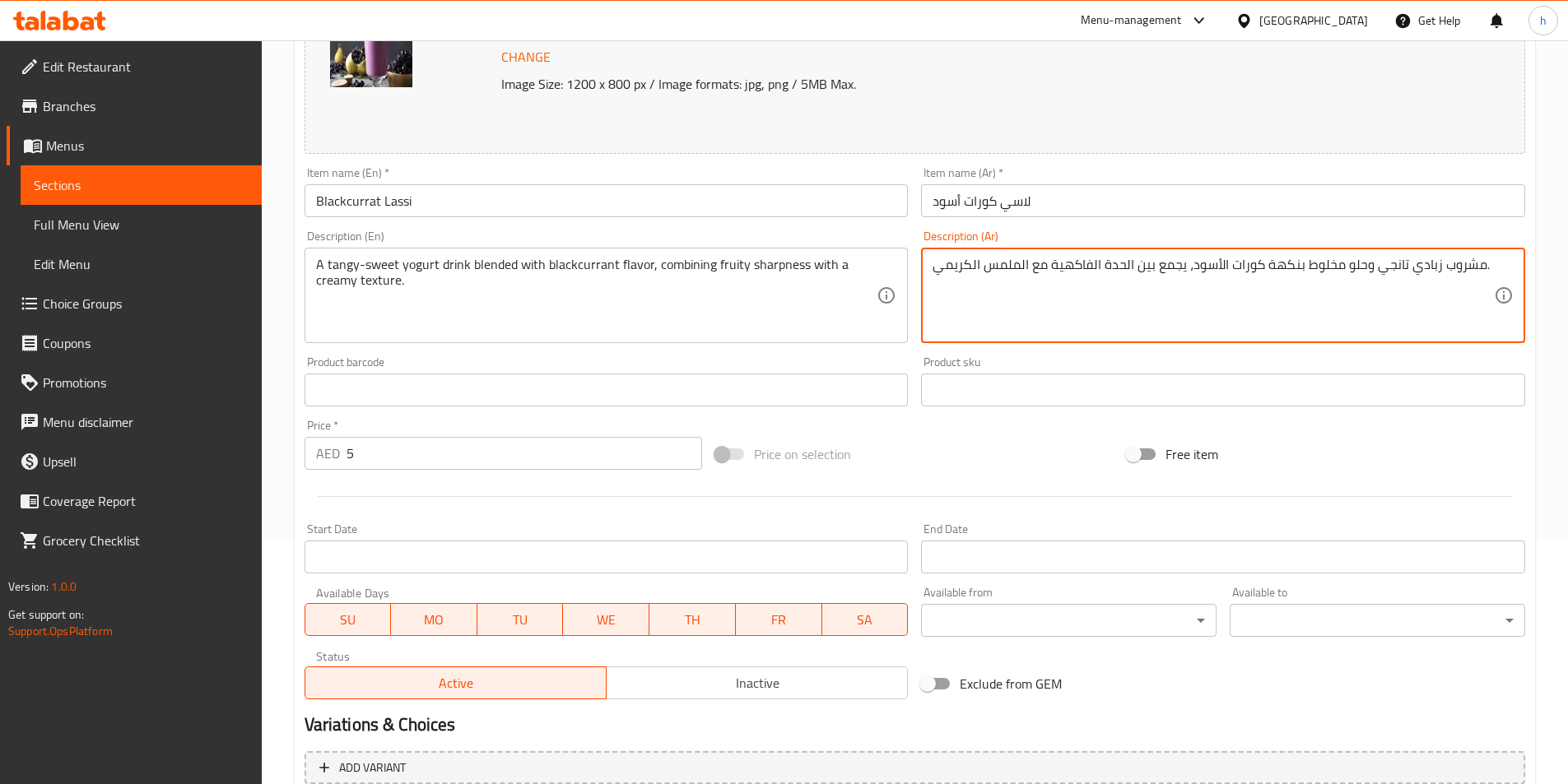
scroll to position [403, 0]
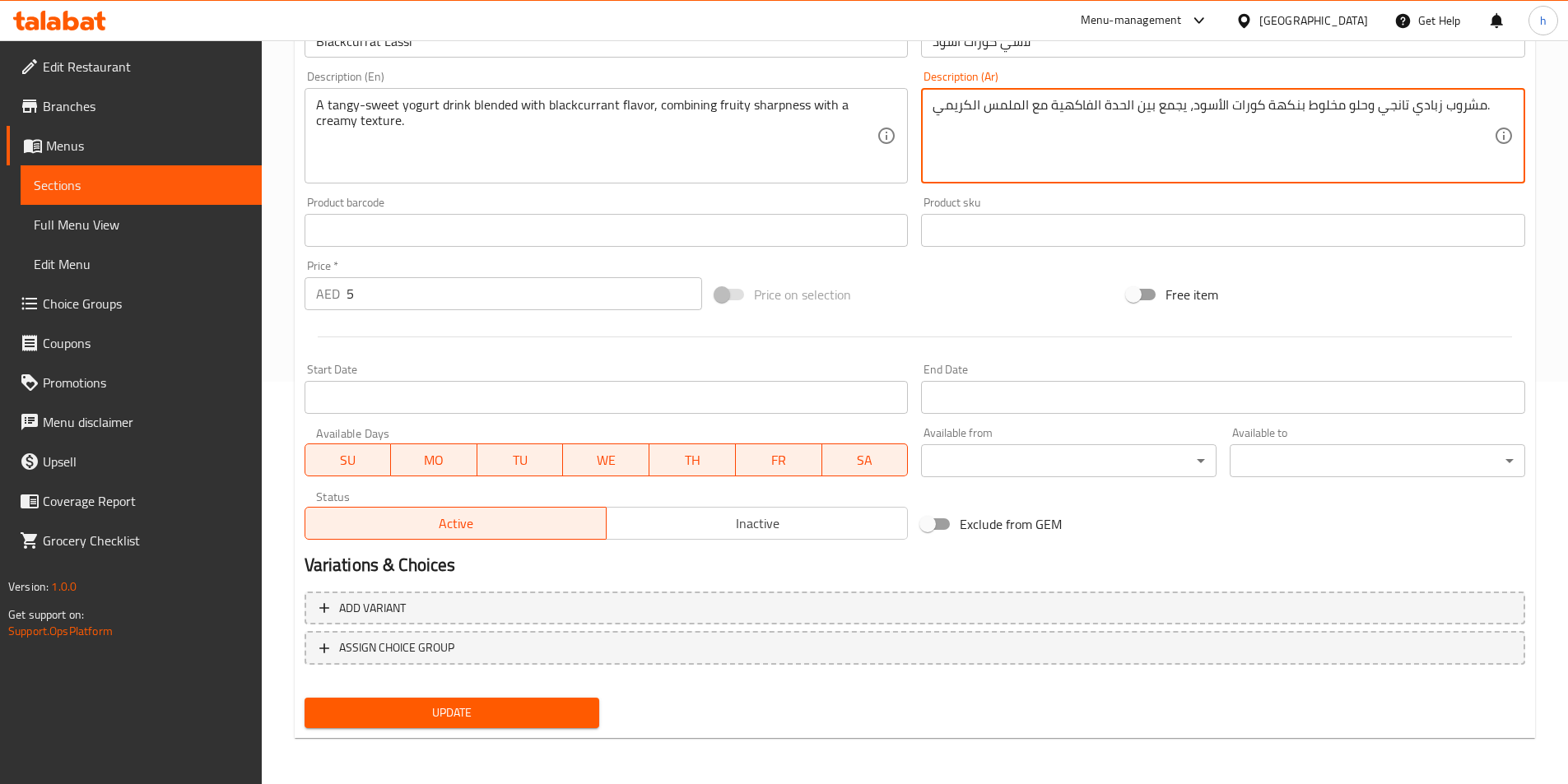
type textarea "مشروب زبادي تانجي وحلو مخلوط بنكهة كورات الأسود، يجمع بين الحدة الفاكهية مع الم…"
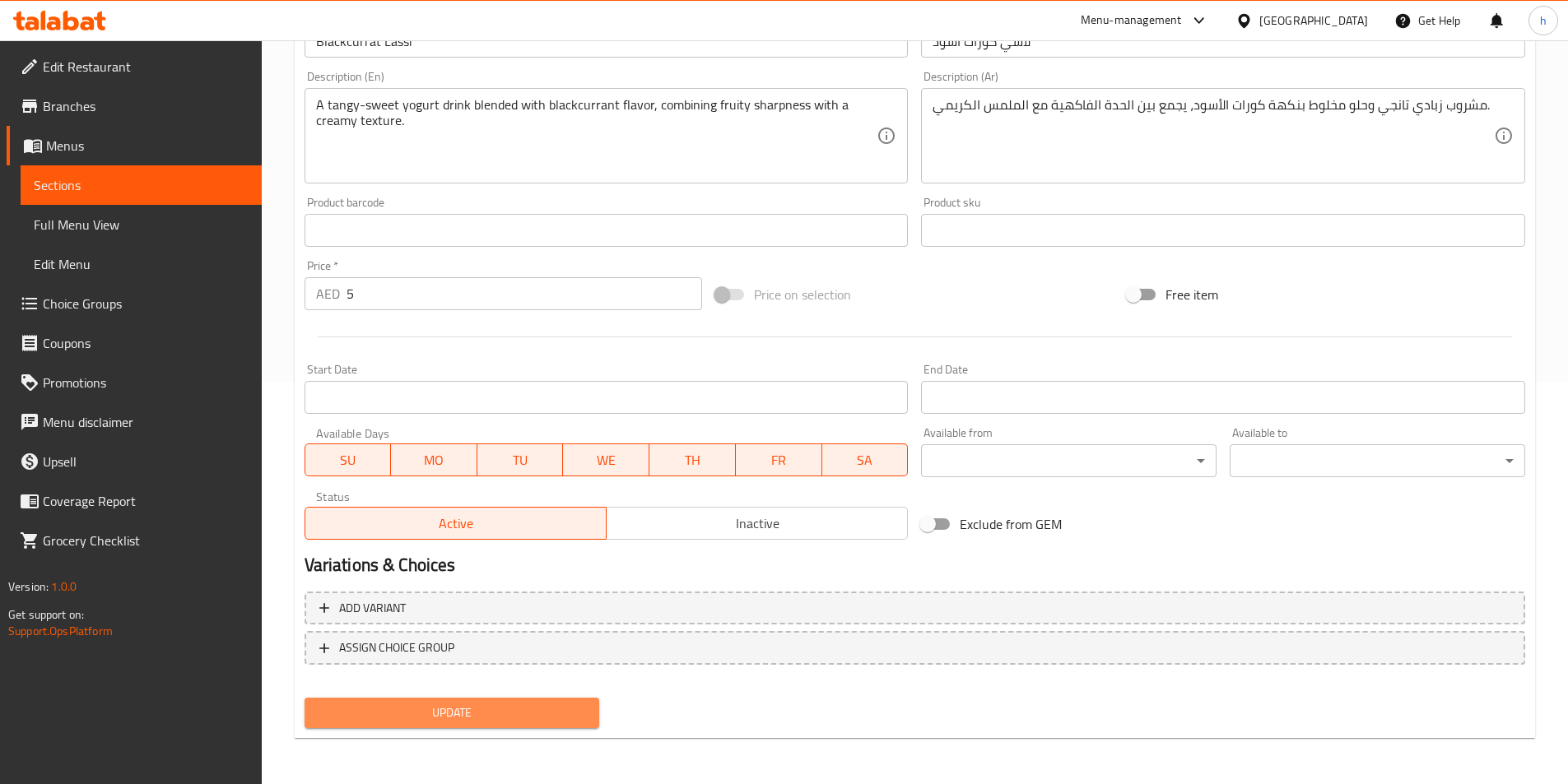
click at [515, 721] on span "Update" at bounding box center [452, 712] width 269 height 20
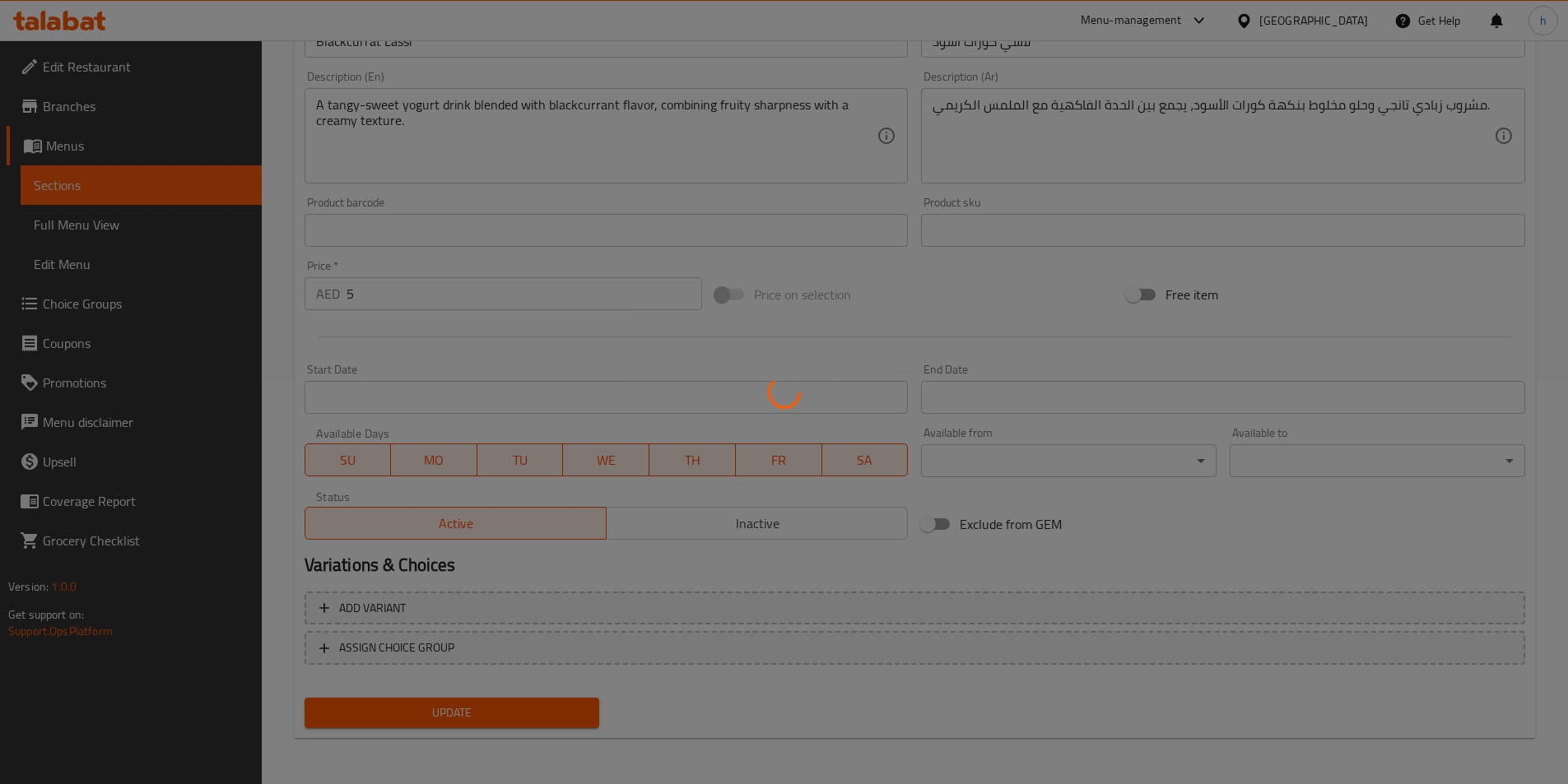
scroll to position [0, 0]
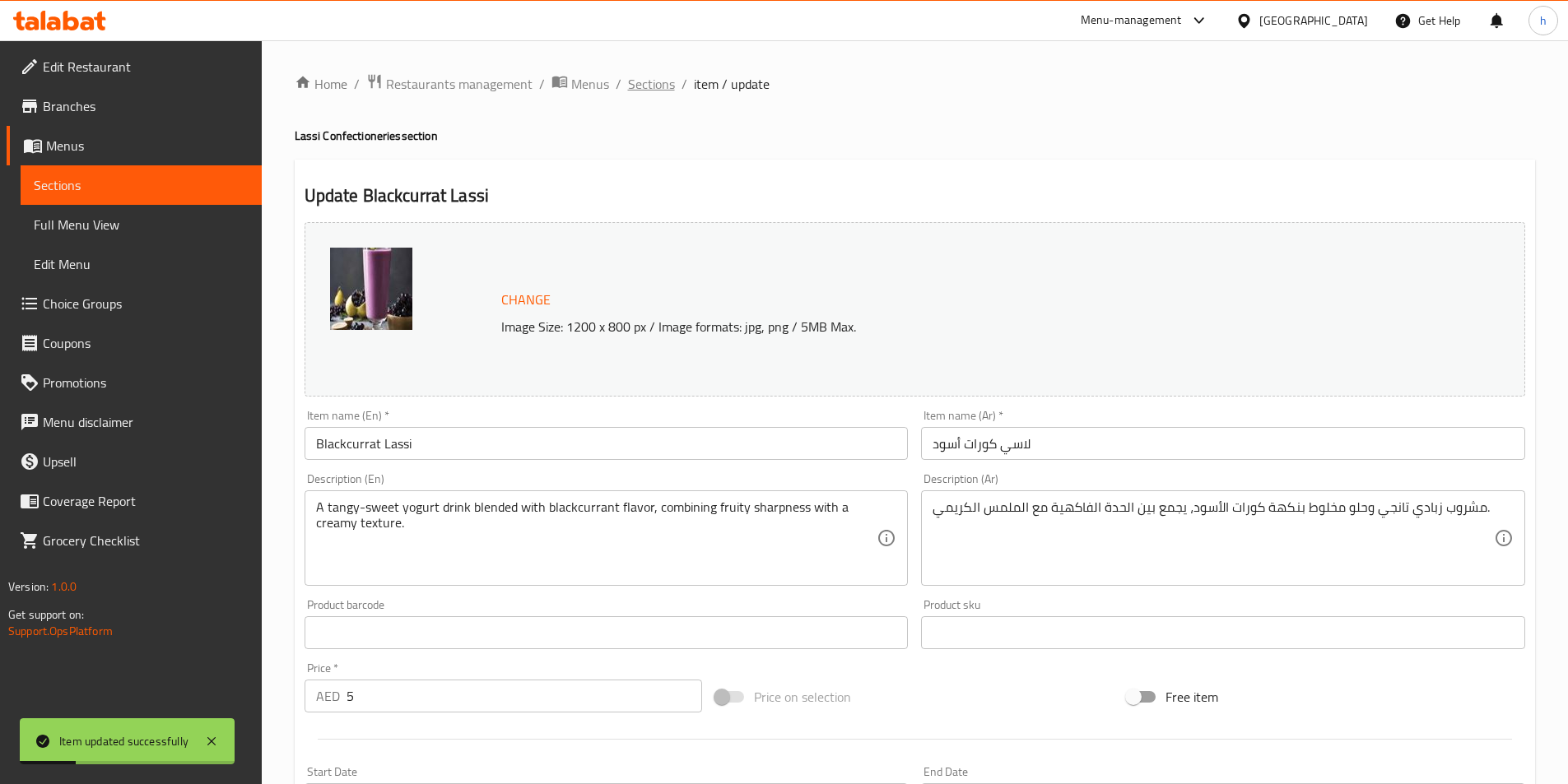
click at [653, 81] on span "Sections" at bounding box center [651, 83] width 47 height 20
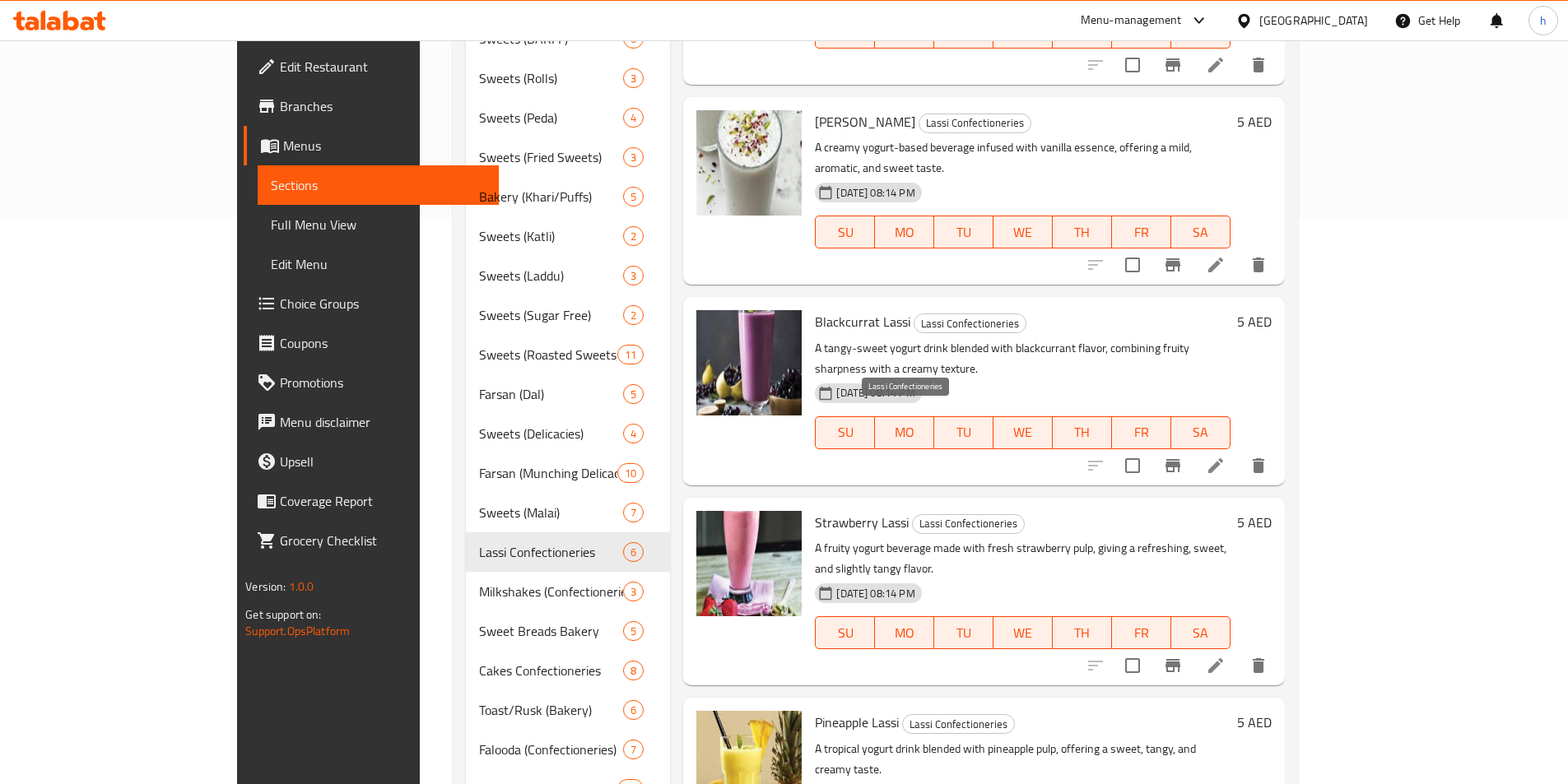
scroll to position [737, 0]
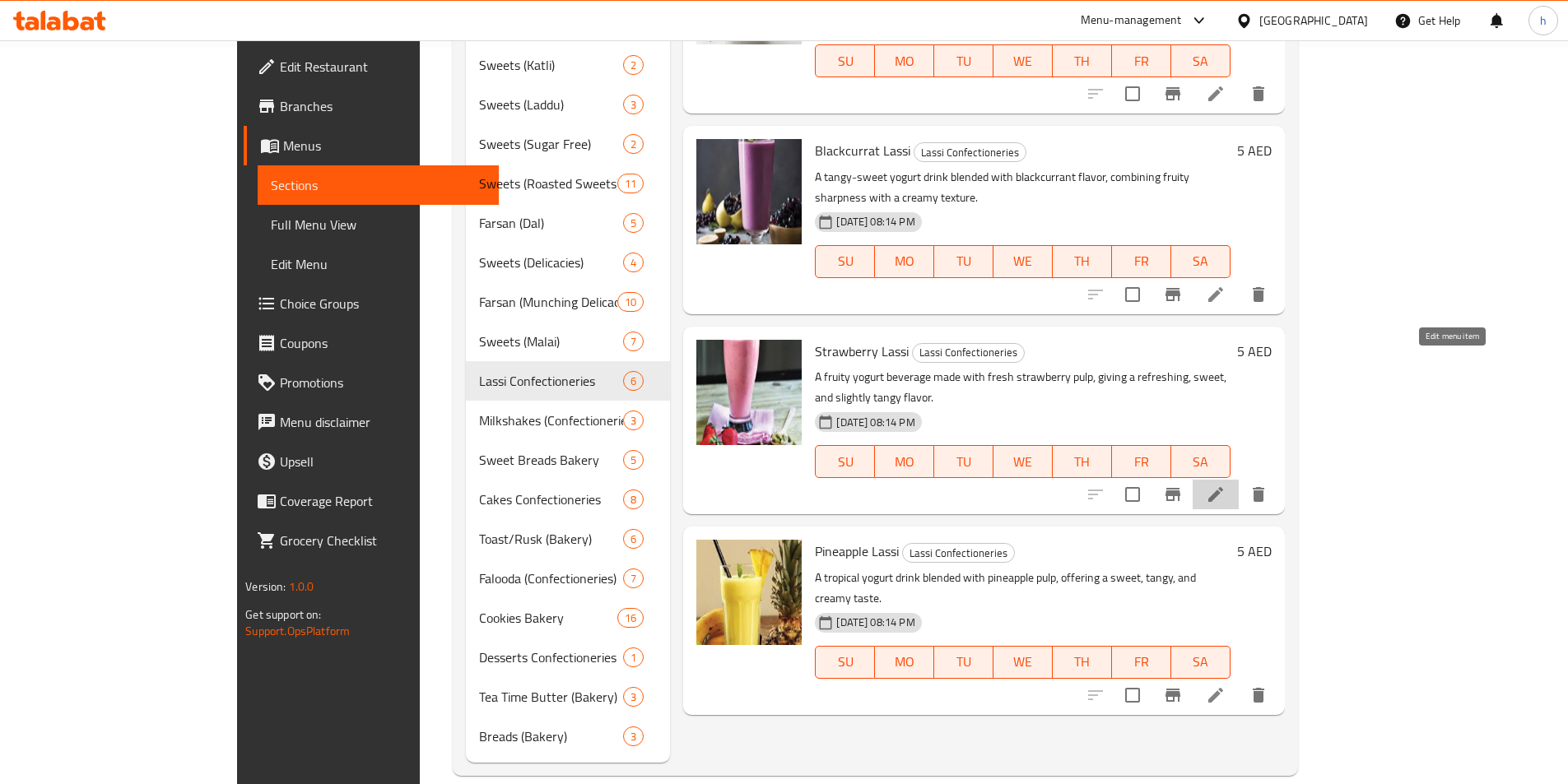
click at [1226, 485] on icon at bounding box center [1215, 495] width 20 height 20
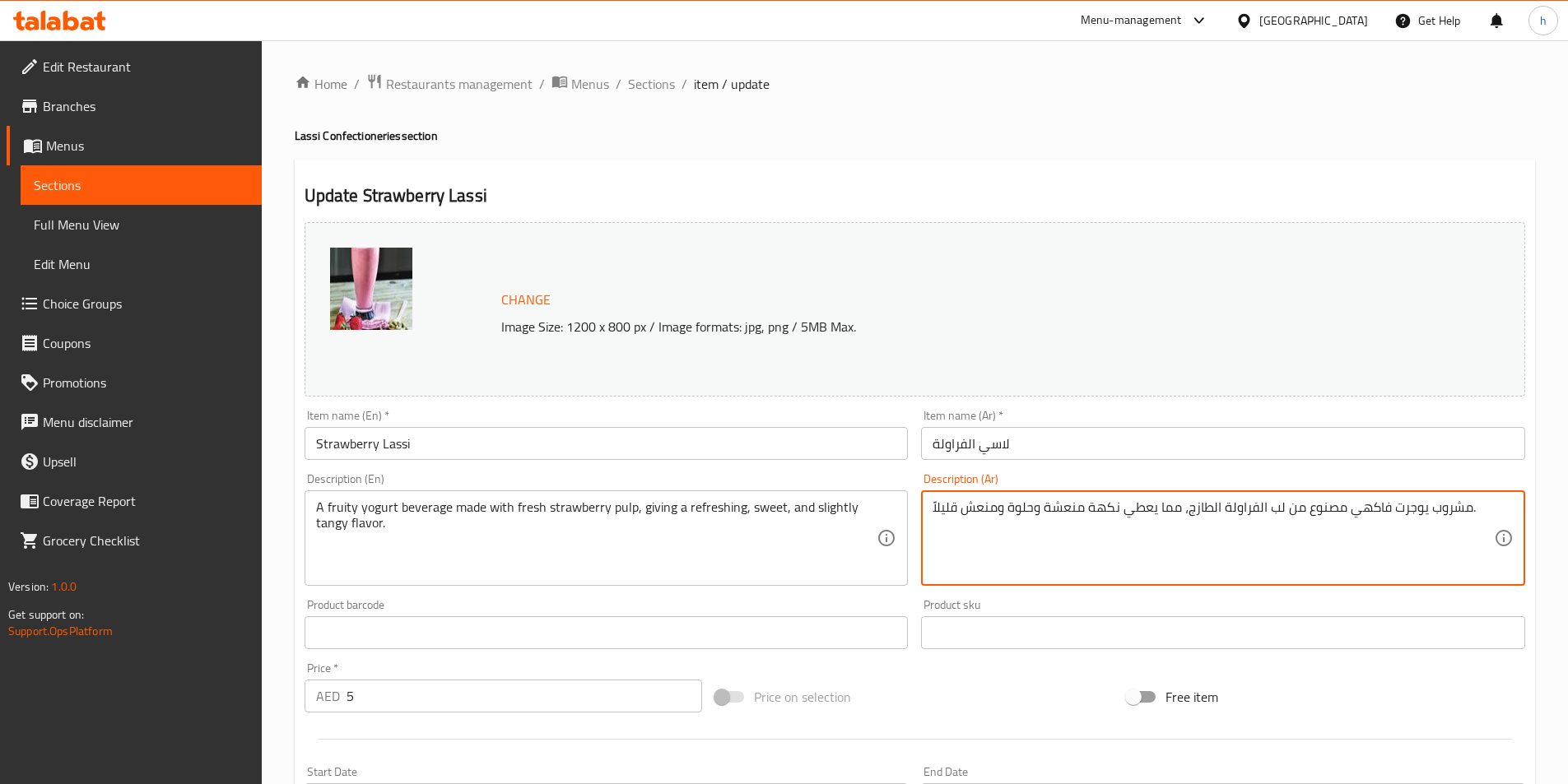
click at [1398, 513] on textarea "مشروب يوجرت فاكهي مصنوع من لب الفراولة الطازج، مما يعطي نكهة منعشة وحلوة ومنعش …" at bounding box center [1213, 539] width 561 height 79
click at [1401, 512] on textarea "مشروب يوجرت فاكهي مصنوع من لب الفراولة الطازج، مما يعطي نكهة منعشة وحلوة ومنعش …" at bounding box center [1213, 539] width 561 height 79
type textarea "مشروب زبادي فاكهي مصنوع من لب الفراولة الطازج، مما يعطي نكهة منعشة وحلوة ومنعش …"
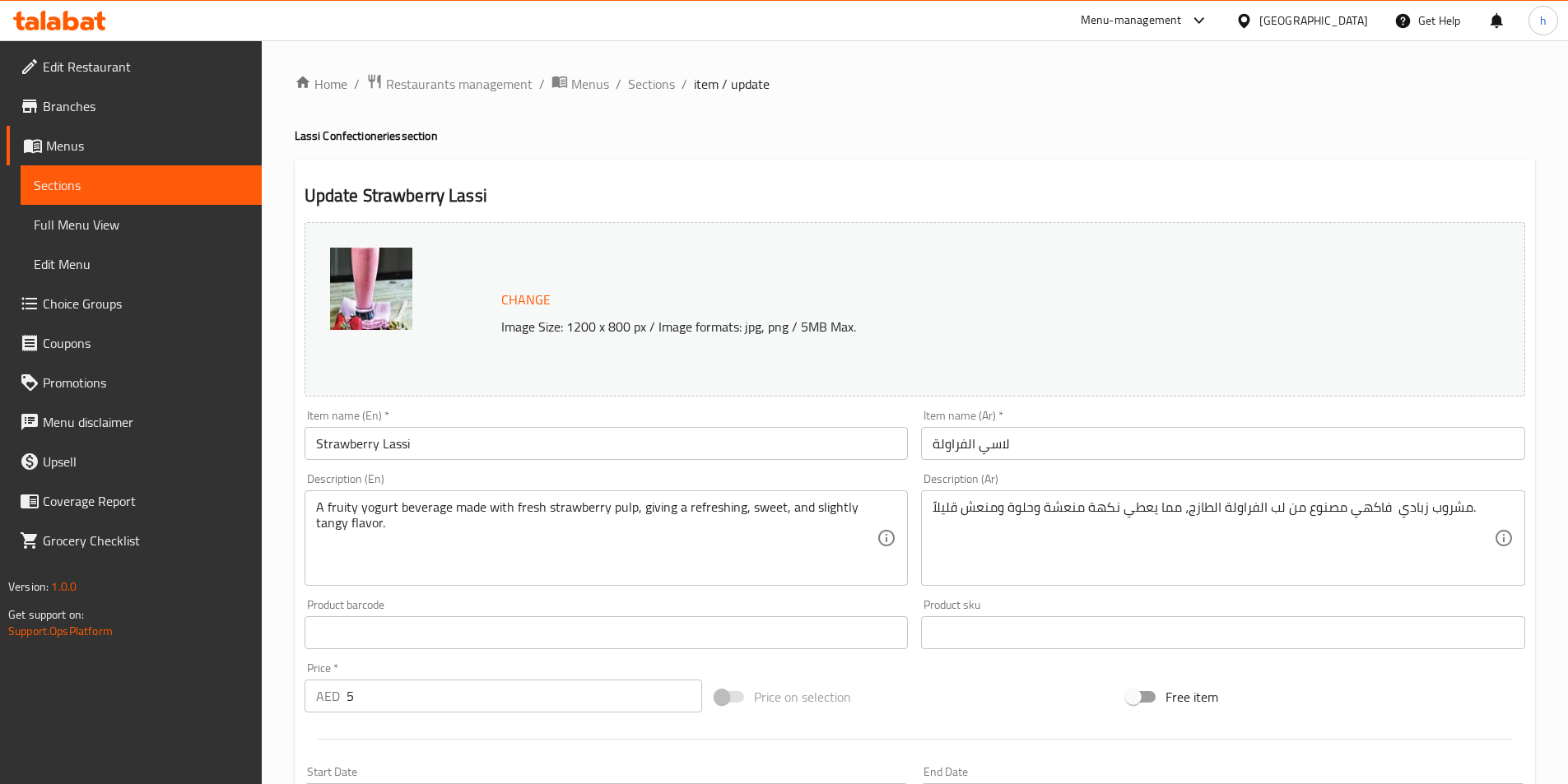
drag, startPoint x: 310, startPoint y: 502, endPoint x: 433, endPoint y: 508, distance: 123.1
click at [433, 508] on div "A fruity yogurt beverage made with fresh strawberry pulp, giving a refreshing, …" at bounding box center [607, 539] width 604 height 96
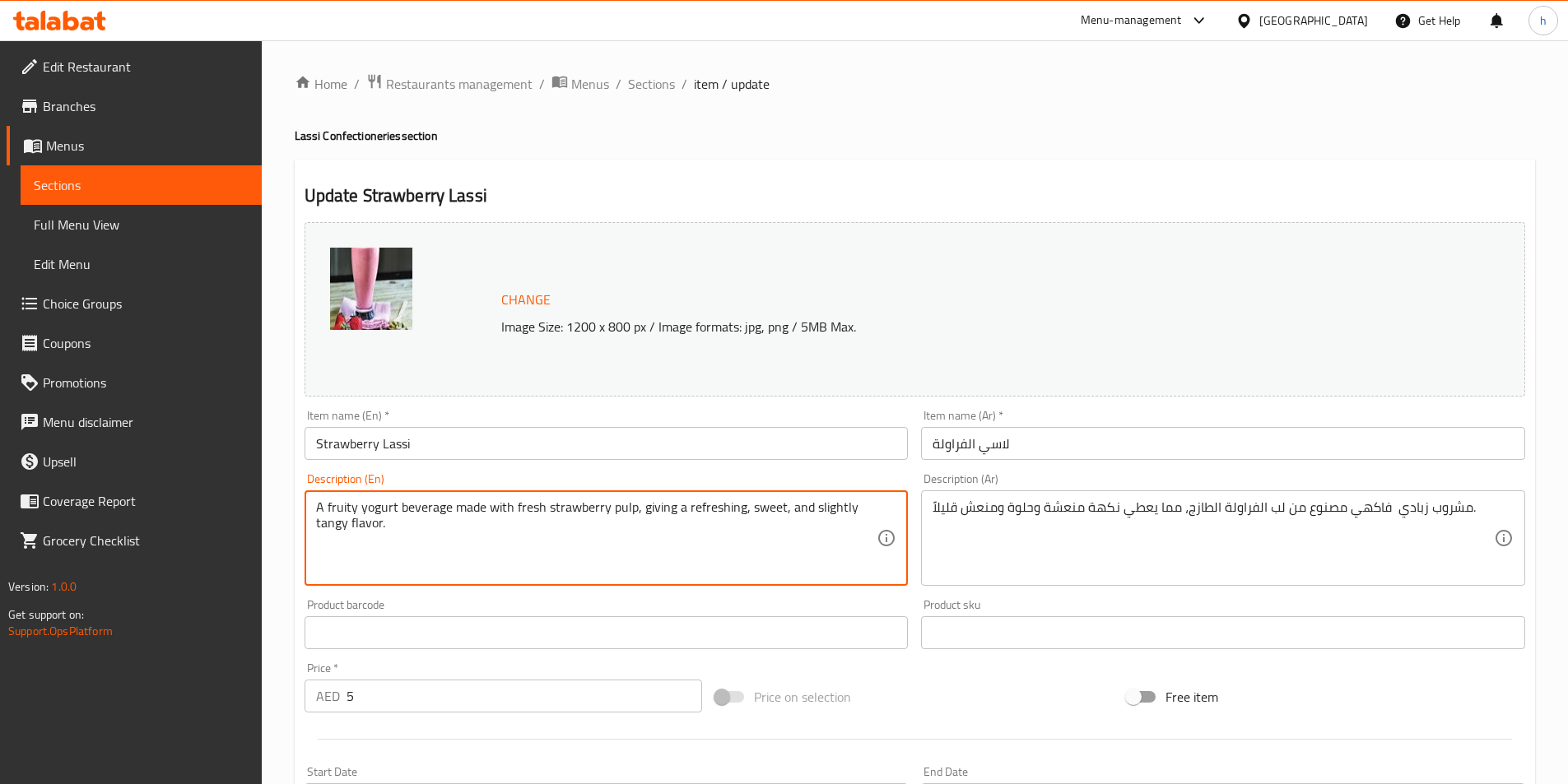
click at [436, 515] on textarea "A fruity yogurt beverage made with fresh strawberry pulp, giving a refreshing, …" at bounding box center [597, 539] width 561 height 79
click at [367, 509] on textarea "A fruity yogurt beverage made with fresh strawberry pulp, giving a refreshing, …" at bounding box center [597, 539] width 561 height 79
click at [335, 505] on textarea "A fruity yogurt beverage made with fresh strawberry pulp, giving a refreshing, …" at bounding box center [597, 539] width 561 height 79
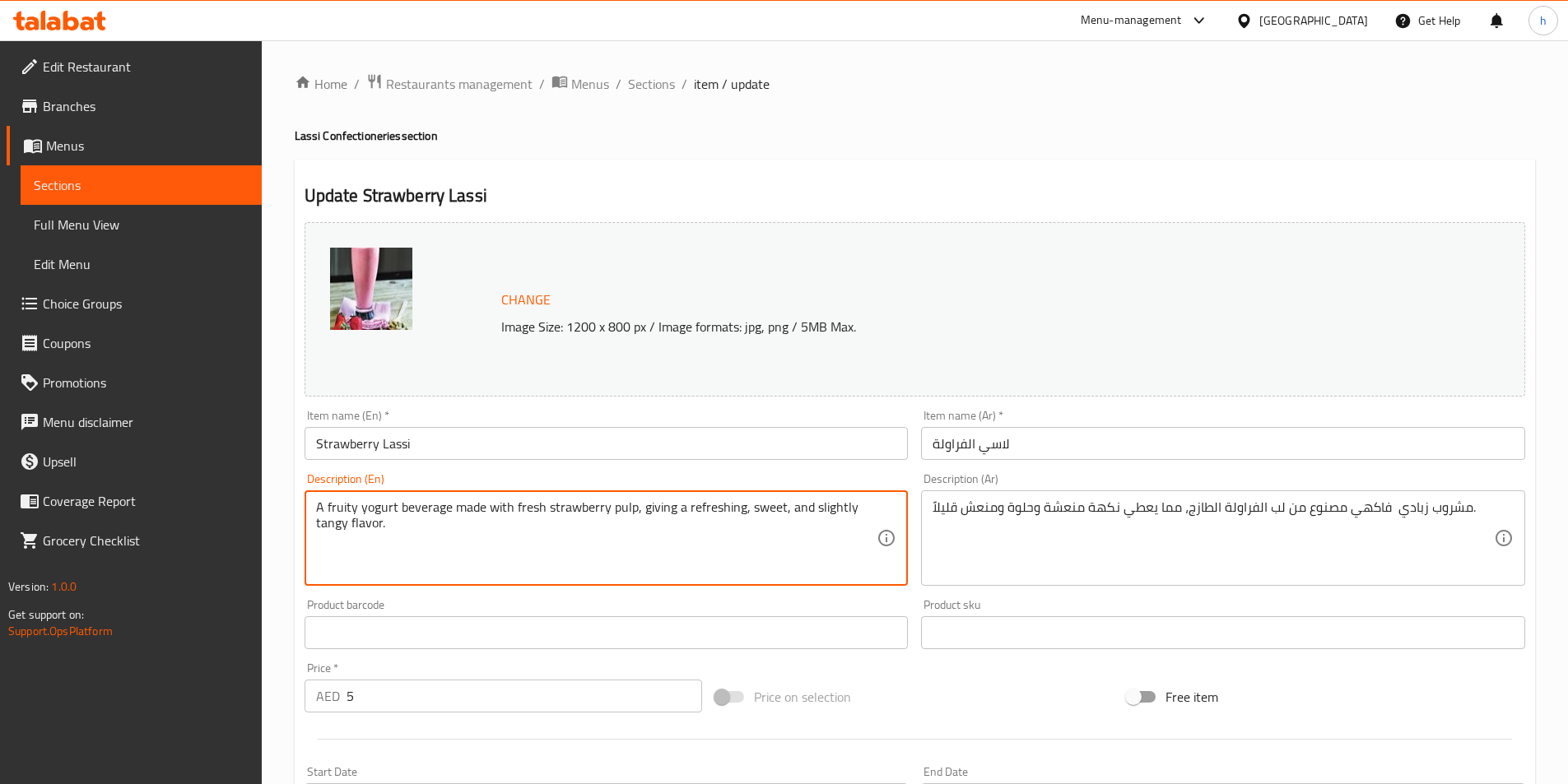
click at [335, 505] on textarea "A fruity yogurt beverage made with fresh strawberry pulp, giving a refreshing, …" at bounding box center [597, 539] width 561 height 79
click at [462, 512] on textarea "A fruity yogurt beverage made with fresh strawberry pulp, giving a refreshing, …" at bounding box center [597, 539] width 561 height 79
click at [540, 508] on textarea "A fruity yogurt beverage made with fresh strawberry pulp, giving a refreshing, …" at bounding box center [597, 539] width 561 height 79
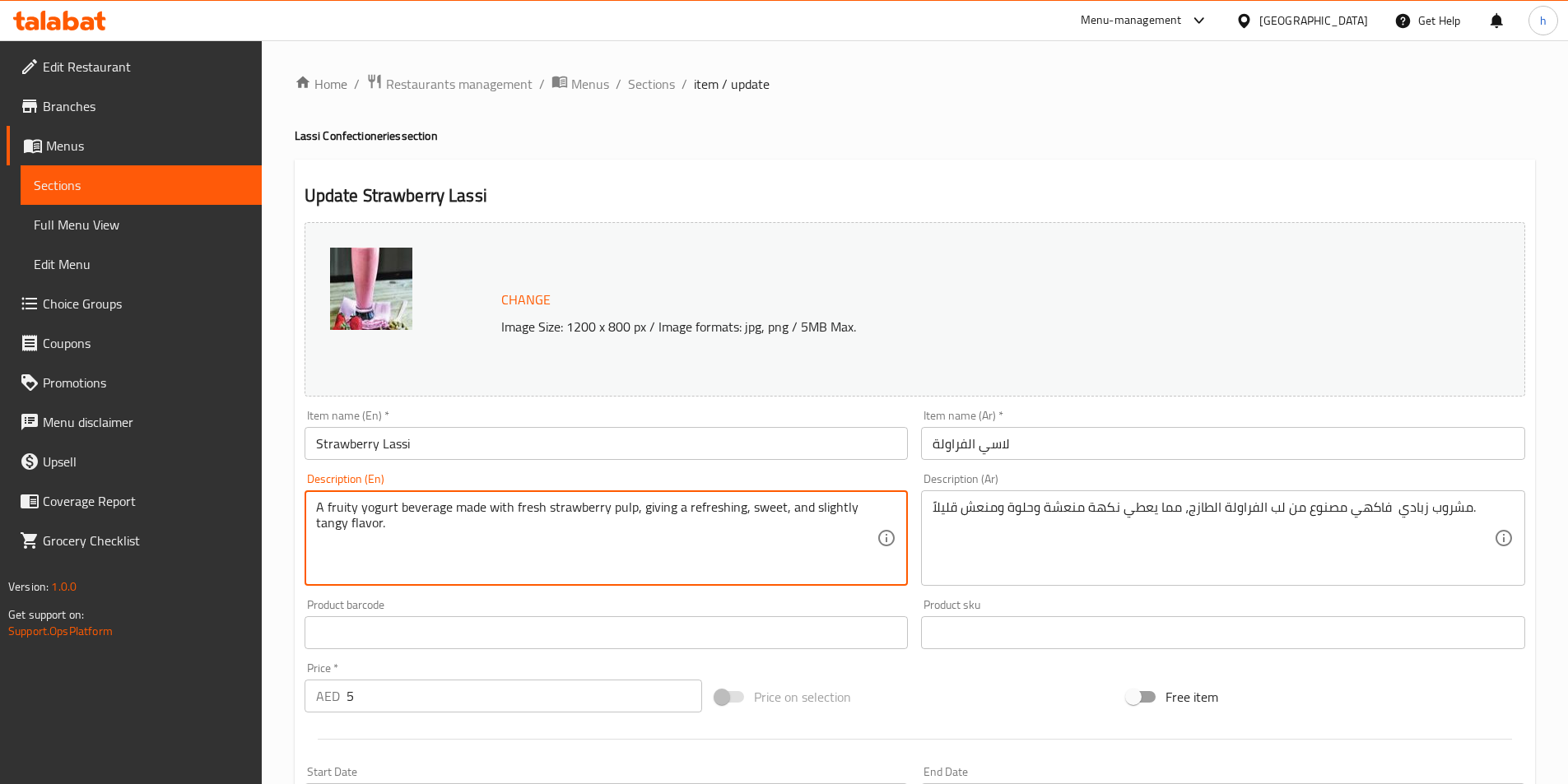
click at [617, 516] on textarea "A fruity yogurt beverage made with fresh strawberry pulp, giving a refreshing, …" at bounding box center [597, 539] width 561 height 79
click at [659, 513] on textarea "A fruity yogurt beverage made with fresh strawberry pulp, giving a refreshing, …" at bounding box center [597, 539] width 561 height 79
click at [707, 535] on textarea "A fruity yogurt beverage made with fresh strawberry pulp, giving a refreshing, …" at bounding box center [597, 539] width 561 height 79
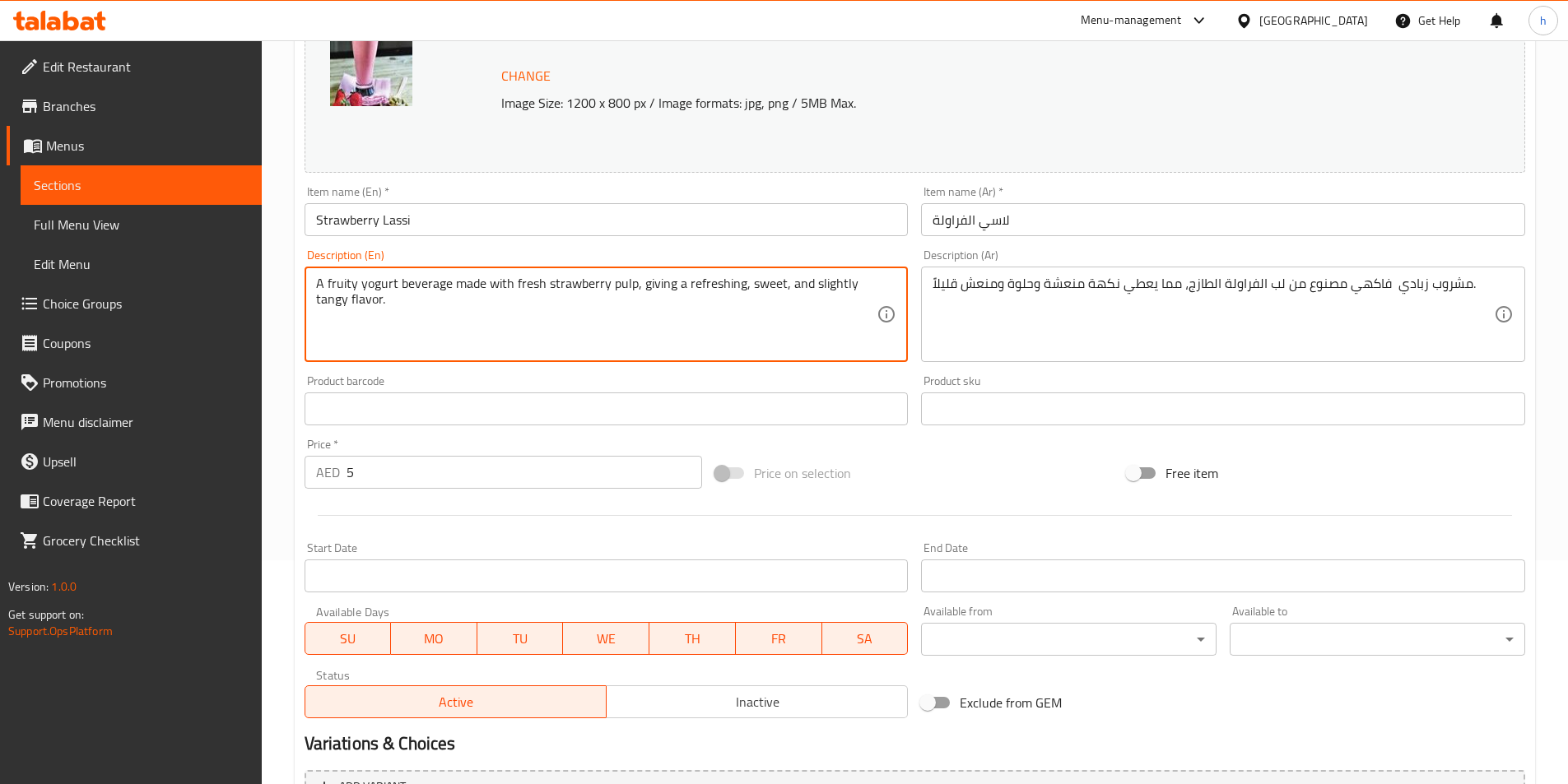
scroll to position [73, 0]
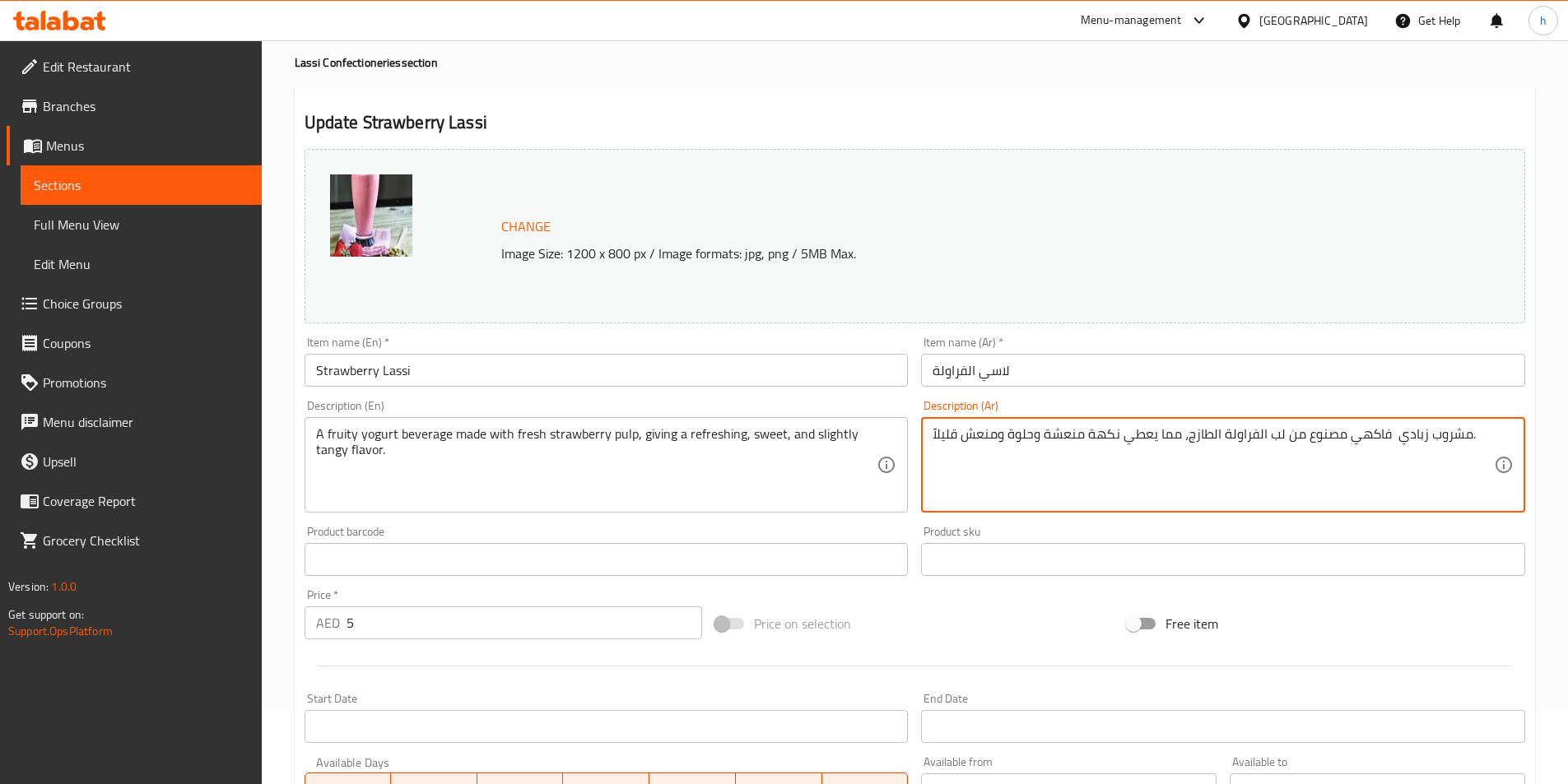
drag, startPoint x: 994, startPoint y: 434, endPoint x: 962, endPoint y: 428, distance: 32.6
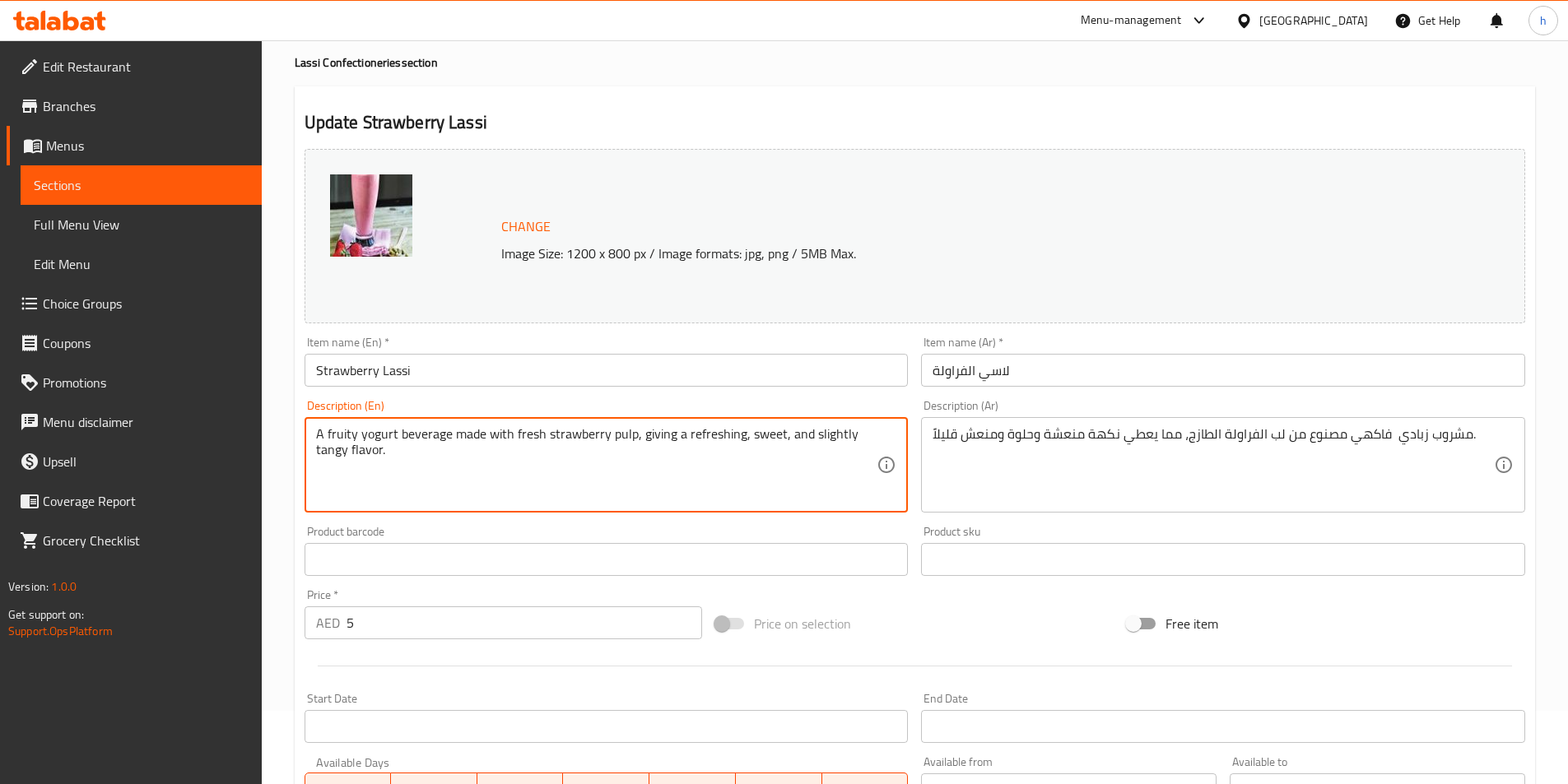
click at [335, 456] on textarea "A fruity yogurt beverage made with fresh strawberry pulp, giving a refreshing, …" at bounding box center [597, 466] width 561 height 79
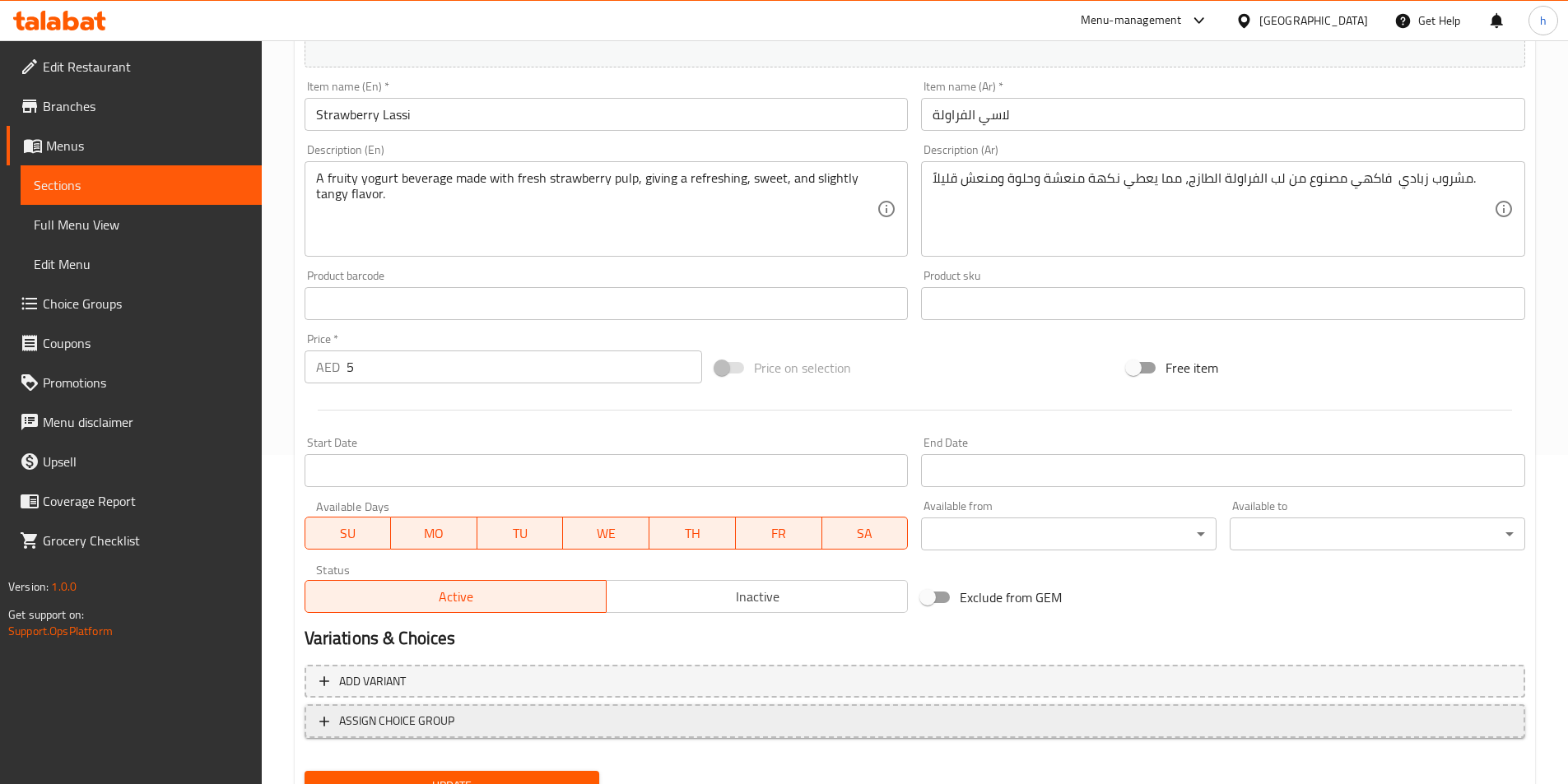
scroll to position [403, 0]
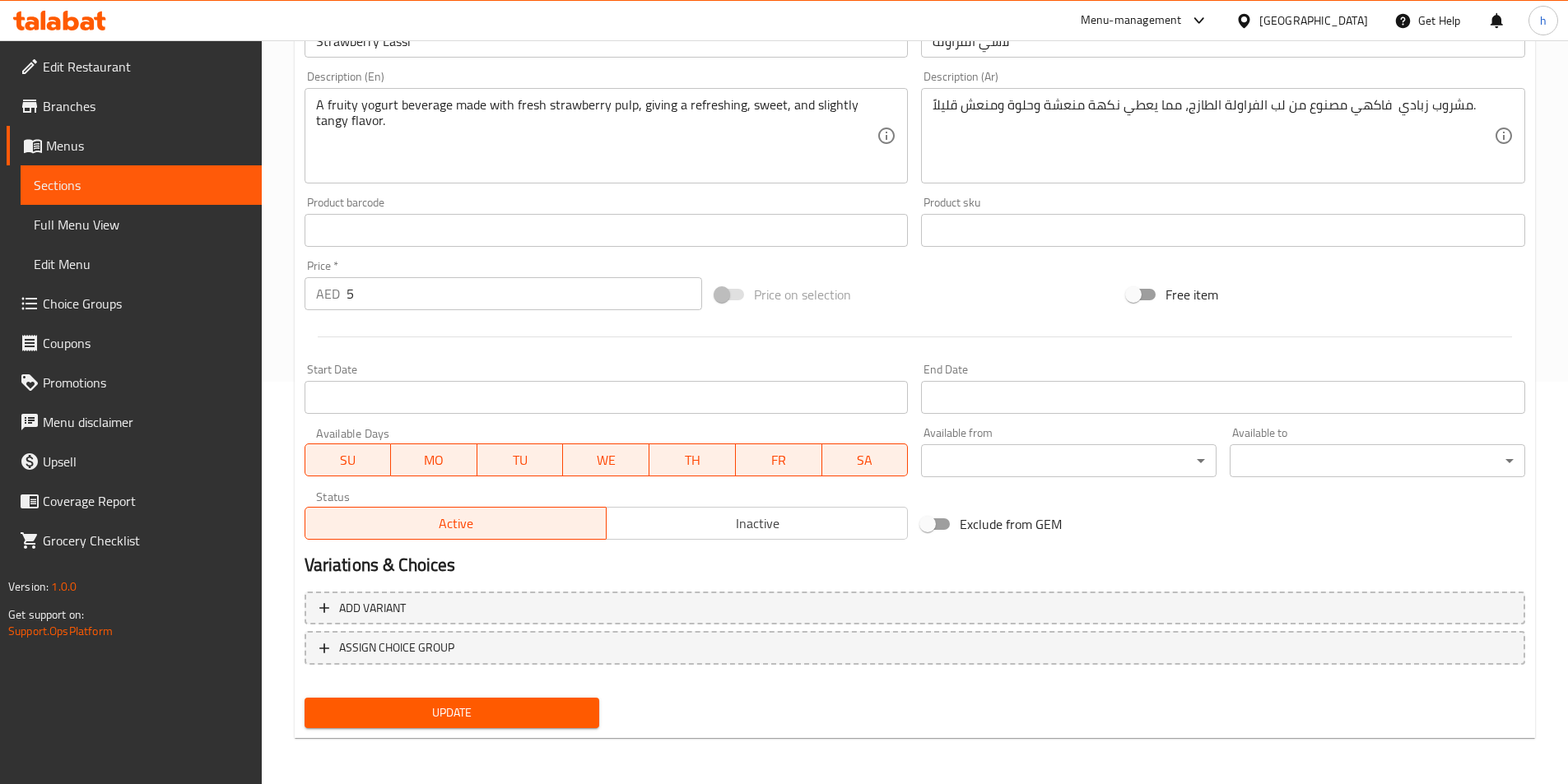
click at [542, 701] on button "Update" at bounding box center [453, 713] width 295 height 31
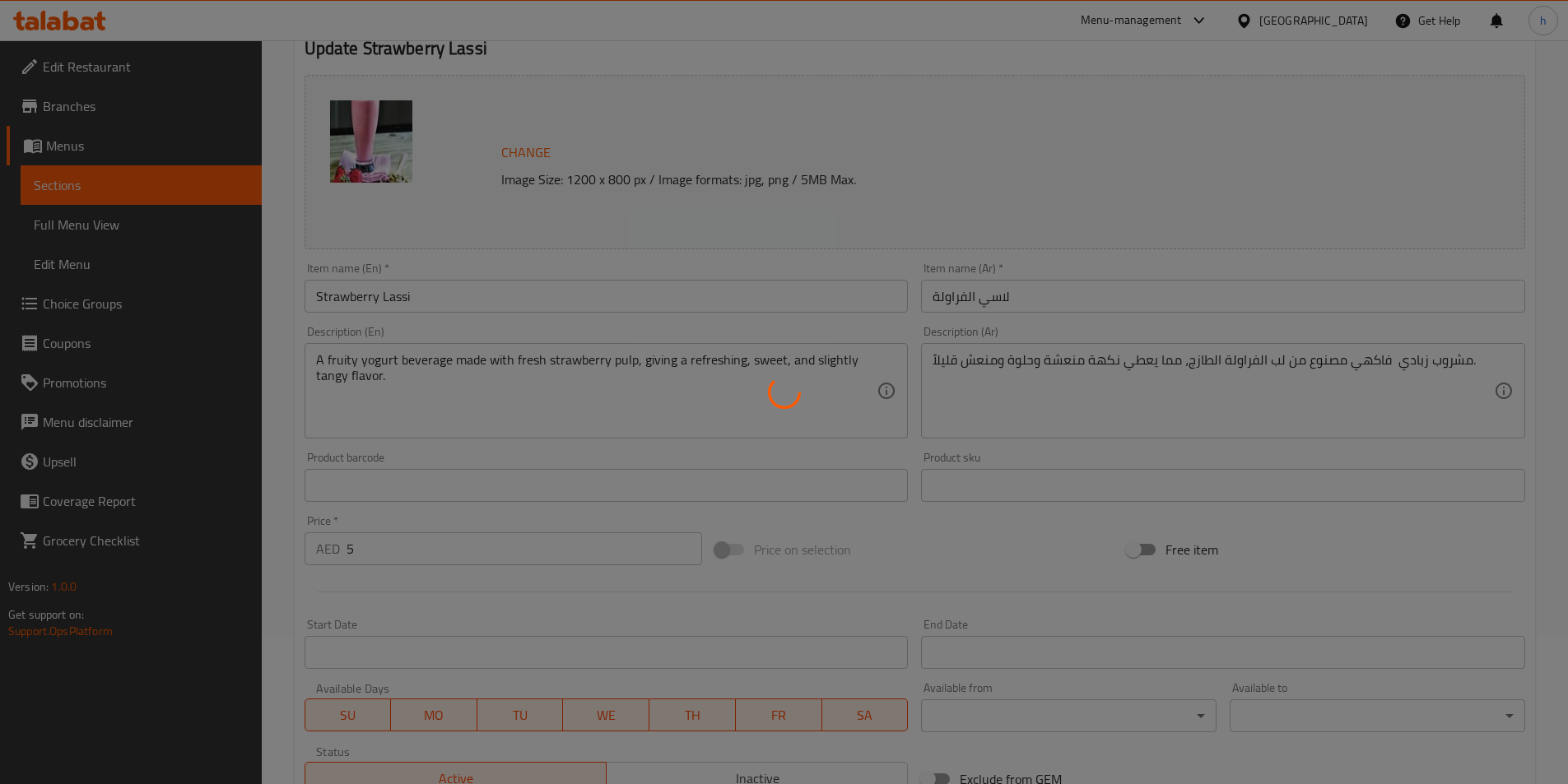
scroll to position [0, 0]
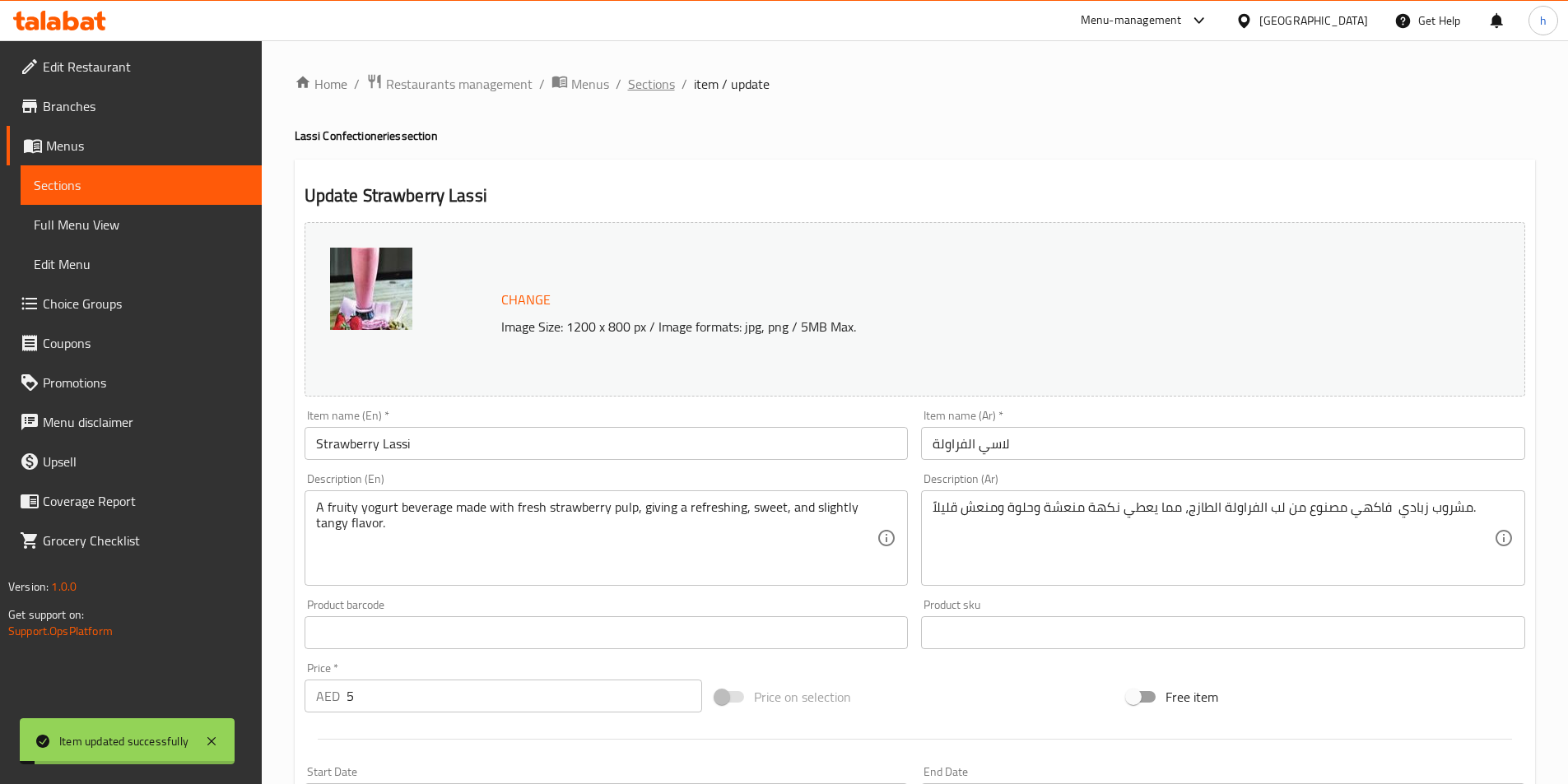
click at [661, 81] on span "Sections" at bounding box center [651, 83] width 47 height 20
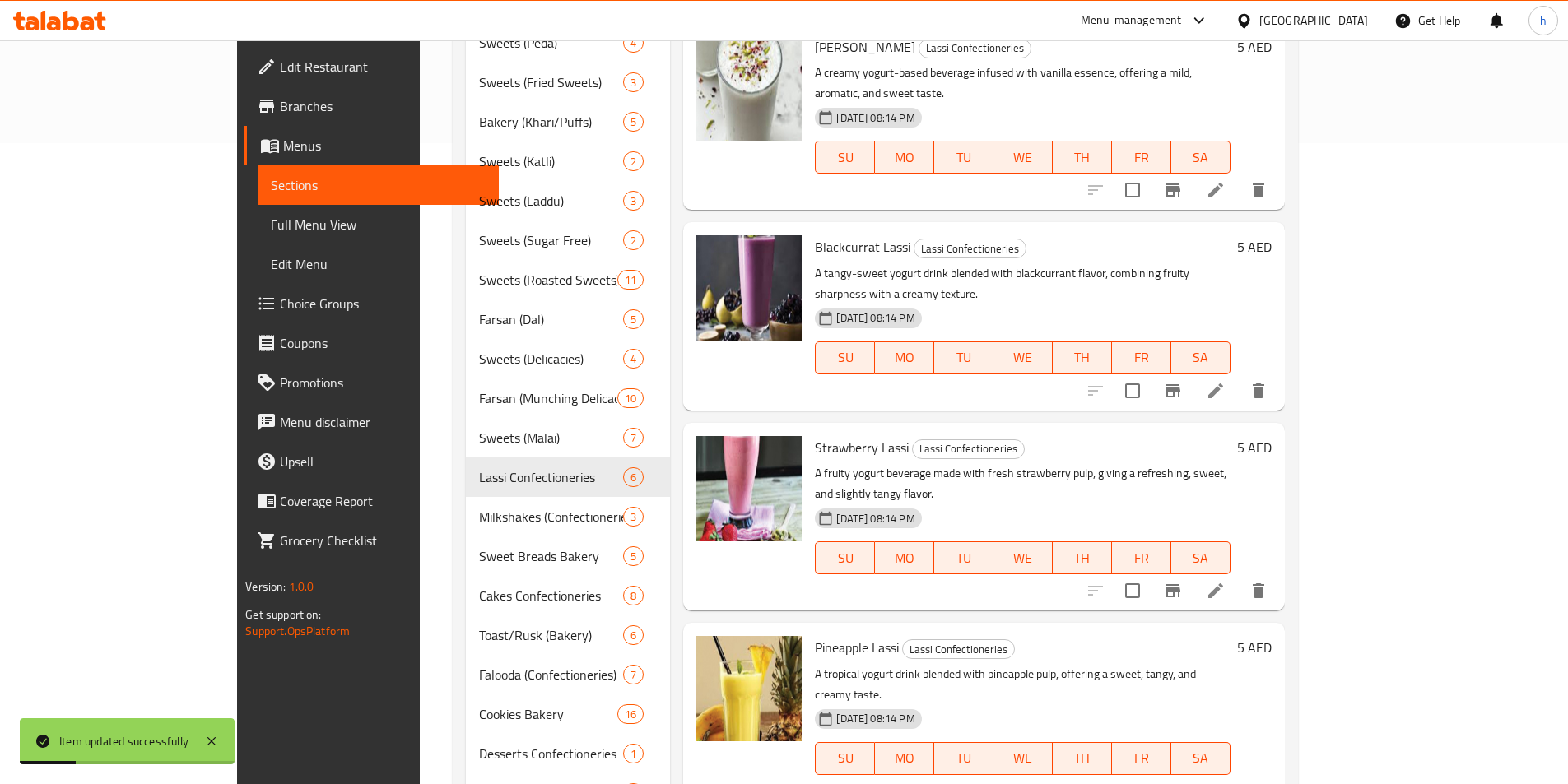
scroll to position [491, 0]
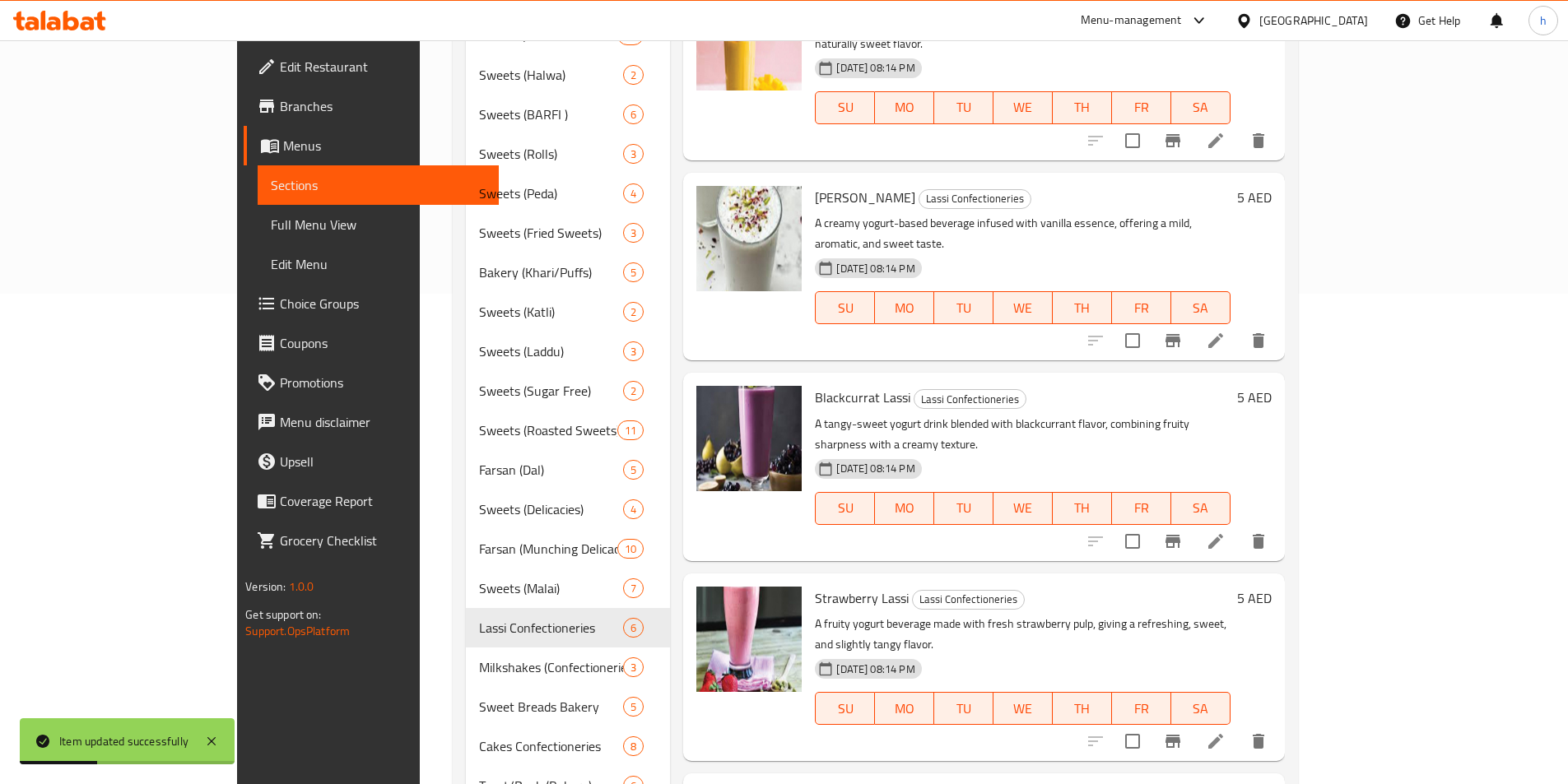
click at [1226, 531] on icon at bounding box center [1215, 541] width 20 height 20
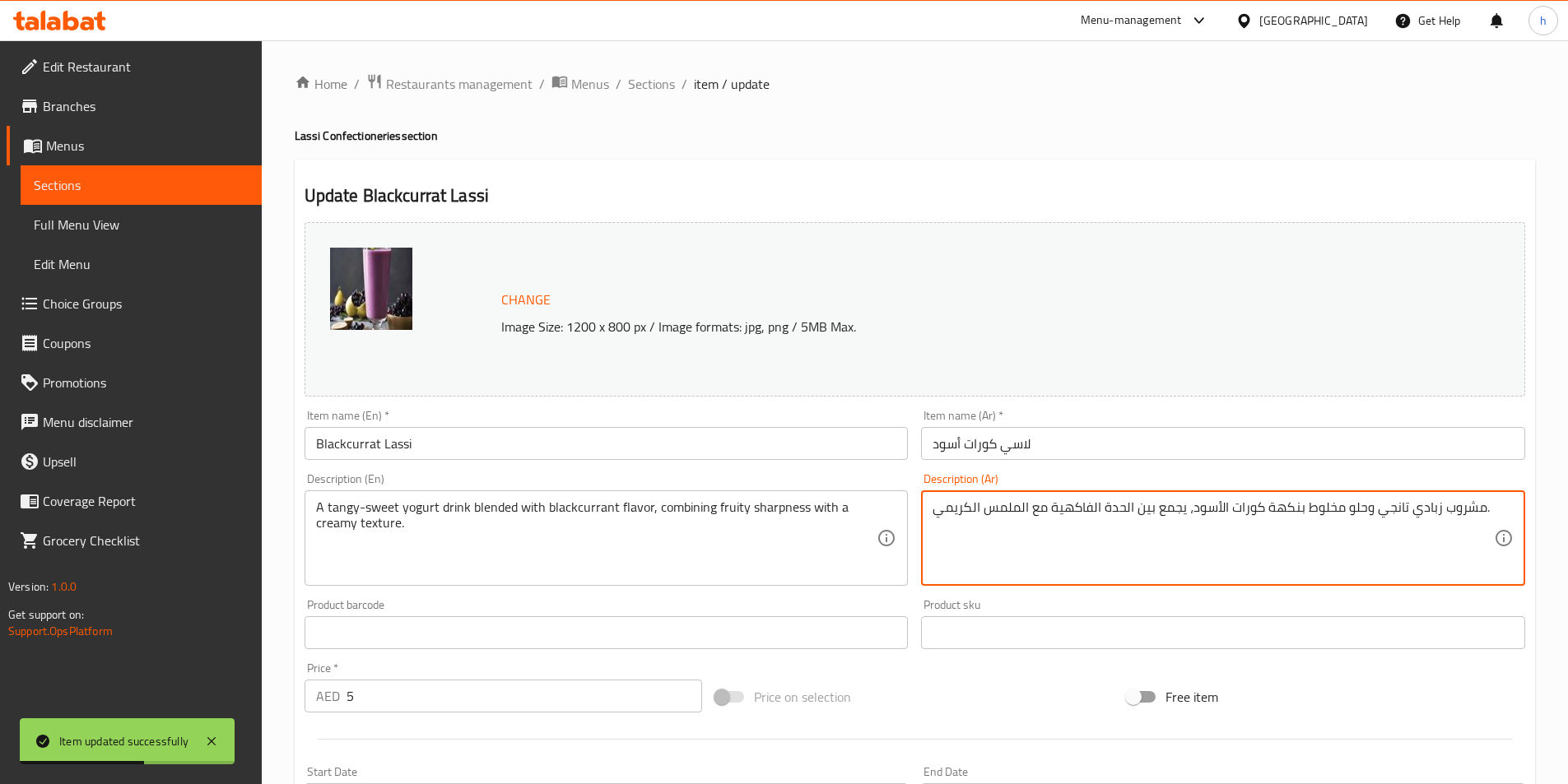
click at [1392, 502] on textarea "مشروب زبادي تانجي وحلو مخلوط بنكهة كورات الأسود، يجمع بين الحدة الفاكهية مع الم…" at bounding box center [1213, 539] width 561 height 79
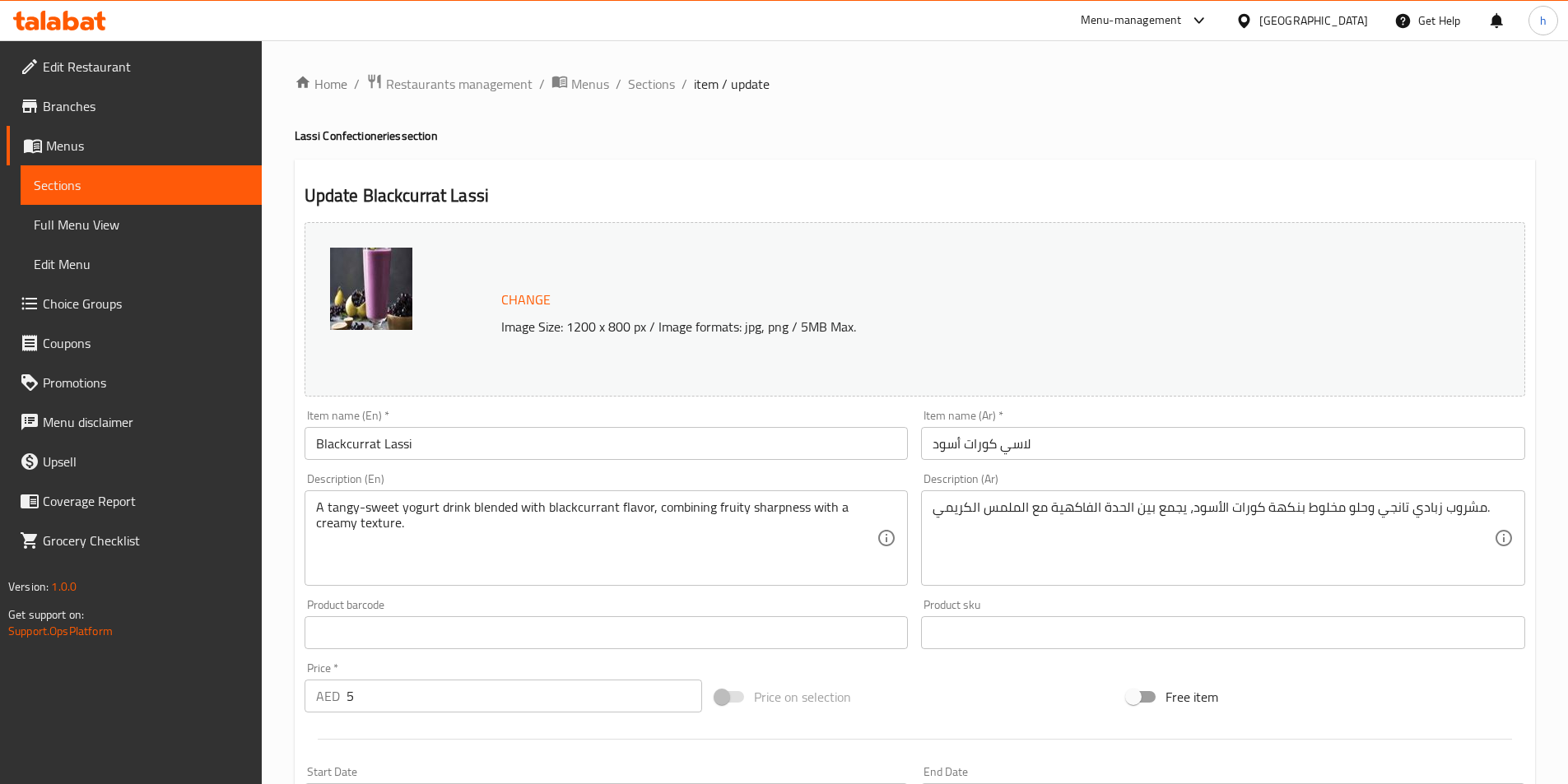
click at [1393, 508] on textarea "مشروب زبادي تانجي وحلو مخلوط بنكهة كورات الأسود، يجمع بين الحدة الفاكهية مع الم…" at bounding box center [1213, 539] width 561 height 79
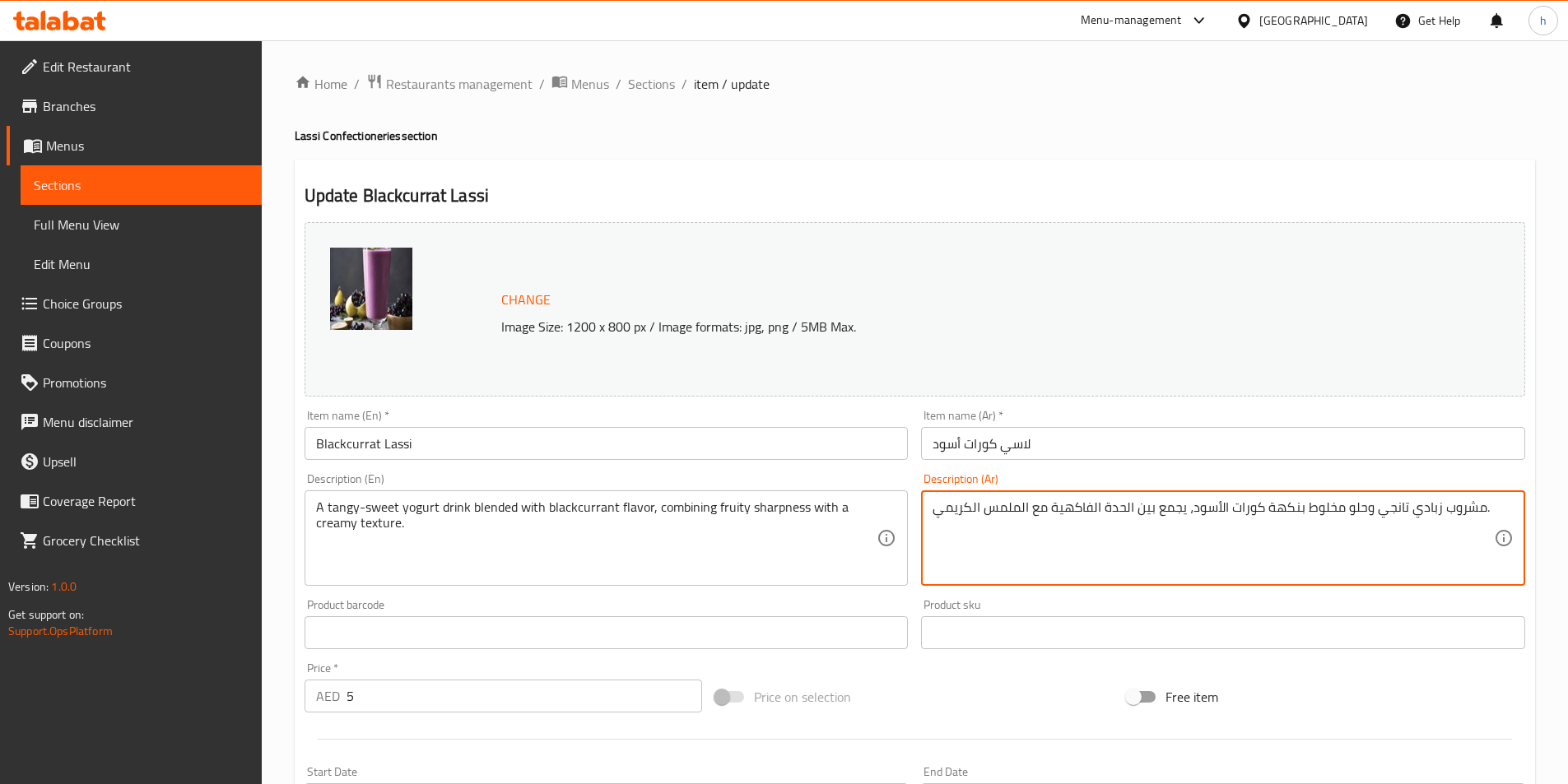
click at [1393, 508] on textarea "مشروب زبادي تانجي وحلو مخلوط بنكهة كورات الأسود، يجمع بين الحدة الفاكهية مع الم…" at bounding box center [1213, 539] width 561 height 79
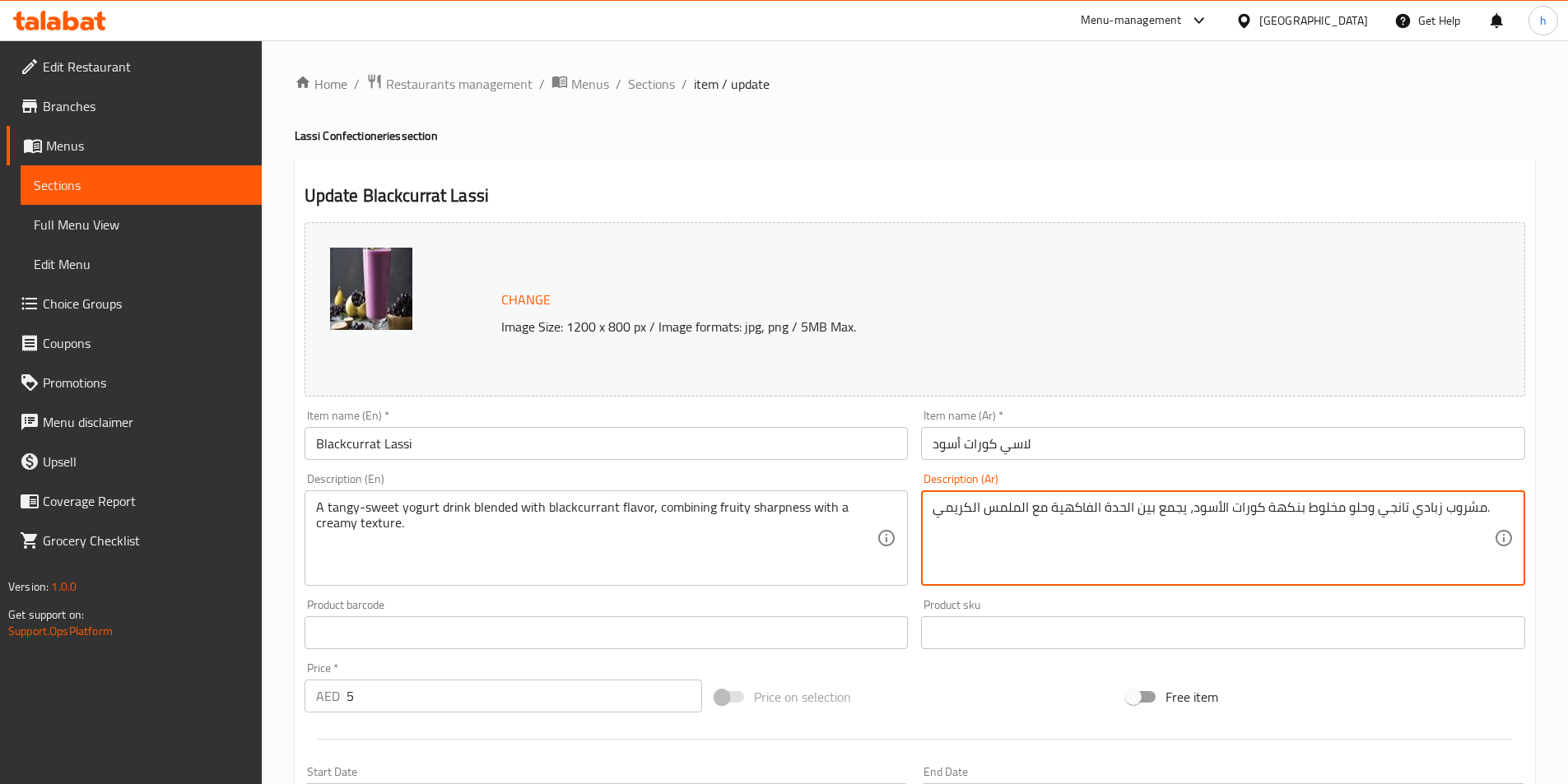
click at [1394, 511] on textarea "مشروب زبادي تانجي وحلو مخلوط بنكهة كورات الأسود، يجمع بين الحدة الفاكهية مع الم…" at bounding box center [1213, 539] width 561 height 79
paste textarea "منعش"
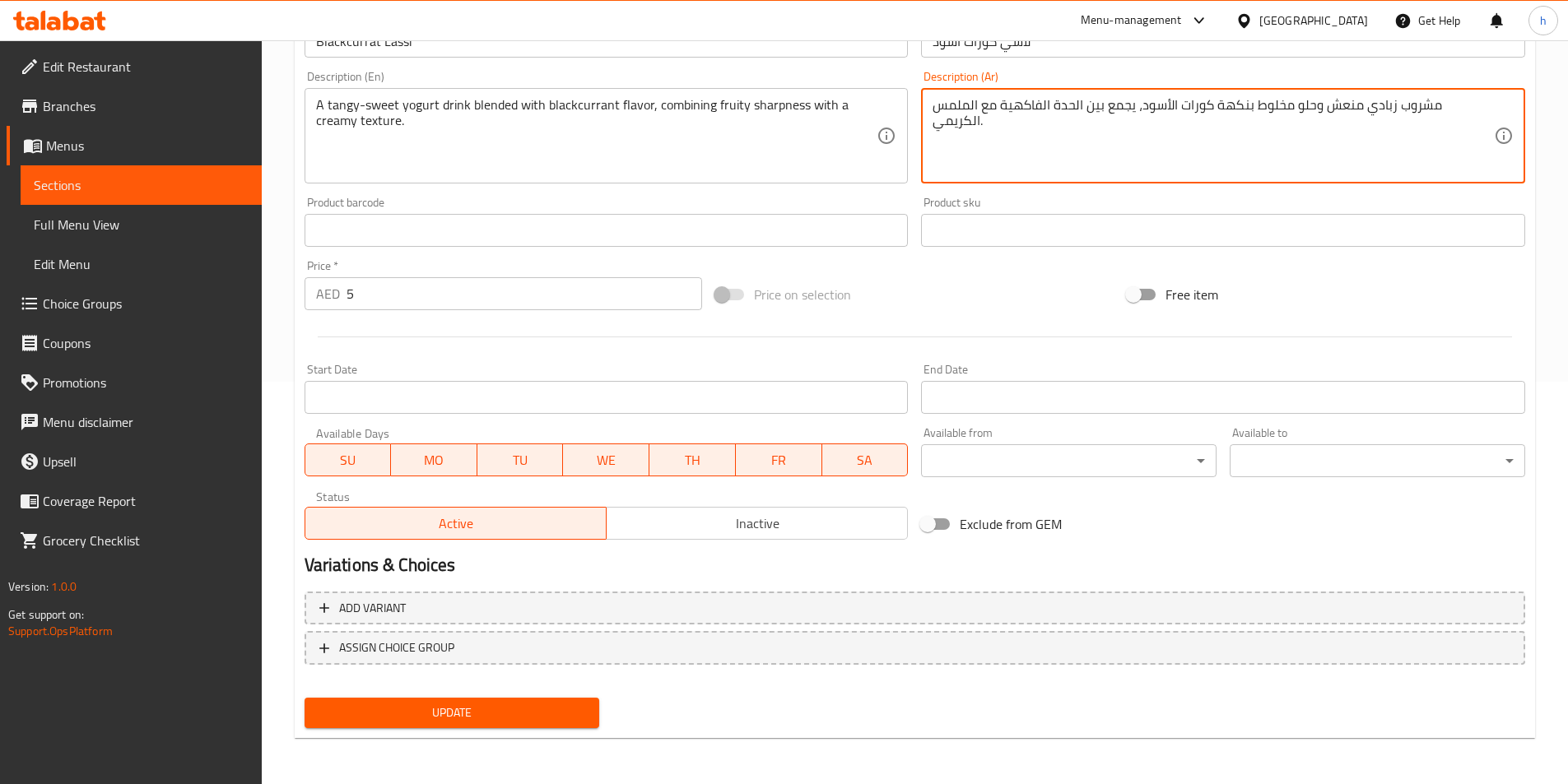
type textarea "مشروب زبادي منعش وحلو مخلوط بنكهة كورات الأسود، يجمع بين الحدة الفاكهية مع المل…"
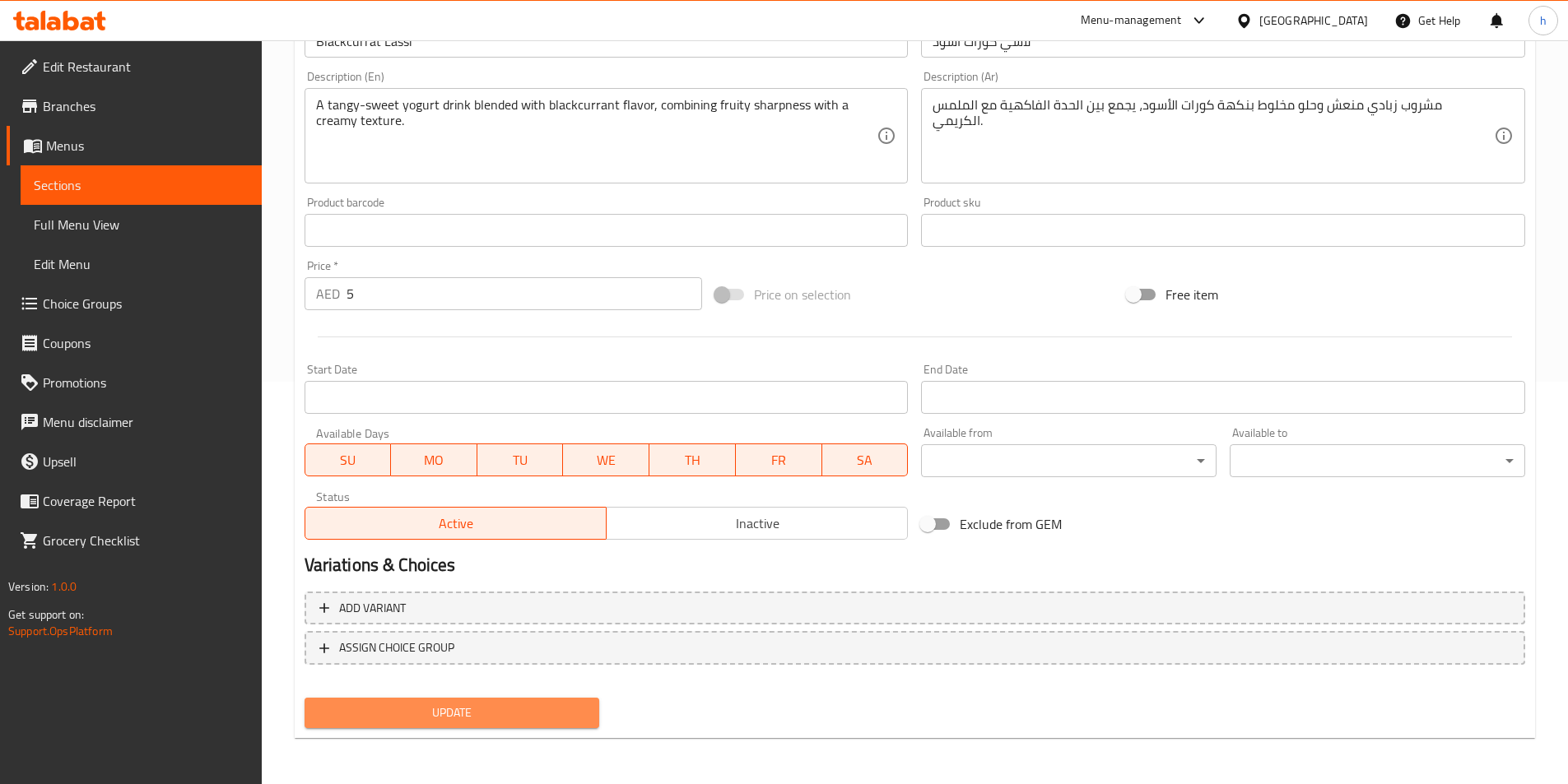
click at [588, 710] on button "Update" at bounding box center [453, 713] width 295 height 31
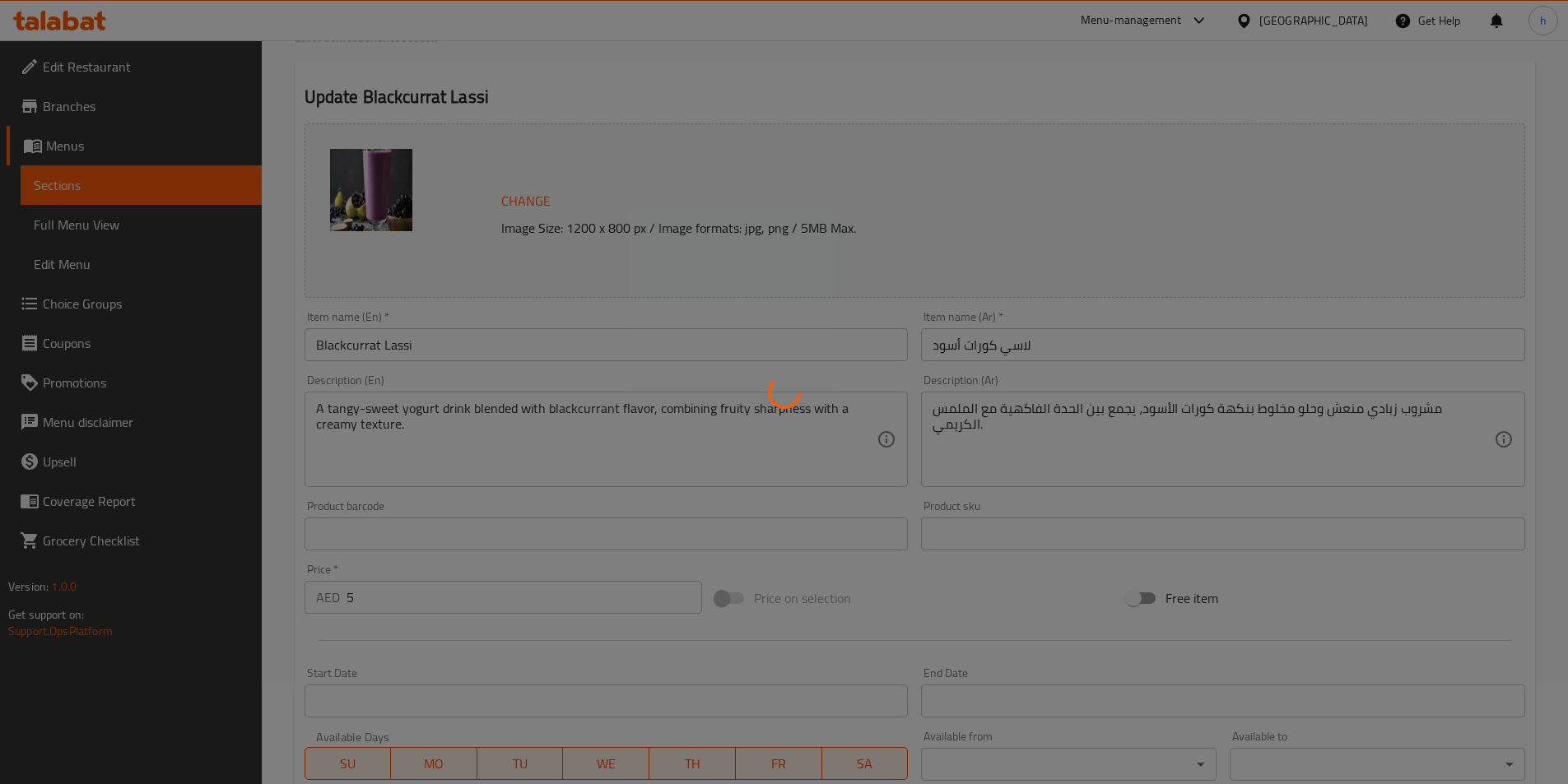
scroll to position [0, 0]
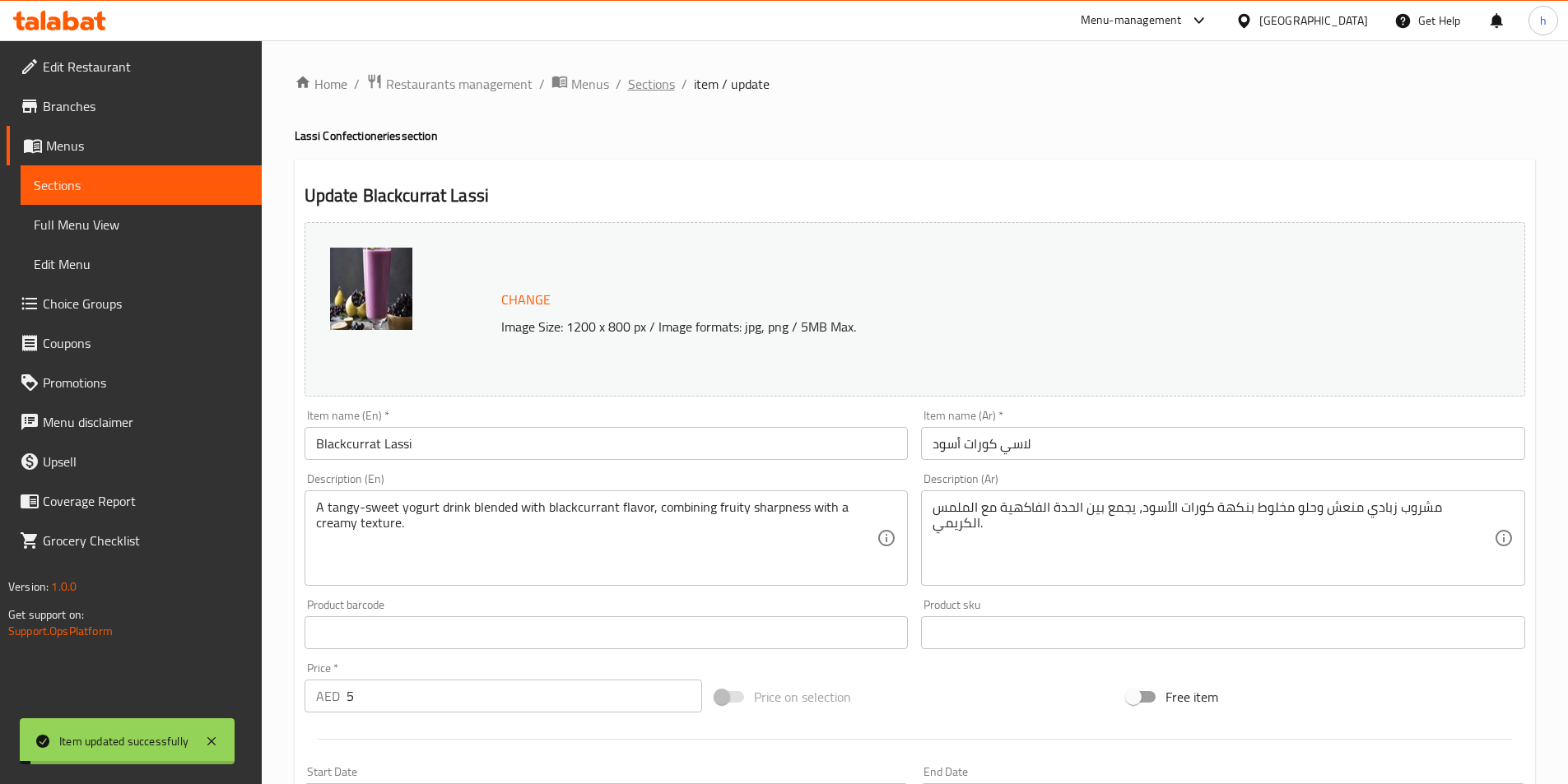
click at [654, 92] on span "Sections" at bounding box center [651, 83] width 47 height 20
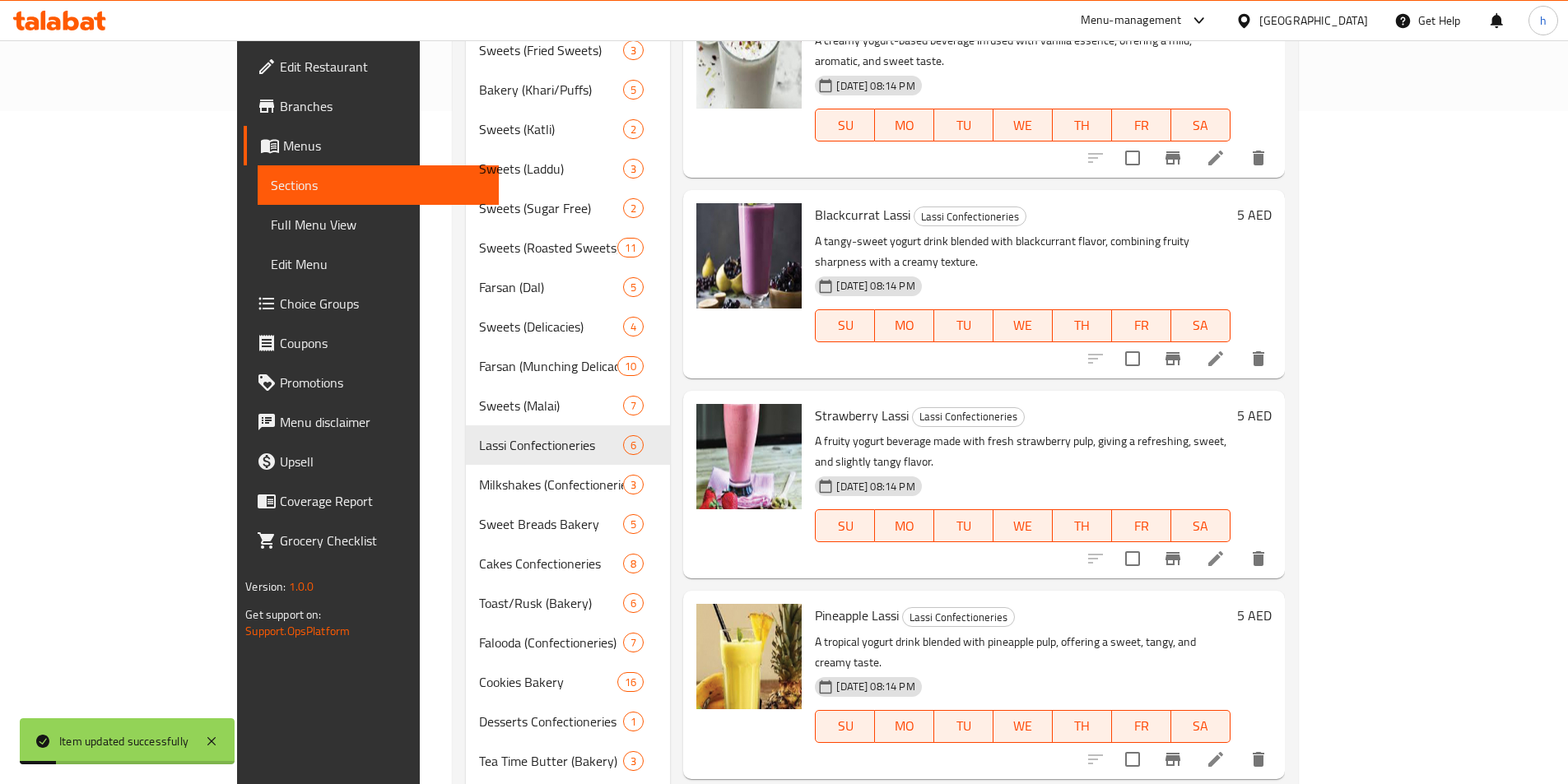
scroll to position [737, 0]
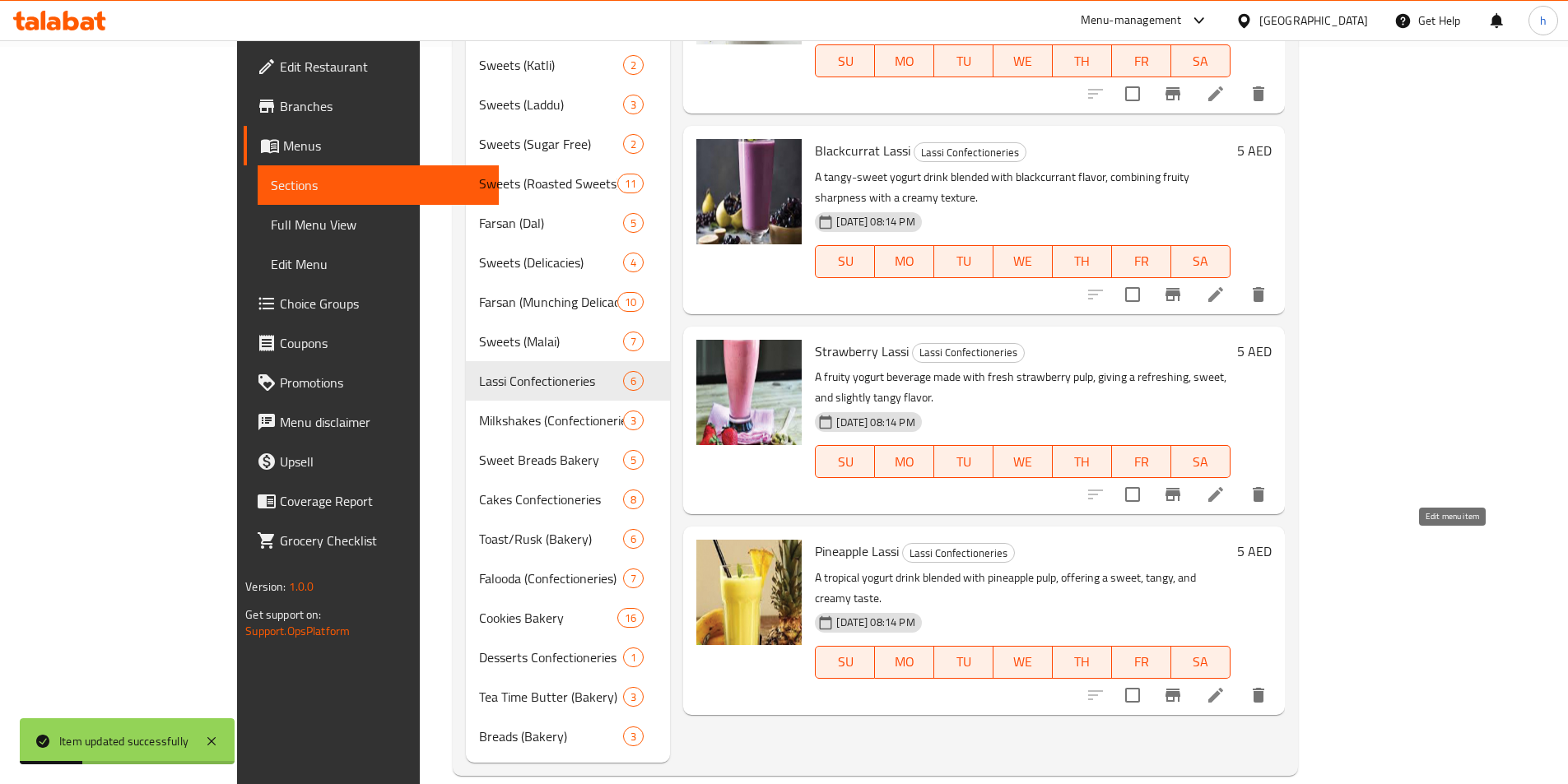
click at [1226, 685] on icon at bounding box center [1215, 695] width 20 height 20
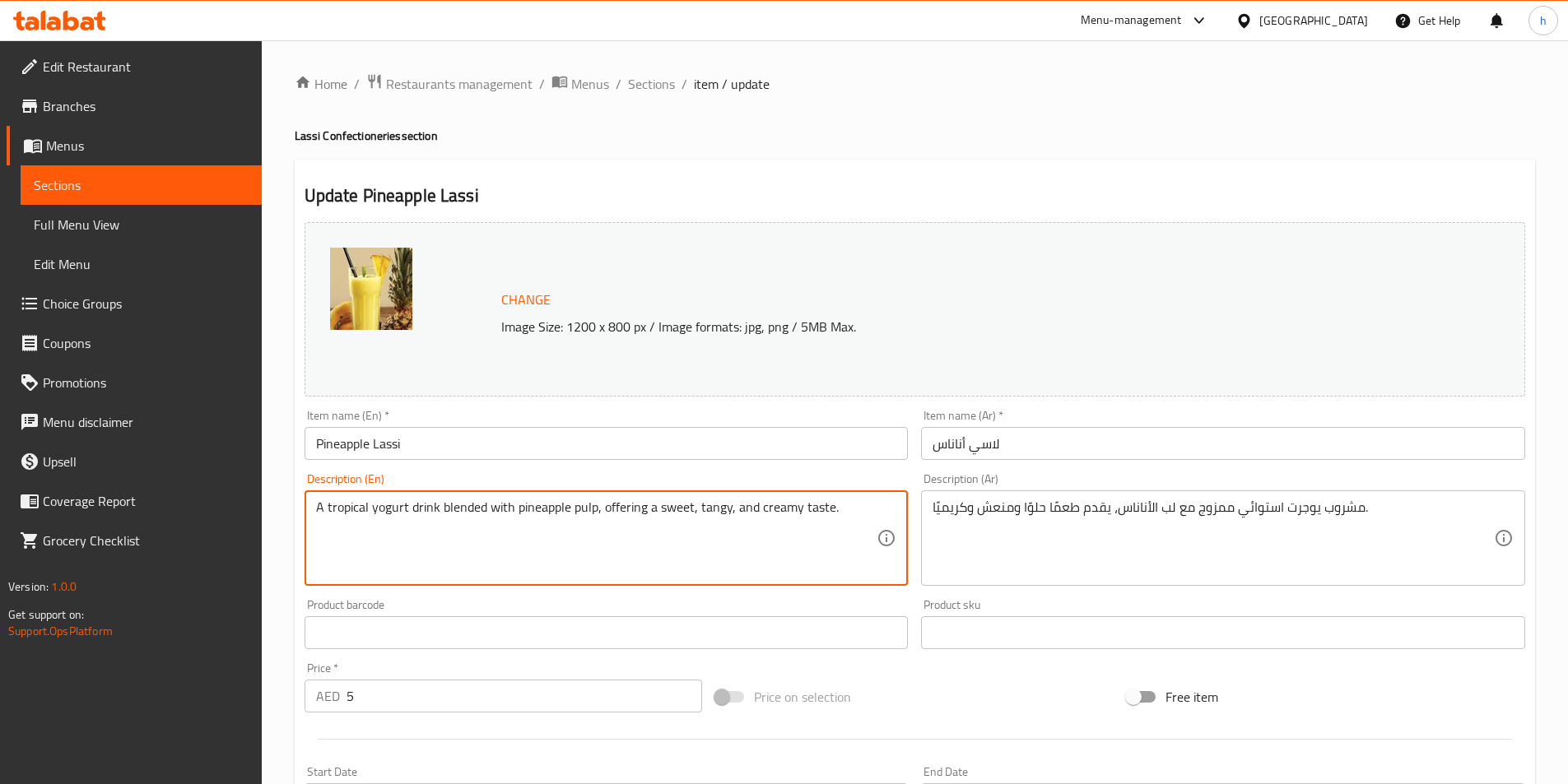
click at [397, 512] on textarea "A tropical yogurt drink blended with pineapple pulp, offering a sweet, tangy, a…" at bounding box center [597, 539] width 561 height 79
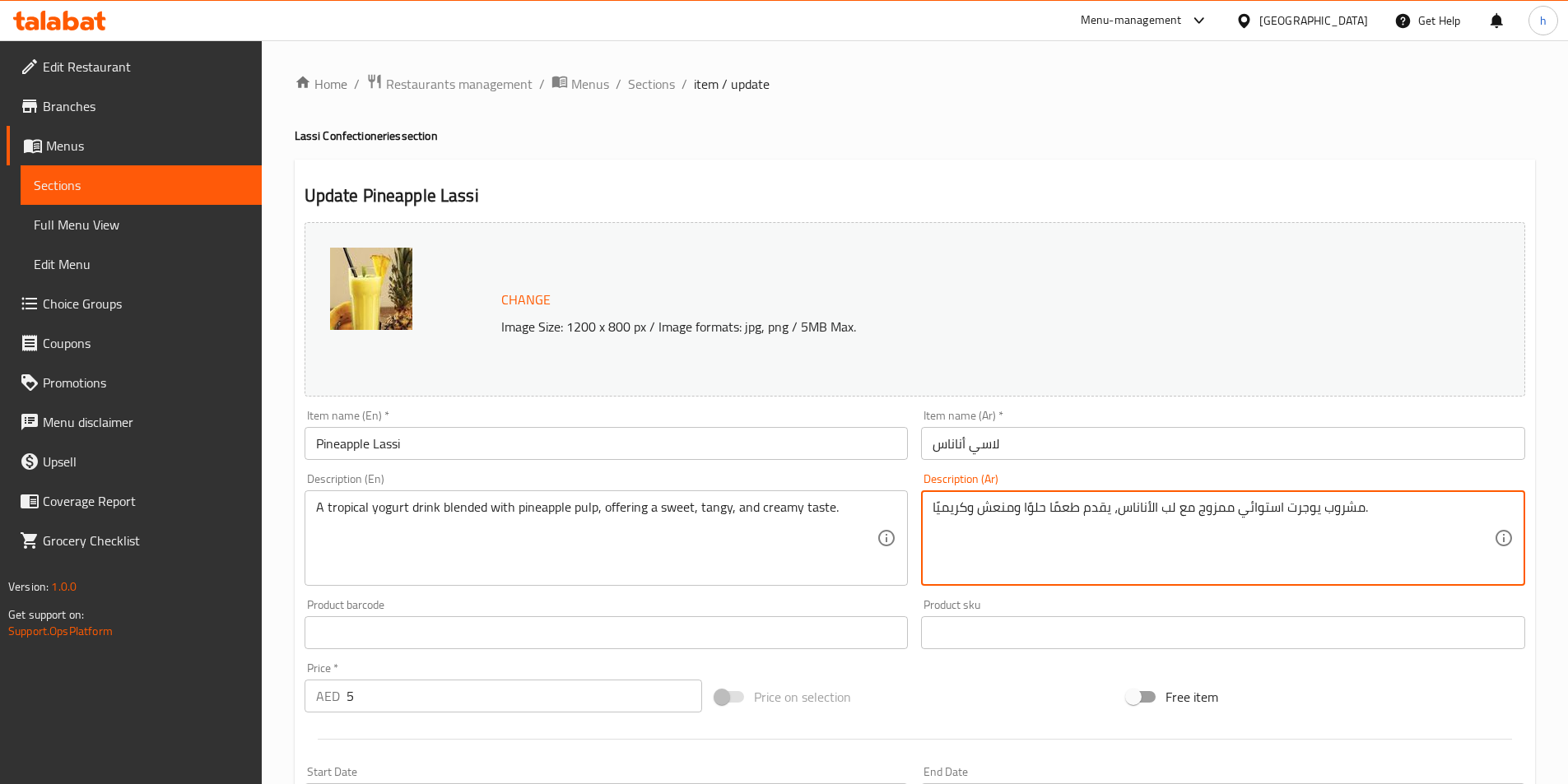
click at [1314, 512] on textarea "مشروب يوجرت استوائي ممزوج مع لب الأناناس، يقدم طعمًا حلوًا ومنعش وكريميًا." at bounding box center [1213, 539] width 561 height 79
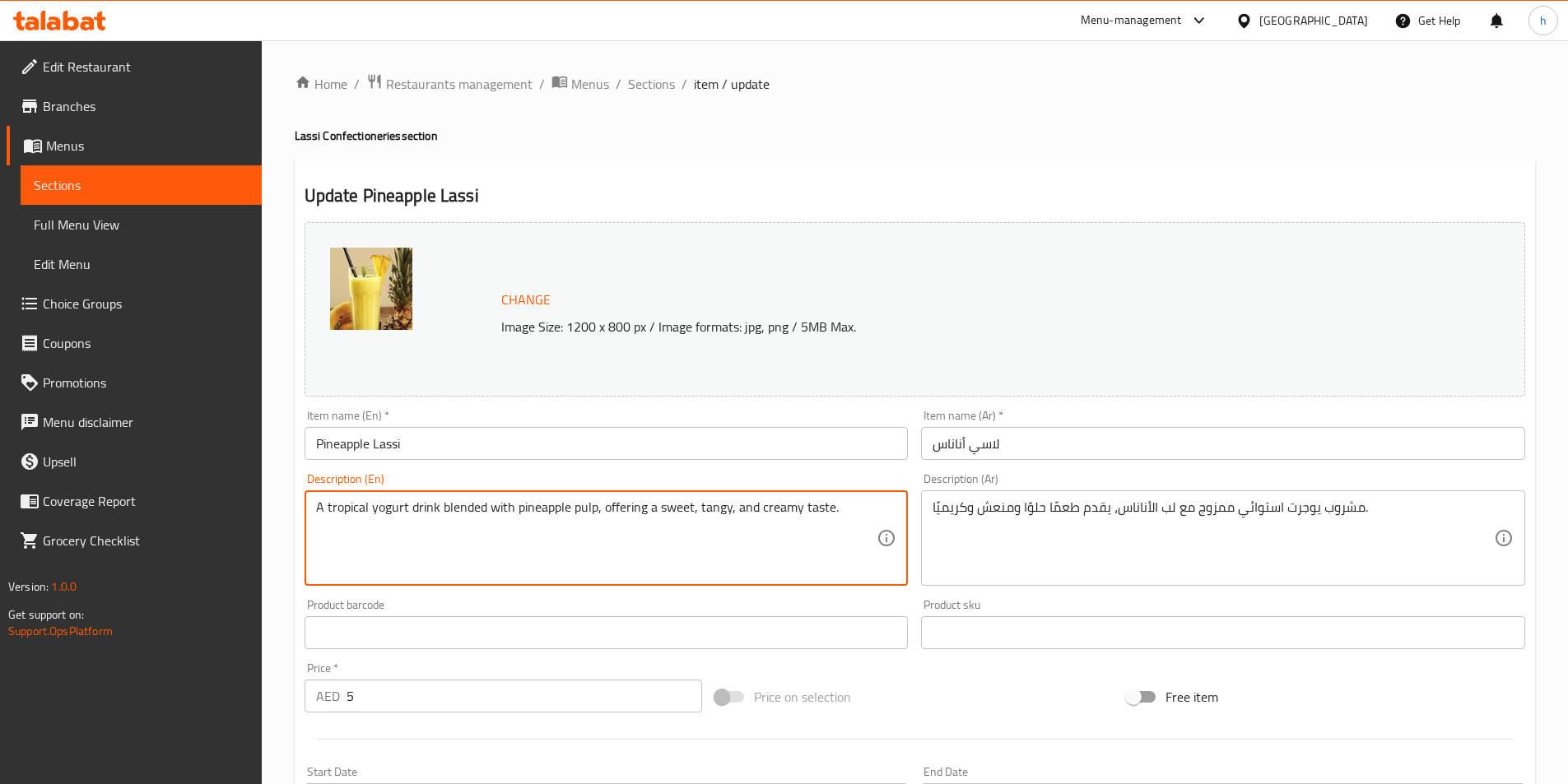
click at [387, 507] on textarea "A tropical yogurt drink blended with pineapple pulp, offering a sweet, tangy, a…" at bounding box center [597, 539] width 561 height 79
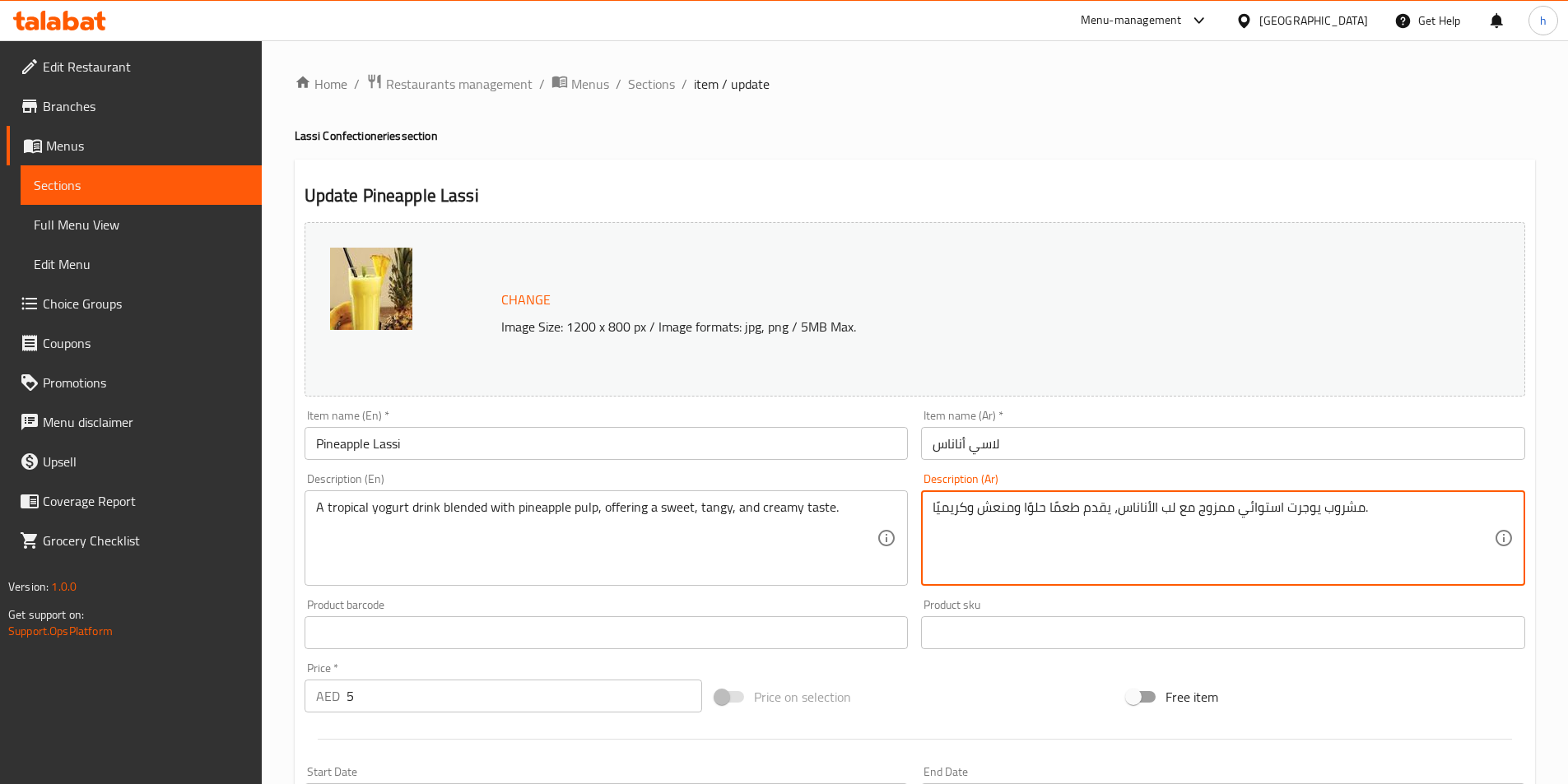
click at [1303, 505] on textarea "مشروب يوجرت استوائي ممزوج مع لب الأناناس، يقدم طعمًا حلوًا ومنعش وكريميًا." at bounding box center [1213, 539] width 561 height 79
paste textarea "زبادى"
type textarea "مشروب زبادى استوائي ممزوج مع لب الأناناس، يقدم طعمًا حلوًا ومنعش وكريميًا."
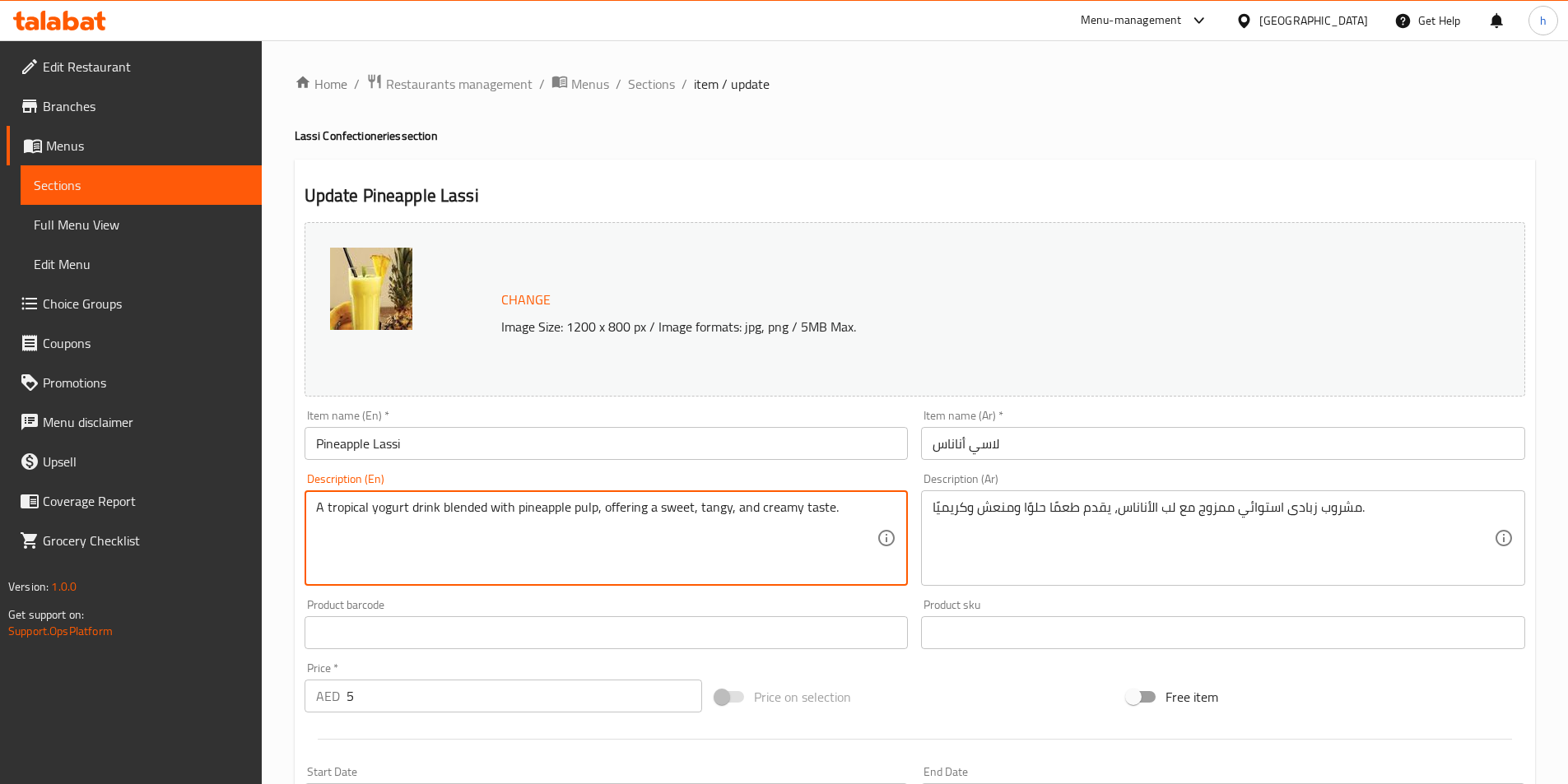
click at [472, 513] on textarea "A tropical yogurt drink blended with pineapple pulp, offering a sweet, tangy, a…" at bounding box center [597, 539] width 561 height 79
click at [503, 511] on textarea "A tropical yogurt drink blended with pineapple pulp, offering a sweet, tangy, a…" at bounding box center [597, 539] width 561 height 79
click at [615, 505] on textarea "A tropical yogurt drink blended with pineapple pulp, offering a sweet, tangy, a…" at bounding box center [597, 539] width 561 height 79
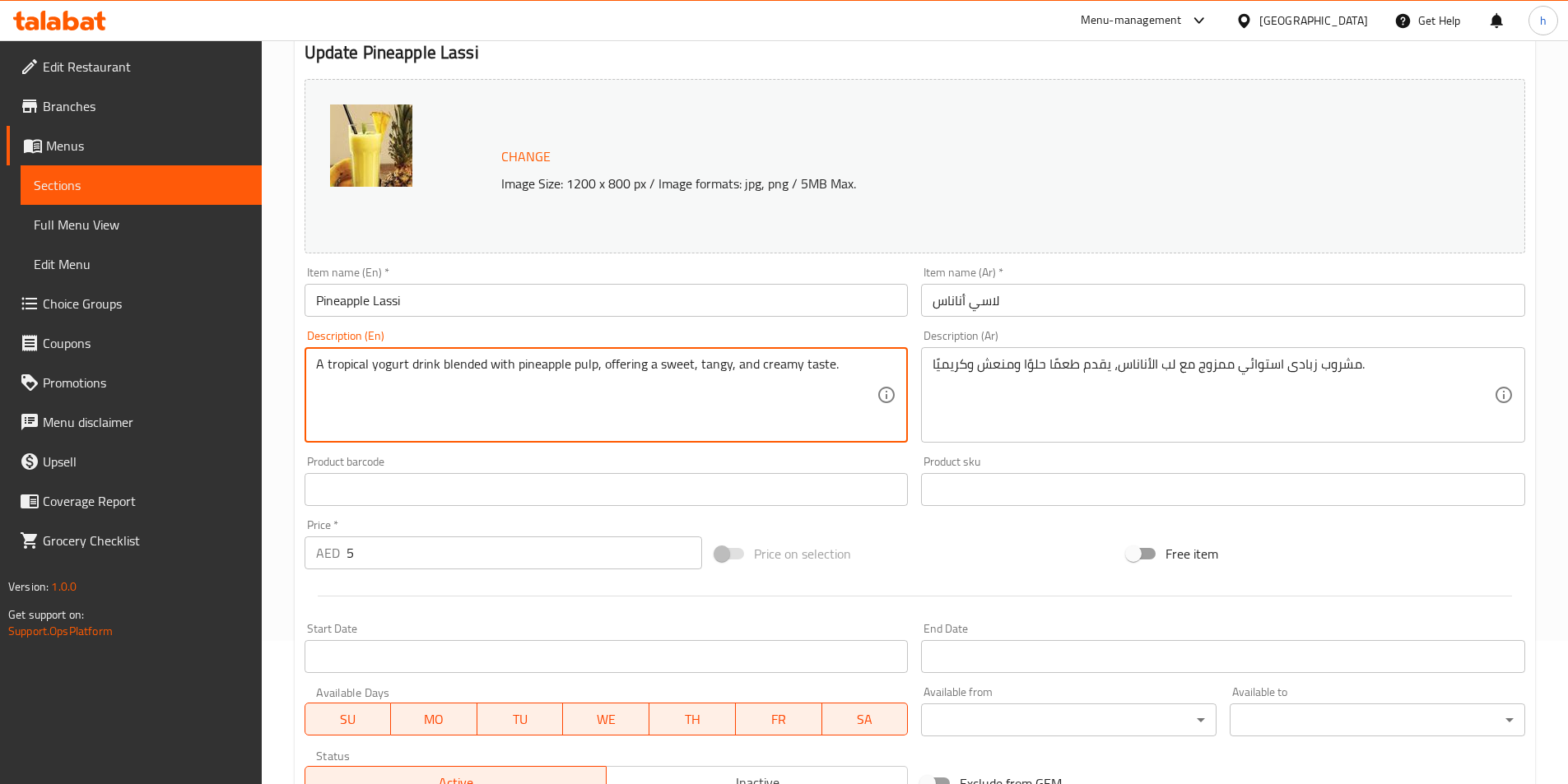
scroll to position [403, 0]
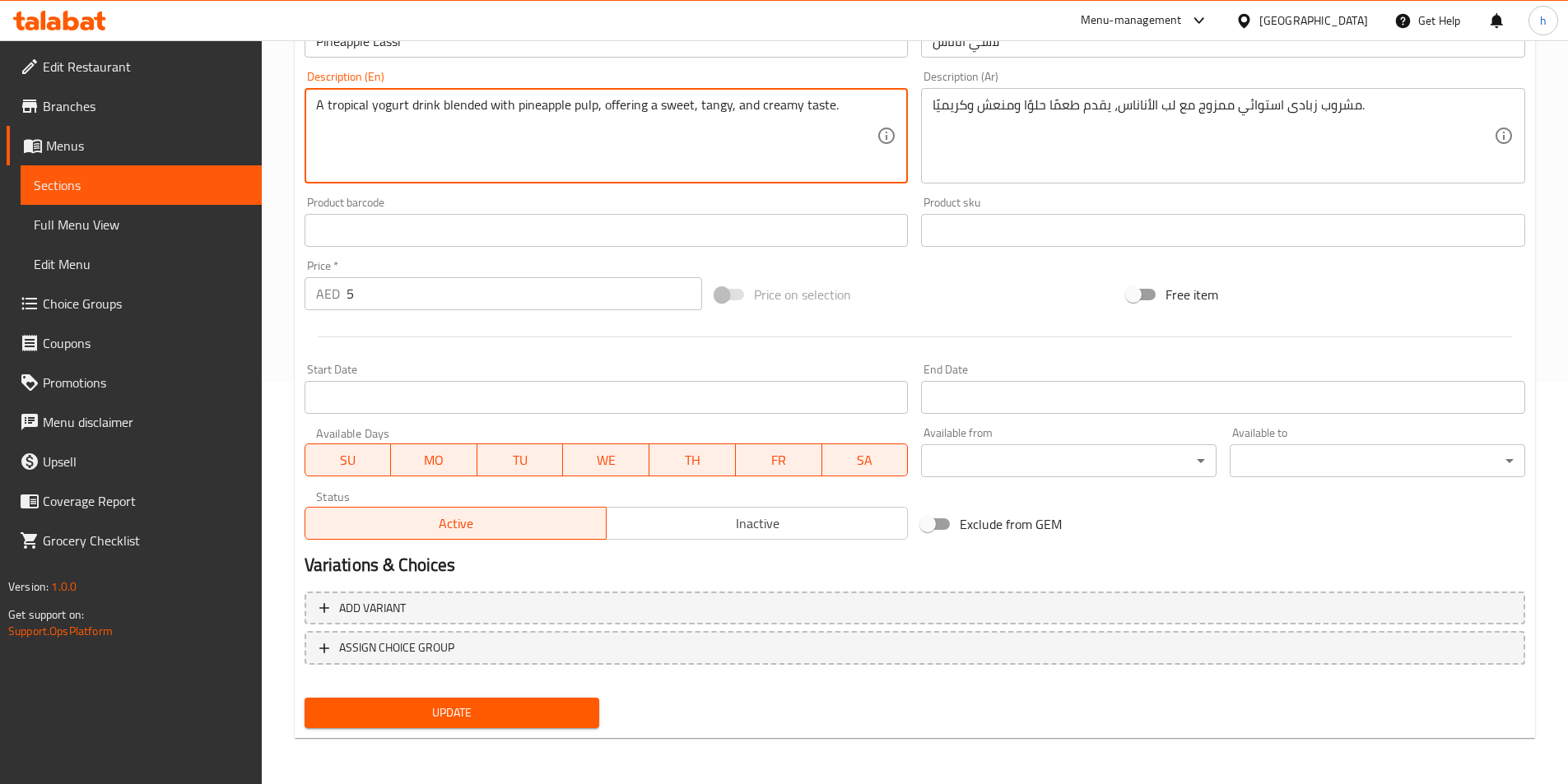
drag, startPoint x: 555, startPoint y: 708, endPoint x: 570, endPoint y: 697, distance: 18.6
click at [555, 709] on span "Update" at bounding box center [452, 712] width 269 height 20
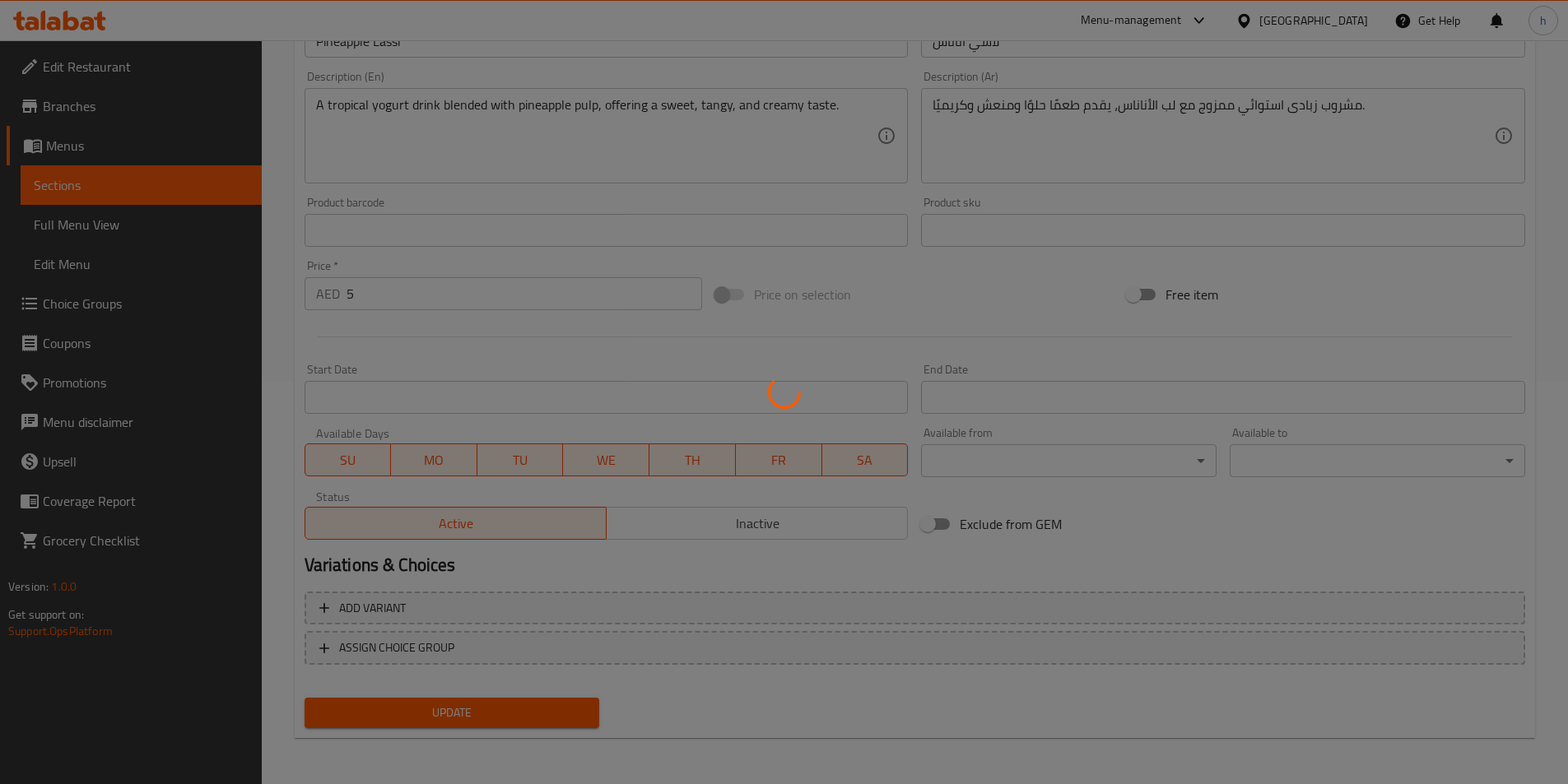
scroll to position [0, 0]
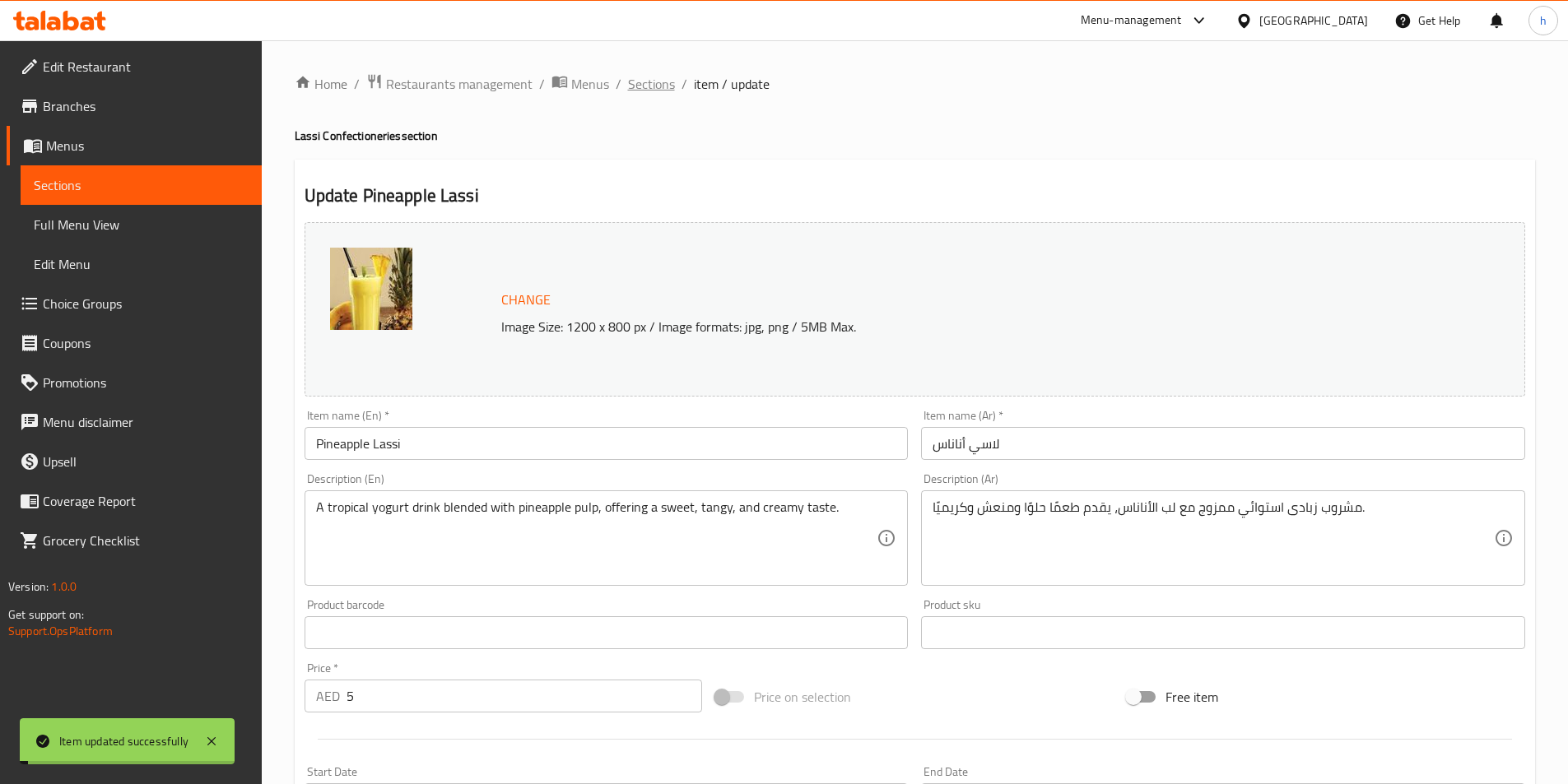
click at [671, 87] on span "Sections" at bounding box center [651, 83] width 47 height 20
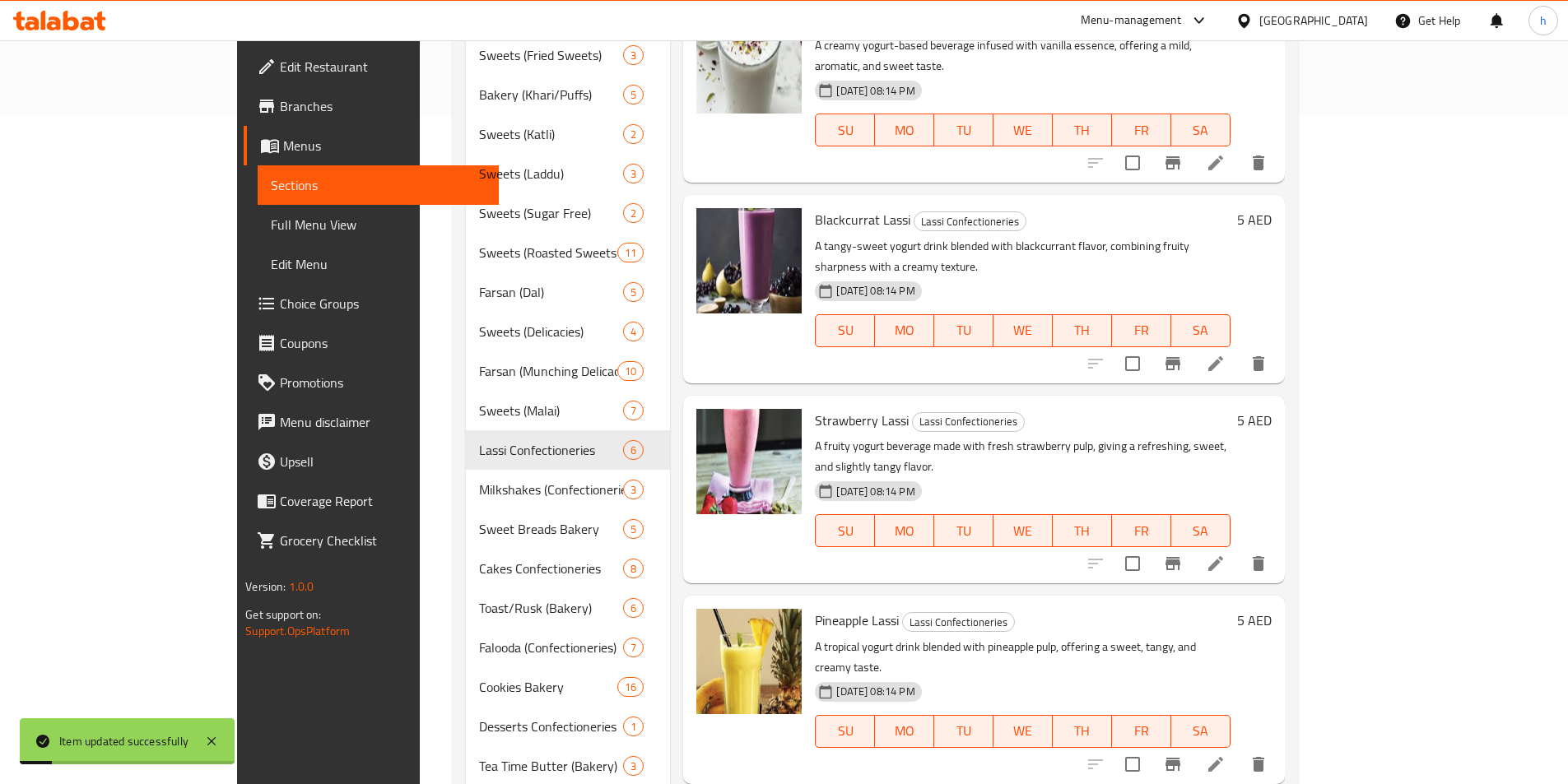
scroll to position [737, 0]
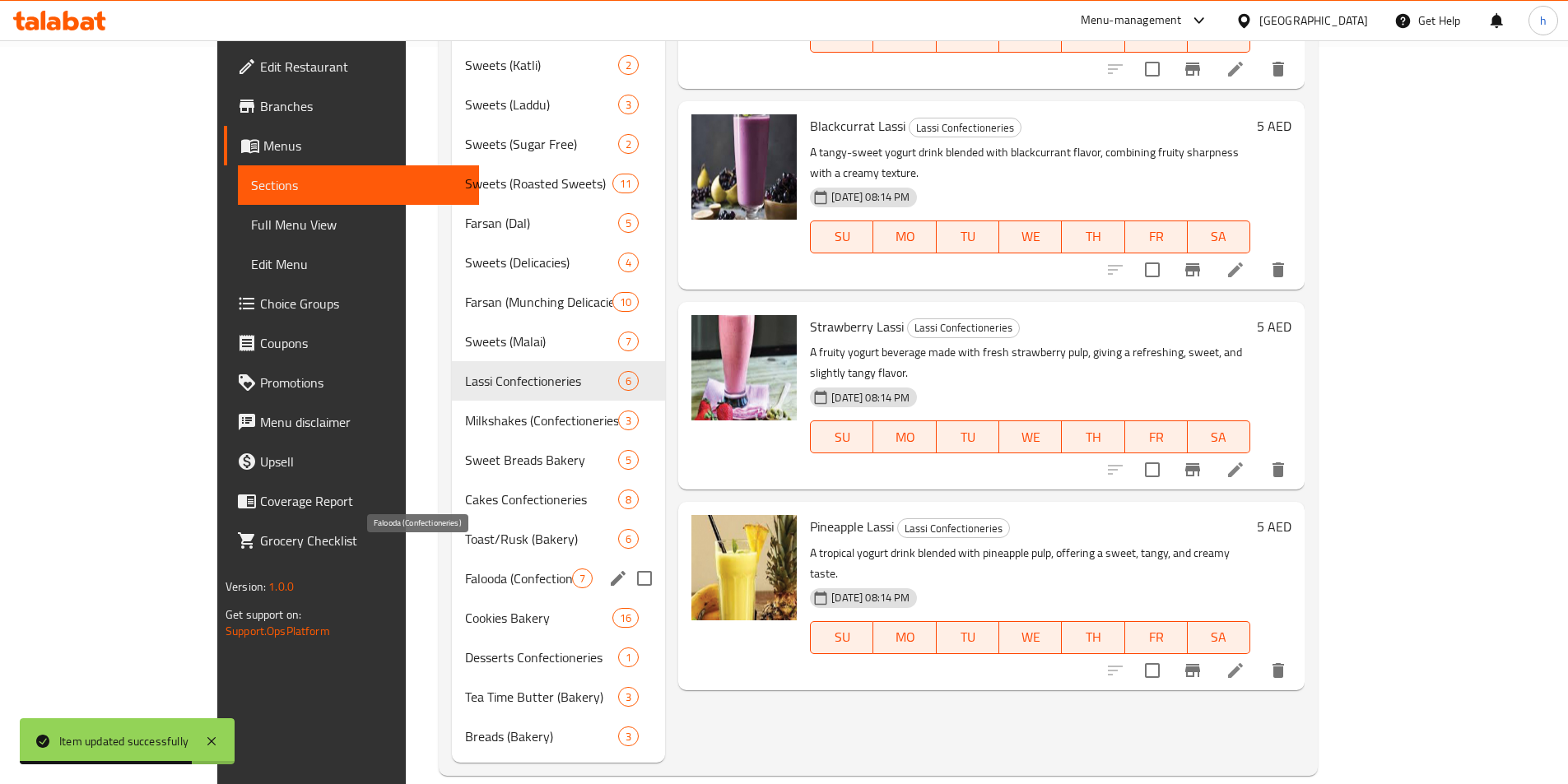
drag, startPoint x: 489, startPoint y: 548, endPoint x: 503, endPoint y: 548, distance: 14.0
click at [489, 568] on span "Falooda (Confectioneries)" at bounding box center [519, 578] width 107 height 20
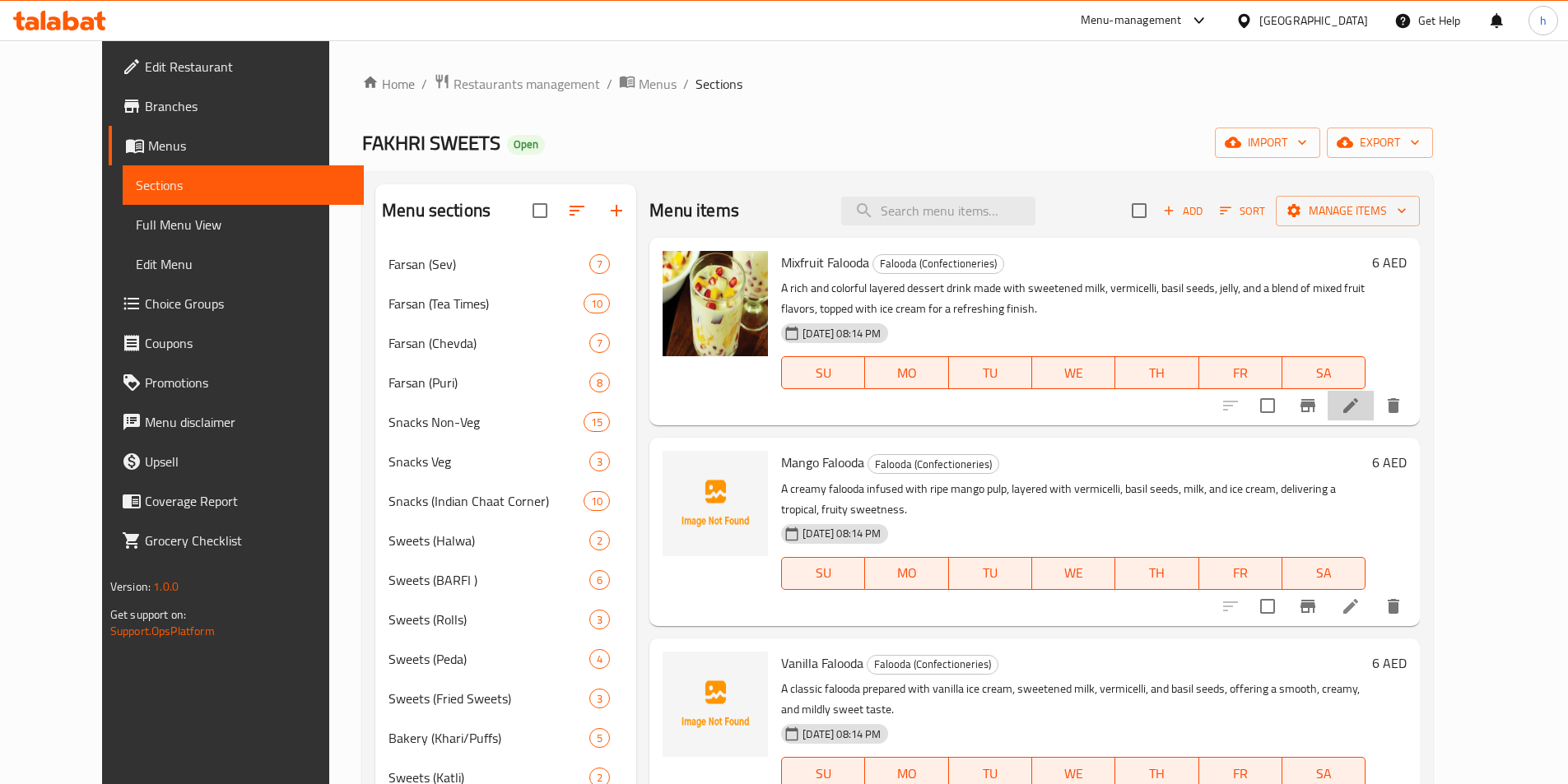
click at [1374, 404] on li at bounding box center [1351, 405] width 46 height 30
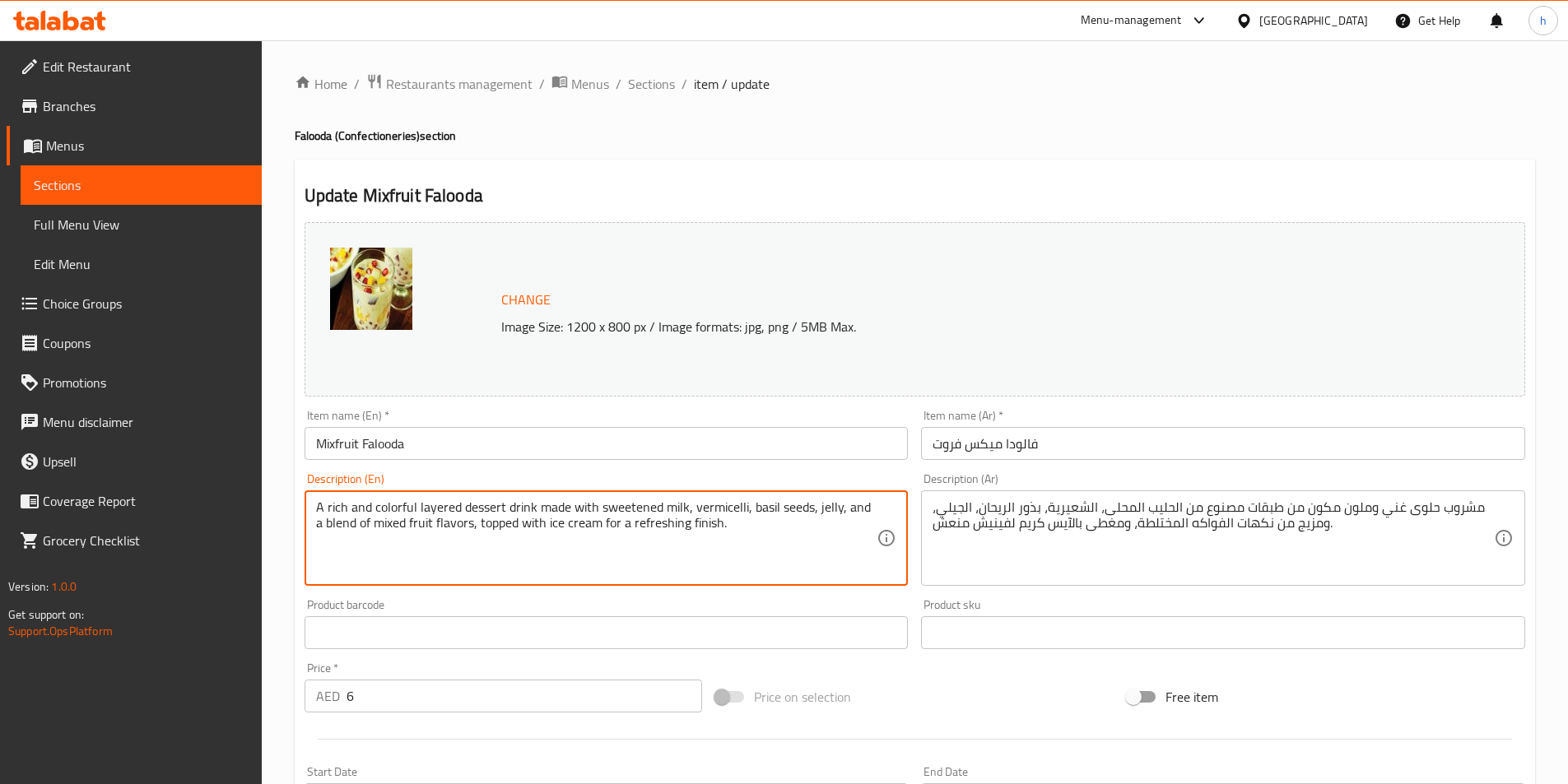
click at [328, 513] on textarea "A rich and colorful layered dessert drink made with sweetened milk, vermicelli,…" at bounding box center [597, 539] width 561 height 79
click at [403, 545] on textarea "A rich and colorful layered dessert drink made with sweetened milk, vermicelli,…" at bounding box center [597, 539] width 561 height 79
click at [513, 520] on textarea "A rich and colorful layered dessert drink made with sweetened milk, vermicelli,…" at bounding box center [597, 539] width 561 height 79
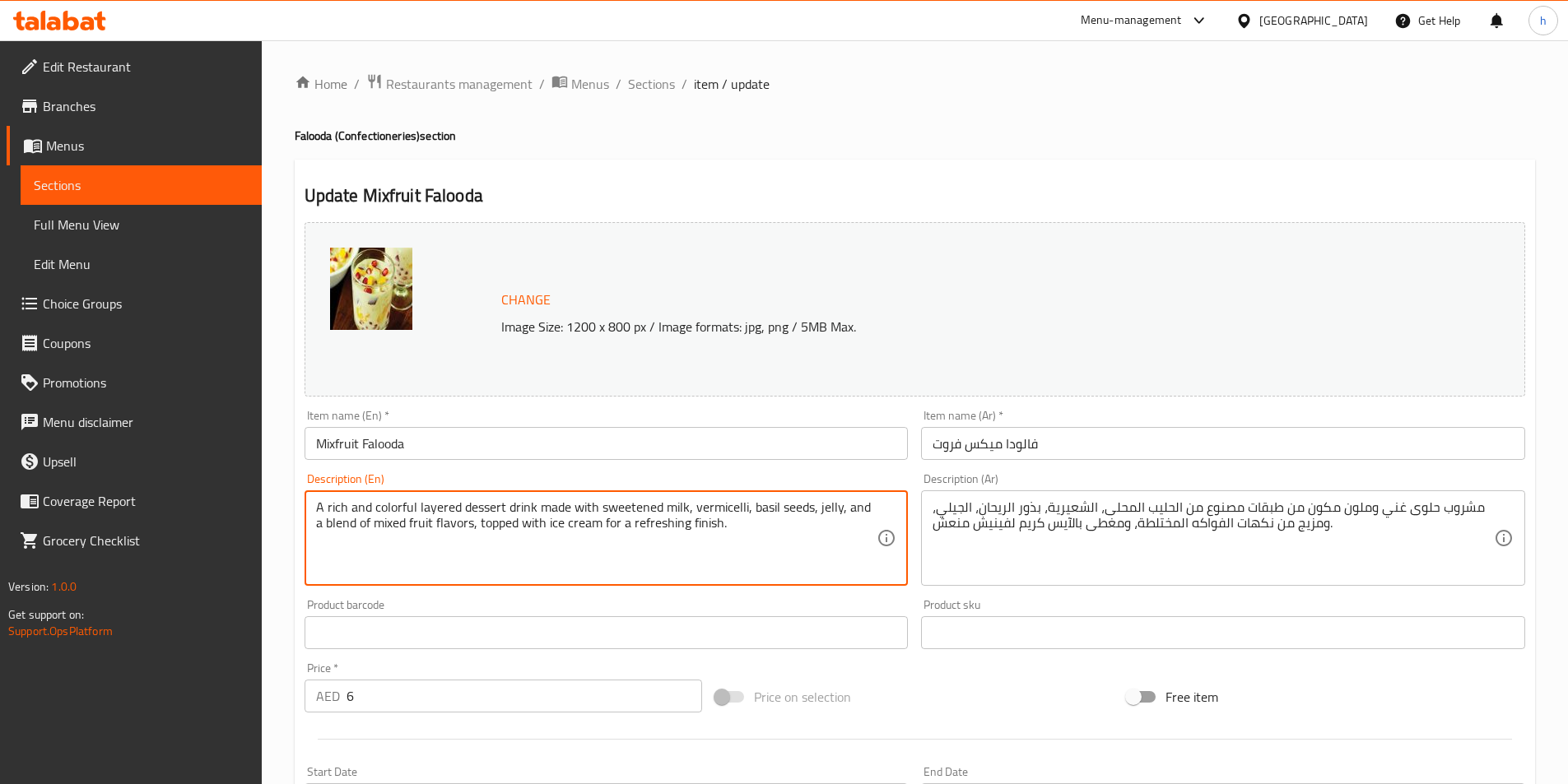
click at [513, 520] on textarea "A rich and colorful layered dessert drink made with sweetened milk, vermicelli,…" at bounding box center [597, 539] width 561 height 79
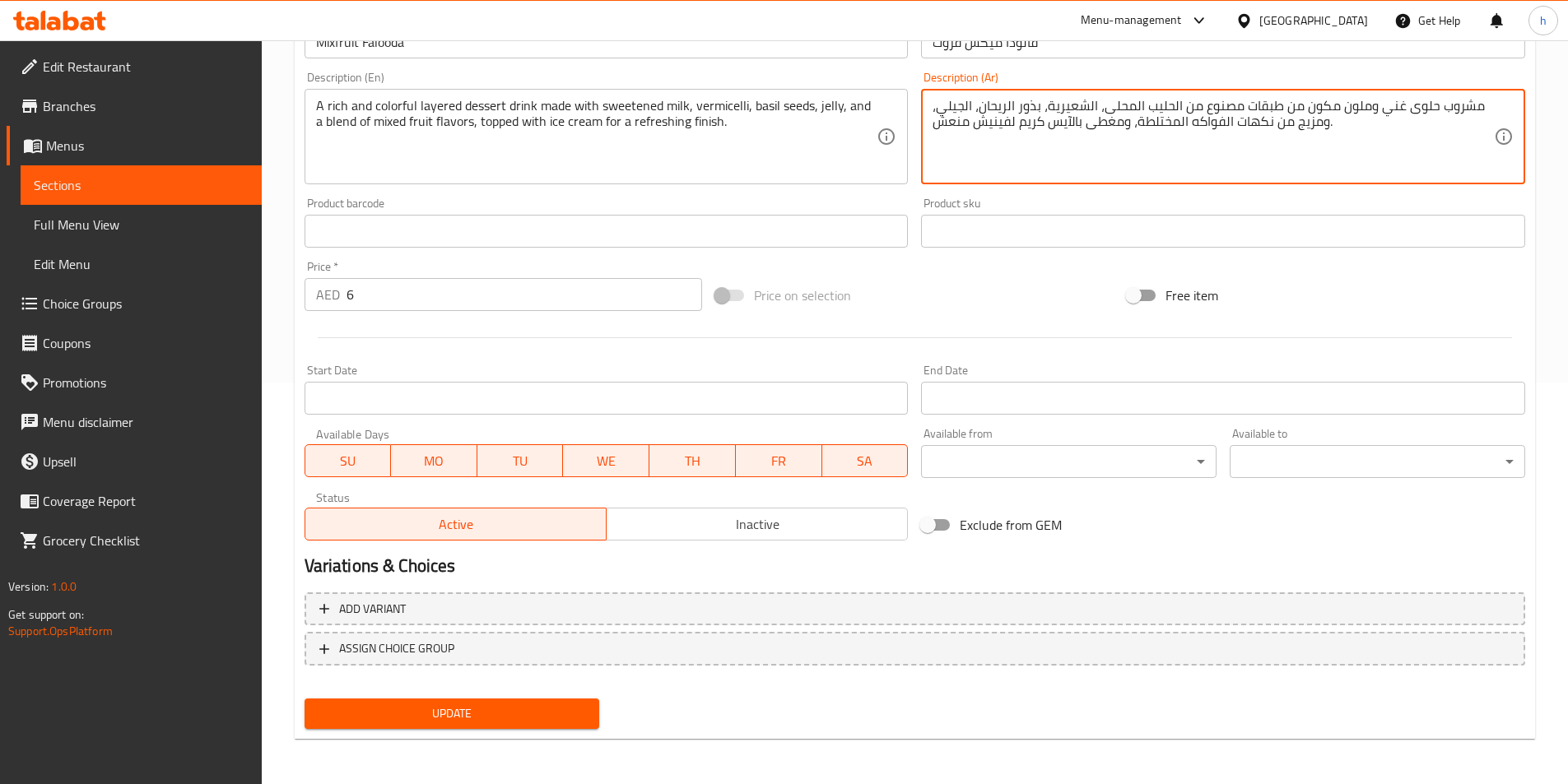
scroll to position [403, 0]
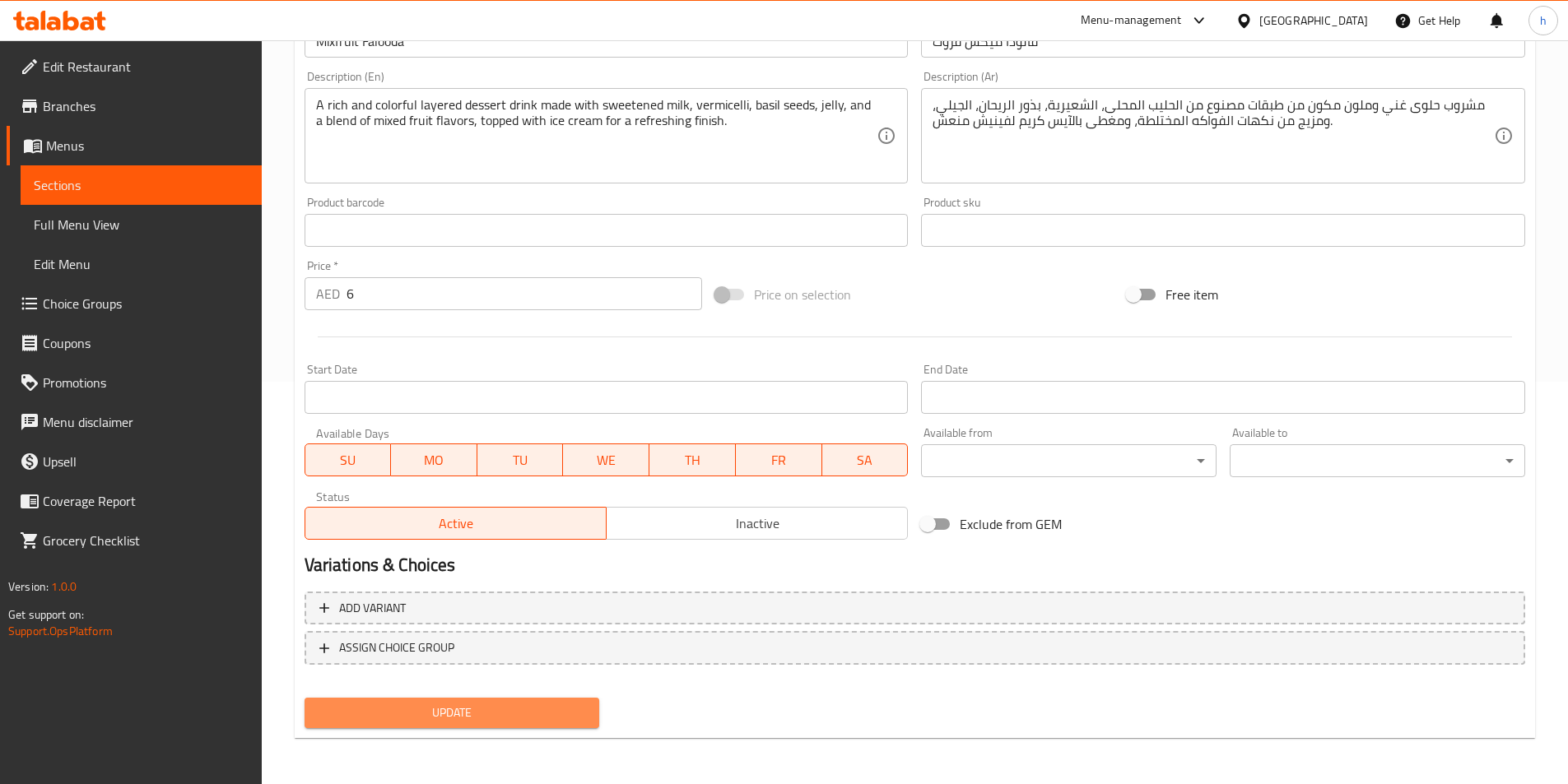
click at [576, 706] on span "Update" at bounding box center [452, 712] width 269 height 20
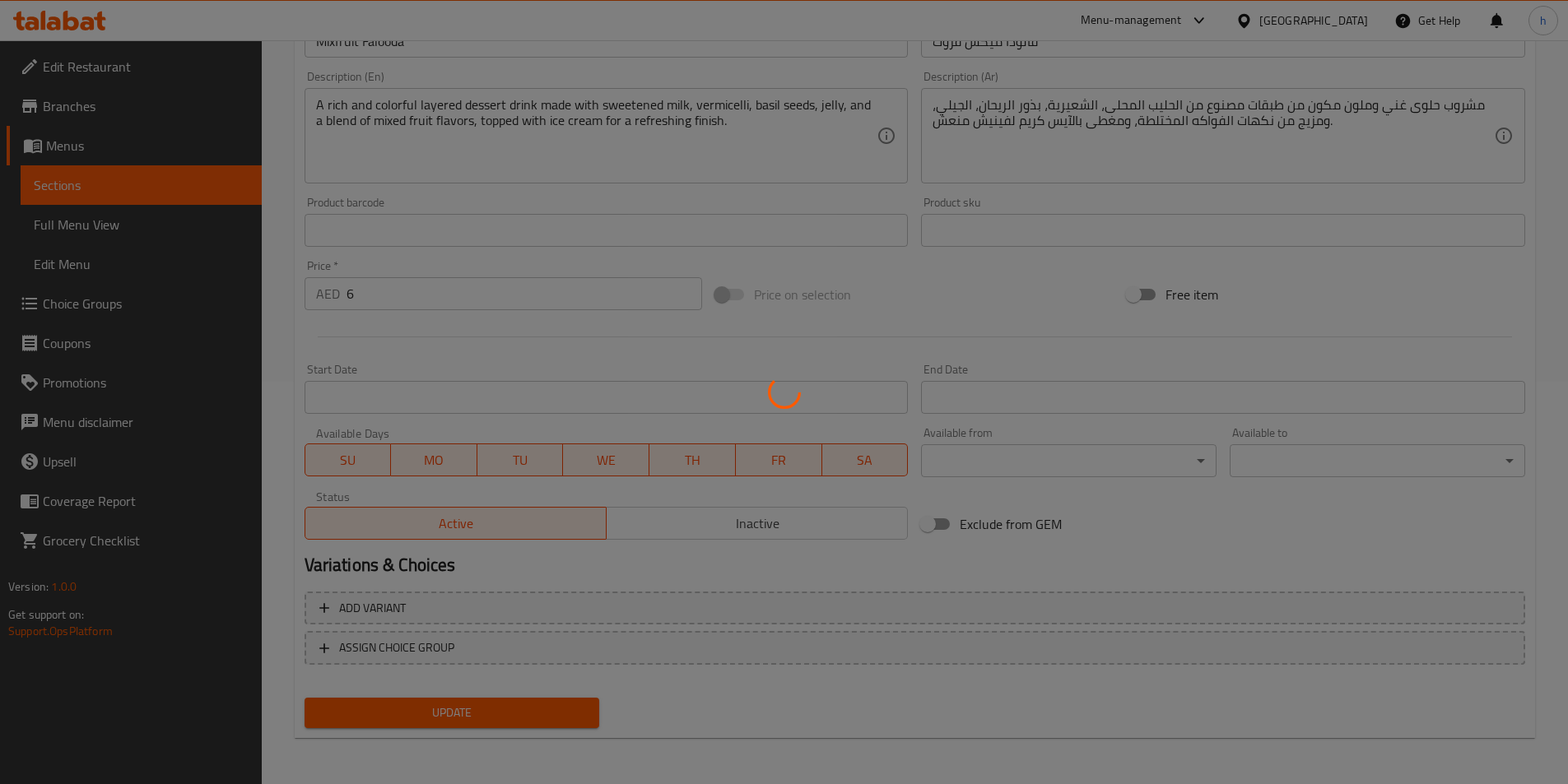
scroll to position [0, 0]
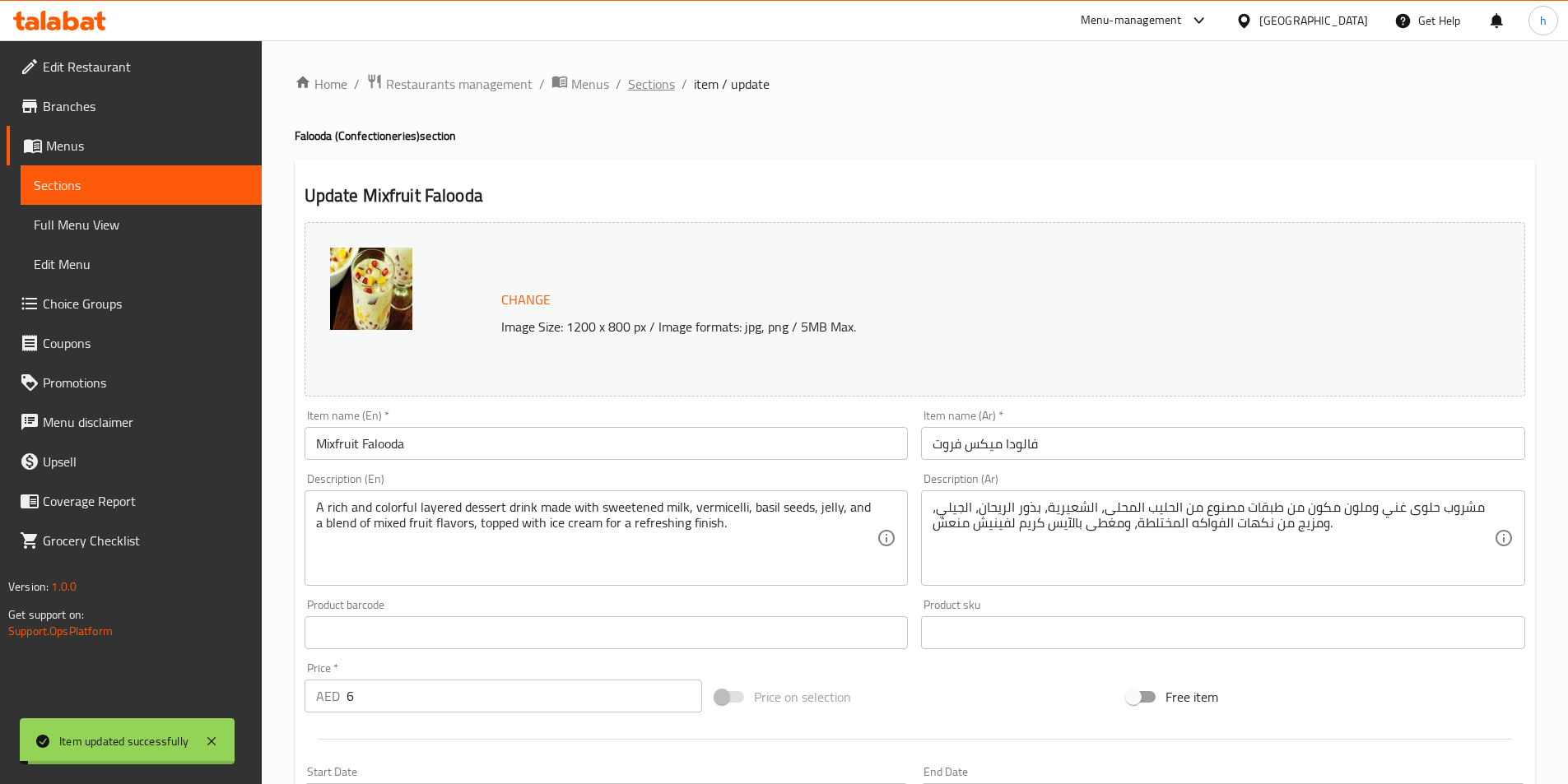
click at [667, 90] on span "Sections" at bounding box center [651, 83] width 47 height 20
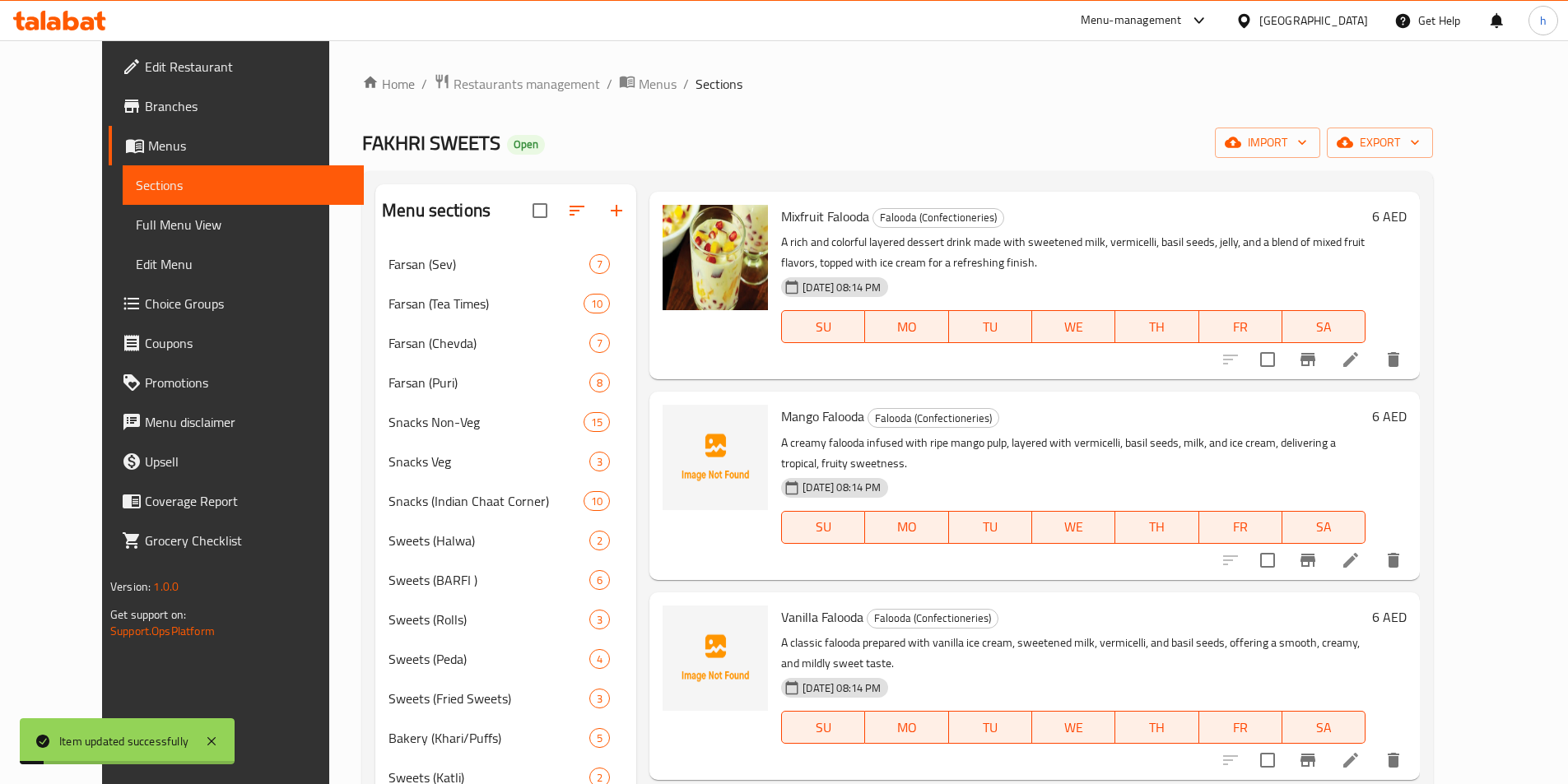
scroll to position [90, 0]
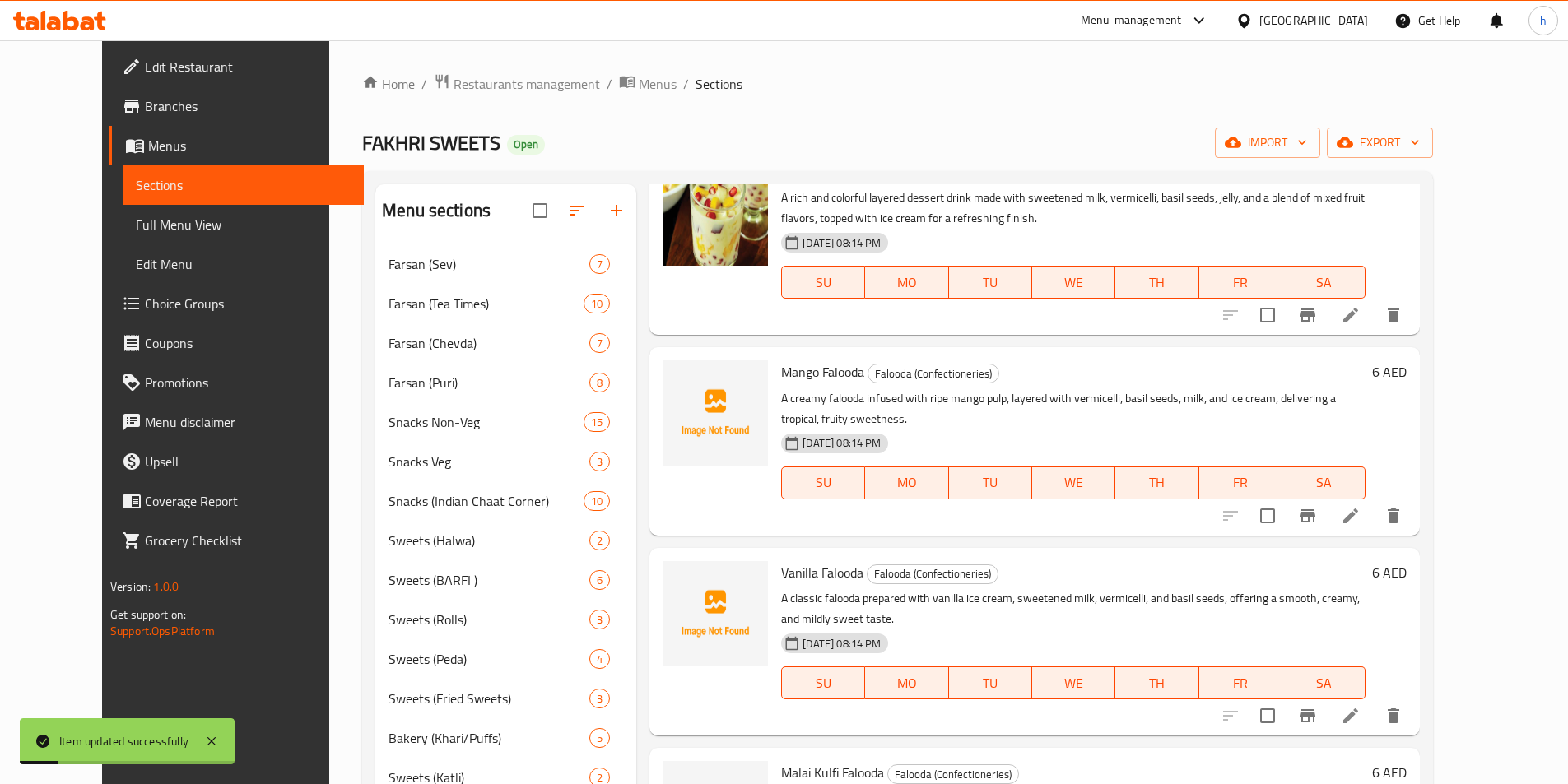
click at [1361, 506] on icon at bounding box center [1350, 516] width 20 height 20
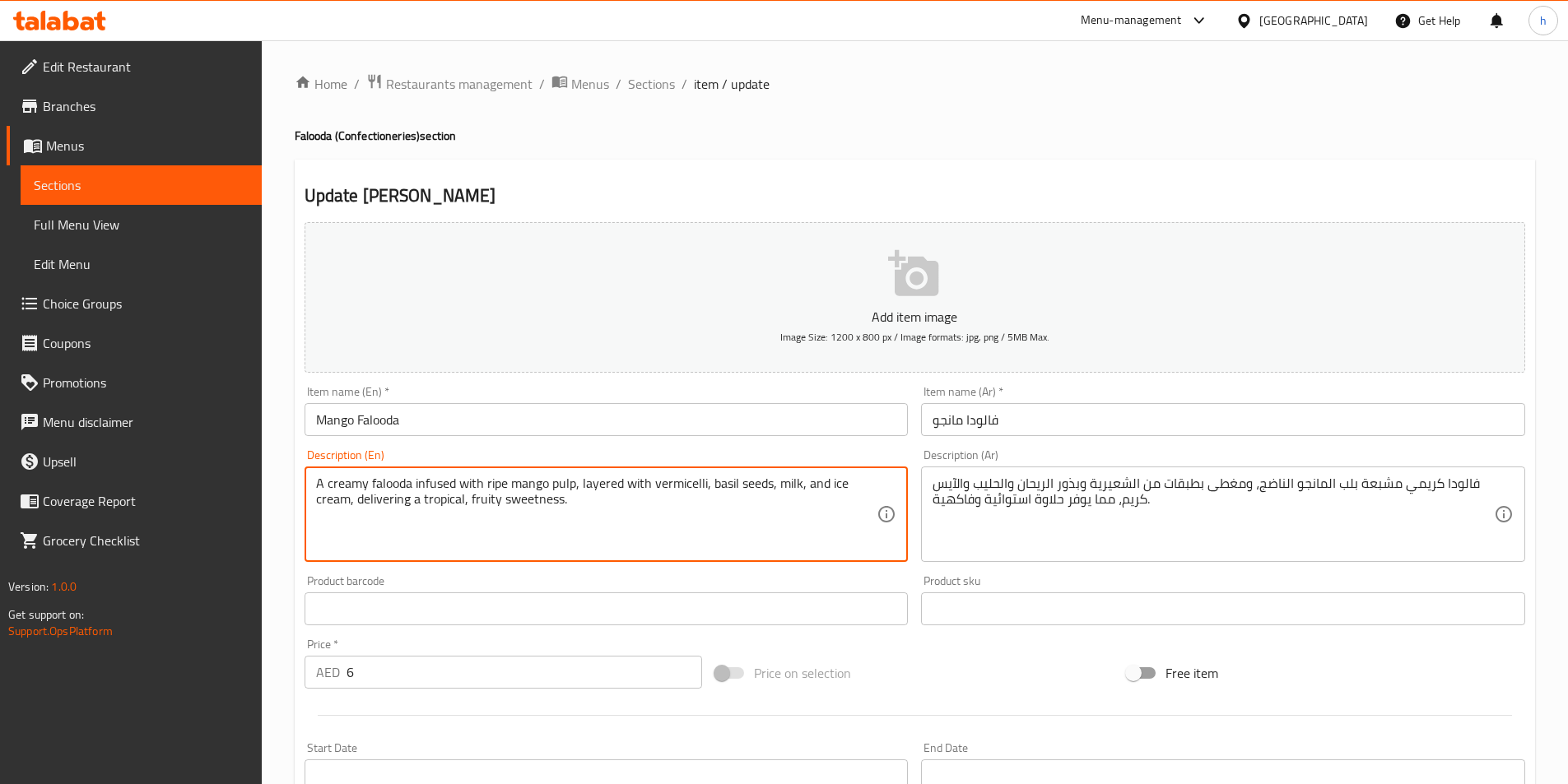
click at [662, 505] on textarea "A creamy falooda infused with ripe mango pulp, layered with vermicelli, basil s…" at bounding box center [597, 515] width 561 height 79
click at [640, 510] on textarea "A creamy falooda infused with ripe mango pulp, layered with vermicelli, basil s…" at bounding box center [597, 515] width 561 height 79
click at [431, 489] on textarea "A creamy falooda infused with ripe mango pulp, layered with vermicelli, basil s…" at bounding box center [597, 515] width 561 height 79
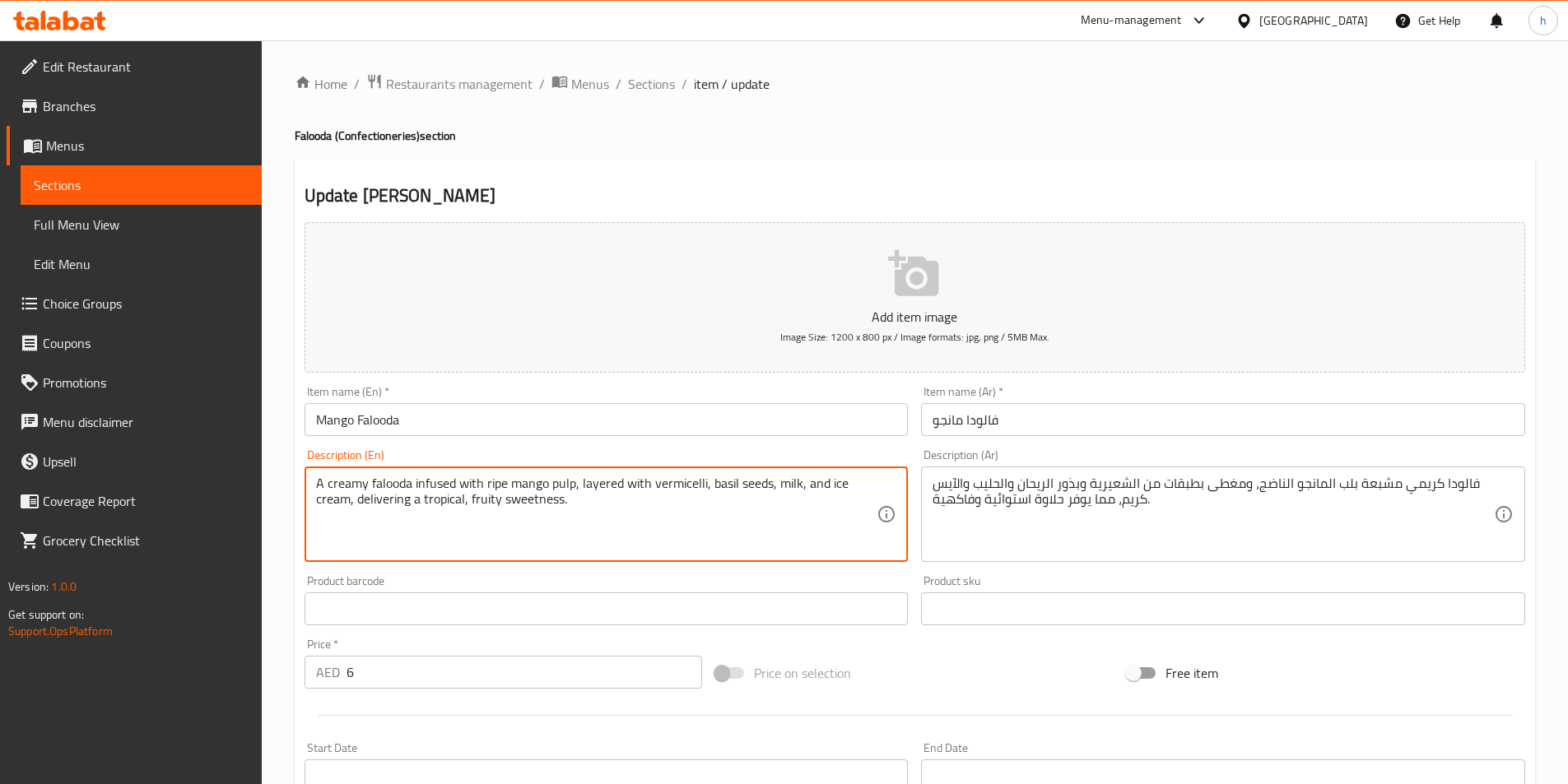
click at [500, 485] on textarea "A creamy falooda infused with ripe mango pulp, layered with vermicelli, basil s…" at bounding box center [597, 515] width 561 height 79
click at [573, 485] on textarea "A creamy falooda infused with ripe mango pulp, layered with vermicelli, basil s…" at bounding box center [597, 515] width 561 height 79
click at [697, 536] on textarea "A creamy falooda infused with ripe mango pulp, layered with vermicelli, basil s…" at bounding box center [597, 515] width 561 height 79
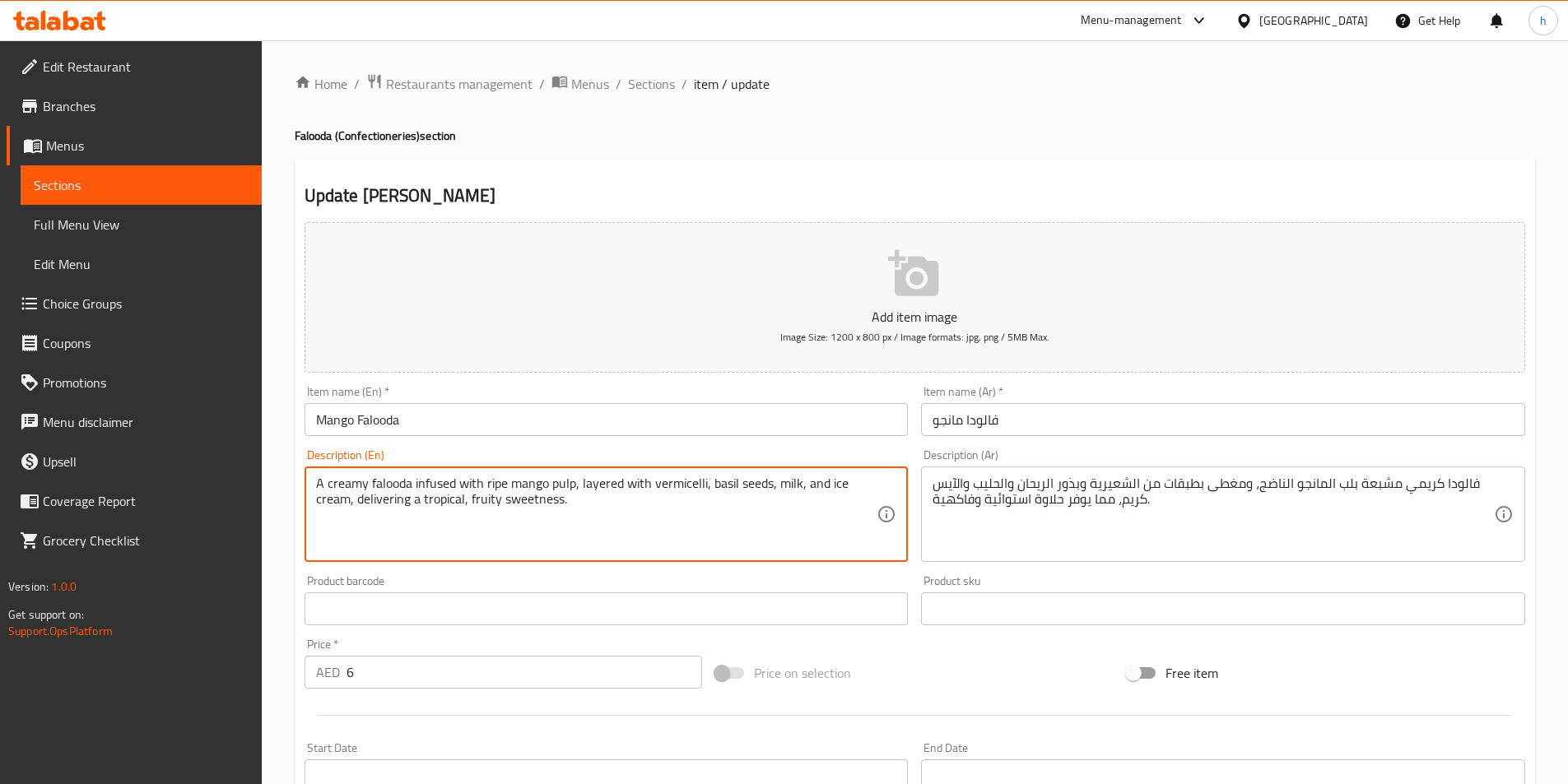
click at [679, 485] on textarea "A creamy falooda infused with ripe mango pulp, layered with vermicelli, basil s…" at bounding box center [597, 515] width 561 height 79
click at [725, 475] on textarea "A creamy falooda infused with ripe mango pulp, layered with vermicelli, basil s…" at bounding box center [597, 515] width 561 height 79
click at [742, 477] on textarea "A creamy falooda infused with ripe mango pulp, layered with vermicelli, basil s…" at bounding box center [597, 515] width 561 height 79
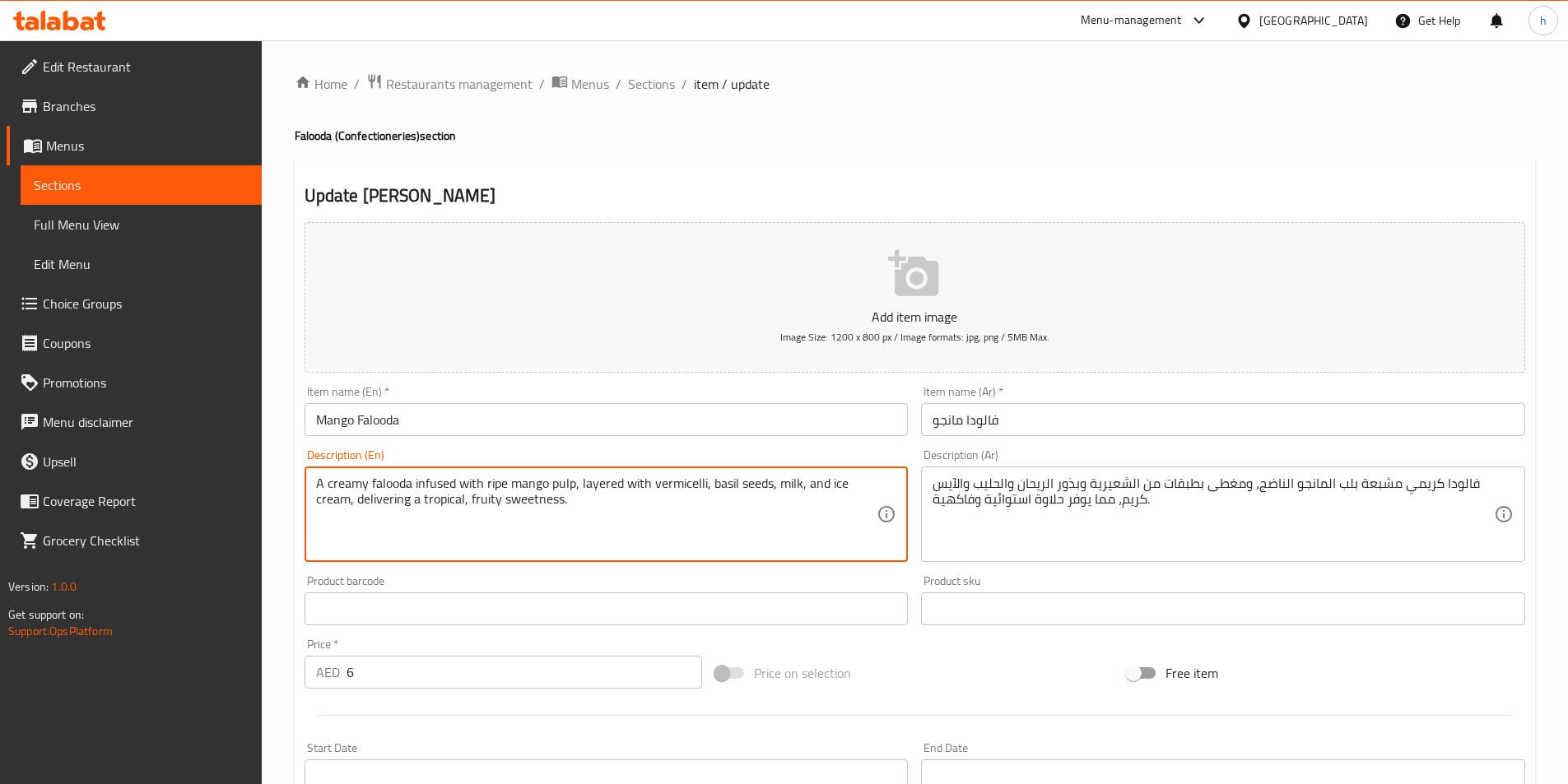
click at [742, 477] on textarea "A creamy falooda infused with ripe mango pulp, layered with vermicelli, basil s…" at bounding box center [597, 515] width 561 height 79
click at [667, 89] on span "Sections" at bounding box center [651, 83] width 47 height 20
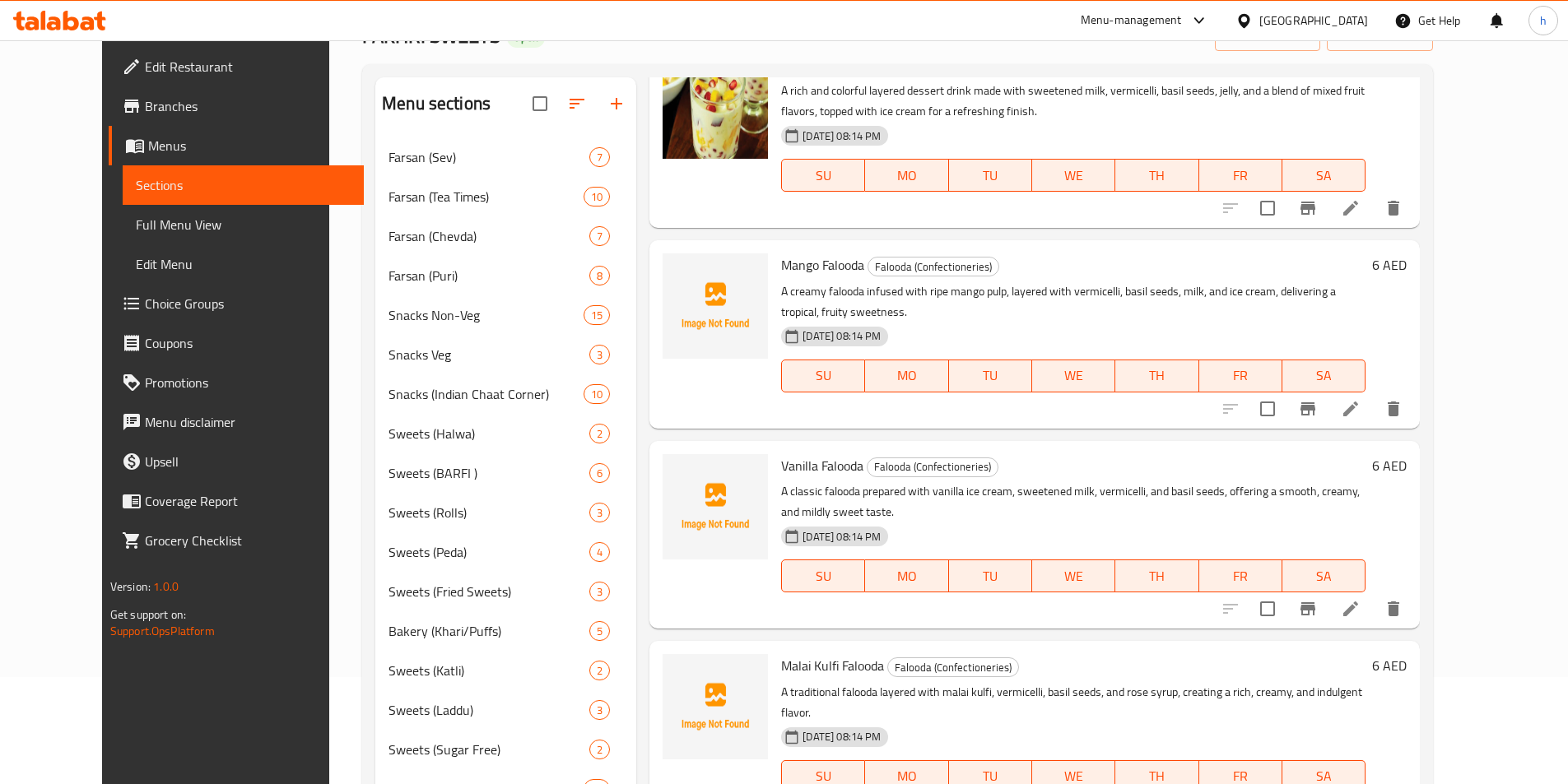
scroll to position [165, 0]
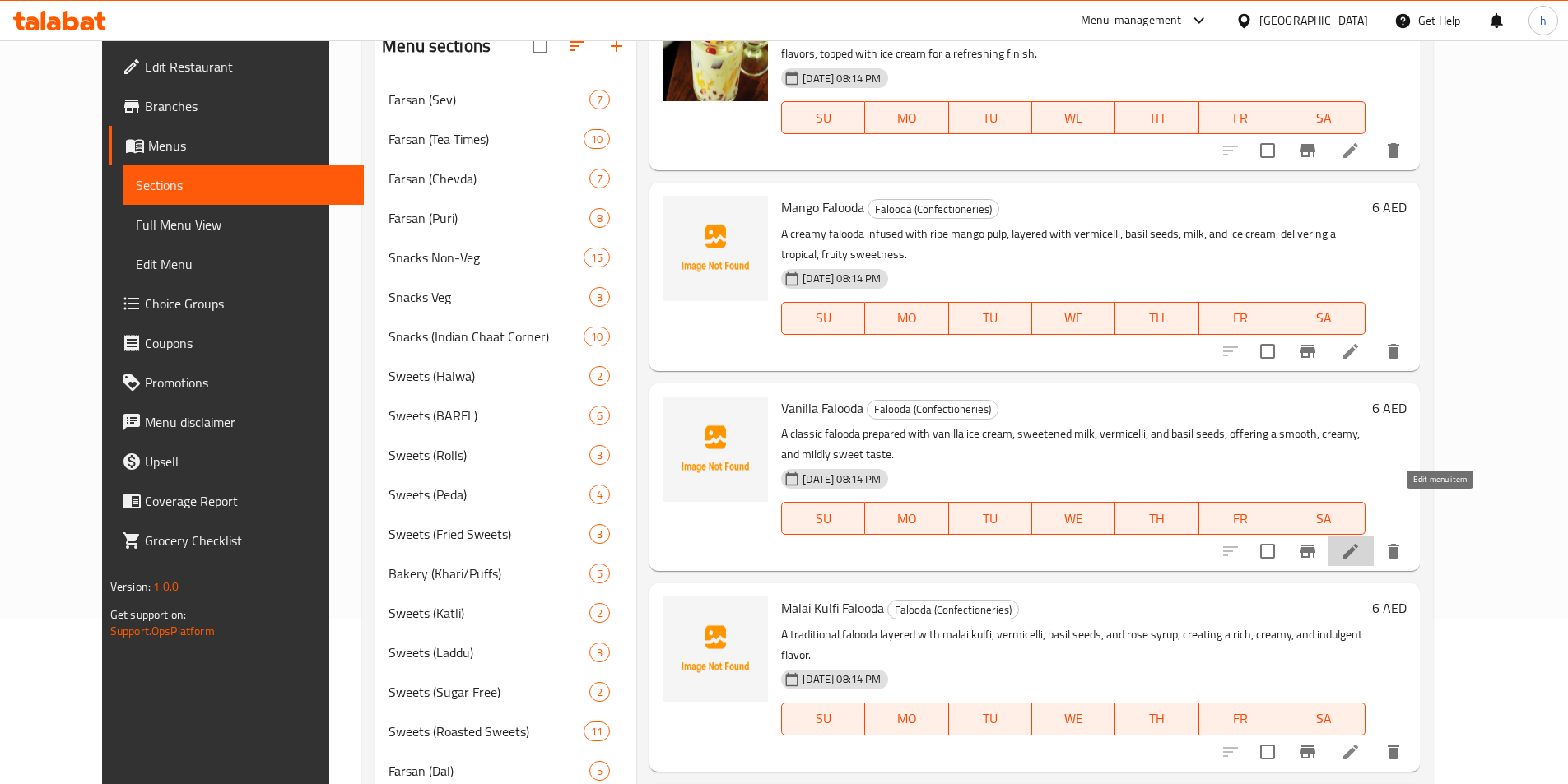
click at [1361, 542] on icon at bounding box center [1350, 551] width 20 height 20
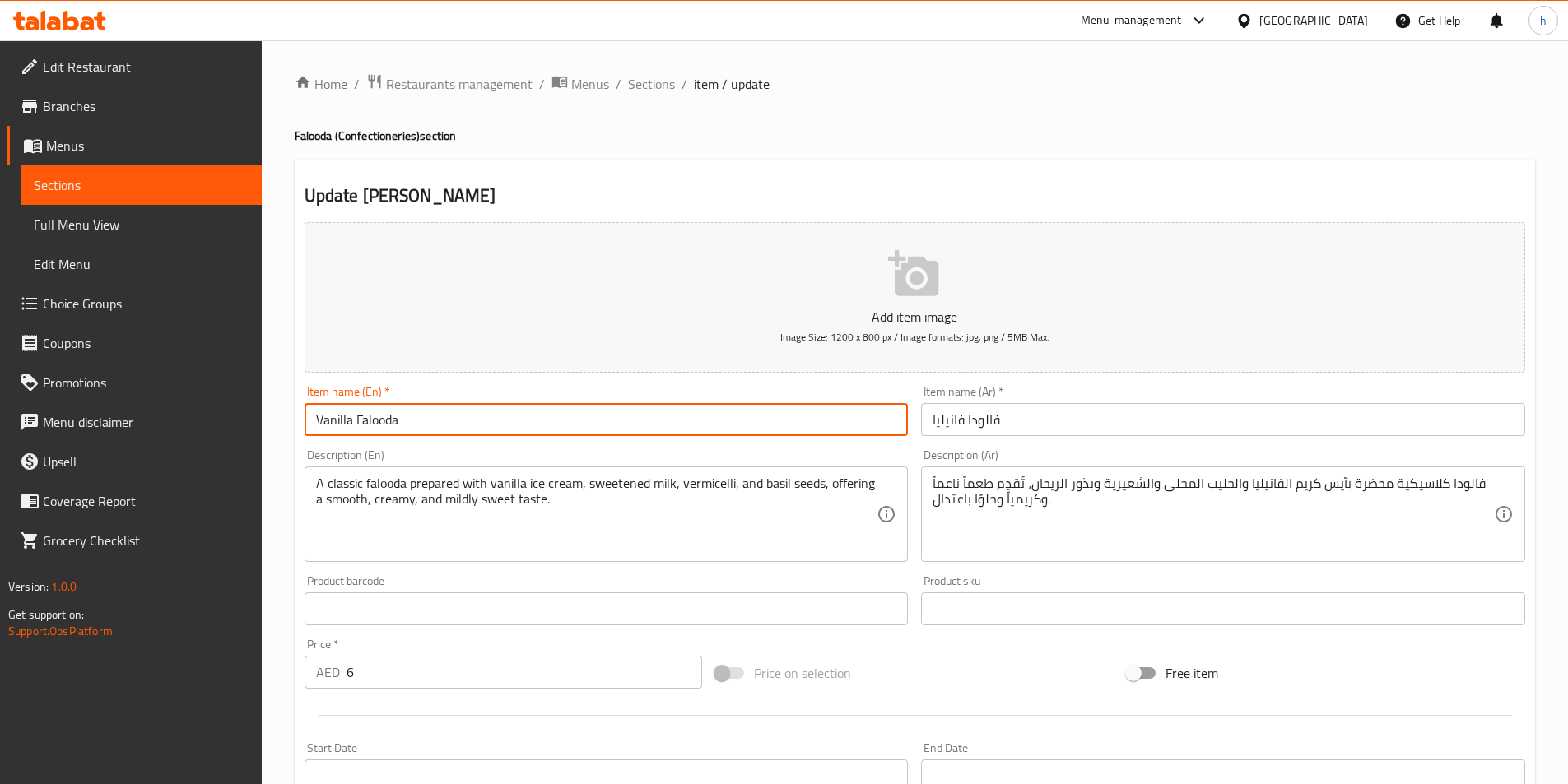
click at [634, 434] on input "Vanilla Falooda" at bounding box center [607, 420] width 604 height 33
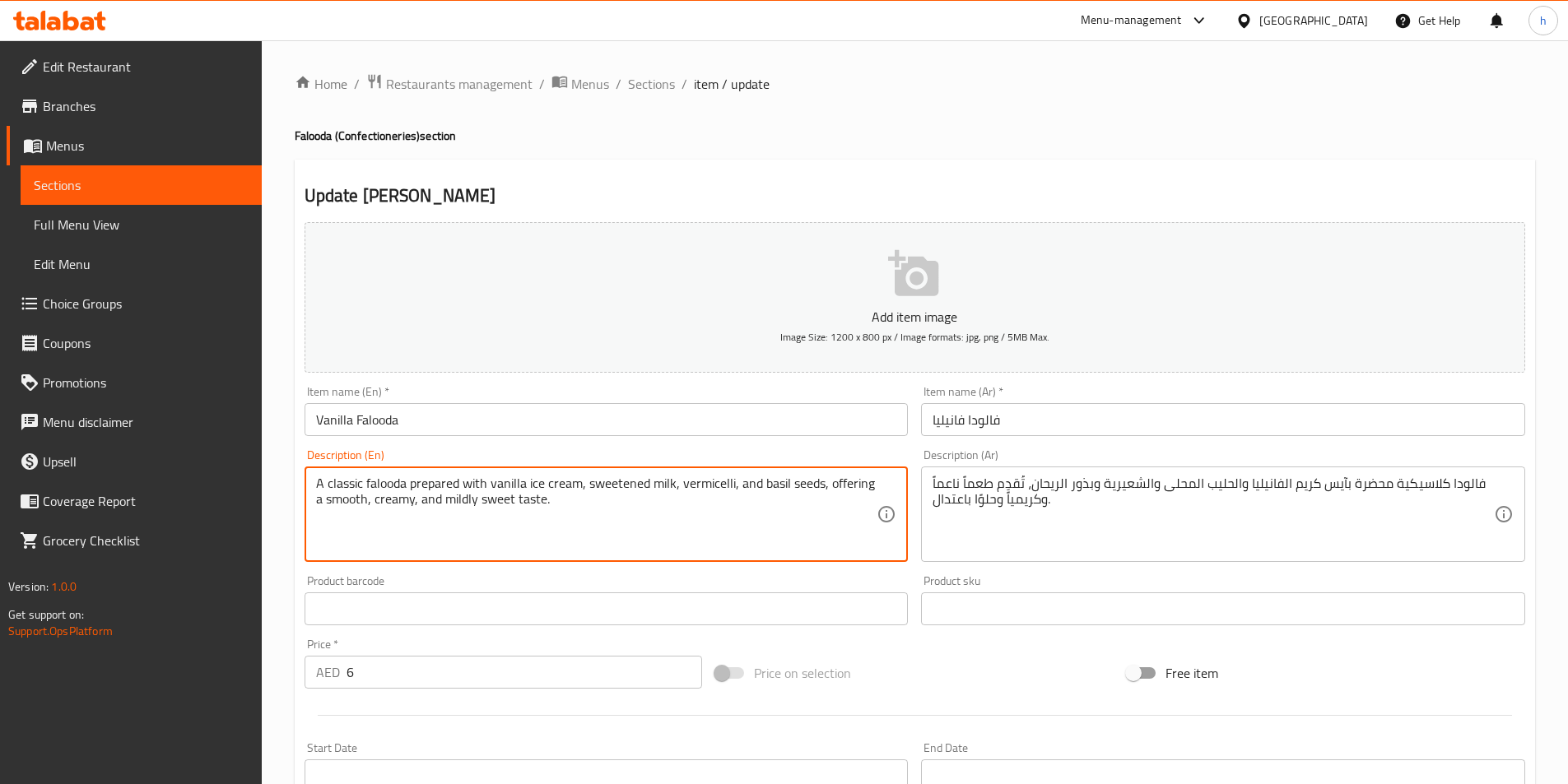
click at [644, 493] on textarea "A classic falooda prepared with vanilla ice cream, sweetened milk, vermicelli, …" at bounding box center [597, 515] width 561 height 79
click at [715, 533] on textarea "A classic falooda prepared with vanilla ice cream, sweetened milk, vermicelli, …" at bounding box center [597, 515] width 561 height 79
click at [613, 480] on textarea "A classic falooda prepared with vanilla ice cream, sweetened milk, vermicelli, …" at bounding box center [597, 515] width 561 height 79
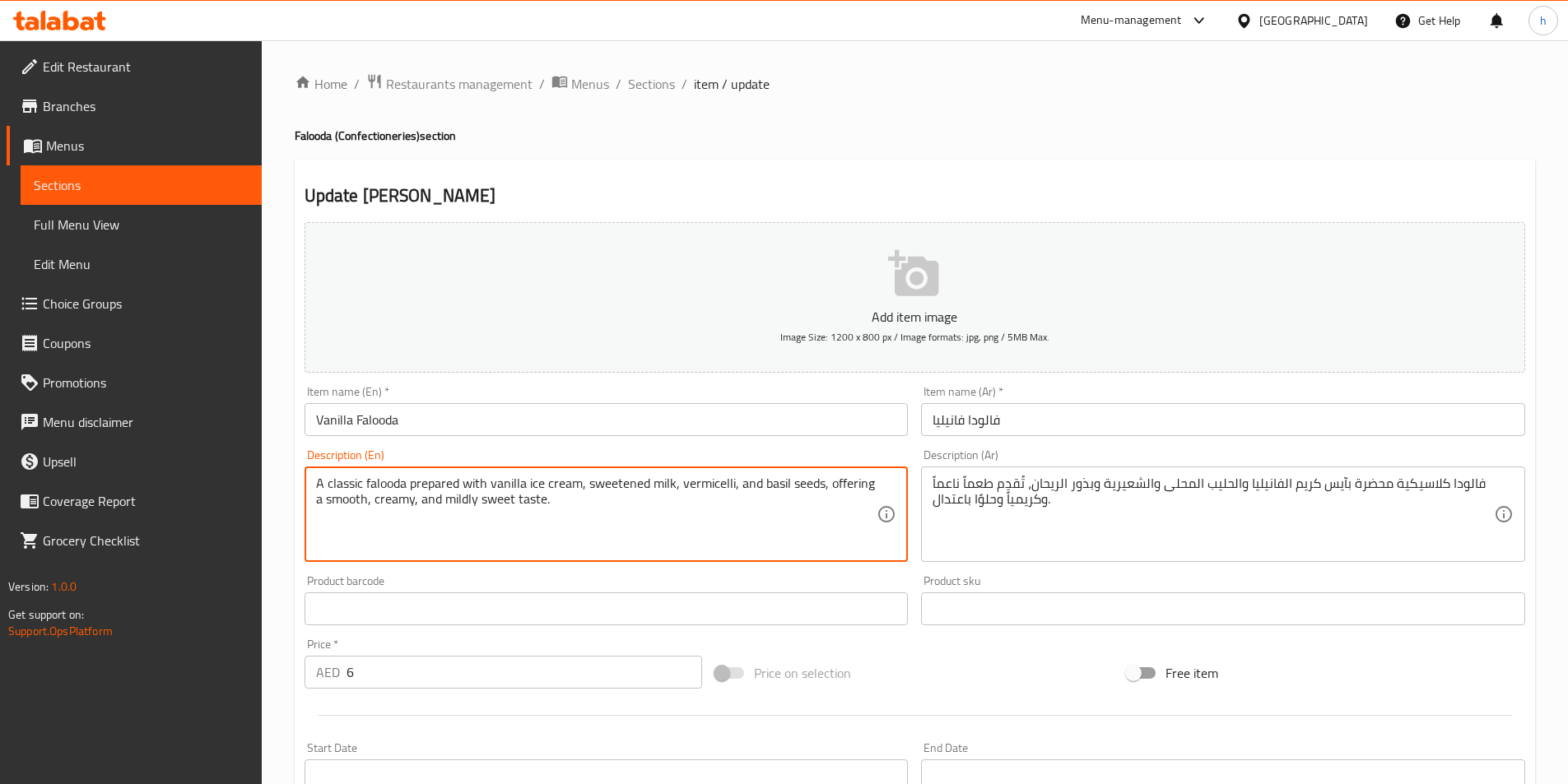
click at [325, 477] on textarea "A classic falooda prepared with vanilla ice cream, sweetened milk, vermicelli, …" at bounding box center [597, 515] width 561 height 79
click at [394, 477] on textarea "A classic falooda prepared with vanilla ice cream, sweetened milk, vermicelli, …" at bounding box center [597, 515] width 561 height 79
click at [493, 480] on textarea "A classic falooda prepared with vanilla ice cream, sweetened milk, vermicelli, …" at bounding box center [597, 515] width 561 height 79
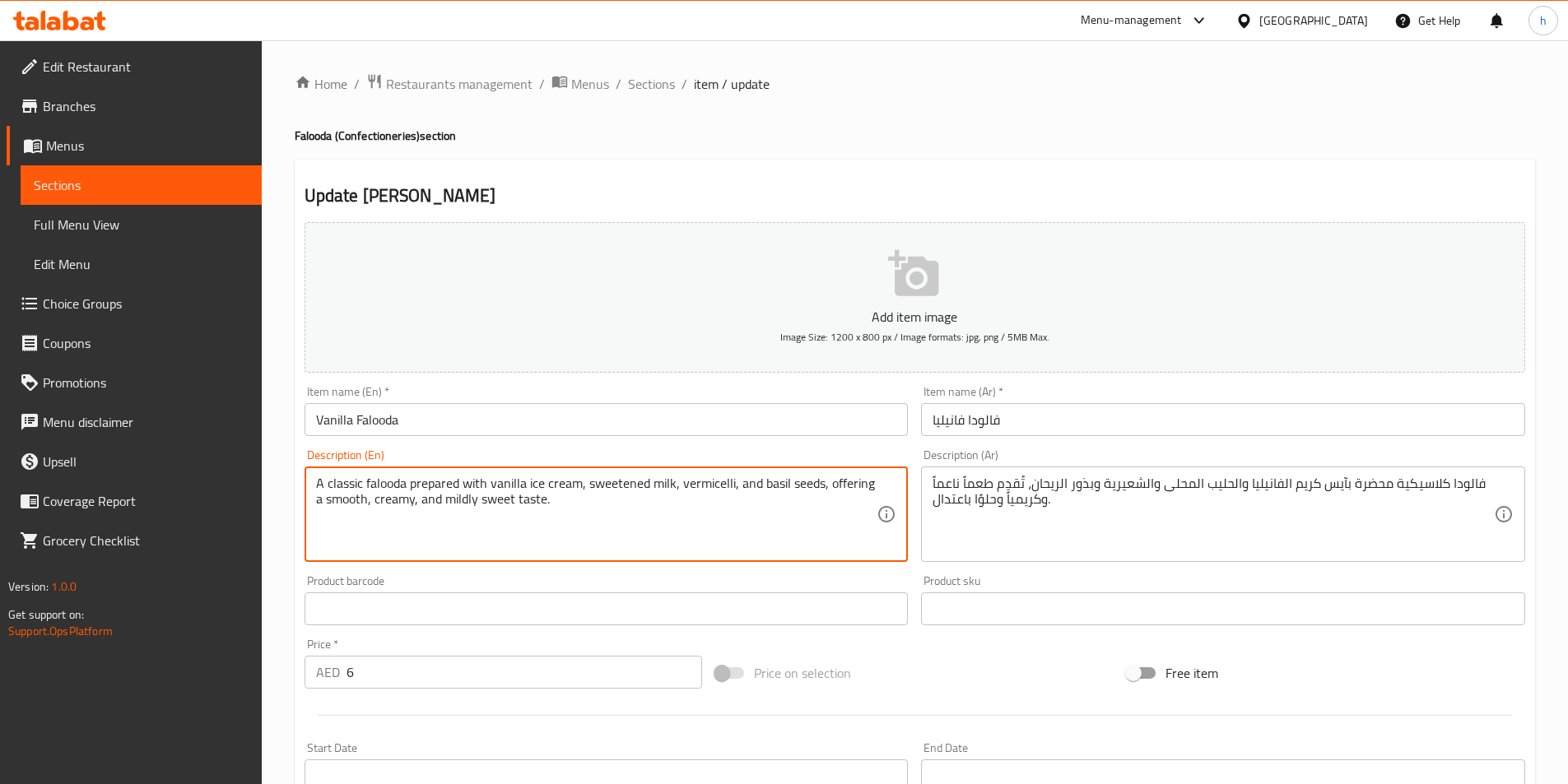
click at [493, 480] on textarea "A classic falooda prepared with vanilla ice cream, sweetened milk, vermicelli, …" at bounding box center [597, 515] width 561 height 79
click at [439, 479] on textarea "A classic falooda prepared with vanilla ice cream, sweetened milk, vermicelli, …" at bounding box center [597, 515] width 561 height 79
click at [520, 481] on textarea "A classic falooda prepared with vanilla ice cream, sweetened milk, vermicelli, …" at bounding box center [597, 515] width 561 height 79
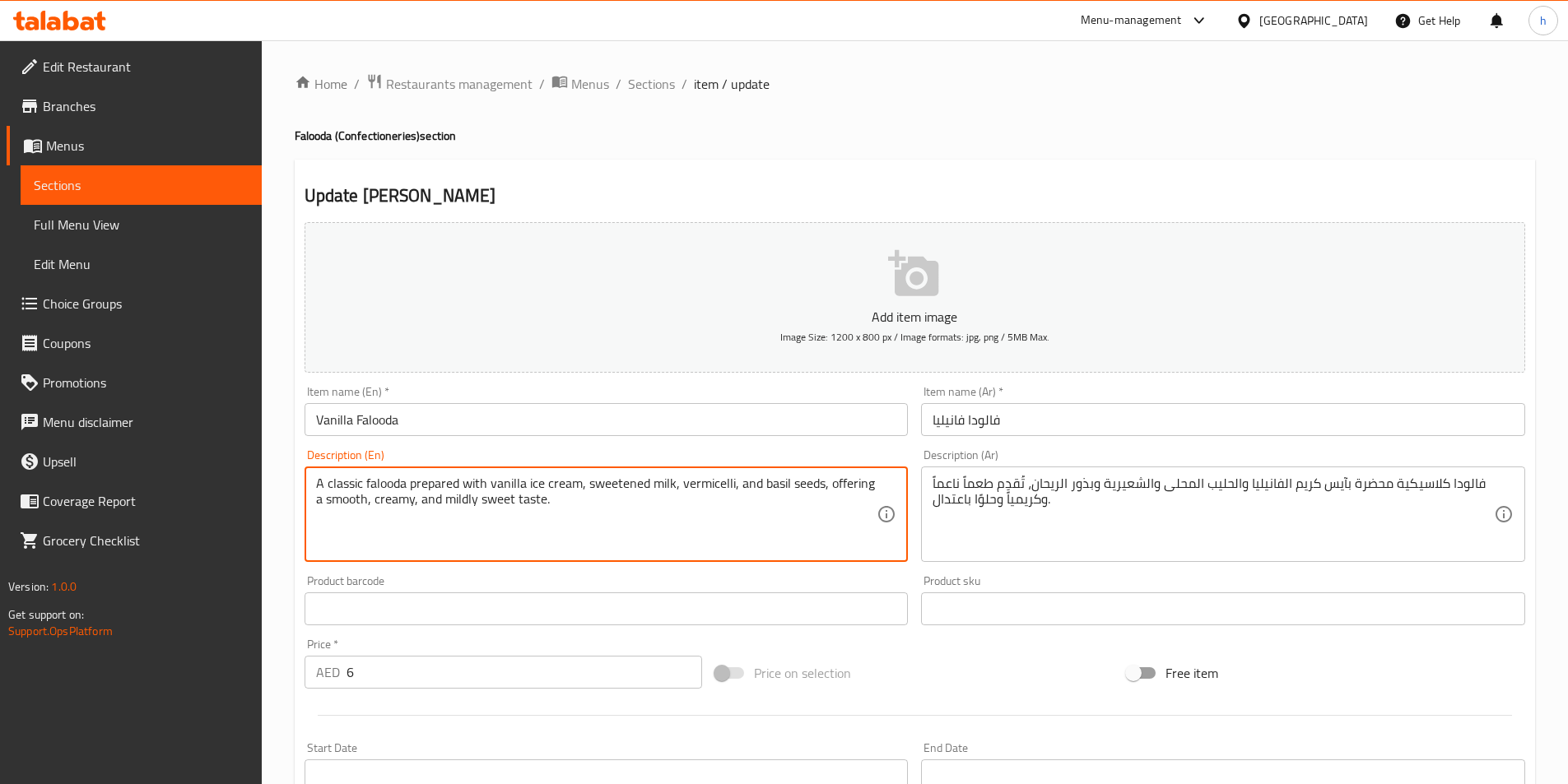
click at [555, 475] on textarea "A classic falooda prepared with vanilla ice cream, sweetened milk, vermicelli, …" at bounding box center [597, 515] width 561 height 79
click at [588, 486] on textarea "A classic falooda prepared with vanilla ice cream, sweetened milk, vermicelli, …" at bounding box center [597, 515] width 561 height 79
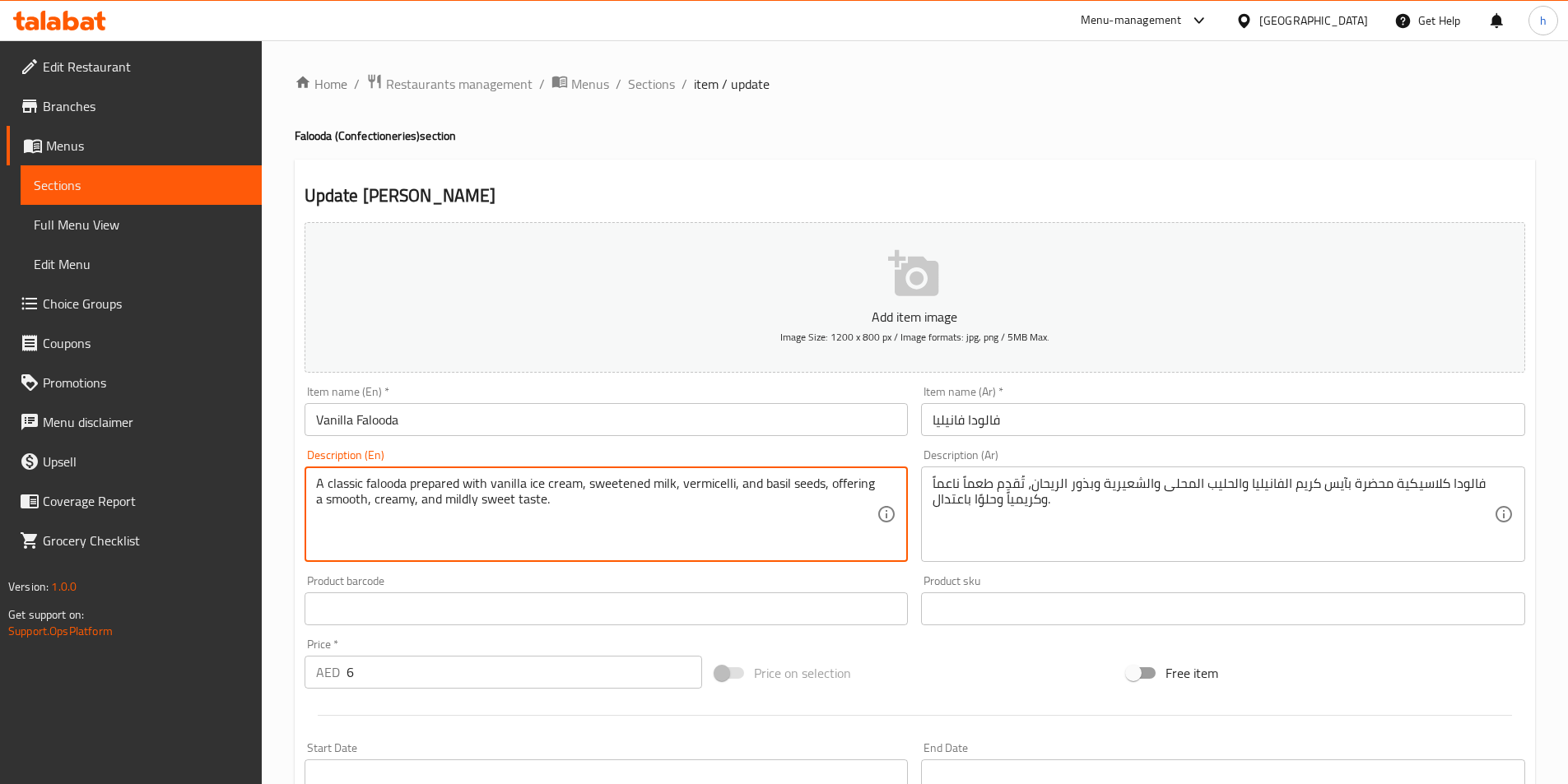
click at [618, 527] on textarea "A classic falooda prepared with vanilla ice cream, sweetened milk, vermicelli, …" at bounding box center [597, 515] width 561 height 79
drag, startPoint x: 495, startPoint y: 481, endPoint x: 504, endPoint y: 481, distance: 9.0
click at [497, 481] on textarea "A classic falooda prepared with vanilla ice cream, sweetened milk, vermicelli, …" at bounding box center [597, 515] width 561 height 79
click at [504, 481] on textarea "A classic falooda prepared with vanilla ice cream, sweetened milk, vermicelli, …" at bounding box center [597, 515] width 561 height 79
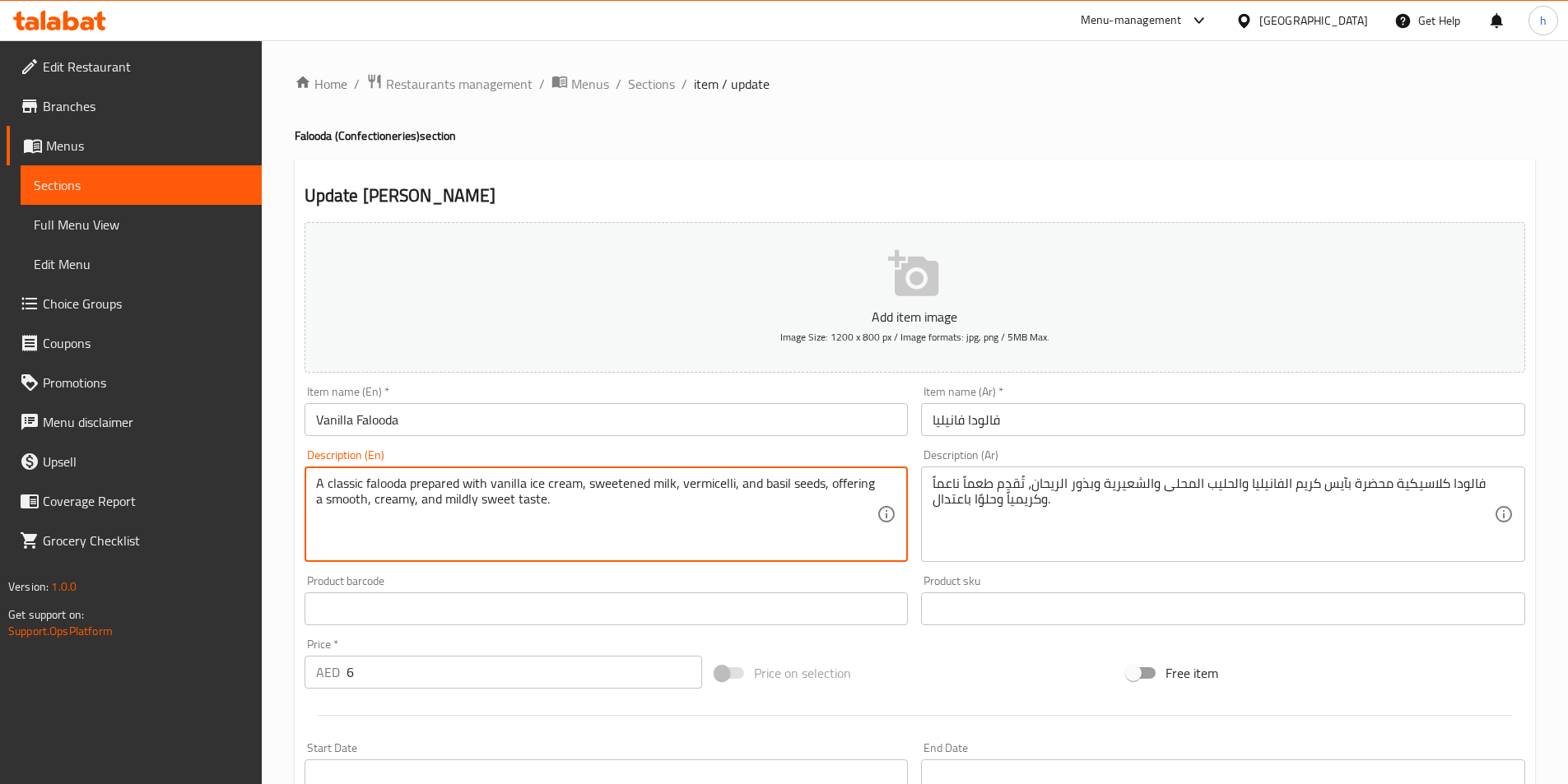
click at [508, 500] on textarea "A classic falooda prepared with vanilla ice cream, sweetened milk, vermicelli, …" at bounding box center [597, 515] width 561 height 79
click at [468, 513] on textarea "A classic falooda prepared with vanilla ice cream, sweetened milk, vermicelli, …" at bounding box center [597, 515] width 561 height 79
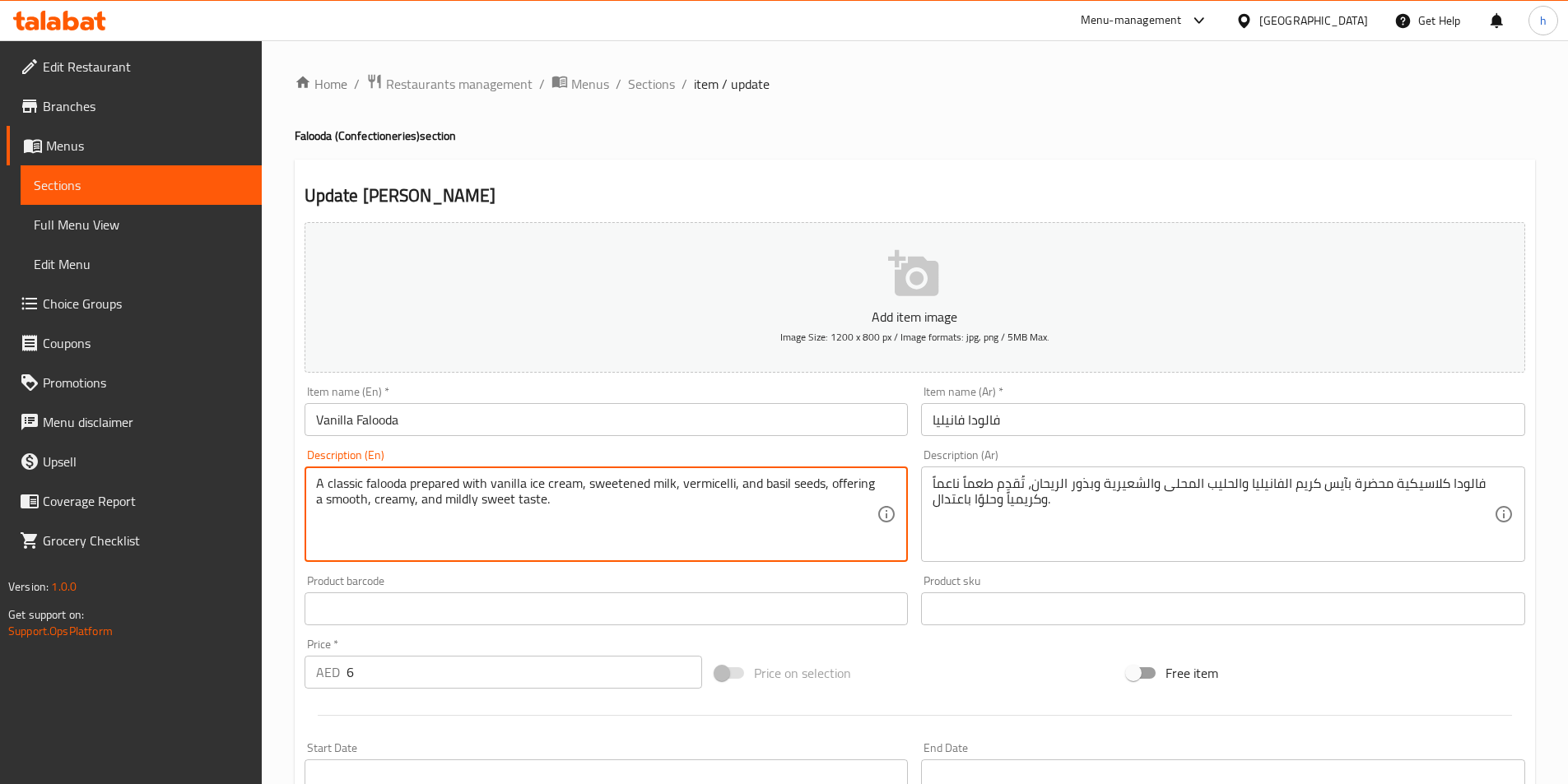
click at [549, 535] on textarea "A classic falooda prepared with vanilla ice cream, sweetened milk, vermicelli, …" at bounding box center [597, 515] width 561 height 79
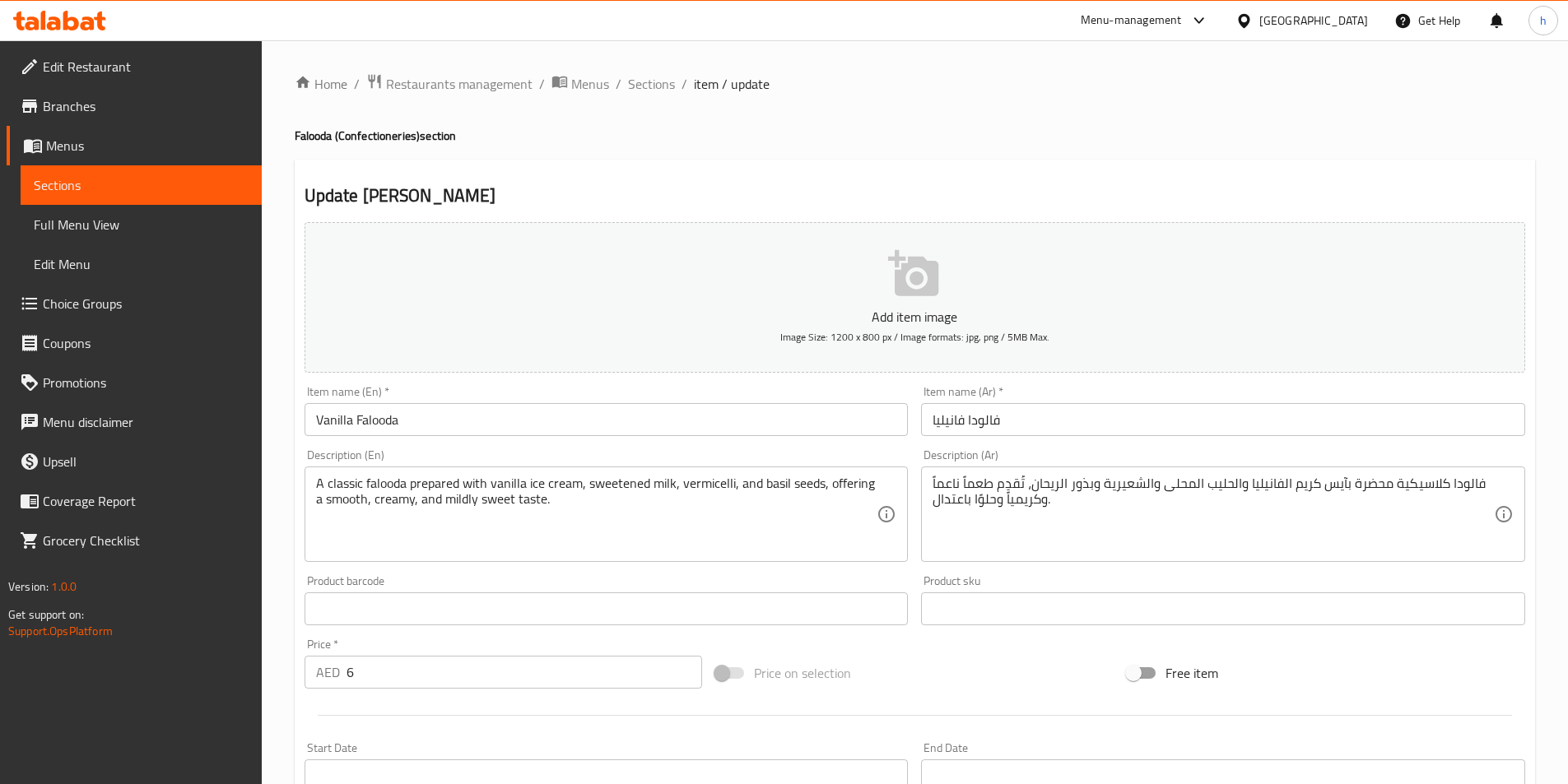
click at [649, 98] on div "Home / Restaurants management / Menus / Sections / item / update Falooda (Confe…" at bounding box center [915, 601] width 1241 height 1056
click at [654, 94] on span "Sections" at bounding box center [651, 83] width 47 height 20
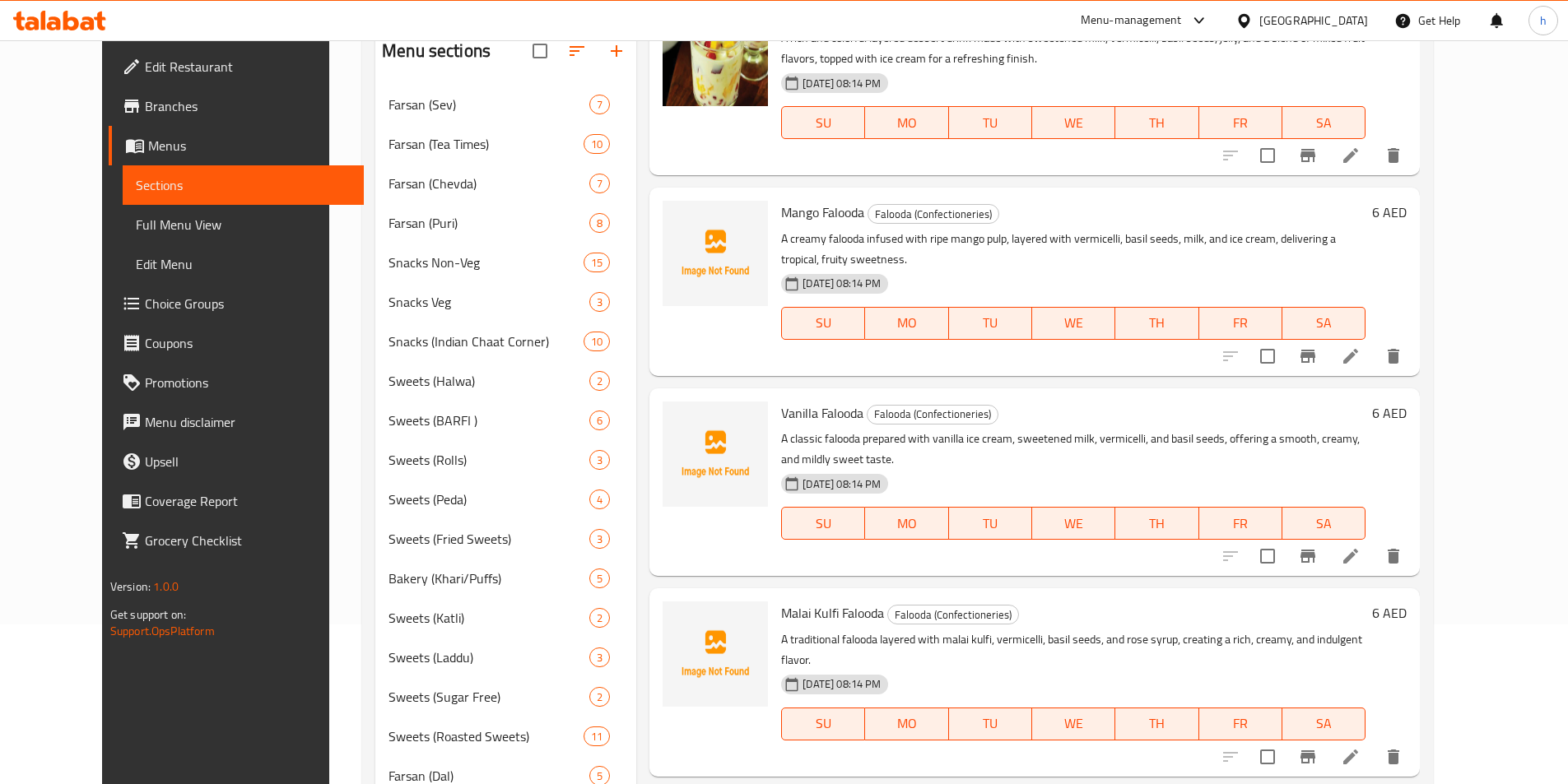
scroll to position [165, 0]
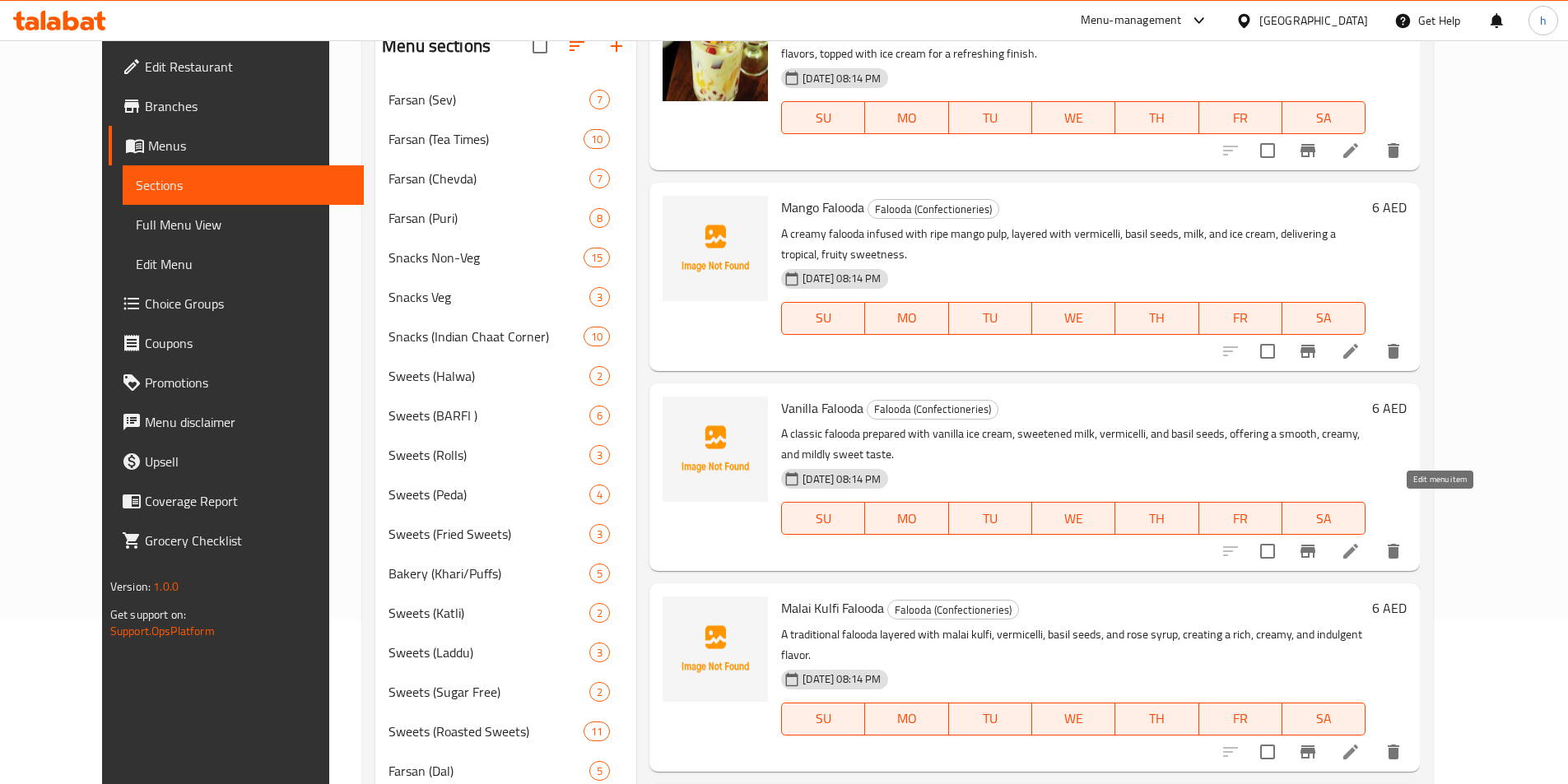
click at [1358, 543] on icon at bounding box center [1350, 550] width 14 height 14
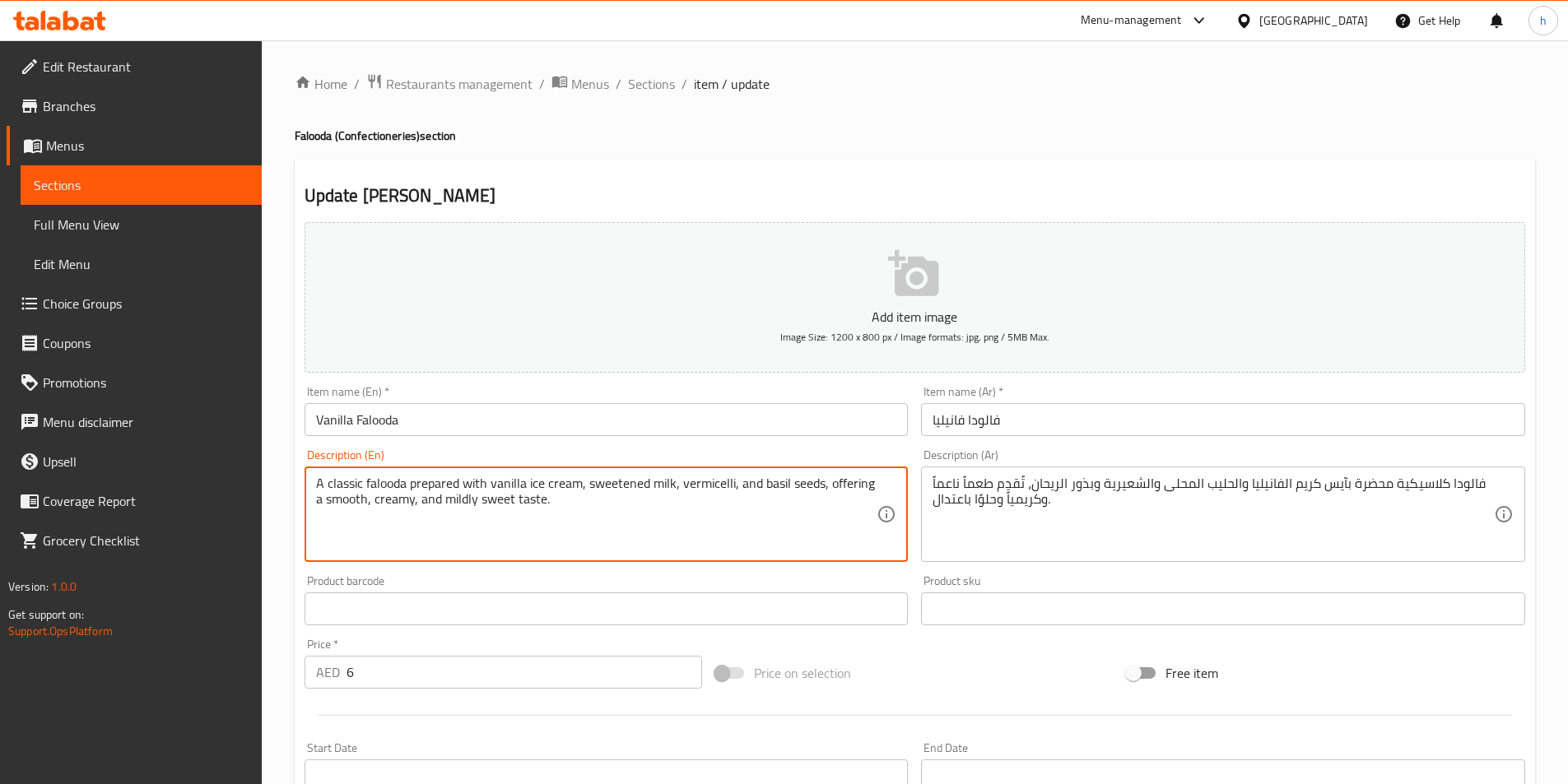
click at [827, 502] on textarea "A classic falooda prepared with vanilla ice cream, sweetened milk, vermicelli, …" at bounding box center [597, 515] width 561 height 79
click at [821, 519] on textarea "A classic falooda prepared with vanilla ice cream, sweetened milk, vermicelli, …" at bounding box center [597, 515] width 561 height 79
click at [762, 486] on textarea "A classic falooda prepared with vanilla ice cream, sweetened milk, vermicelli, …" at bounding box center [597, 515] width 561 height 79
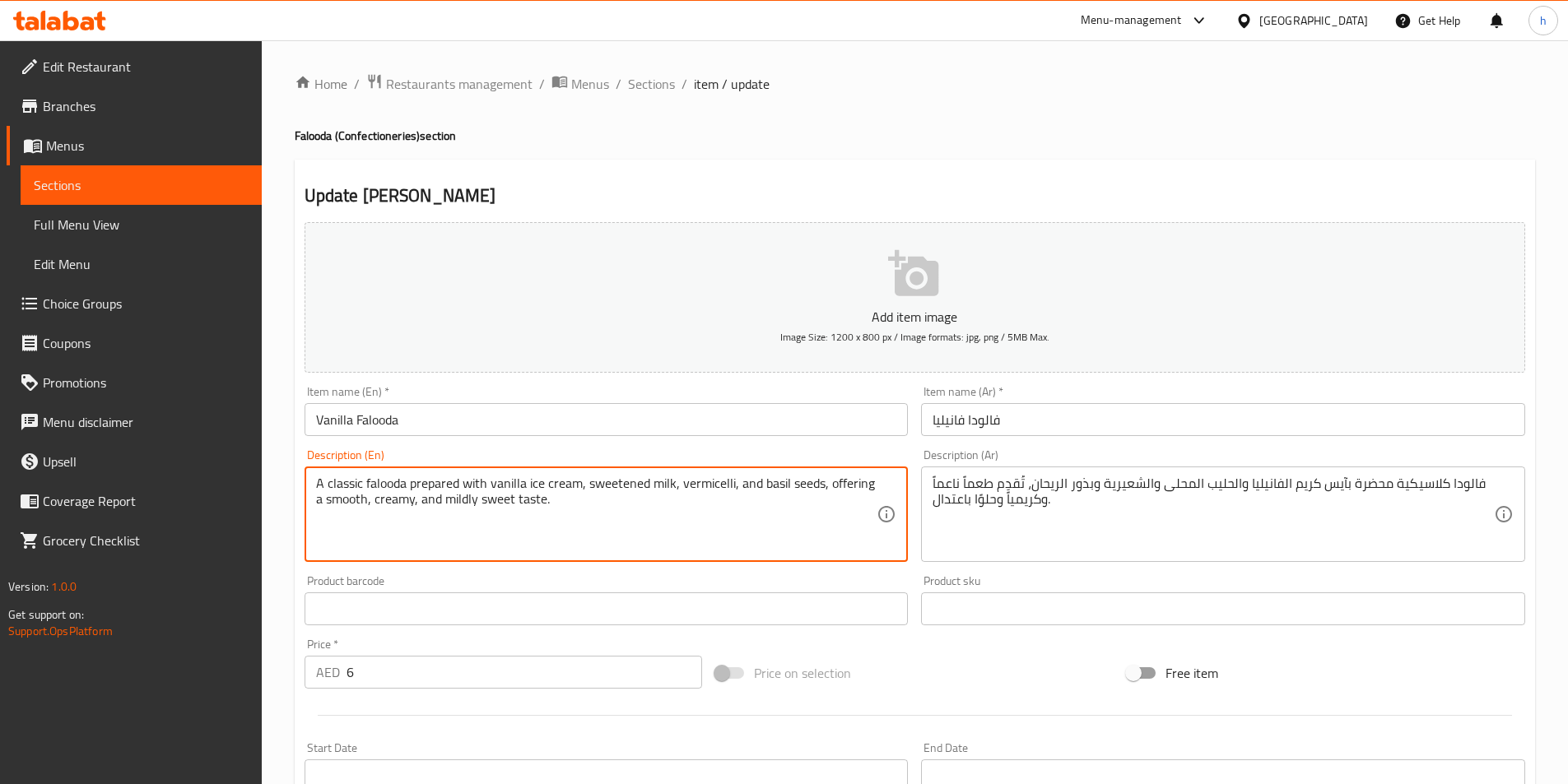
click at [762, 486] on textarea "A classic falooda prepared with vanilla ice cream, sweetened milk, vermicelli, …" at bounding box center [597, 515] width 561 height 79
drag, startPoint x: 762, startPoint y: 486, endPoint x: 694, endPoint y: 508, distance: 71.5
click at [694, 508] on textarea "A classic falooda prepared with vanilla ice cream, sweetened milk, vermicelli, …" at bounding box center [597, 515] width 561 height 79
click at [600, 490] on textarea "A classic falooda prepared with vanilla ice cream, sweetened milk, vermicelli, …" at bounding box center [597, 515] width 561 height 79
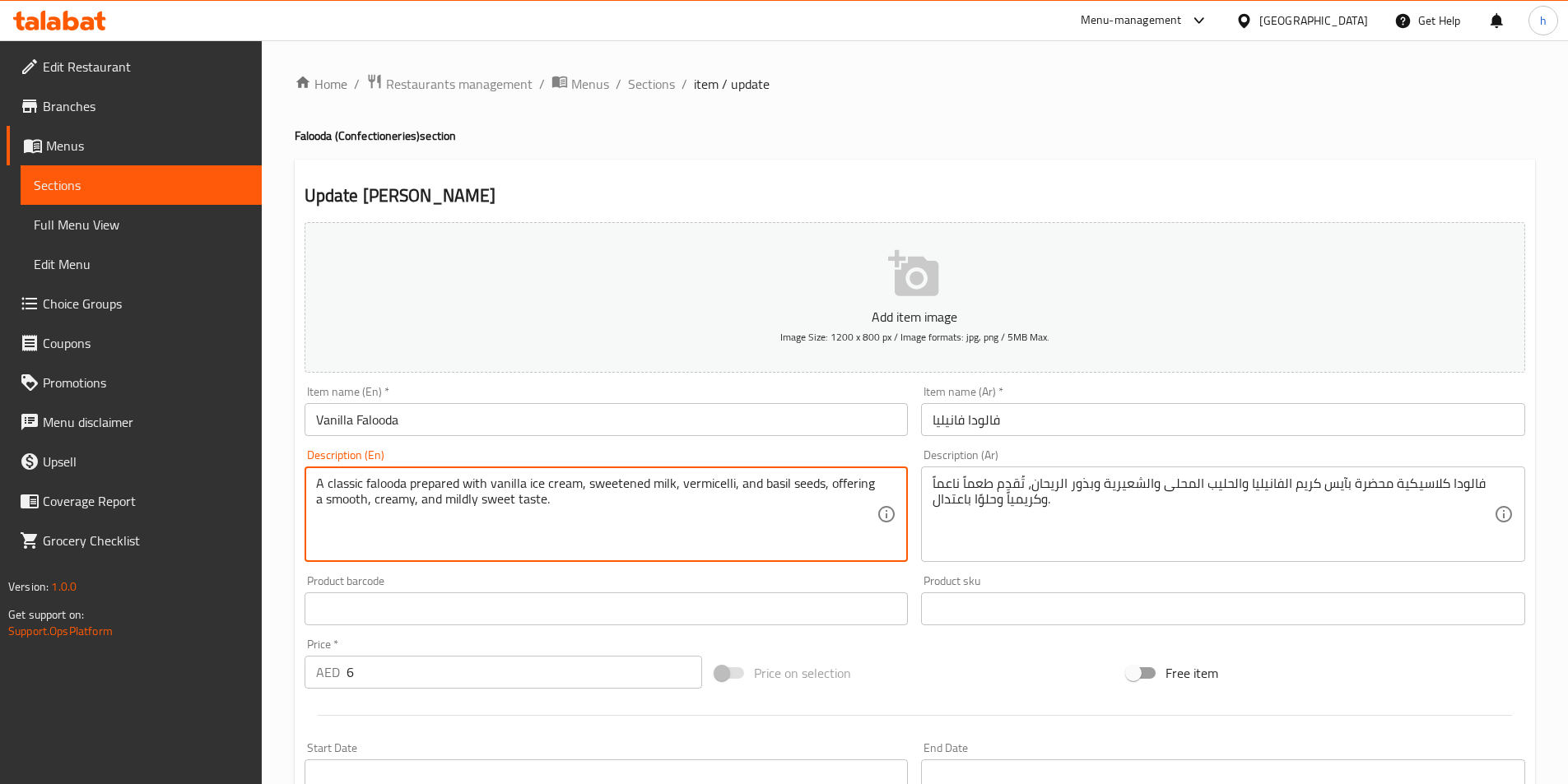
click at [528, 481] on textarea "A classic falooda prepared with vanilla ice cream, sweetened milk, vermicelli, …" at bounding box center [597, 515] width 561 height 79
click at [532, 496] on textarea "A classic falooda prepared with vanilla ice cream, sweetened milk, vermicelli, …" at bounding box center [597, 515] width 561 height 79
click at [453, 482] on textarea "A classic falooda prepared with vanilla ice cream, sweetened milk, vermicelli, …" at bounding box center [597, 515] width 561 height 79
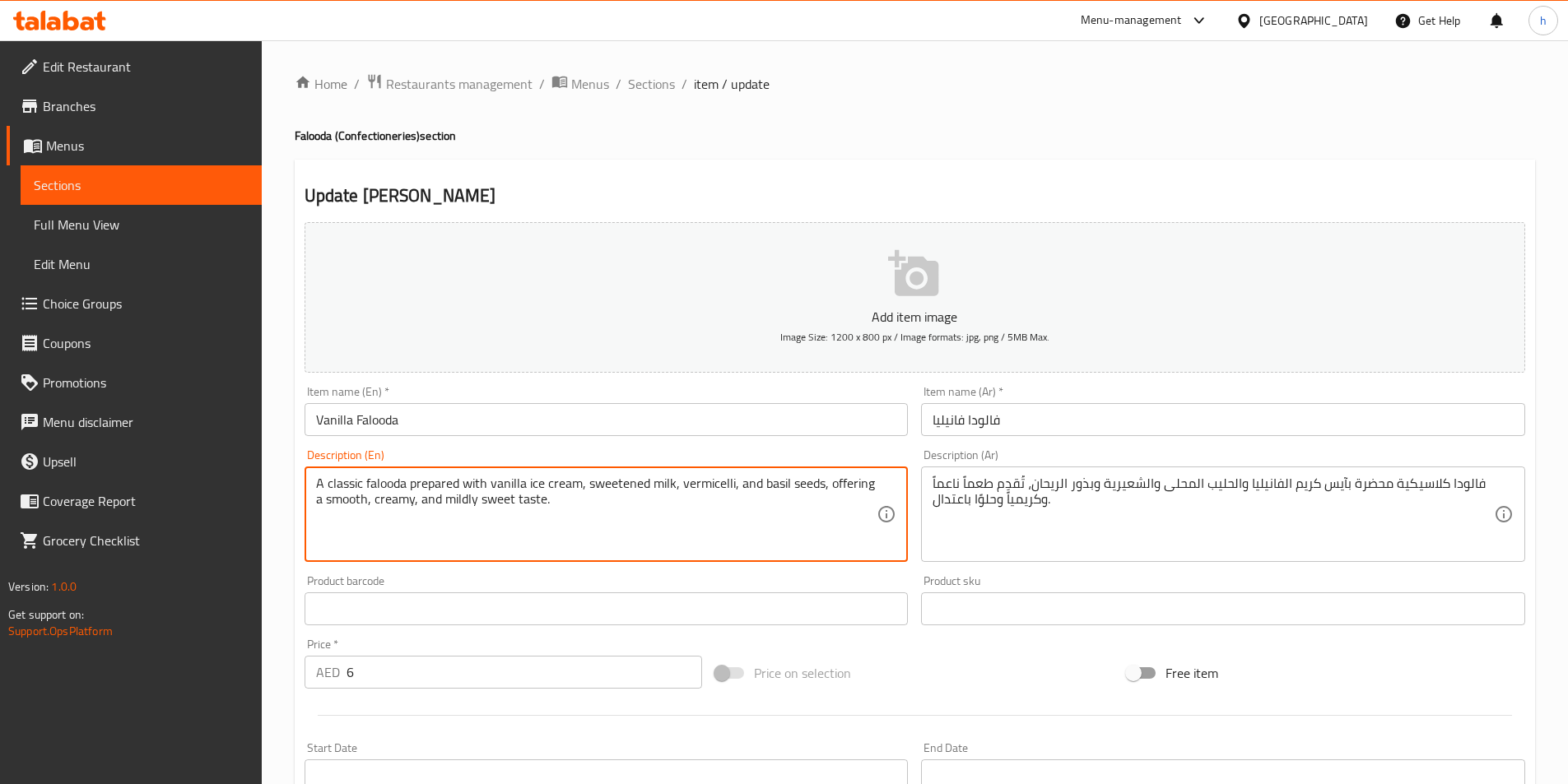
click at [453, 482] on textarea "A classic falooda prepared with vanilla ice cream, sweetened milk, vermicelli, …" at bounding box center [597, 515] width 561 height 79
click at [581, 485] on textarea "A classic falooda prepared with vanilla ice cream, sweetened milk, vermicelli, …" at bounding box center [597, 515] width 561 height 79
click at [620, 489] on textarea "A classic falooda prepared with vanilla ice cream, sweetened milk, vermicelli, …" at bounding box center [597, 515] width 561 height 79
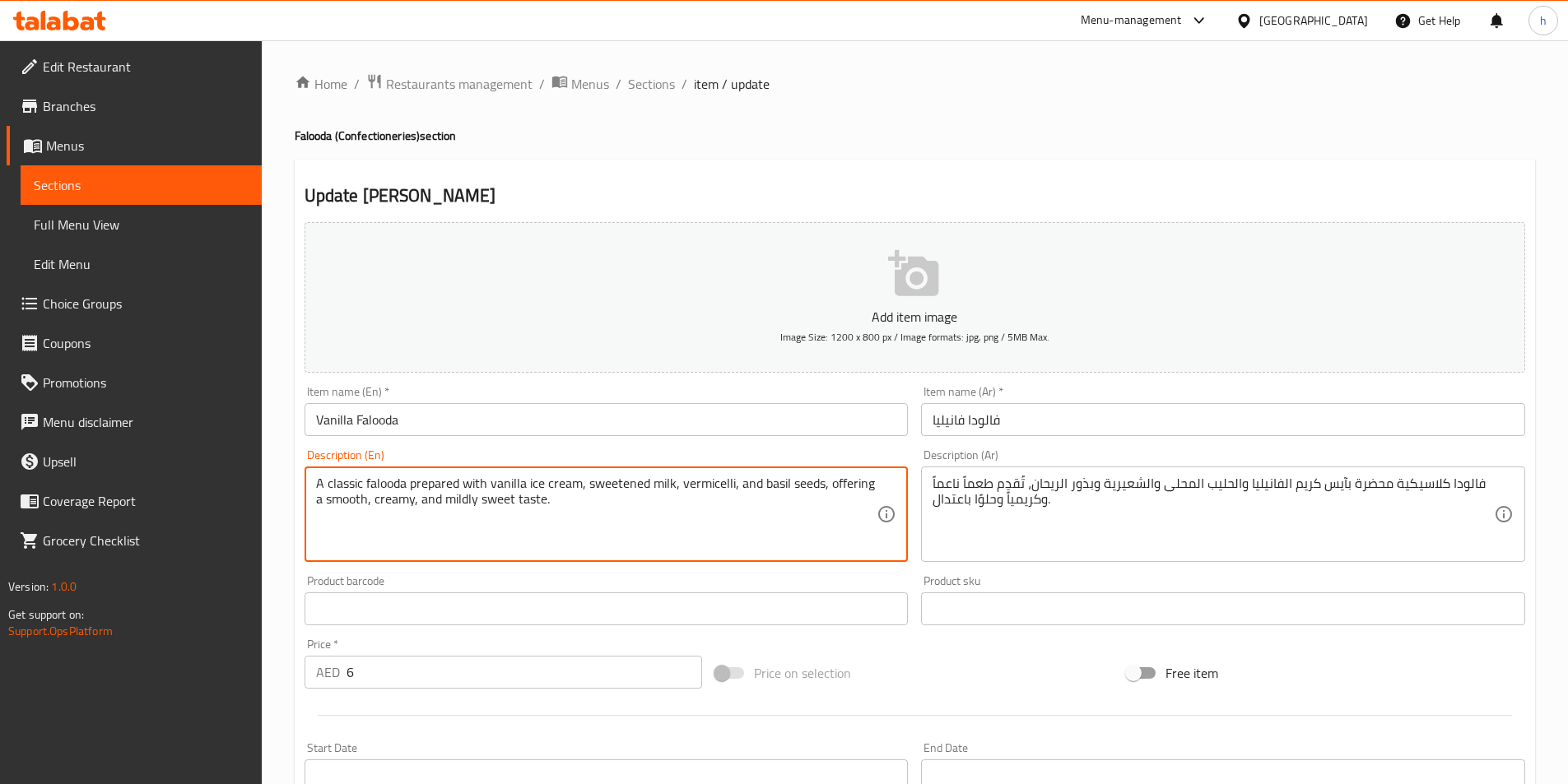
click at [620, 489] on textarea "A classic falooda prepared with vanilla ice cream, sweetened milk, vermicelli, …" at bounding box center [597, 515] width 561 height 79
click at [537, 539] on textarea "A classic falooda prepared with vanilla ice cream, sweetened milk, vermicelli, …" at bounding box center [597, 515] width 561 height 79
click at [653, 89] on span "Sections" at bounding box center [651, 83] width 47 height 20
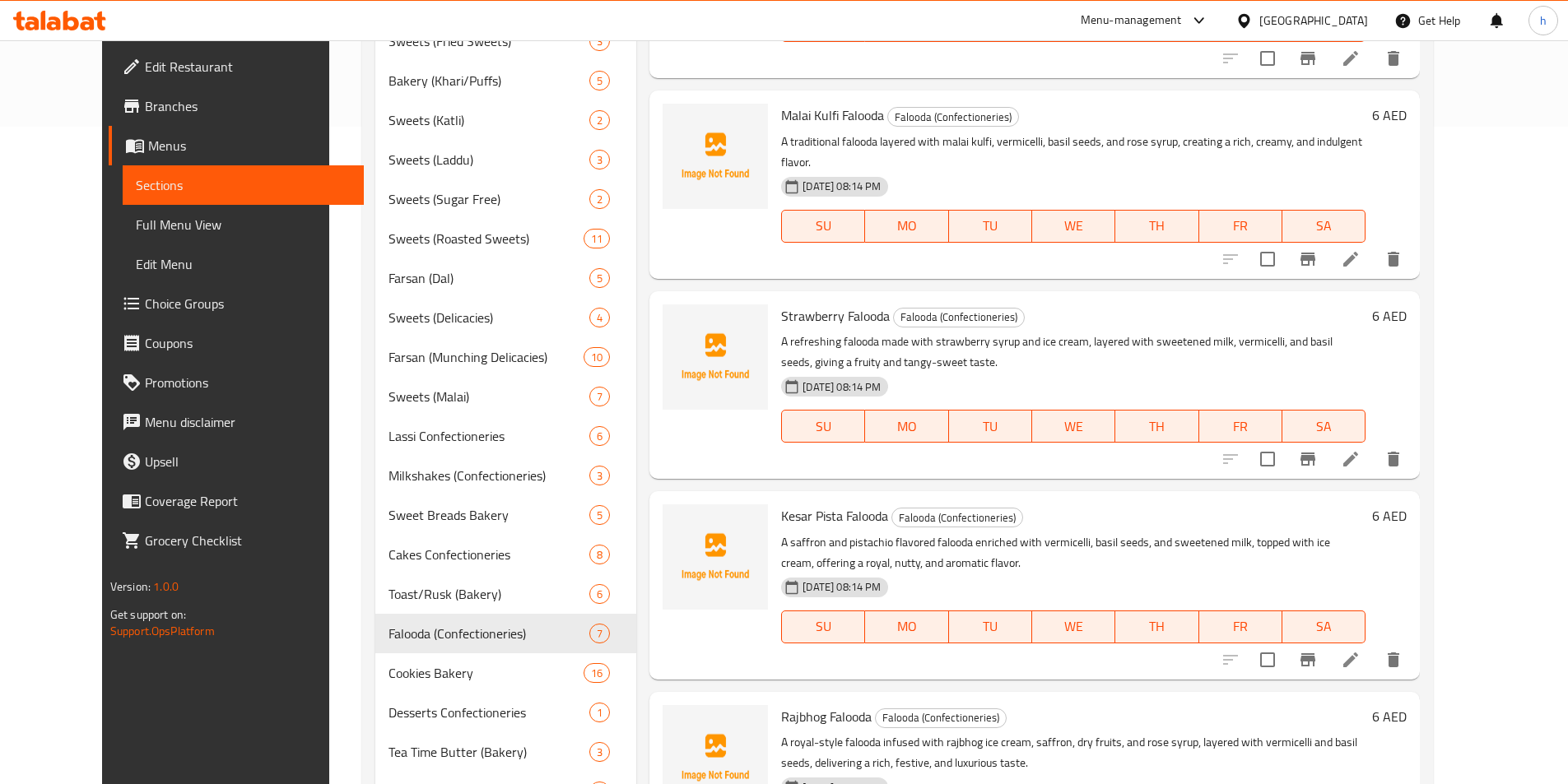
scroll to position [658, 0]
click at [1358, 251] on icon at bounding box center [1350, 258] width 14 height 14
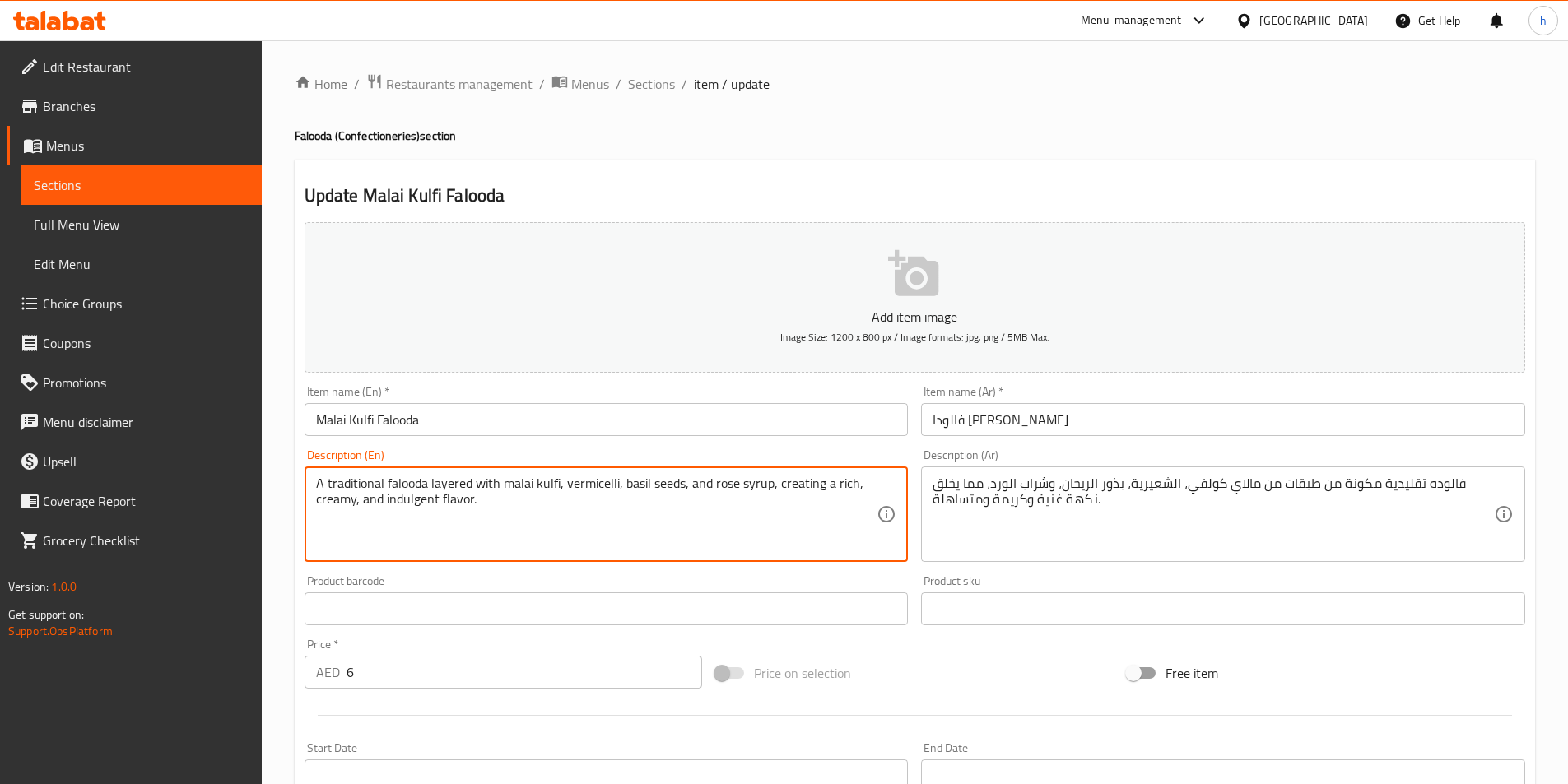
click at [461, 482] on textarea "A traditional falooda layered with malai kulfi, vermicelli, basil seeds, and ro…" at bounding box center [597, 515] width 561 height 79
click at [586, 482] on textarea "A traditional falooda layered with malai kulfi, vermicelli, basil seeds, and ro…" at bounding box center [597, 515] width 561 height 79
click at [702, 488] on textarea "A traditional falooda layered with malai kulfi, vermicelli, basil seeds, and ro…" at bounding box center [597, 515] width 561 height 79
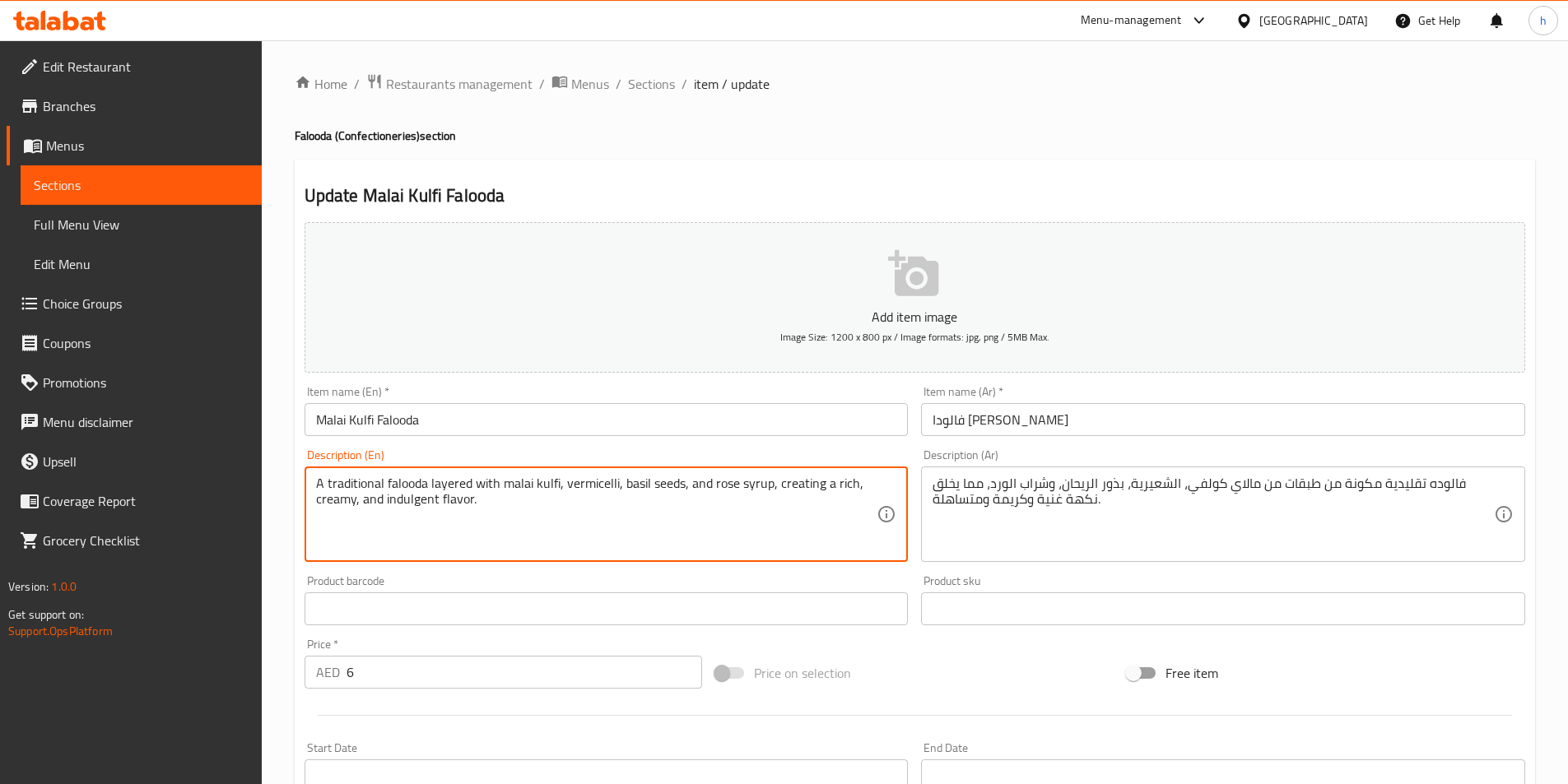
click at [702, 488] on textarea "A traditional falooda layered with malai kulfi, vermicelli, basil seeds, and ro…" at bounding box center [597, 515] width 561 height 79
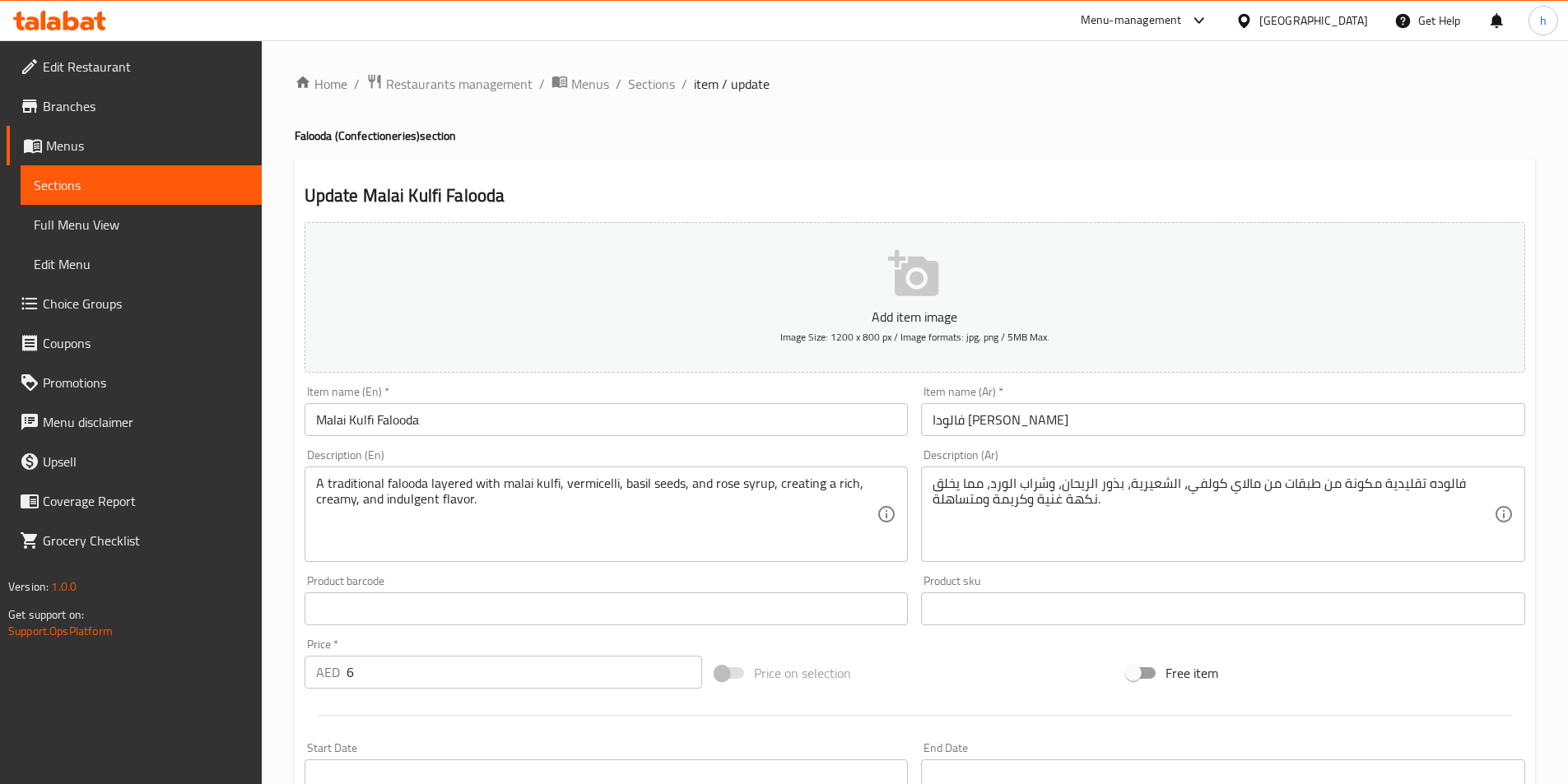
click at [584, 573] on div "Product barcode Product barcode" at bounding box center [607, 600] width 618 height 63
click at [658, 84] on span "Sections" at bounding box center [651, 83] width 47 height 20
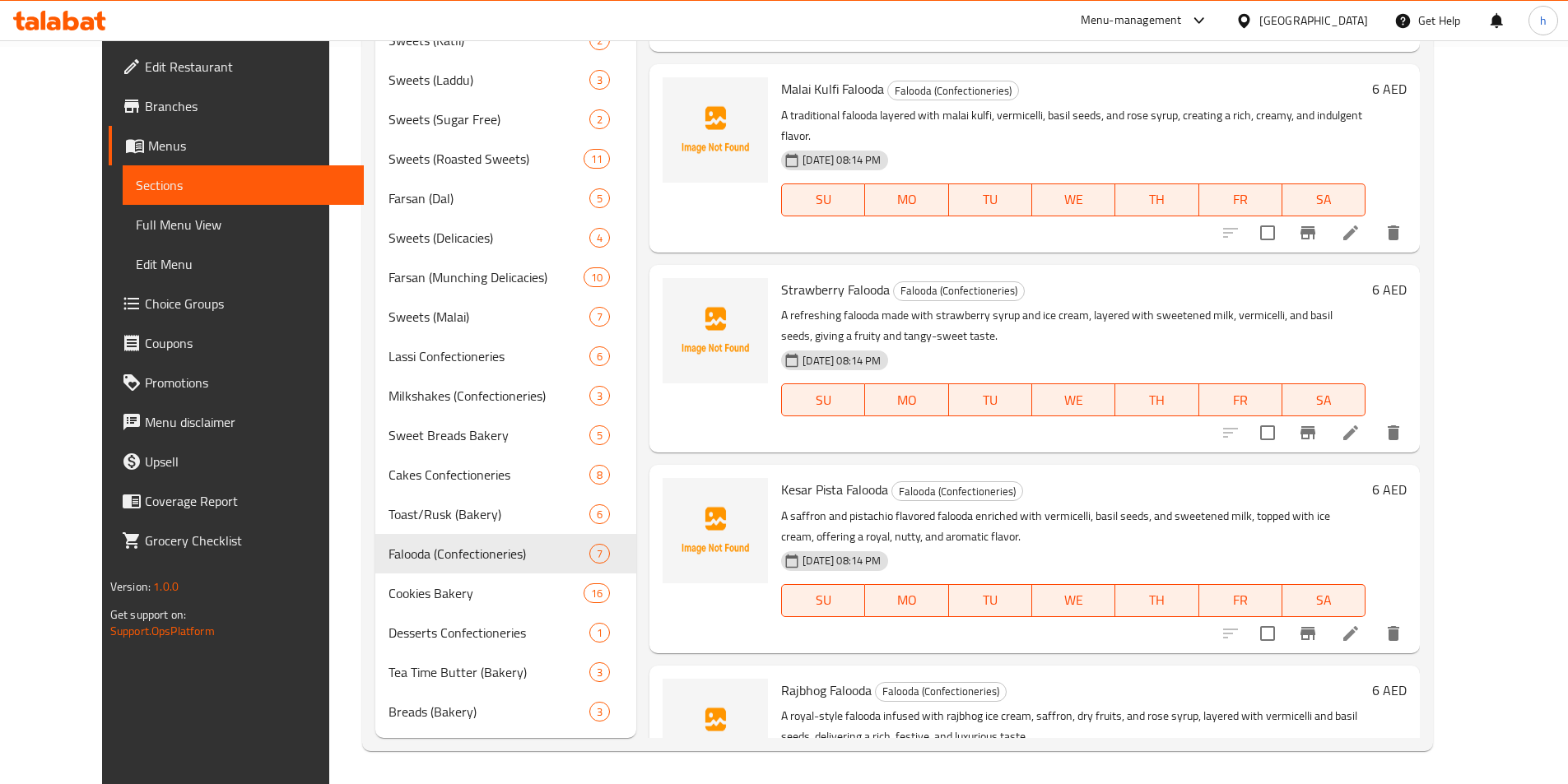
scroll to position [9, 0]
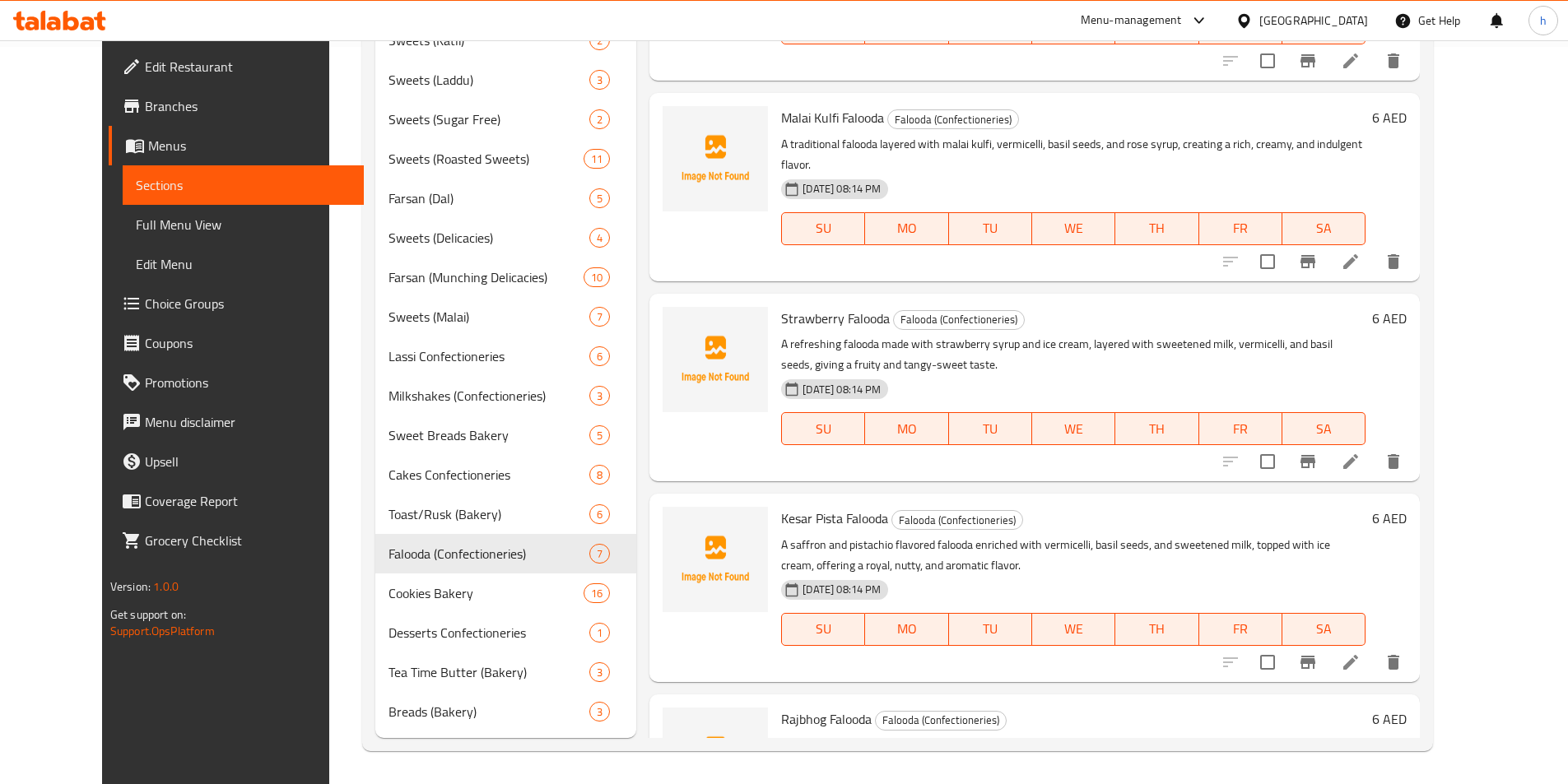
click at [1374, 447] on li at bounding box center [1351, 461] width 46 height 30
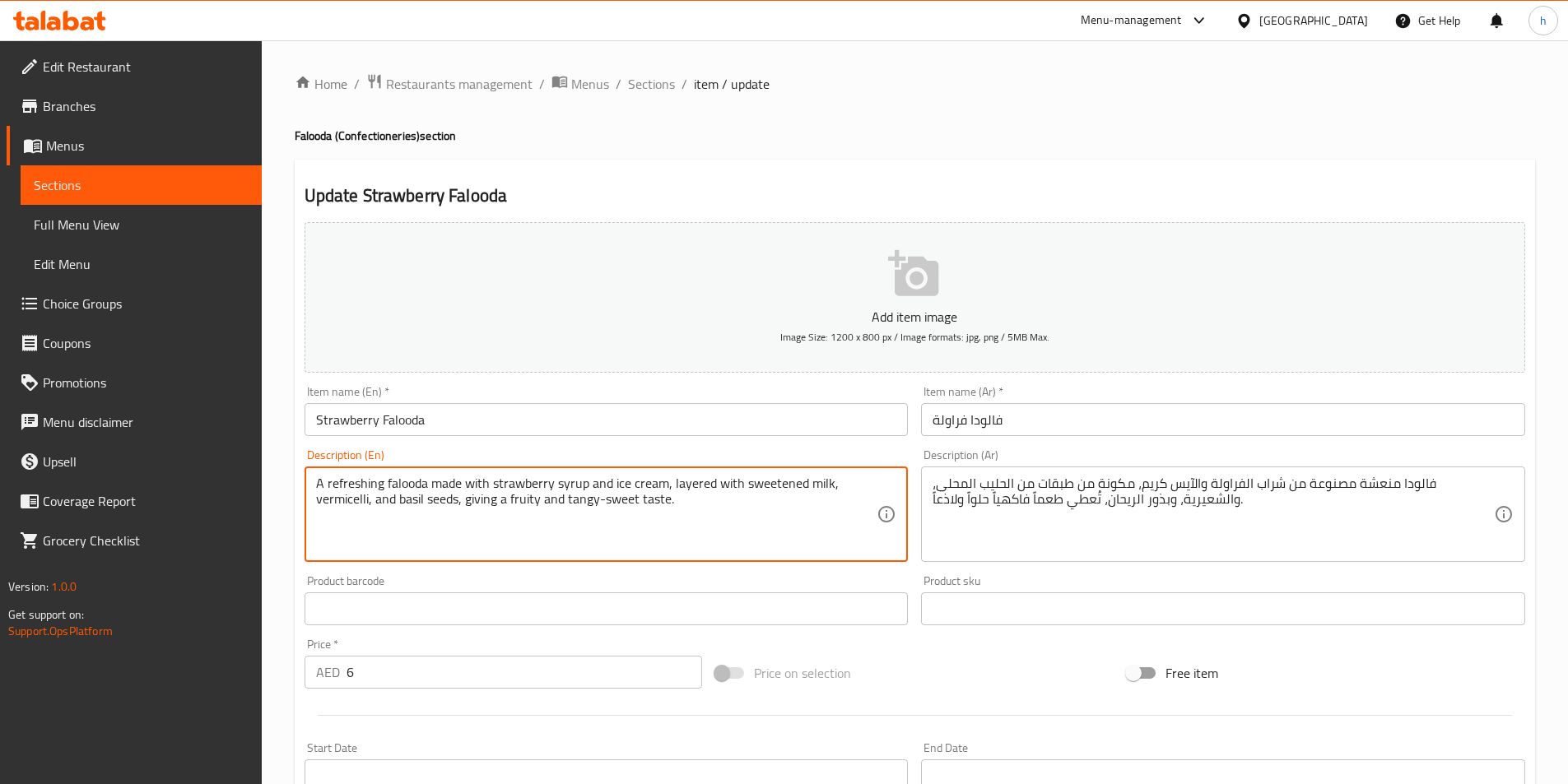
click at [627, 505] on textarea "A refreshing falooda made with strawberry syrup and ice cream, layered with swe…" at bounding box center [597, 515] width 561 height 79
click at [646, 533] on textarea "A refreshing falooda made with strawberry syrup and ice cream, layered with swe…" at bounding box center [597, 515] width 561 height 79
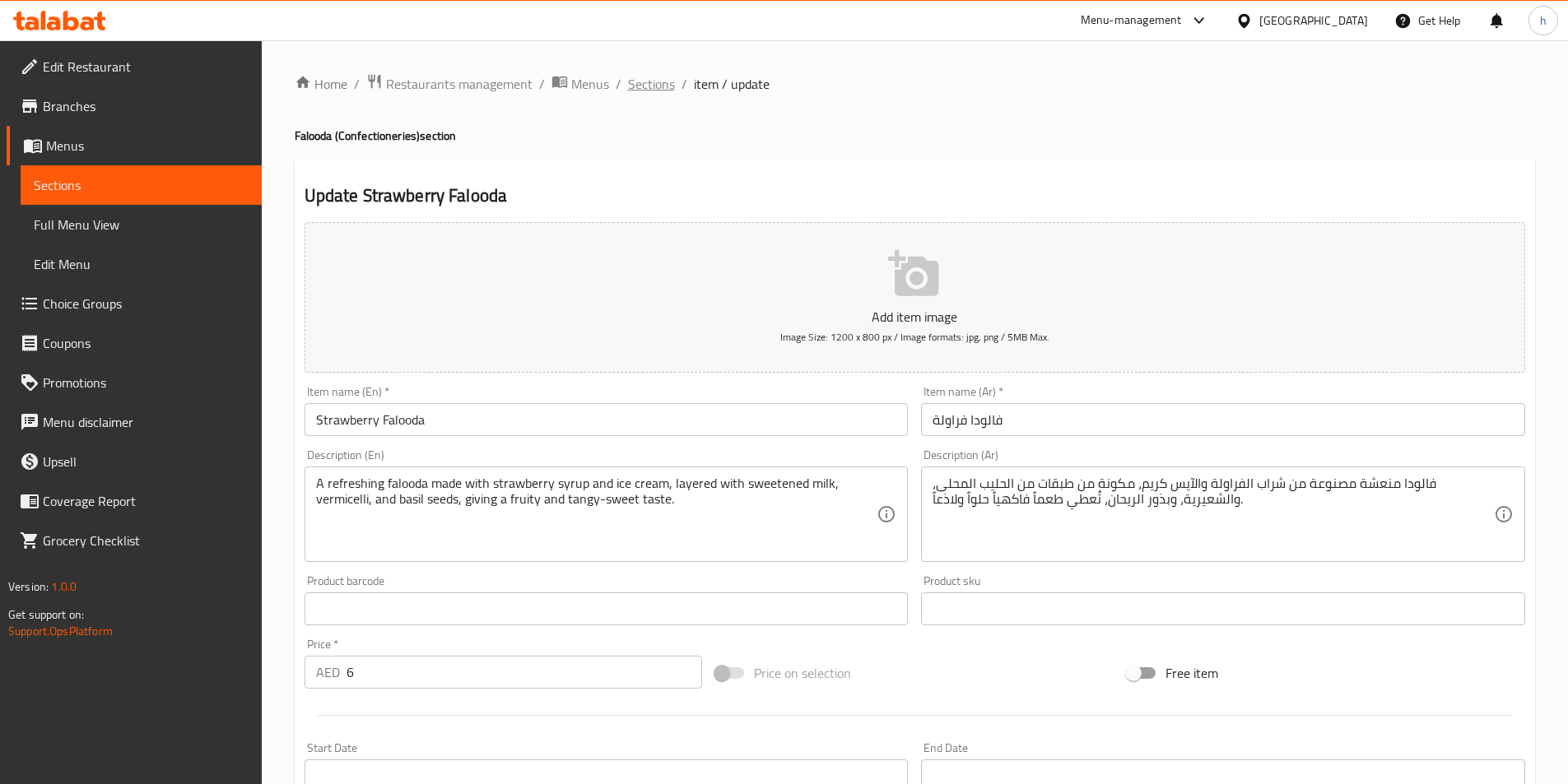
click at [654, 85] on span "Sections" at bounding box center [651, 83] width 47 height 20
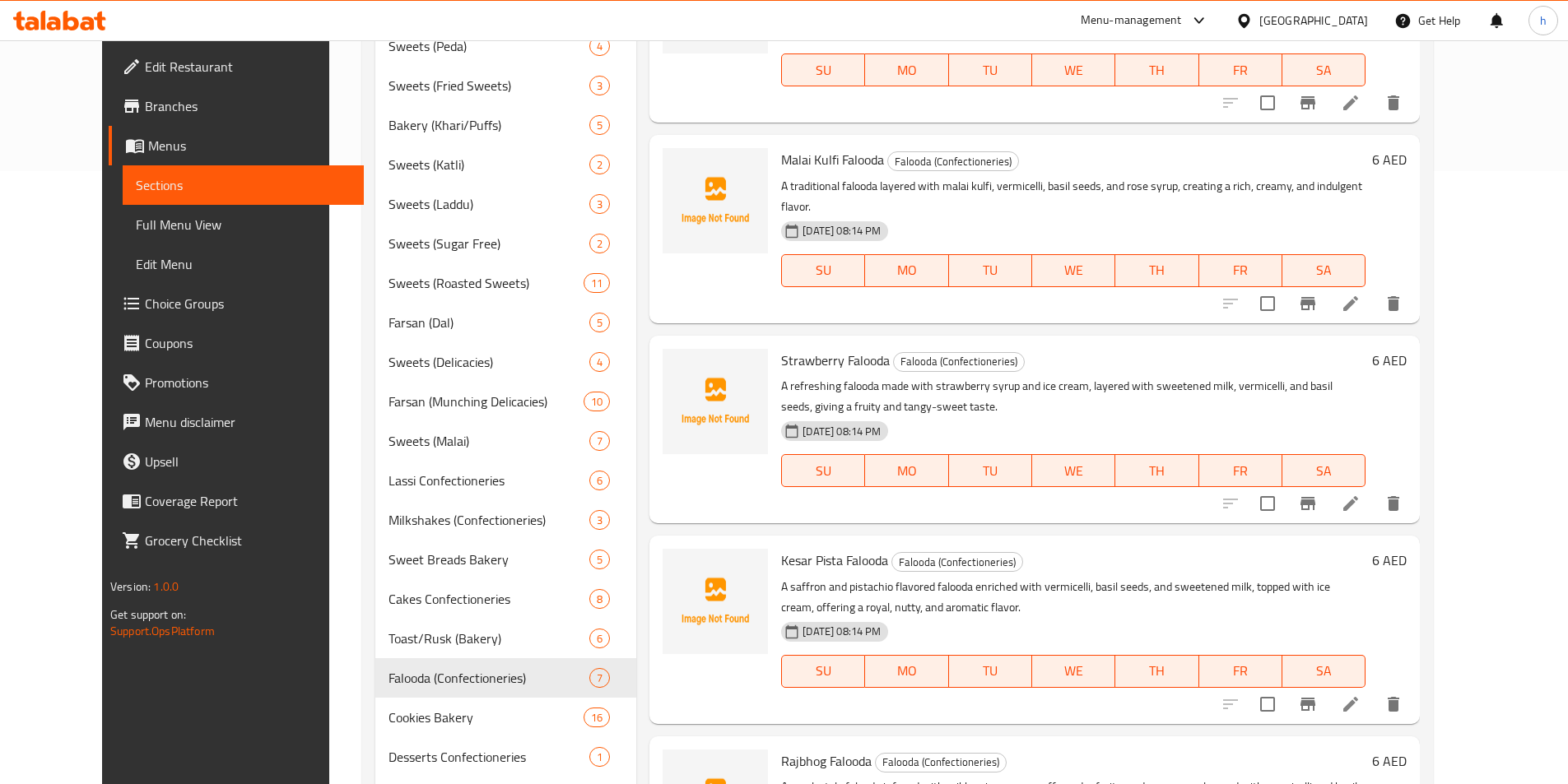
scroll to position [737, 0]
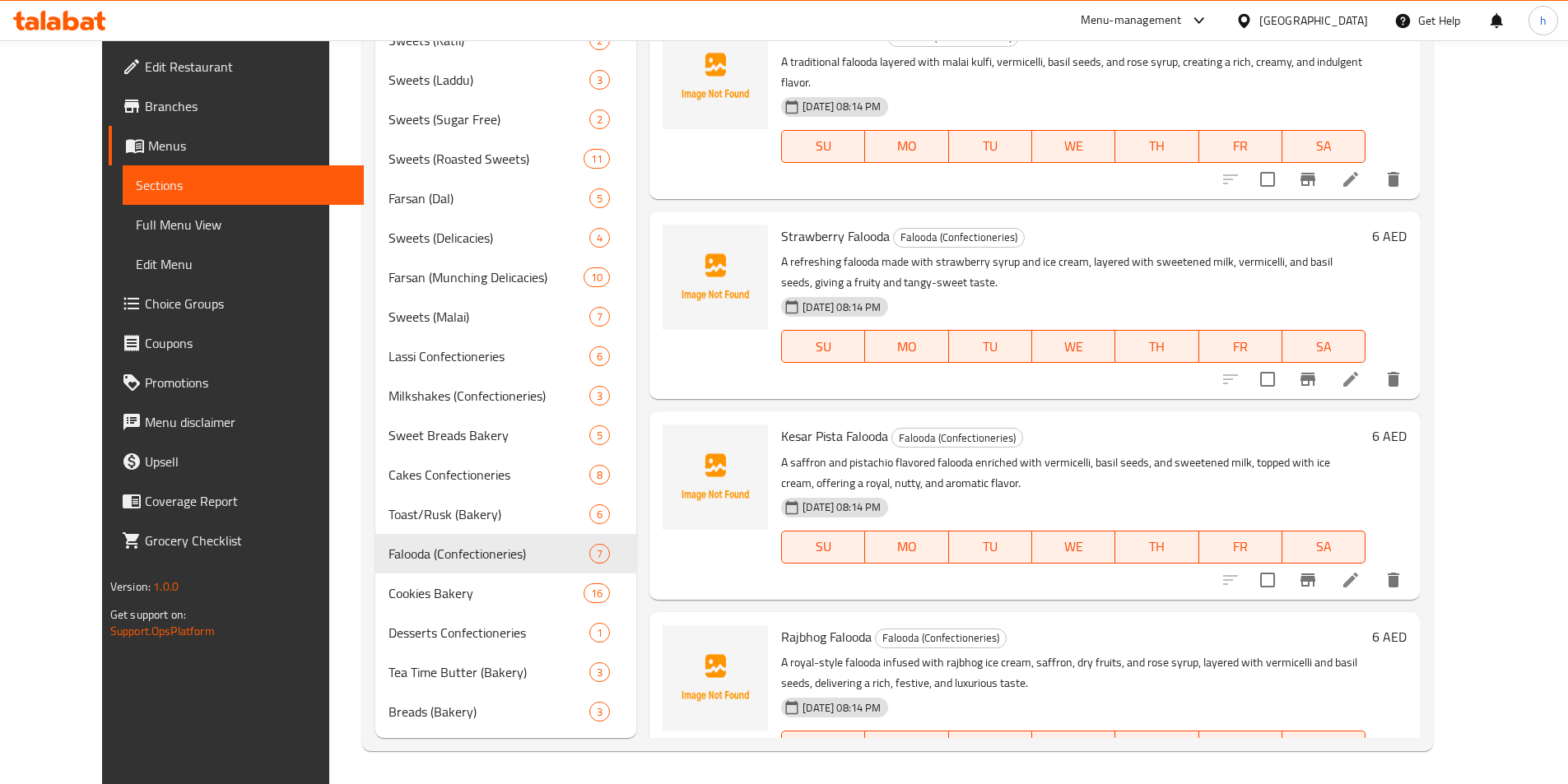
click at [1358, 572] on icon at bounding box center [1350, 579] width 14 height 14
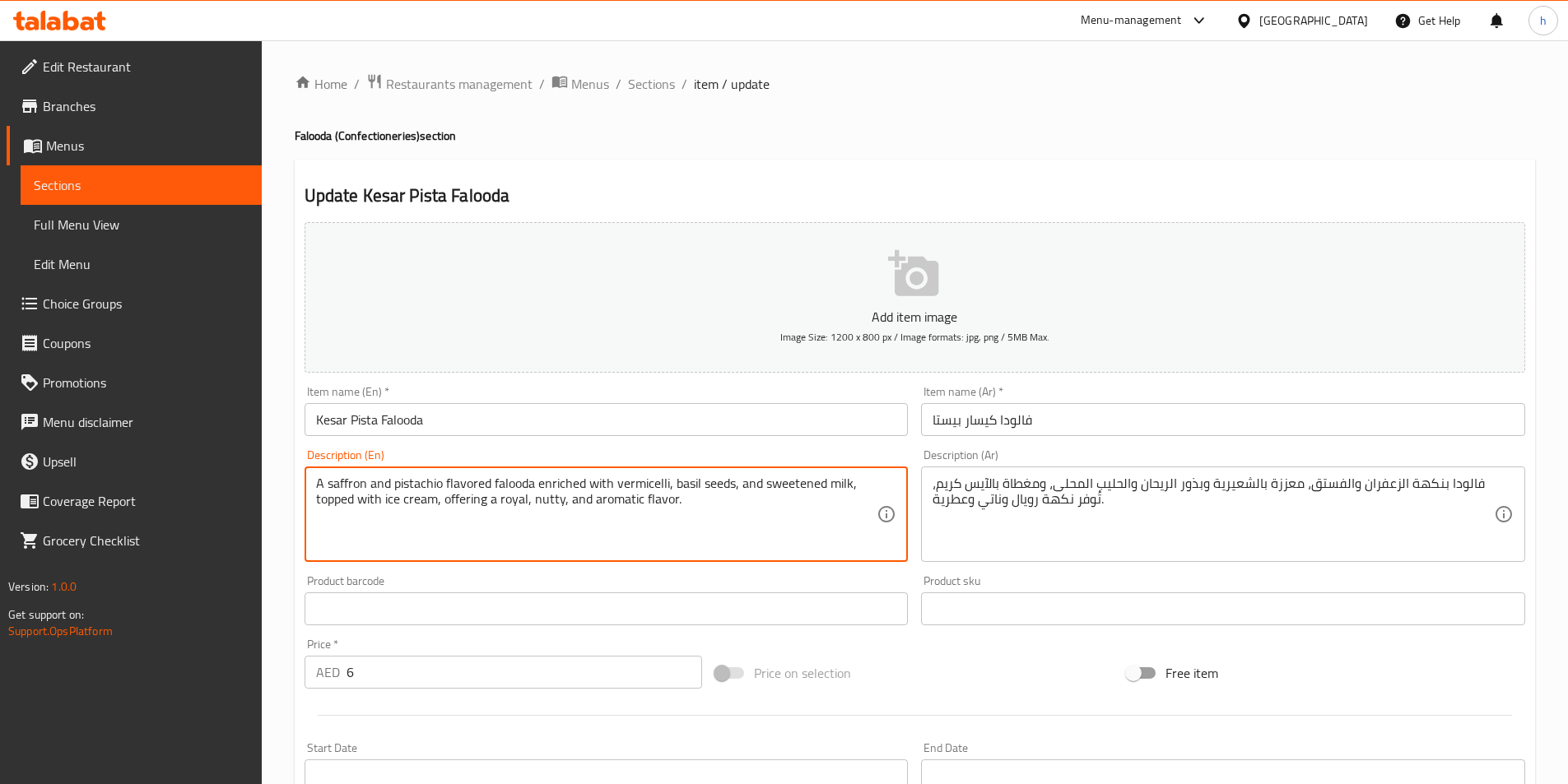
click at [758, 489] on textarea "A saffron and pistachio flavored falooda enriched with vermicelli, basil seeds,…" at bounding box center [597, 515] width 561 height 79
click at [741, 514] on textarea "A saffron and pistachio flavored falooda enriched with vermicelli, basil seeds,…" at bounding box center [597, 515] width 561 height 79
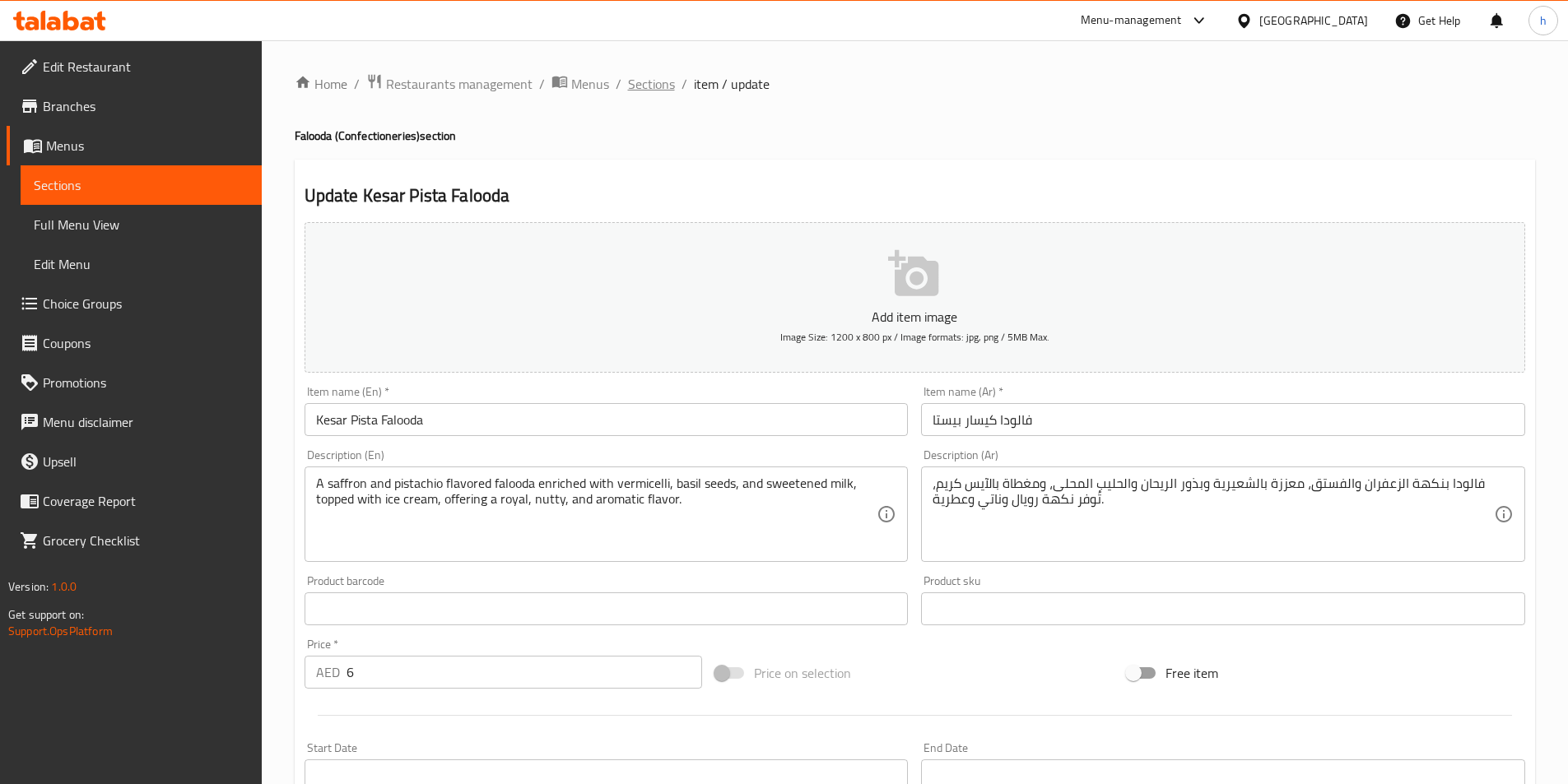
click at [660, 86] on span "Sections" at bounding box center [651, 83] width 47 height 20
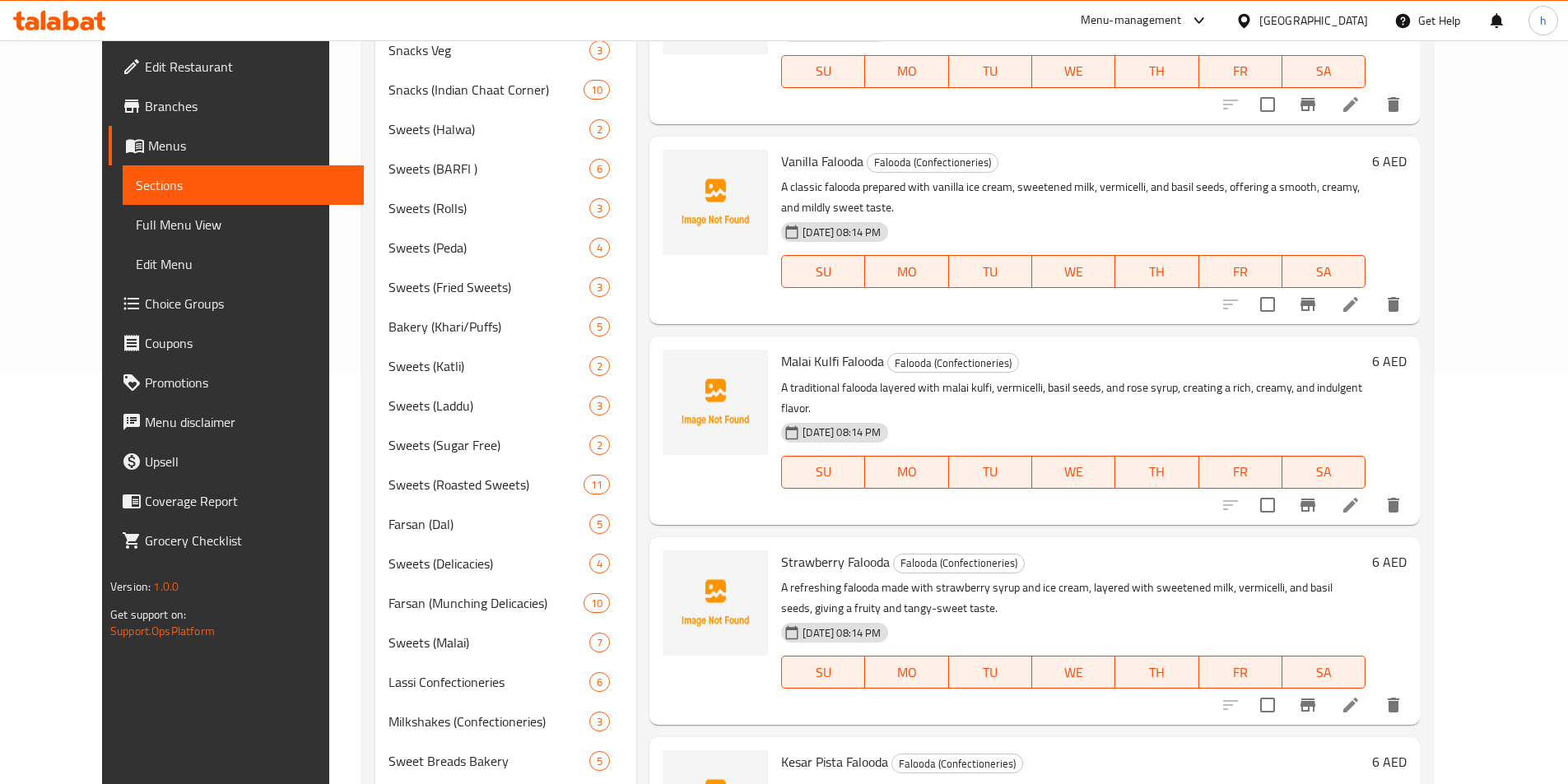
scroll to position [737, 0]
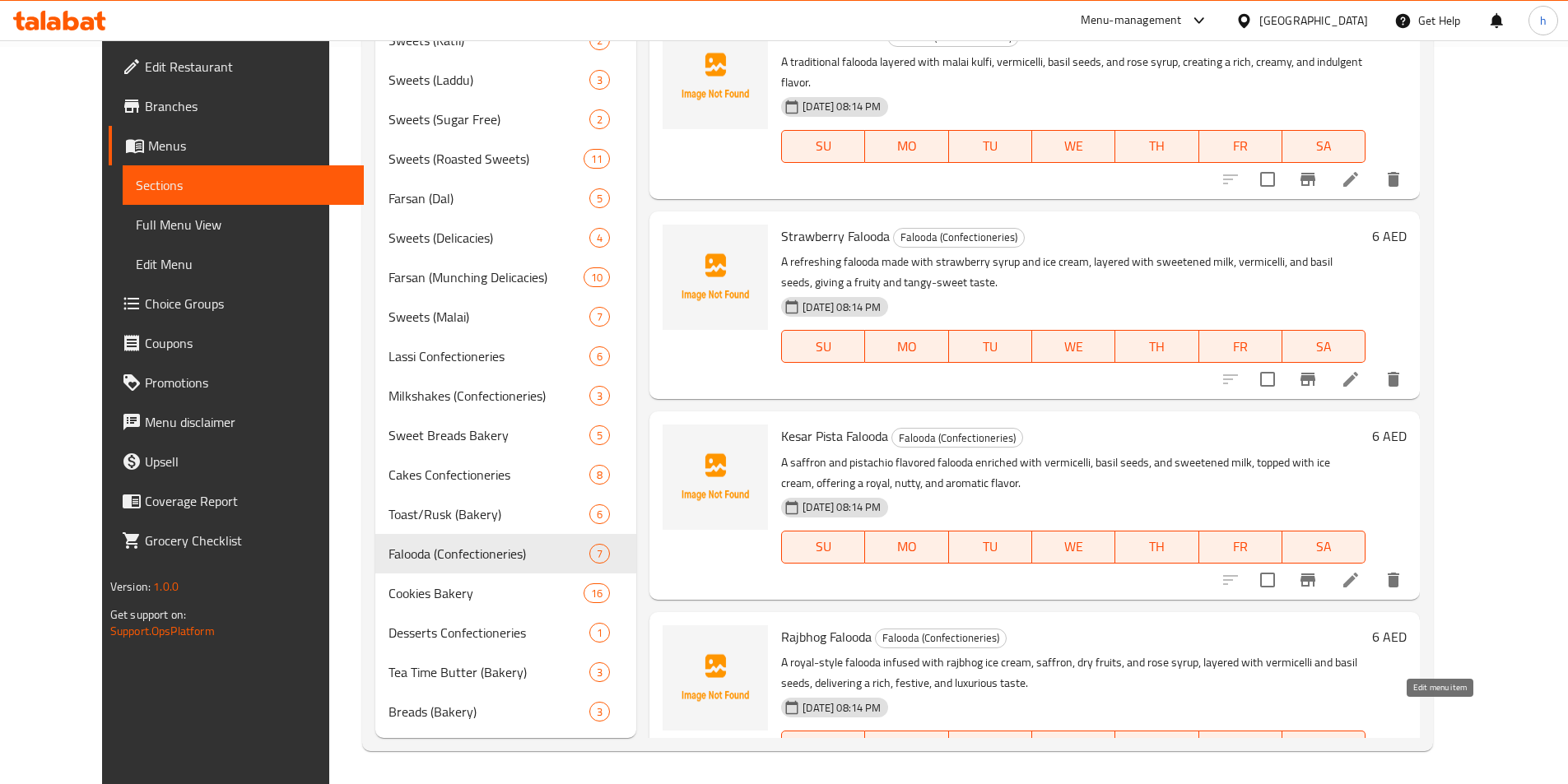
click at [1358, 772] on icon at bounding box center [1350, 779] width 14 height 14
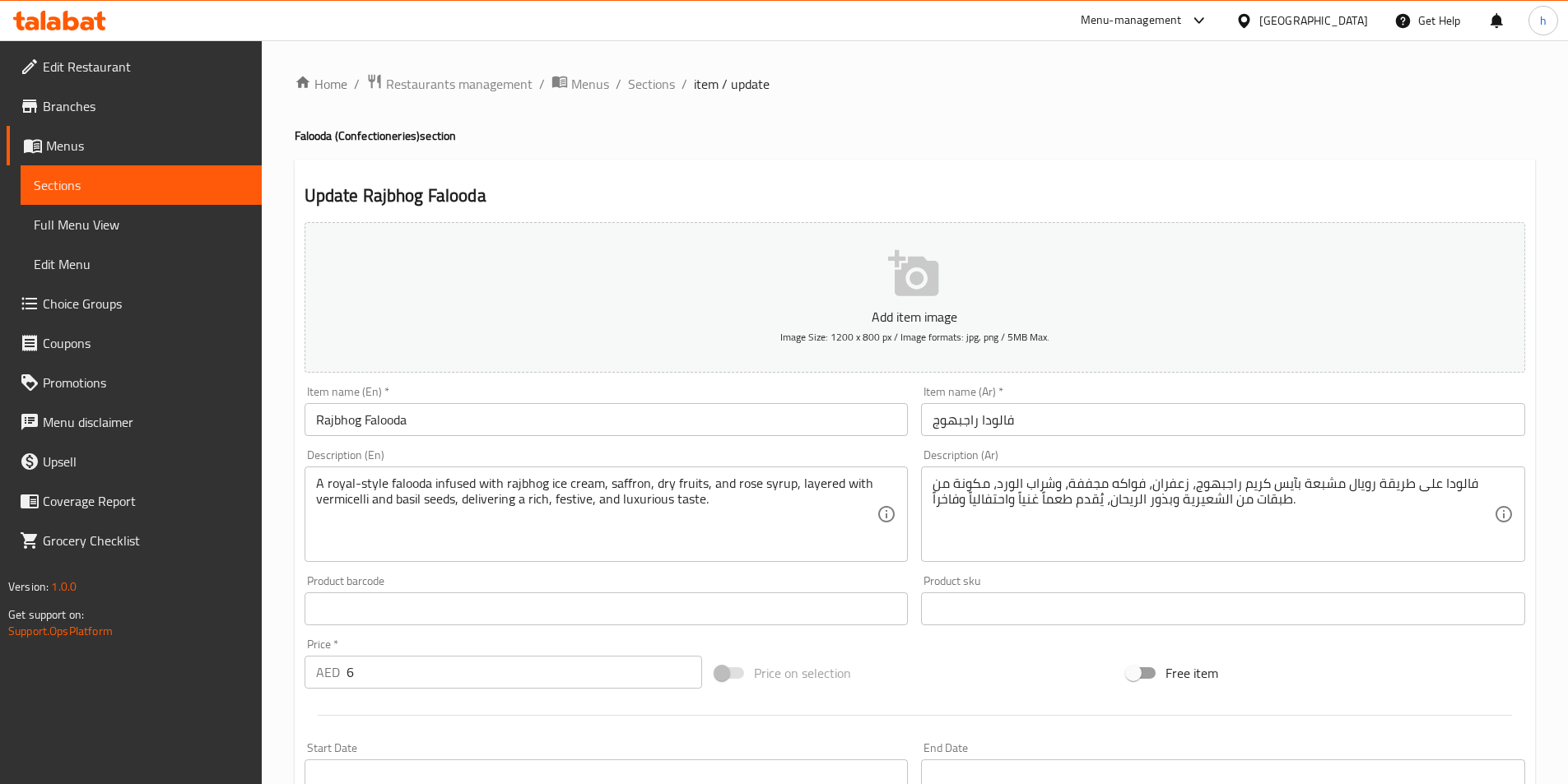
drag, startPoint x: 619, startPoint y: 79, endPoint x: 634, endPoint y: 81, distance: 15.1
click at [619, 79] on ol "Home / Restaurants management / Menus / Sections / item / update" at bounding box center [915, 83] width 1241 height 21
click at [640, 82] on span "Sections" at bounding box center [651, 83] width 47 height 20
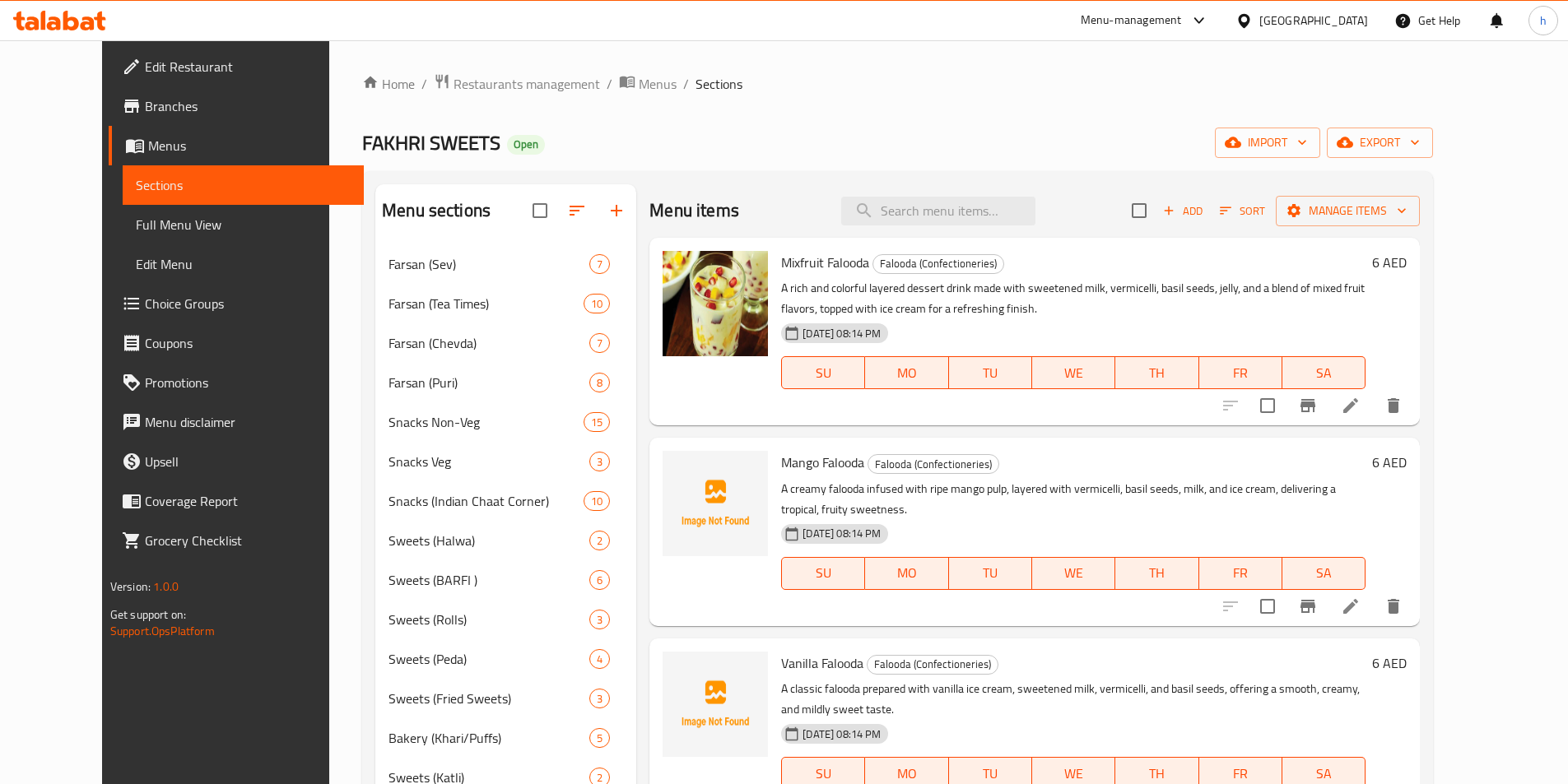
click at [142, 230] on span "Full Menu View" at bounding box center [244, 224] width 215 height 20
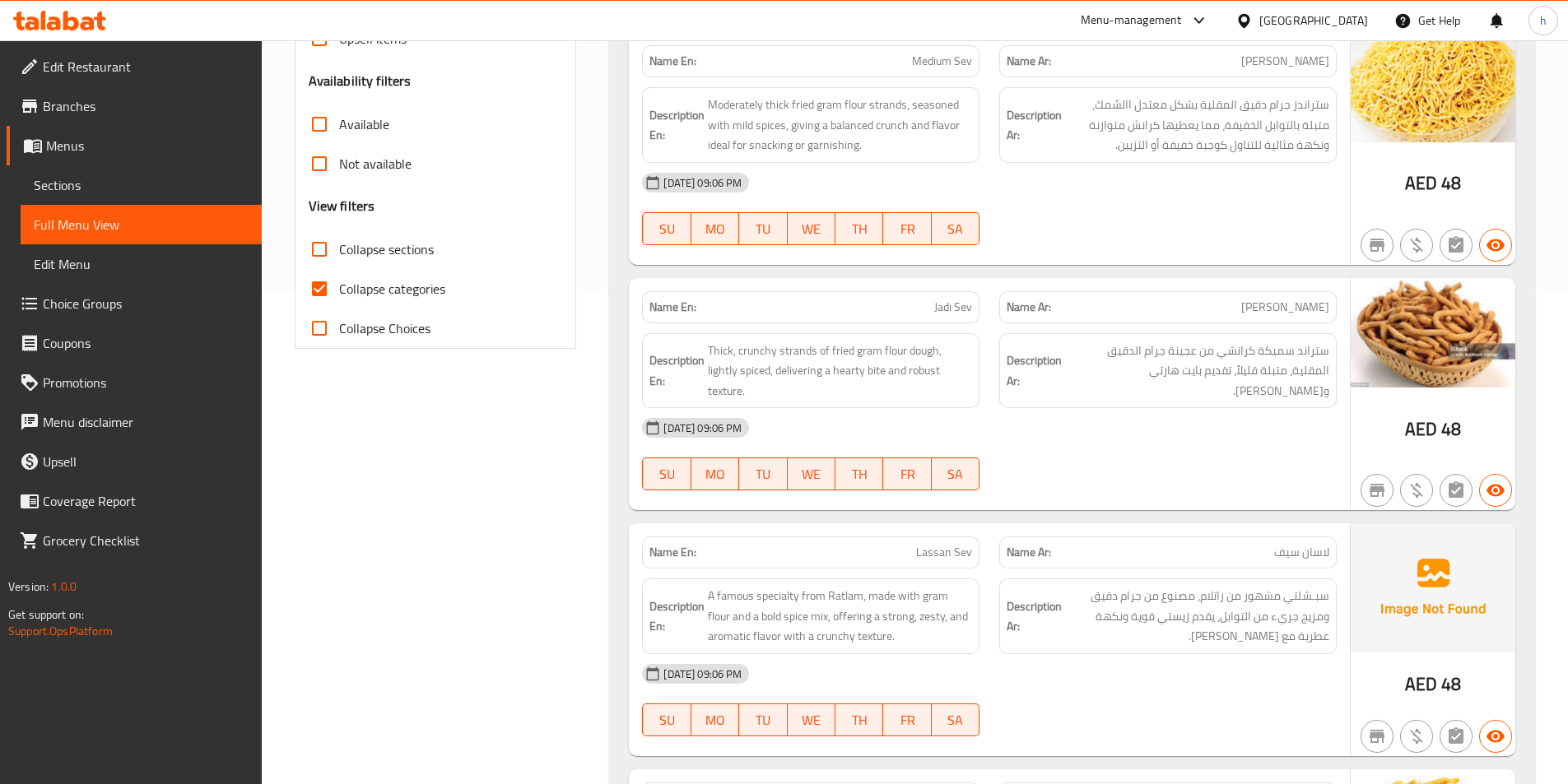
scroll to position [329, 0]
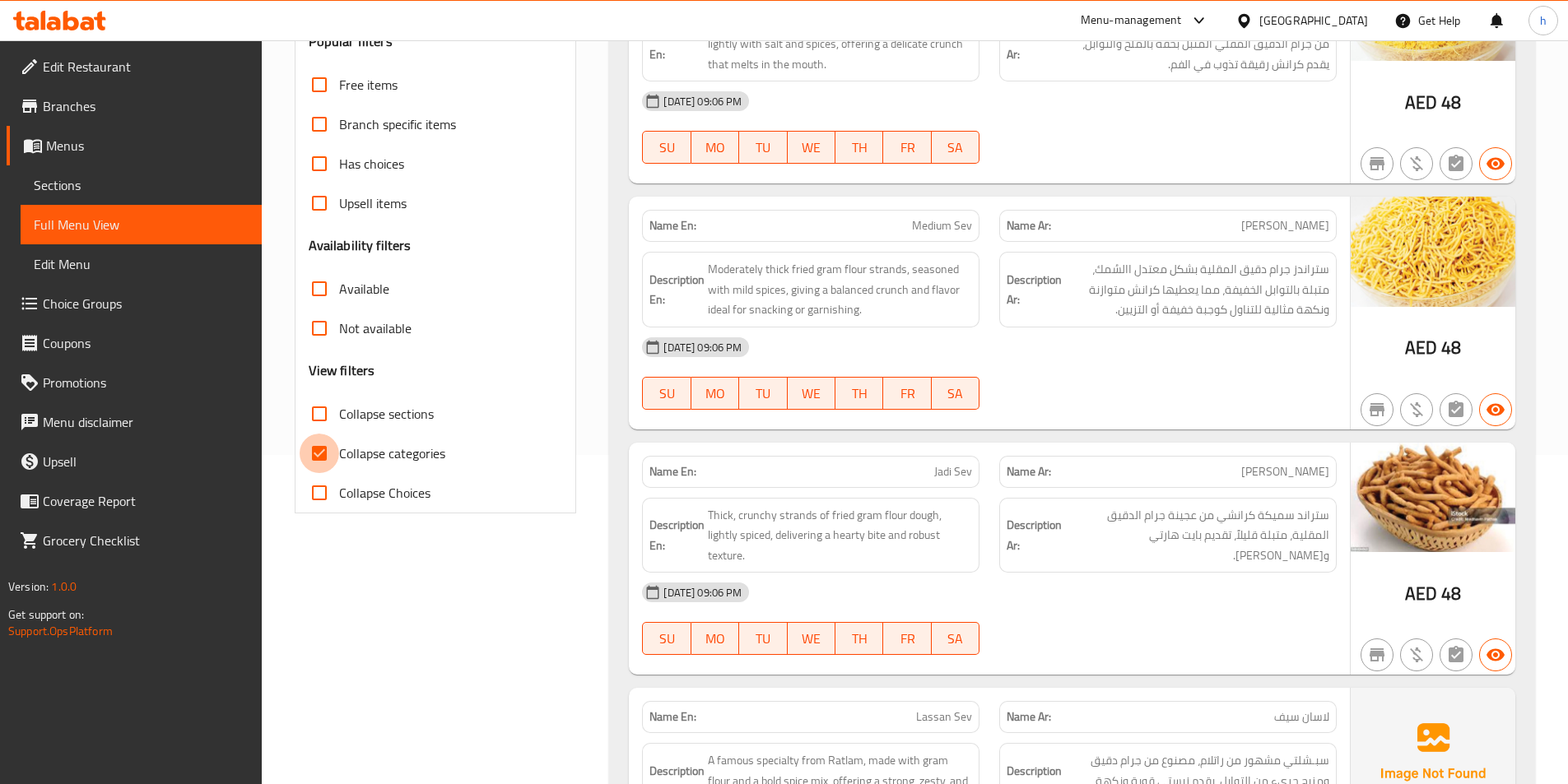
click at [328, 450] on input "Collapse categories" at bounding box center [318, 452] width 39 height 39
checkbox input "false"
click at [318, 407] on input "Collapse sections" at bounding box center [318, 413] width 39 height 39
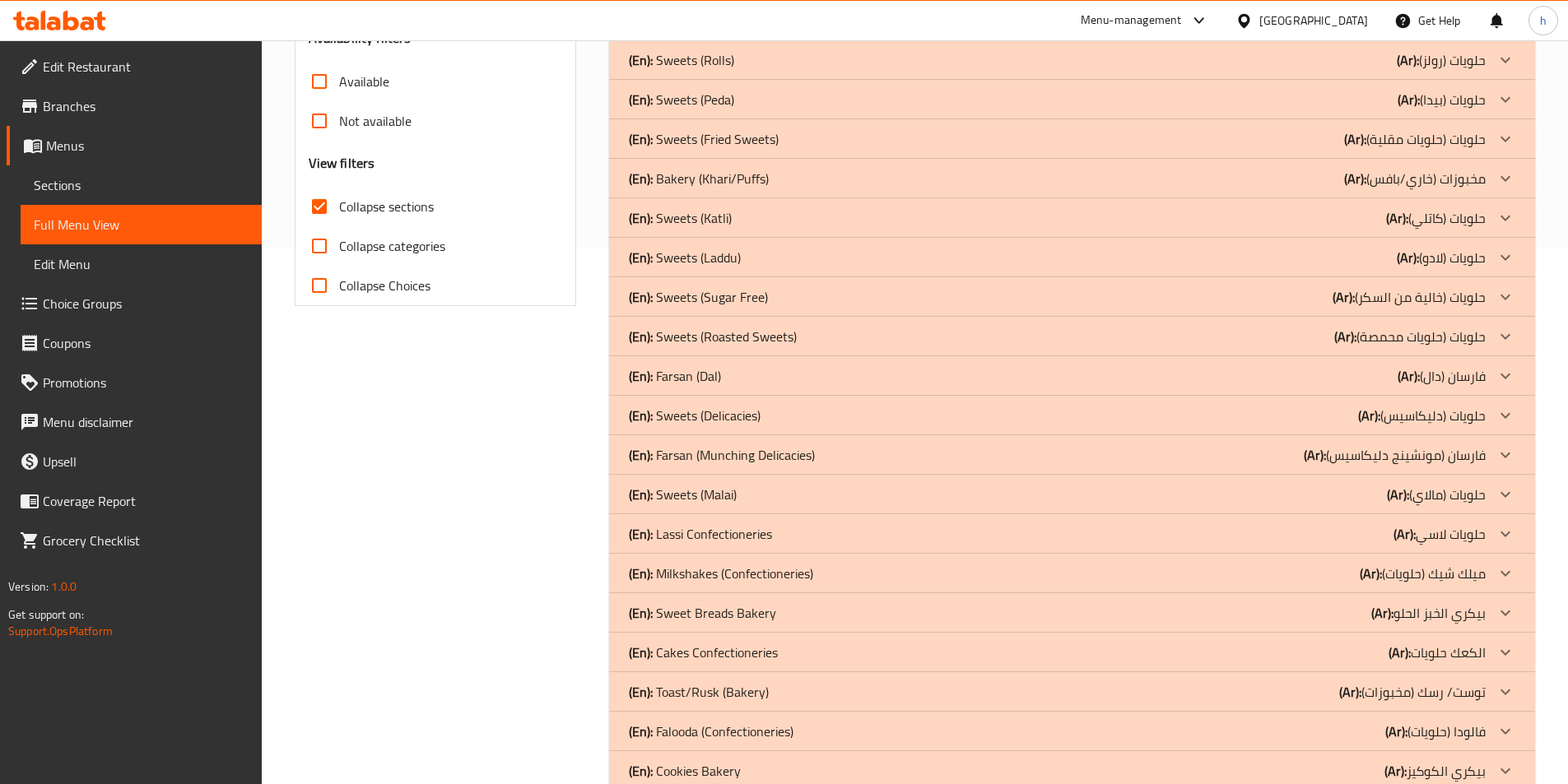
scroll to position [576, 0]
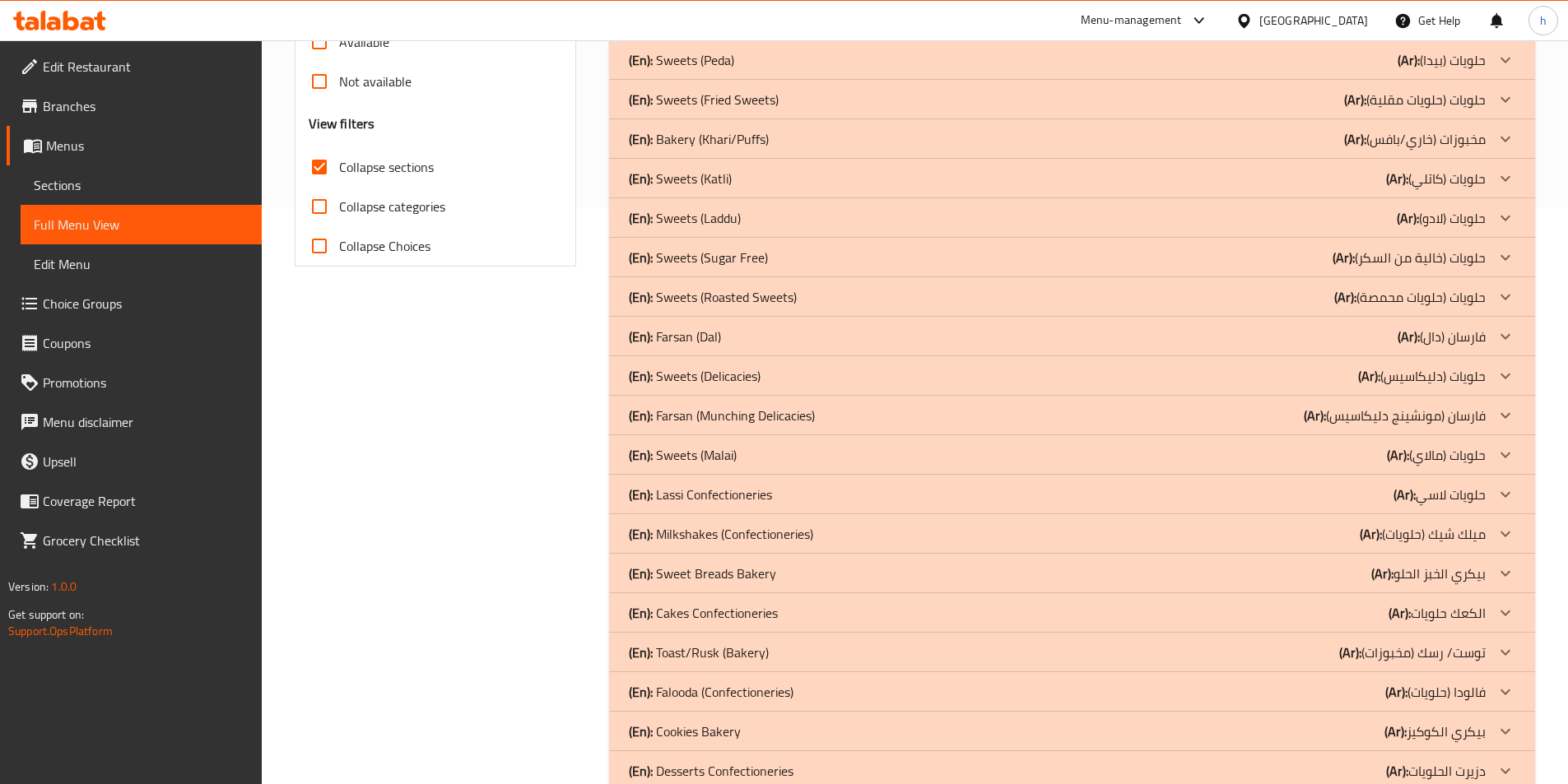
click at [1204, 613] on div "(En): Cakes Confectioneries (Ar): الكعك حلويات" at bounding box center [1058, 612] width 857 height 20
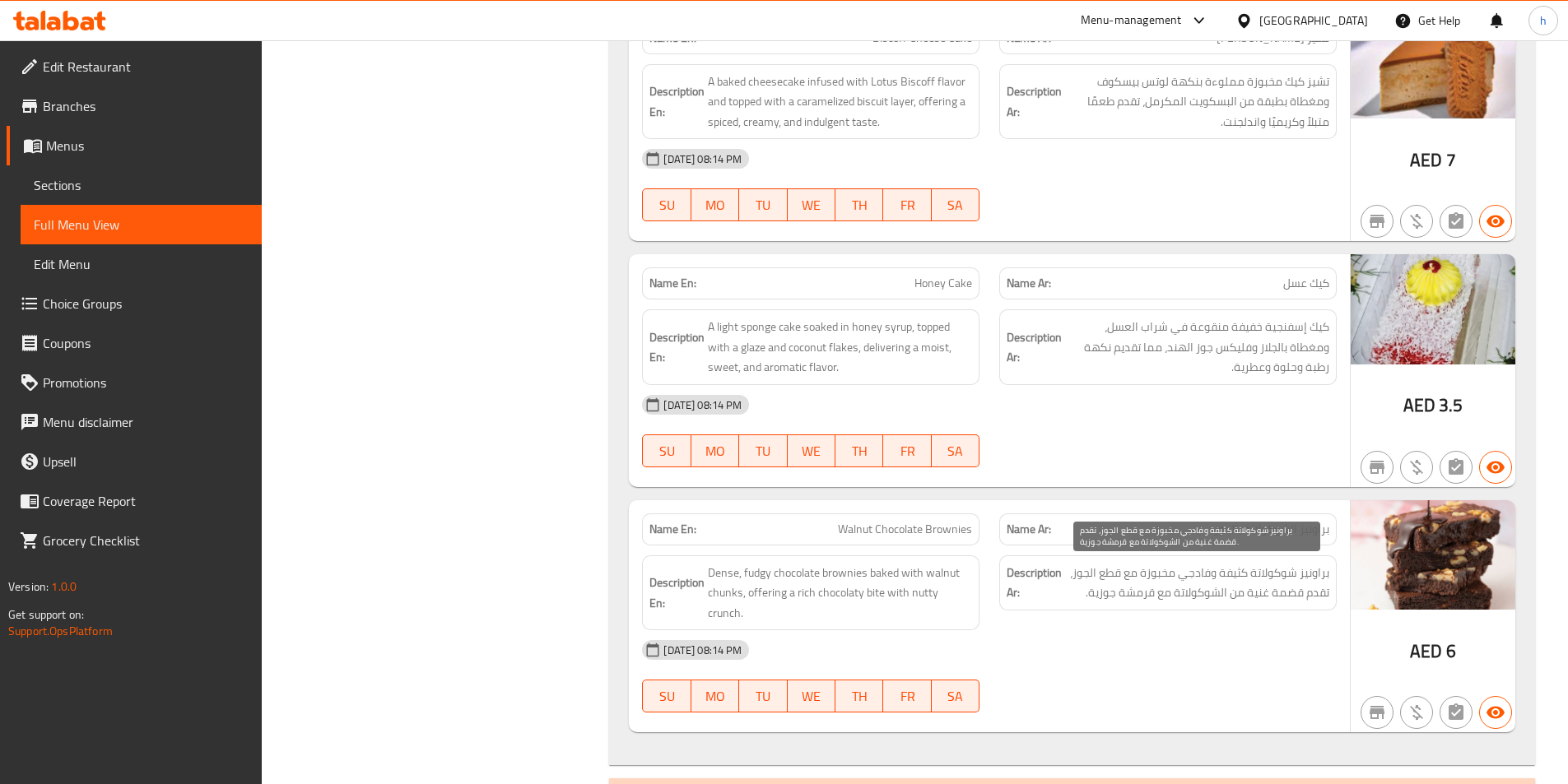
scroll to position [3226, 0]
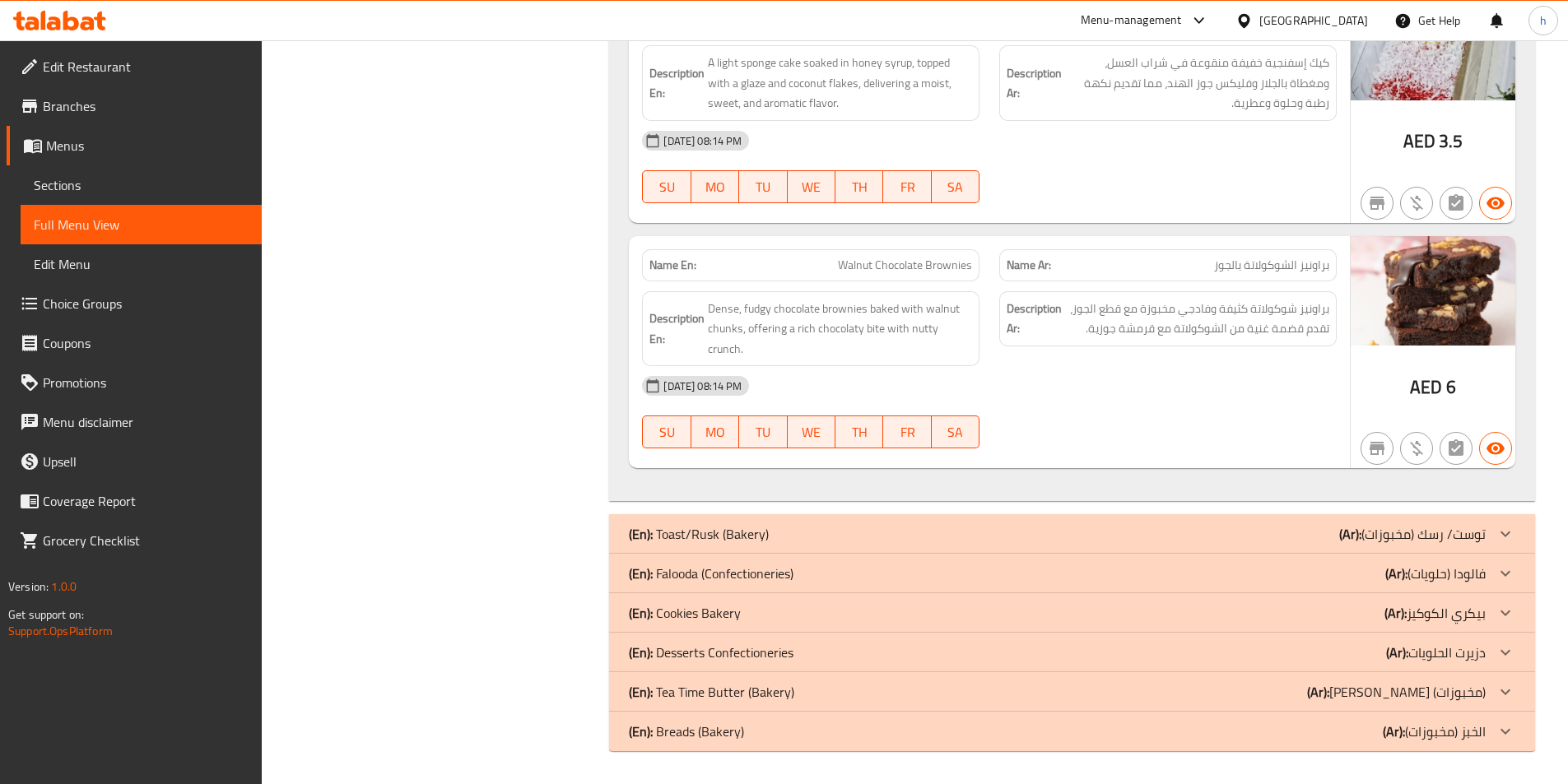
click at [817, 655] on div "(En): Desserts Confectioneries (Ar): دزيرت الحلويات" at bounding box center [1058, 652] width 857 height 20
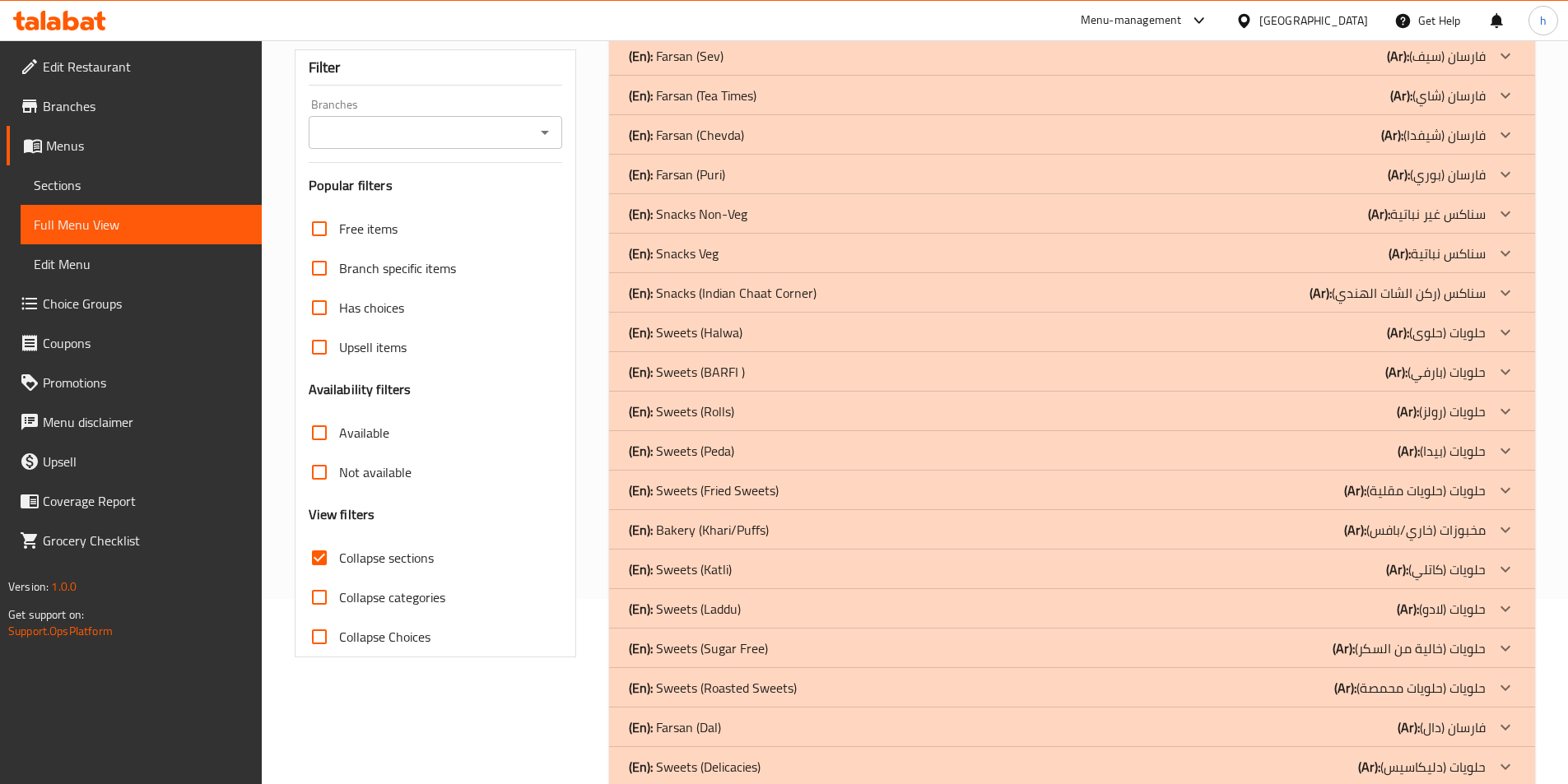
scroll to position [329, 0]
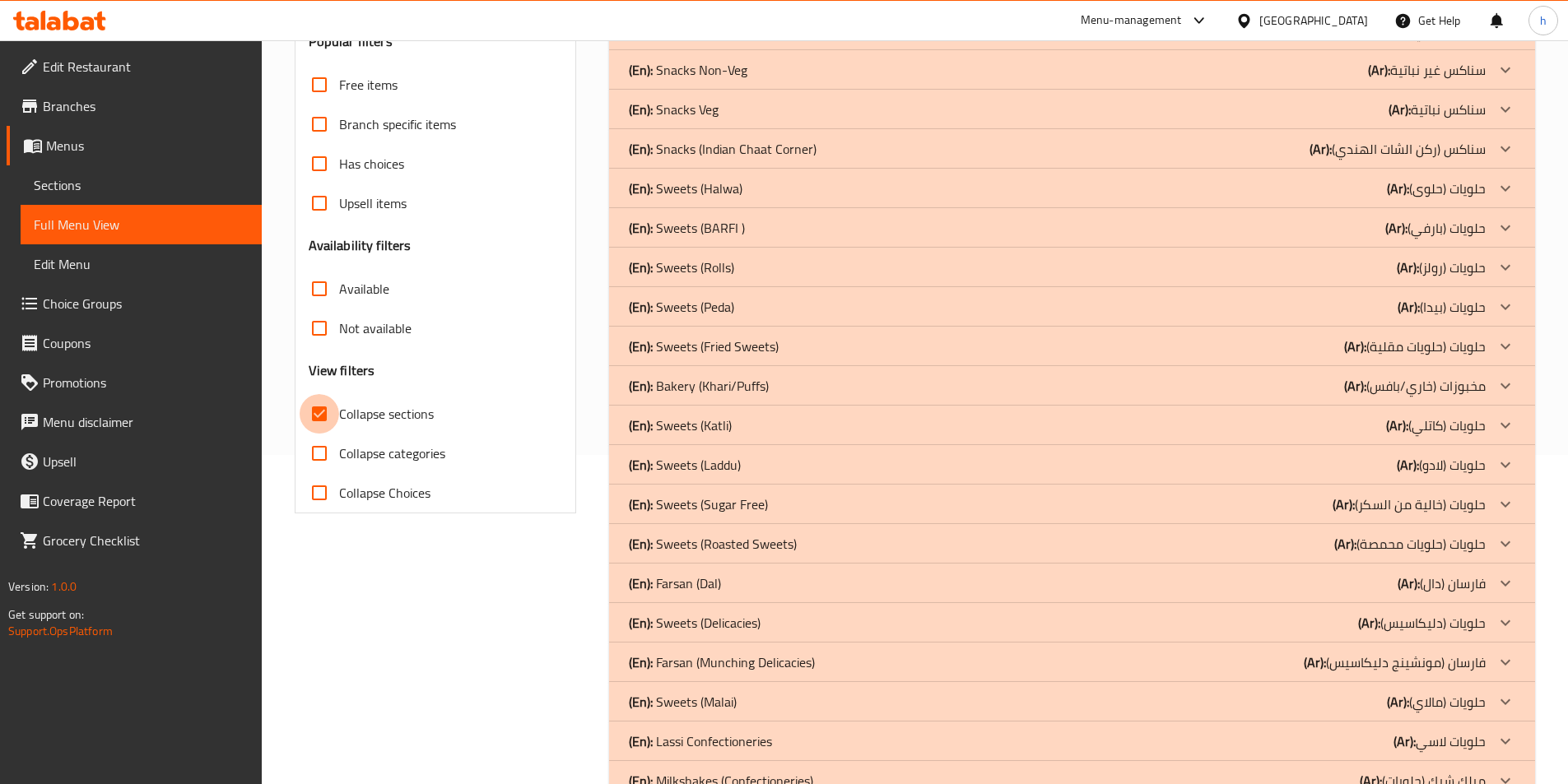
click at [329, 427] on input "Collapse sections" at bounding box center [318, 413] width 39 height 39
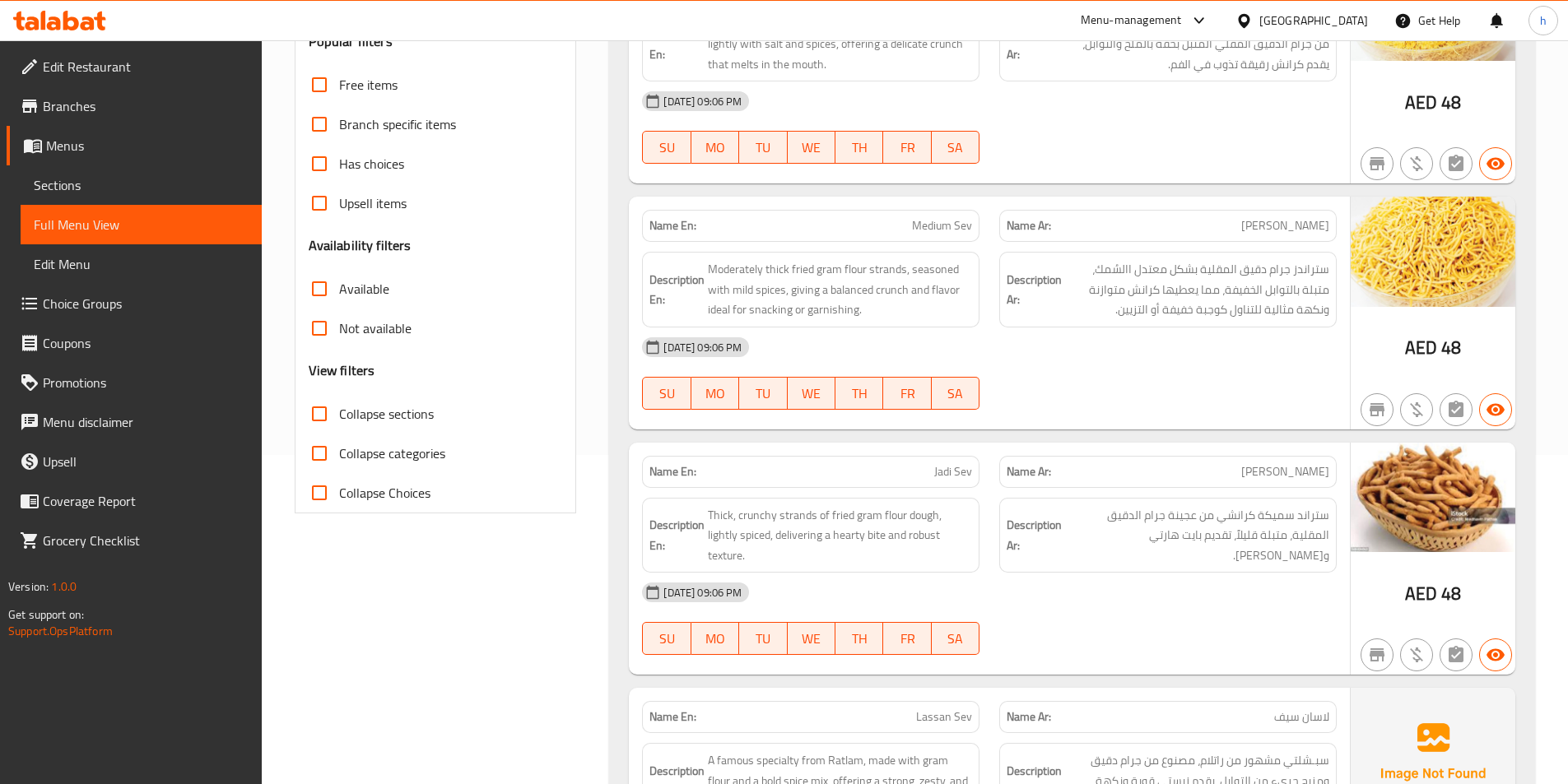
click at [328, 421] on input "Collapse sections" at bounding box center [318, 413] width 39 height 39
click at [324, 417] on input "Collapse sections" at bounding box center [318, 413] width 39 height 39
click at [322, 422] on input "Collapse sections" at bounding box center [318, 413] width 39 height 39
checkbox input "true"
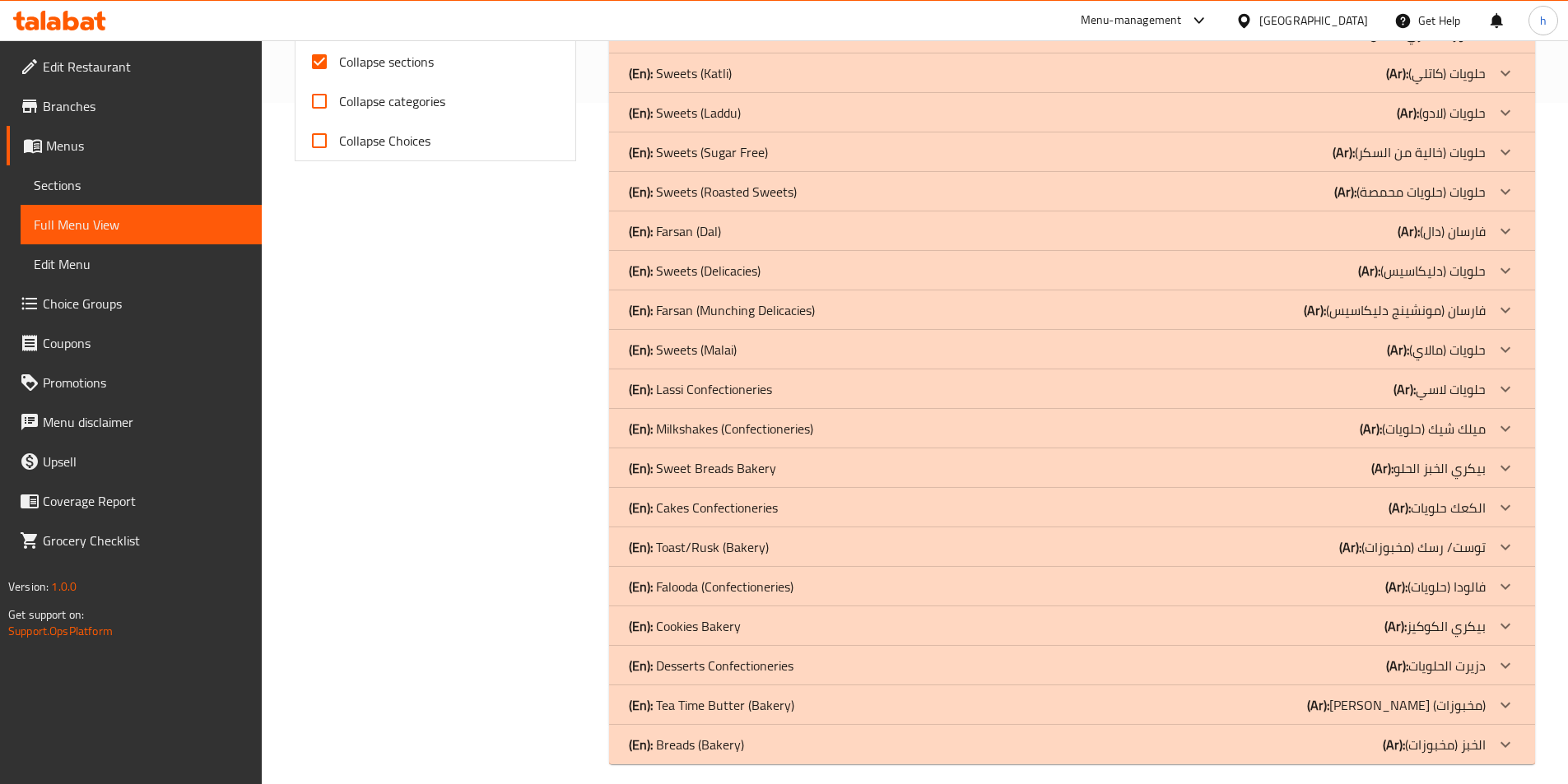
scroll to position [694, 0]
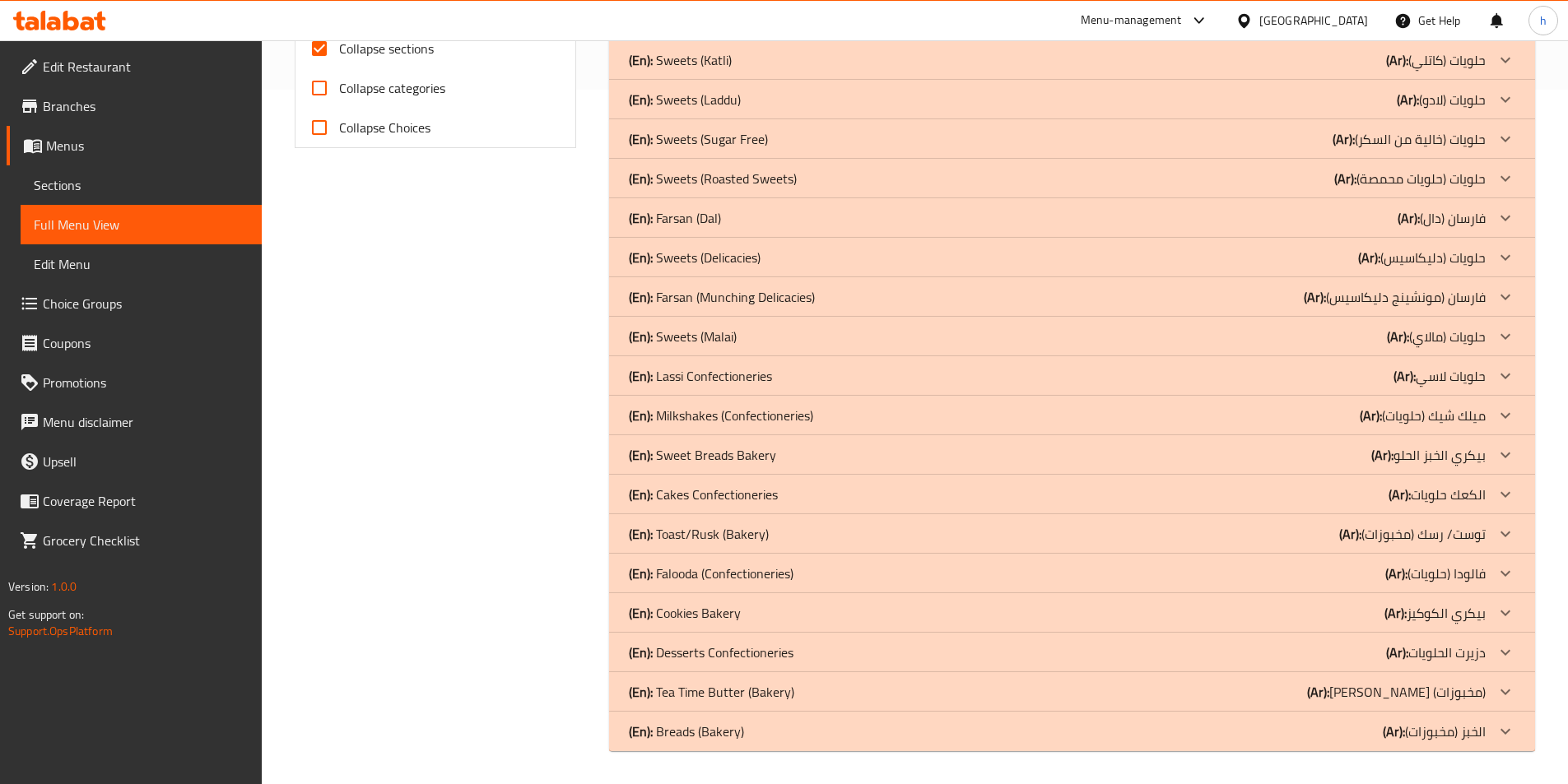
click at [828, 657] on div "(En): Desserts Confectioneries (Ar): دزيرت الحلويات" at bounding box center [1058, 652] width 857 height 20
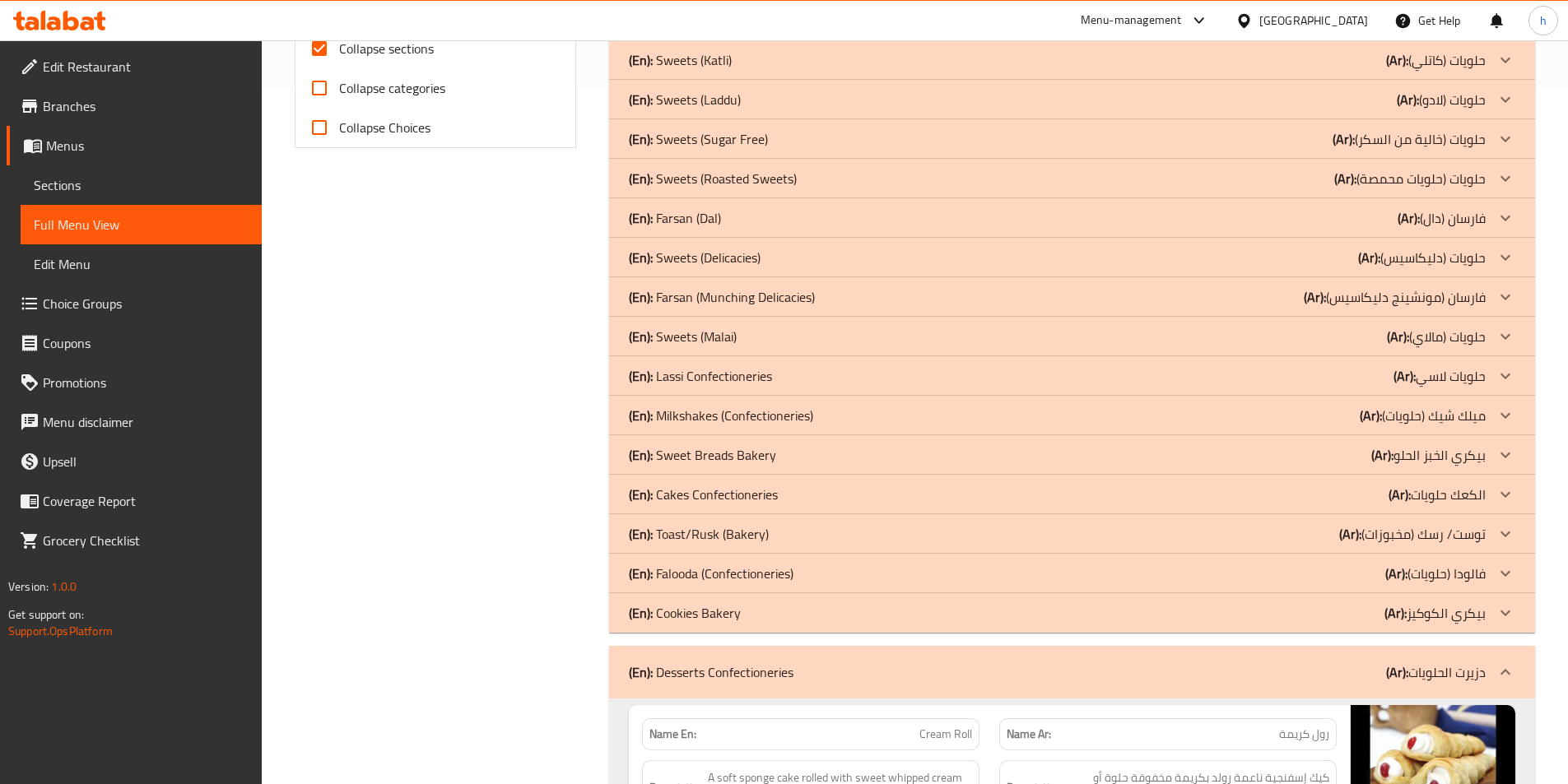
click at [829, 496] on div "(En): Cakes Confectioneries (Ar): الكعك حلويات" at bounding box center [1058, 495] width 857 height 20
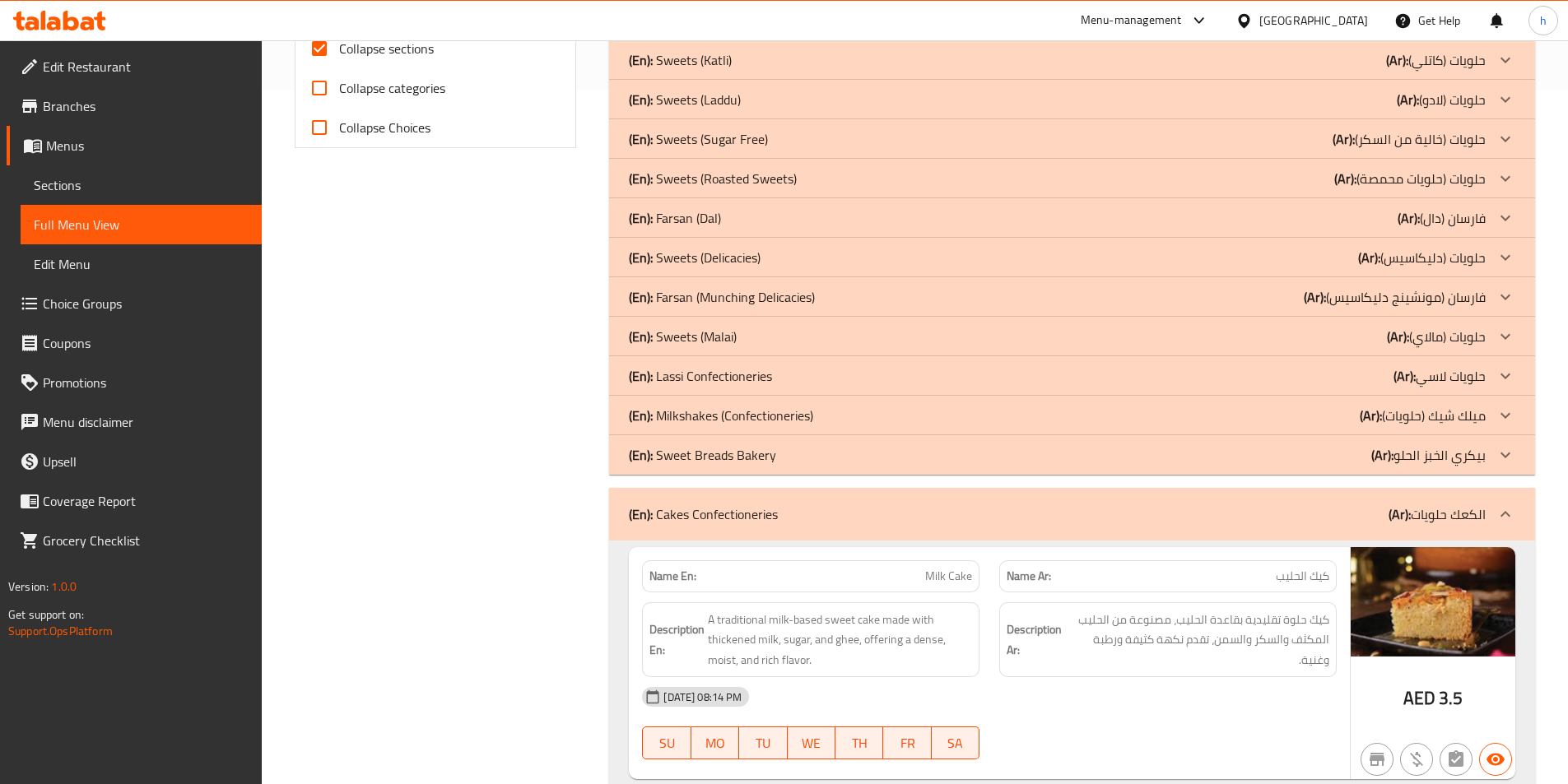
click at [1043, 380] on div "(En): Lassi Confectioneries (Ar): حلويات لاسي" at bounding box center [1058, 376] width 857 height 20
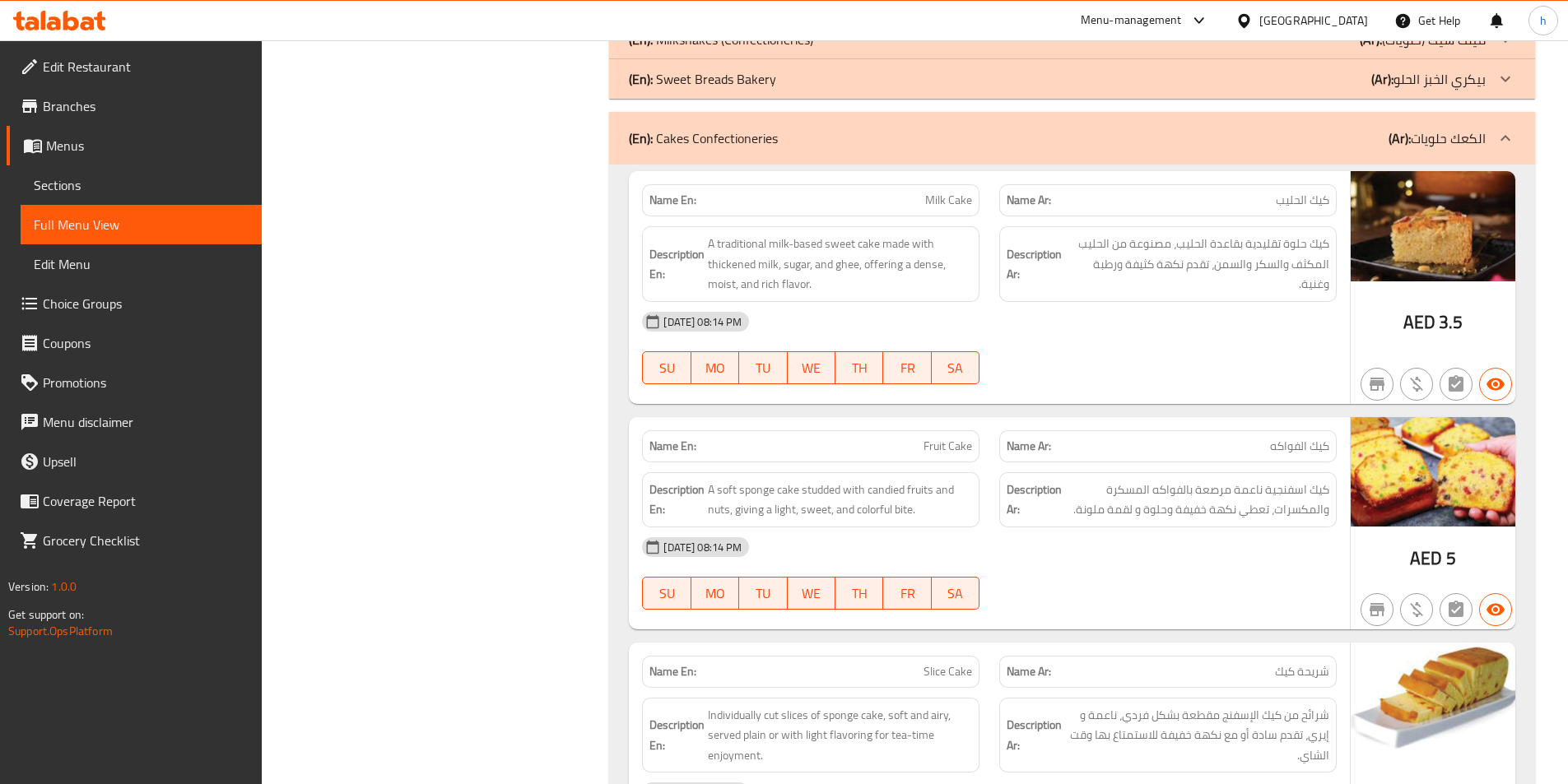
scroll to position [2422, 0]
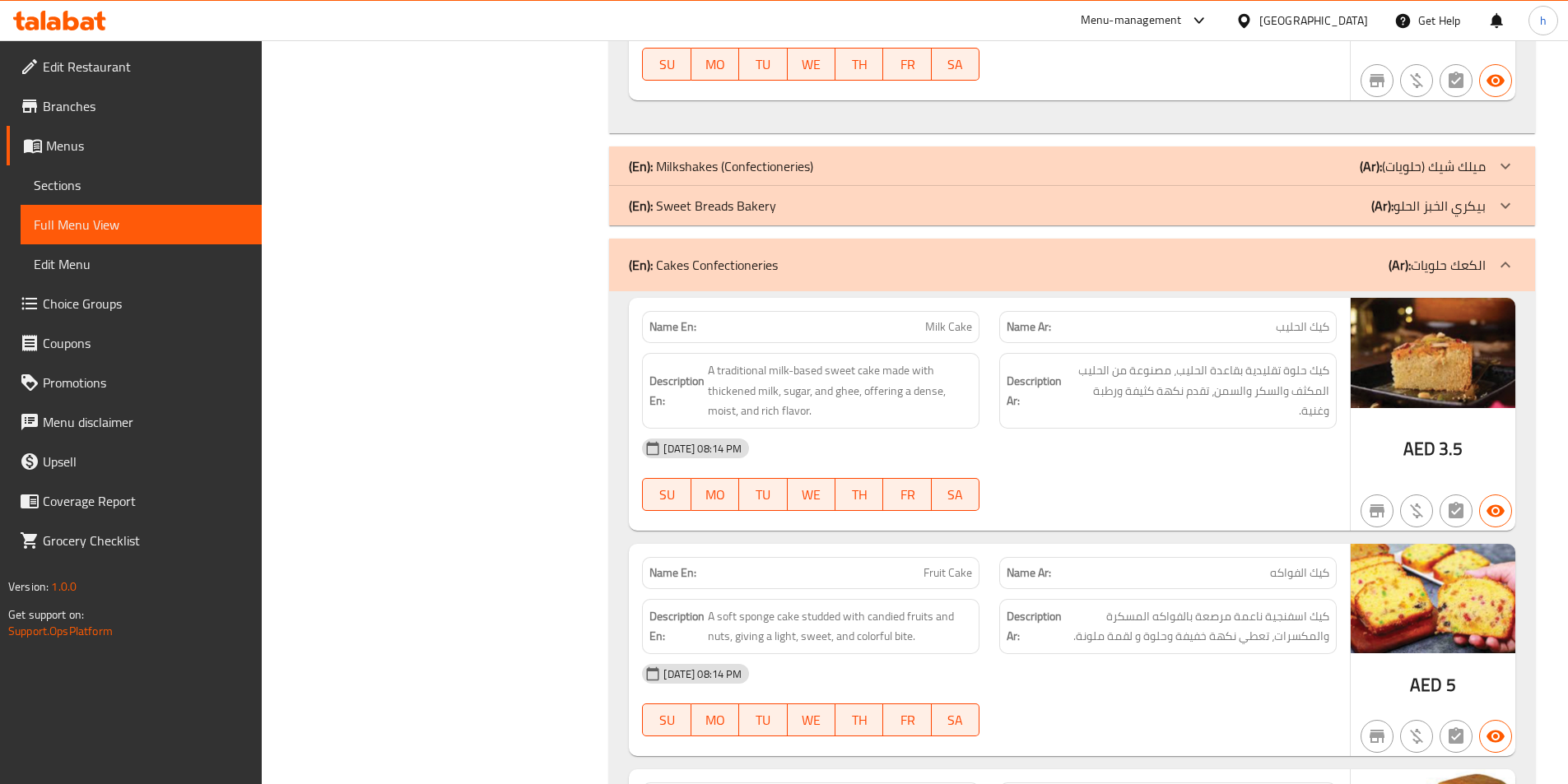
click at [839, 172] on div "(En): Milkshakes (Confectioneries) (Ar): ميلك شيك (حلويات)" at bounding box center [1058, 166] width 857 height 20
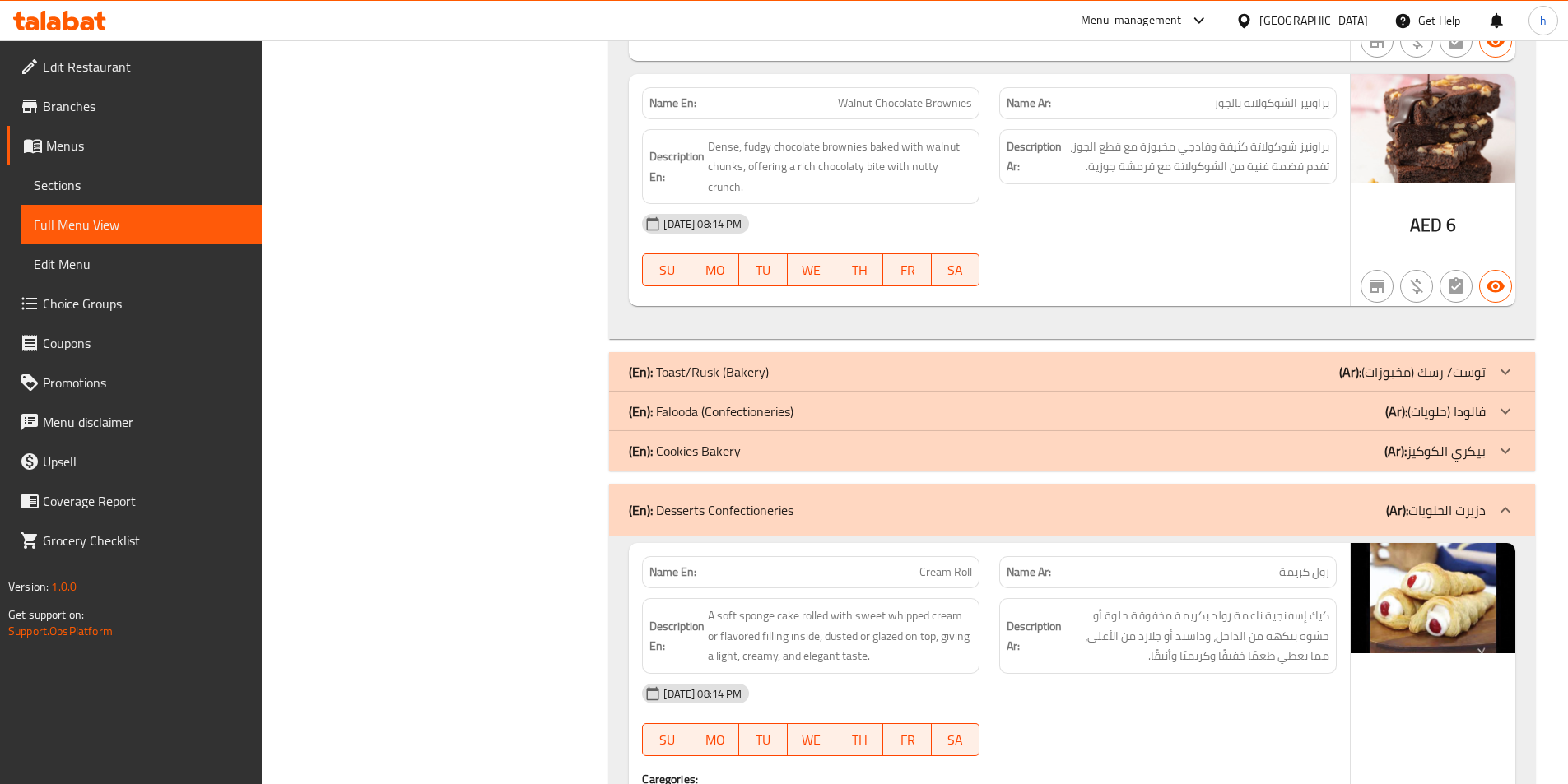
scroll to position [5615, 0]
click at [840, 416] on div "(En): Falooda (Confectioneries) (Ar): فالودا (حلويات)" at bounding box center [1058, 412] width 857 height 20
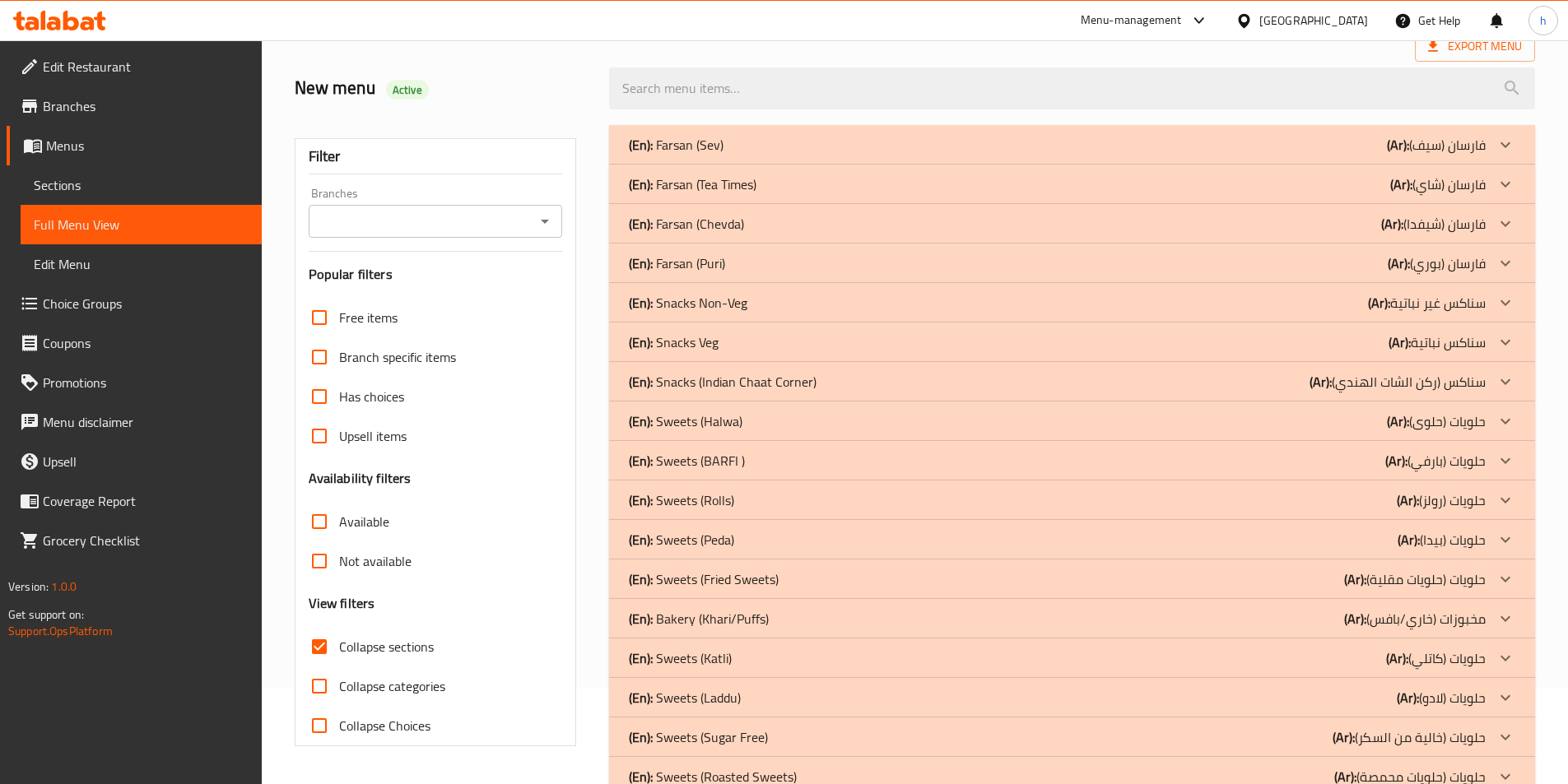
scroll to position [0, 0]
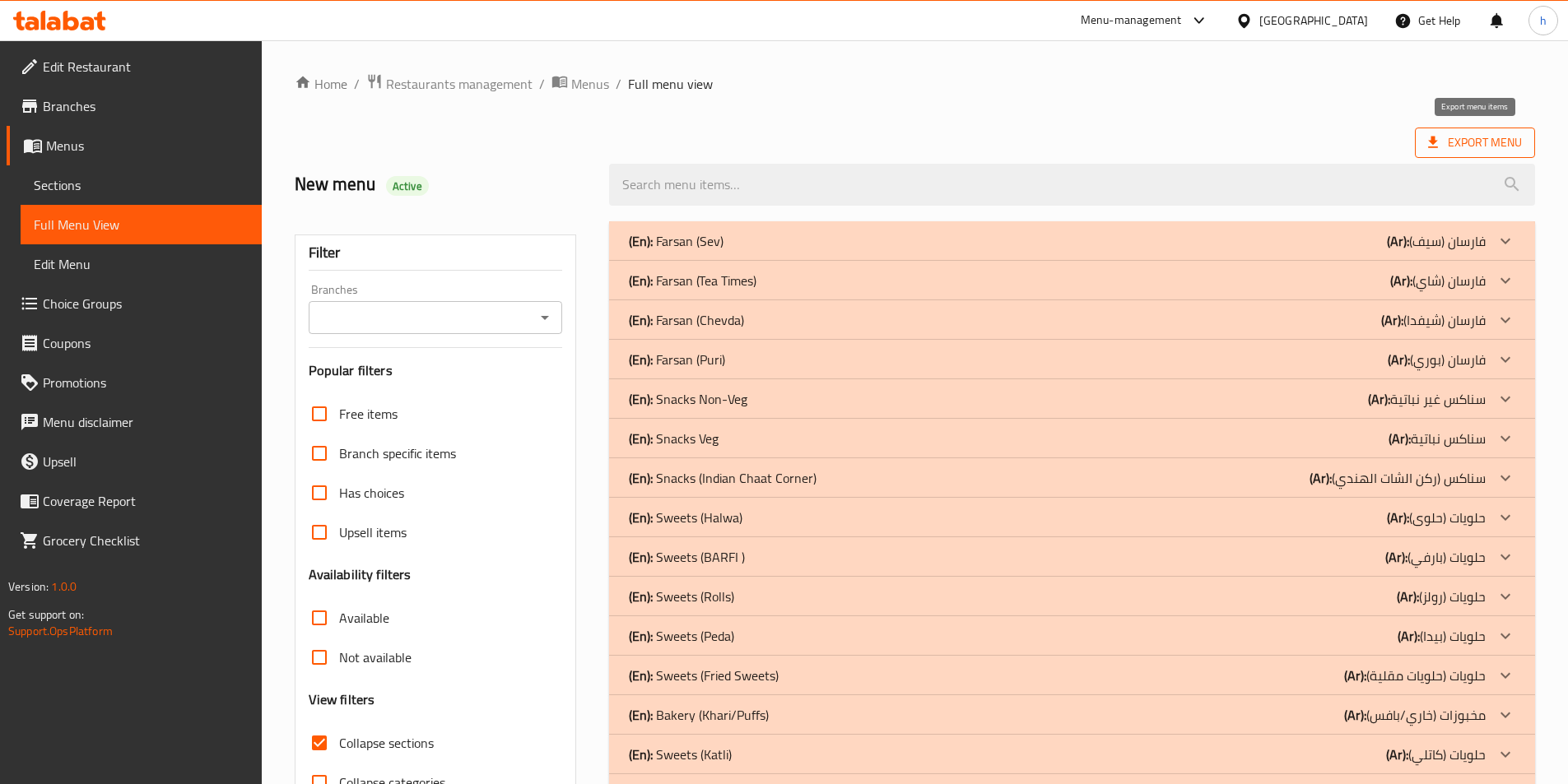
click at [1482, 145] on span "Export Menu" at bounding box center [1475, 142] width 94 height 20
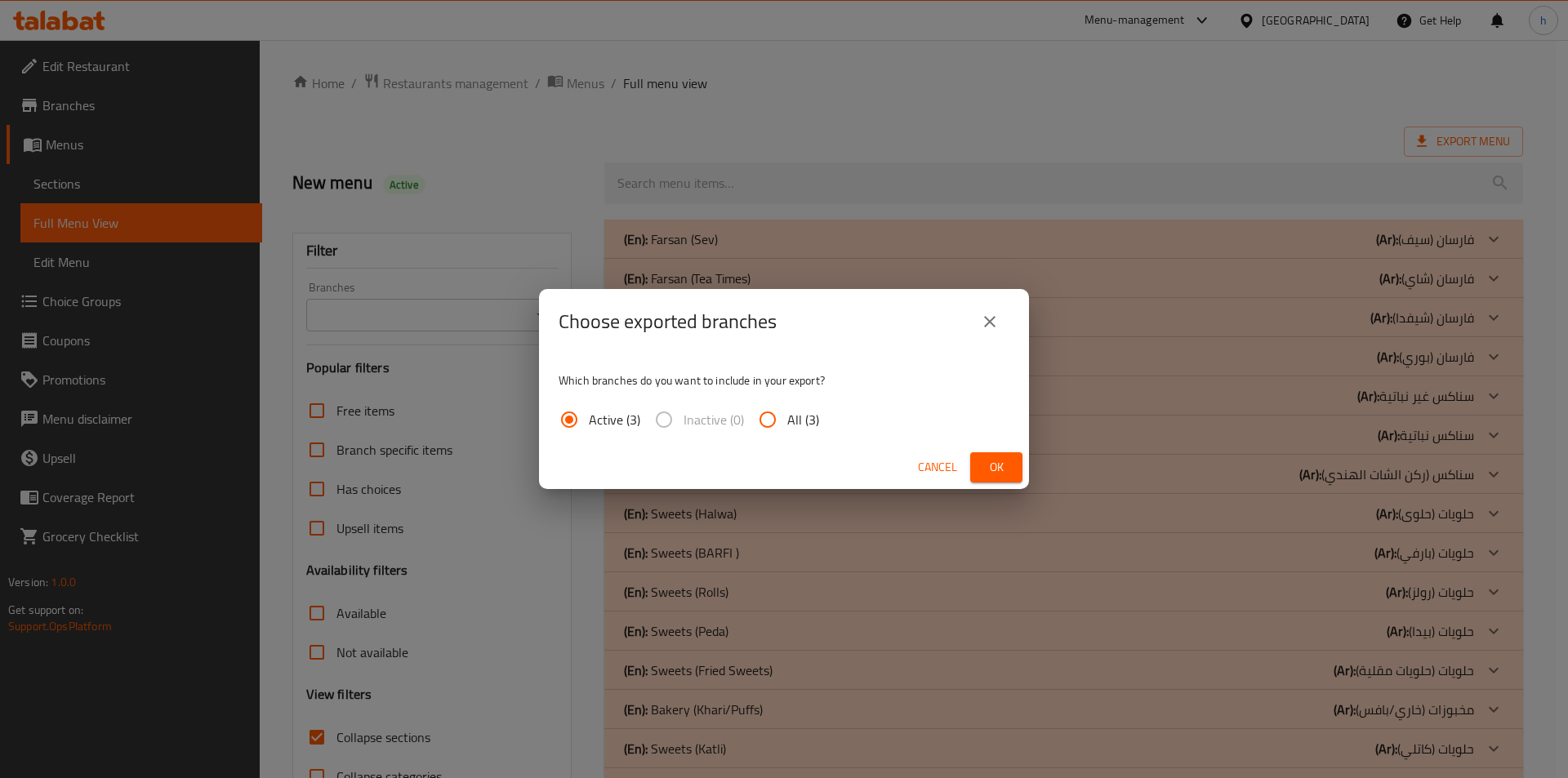
click at [766, 422] on input "All (3)" at bounding box center [767, 419] width 39 height 39
radio input "true"
click at [997, 464] on span "Ok" at bounding box center [995, 467] width 26 height 20
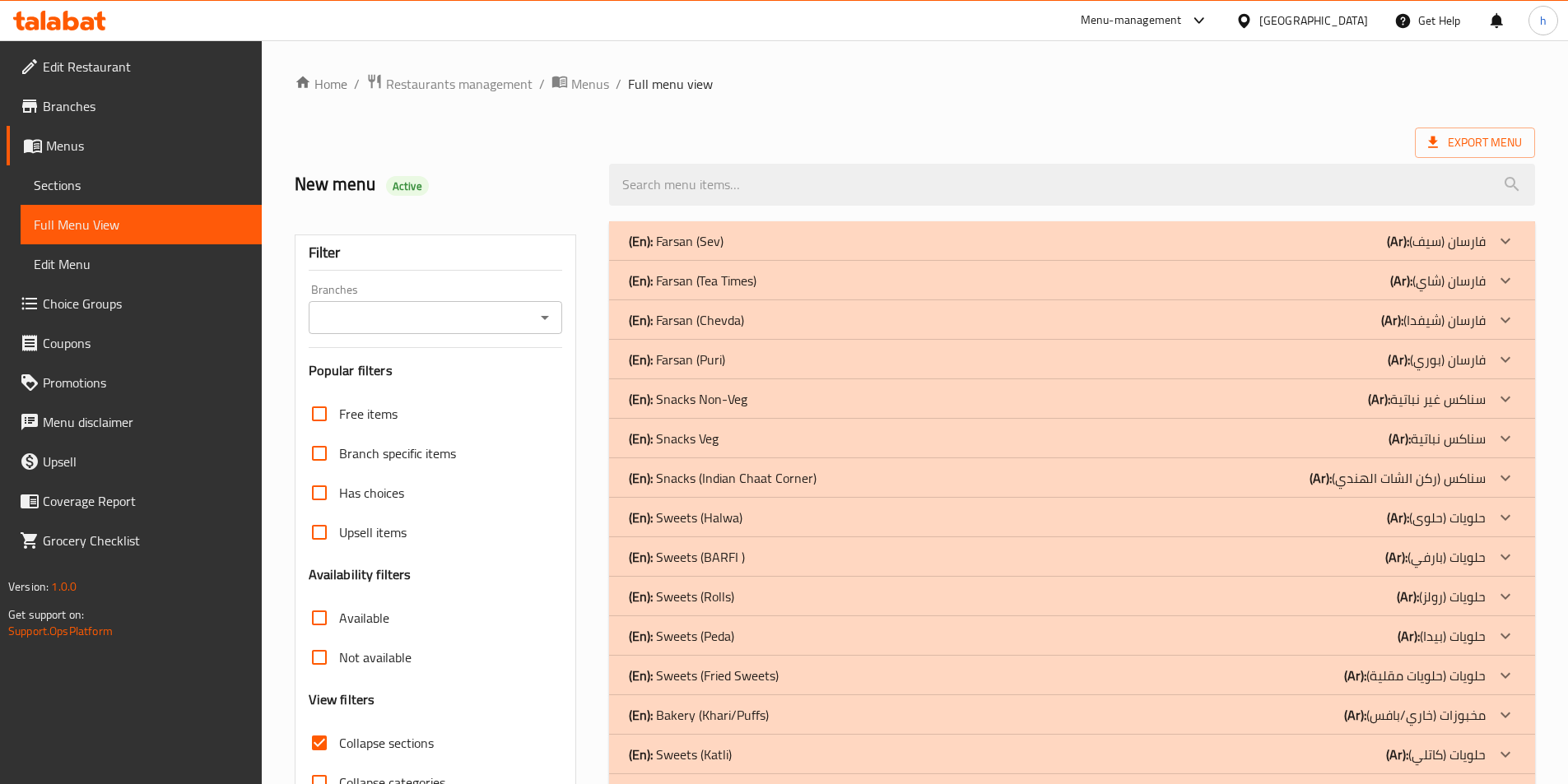
click at [897, 89] on ol "Home / Restaurants management / Menus / Full menu view" at bounding box center [915, 83] width 1241 height 21
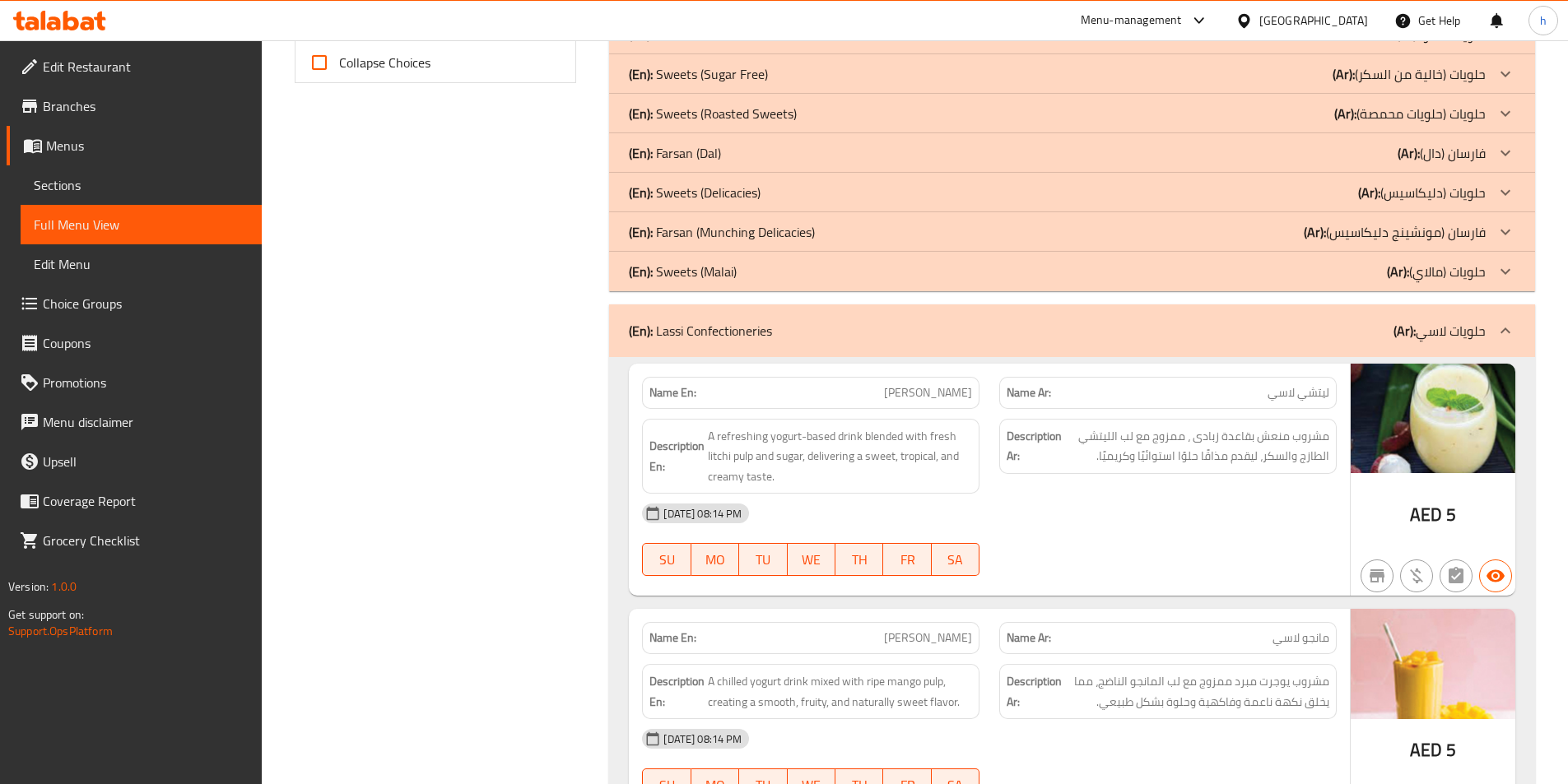
scroll to position [822, 0]
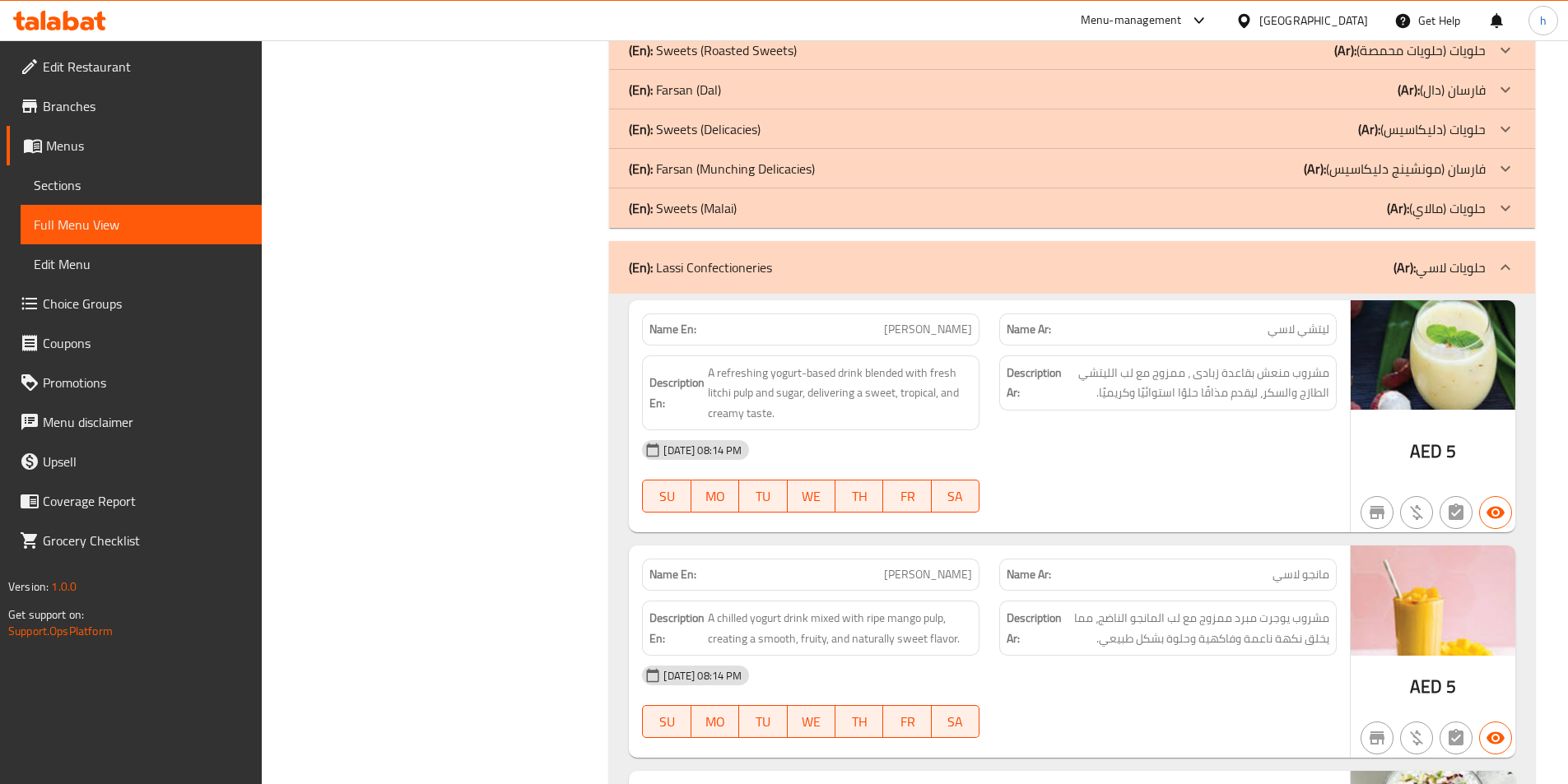
click at [95, 154] on span "Menus" at bounding box center [147, 146] width 202 height 20
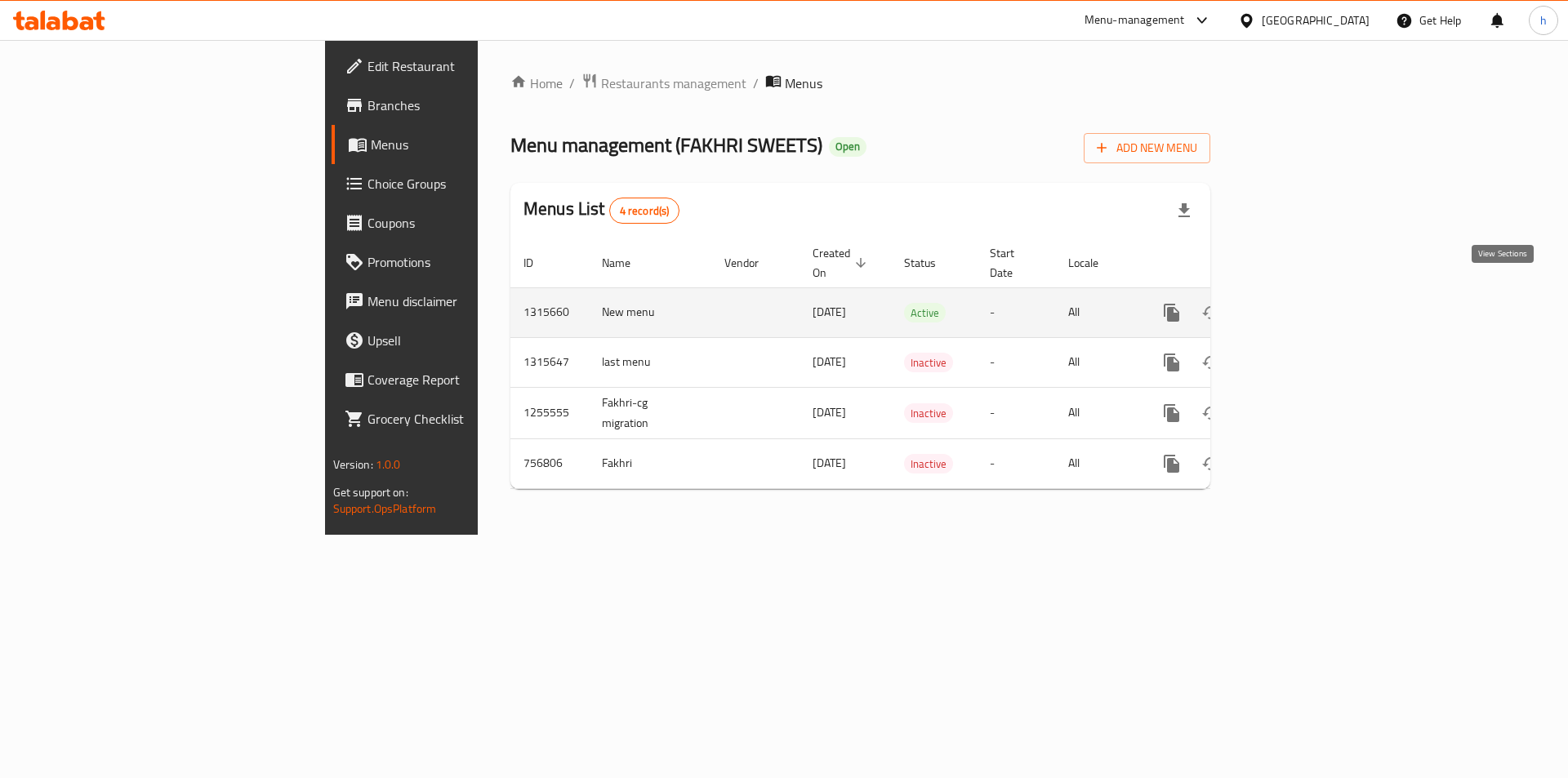
click at [1309, 299] on link "enhanced table" at bounding box center [1289, 312] width 39 height 39
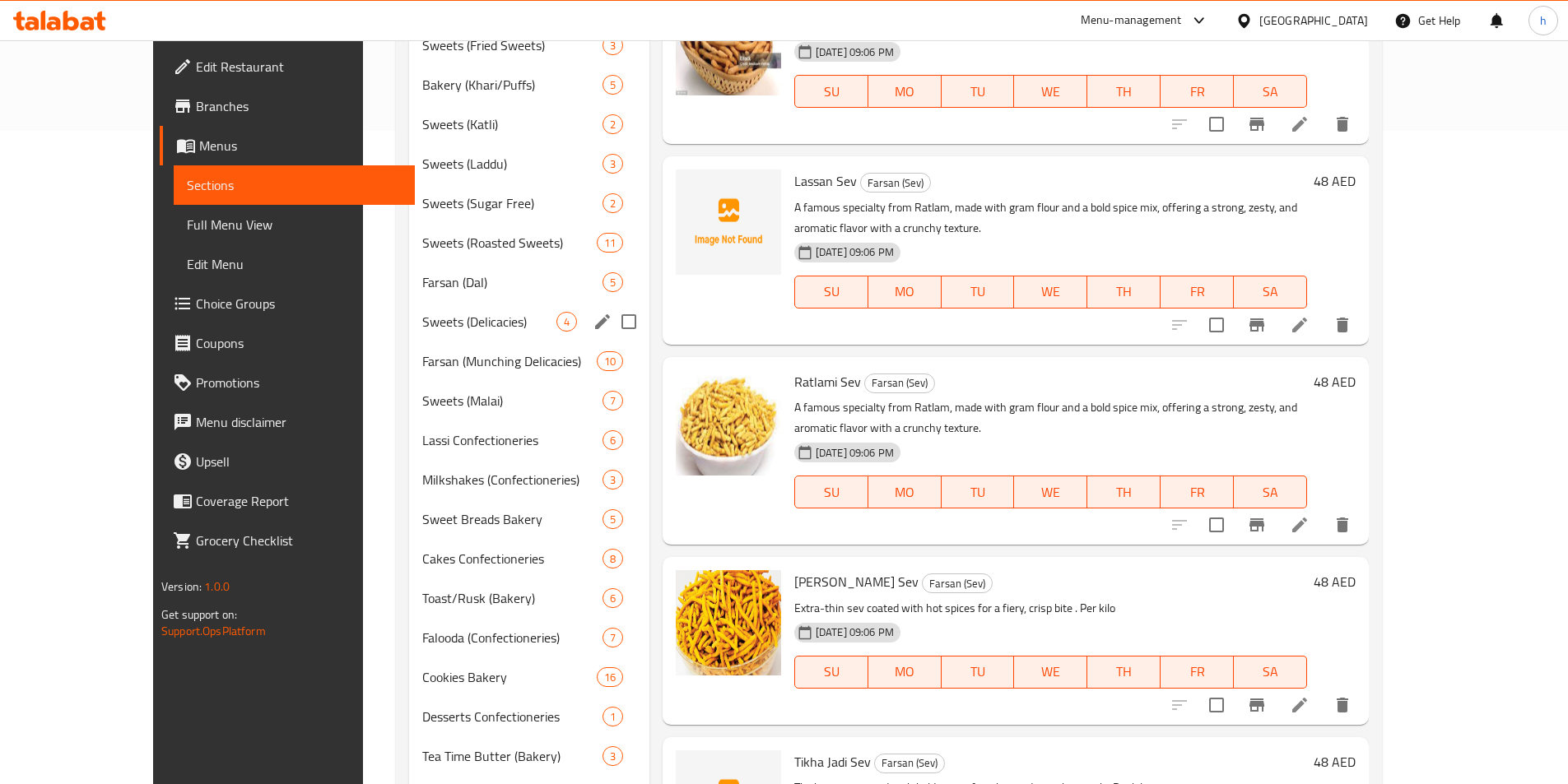
scroll to position [737, 0]
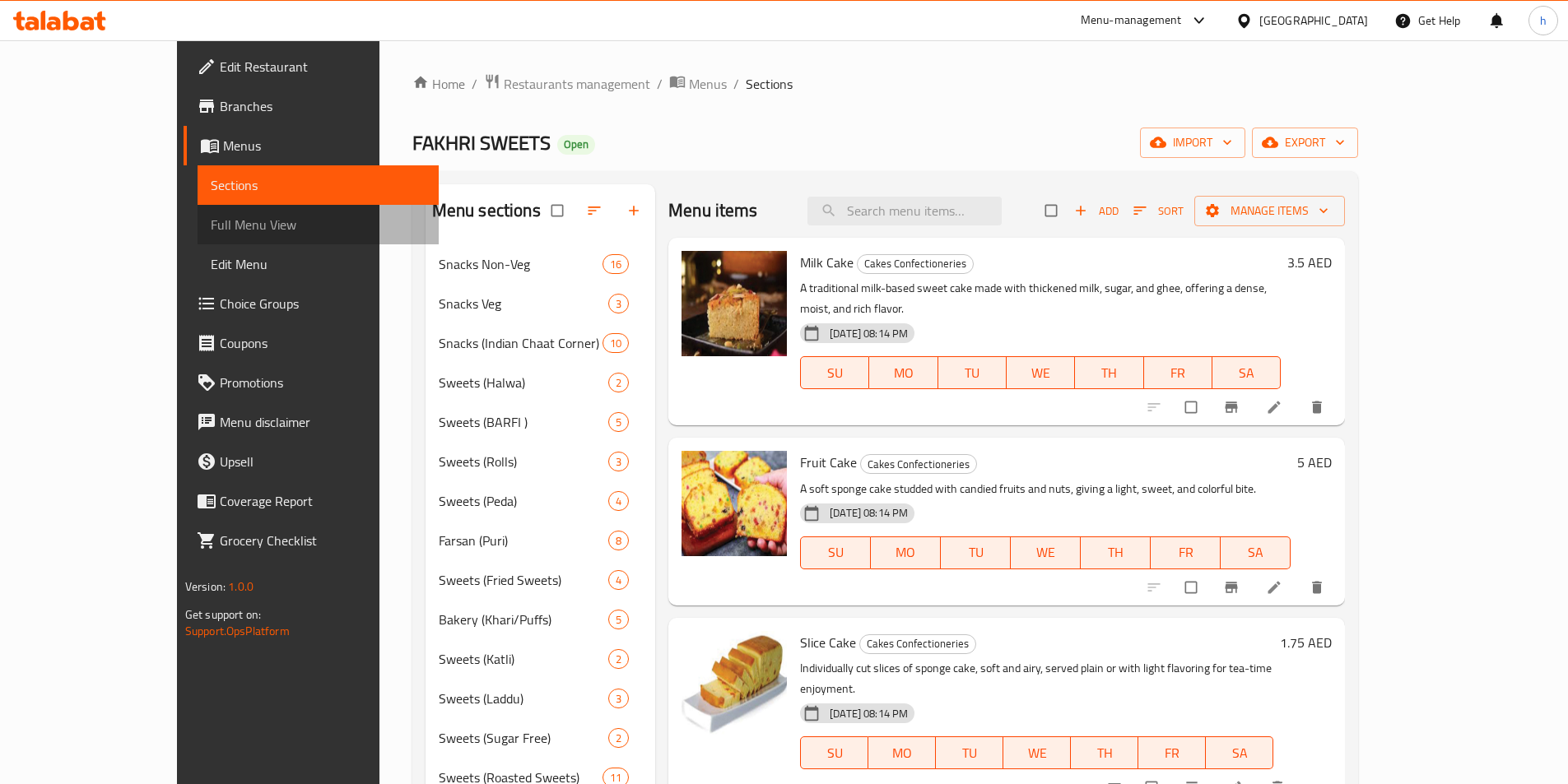
click at [198, 235] on link "Full Menu View" at bounding box center [317, 224] width 241 height 39
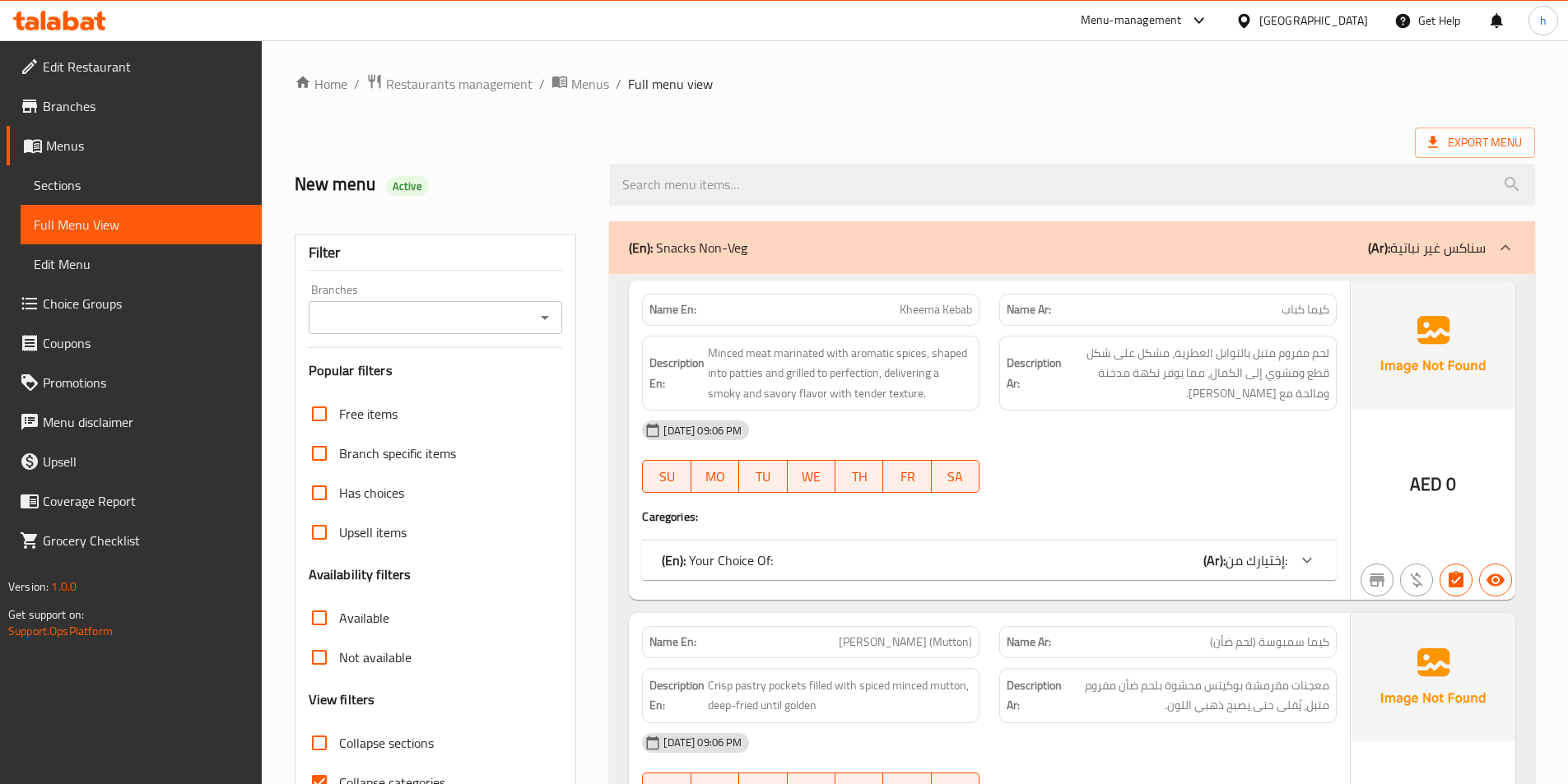
scroll to position [329, 0]
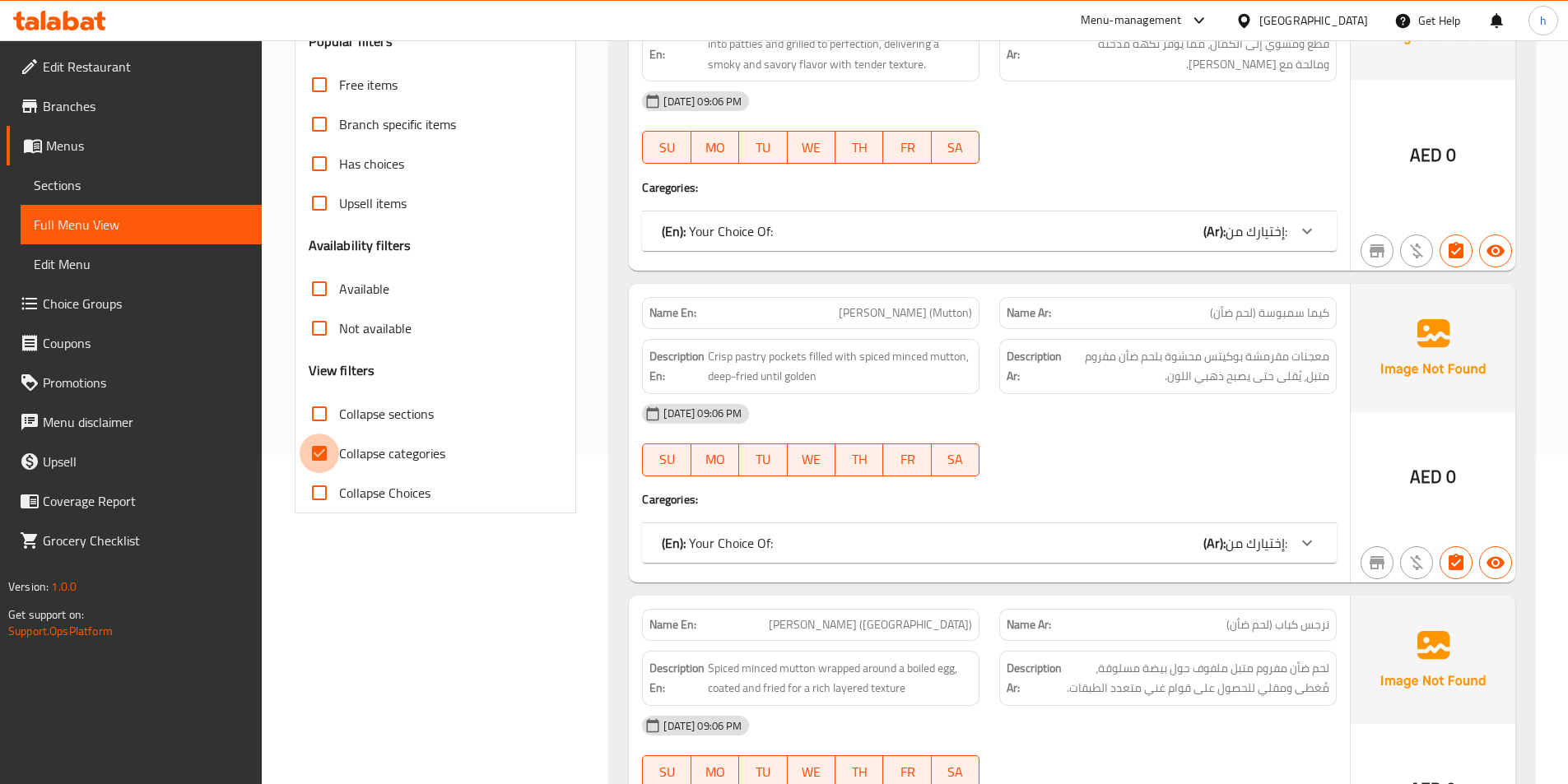
click at [311, 450] on input "Collapse categories" at bounding box center [318, 452] width 39 height 39
checkbox input "false"
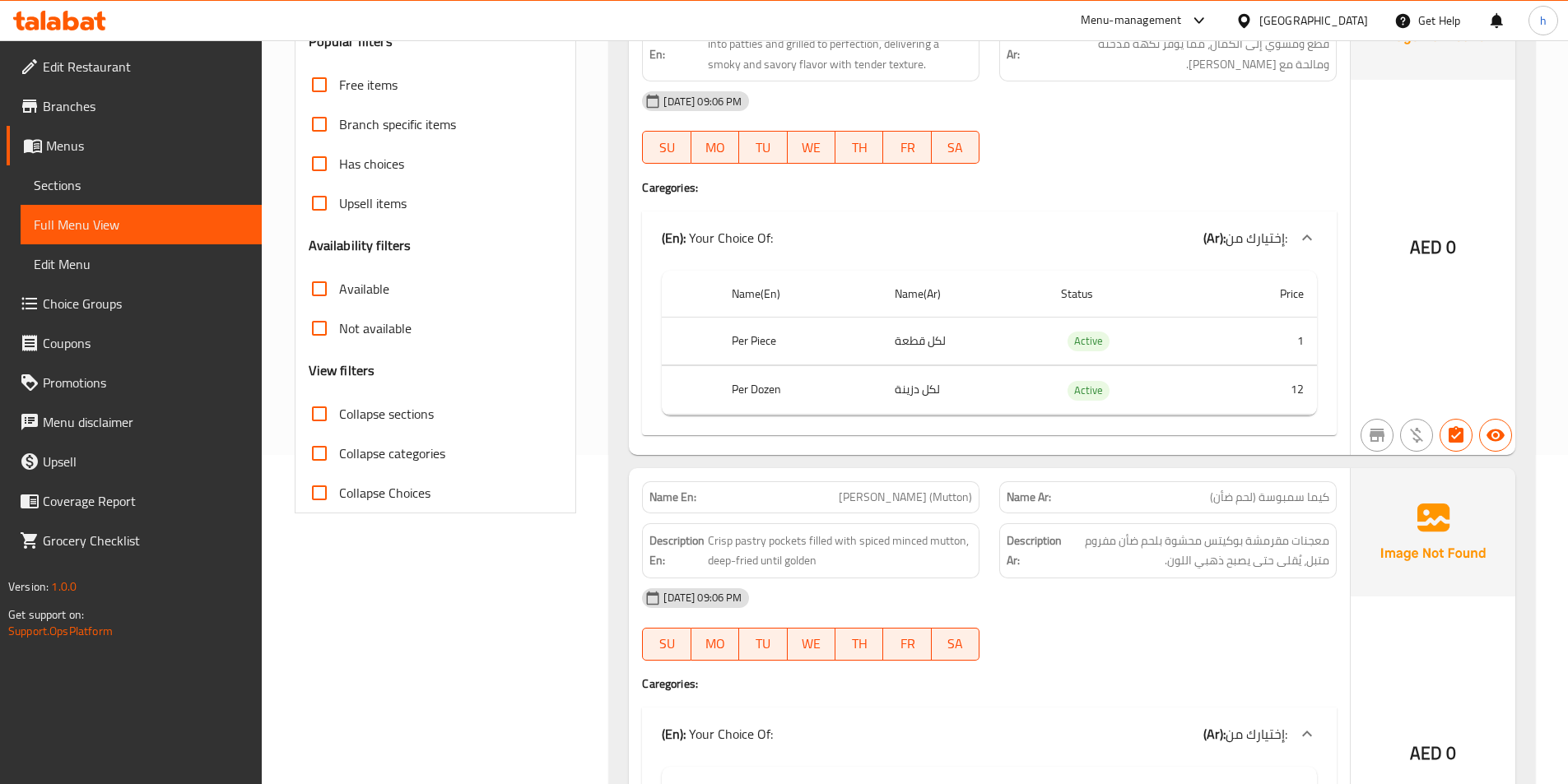
scroll to position [0, 0]
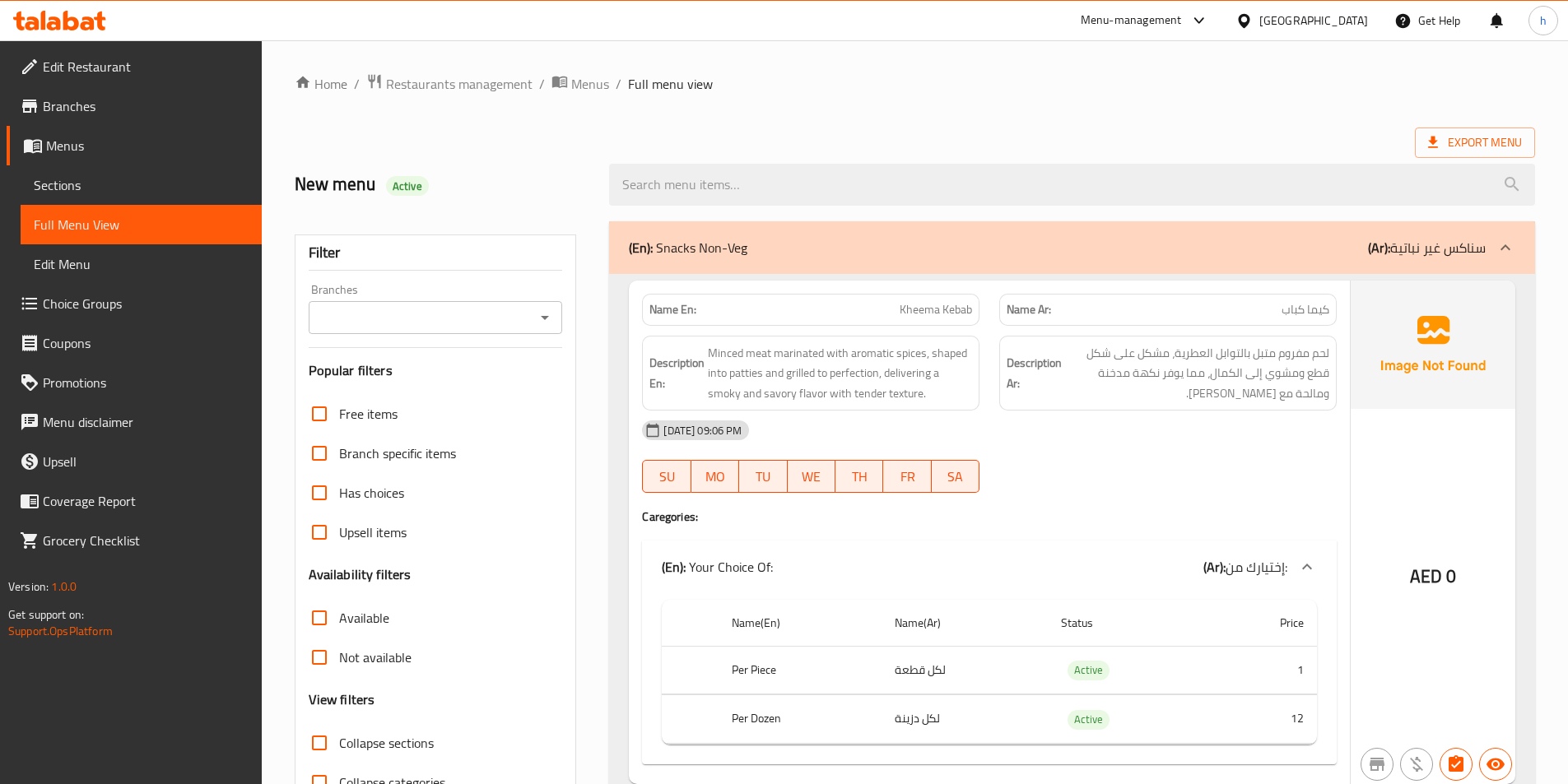
click at [1114, 149] on div "New menu Active" at bounding box center [915, 185] width 1260 height 73
click at [1103, 81] on ol "Home / Restaurants management / Menus / Full menu view" at bounding box center [915, 83] width 1241 height 21
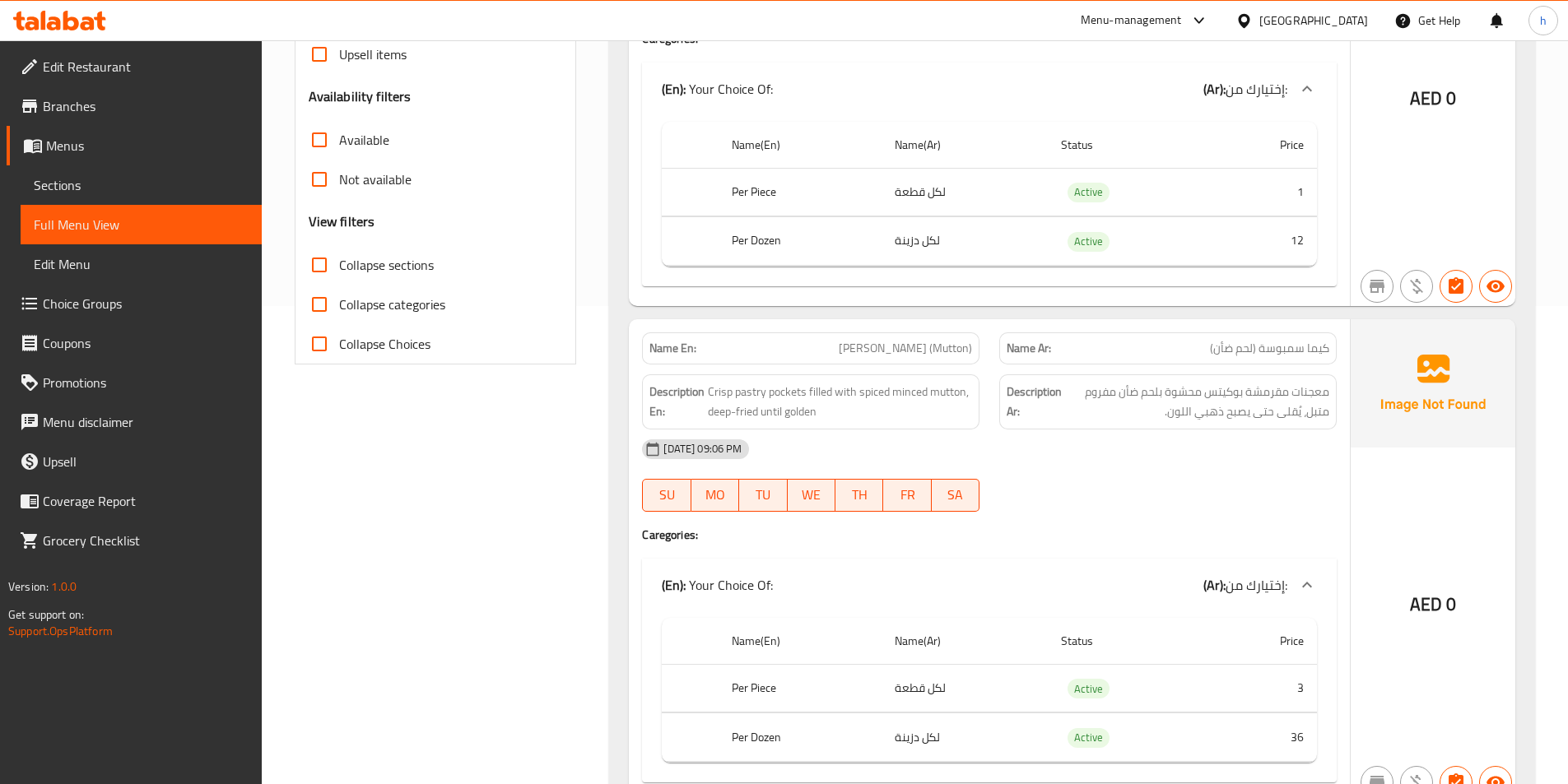
scroll to position [478, 0]
